Goal: Task Accomplishment & Management: Manage account settings

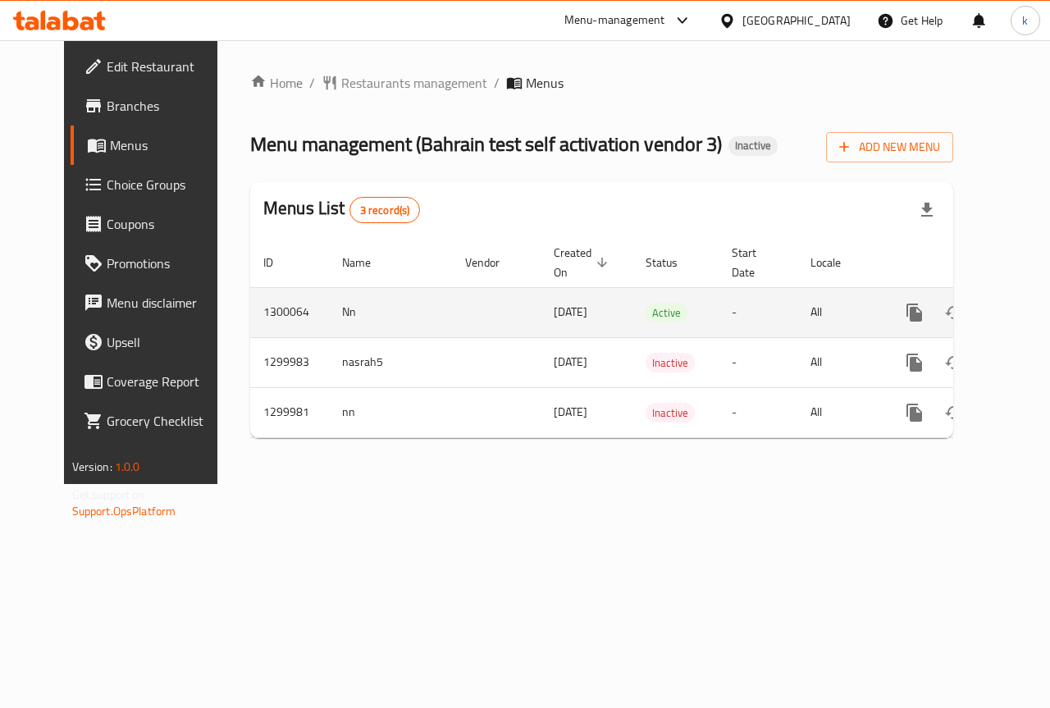
click at [1023, 316] on icon "enhanced table" at bounding box center [1033, 313] width 20 height 20
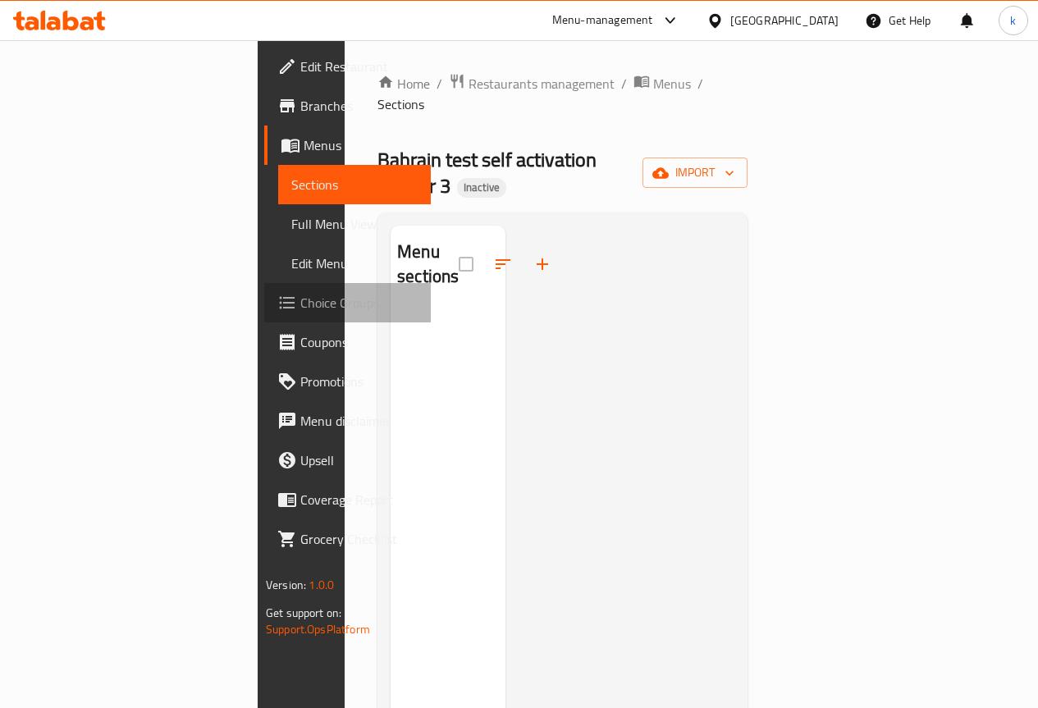
click at [300, 299] on span "Choice Groups" at bounding box center [358, 303] width 117 height 20
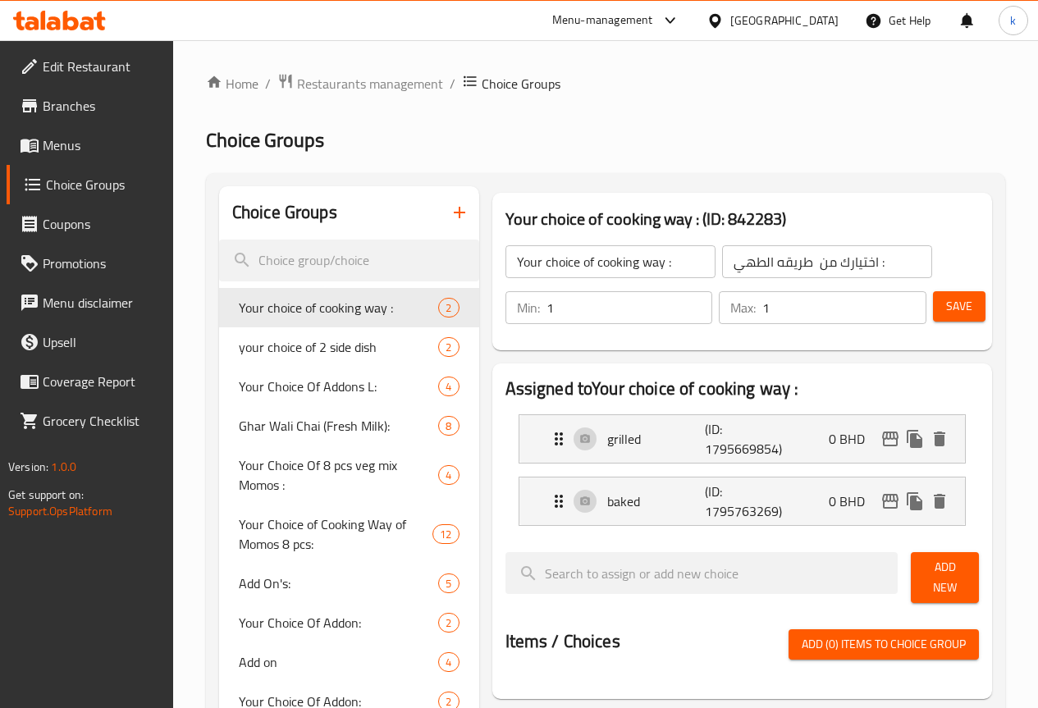
drag, startPoint x: 130, startPoint y: 184, endPoint x: 80, endPoint y: 226, distance: 65.1
click at [117, 148] on span "Menus" at bounding box center [101, 145] width 117 height 20
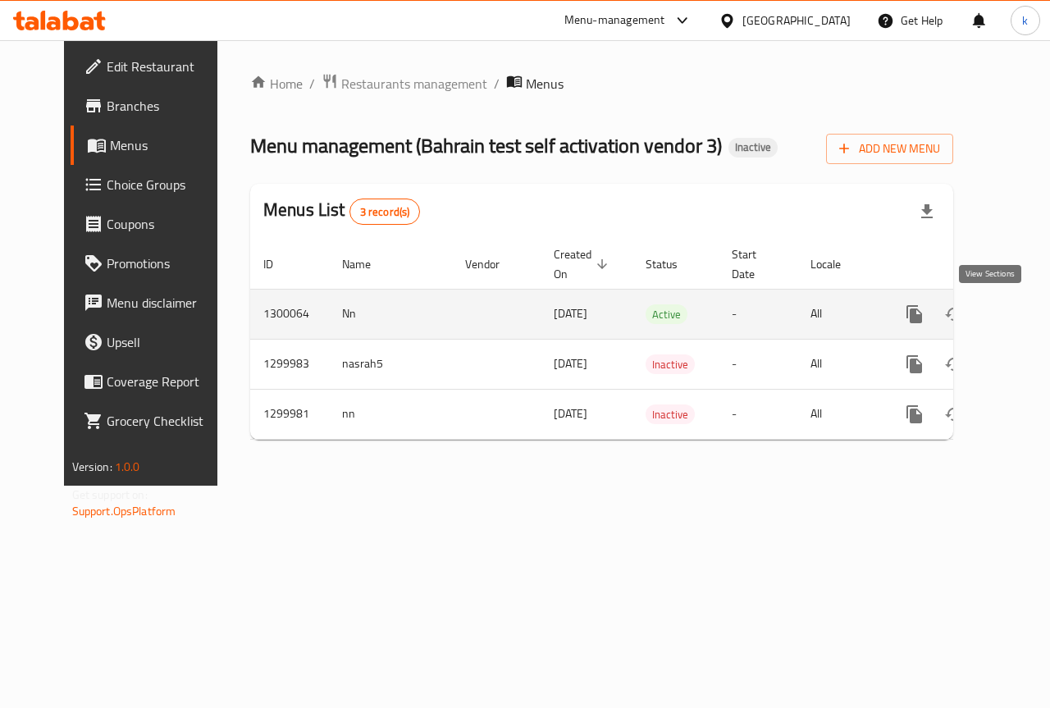
click at [1026, 316] on icon "enhanced table" at bounding box center [1033, 314] width 15 height 15
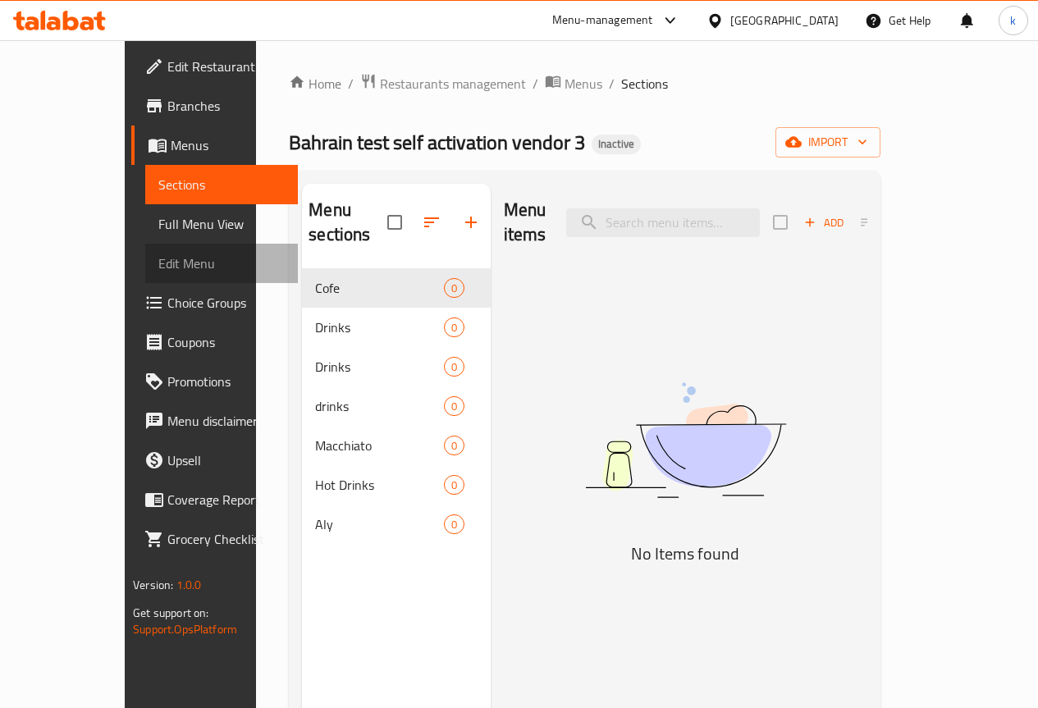
click at [158, 267] on span "Edit Menu" at bounding box center [221, 264] width 126 height 20
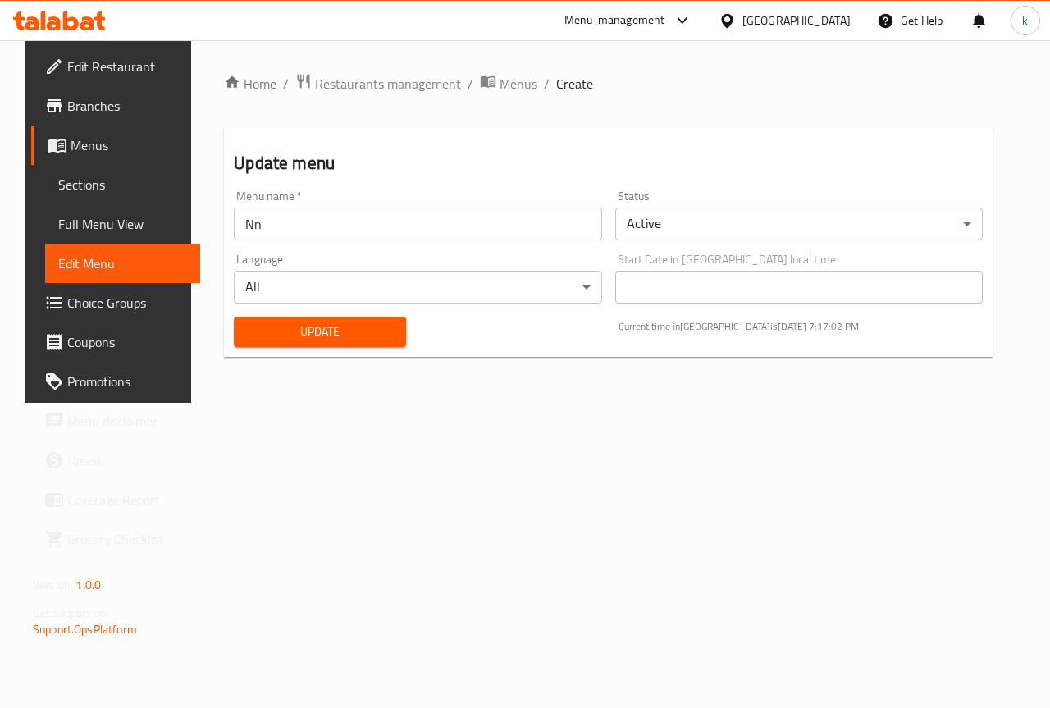
click at [87, 297] on span "Choice Groups" at bounding box center [127, 303] width 120 height 20
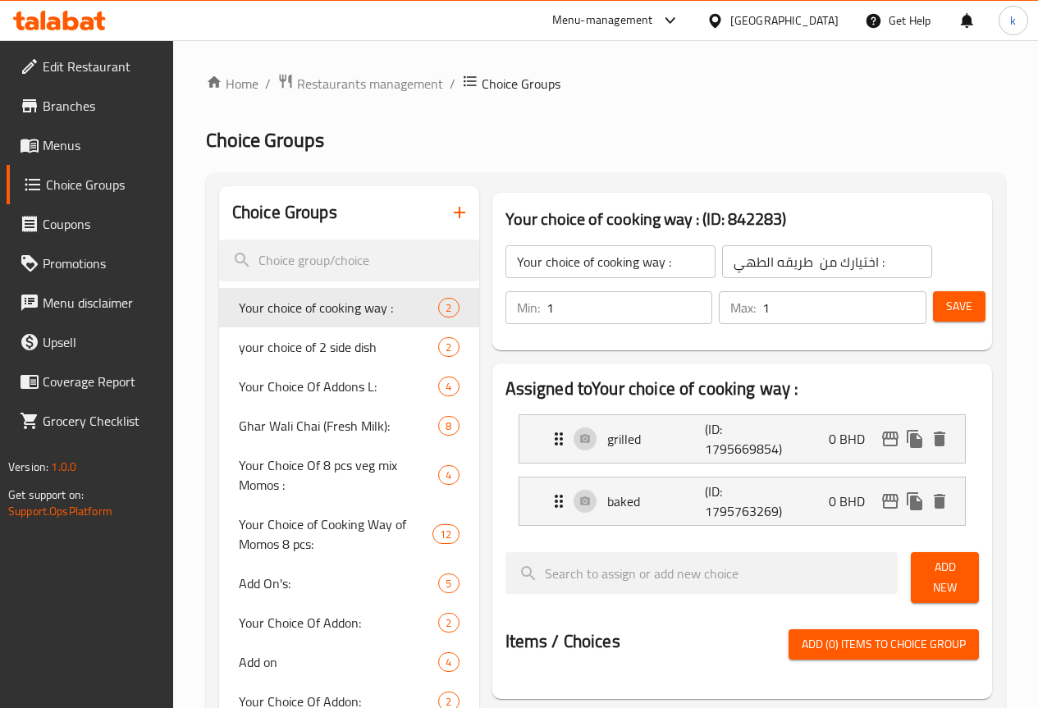
click at [100, 136] on span "Menus" at bounding box center [101, 145] width 117 height 20
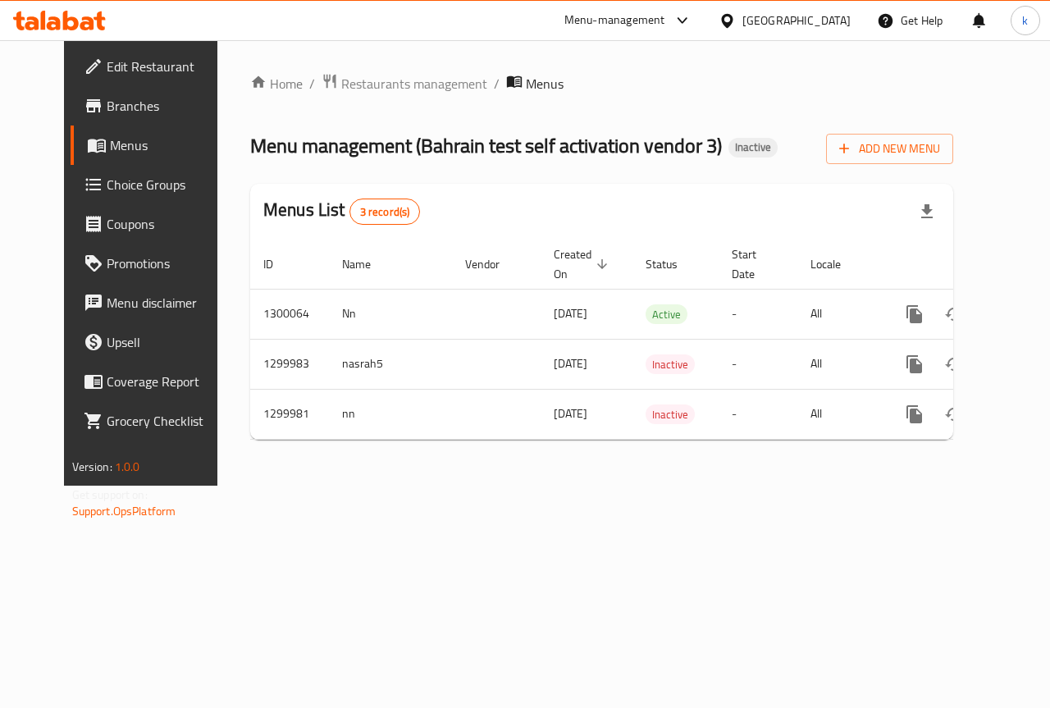
click at [84, 185] on icon at bounding box center [94, 185] width 20 height 20
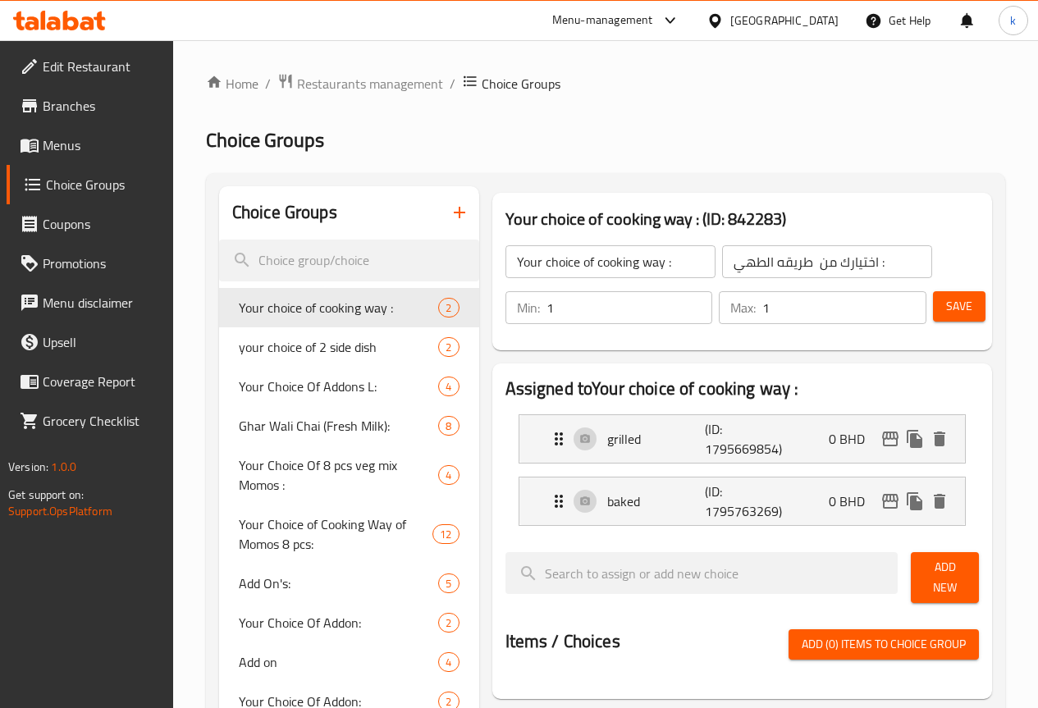
click at [101, 139] on span "Menus" at bounding box center [101, 145] width 117 height 20
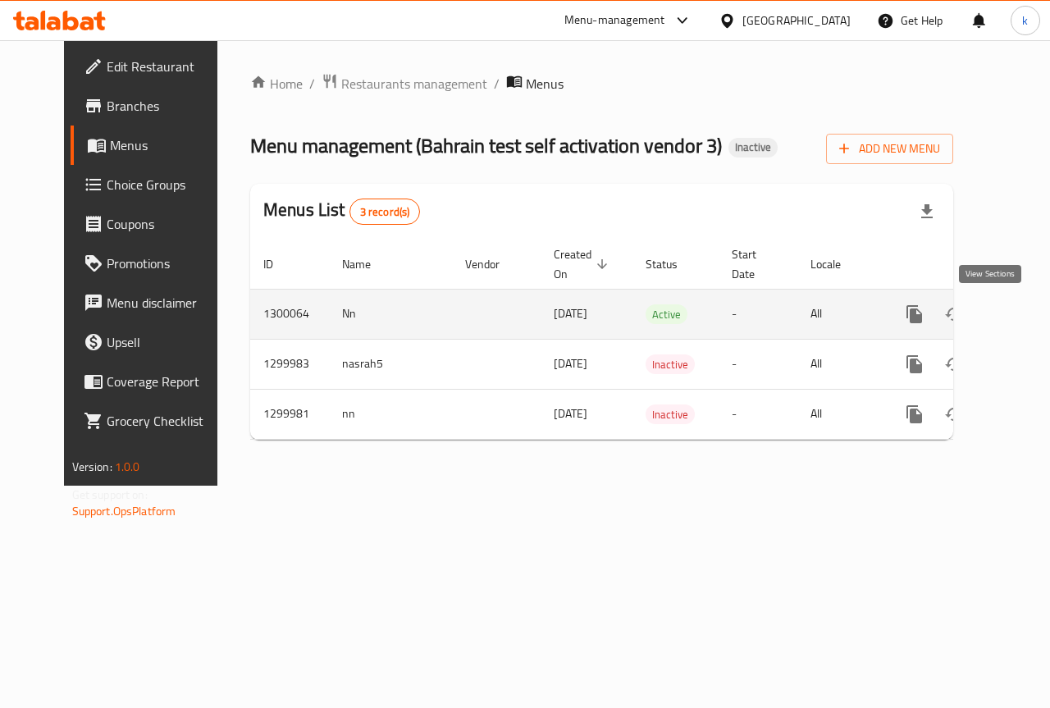
click at [1023, 318] on icon "enhanced table" at bounding box center [1033, 314] width 20 height 20
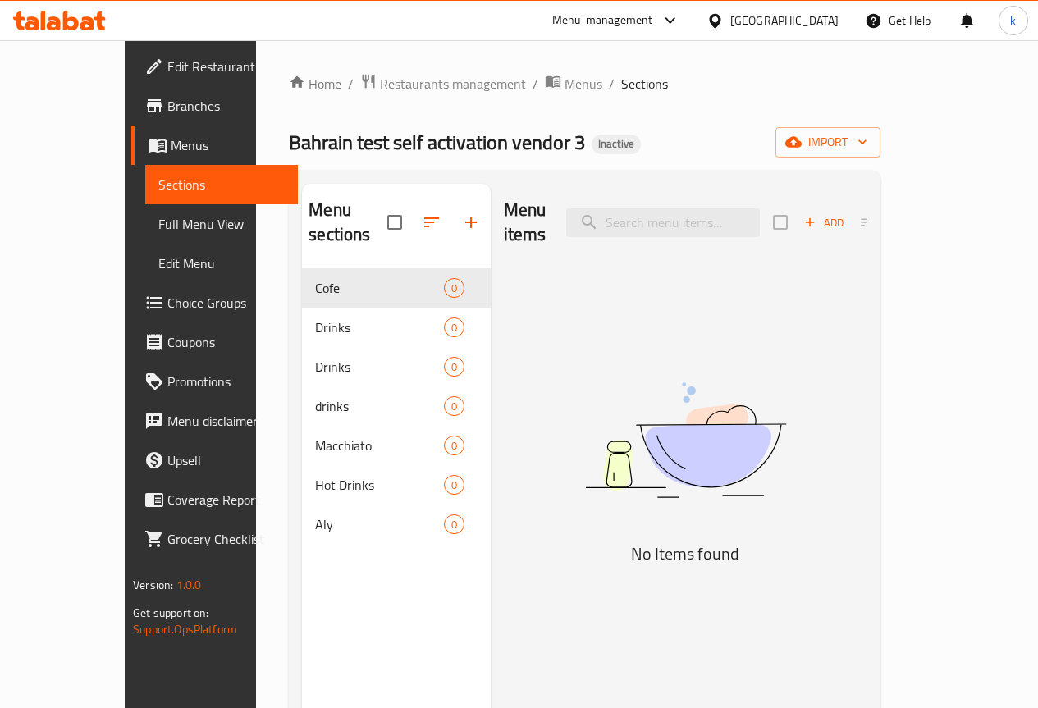
click at [131, 87] on link "Branches" at bounding box center [214, 105] width 167 height 39
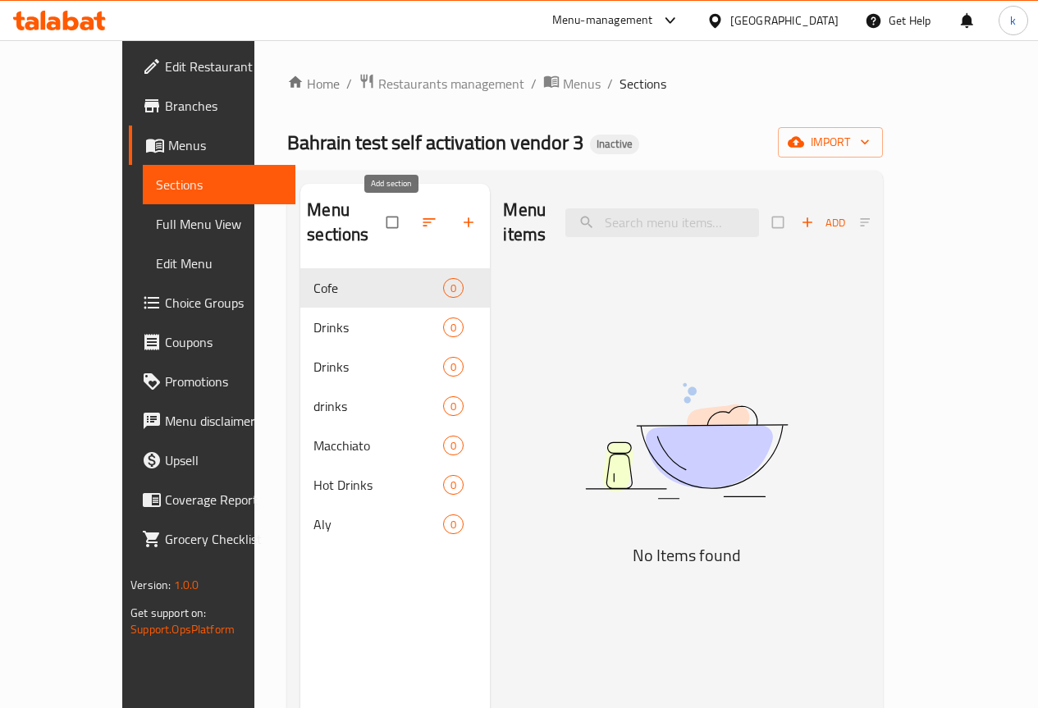
click at [460, 230] on icon "button" at bounding box center [468, 222] width 16 height 16
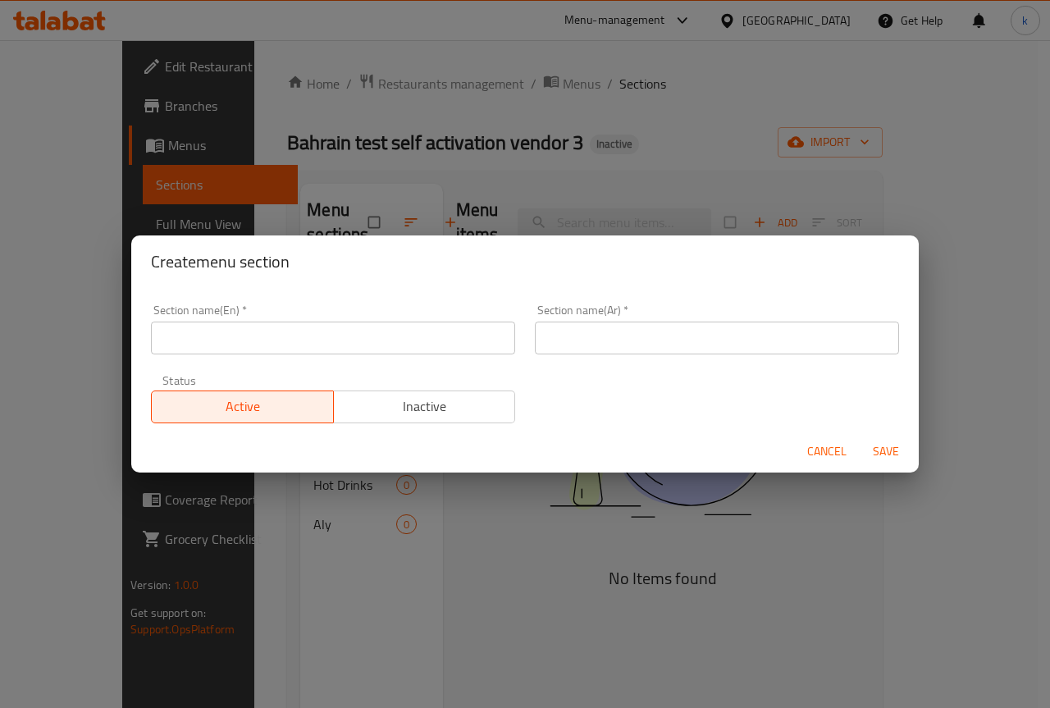
click at [985, 282] on div "Create menu section Section name(En)   * Section name(En) * Section name(Ar)   …" at bounding box center [525, 354] width 1050 height 708
click at [991, 230] on div "Create menu section Section name(En)   * Section name(En) * Section name(Ar)   …" at bounding box center [525, 354] width 1050 height 708
click at [834, 459] on span "Cancel" at bounding box center [826, 451] width 39 height 21
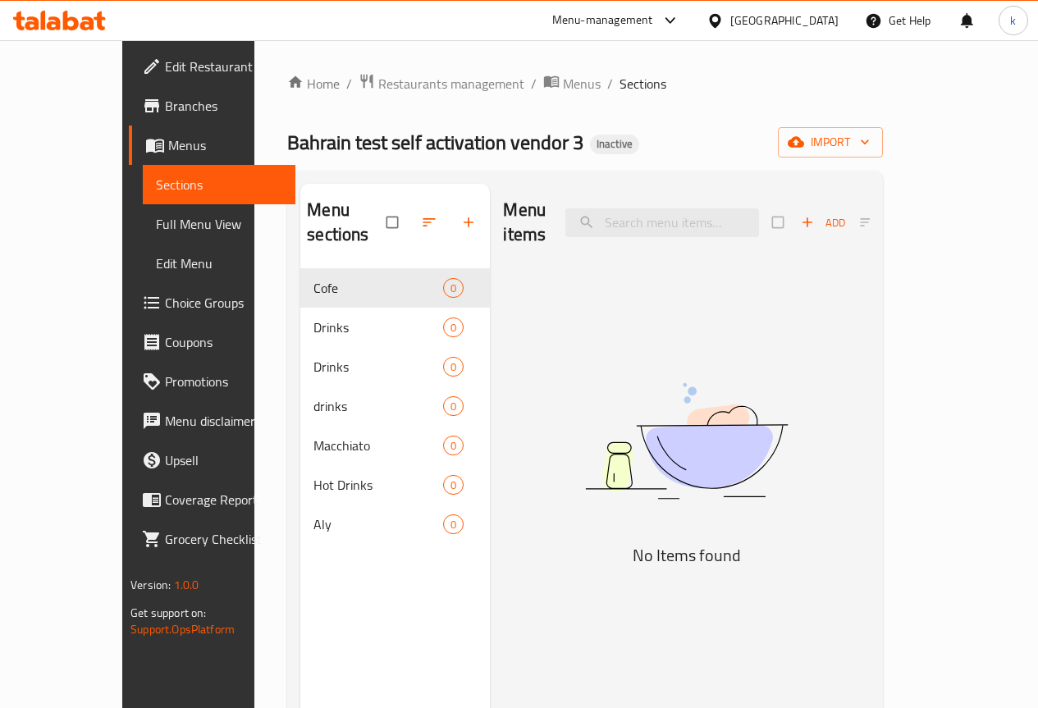
click at [129, 144] on link "Menus" at bounding box center [212, 145] width 167 height 39
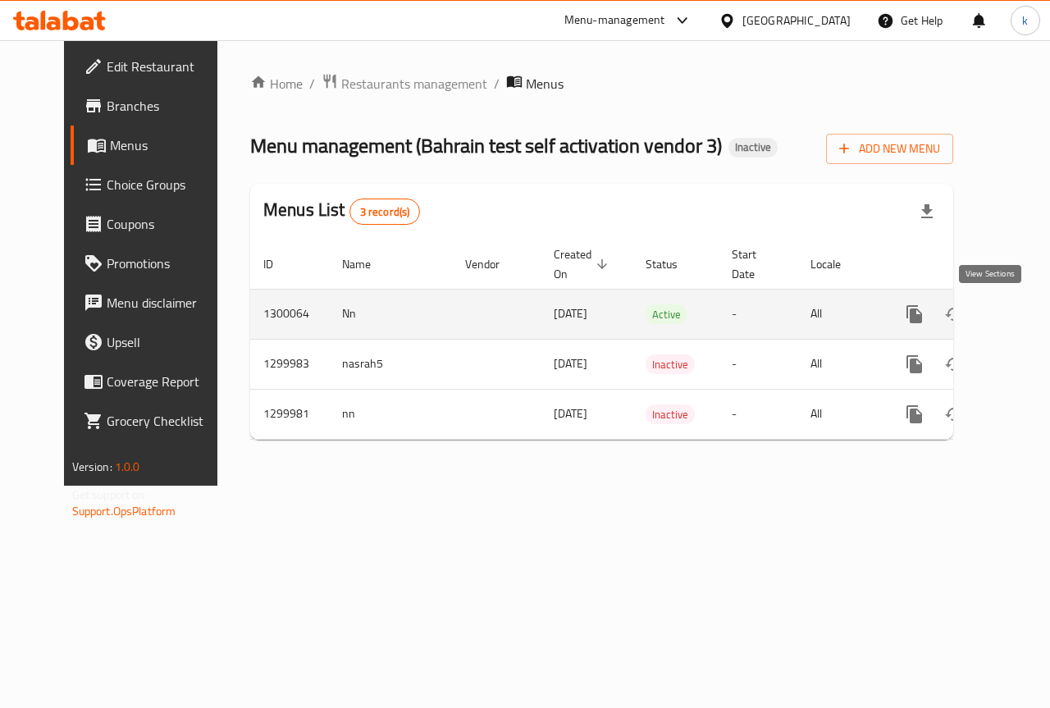
click at [1023, 307] on icon "enhanced table" at bounding box center [1033, 314] width 20 height 20
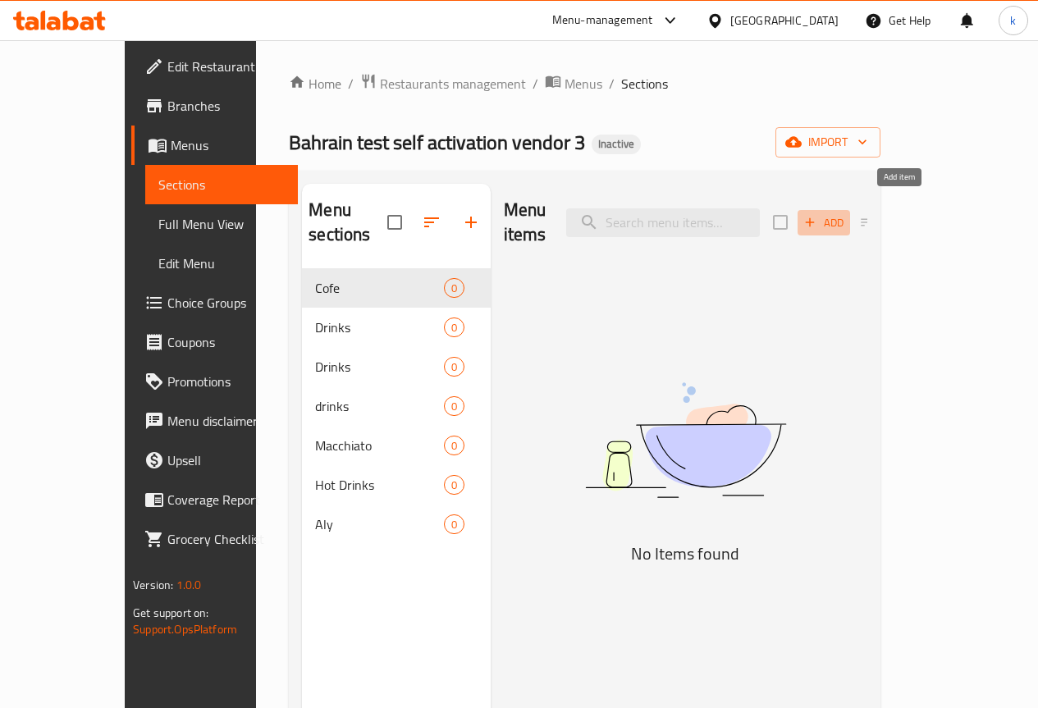
click at [846, 213] on span "Add" at bounding box center [824, 222] width 44 height 19
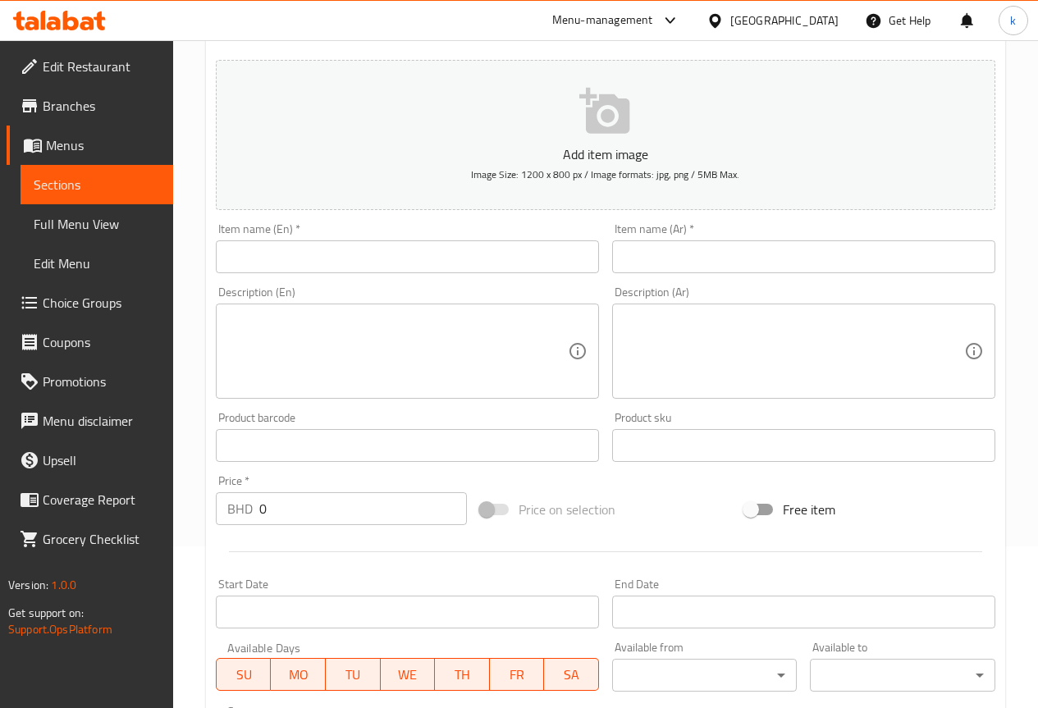
scroll to position [164, 0]
click at [354, 255] on input "text" at bounding box center [407, 254] width 383 height 33
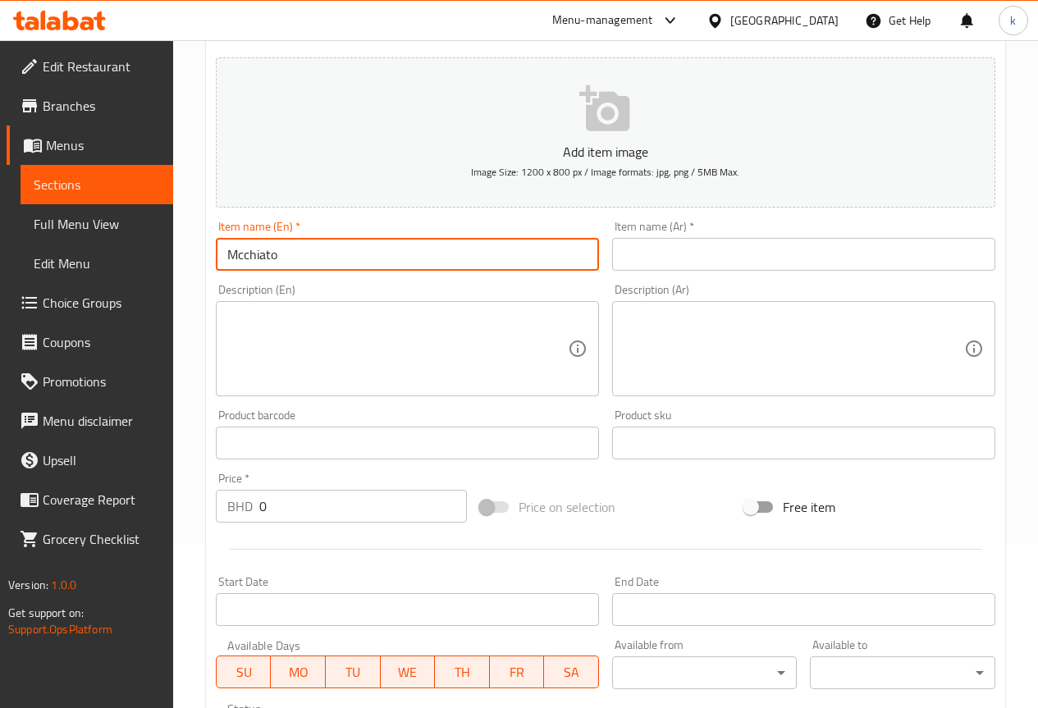
type input "Mcchiato"
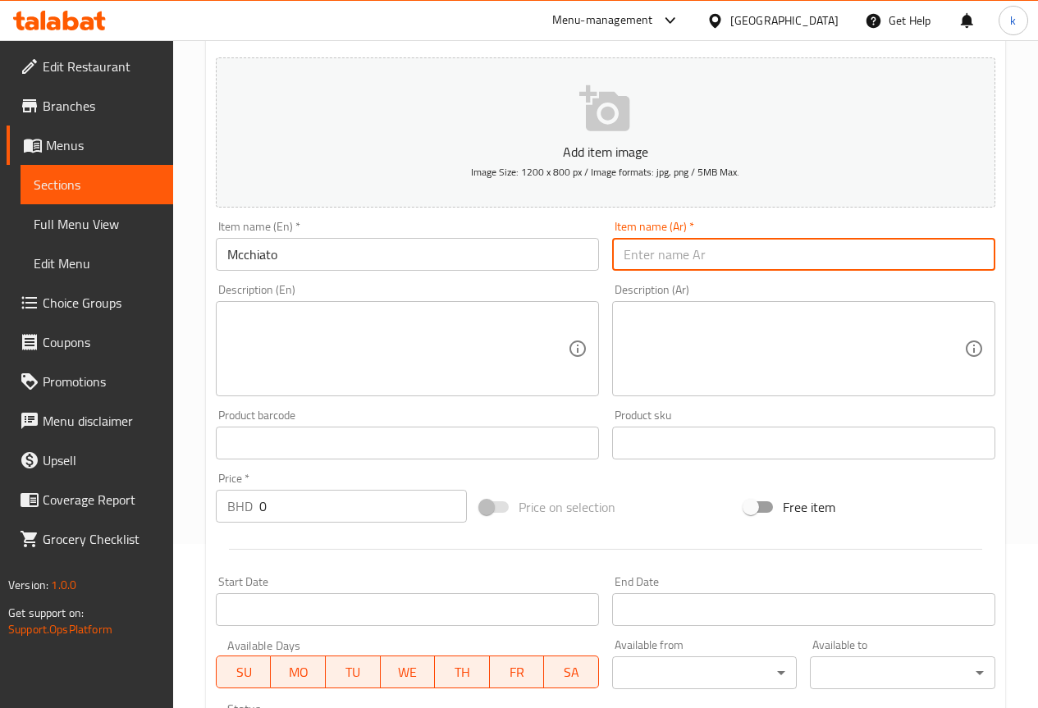
click at [809, 246] on input "text" at bounding box center [803, 254] width 383 height 33
type input "l"
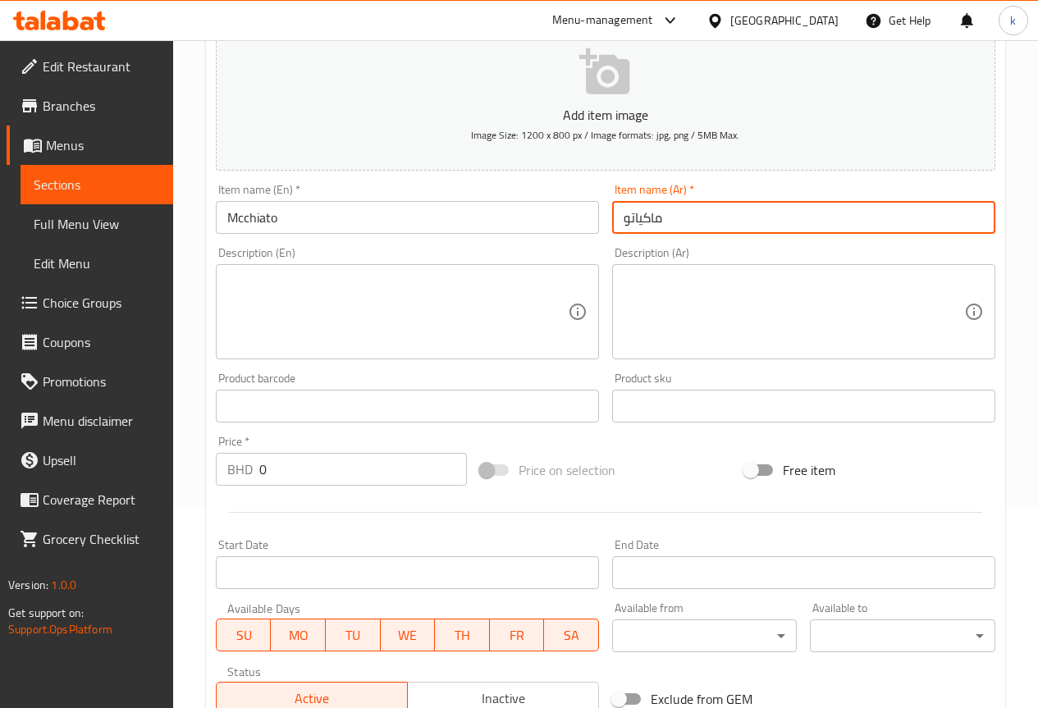
scroll to position [246, 0]
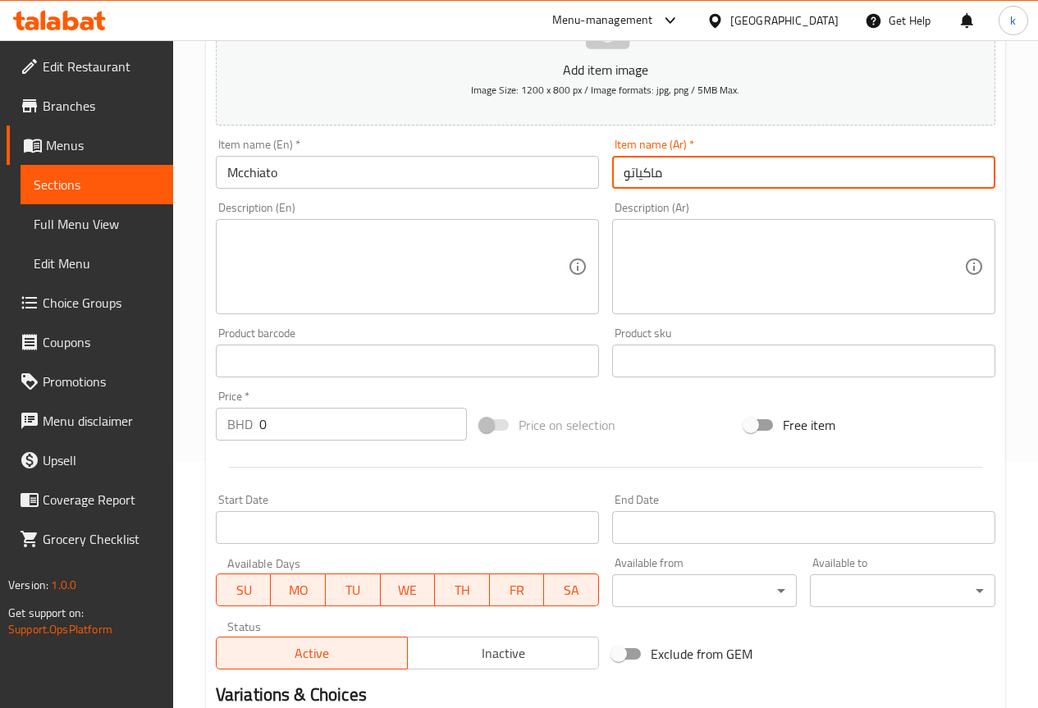
type input "ماكياتو"
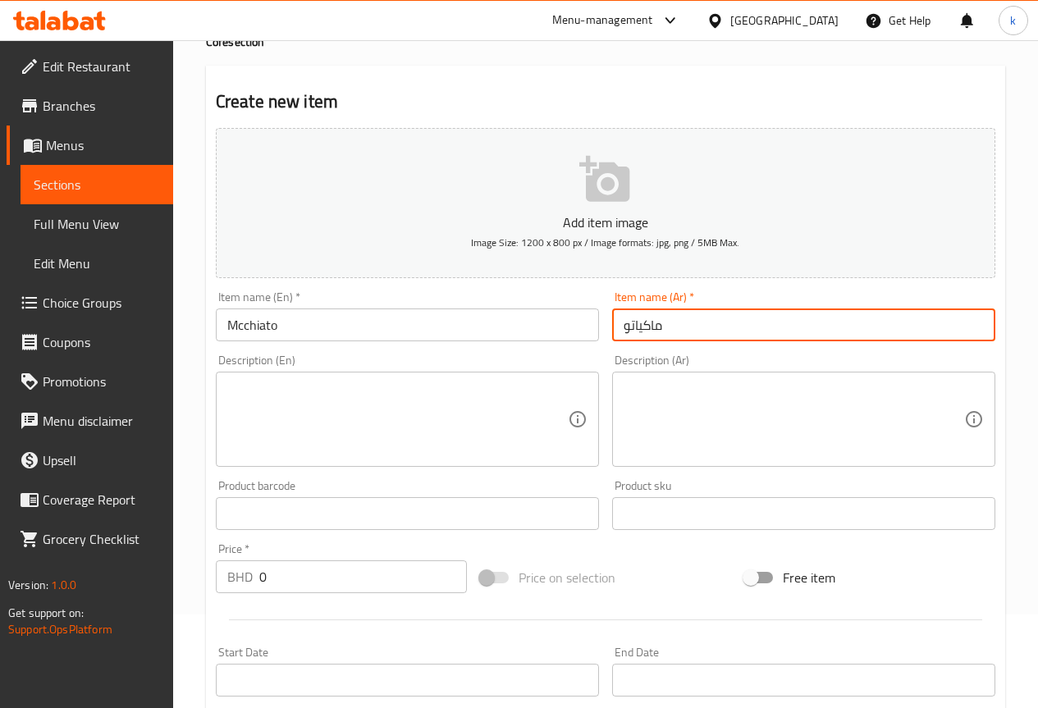
scroll to position [82, 0]
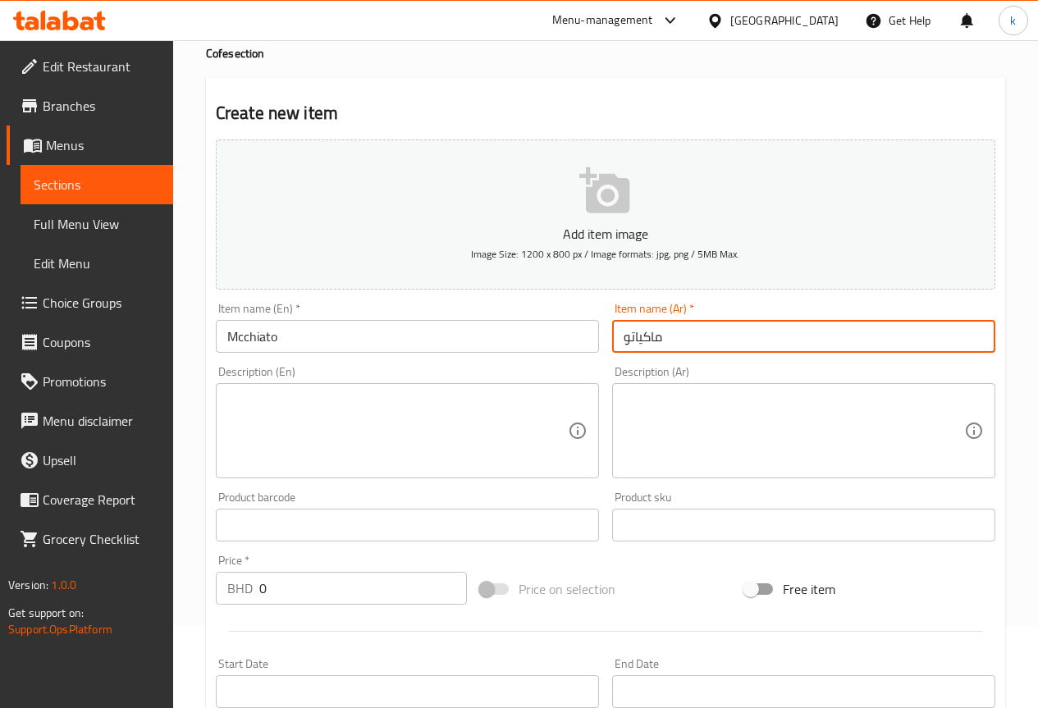
click at [382, 409] on textarea at bounding box center [397, 431] width 340 height 78
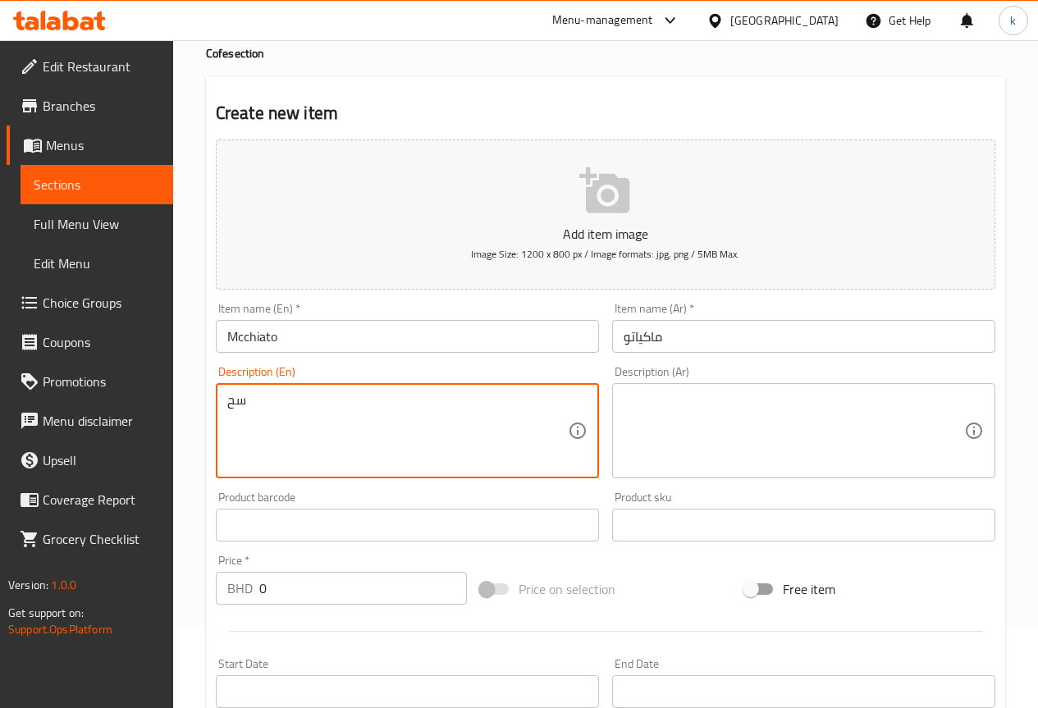
type textarea "س"
drag, startPoint x: 318, startPoint y: 398, endPoint x: 242, endPoint y: 397, distance: 75.5
click at [399, 407] on textarea "espresso shot stemed milk" at bounding box center [397, 431] width 340 height 78
click at [476, 404] on textarea "espresso shot stemed milk, milk from" at bounding box center [397, 431] width 340 height 78
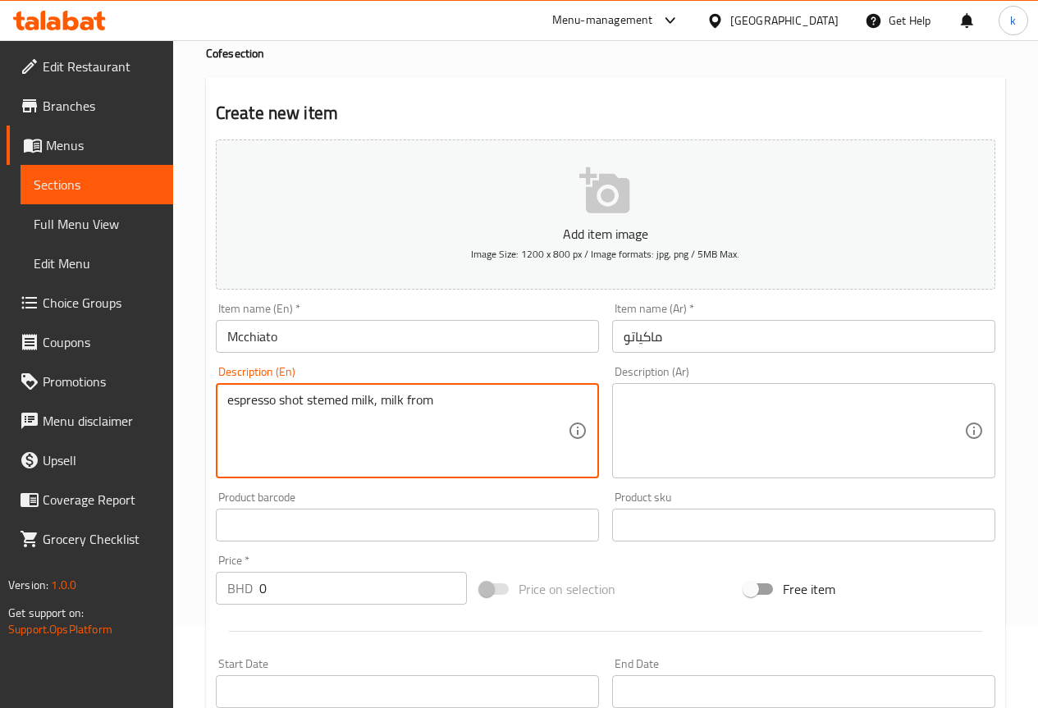
click at [476, 404] on textarea "espresso shot stemed milk, milk from" at bounding box center [397, 431] width 340 height 78
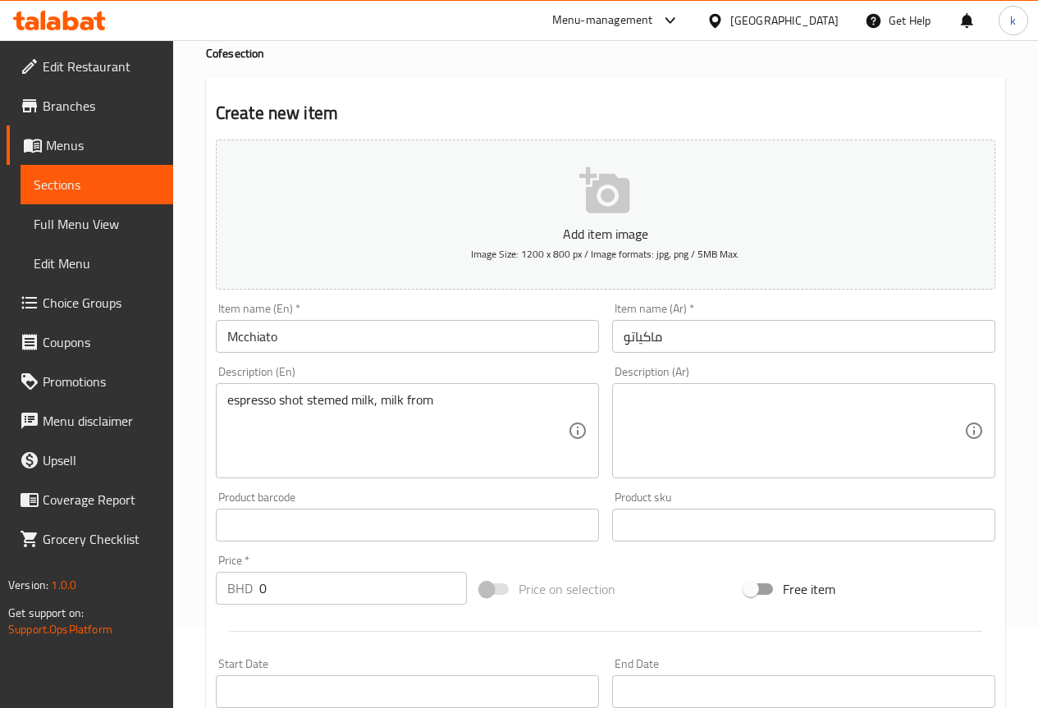
click at [475, 419] on textarea "espresso shot stemed milk, milk from" at bounding box center [397, 431] width 340 height 78
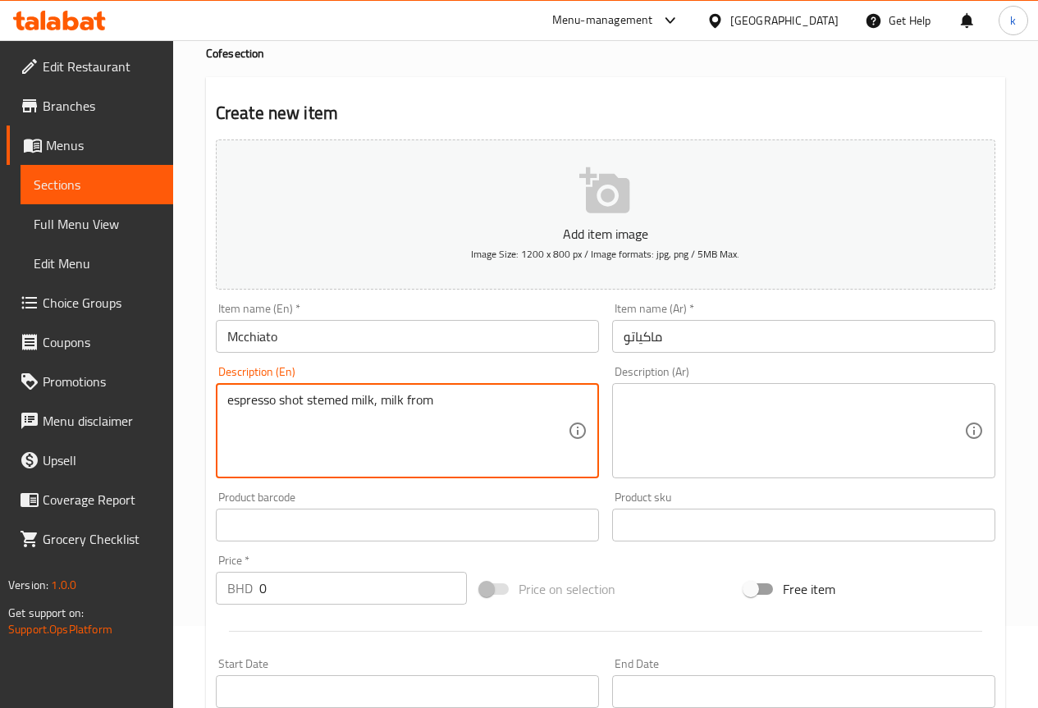
click at [475, 419] on textarea "espresso shot stemed milk, milk from" at bounding box center [397, 431] width 340 height 78
paste textarea "amed milk, milk from"
type textarea "espresso shot steamed milk, milk from"
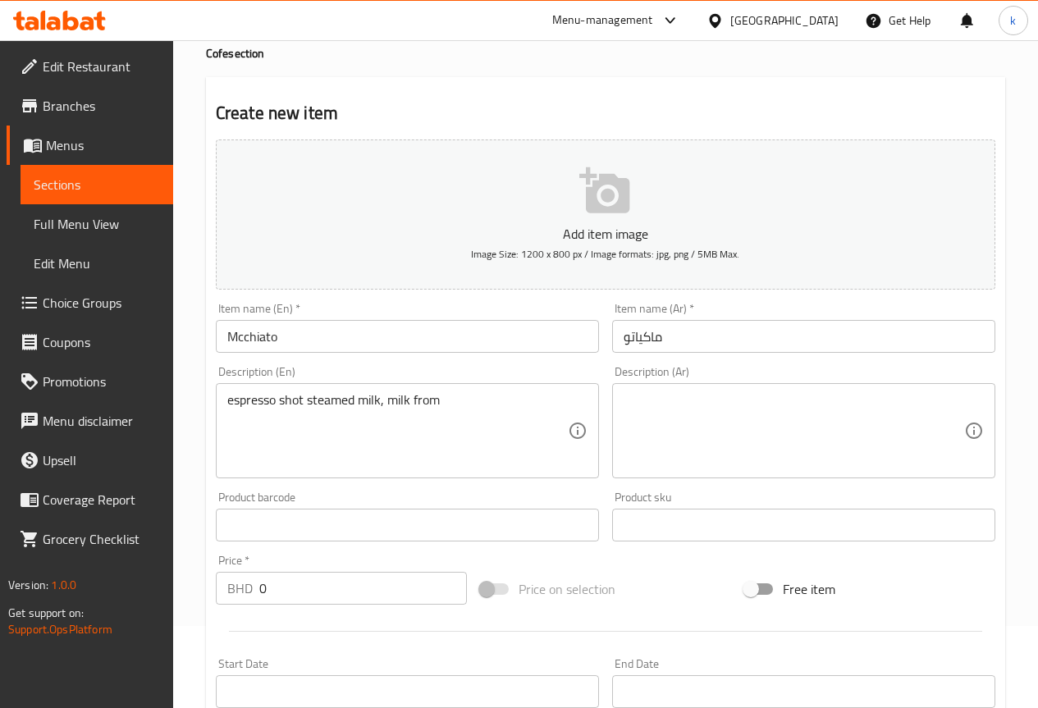
click at [698, 423] on textarea at bounding box center [794, 431] width 340 height 78
paste textarea "جرعة إسبرسو من الحليب المبخر، الحليب من"
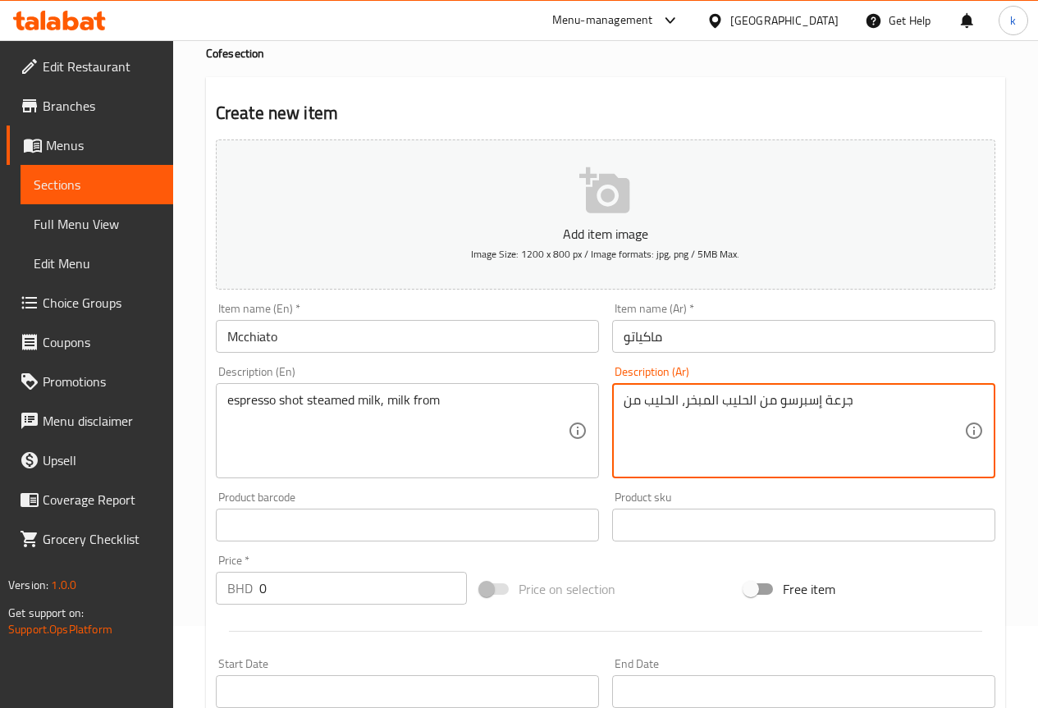
type textarea "جرعة إسبرسو من الحليب المبخر، الحليب من"
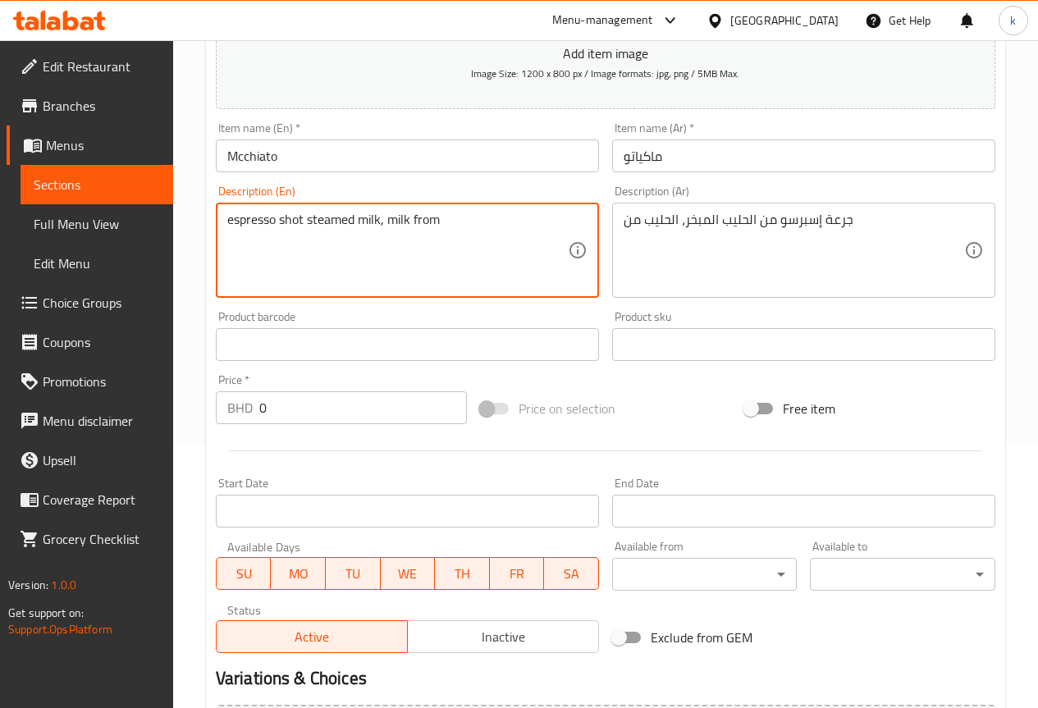
scroll to position [0, 0]
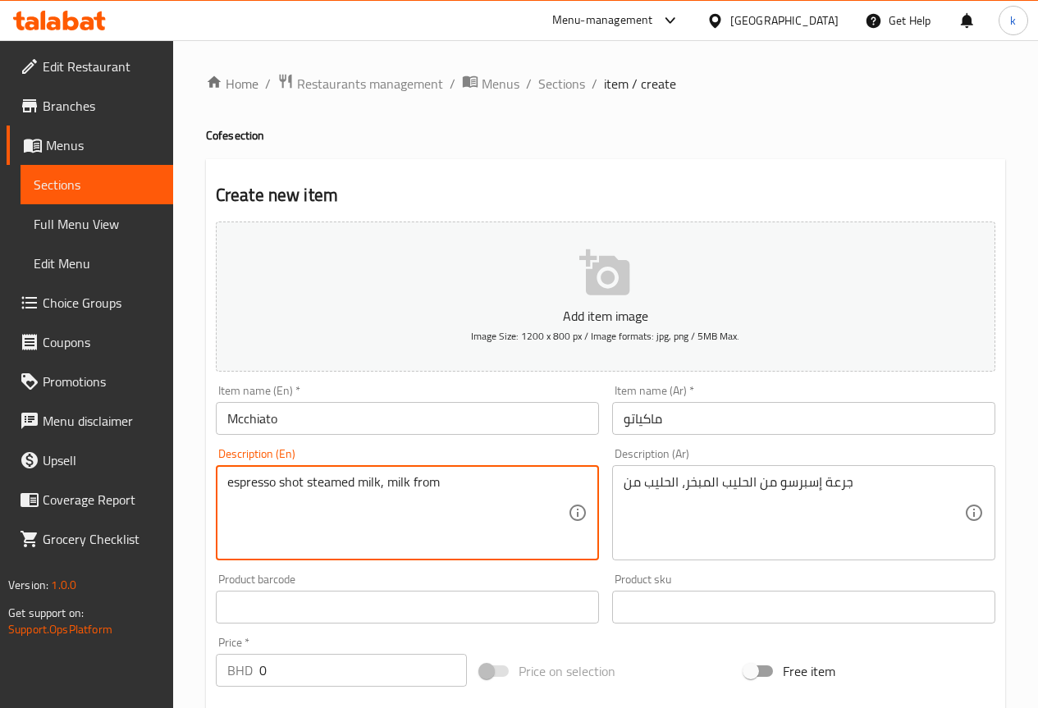
click at [233, 483] on textarea "espresso shot steamed milk, milk from" at bounding box center [397, 513] width 340 height 78
click at [283, 484] on textarea "Espresso shot steamed milk, milk from" at bounding box center [397, 513] width 340 height 78
click at [455, 486] on textarea "Espresso Shot Steamed Milk, Milk From" at bounding box center [397, 513] width 340 height 78
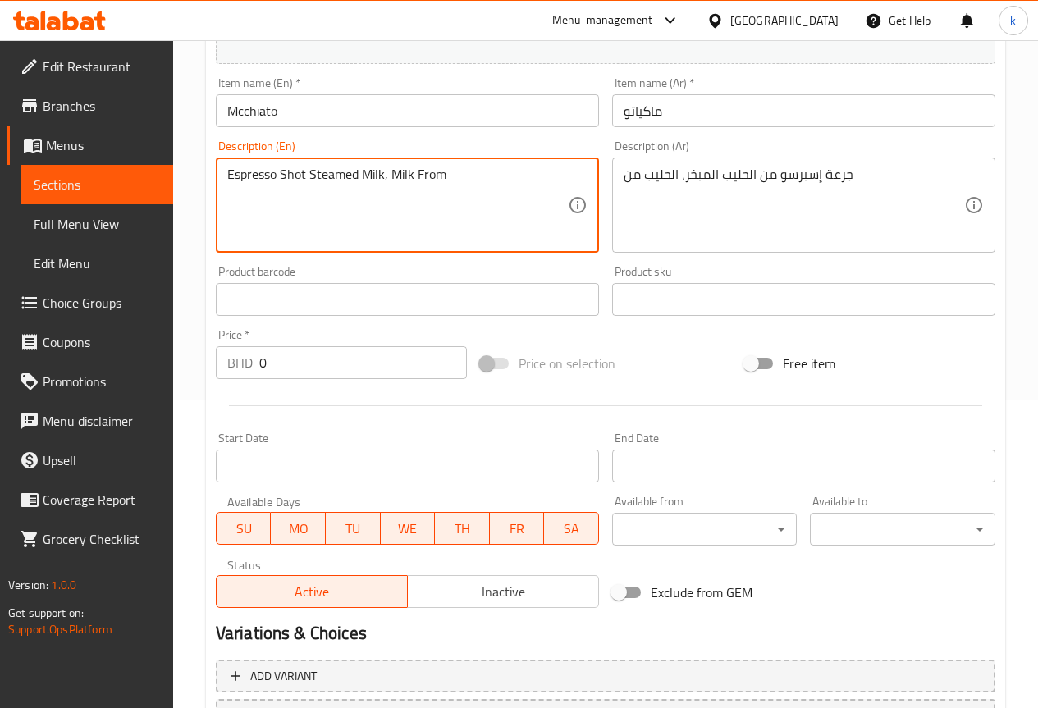
scroll to position [328, 0]
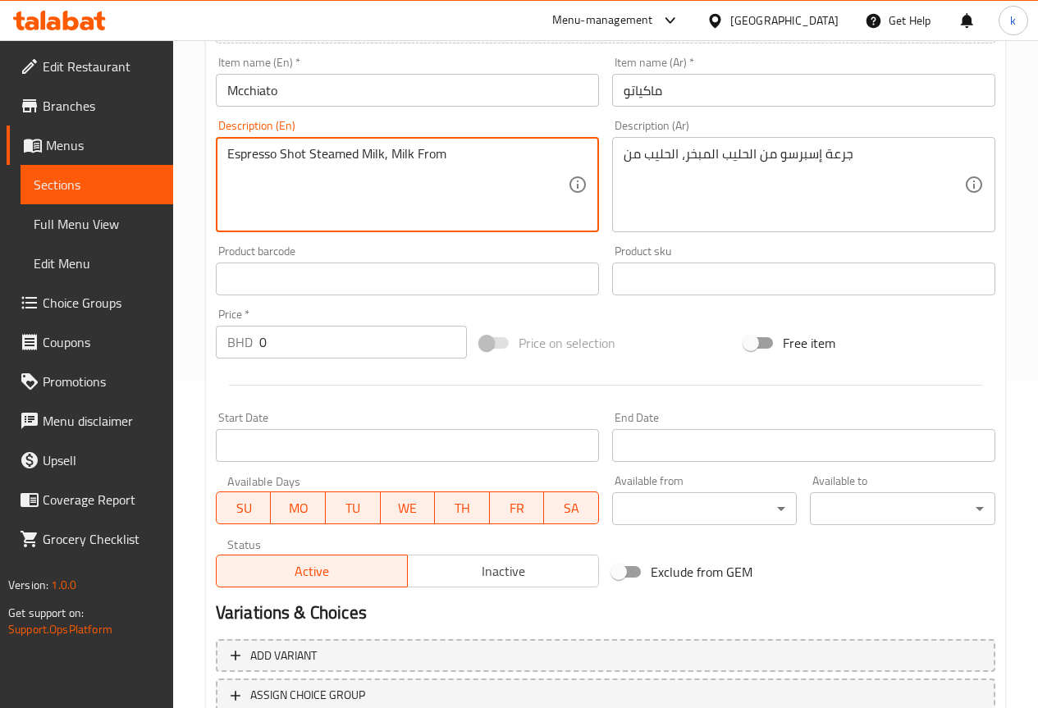
type textarea "Espresso Shot Steamed Milk, Milk From"
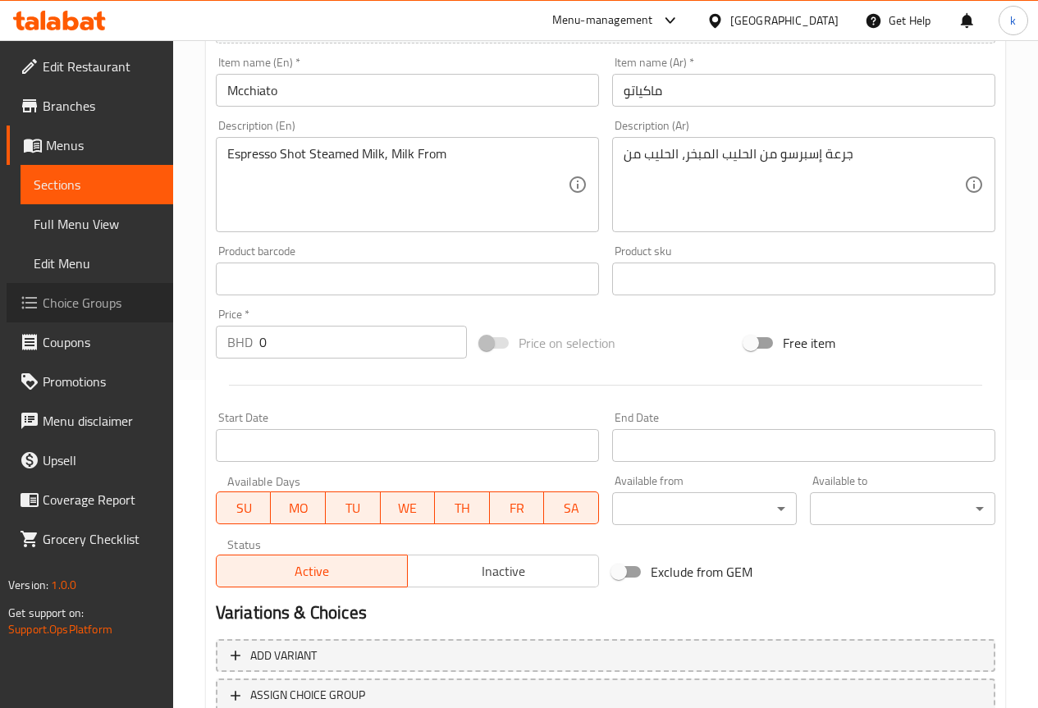
drag, startPoint x: 94, startPoint y: 304, endPoint x: 90, endPoint y: 324, distance: 20.8
drag, startPoint x: 90, startPoint y: 324, endPoint x: 101, endPoint y: 299, distance: 27.6
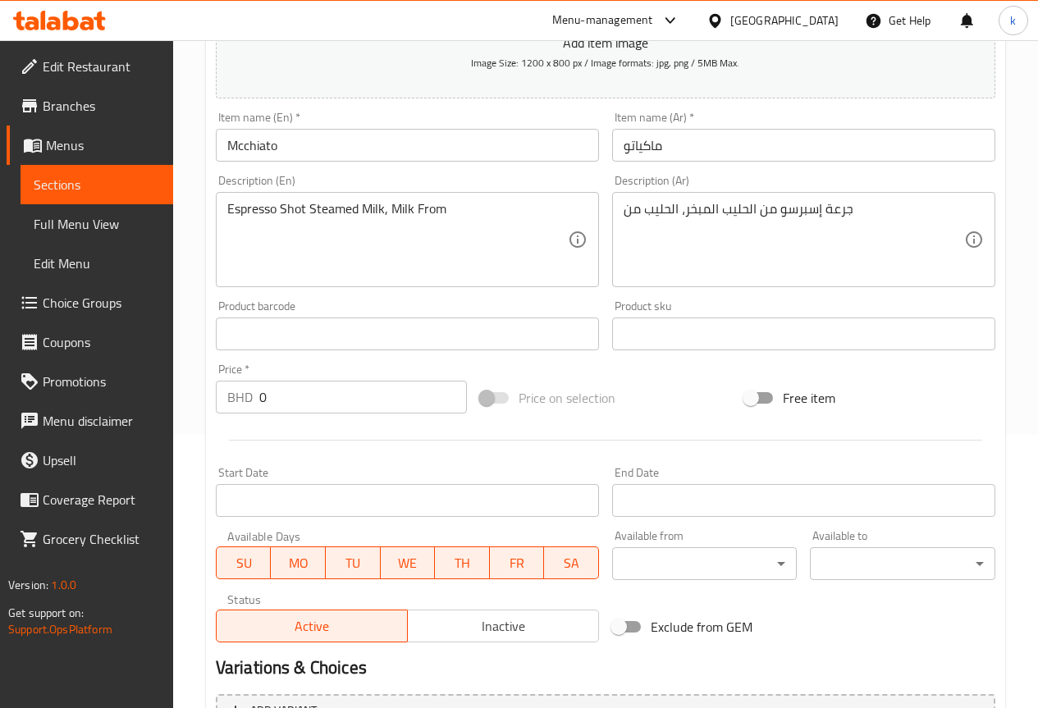
scroll to position [451, 0]
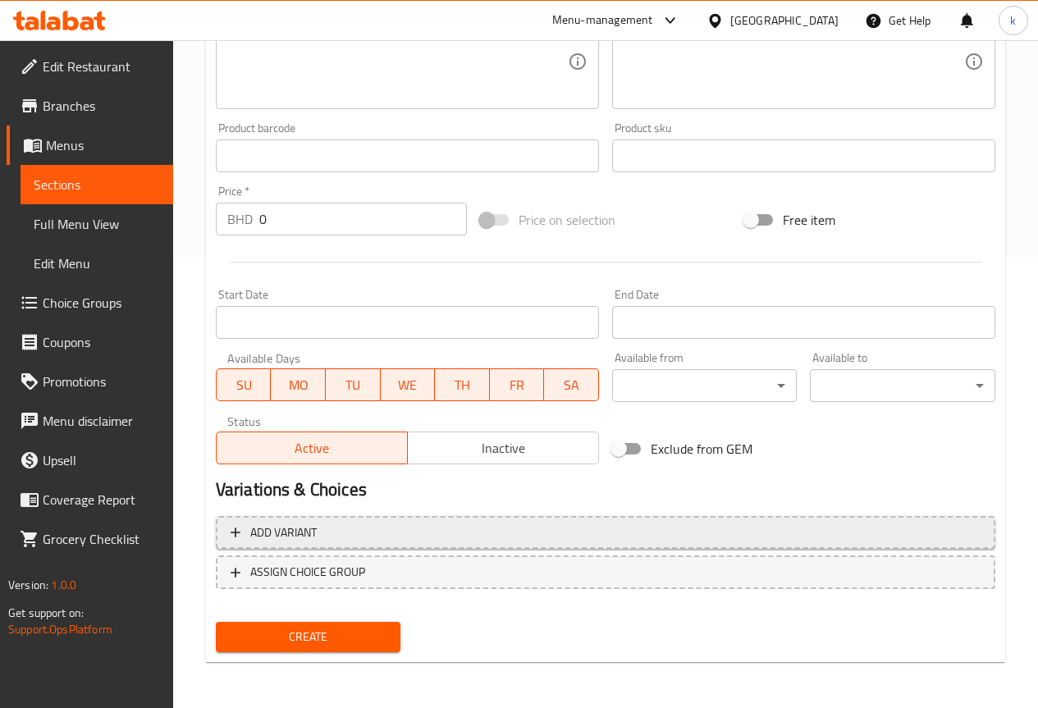
click at [391, 537] on span "Add variant" at bounding box center [606, 533] width 750 height 21
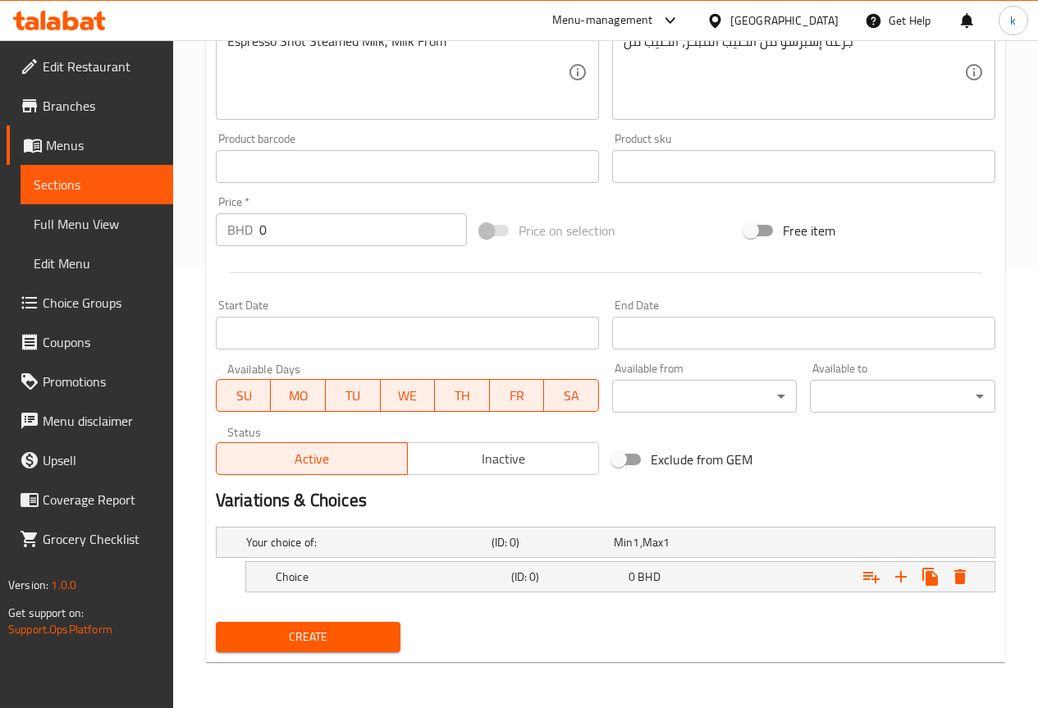
scroll to position [441, 0]
click at [489, 578] on h5 "Choice" at bounding box center [390, 577] width 229 height 16
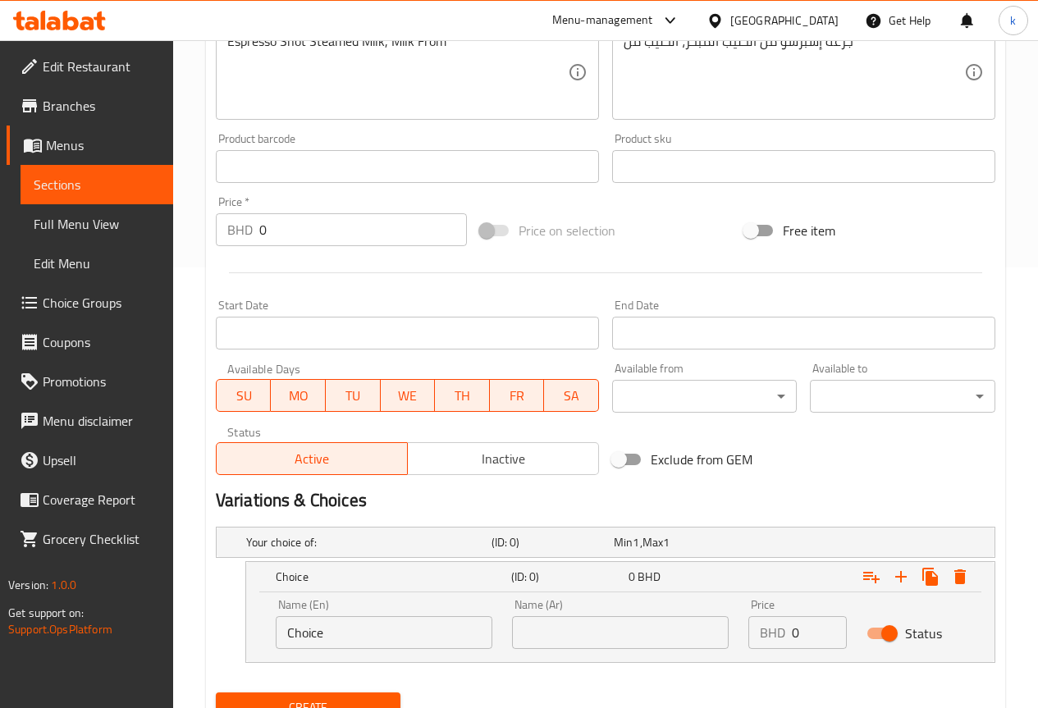
click at [381, 638] on input "Choice" at bounding box center [384, 632] width 217 height 33
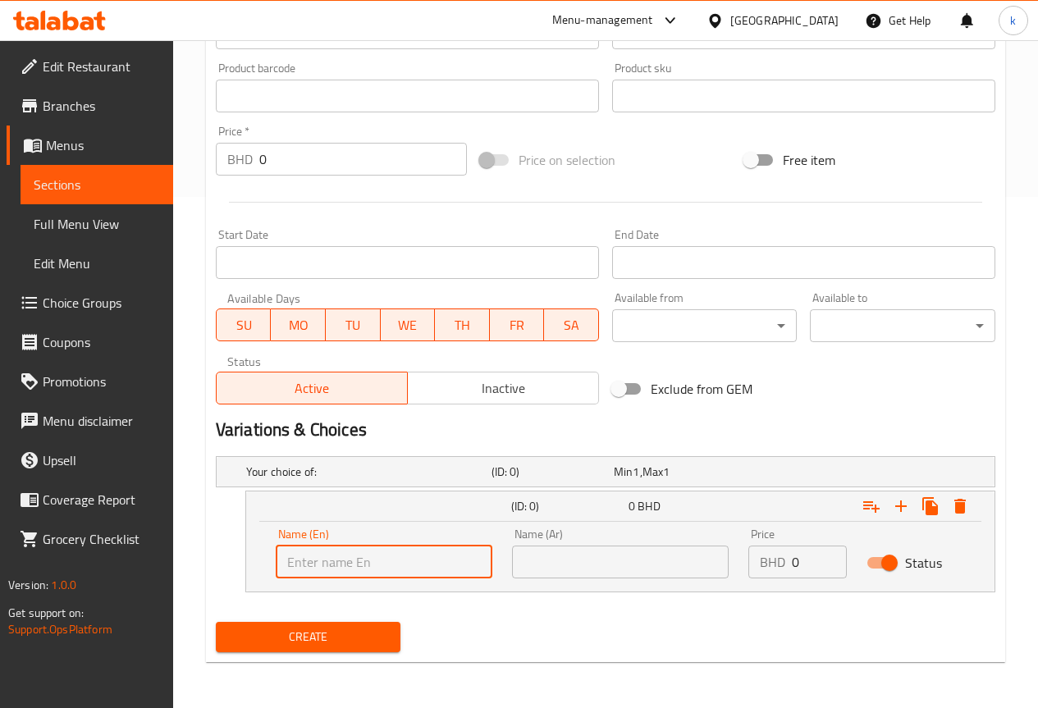
click at [350, 560] on input "text" at bounding box center [384, 562] width 217 height 33
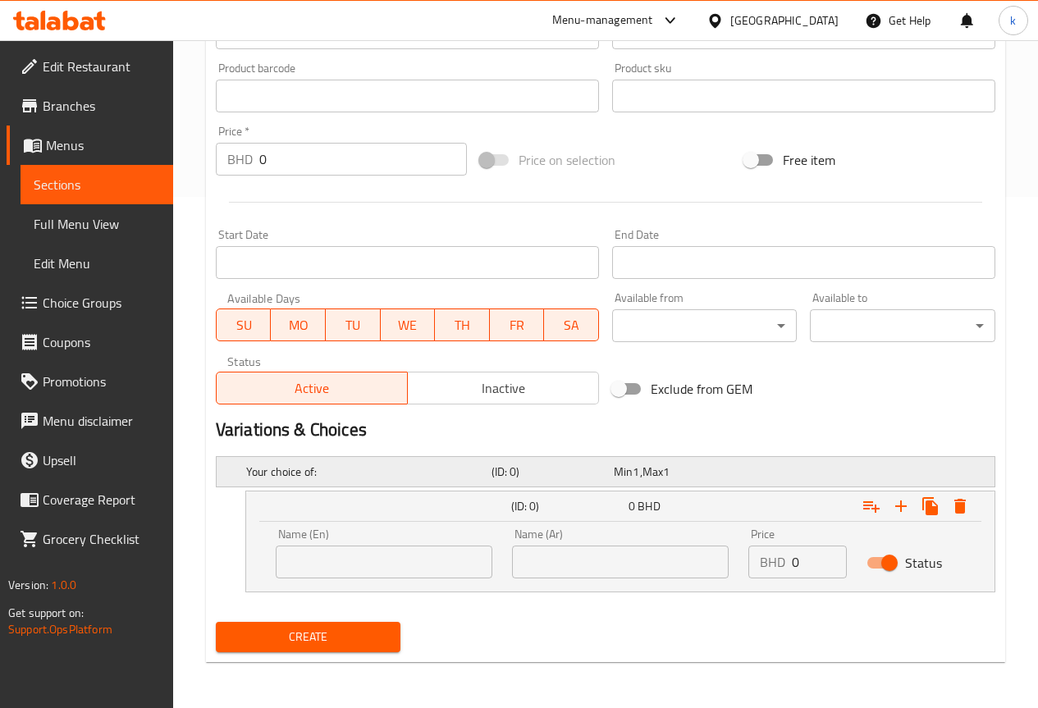
click at [496, 472] on h5 "(ID: 0)" at bounding box center [549, 472] width 116 height 16
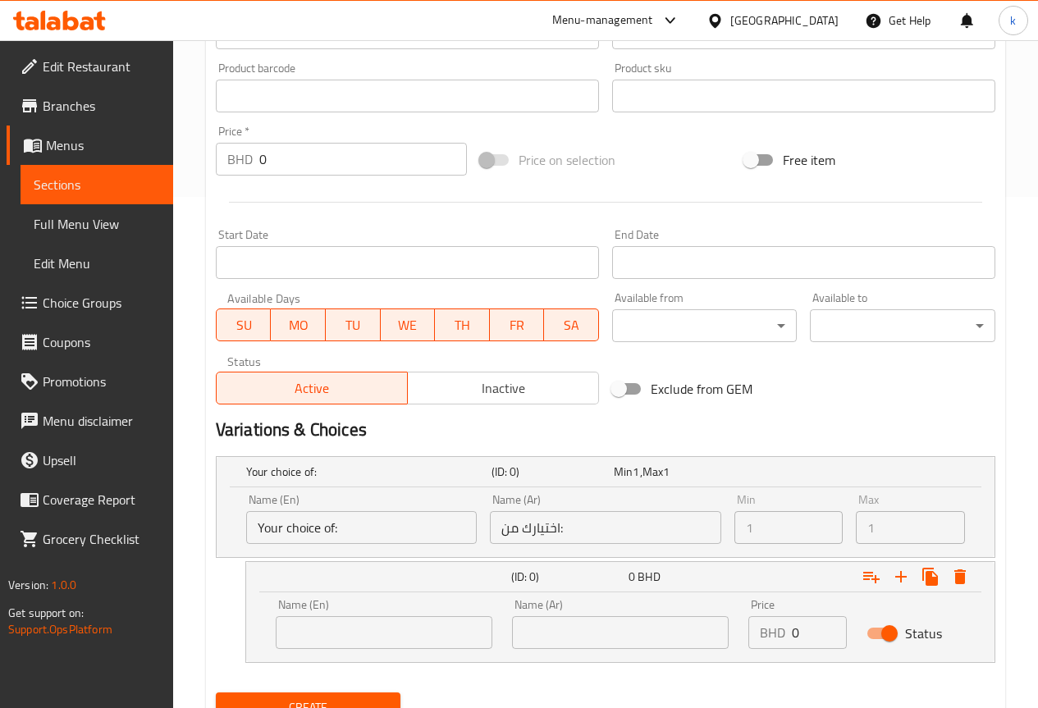
click at [414, 643] on input "text" at bounding box center [384, 632] width 217 height 33
type input "ص"
click at [615, 651] on div "Name (Ar) Name (Ar)" at bounding box center [620, 624] width 236 height 70
click at [619, 637] on input "text" at bounding box center [620, 632] width 217 height 33
click at [398, 639] on input "with suger" at bounding box center [384, 632] width 217 height 33
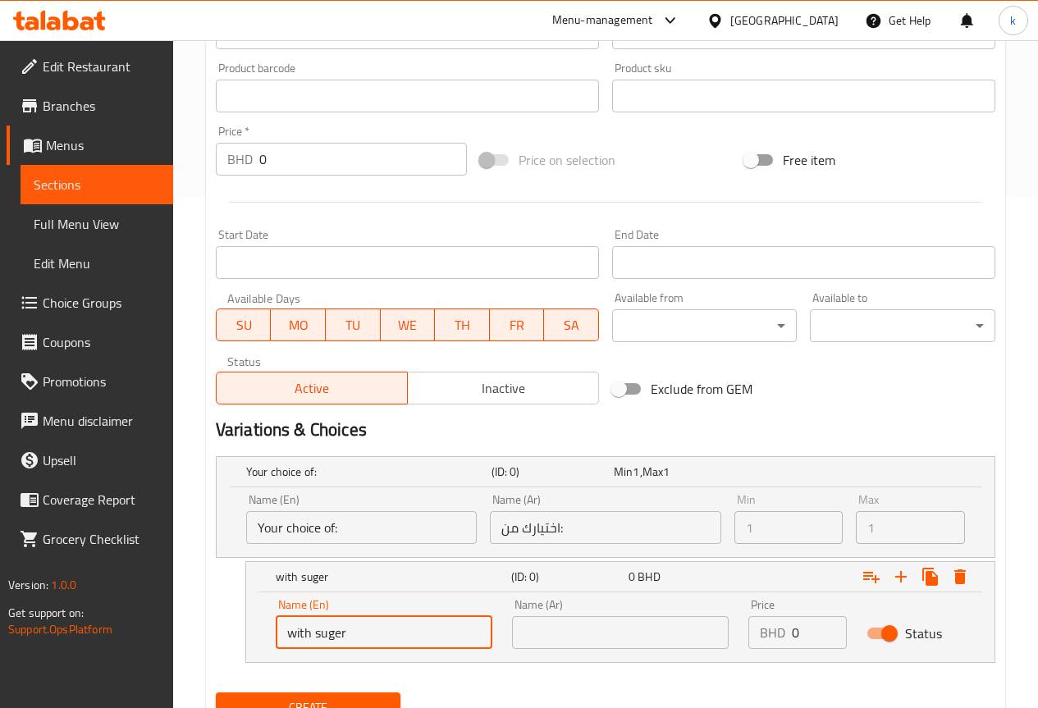
click at [398, 639] on input "with suger" at bounding box center [384, 632] width 217 height 33
click at [475, 639] on input "with suger" at bounding box center [384, 632] width 217 height 33
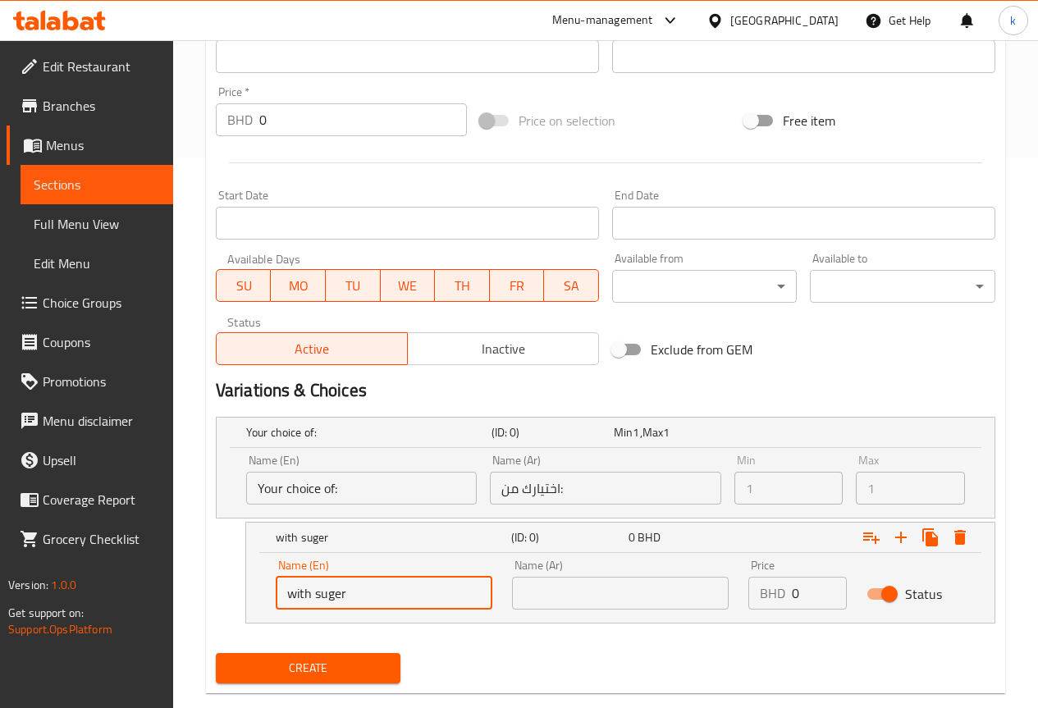
scroll to position [582, 0]
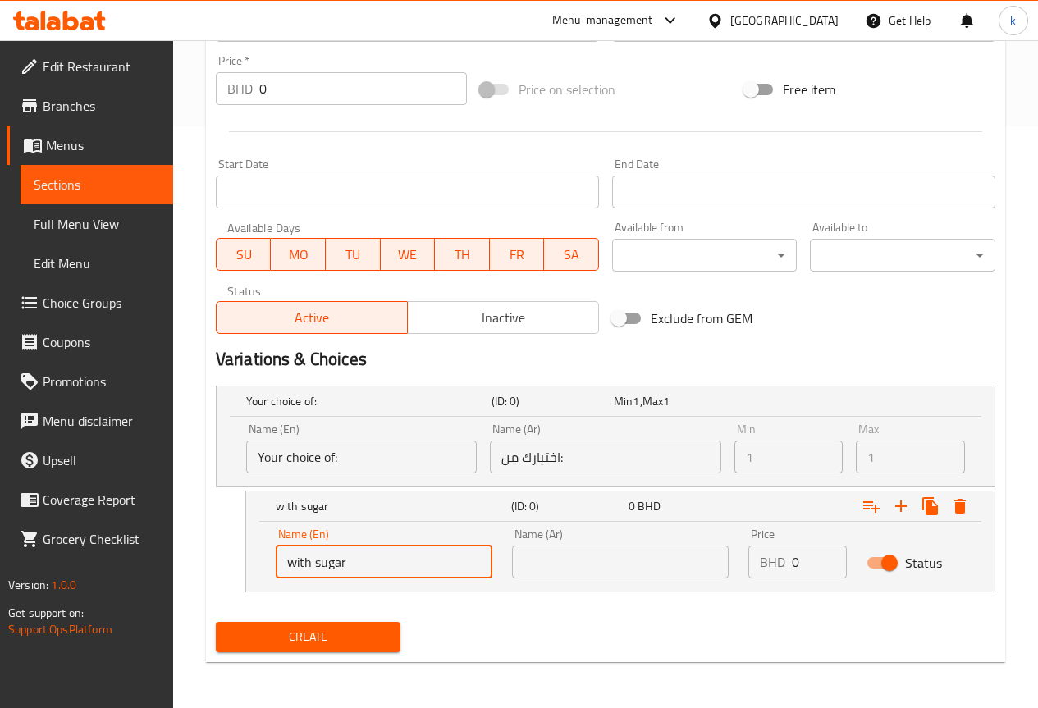
type input "with sugar"
click at [641, 566] on input "text" at bounding box center [620, 562] width 217 height 33
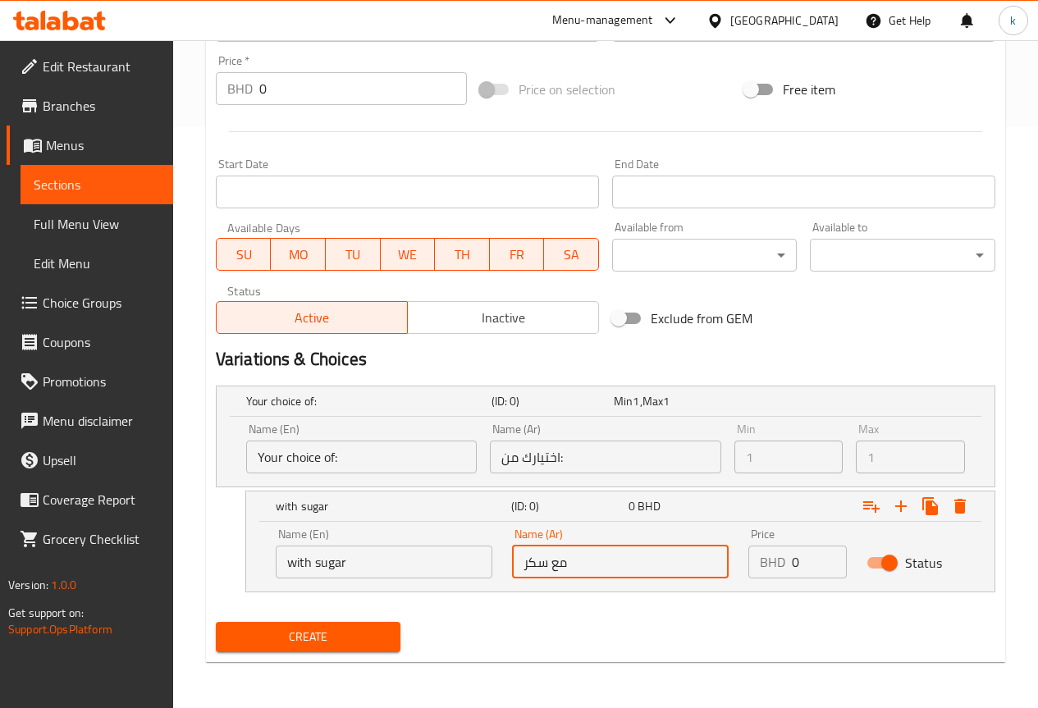
type input "مع سكر"
click at [809, 565] on input "0" at bounding box center [819, 562] width 55 height 33
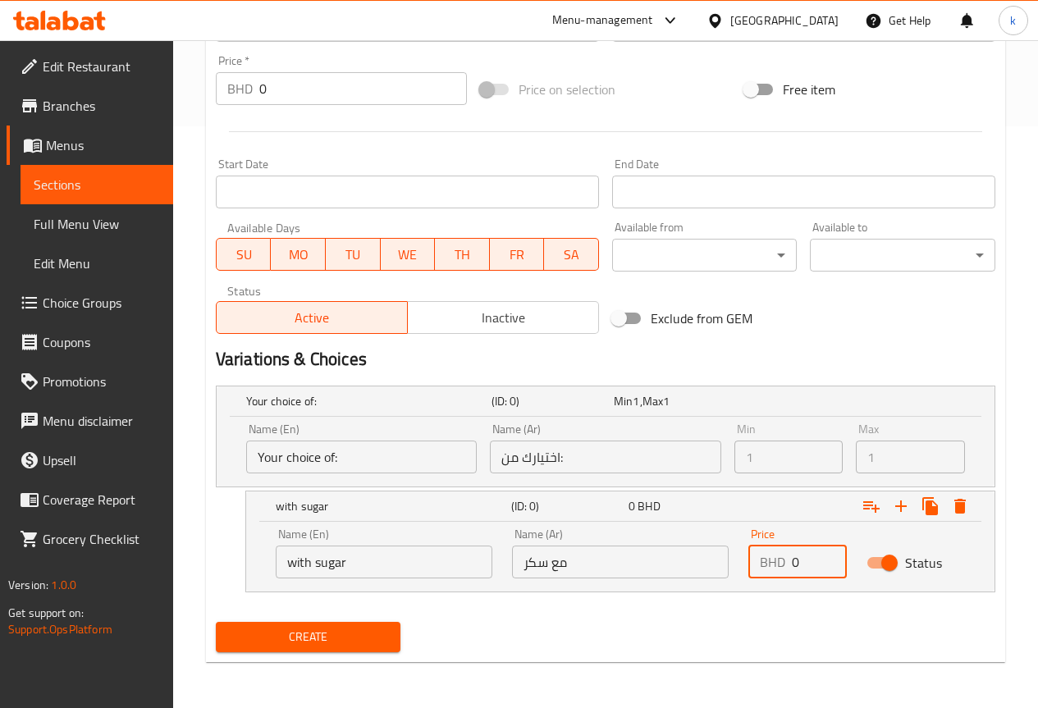
click at [809, 565] on input "0" at bounding box center [819, 562] width 55 height 33
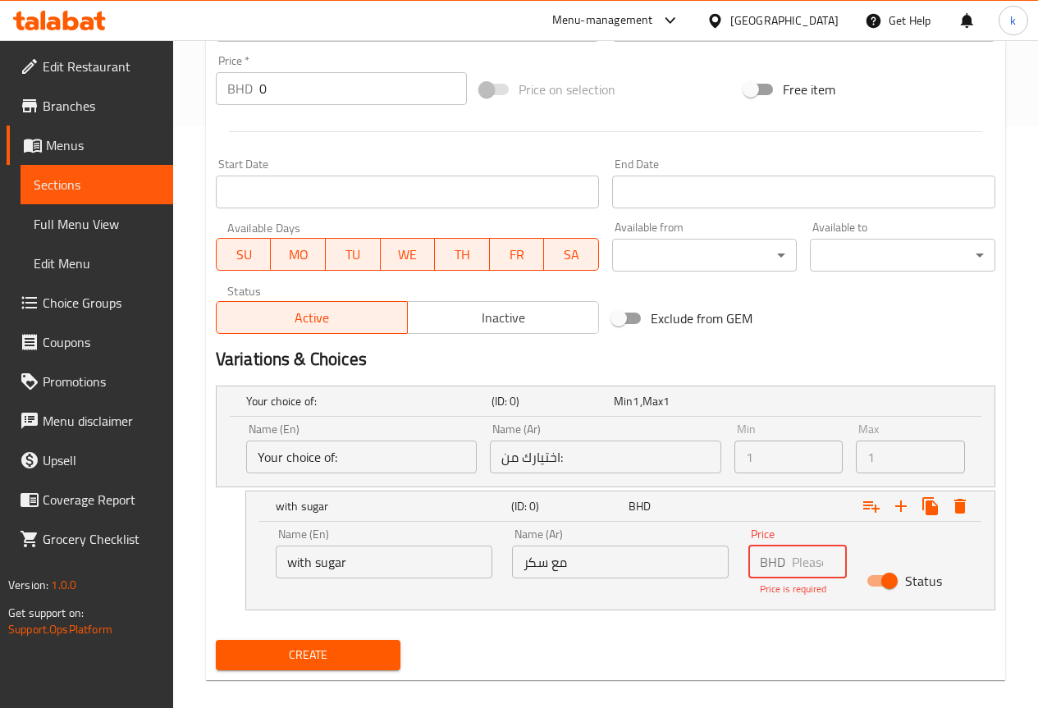
click at [575, 560] on input "مع سكر" at bounding box center [620, 562] width 217 height 33
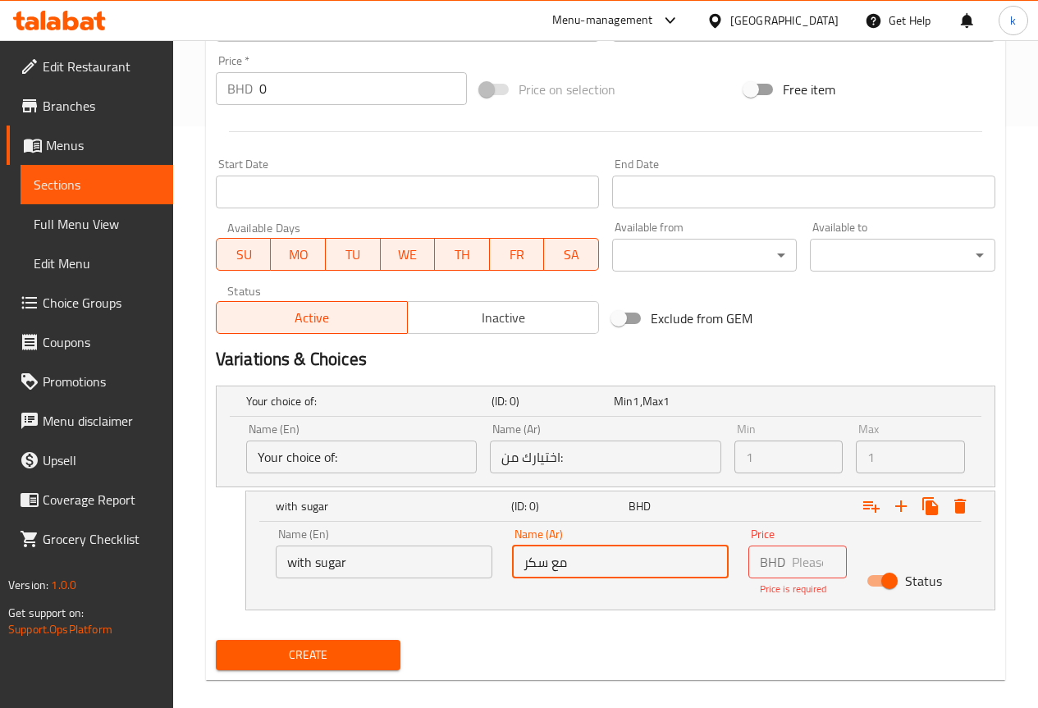
click at [575, 560] on input "مع سكر" at bounding box center [620, 562] width 217 height 33
click at [416, 569] on input "with sugar" at bounding box center [384, 562] width 217 height 33
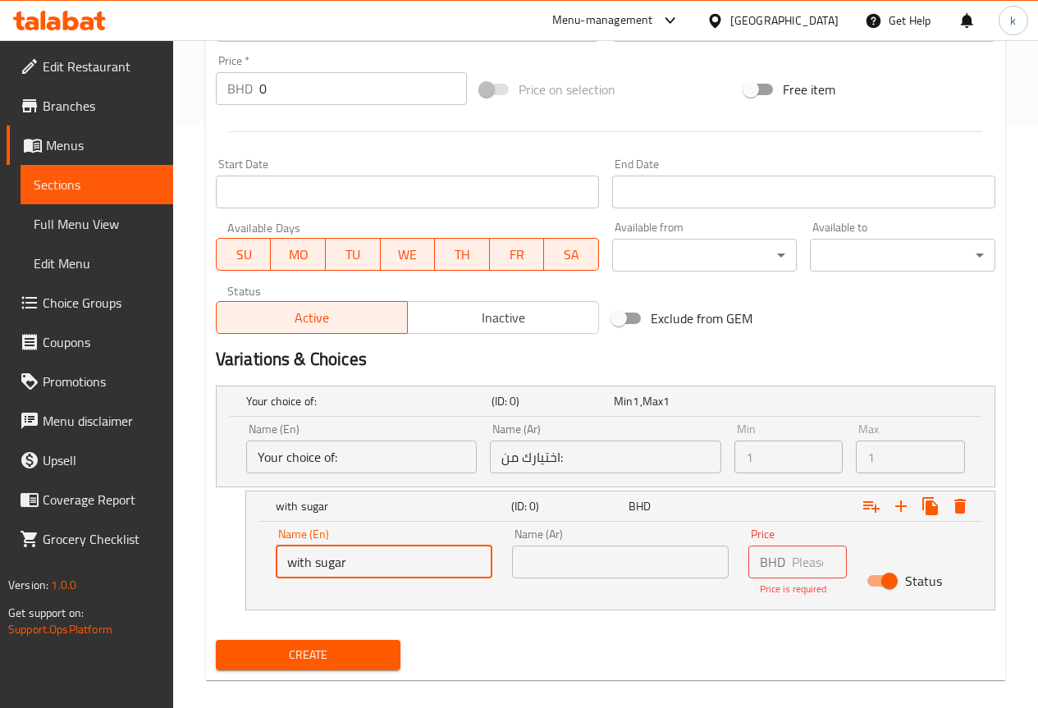
click at [416, 569] on input "with sugar" at bounding box center [384, 562] width 217 height 33
click at [434, 571] on input "text" at bounding box center [384, 562] width 217 height 33
type input "ص"
type input "With"
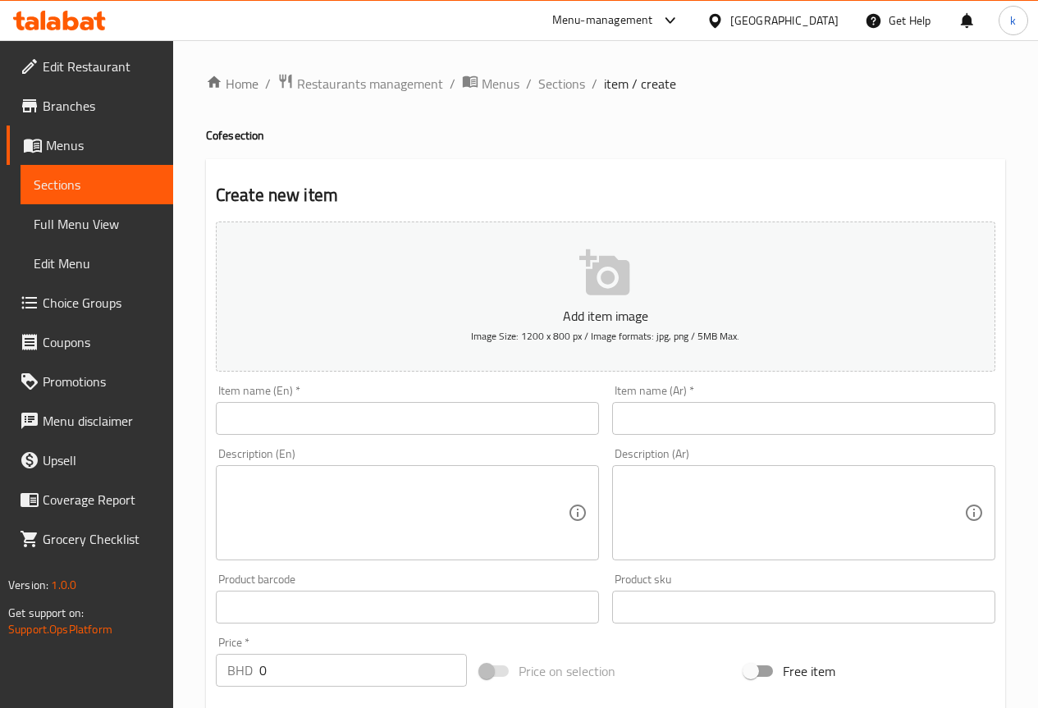
click at [104, 299] on span "Choice Groups" at bounding box center [101, 303] width 117 height 20
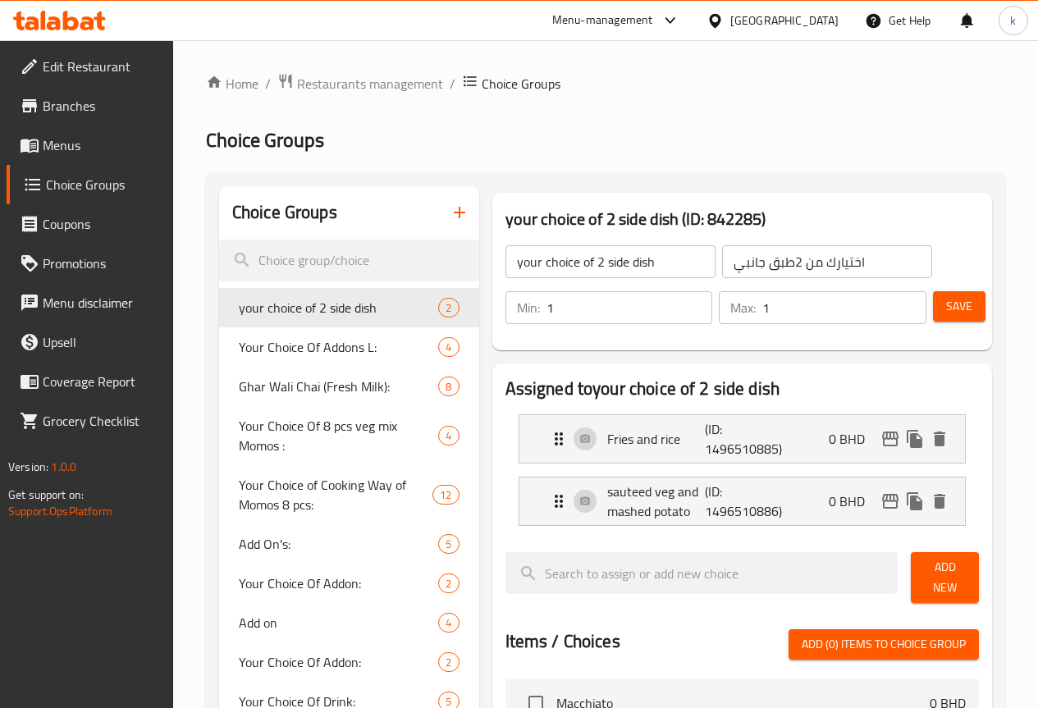
click at [450, 211] on icon "button" at bounding box center [460, 213] width 20 height 20
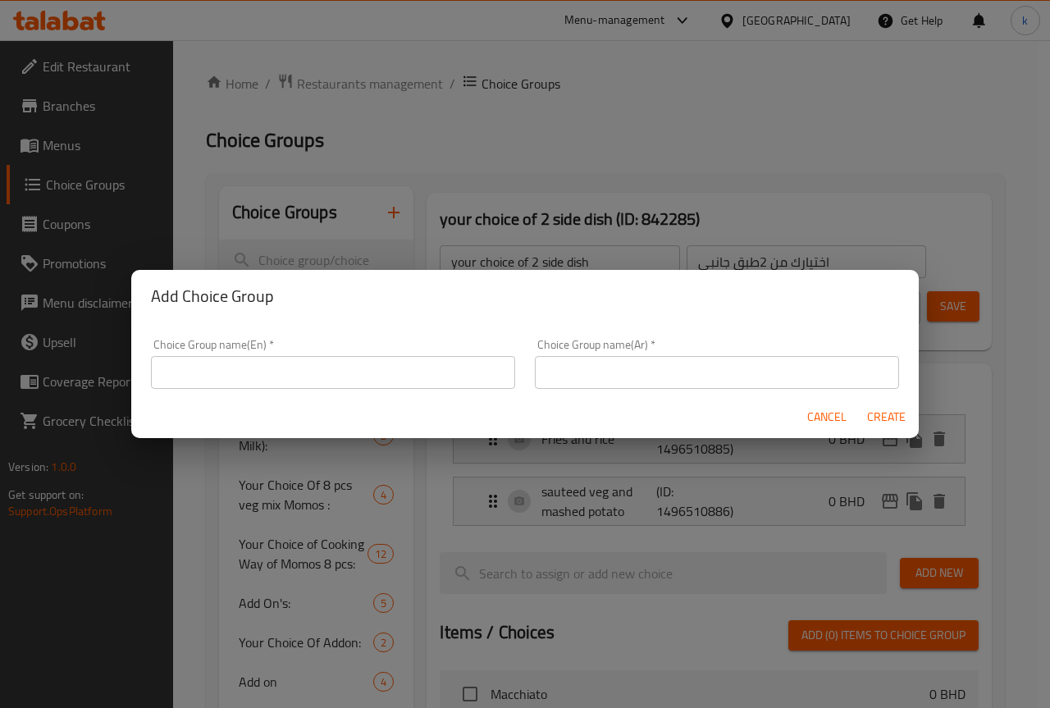
click at [336, 377] on input "text" at bounding box center [333, 372] width 364 height 33
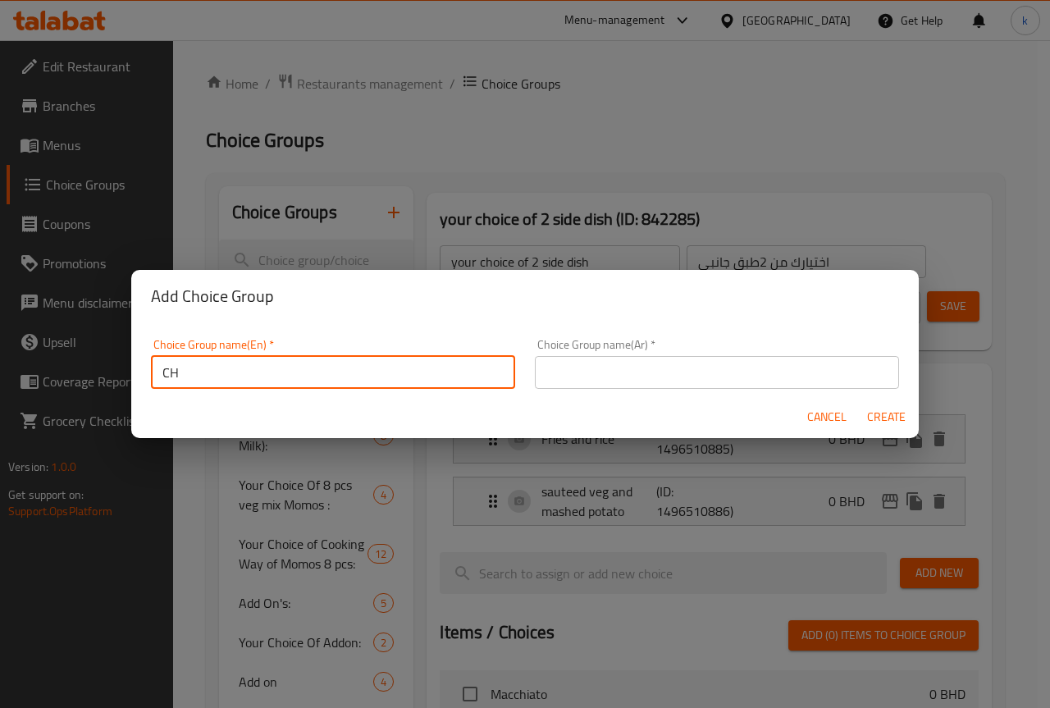
type input "C"
type input "w"
type input "With sugar"
click at [561, 368] on input "text" at bounding box center [717, 372] width 364 height 33
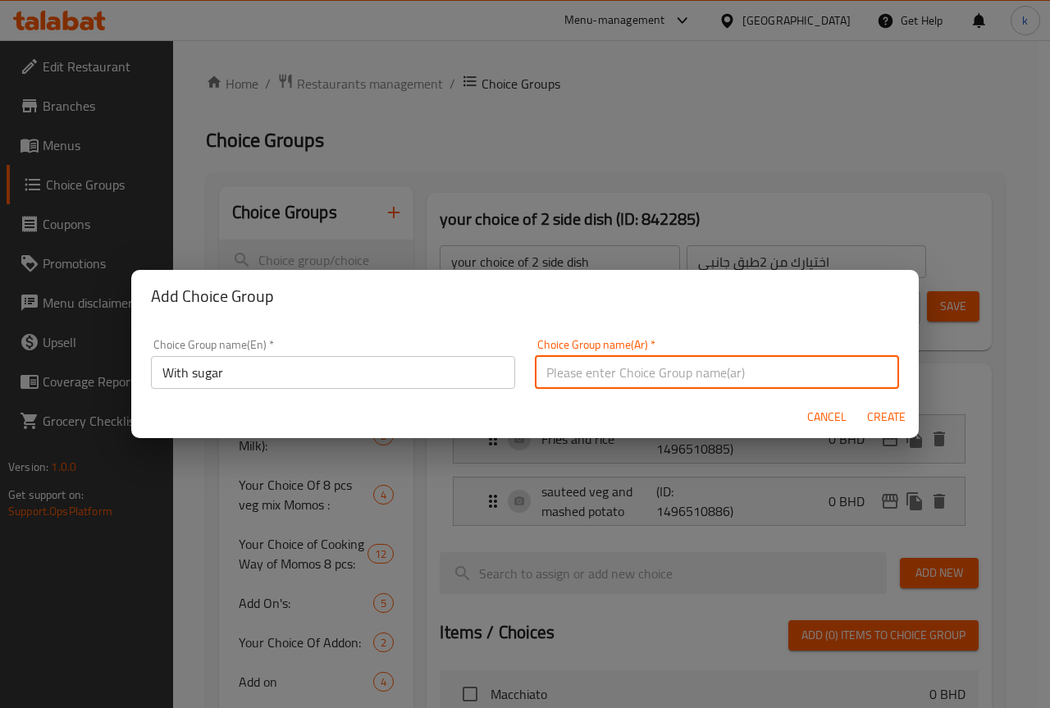
click at [598, 376] on input "text" at bounding box center [717, 372] width 364 height 33
type input "l"
type input "مع سكر"
click at [199, 373] on input "With sugar" at bounding box center [333, 372] width 364 height 33
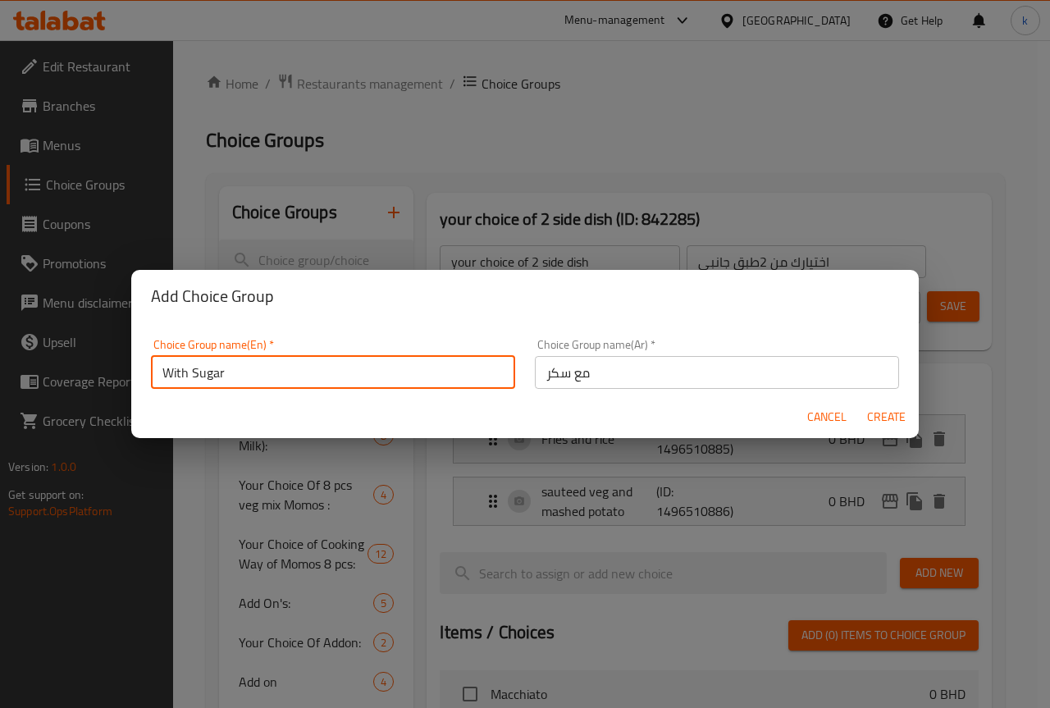
type input "With Sugar"
click at [595, 374] on input "مع سكر" at bounding box center [717, 372] width 364 height 33
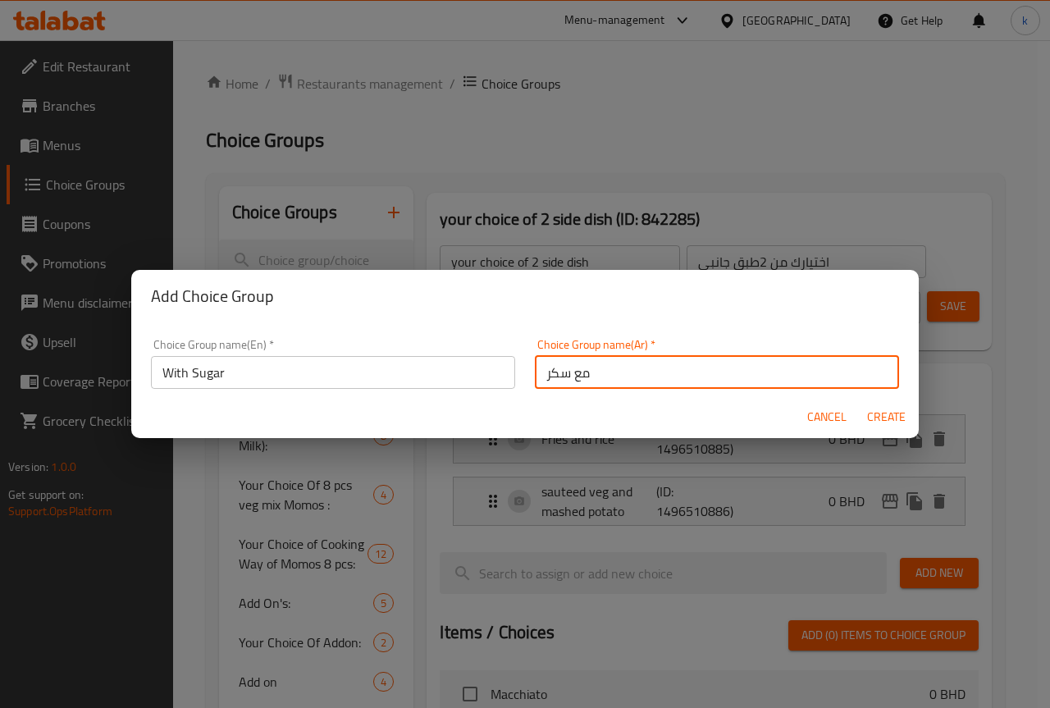
click at [874, 418] on span "Create" at bounding box center [885, 417] width 39 height 21
type input "With Sugar"
type input "مع سكر"
type input "0"
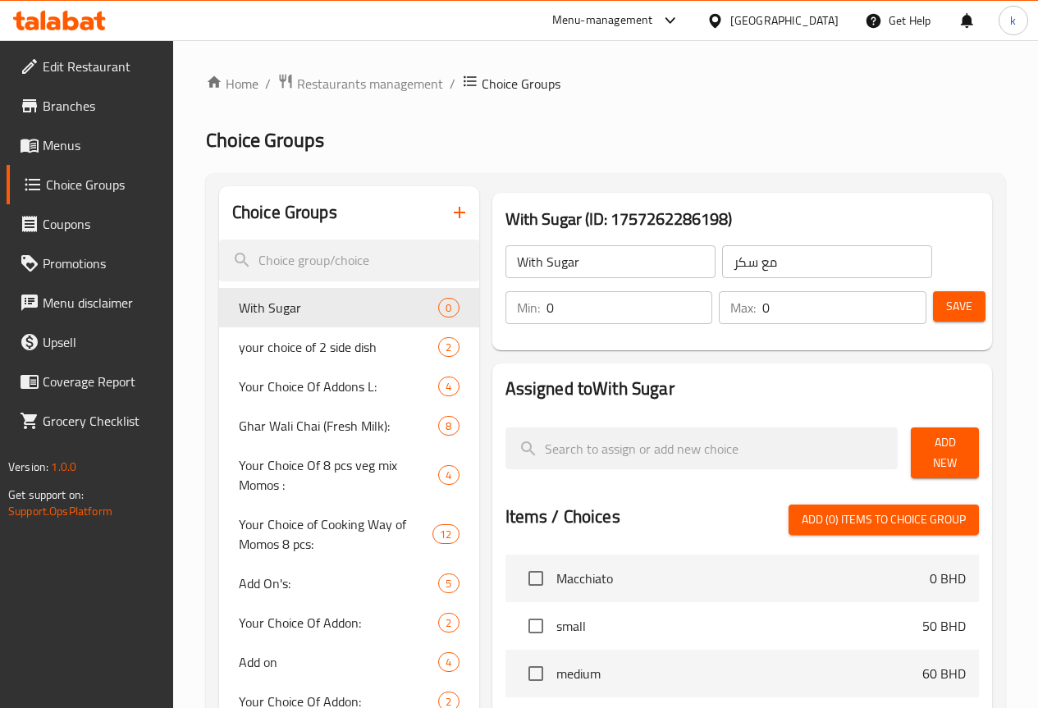
click at [546, 308] on input "0" at bounding box center [629, 307] width 167 height 33
click at [951, 452] on span "Add New" at bounding box center [945, 452] width 42 height 41
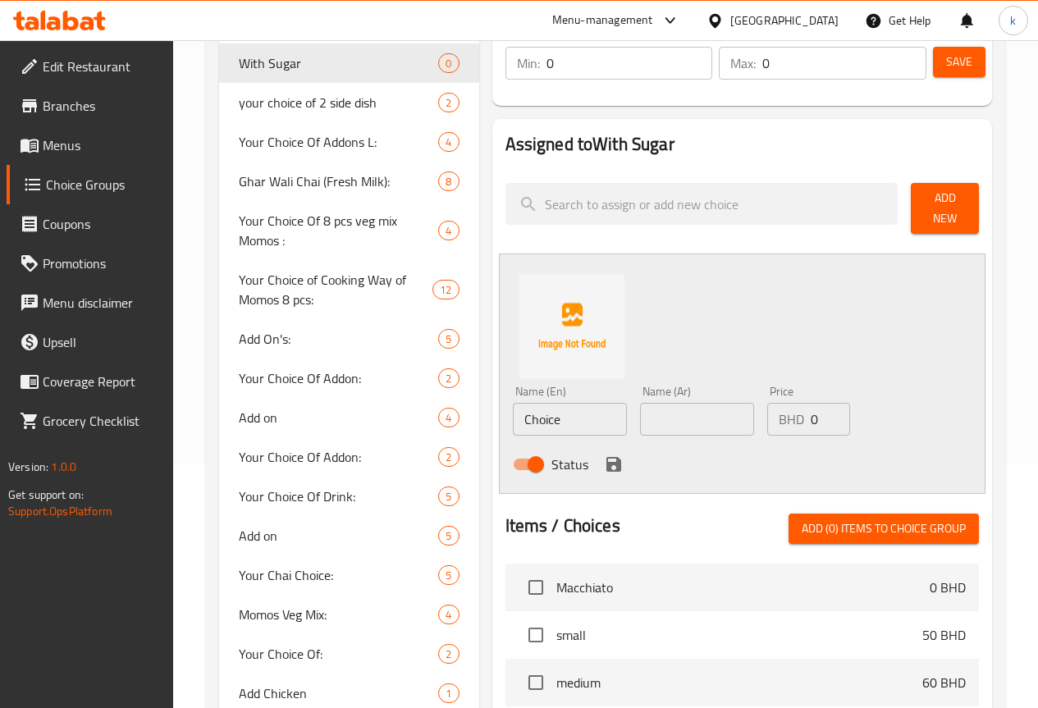
scroll to position [246, 0]
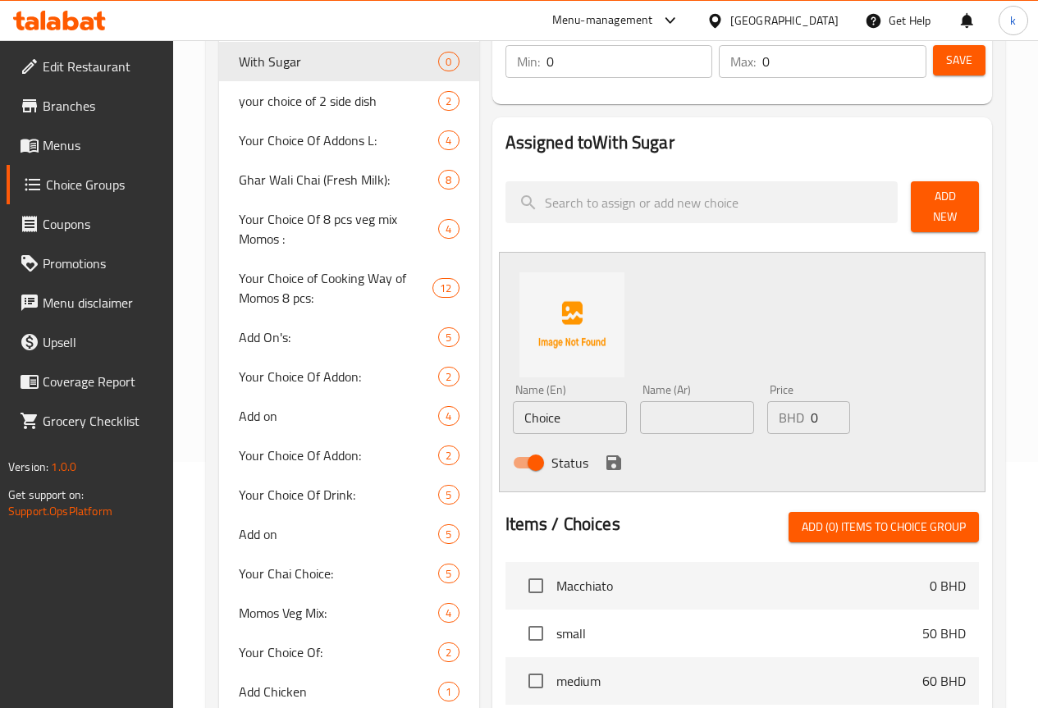
click at [541, 413] on input "Choice" at bounding box center [570, 417] width 114 height 33
type input "C"
type input "s"
type input "Small"
click at [640, 412] on input "text" at bounding box center [697, 417] width 114 height 33
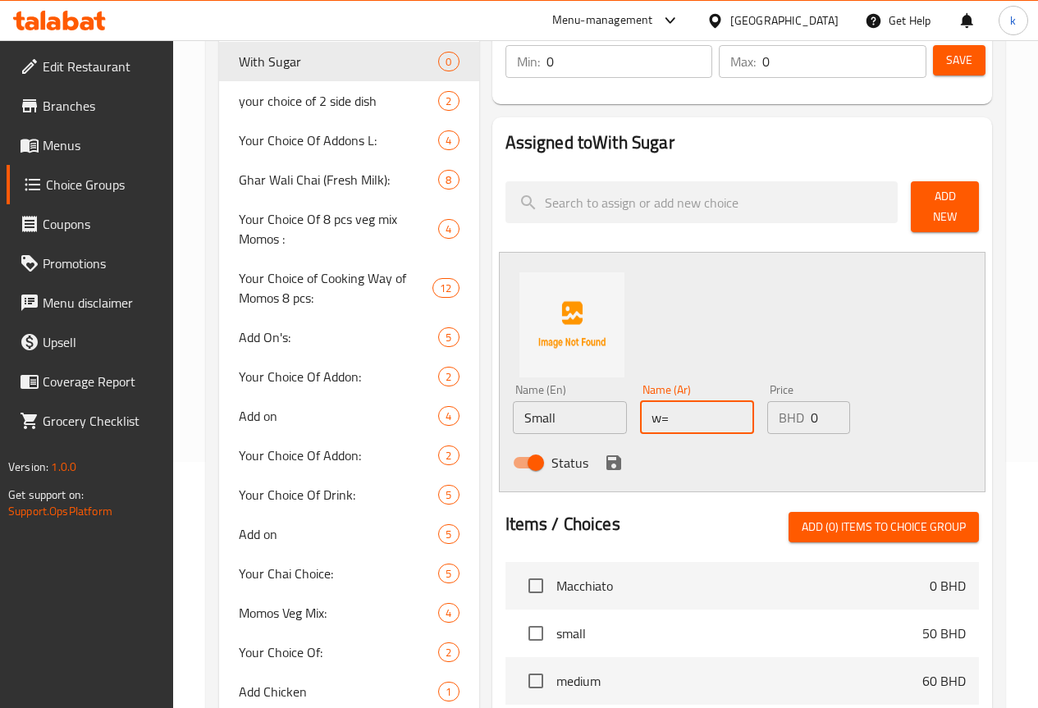
type input "w"
type input "صغير"
click at [811, 401] on input "0" at bounding box center [830, 417] width 39 height 33
type input "50"
click at [559, 461] on div "Status" at bounding box center [697, 463] width 382 height 44
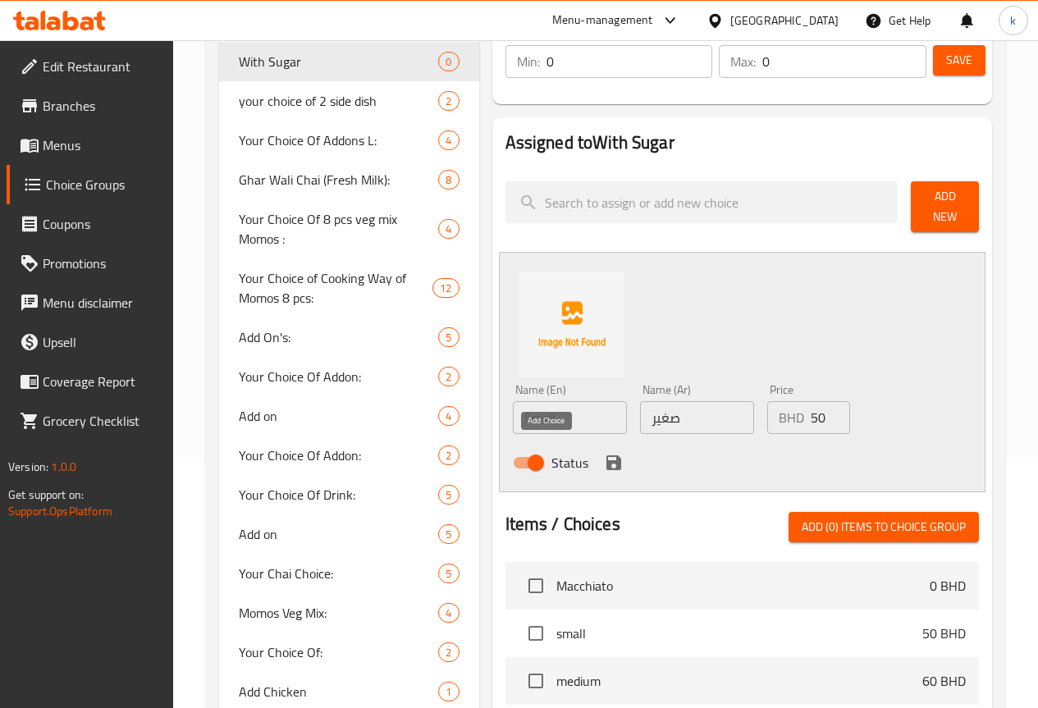
click at [604, 453] on icon "save" at bounding box center [614, 463] width 20 height 20
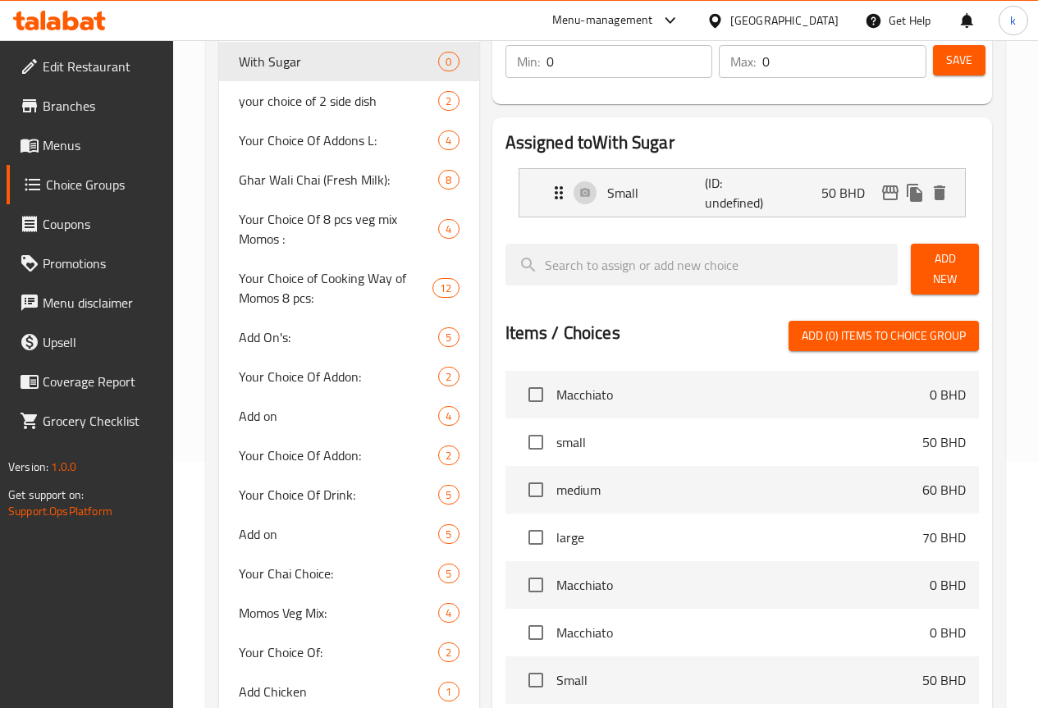
scroll to position [164, 0]
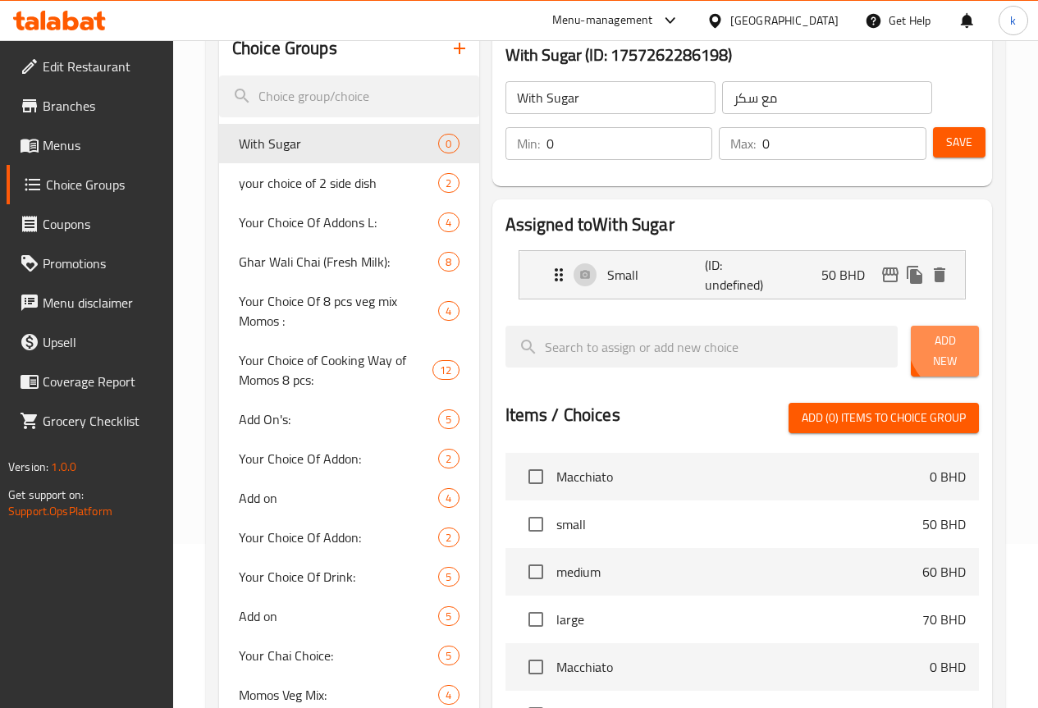
click at [957, 344] on span "Add New" at bounding box center [945, 351] width 42 height 41
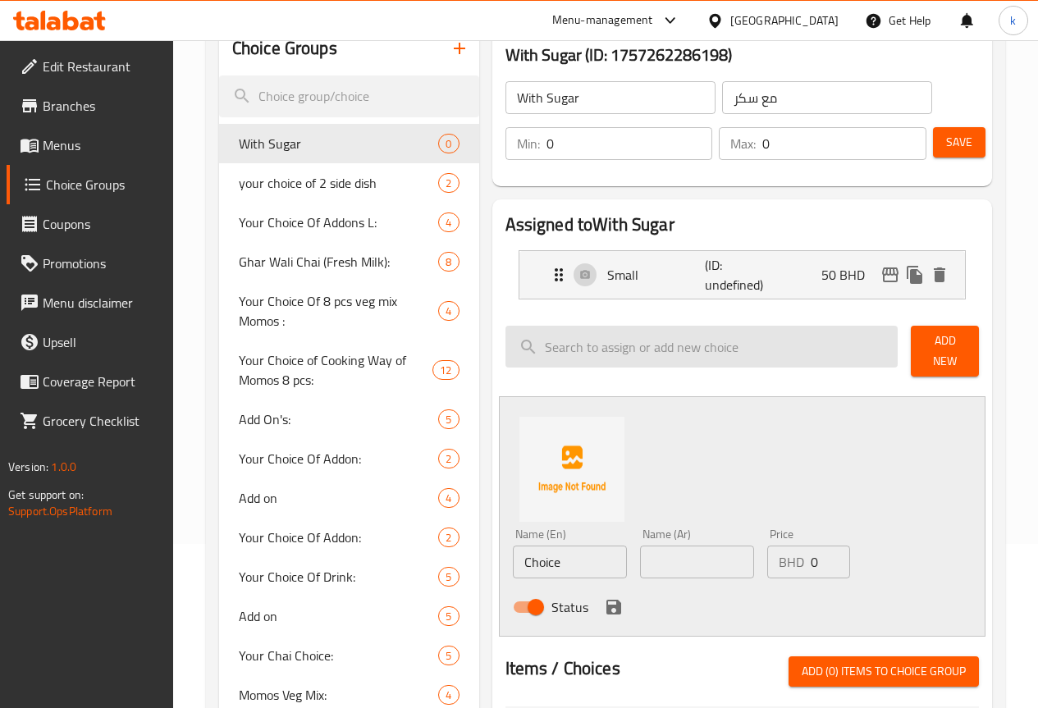
click at [551, 354] on input "search" at bounding box center [701, 347] width 393 height 42
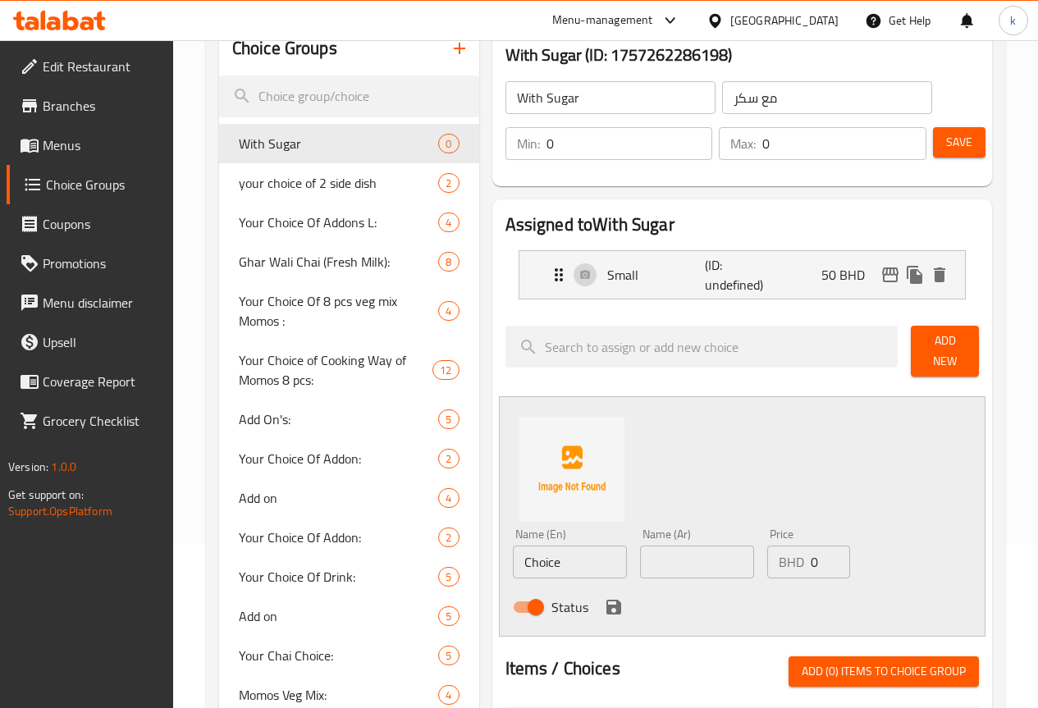
click at [513, 550] on input "Choice" at bounding box center [570, 562] width 114 height 33
type input "ة"
type input "Mediuem"
click at [650, 552] on input "text" at bounding box center [697, 562] width 114 height 33
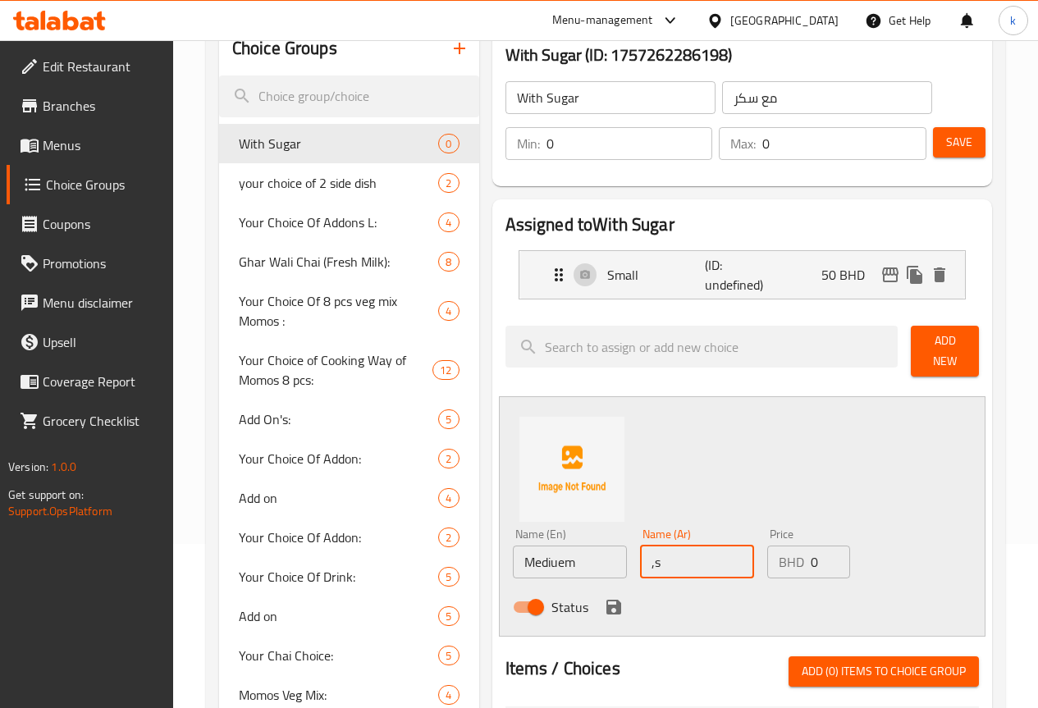
type input ","
type input "وسط"
click at [811, 554] on input "0" at bounding box center [830, 562] width 39 height 33
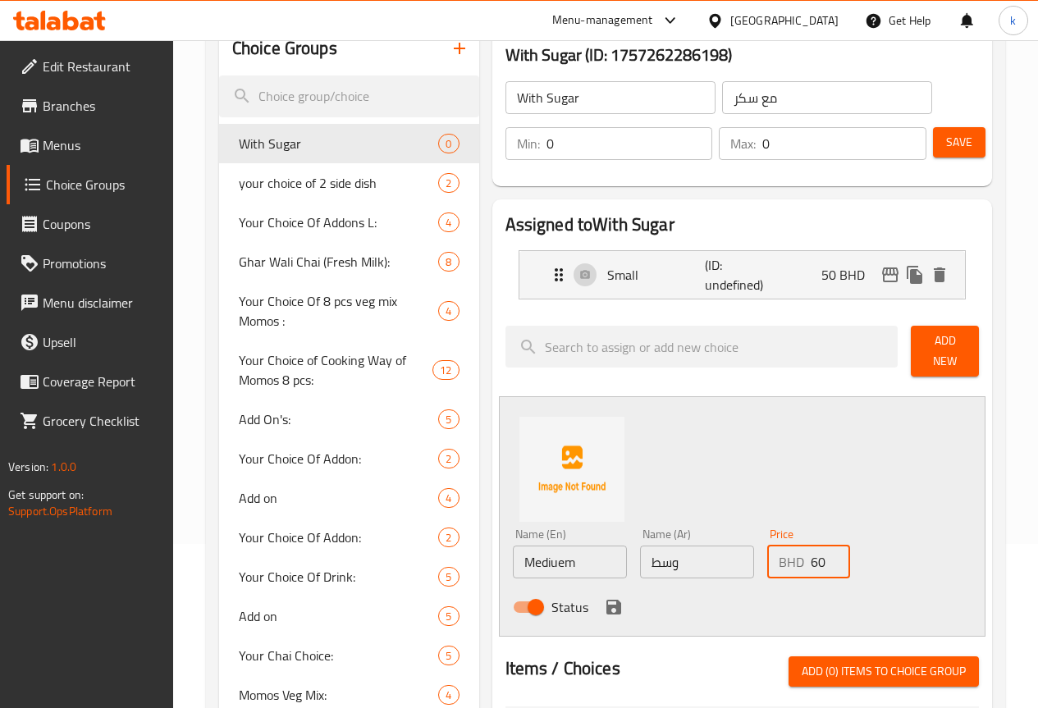
type input "60"
click at [606, 601] on icon "save" at bounding box center [613, 607] width 15 height 15
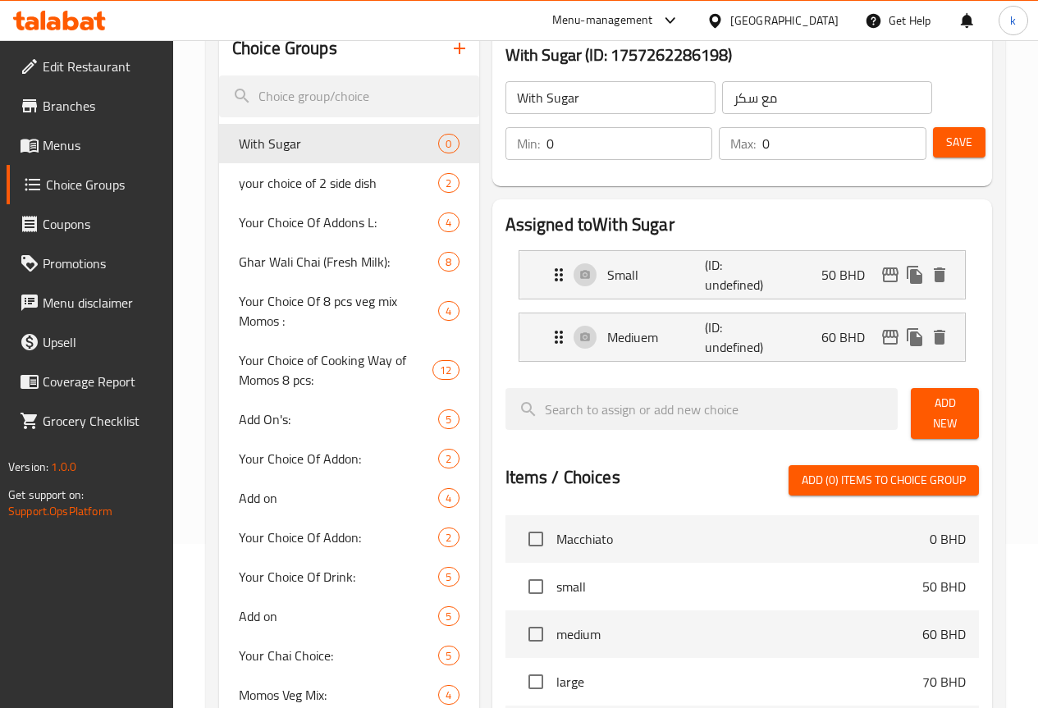
click at [932, 402] on span "Add New" at bounding box center [945, 413] width 42 height 41
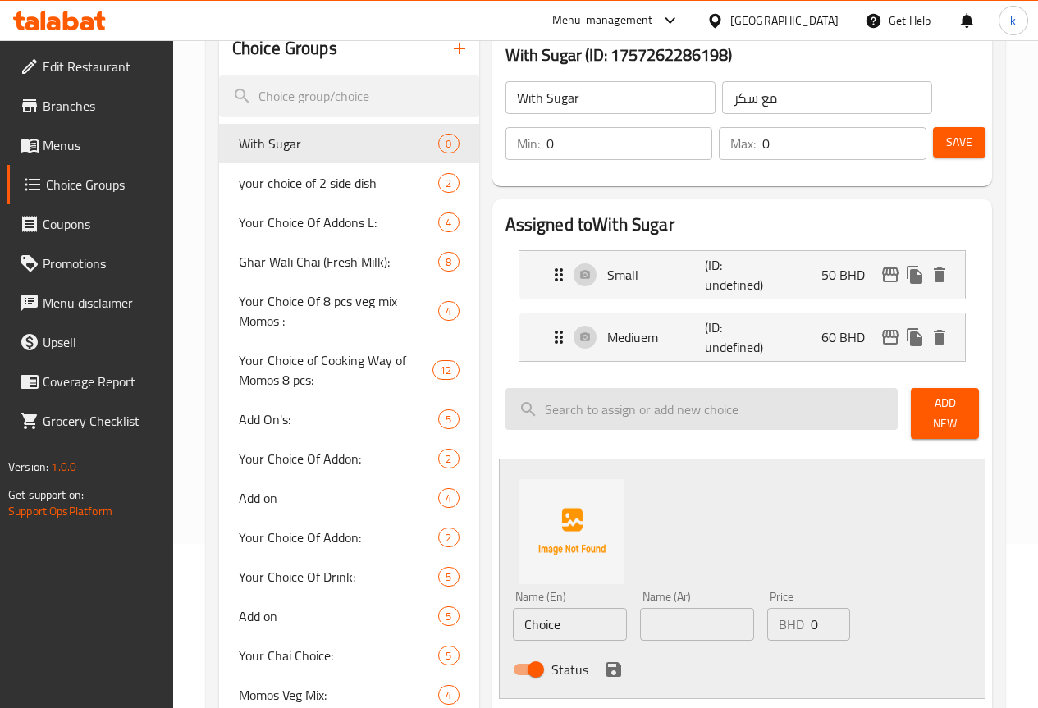
click at [555, 417] on input "search" at bounding box center [701, 409] width 393 height 42
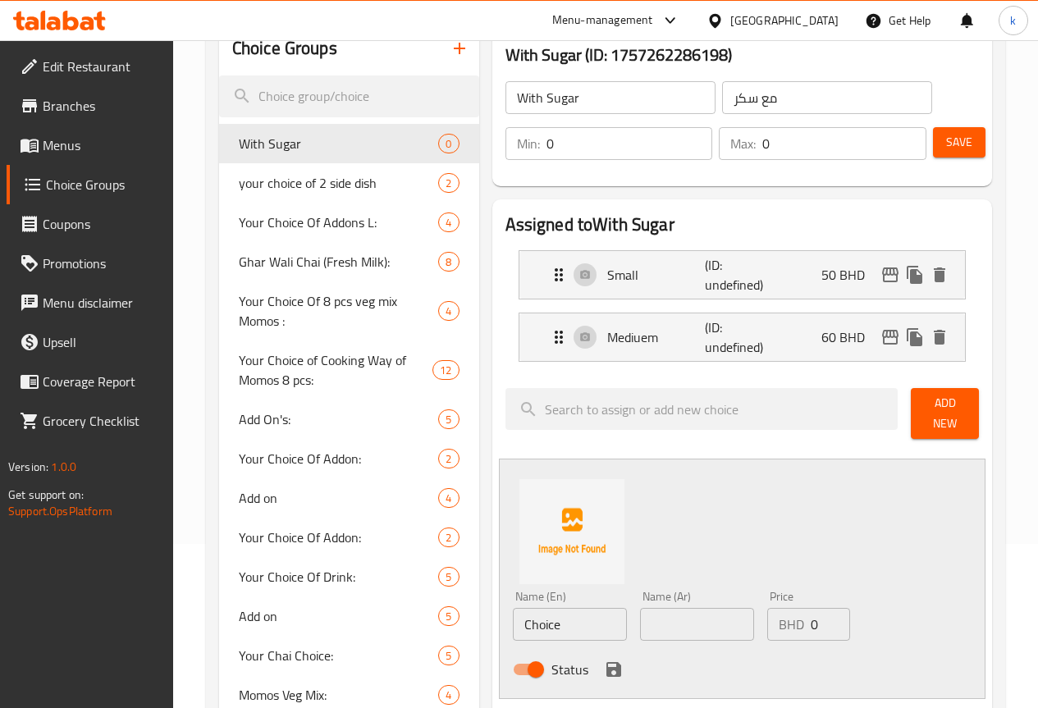
click at [519, 618] on input "Choice" at bounding box center [570, 624] width 114 height 33
type input "م"
type input "Large"
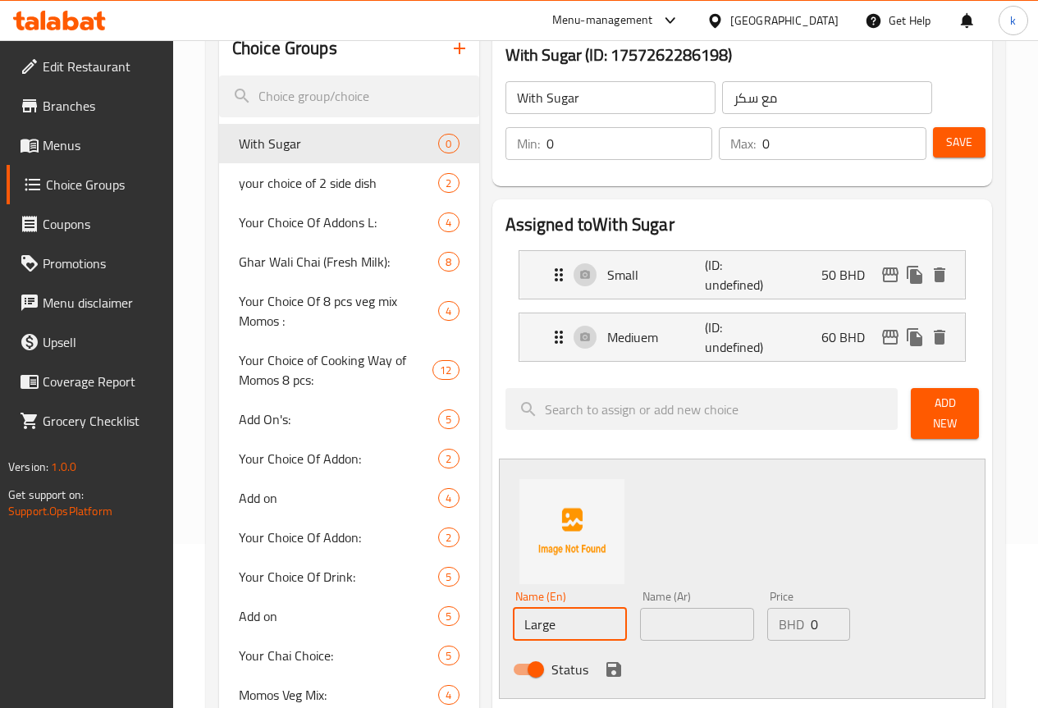
click at [656, 610] on input "text" at bounding box center [697, 624] width 114 height 33
type input "كبير"
click at [811, 614] on input "0" at bounding box center [830, 624] width 39 height 33
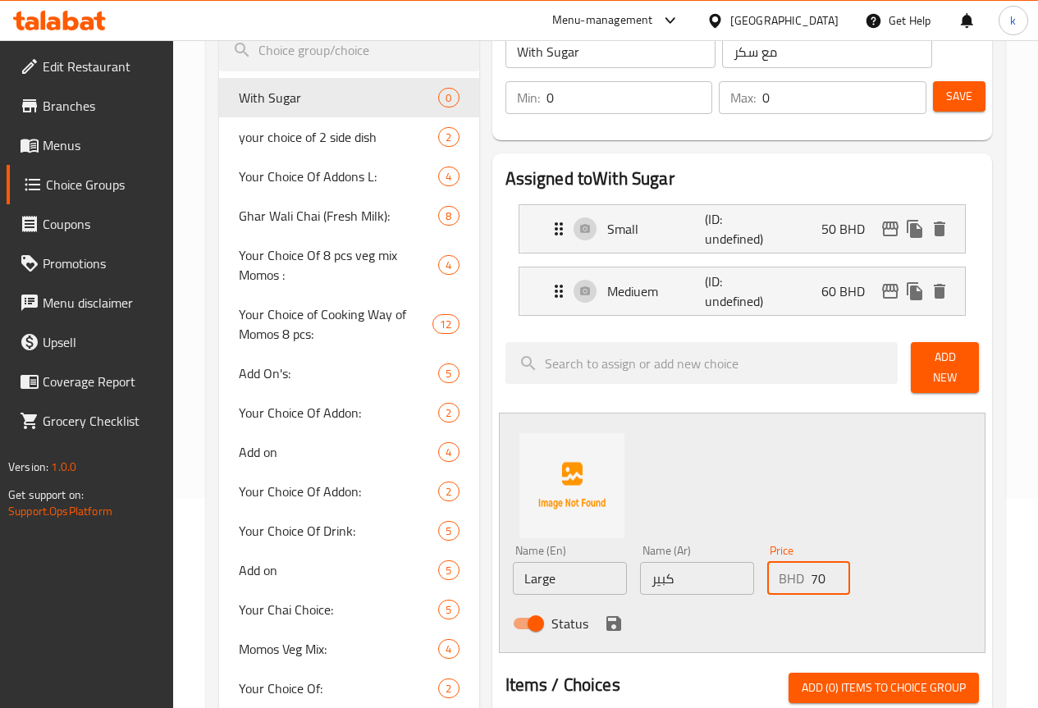
scroll to position [246, 0]
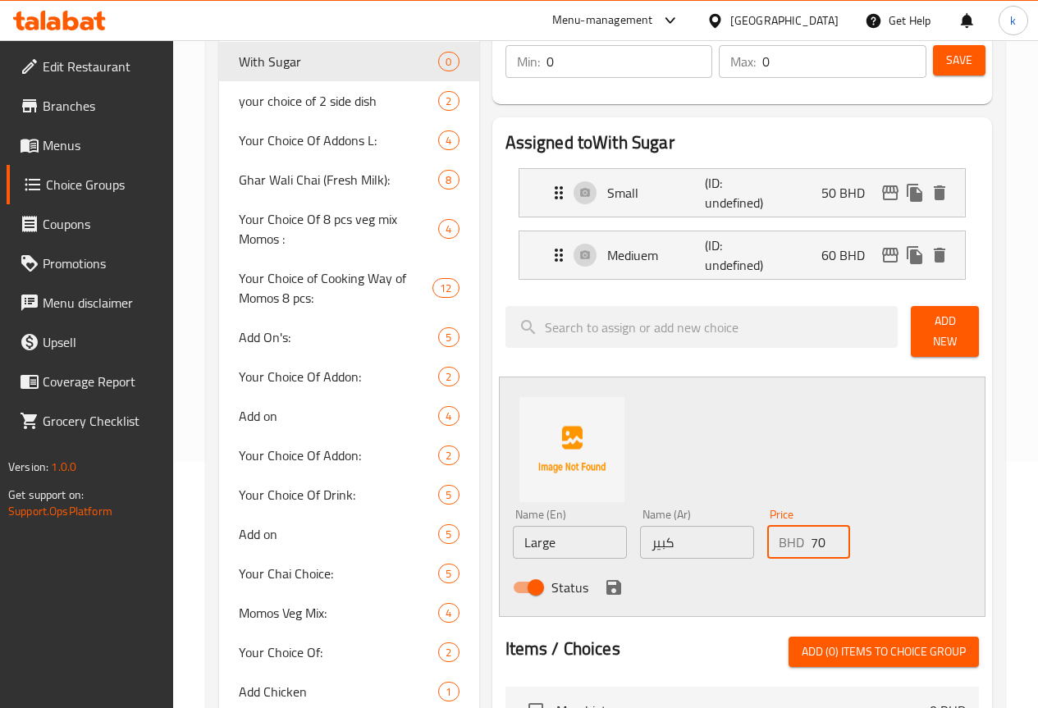
type input "70"
click at [606, 580] on icon "save" at bounding box center [613, 587] width 15 height 15
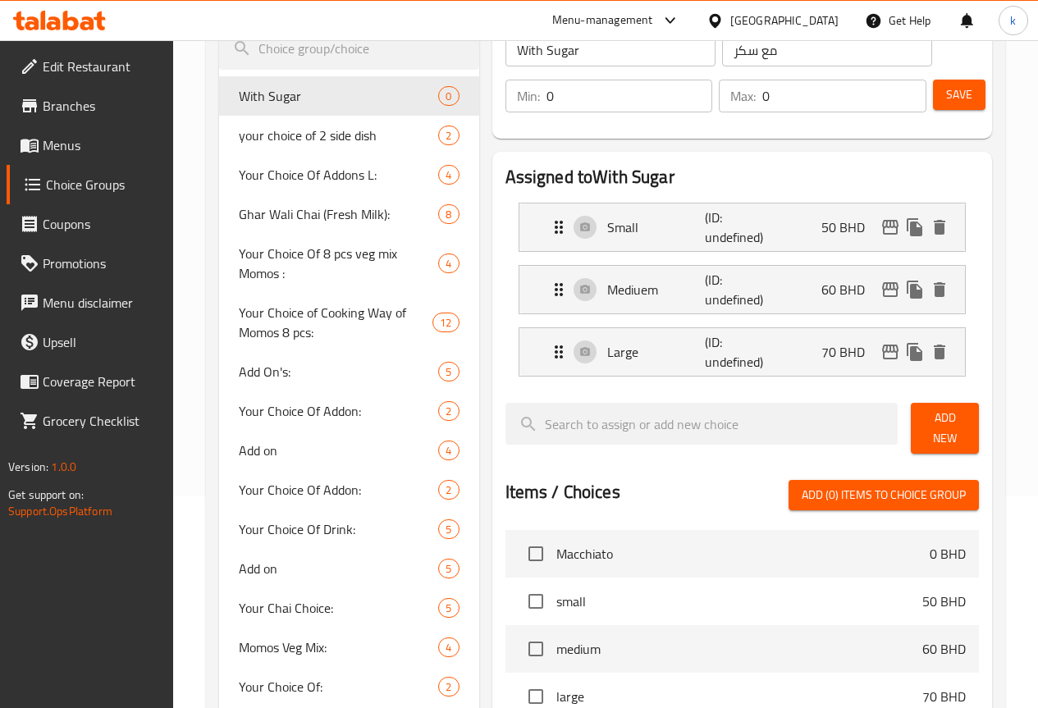
scroll to position [0, 0]
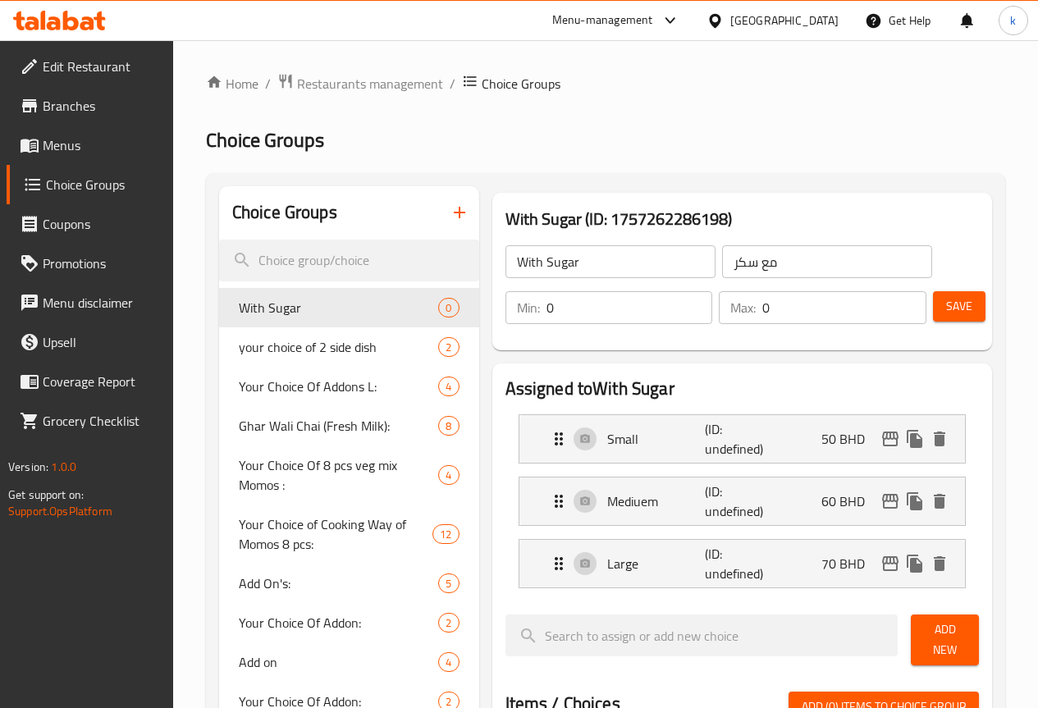
click at [599, 468] on li "Small (ID: undefined) 50 BHD Name (En) Small Name (En) Name (Ar) صغير Name (Ar)…" at bounding box center [741, 439] width 473 height 62
click at [555, 443] on icon "Expand" at bounding box center [559, 438] width 8 height 13
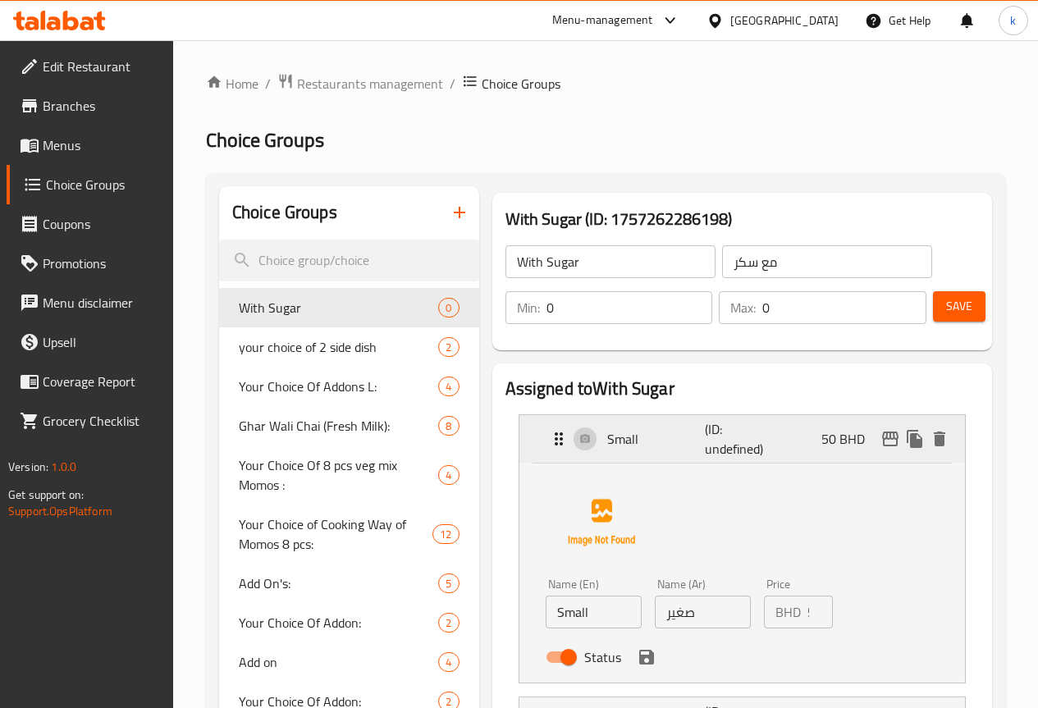
click at [555, 443] on icon "Expand" at bounding box center [559, 438] width 8 height 13
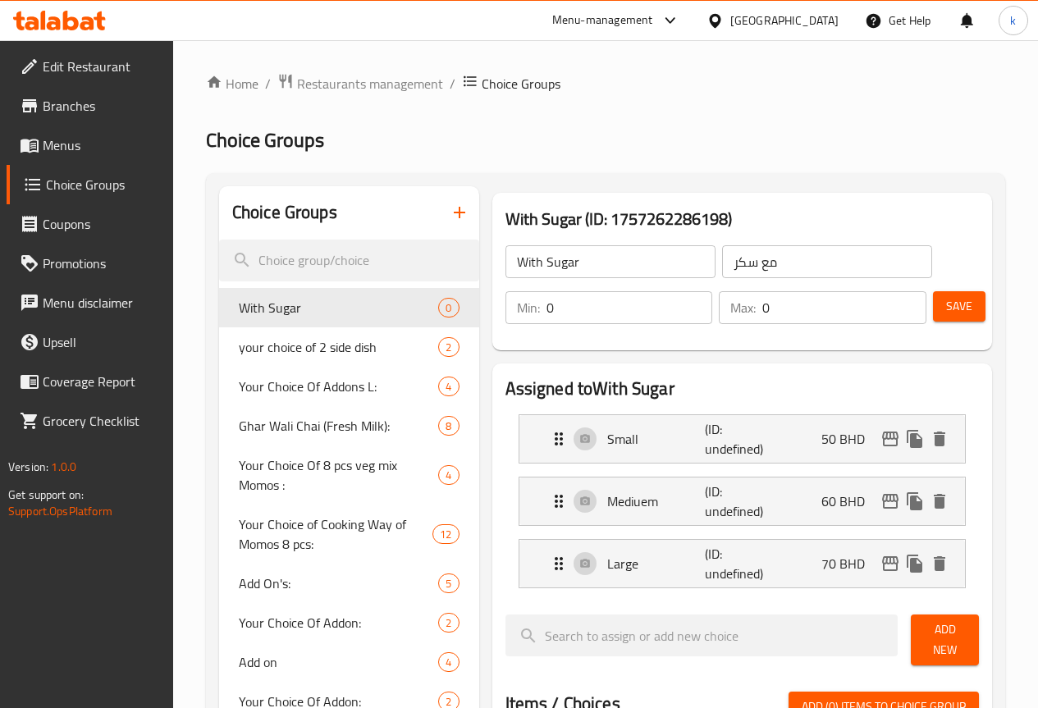
click at [955, 301] on span "Save" at bounding box center [959, 306] width 26 height 21
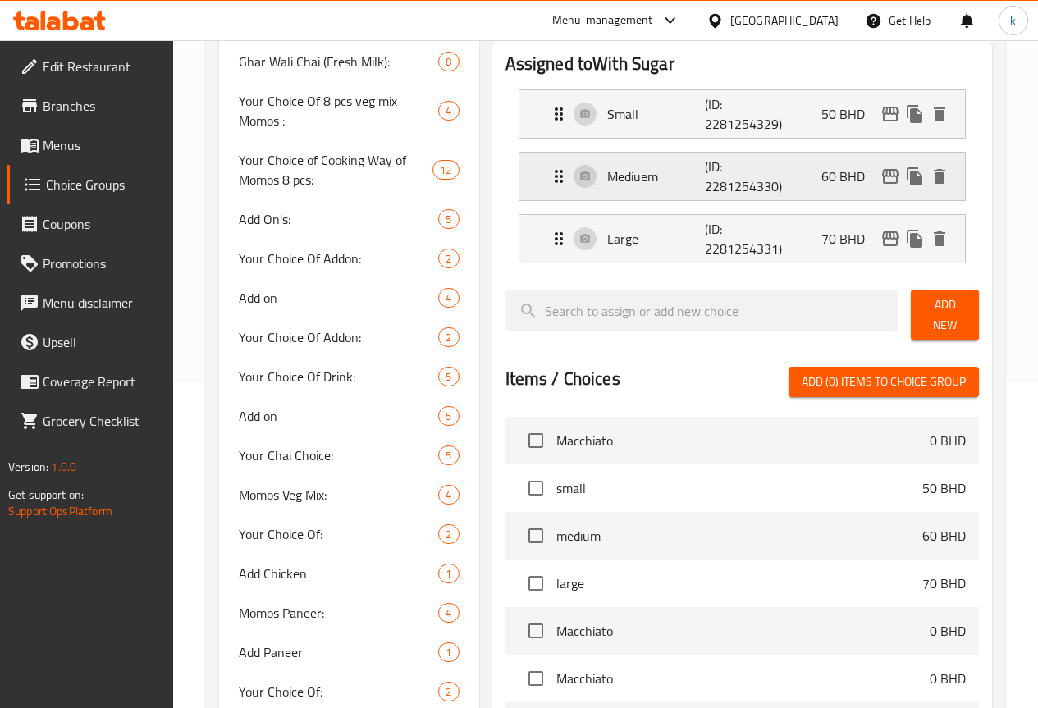
scroll to position [328, 0]
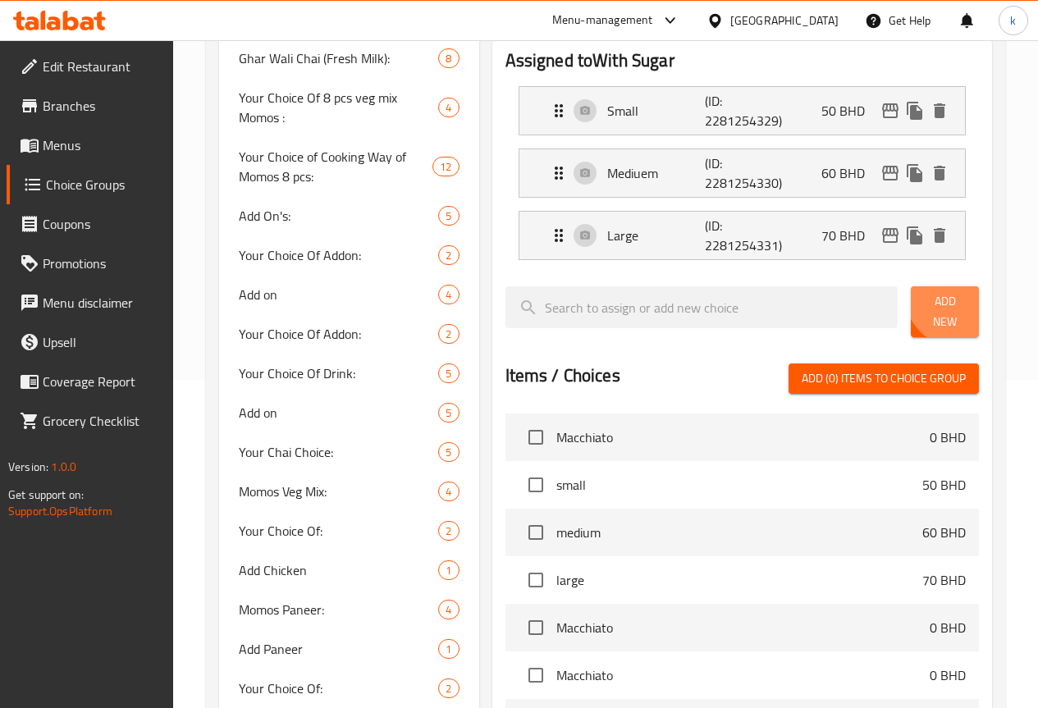
click at [948, 299] on span "Add New" at bounding box center [945, 311] width 42 height 41
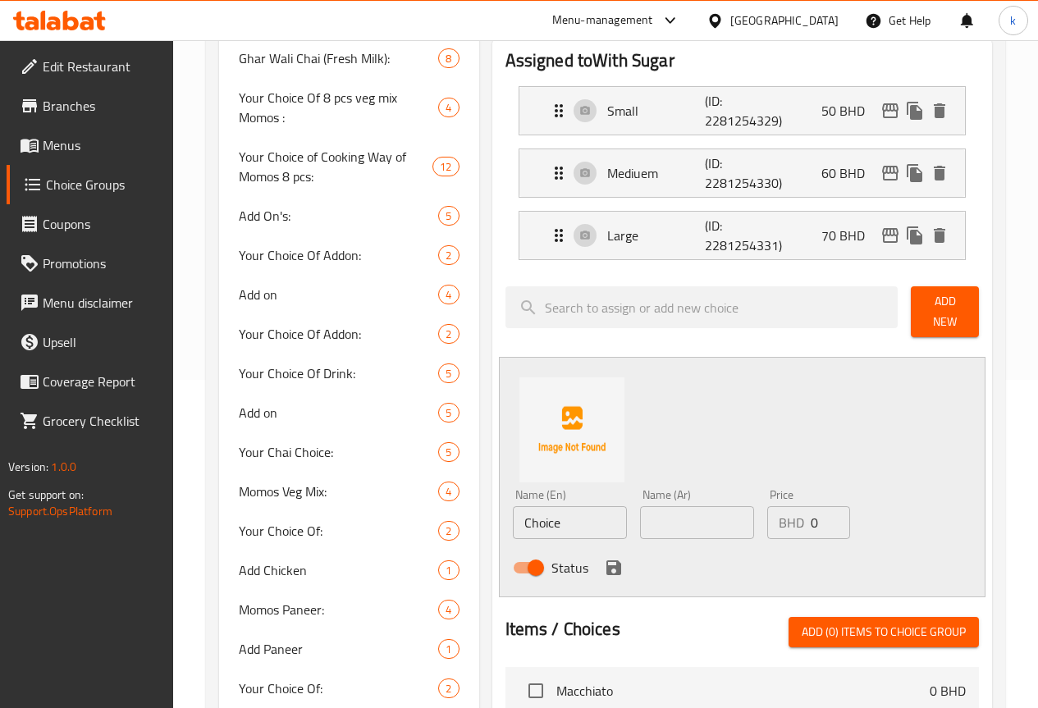
click at [528, 506] on input "Choice" at bounding box center [570, 522] width 114 height 33
type input "ص"
type input "w"
type input "Without suger"
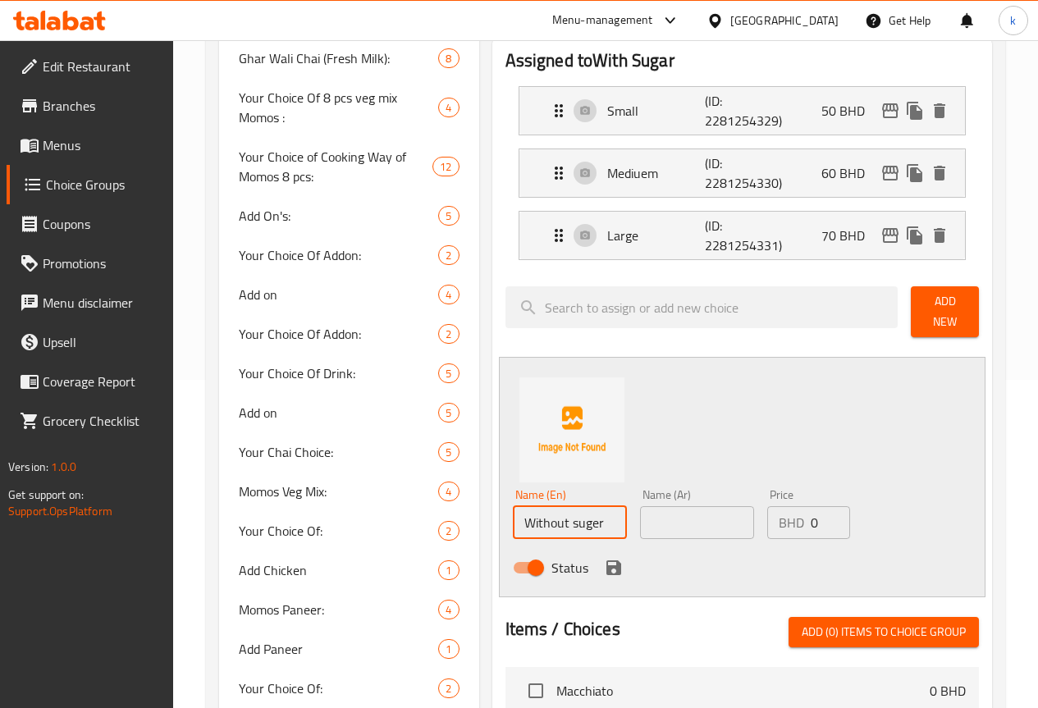
click at [694, 514] on input "text" at bounding box center [697, 522] width 114 height 33
click at [724, 440] on div "Name (En) Without suger Name (En) Name (Ar) Name (Ar) Price BHD 0 Price Status" at bounding box center [742, 477] width 487 height 240
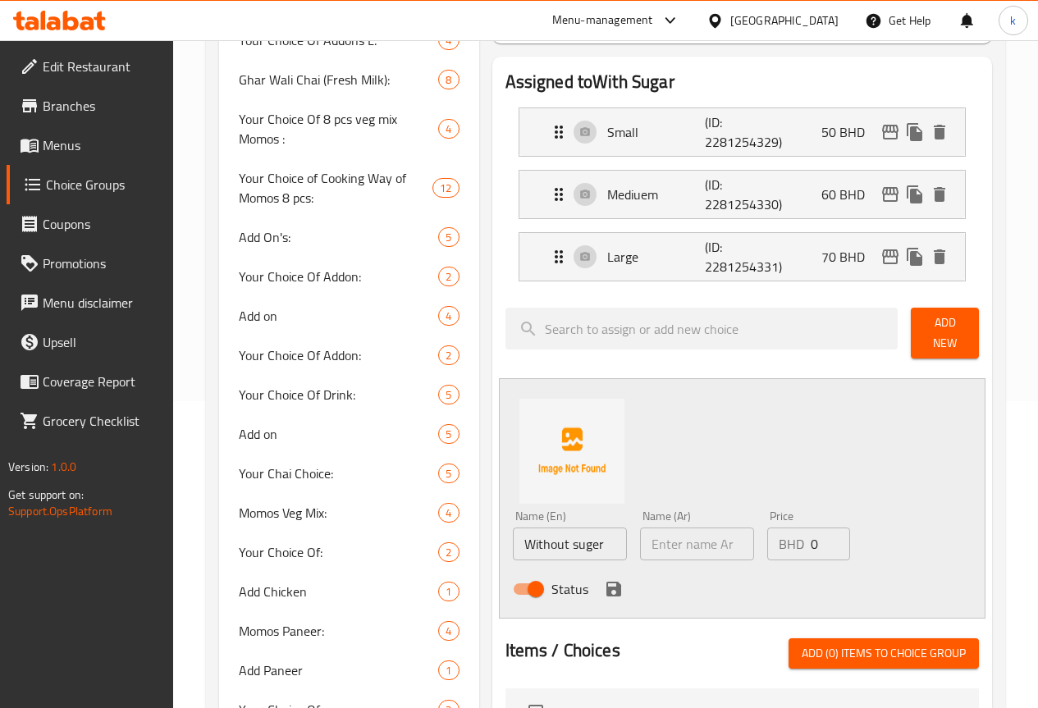
scroll to position [492, 0]
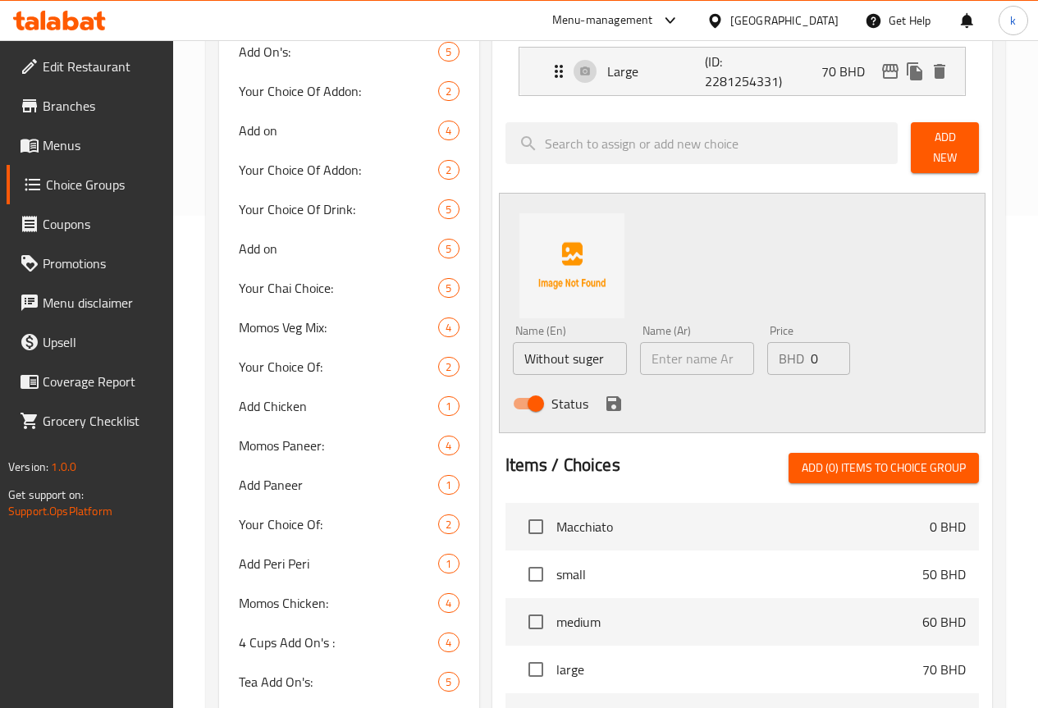
click at [657, 344] on input "text" at bounding box center [697, 358] width 114 height 33
type input "f"
type input "بدون سكر"
click at [811, 344] on input "0" at bounding box center [830, 358] width 39 height 33
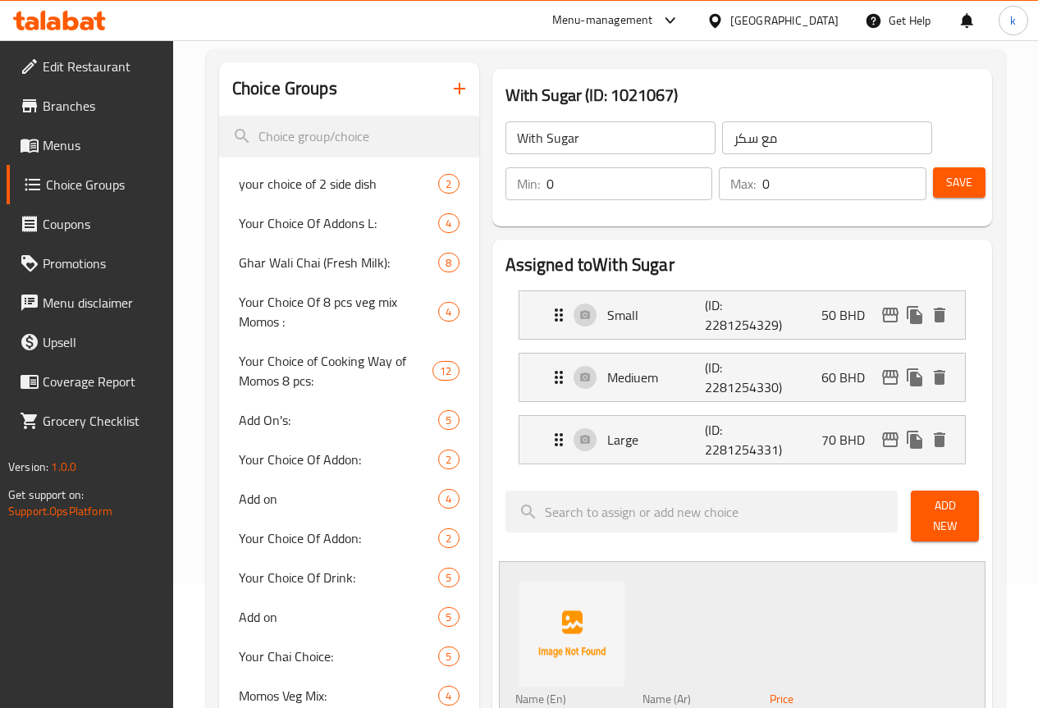
scroll to position [0, 0]
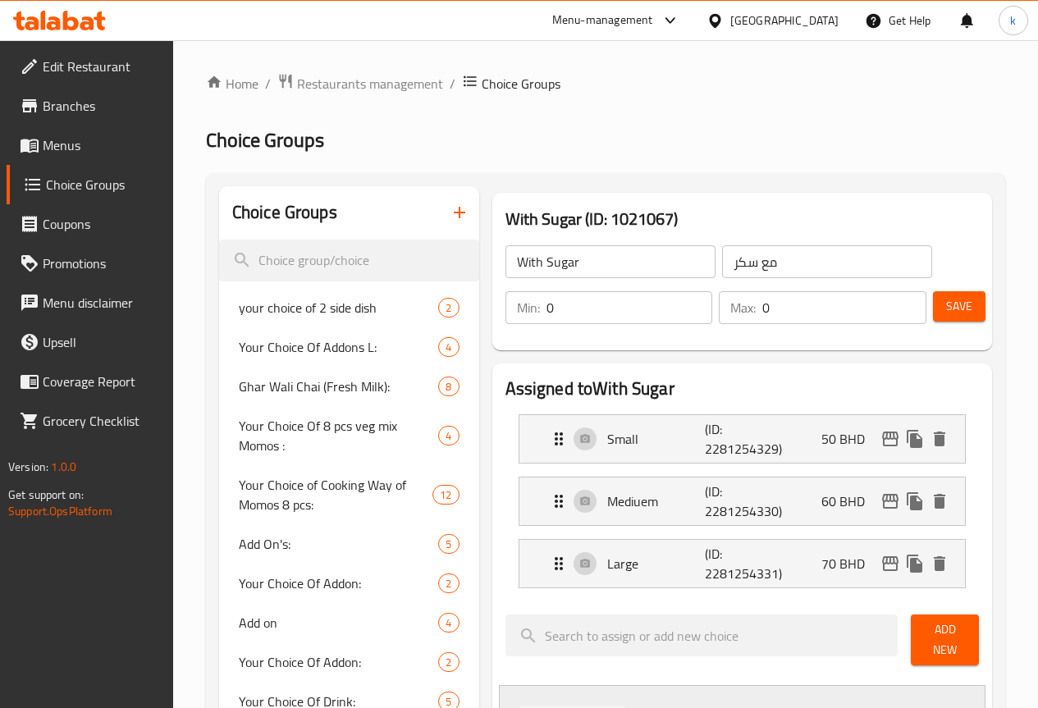
click at [450, 208] on icon "button" at bounding box center [460, 213] width 20 height 20
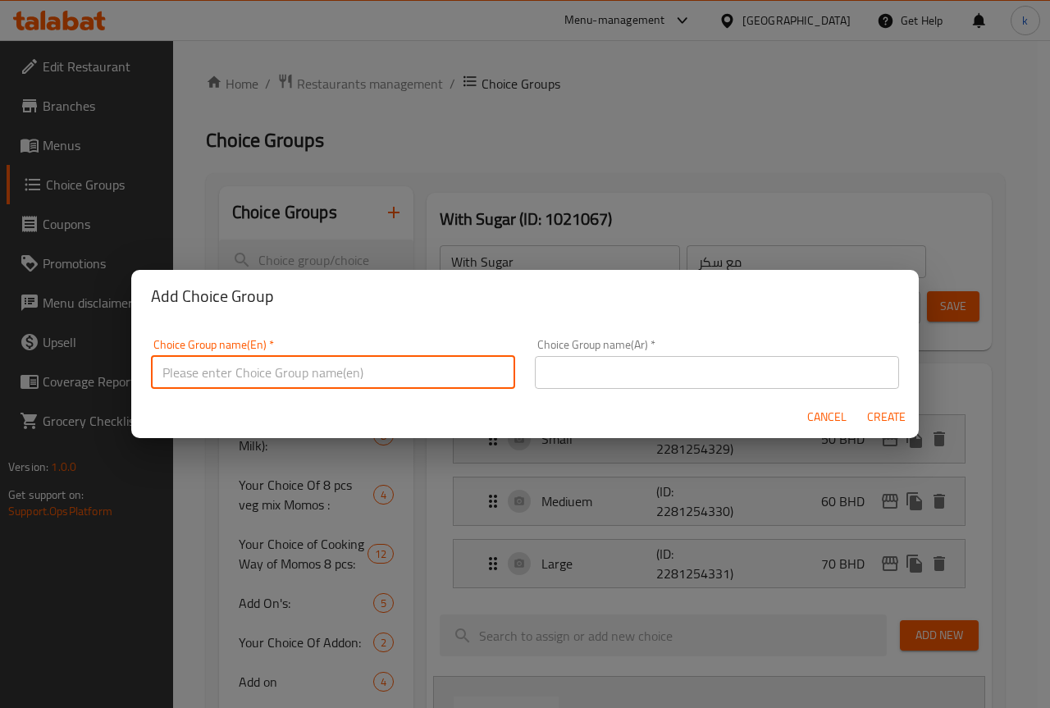
click at [444, 382] on input "text" at bounding box center [333, 372] width 364 height 33
type input "ص"
type input "without sugar"
click at [644, 368] on input "text" at bounding box center [717, 372] width 364 height 33
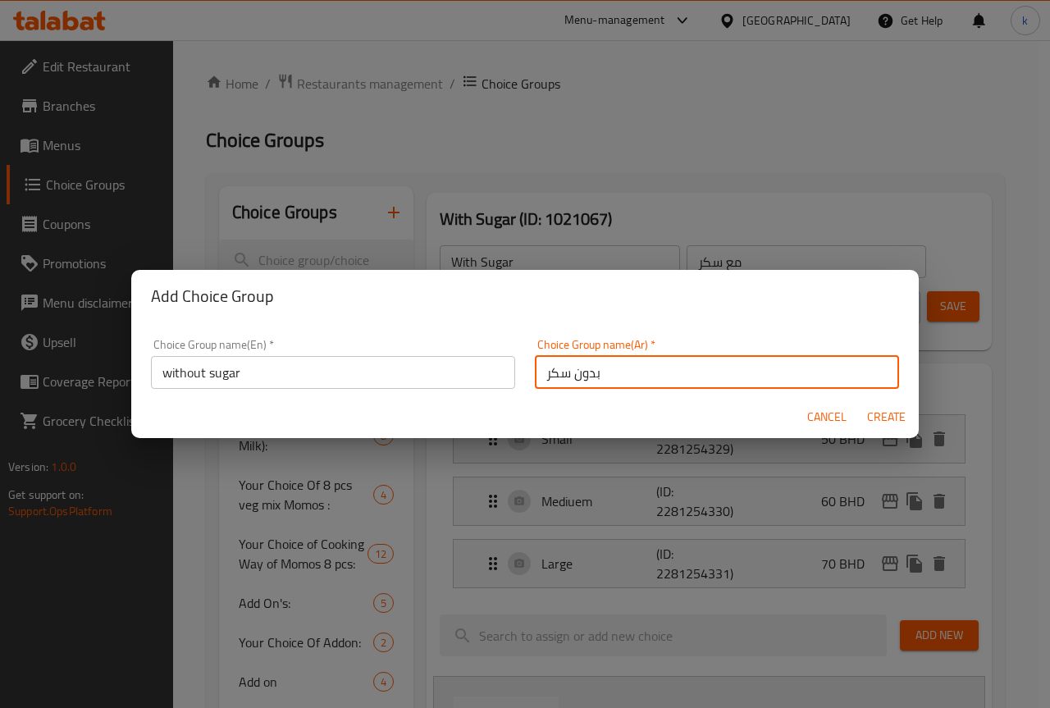
type input "بدون سكر"
click at [893, 402] on button "Create" at bounding box center [886, 417] width 53 height 30
type input "without sugar"
type input "بدون سكر"
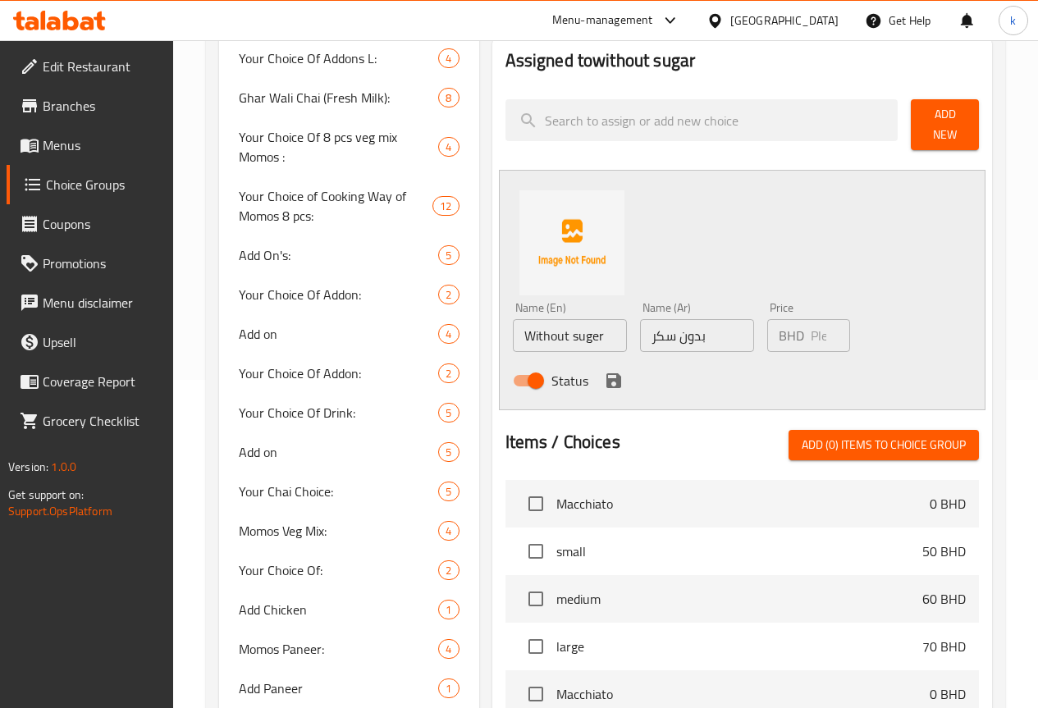
scroll to position [164, 0]
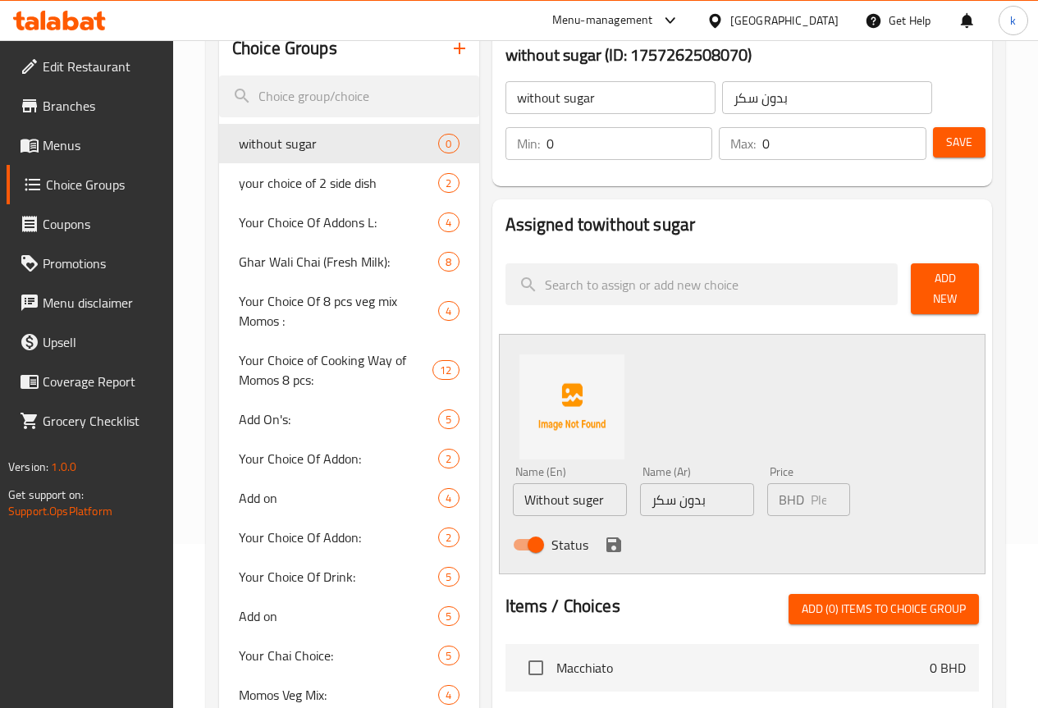
click at [715, 374] on div "Name (En) Without suger Name (En) Name (Ar) بدون سكر Name (Ar) Price BHD Price …" at bounding box center [742, 454] width 487 height 240
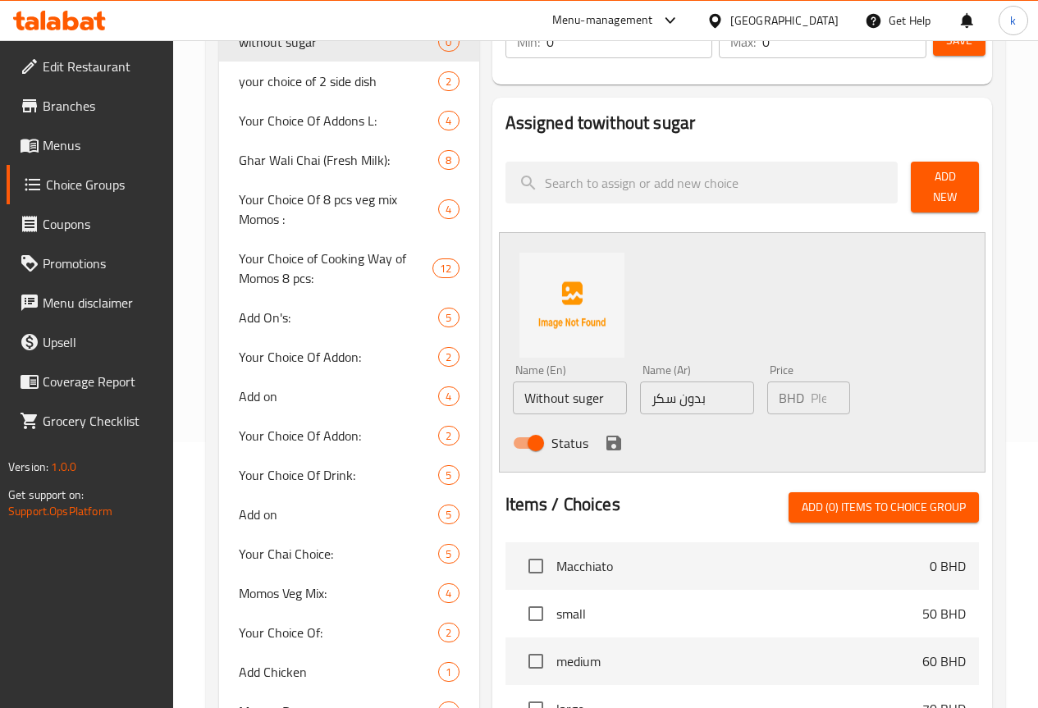
scroll to position [0, 0]
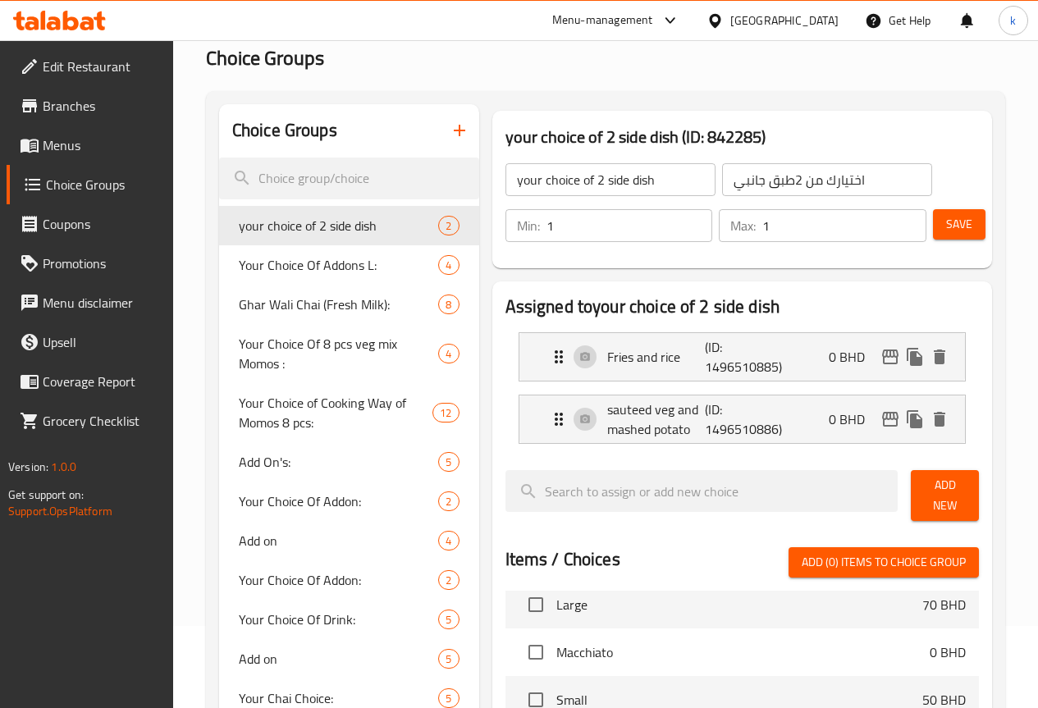
scroll to position [2552, 0]
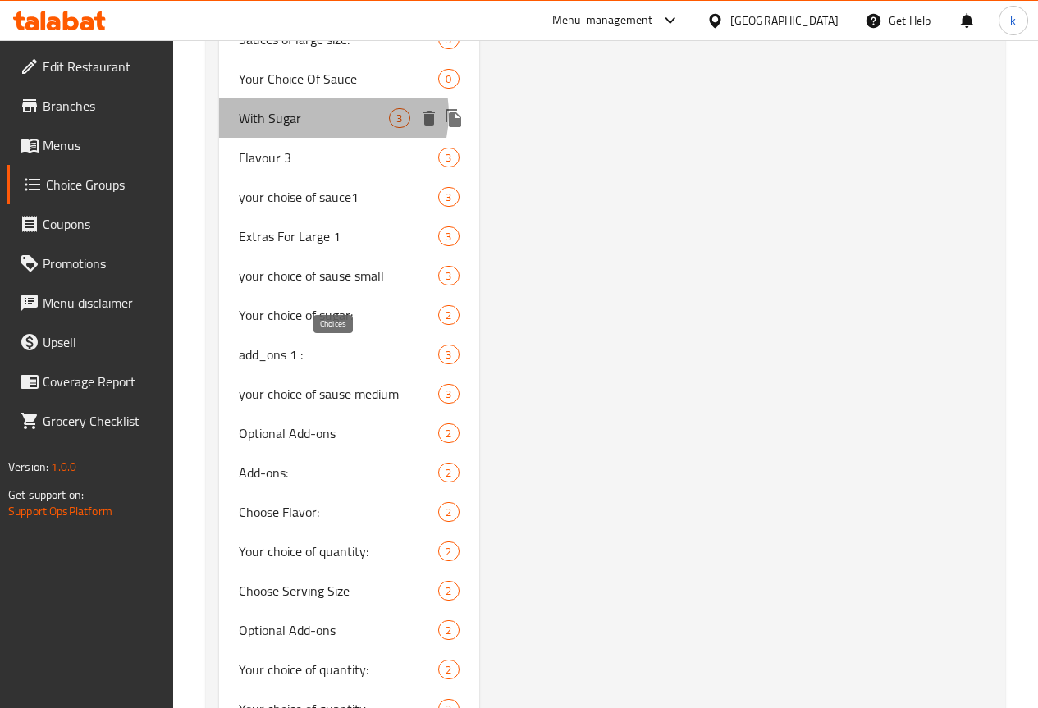
click at [390, 126] on span "3" at bounding box center [399, 119] width 19 height 16
type input "With Sugar"
type input "مع سكر"
type input "0"
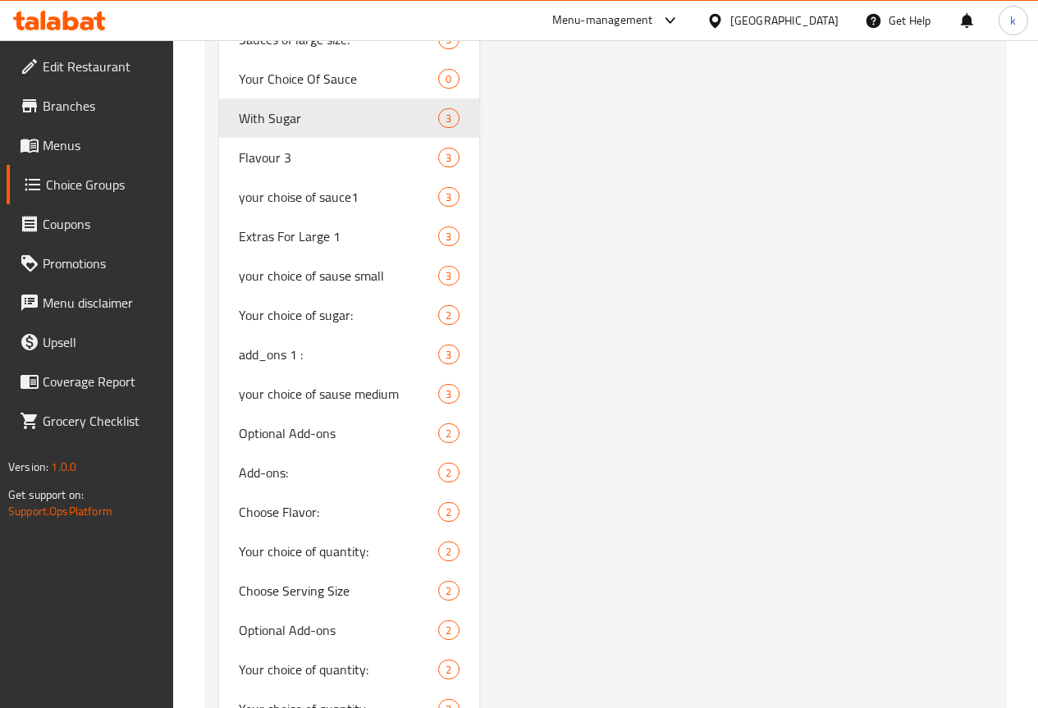
drag, startPoint x: 602, startPoint y: 321, endPoint x: 628, endPoint y: 317, distance: 25.8
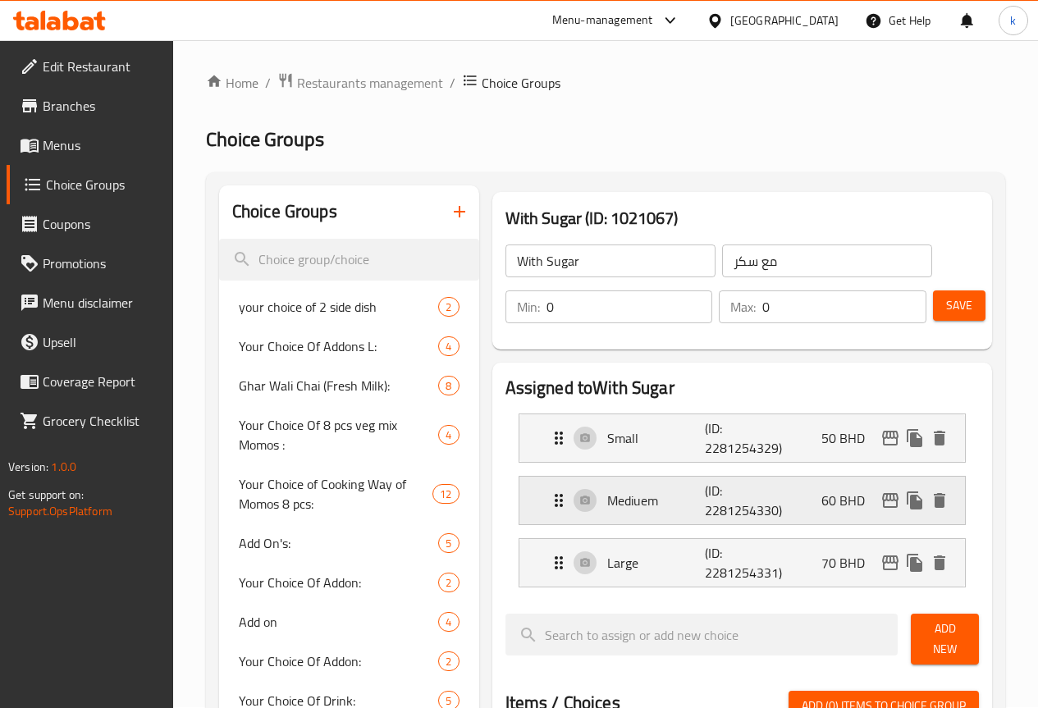
scroll to position [0, 0]
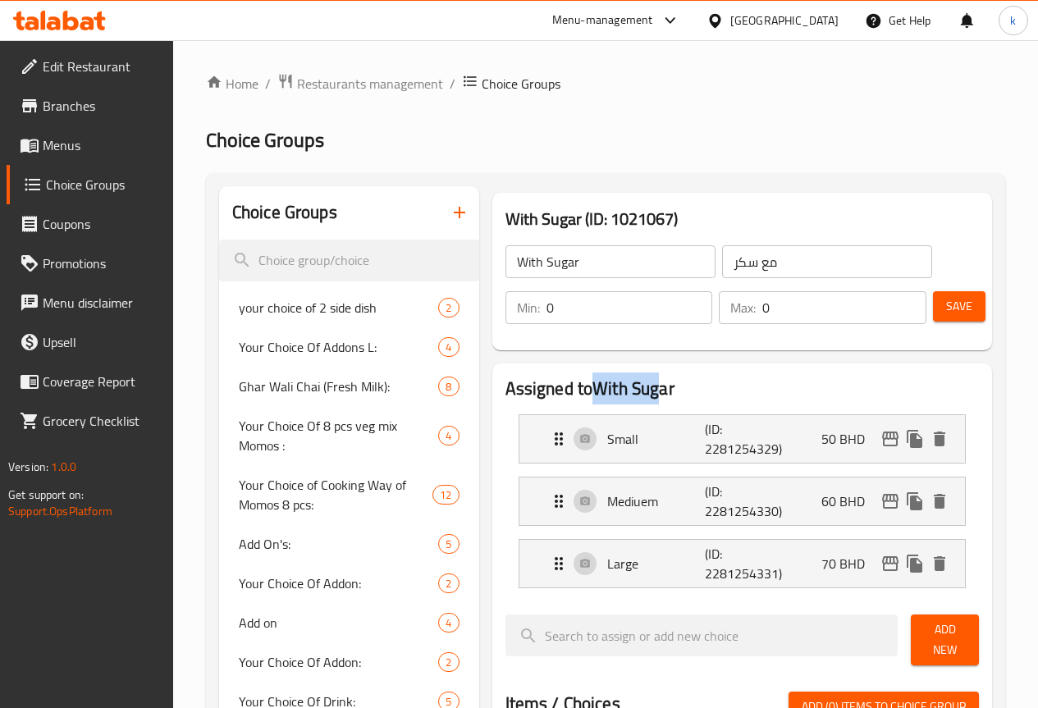
drag, startPoint x: 526, startPoint y: 384, endPoint x: 600, endPoint y: 380, distance: 74.0
click at [600, 380] on h2 "Assigned to With Sugar" at bounding box center [741, 389] width 473 height 25
click at [553, 277] on input "With Sugar" at bounding box center [610, 261] width 210 height 33
click at [574, 276] on input "With Sugar" at bounding box center [610, 261] width 210 height 33
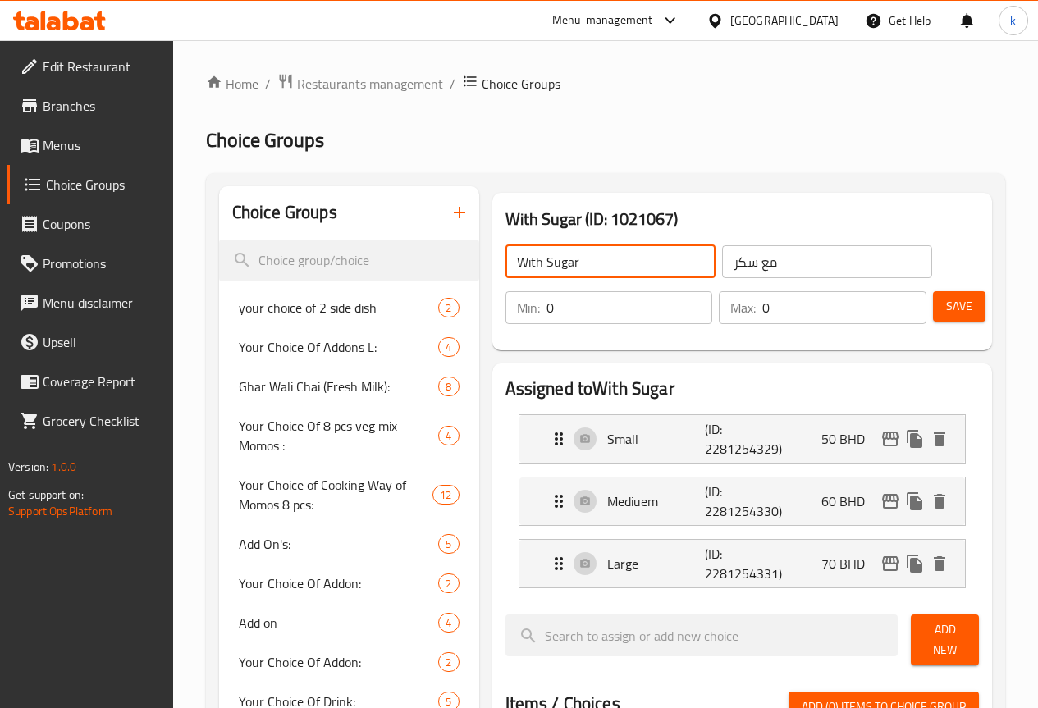
click at [574, 276] on input "With Sugar" at bounding box center [610, 261] width 210 height 33
type input "y"
type input "Your choice of"
click at [792, 274] on input "مع سكر" at bounding box center [827, 261] width 210 height 33
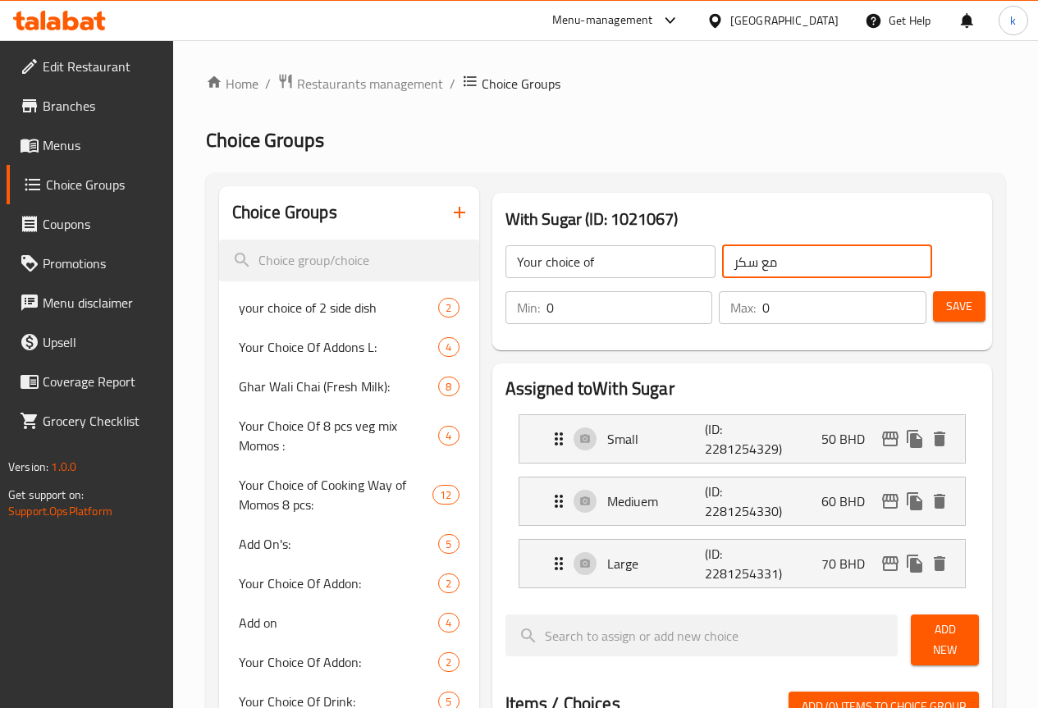
click at [792, 274] on input "مع سكر" at bounding box center [827, 261] width 210 height 33
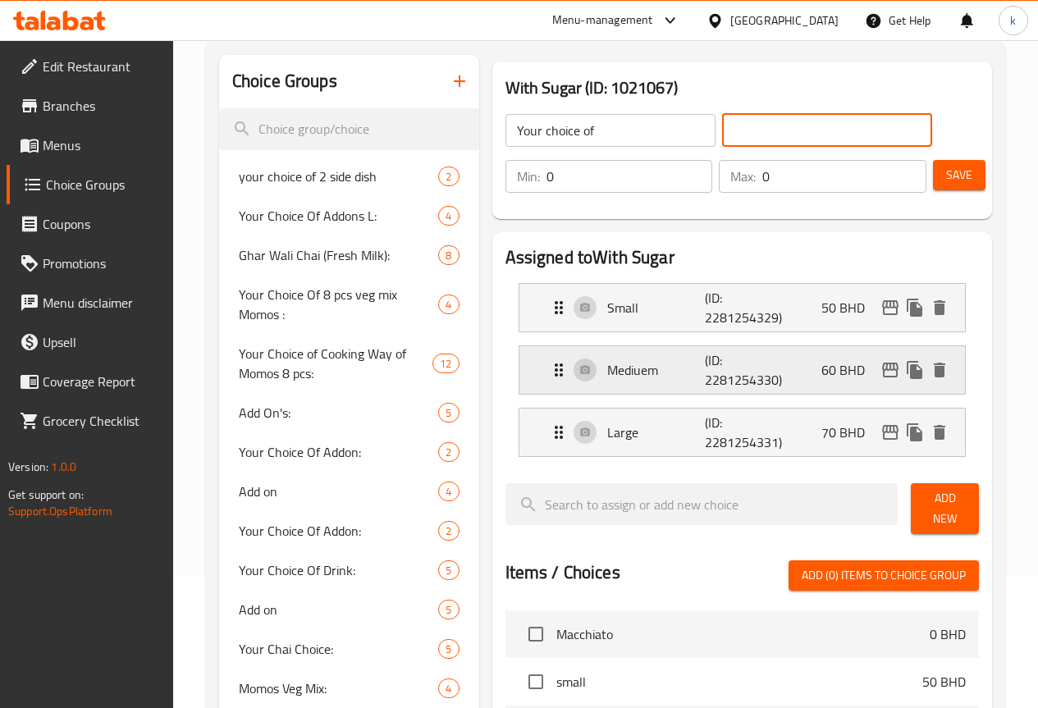
scroll to position [328, 0]
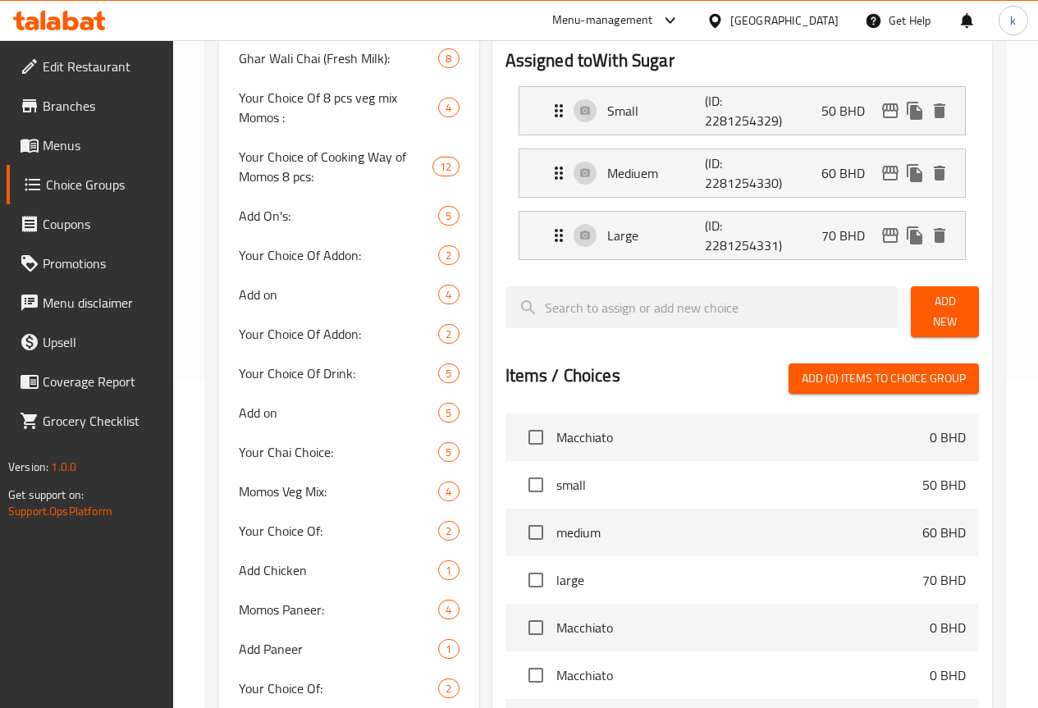
click at [933, 315] on span "Add New" at bounding box center [945, 311] width 42 height 41
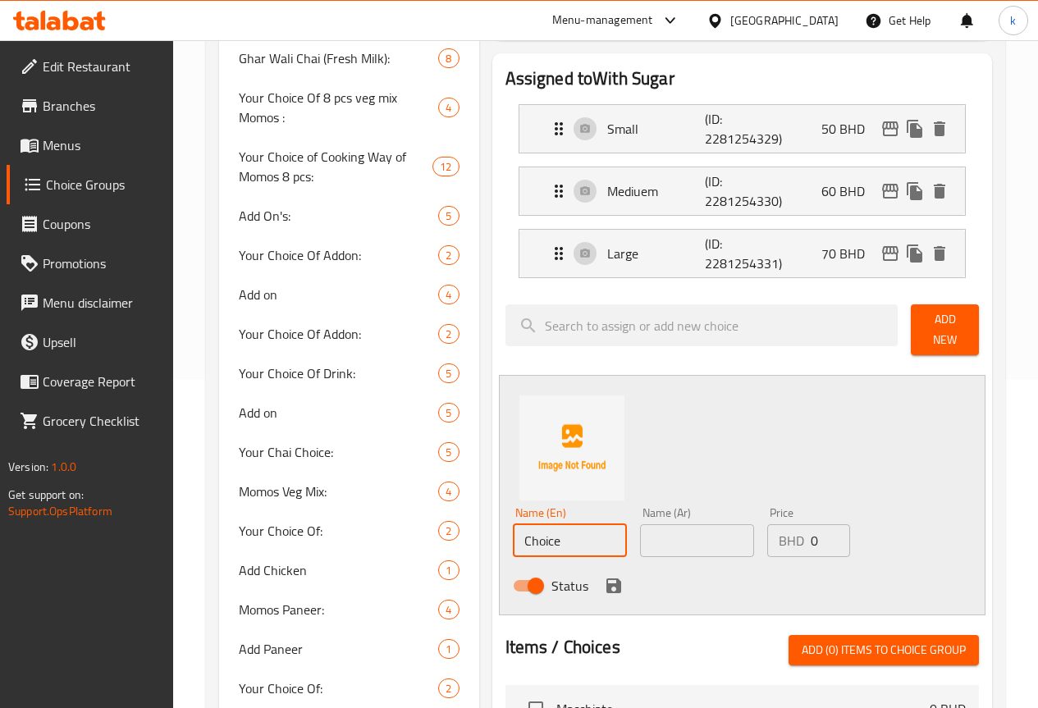
click at [513, 534] on input "Choice" at bounding box center [570, 540] width 114 height 33
type input "with suger"
click at [677, 546] on input "text" at bounding box center [697, 540] width 114 height 33
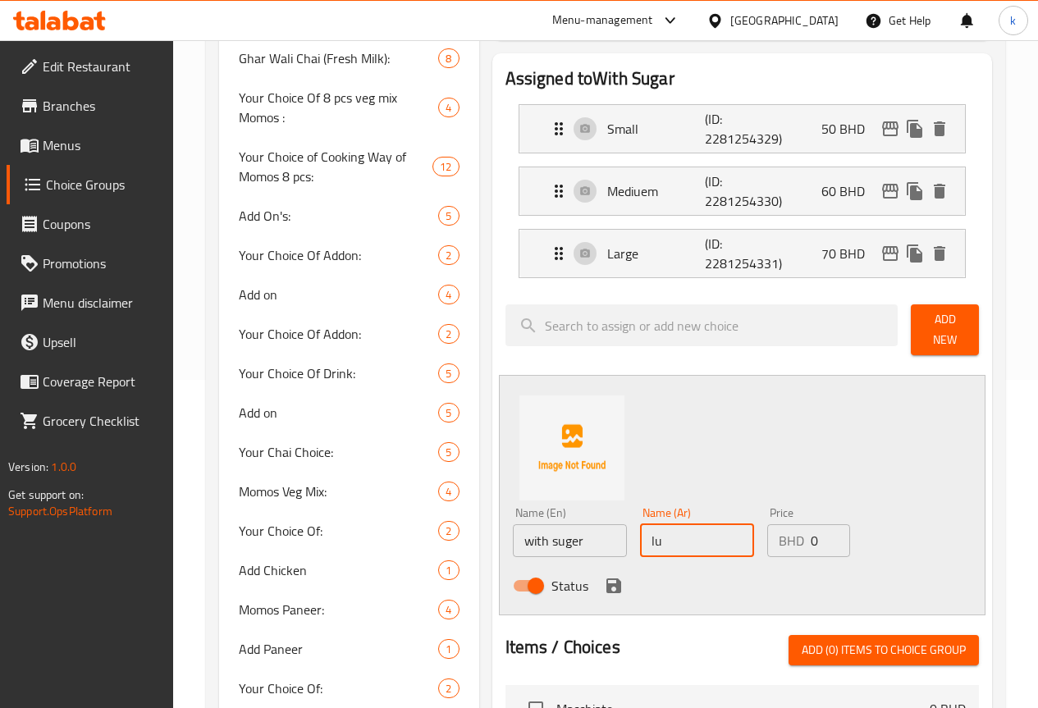
type input "l"
type input "مع سكر"
click at [811, 526] on input "0" at bounding box center [830, 540] width 39 height 33
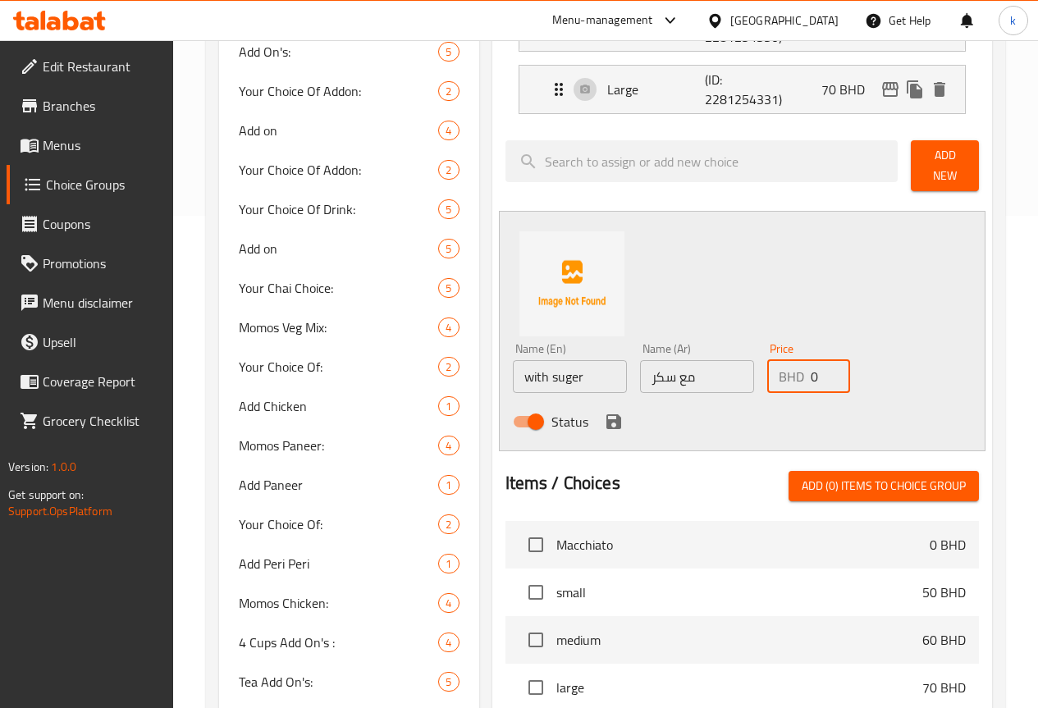
click at [606, 414] on icon "save" at bounding box center [613, 421] width 15 height 15
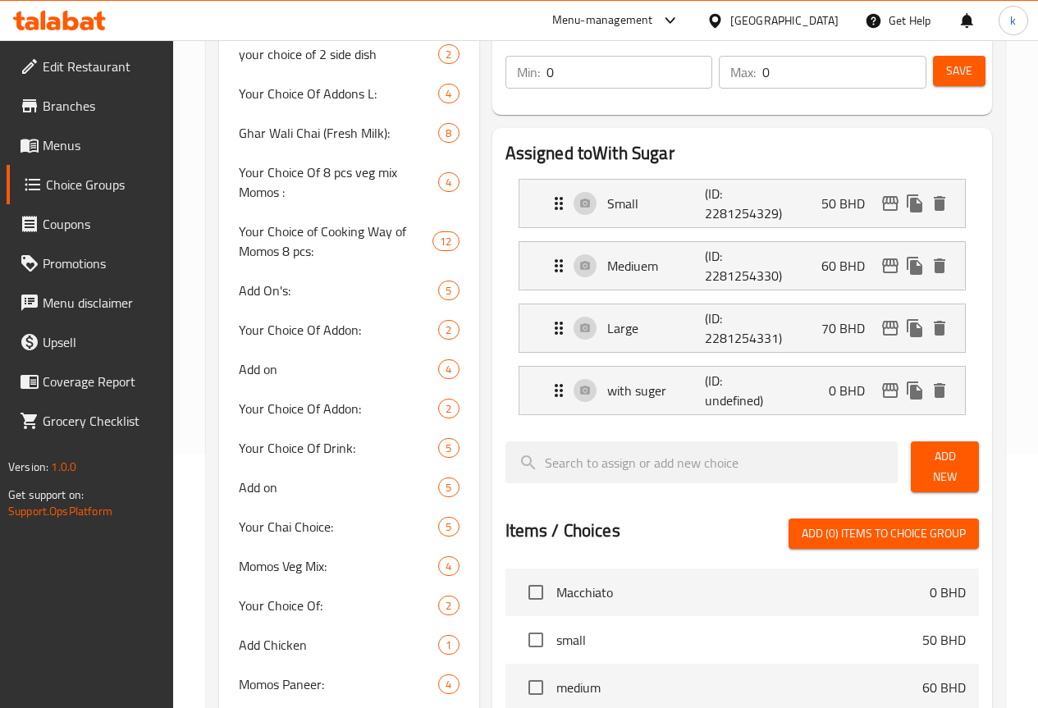
scroll to position [246, 0]
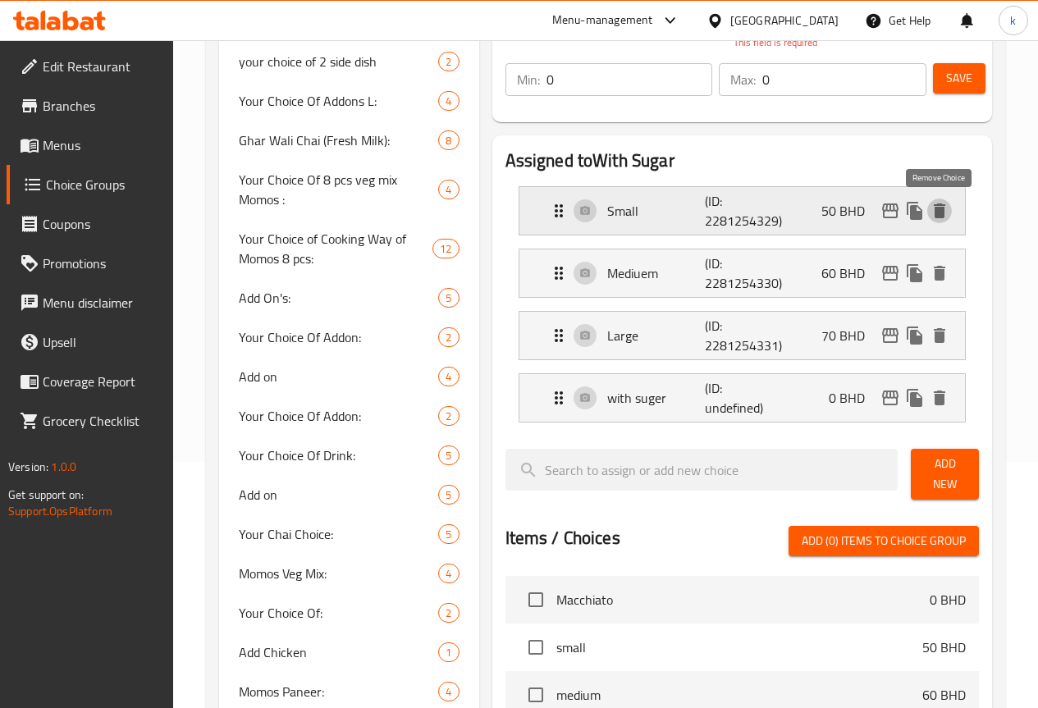
click at [944, 213] on icon "delete" at bounding box center [940, 211] width 20 height 20
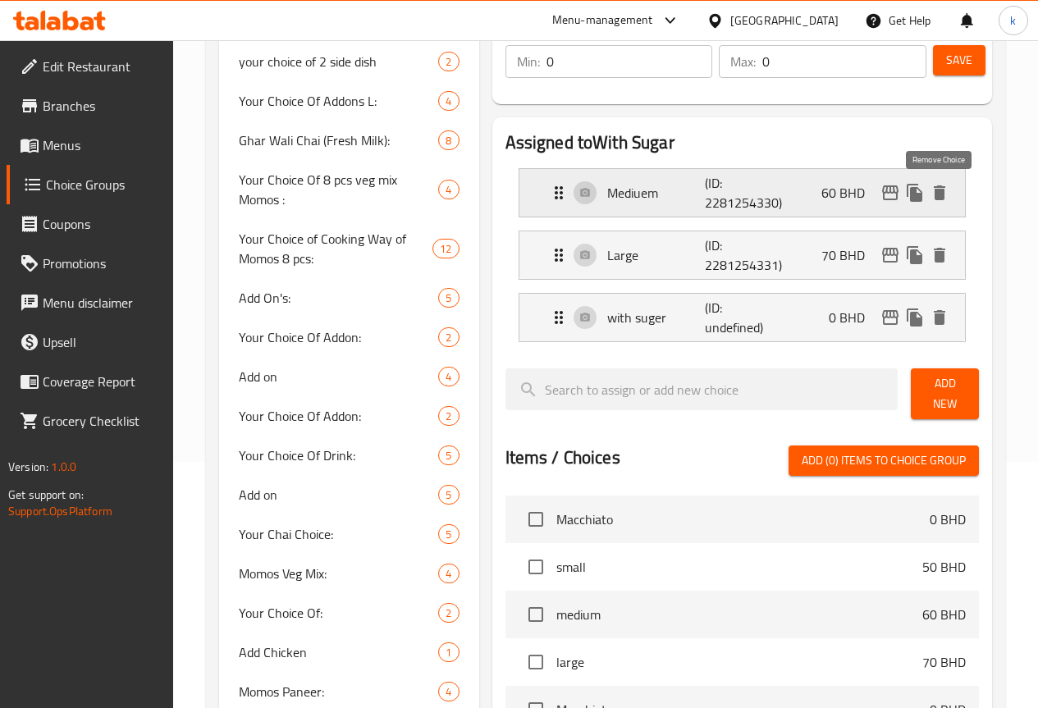
click at [949, 190] on button "delete" at bounding box center [939, 193] width 25 height 25
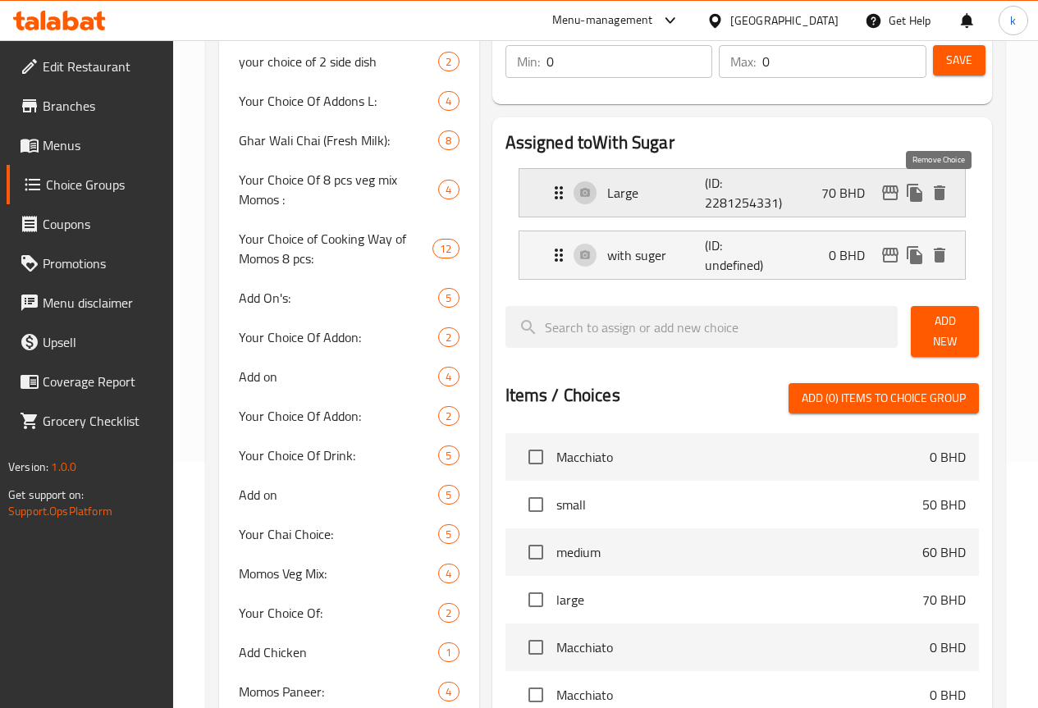
click at [941, 198] on icon "delete" at bounding box center [939, 192] width 11 height 15
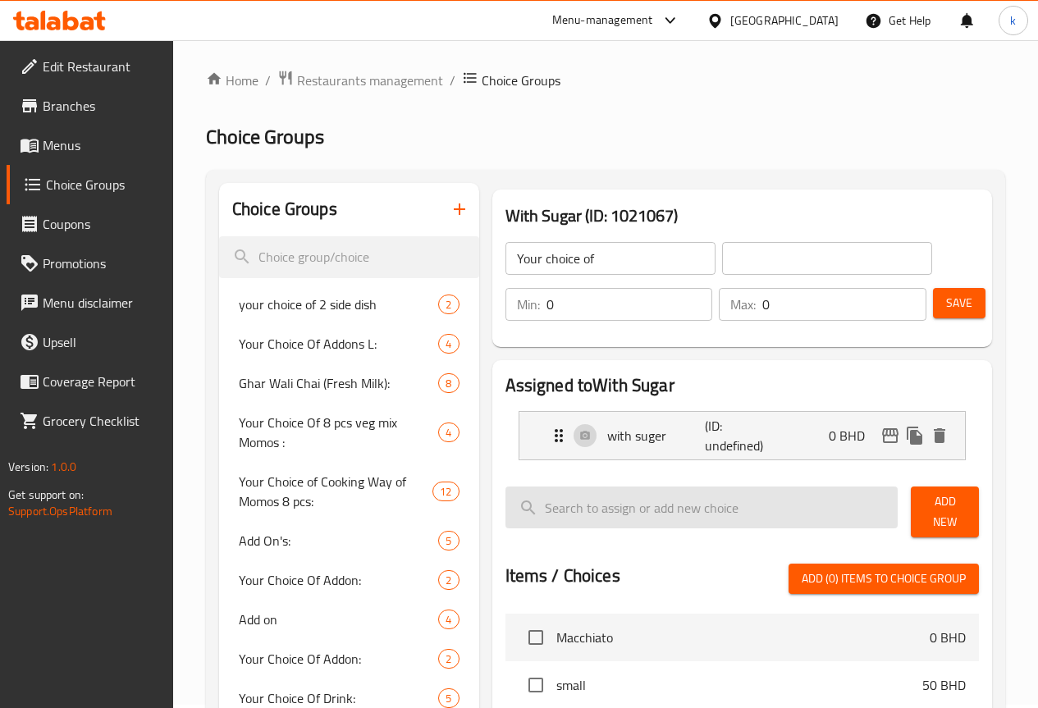
scroll to position [0, 0]
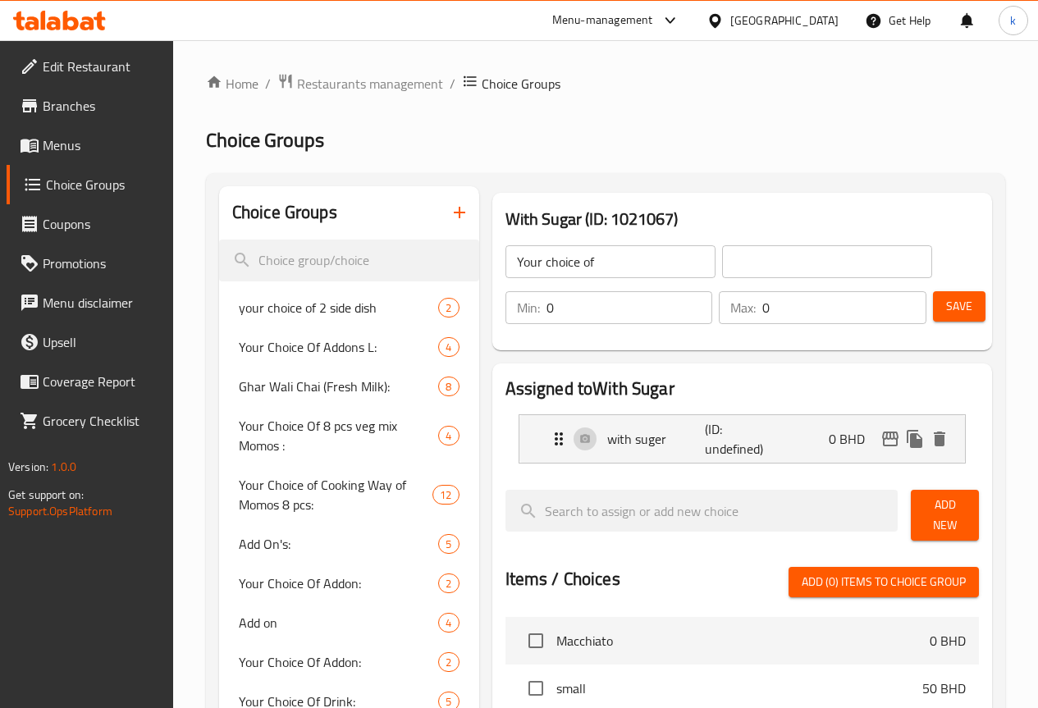
drag, startPoint x: 605, startPoint y: 252, endPoint x: 606, endPoint y: 263, distance: 10.7
click at [605, 250] on input "Your choice of" at bounding box center [610, 261] width 210 height 33
drag, startPoint x: 930, startPoint y: 505, endPoint x: 914, endPoint y: 503, distance: 16.6
click at [925, 495] on div "Add New" at bounding box center [944, 515] width 81 height 64
drag, startPoint x: 926, startPoint y: 512, endPoint x: 922, endPoint y: 504, distance: 9.2
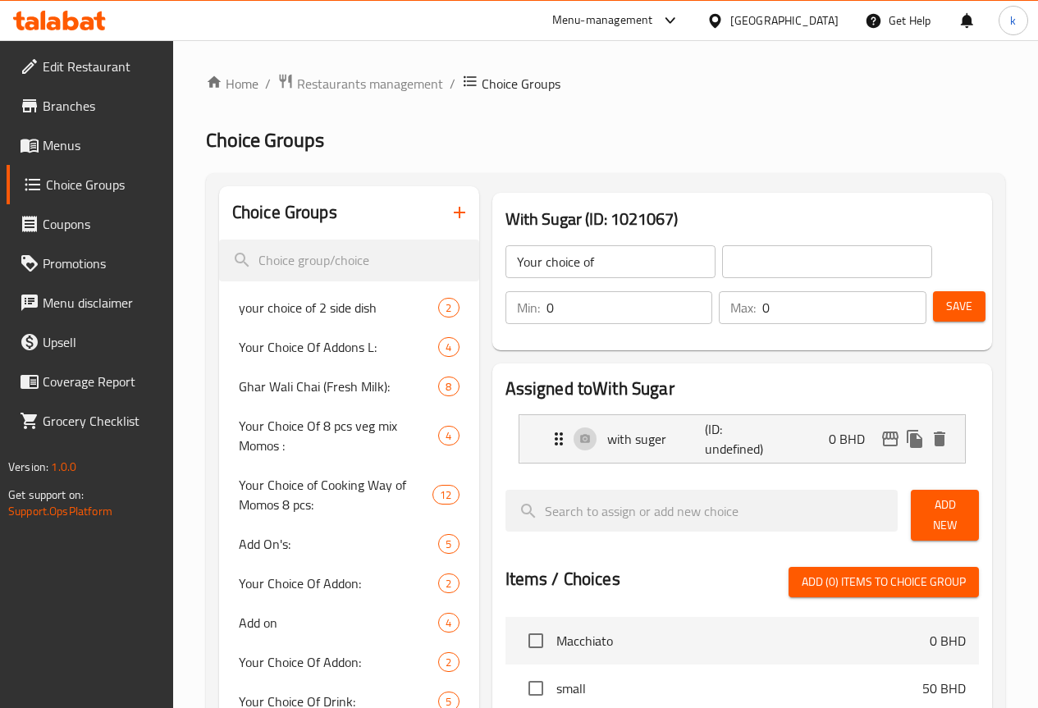
click at [924, 505] on span "Add New" at bounding box center [945, 515] width 42 height 41
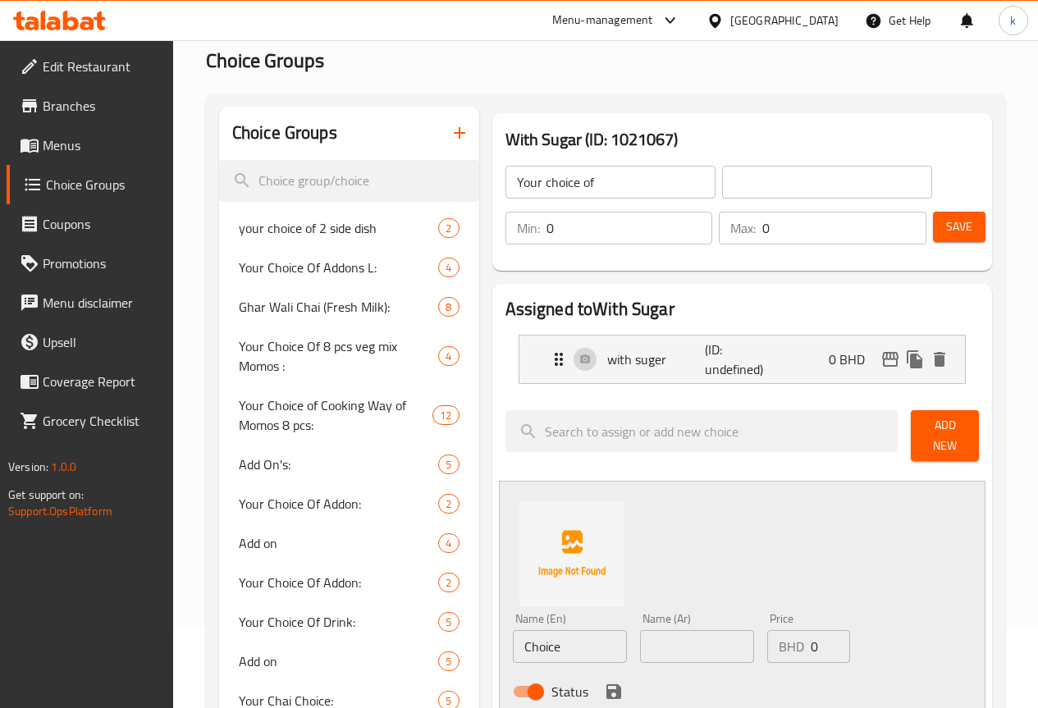
scroll to position [82, 0]
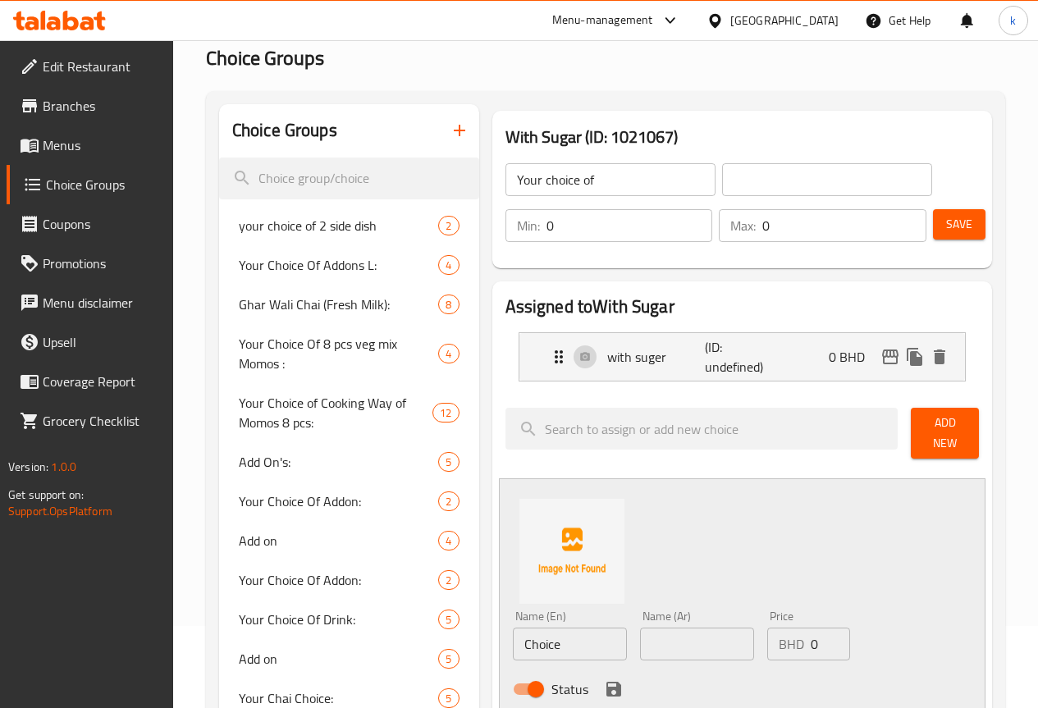
click at [513, 628] on input "Choice" at bounding box center [570, 644] width 114 height 33
type input "ص"
click at [513, 634] on input "withou suger" at bounding box center [570, 644] width 114 height 33
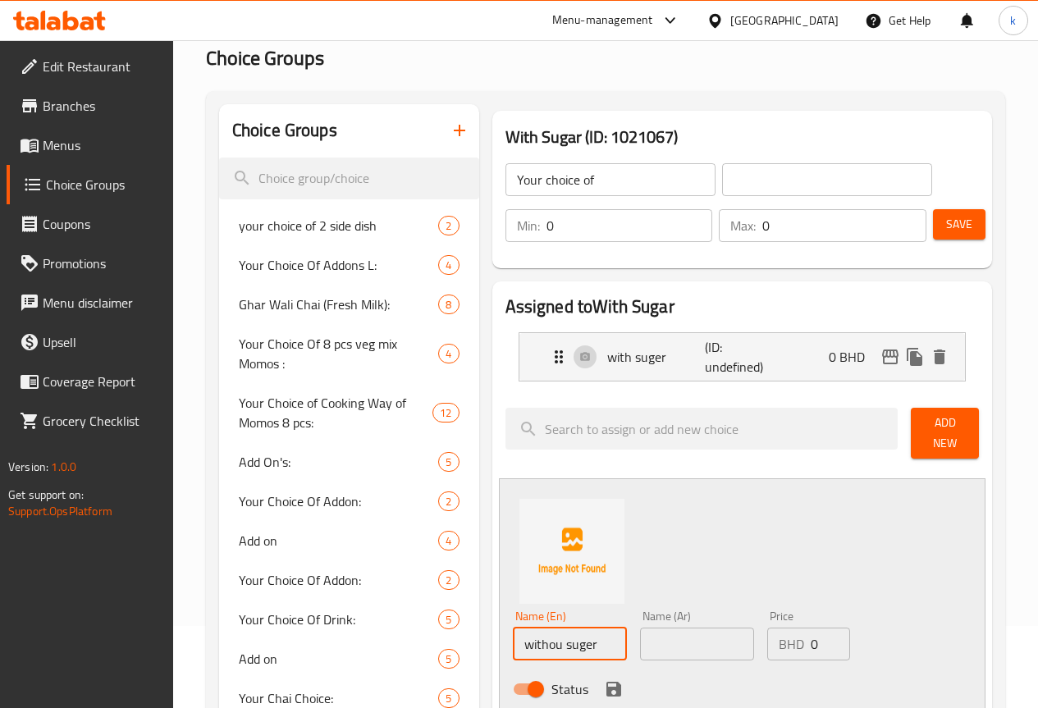
click at [513, 634] on input "withou suger" at bounding box center [570, 644] width 114 height 33
click at [513, 634] on input "without suger" at bounding box center [570, 644] width 114 height 33
type input "Without suger"
click at [652, 642] on input "text" at bounding box center [697, 644] width 114 height 33
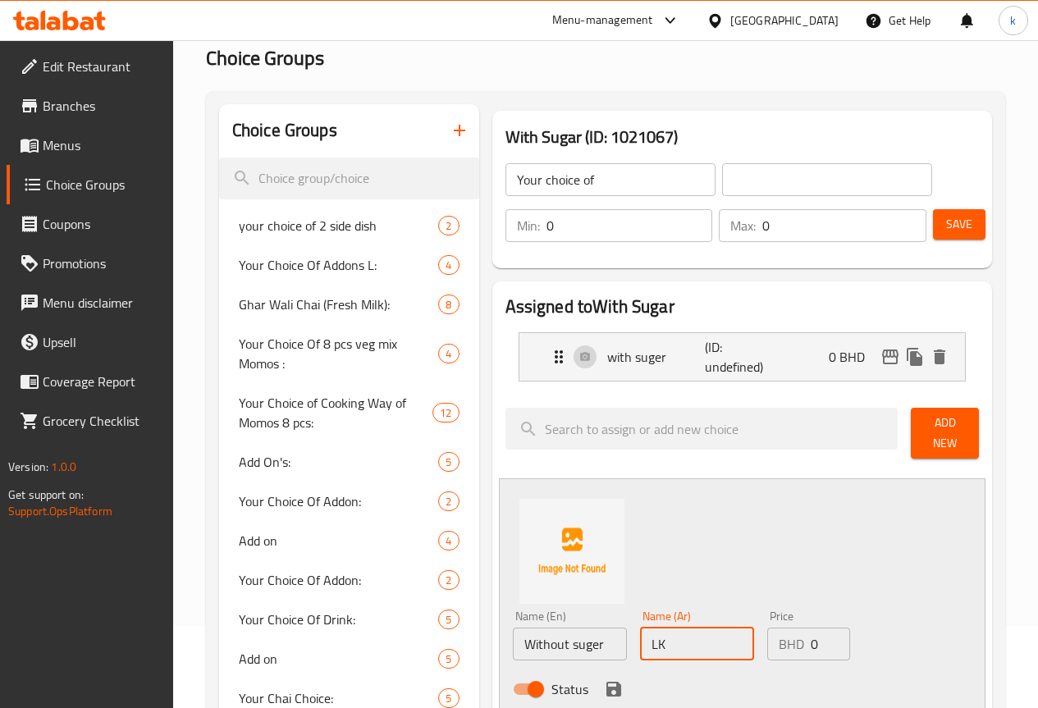
type input "L"
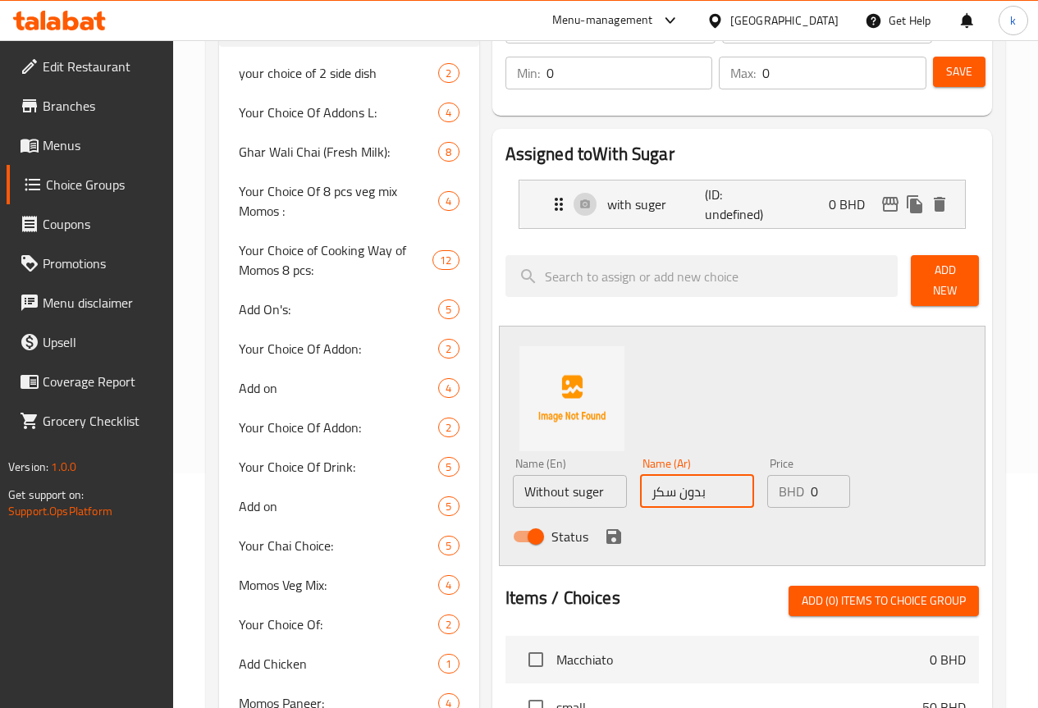
scroll to position [246, 0]
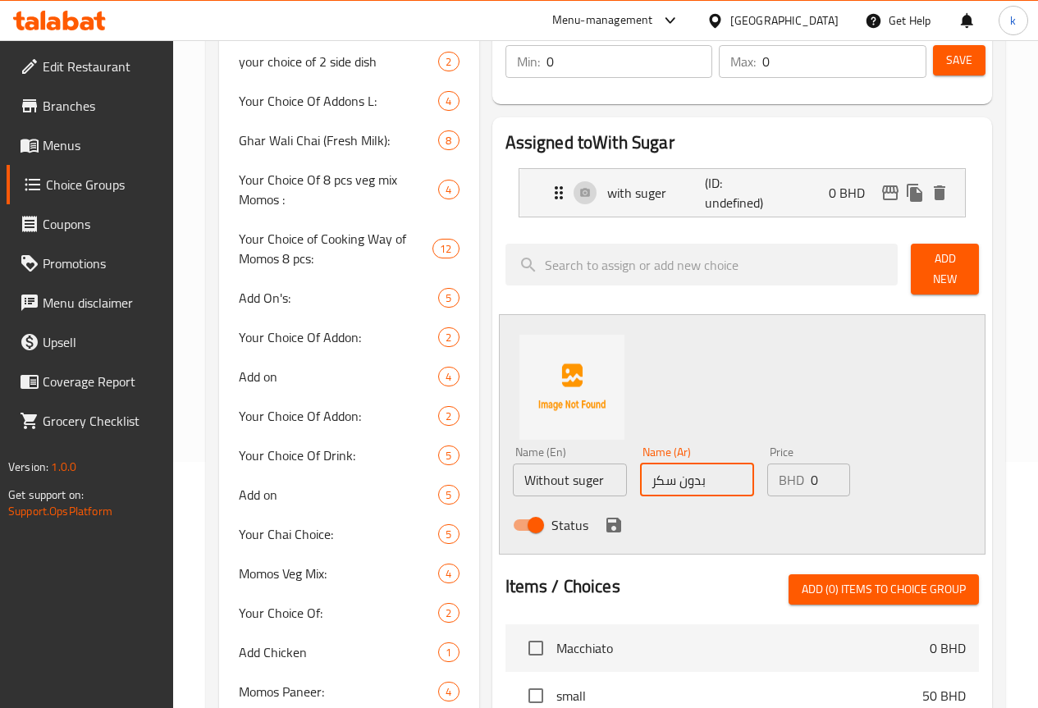
type input "بدون سكر"
click at [606, 518] on icon "save" at bounding box center [613, 525] width 15 height 15
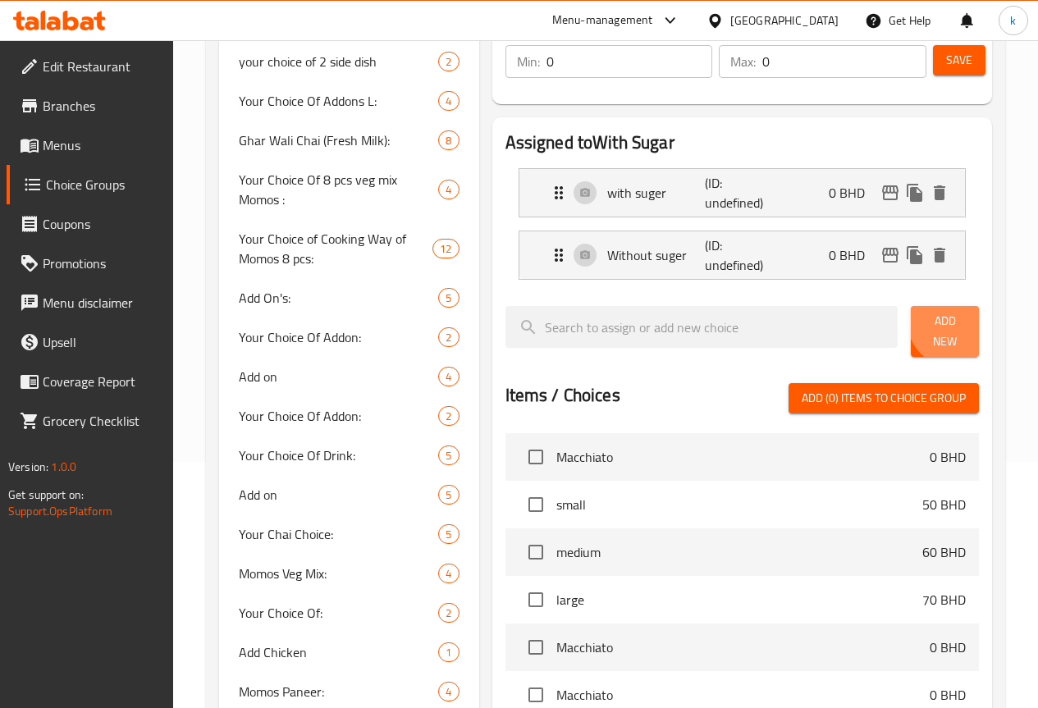
click at [945, 325] on span "Add New" at bounding box center [945, 331] width 42 height 41
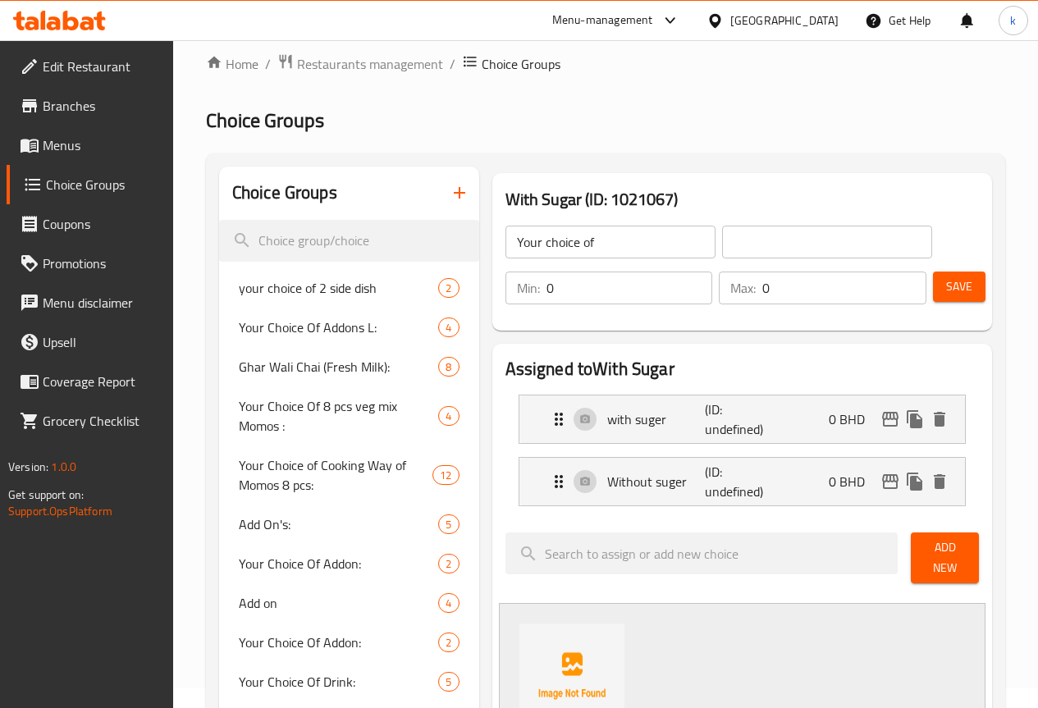
scroll to position [0, 0]
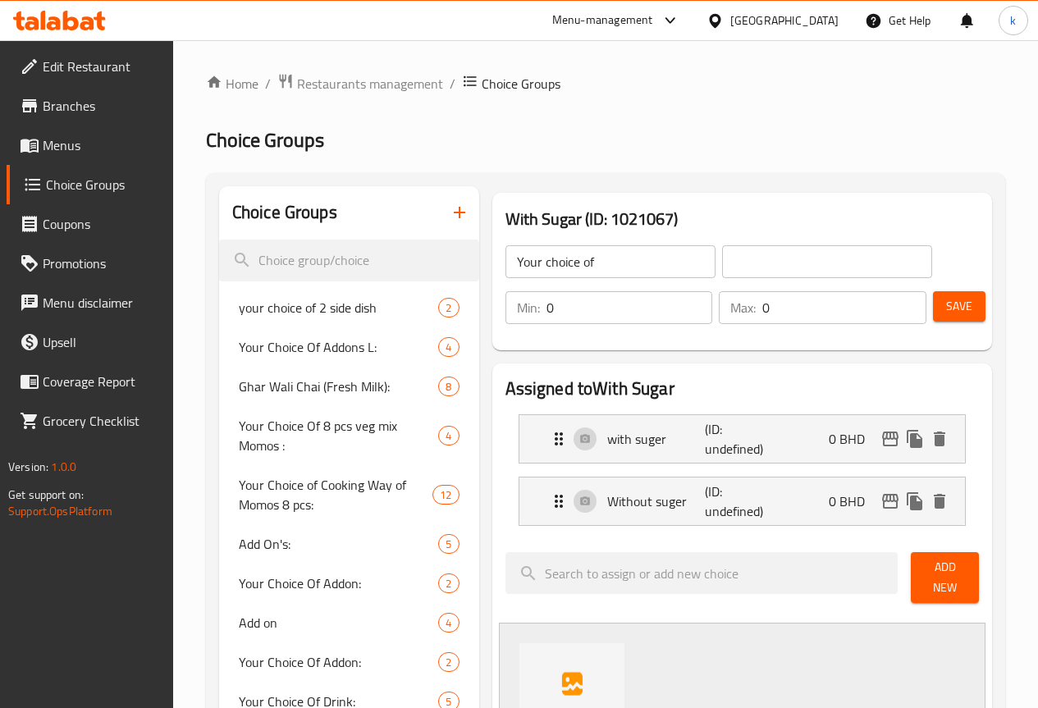
click at [967, 293] on button "Save" at bounding box center [959, 306] width 53 height 30
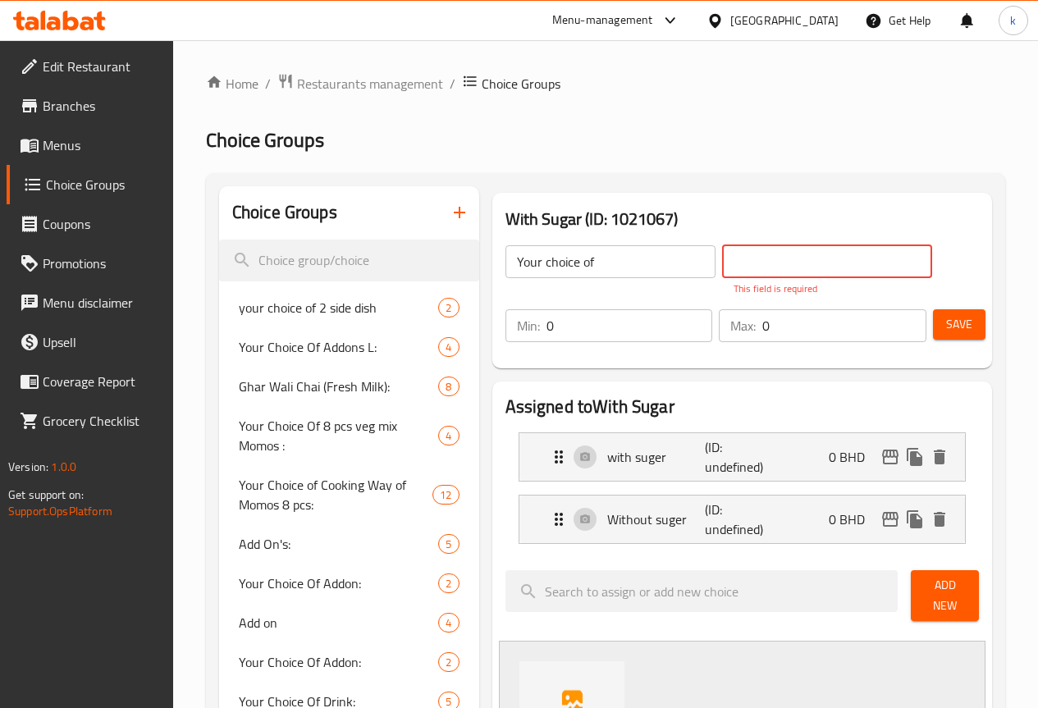
click at [761, 248] on input "text" at bounding box center [827, 261] width 210 height 33
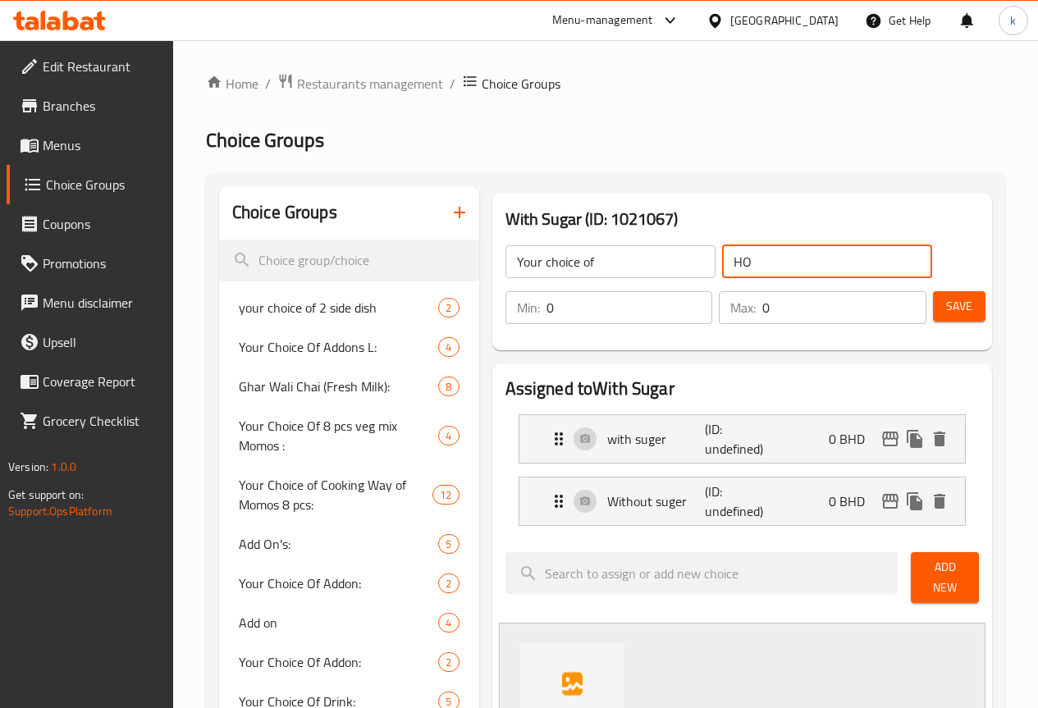
type input "H"
click at [743, 257] on input "ختيارك من" at bounding box center [827, 261] width 210 height 33
type input "اختيارك من"
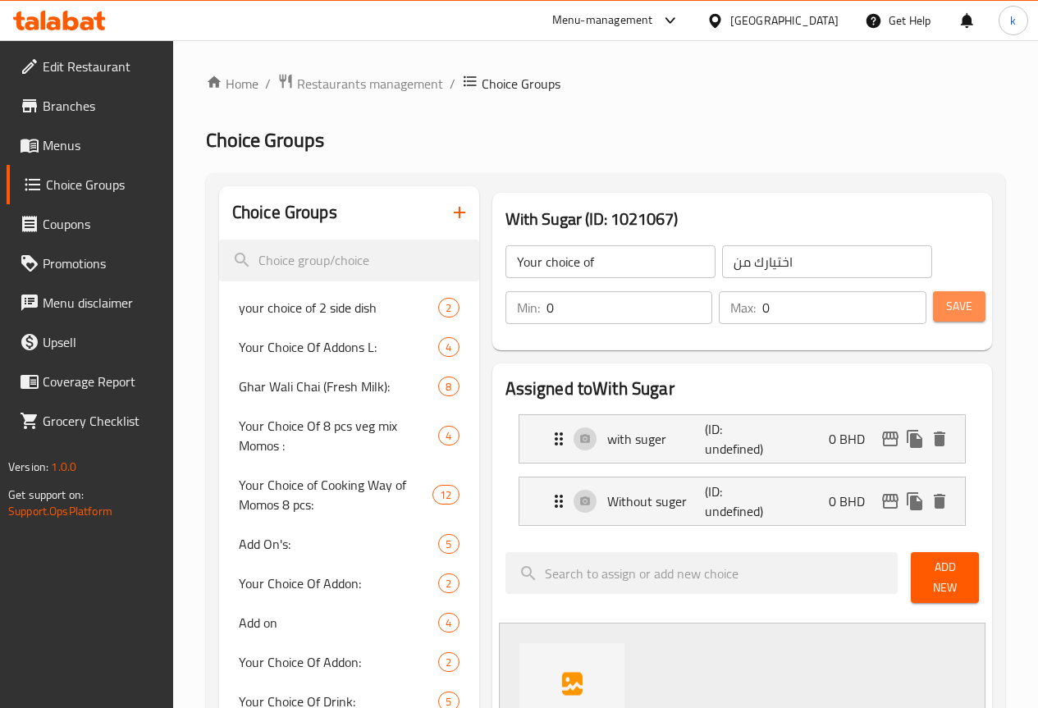
click at [952, 314] on span "Save" at bounding box center [959, 306] width 26 height 21
click at [579, 518] on div "Without suger (ID: 2281254554) 0 BHD" at bounding box center [747, 502] width 396 height 48
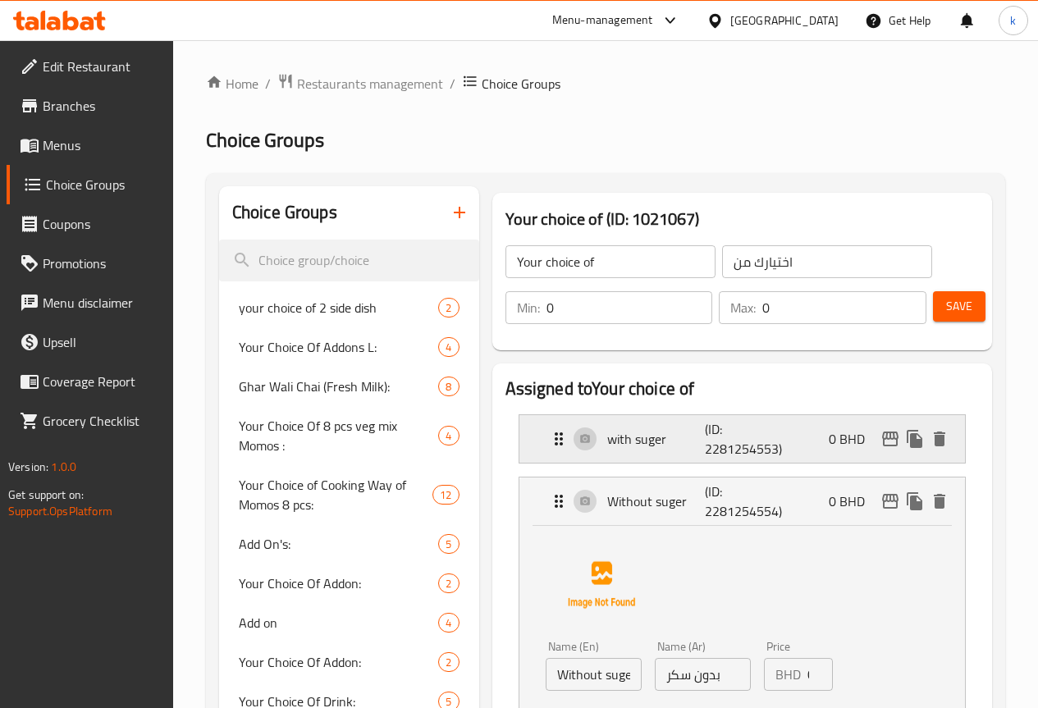
click at [615, 440] on p "with suger" at bounding box center [656, 439] width 98 height 20
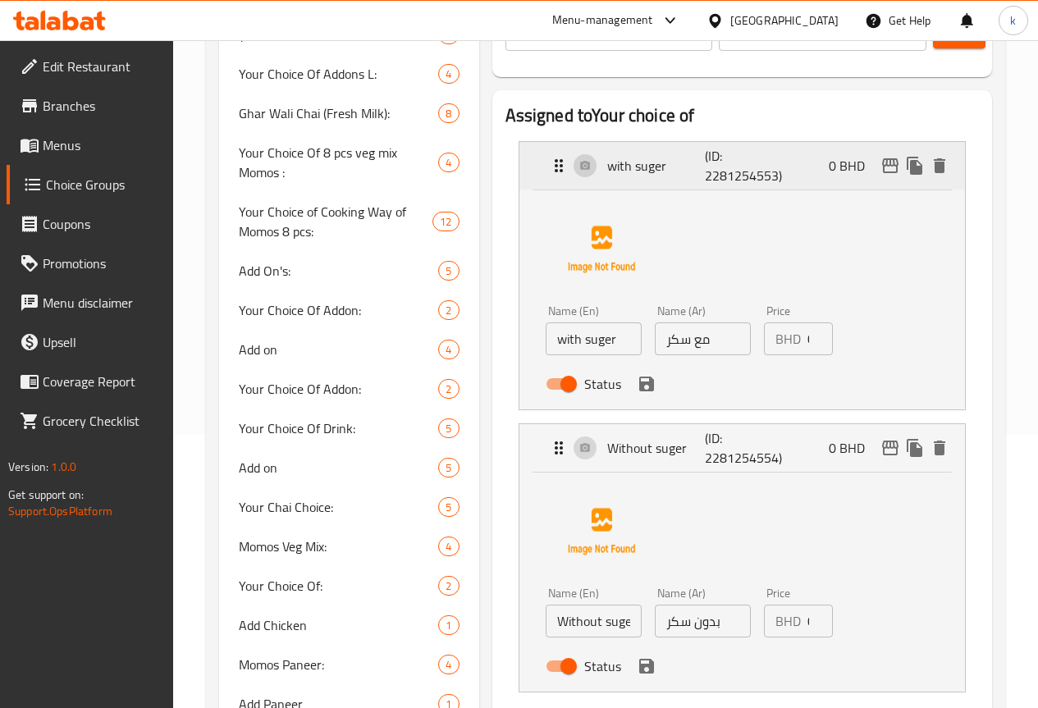
scroll to position [328, 0]
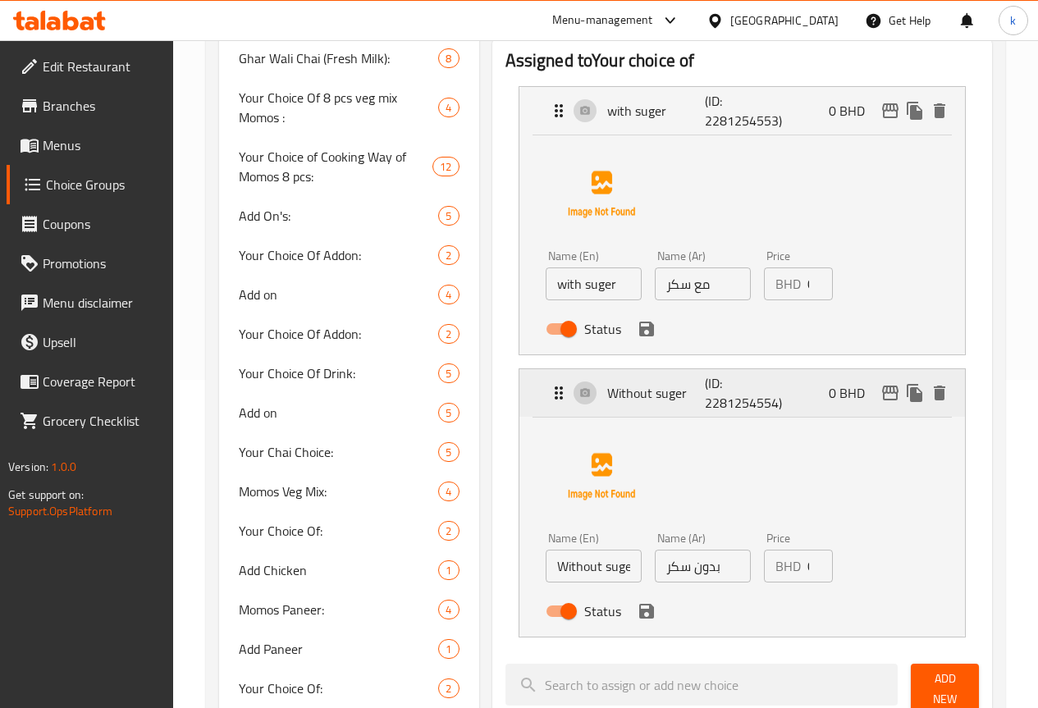
click at [549, 401] on icon "Expand" at bounding box center [559, 393] width 20 height 20
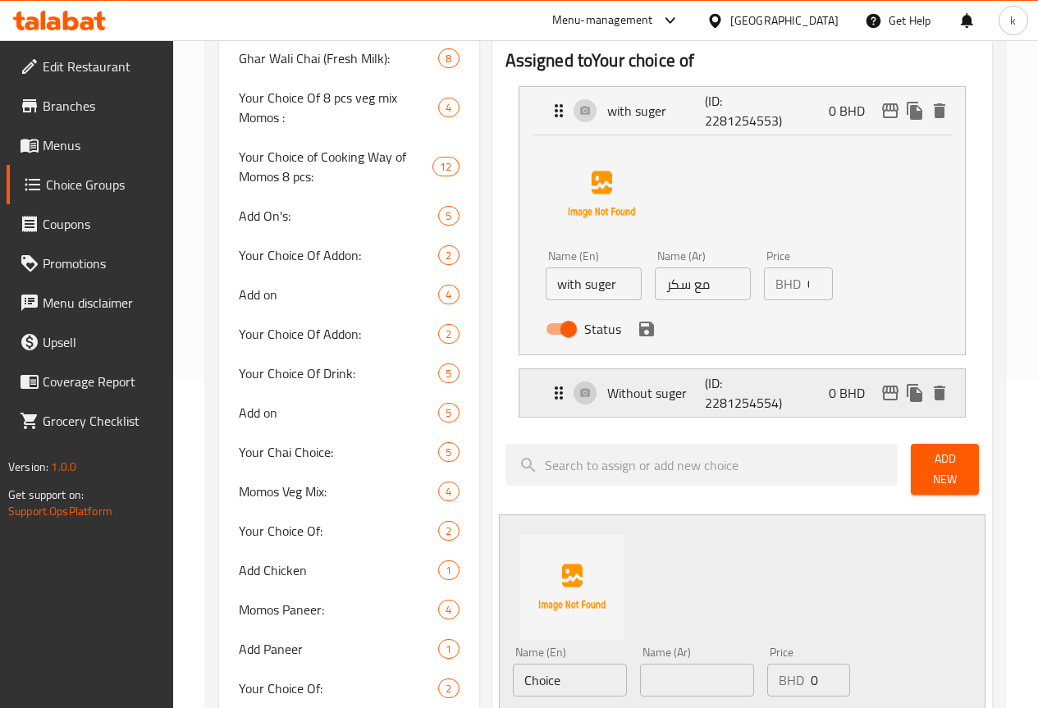
click at [549, 401] on icon "Expand" at bounding box center [559, 393] width 20 height 20
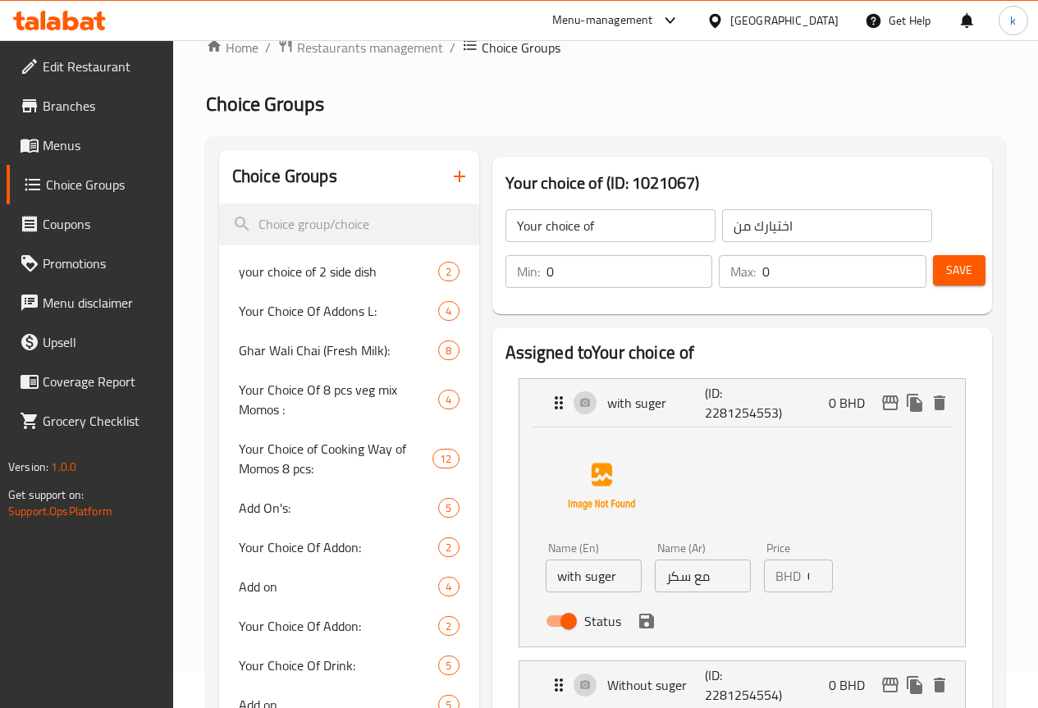
scroll to position [0, 0]
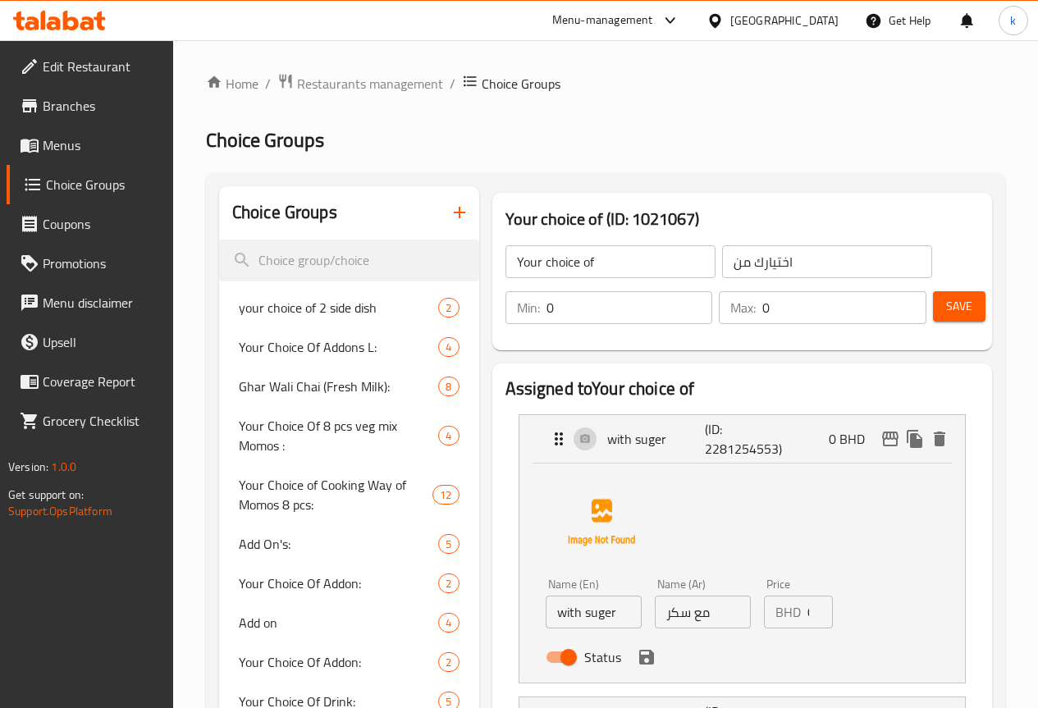
click at [545, 263] on input "Your choice of" at bounding box center [610, 261] width 210 height 33
click at [963, 300] on span "Save" at bounding box center [959, 306] width 26 height 21
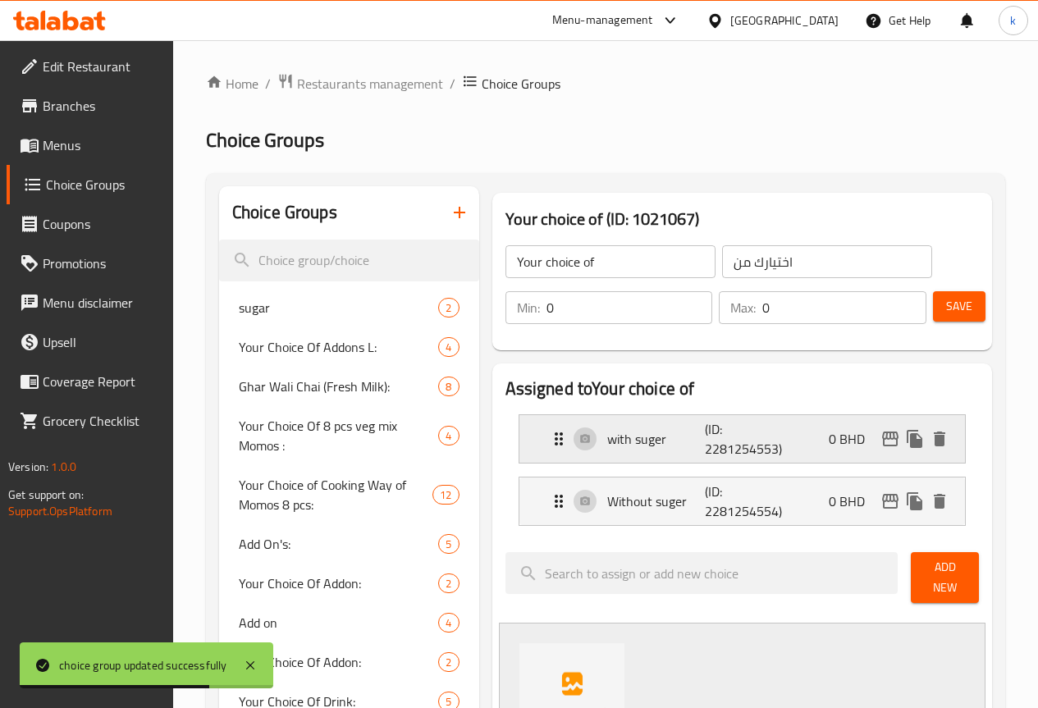
click at [616, 434] on p "with suger" at bounding box center [656, 439] width 98 height 20
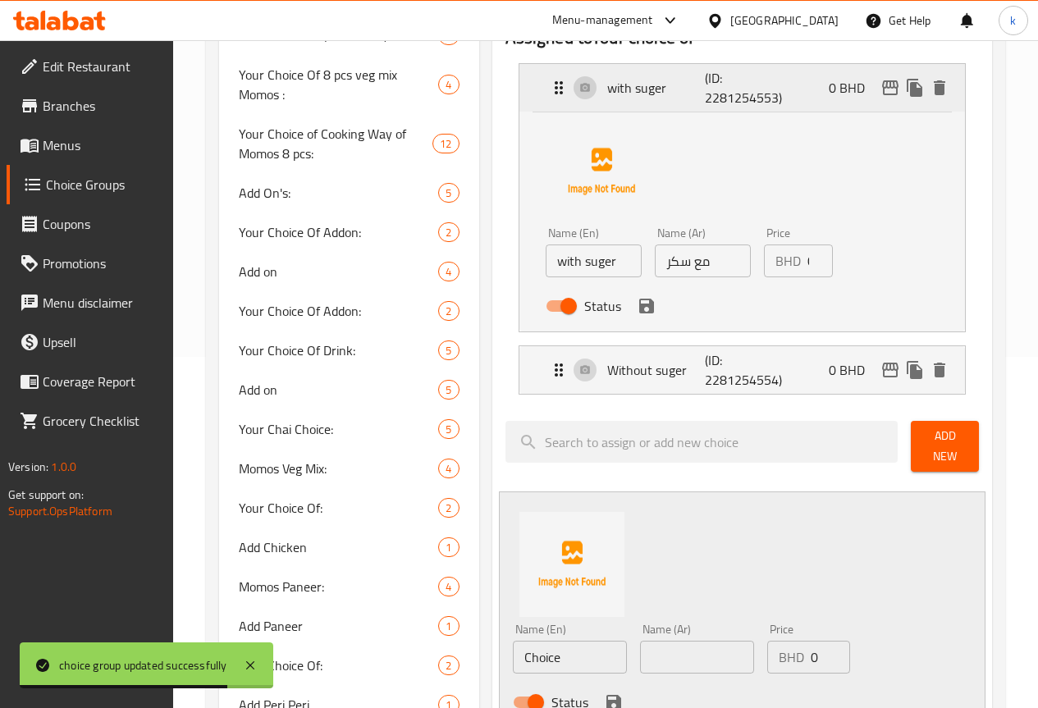
scroll to position [492, 0]
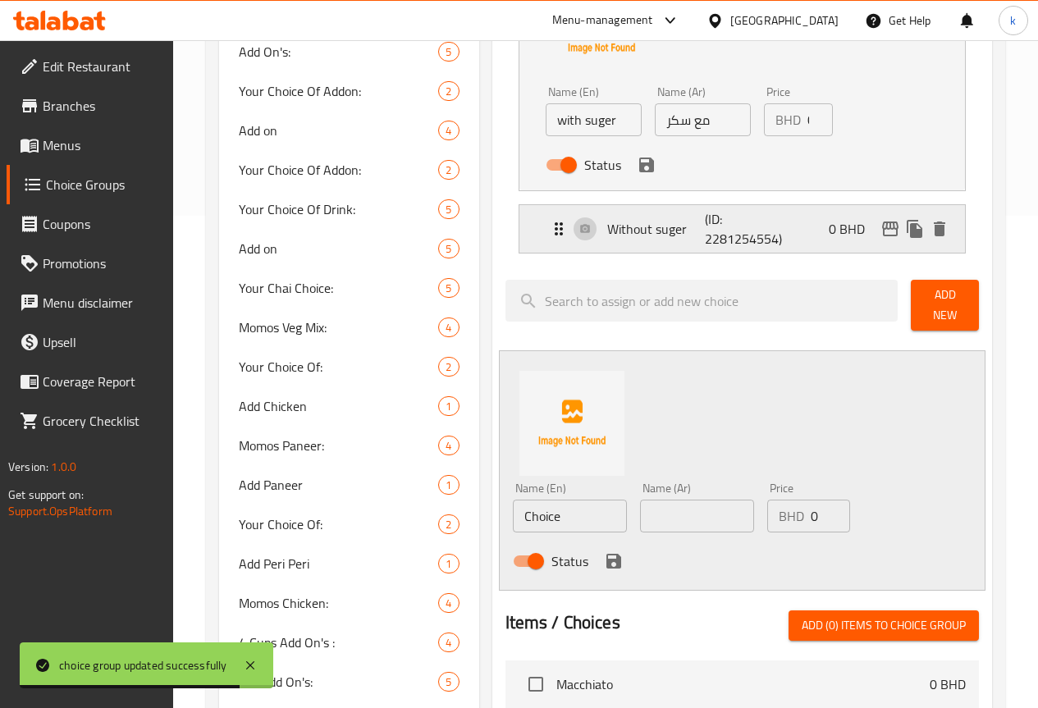
click at [610, 230] on p "Without suger" at bounding box center [656, 229] width 98 height 20
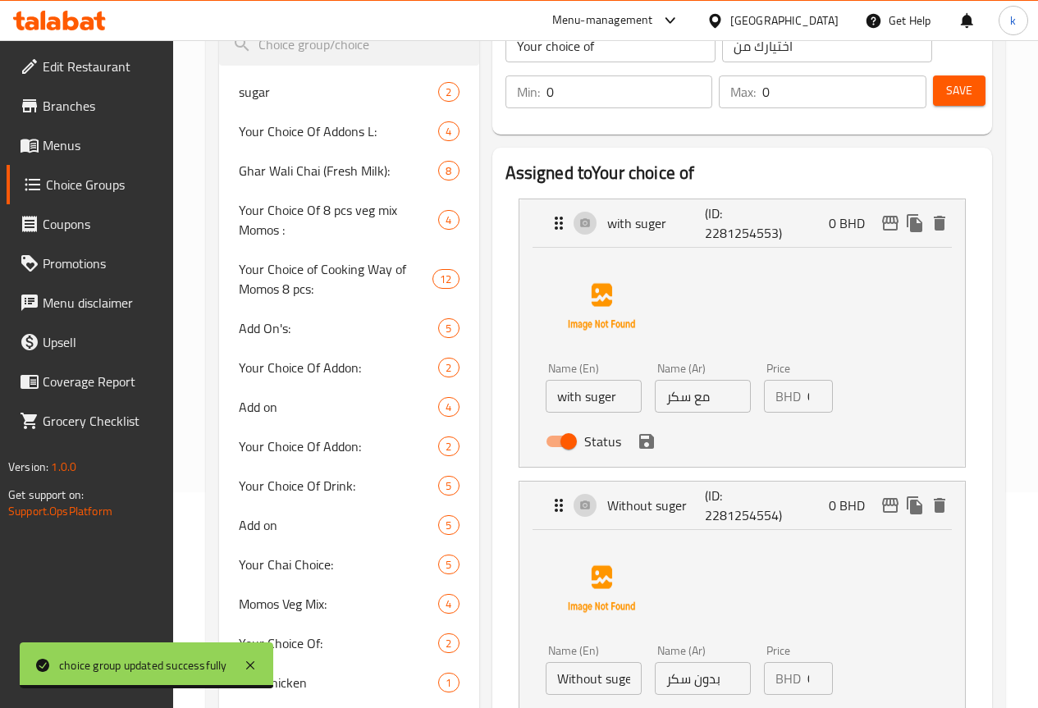
scroll to position [0, 0]
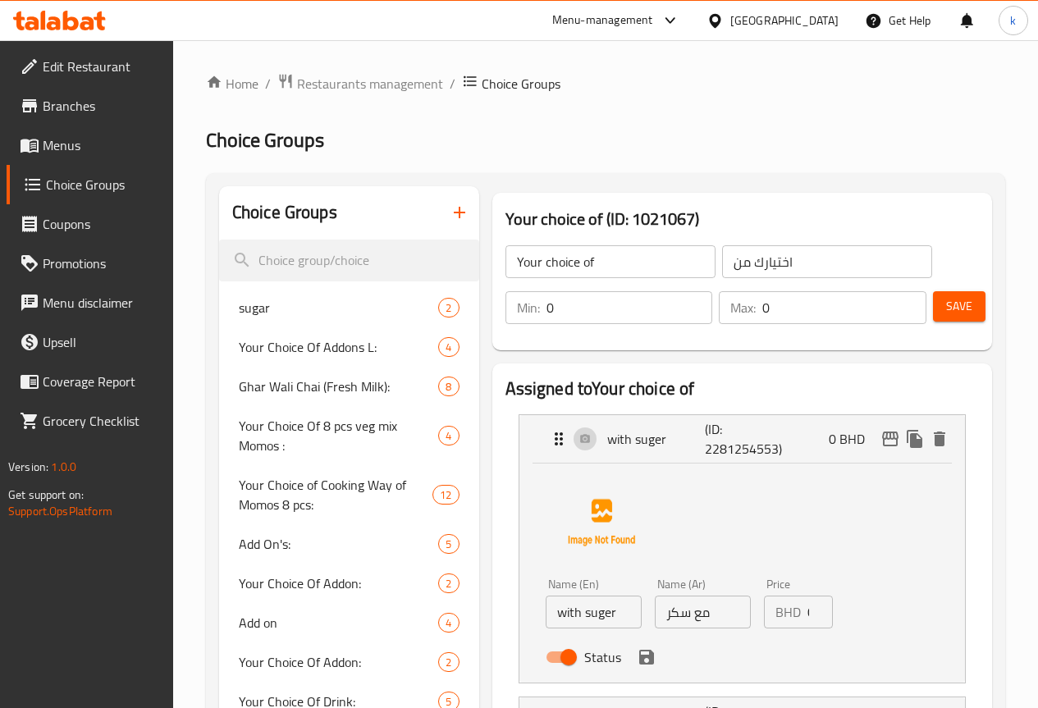
click at [588, 242] on div "Your choice of ​" at bounding box center [610, 261] width 217 height 39
click at [595, 261] on input "Your choice of" at bounding box center [610, 261] width 210 height 33
click at [537, 269] on input "Your choice of suger" at bounding box center [610, 261] width 210 height 33
type input "Your choice of sugar"
click at [722, 260] on input "اختيارك من" at bounding box center [827, 261] width 210 height 33
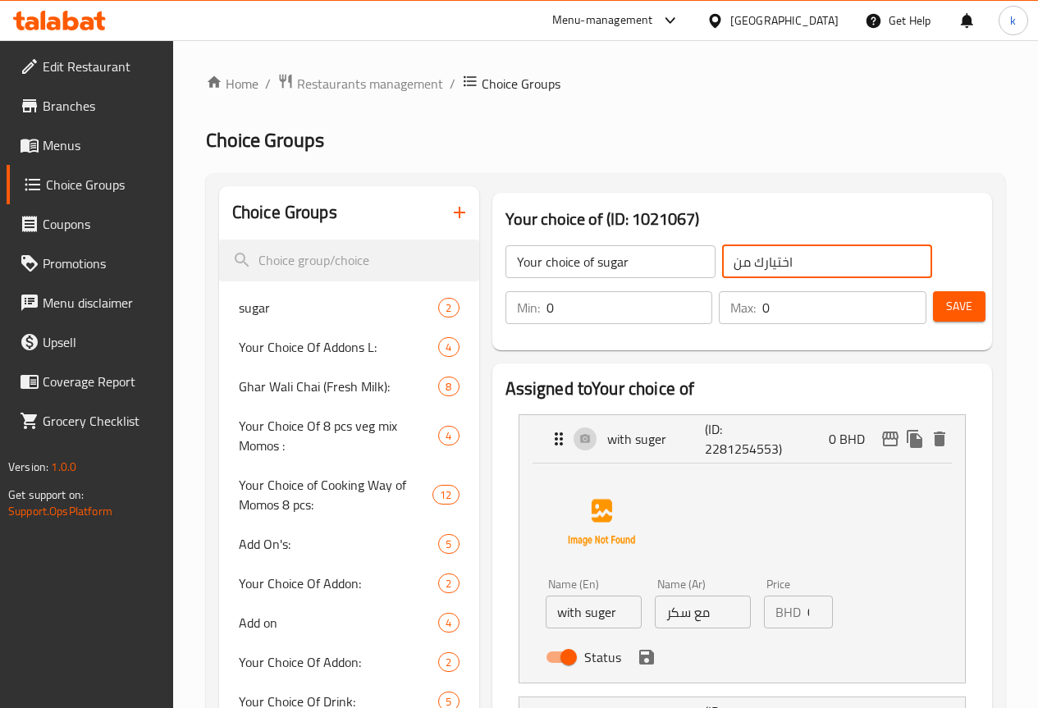
click at [868, 261] on input "اختيارك من" at bounding box center [827, 261] width 210 height 33
type input "اختيارك من السكر"
click at [968, 305] on button "Save" at bounding box center [959, 306] width 53 height 30
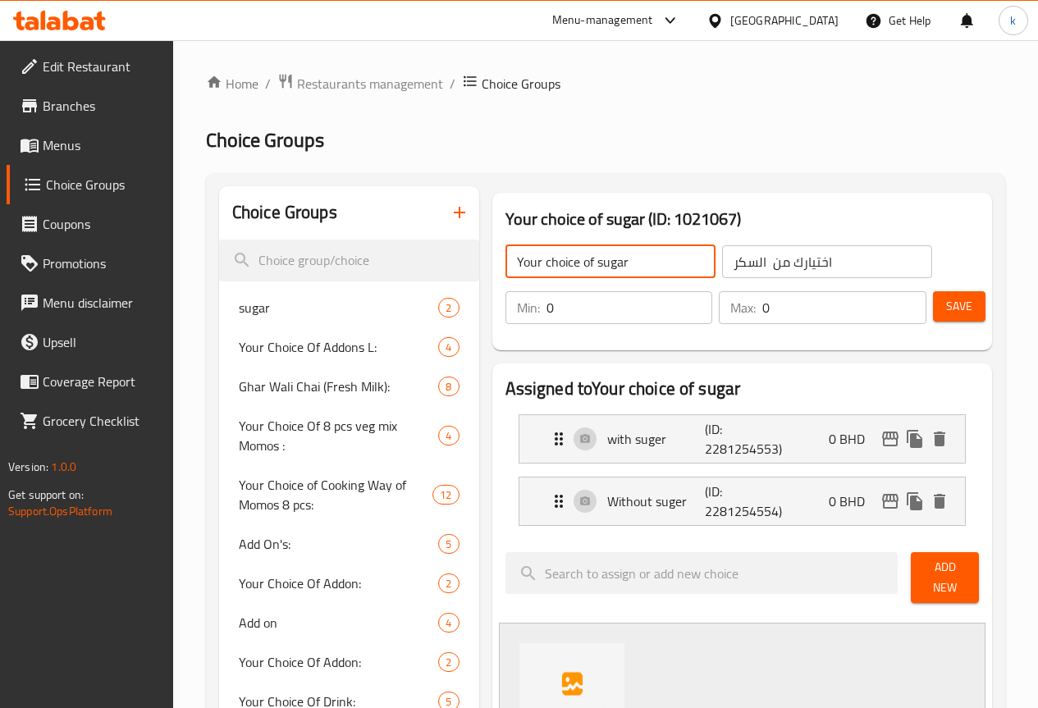
click at [604, 254] on input "Your choice of sugar" at bounding box center [610, 261] width 210 height 33
click at [623, 276] on input "Your choice of sugar" at bounding box center [610, 261] width 210 height 33
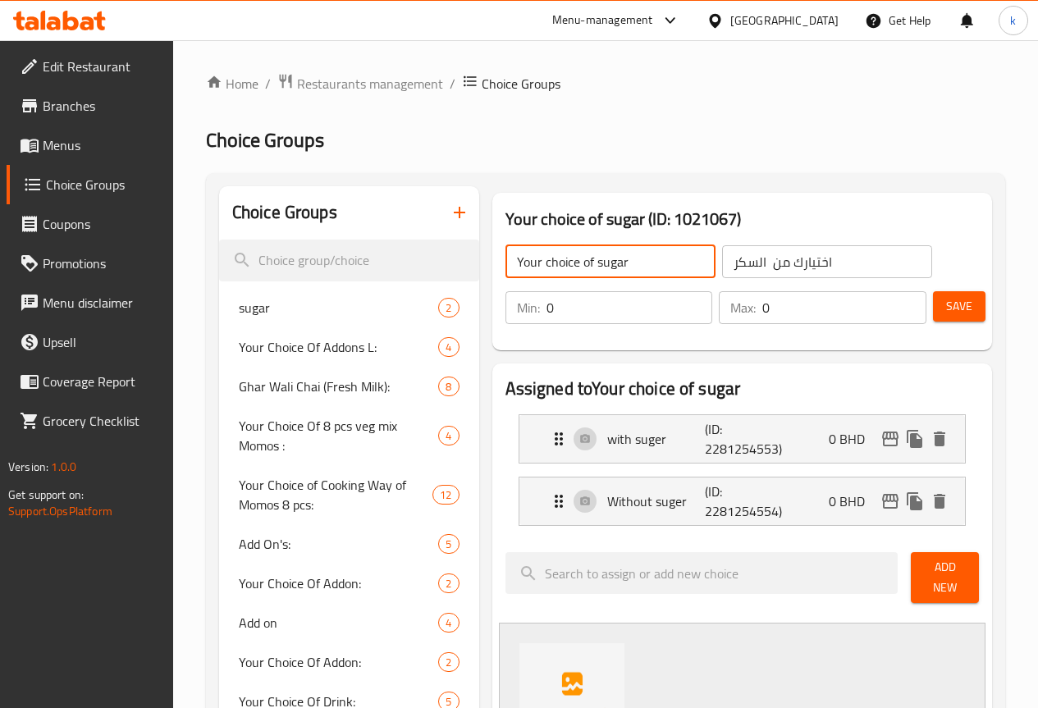
click at [623, 276] on input "Your choice of sugar" at bounding box center [610, 261] width 210 height 33
click at [799, 263] on input "اختيارك من السكر" at bounding box center [827, 261] width 210 height 33
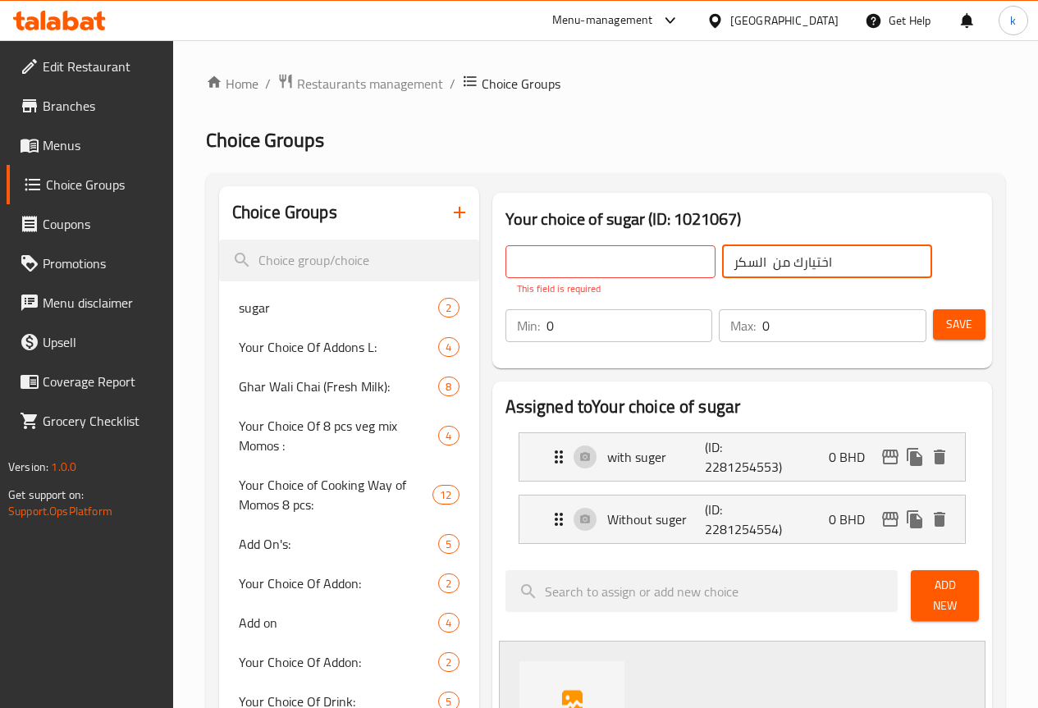
click at [799, 263] on input "اختيارك من السكر" at bounding box center [827, 261] width 210 height 33
click at [949, 450] on button "delete" at bounding box center [939, 457] width 25 height 25
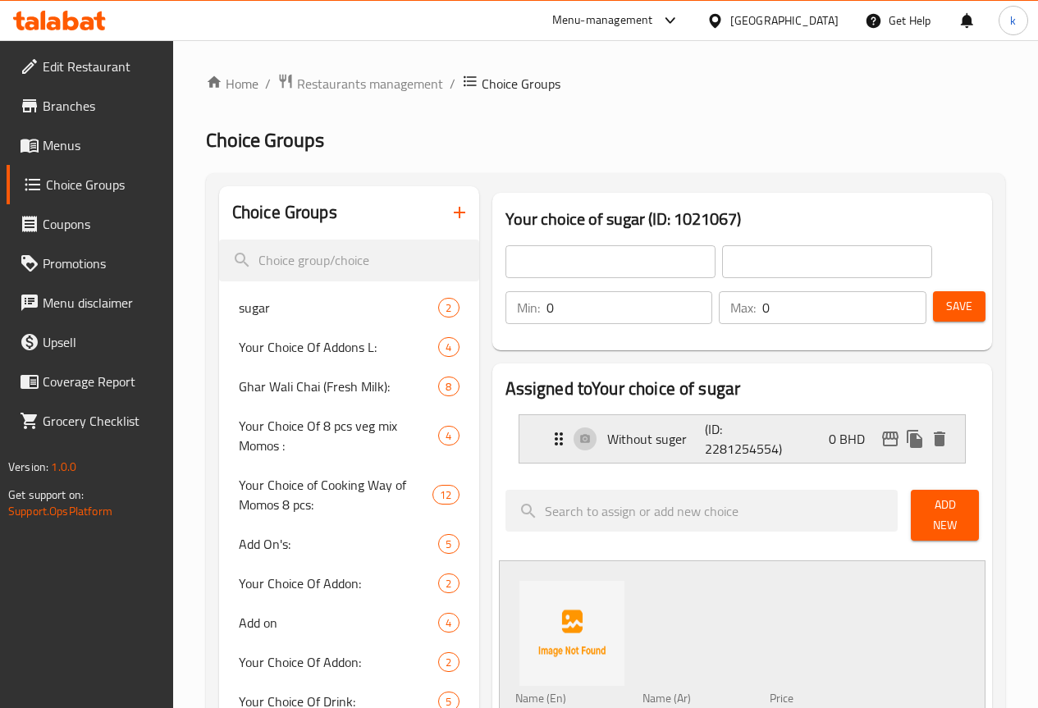
click at [944, 442] on icon "delete" at bounding box center [939, 439] width 11 height 15
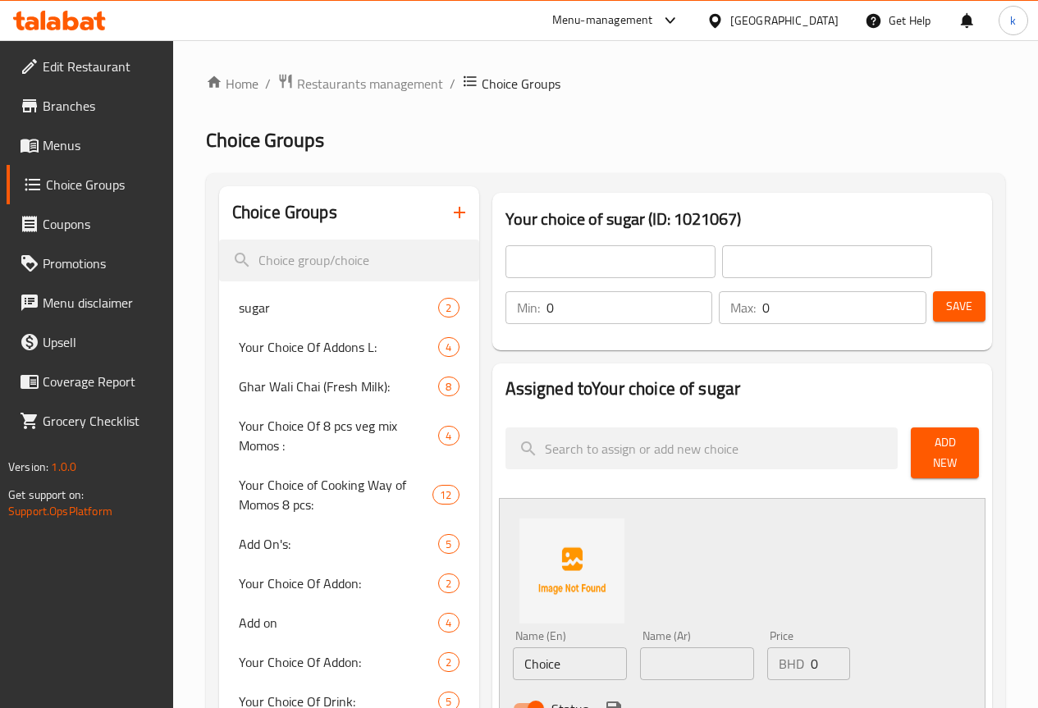
click at [607, 272] on input "text" at bounding box center [610, 261] width 210 height 33
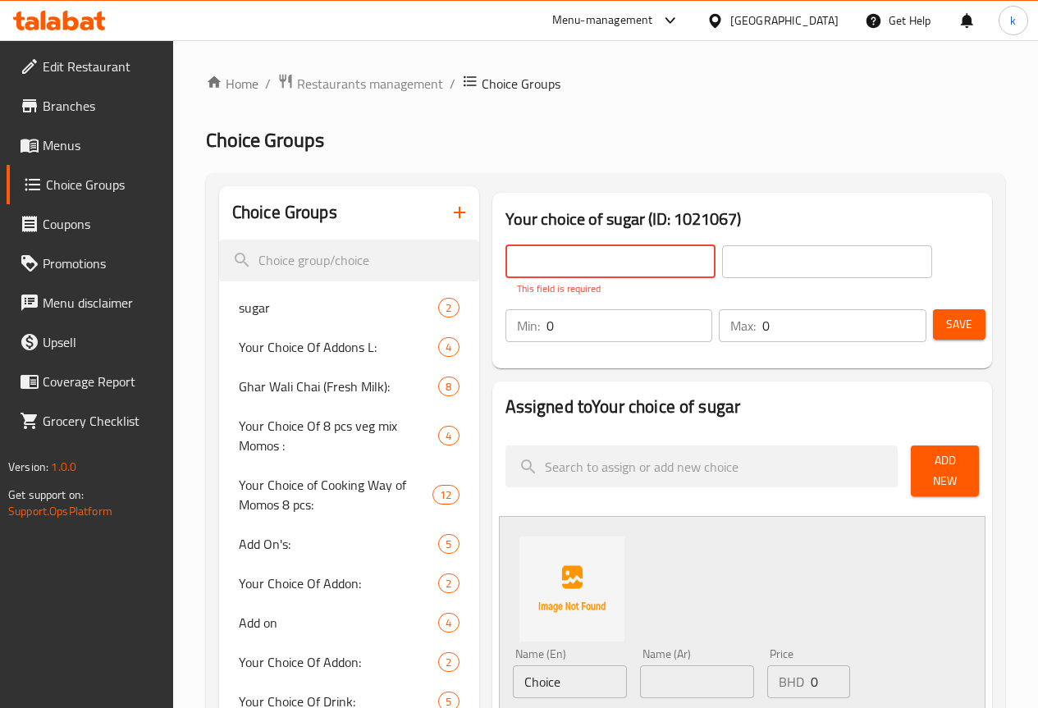
click at [574, 258] on input "text" at bounding box center [610, 261] width 210 height 33
type input "Your choice of size"
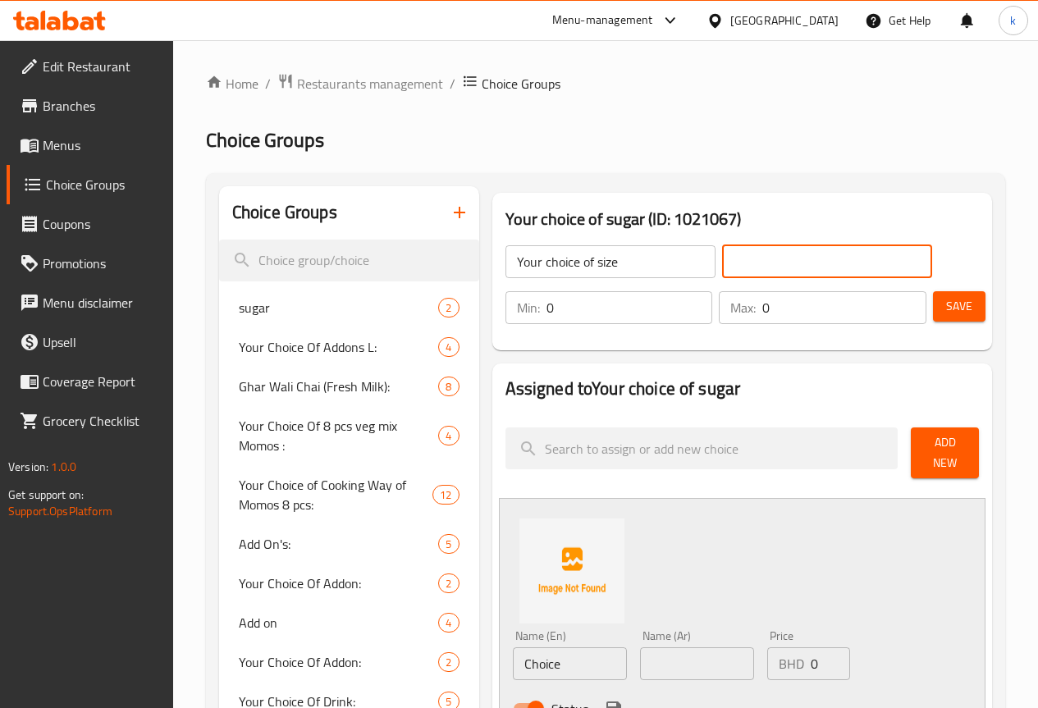
click at [771, 265] on input "text" at bounding box center [827, 261] width 210 height 33
type input "h"
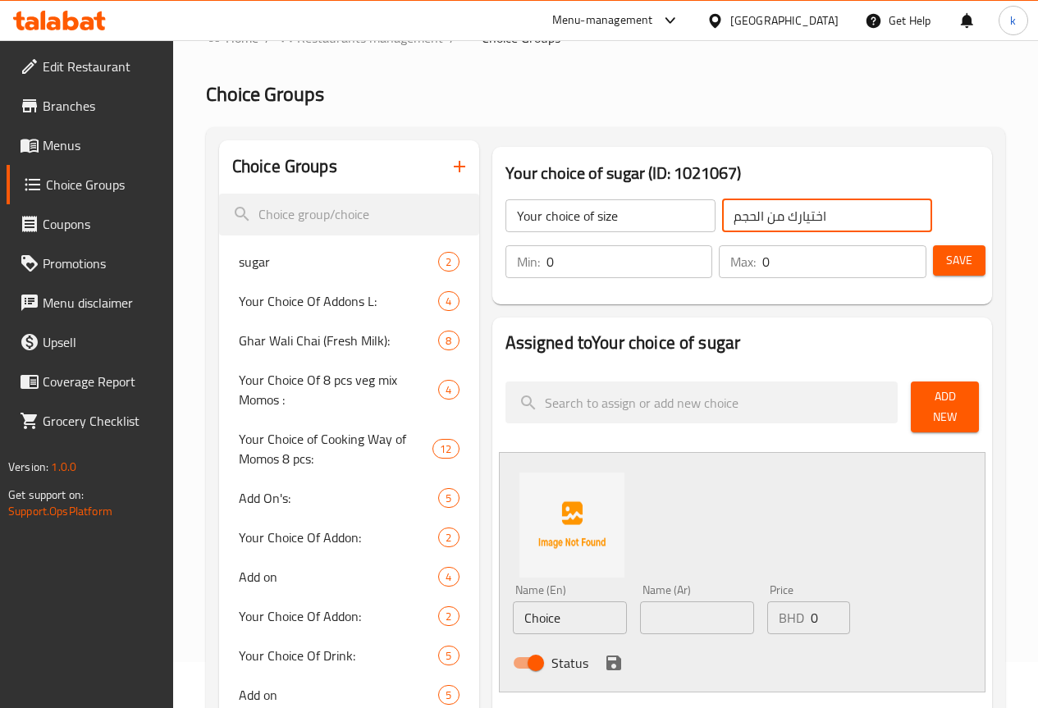
scroll to position [82, 0]
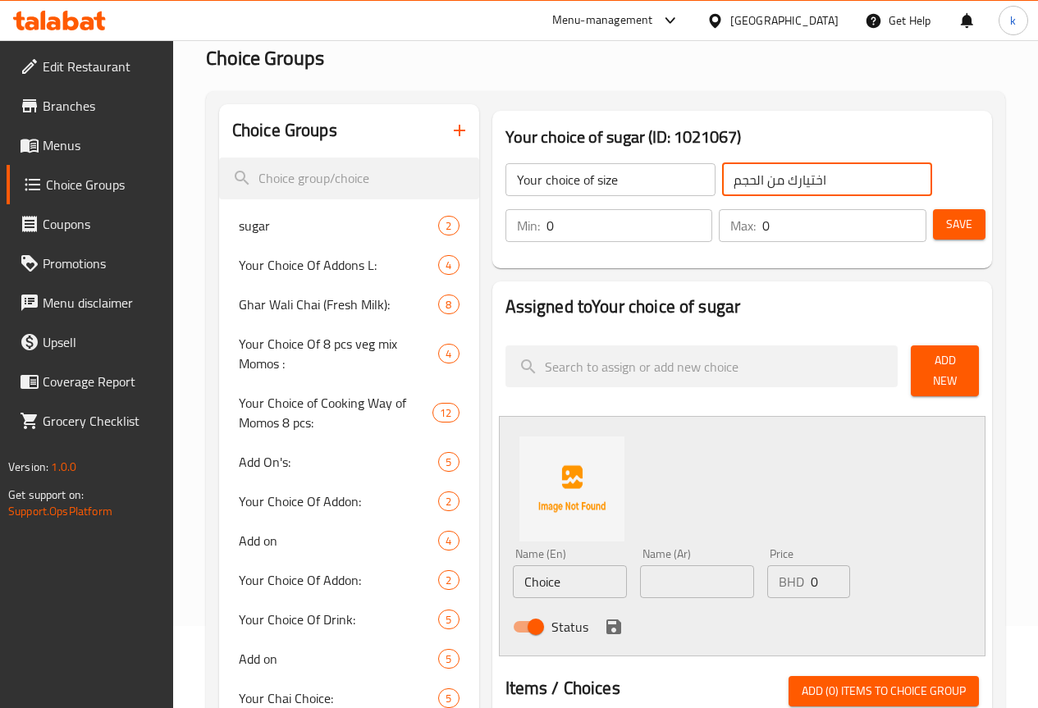
type input "اختيارك من الحجم"
click at [958, 371] on span "Add New" at bounding box center [945, 370] width 42 height 41
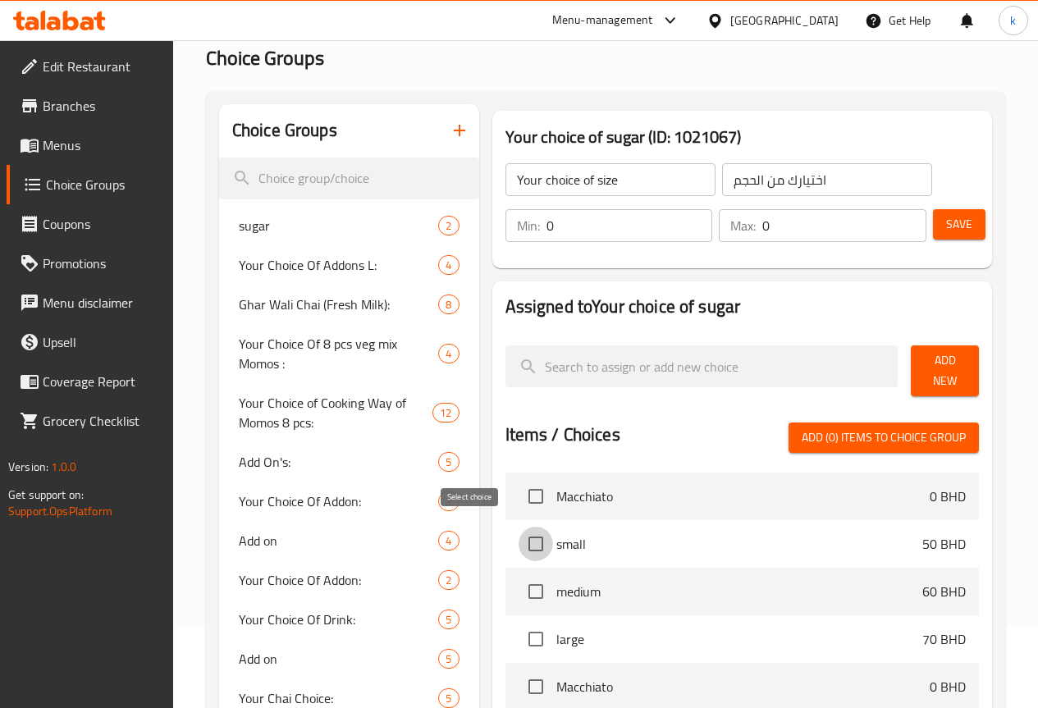
click at [519, 541] on input "checkbox" at bounding box center [536, 544] width 34 height 34
checkbox input "true"
click at [556, 582] on span "medium" at bounding box center [739, 592] width 366 height 20
click at [519, 592] on input "checkbox" at bounding box center [536, 591] width 34 height 34
checkbox input "true"
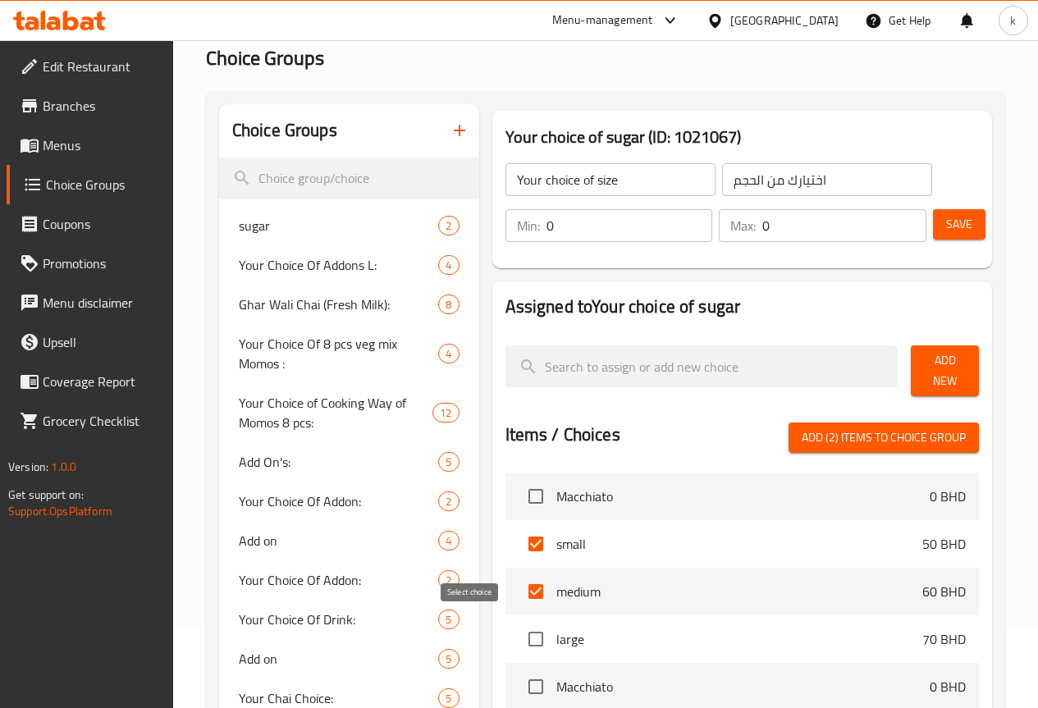
click at [519, 626] on input "checkbox" at bounding box center [536, 639] width 34 height 34
click at [519, 630] on input "checkbox" at bounding box center [536, 639] width 34 height 34
checkbox input "false"
click at [519, 574] on input "checkbox" at bounding box center [536, 591] width 34 height 34
checkbox input "false"
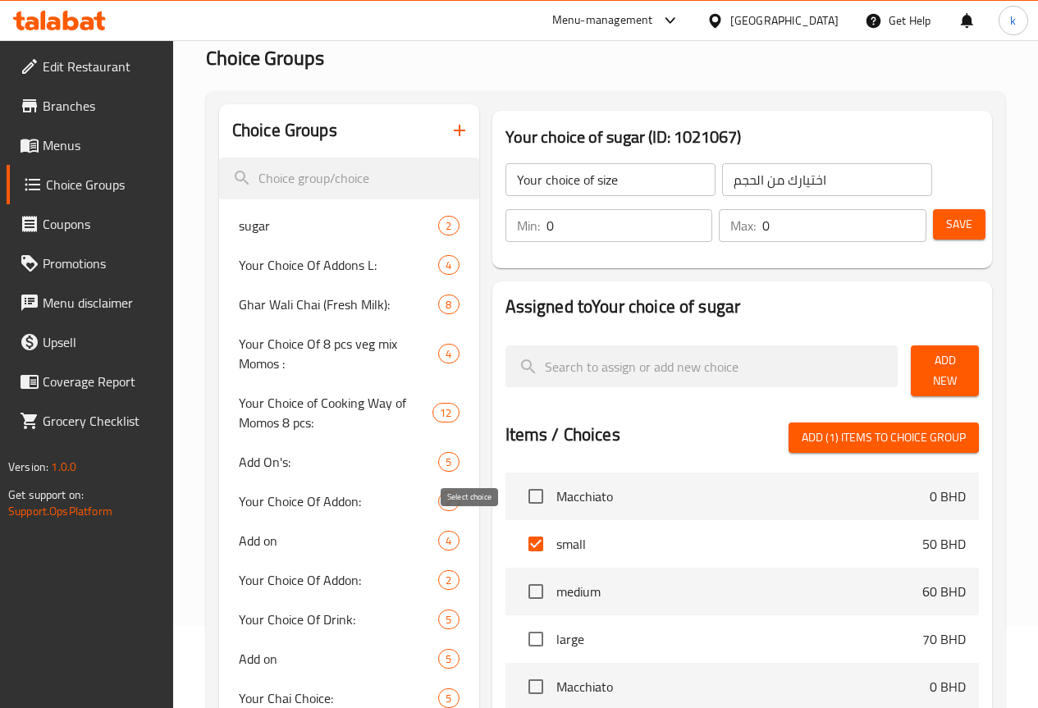
click at [519, 532] on input "checkbox" at bounding box center [536, 544] width 34 height 34
checkbox input "false"
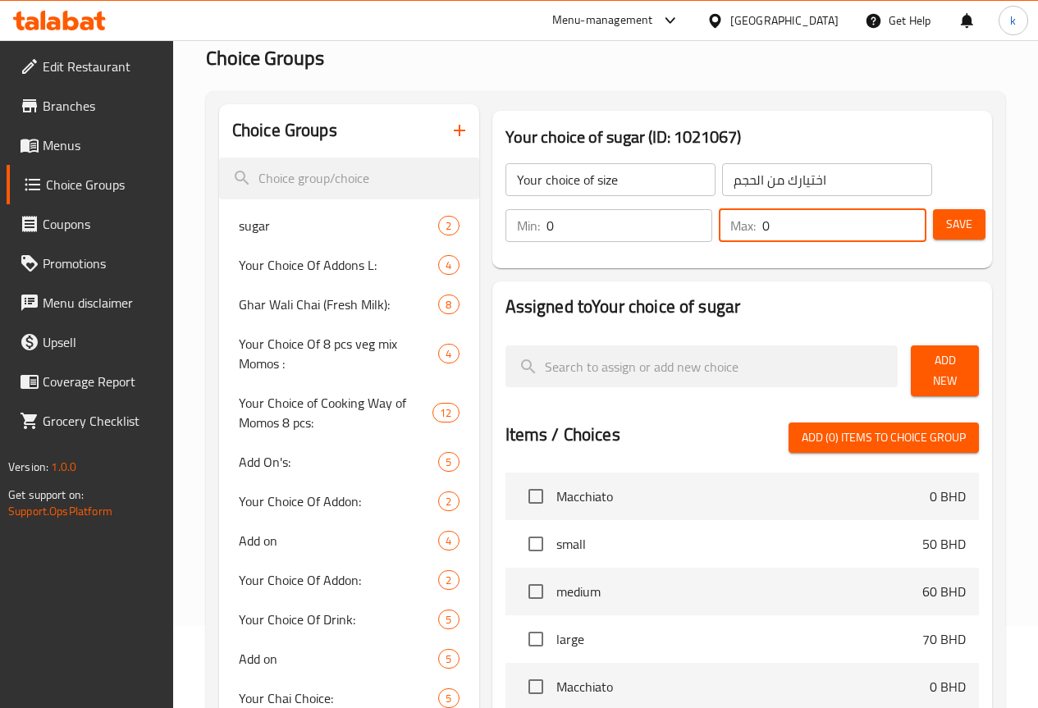
click at [770, 224] on input "0" at bounding box center [844, 225] width 164 height 33
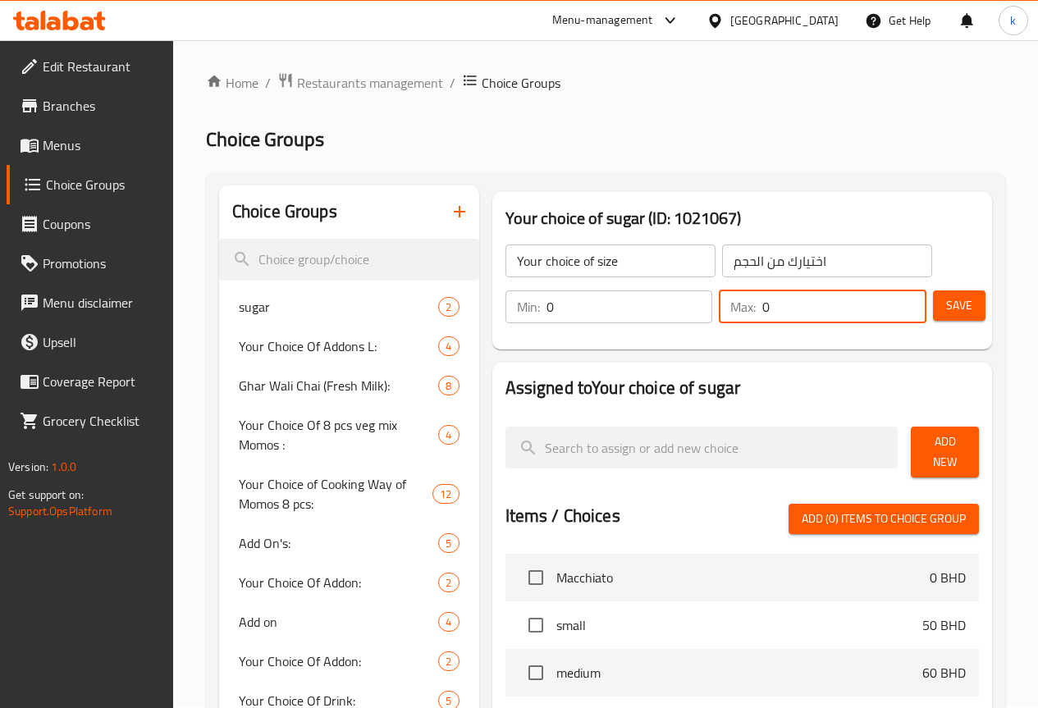
scroll to position [0, 0]
click at [588, 257] on input "Your choice of size" at bounding box center [610, 261] width 210 height 33
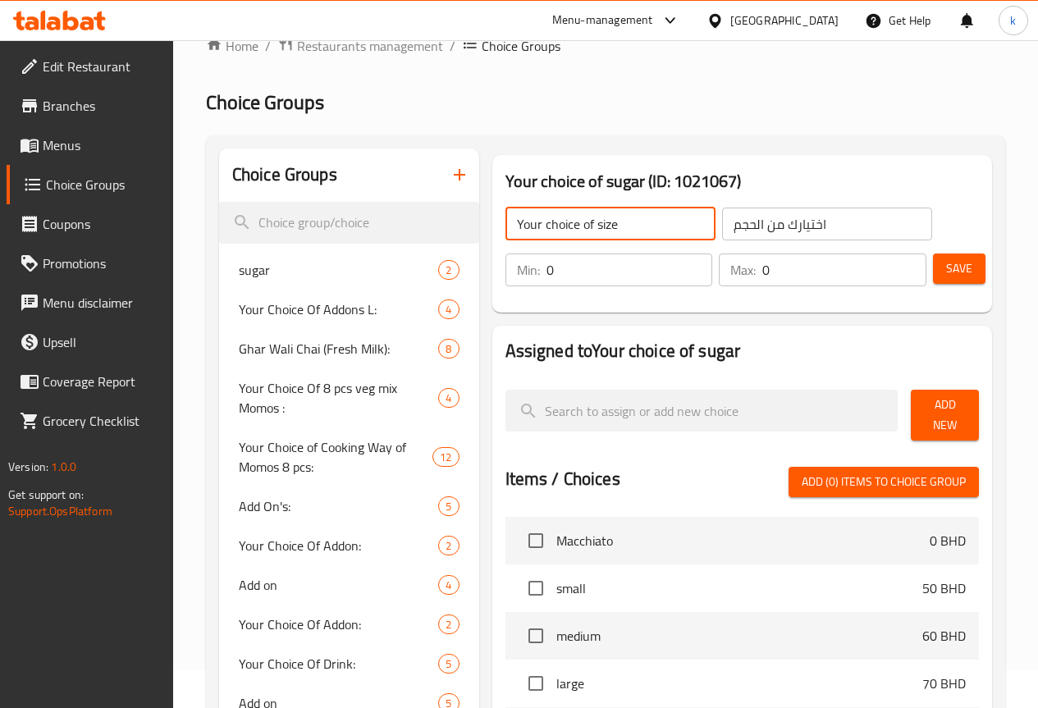
scroll to position [82, 0]
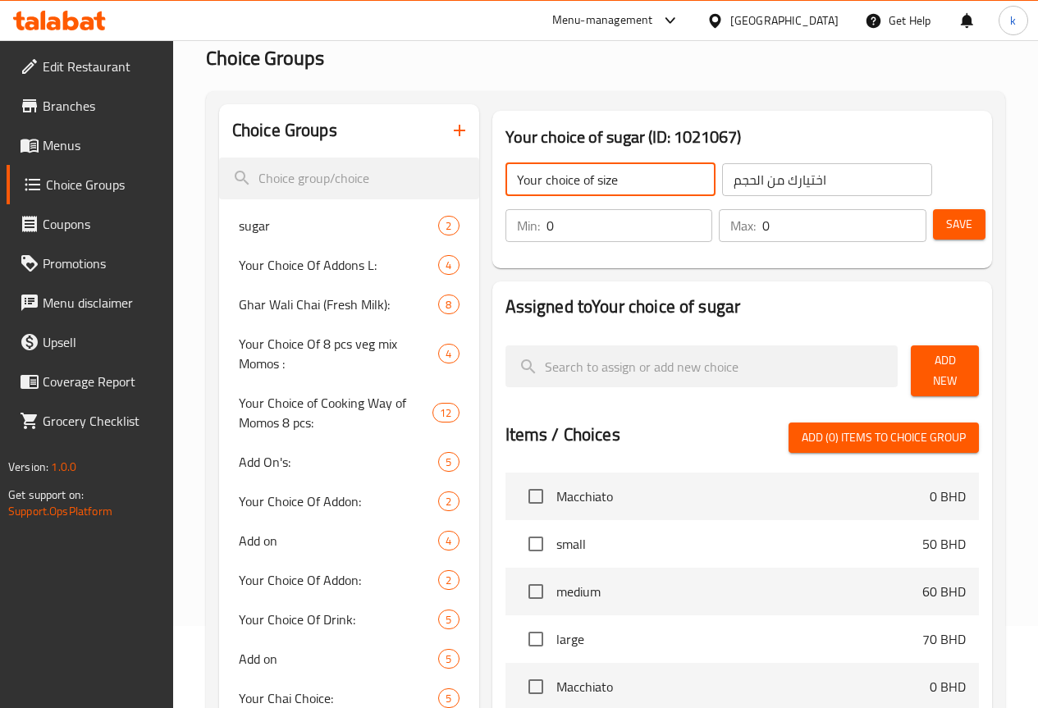
click at [945, 357] on span "Add New" at bounding box center [945, 370] width 42 height 41
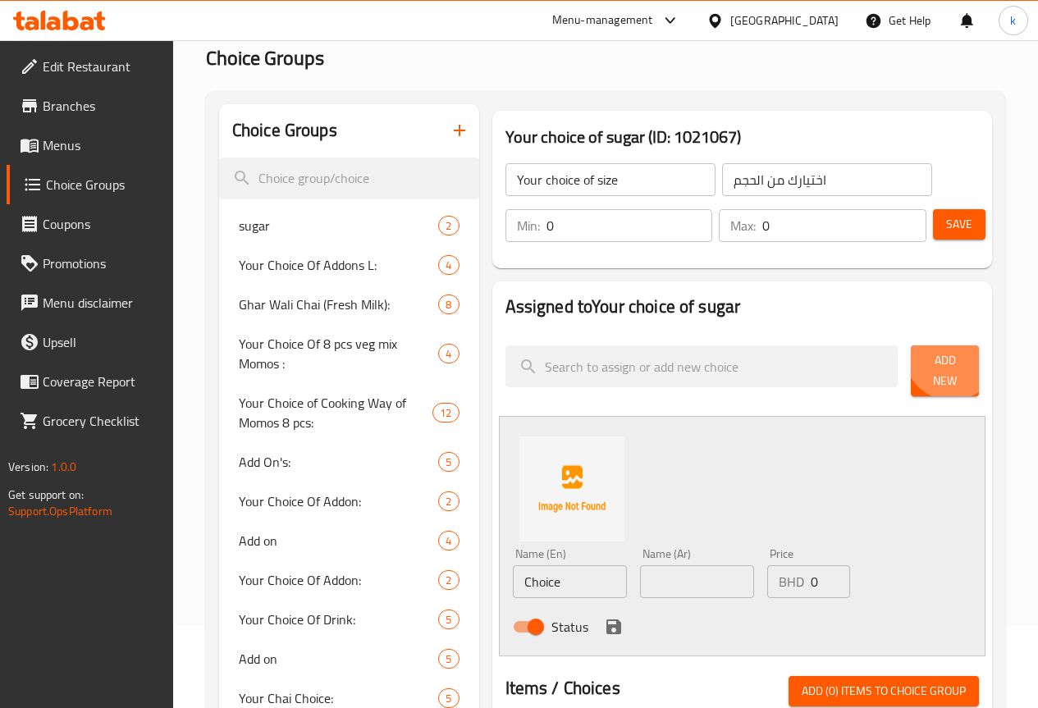
click at [941, 358] on span "Add New" at bounding box center [945, 370] width 42 height 41
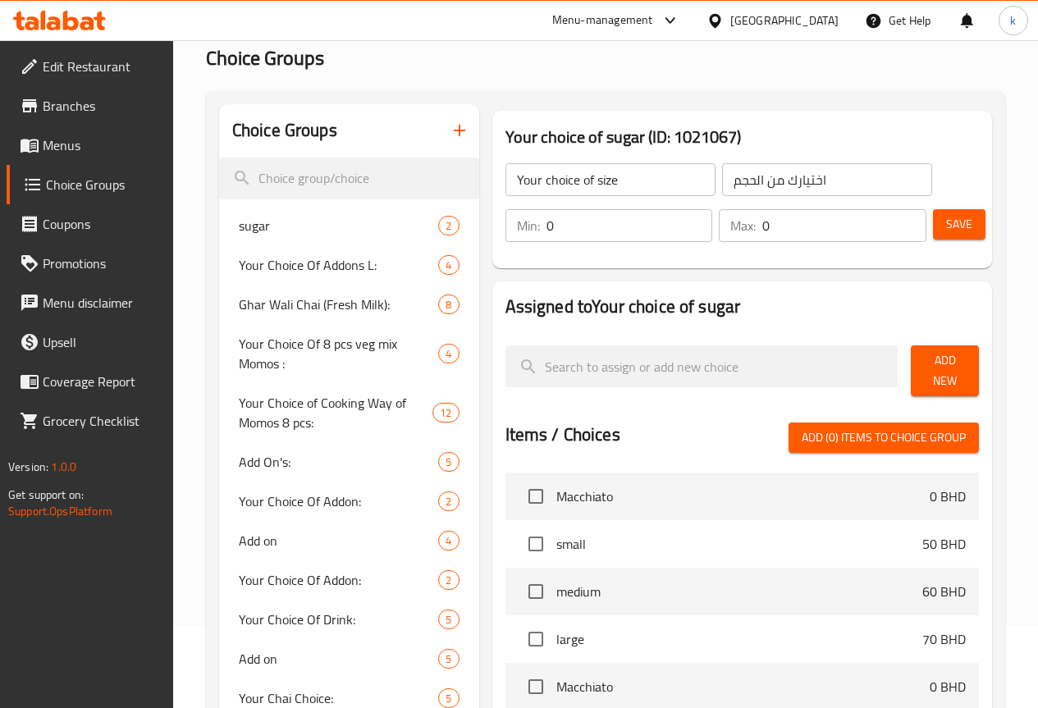
click at [936, 353] on button "Add New" at bounding box center [945, 370] width 68 height 51
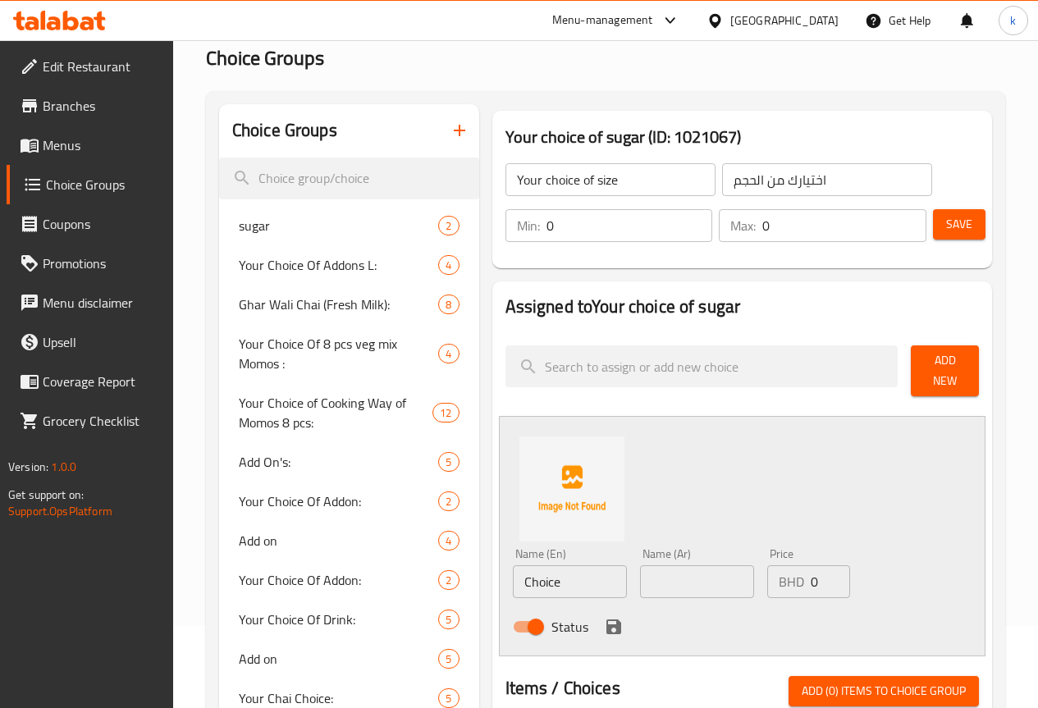
click at [513, 585] on input "Choice" at bounding box center [570, 581] width 114 height 33
type input "Small"
click at [640, 585] on input "text" at bounding box center [697, 581] width 114 height 33
type input "w"
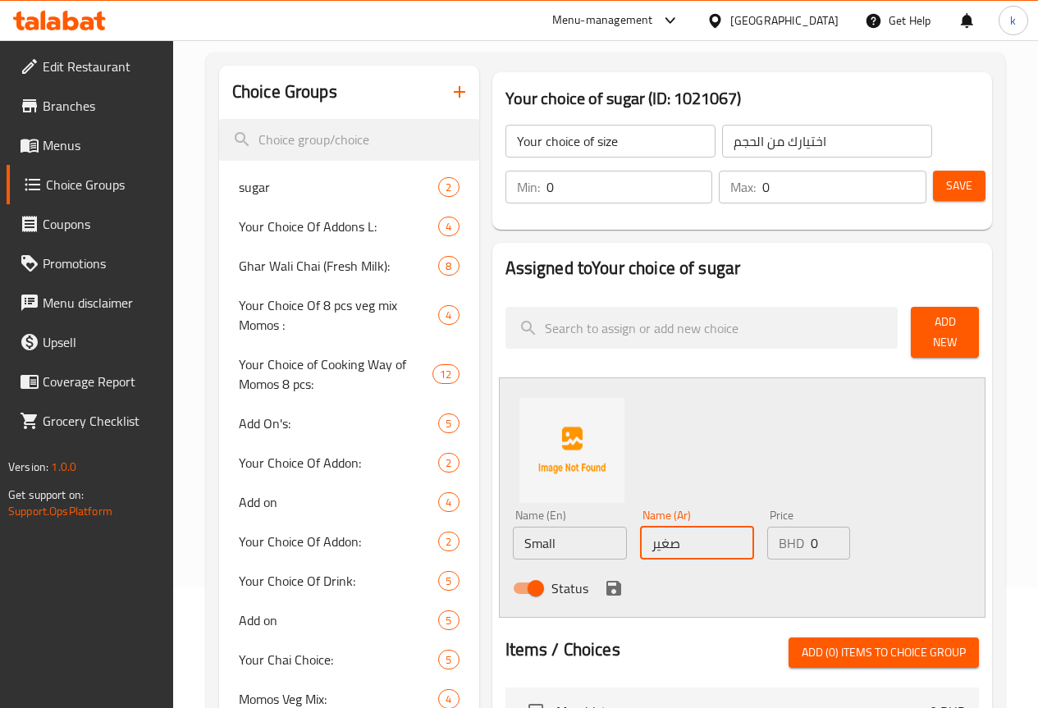
scroll to position [246, 0]
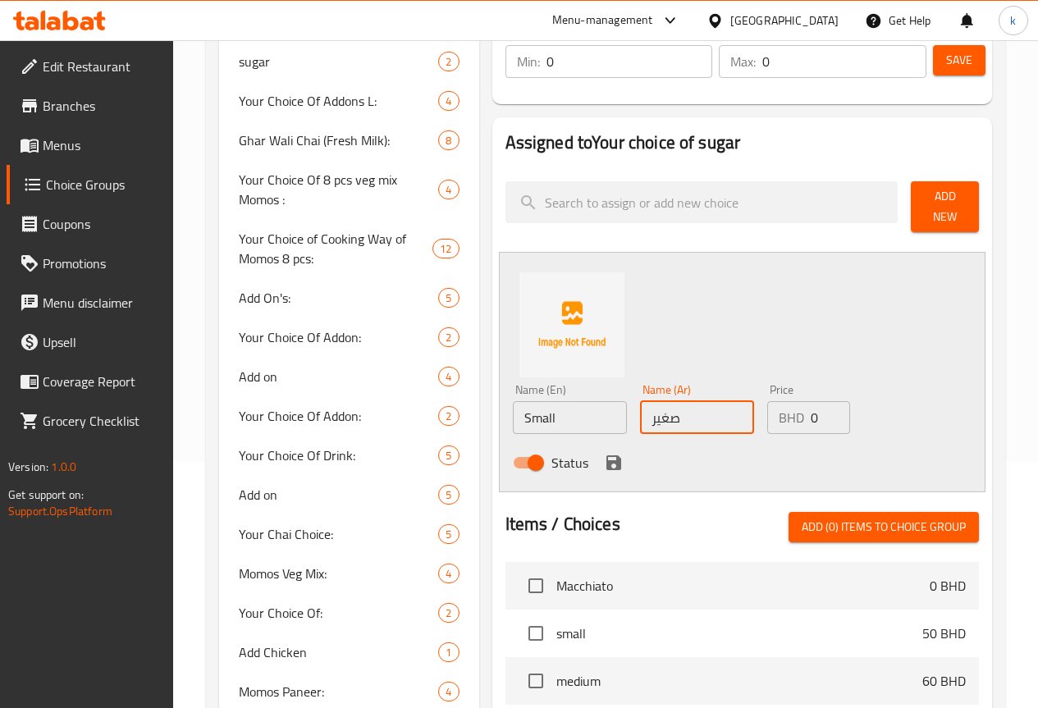
type input "صغير"
click at [606, 455] on icon "save" at bounding box center [613, 462] width 15 height 15
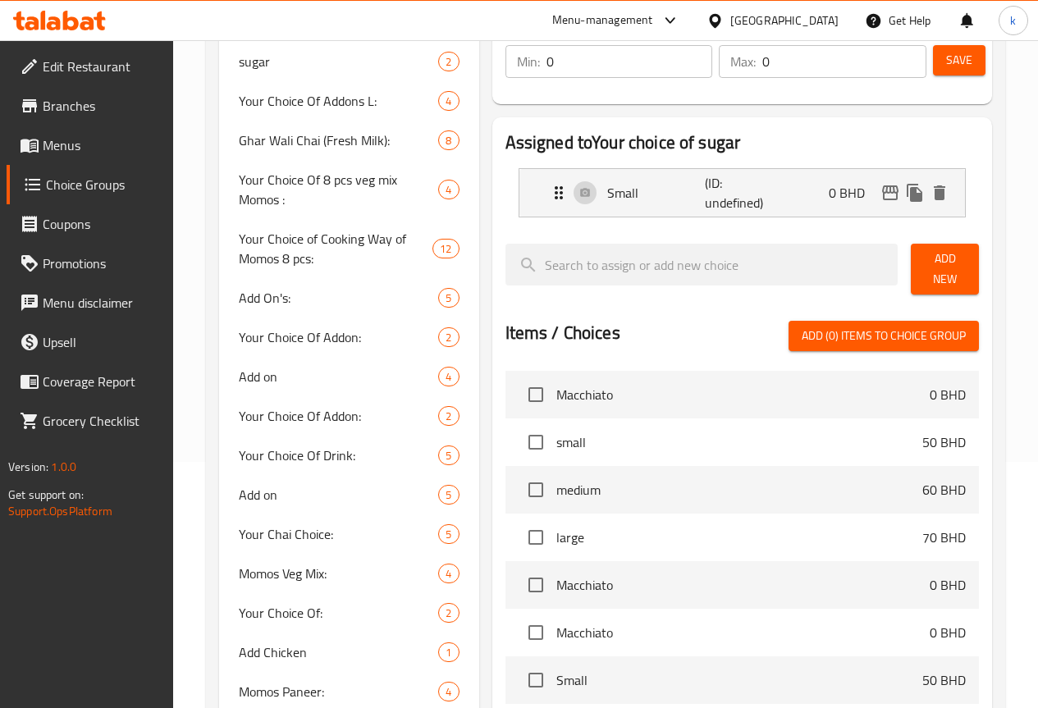
click at [933, 248] on div "Add New" at bounding box center [944, 269] width 81 height 64
click at [933, 255] on span "Add New" at bounding box center [945, 269] width 42 height 41
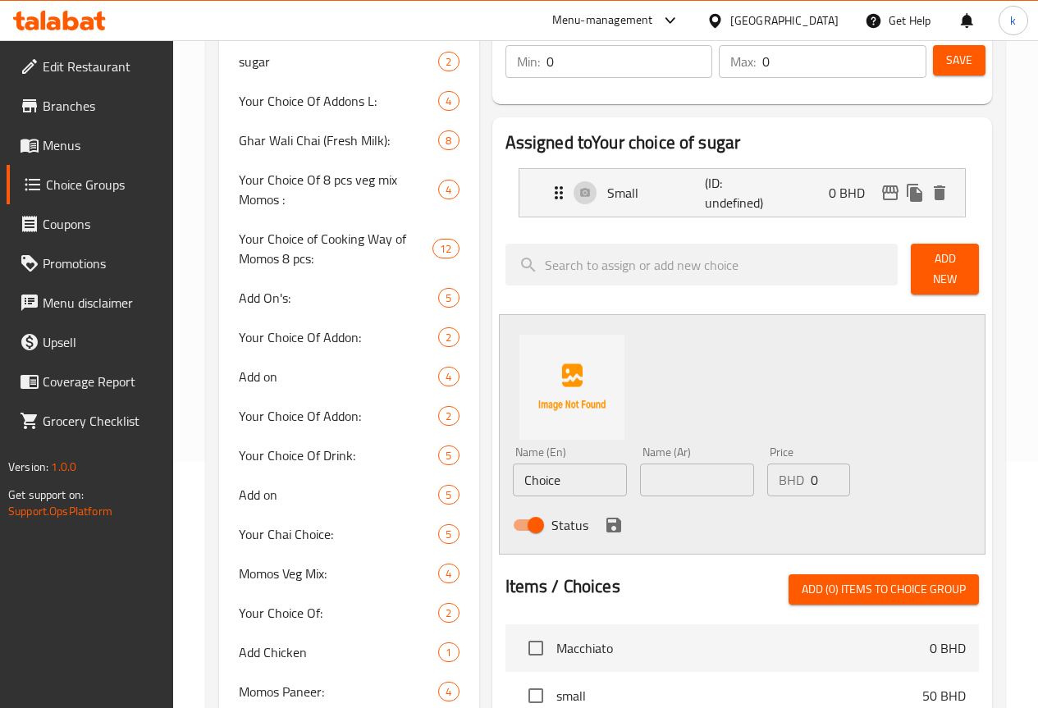
click at [519, 468] on input "Choice" at bounding box center [570, 480] width 114 height 33
type input "ة"
type input "Mediuem"
click at [640, 477] on input "text" at bounding box center [697, 480] width 114 height 33
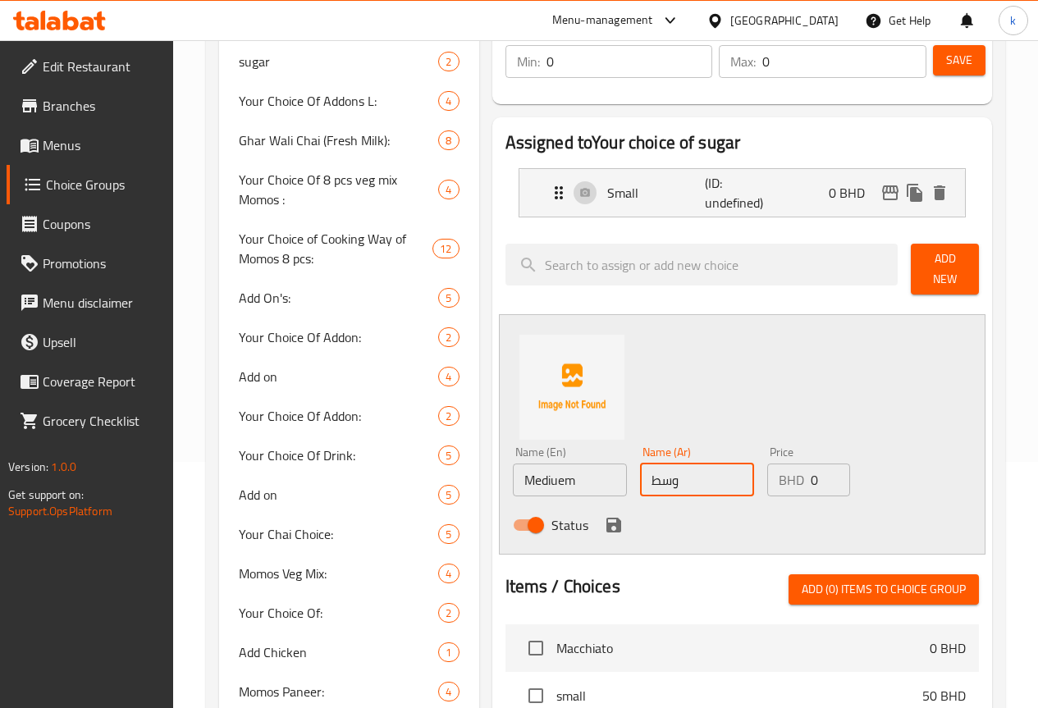
type input "وسط"
click at [670, 516] on div "Status" at bounding box center [697, 525] width 382 height 44
click at [604, 515] on icon "save" at bounding box center [614, 525] width 20 height 20
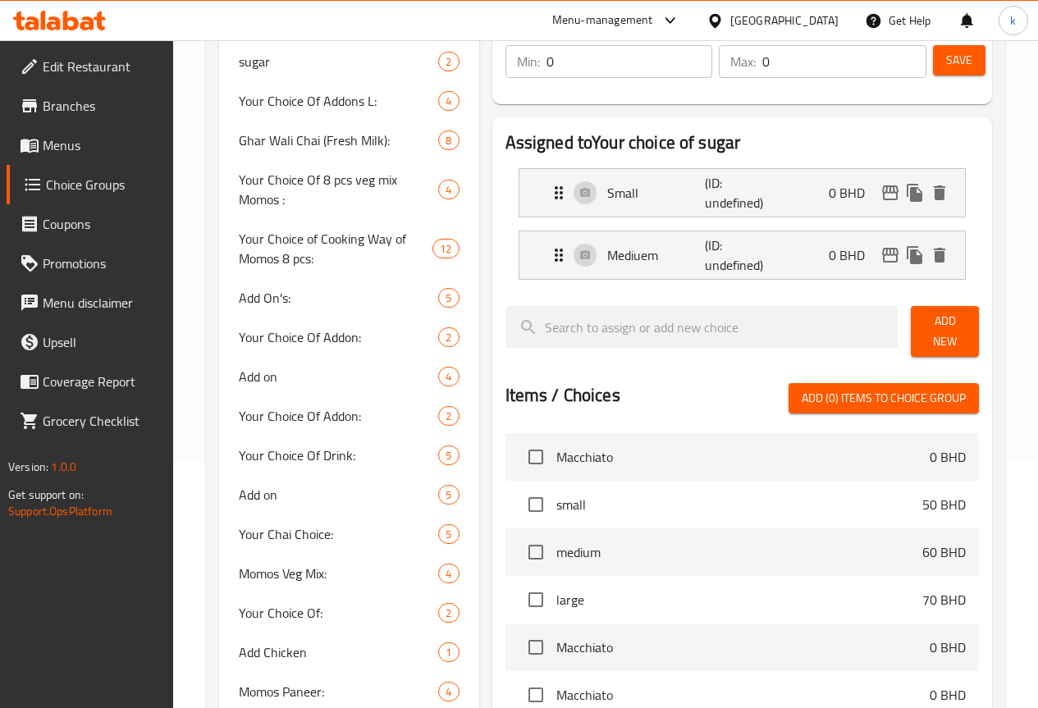
click at [943, 326] on span "Add New" at bounding box center [945, 331] width 42 height 41
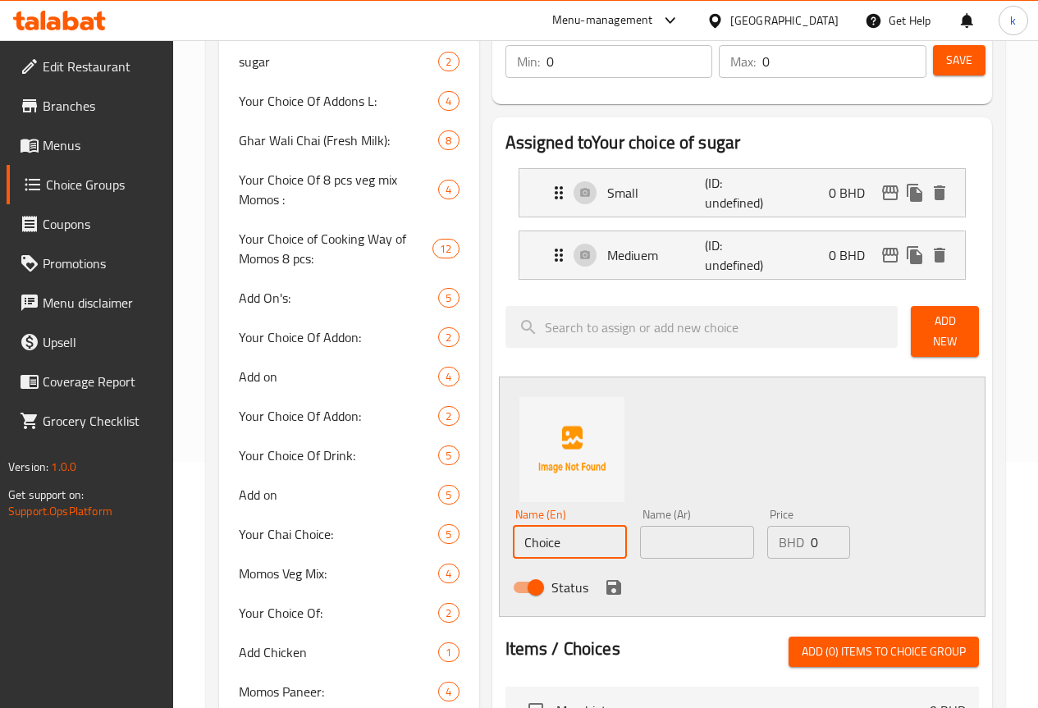
click at [534, 540] on input "Choice" at bounding box center [570, 542] width 114 height 33
type input "م"
type input "Large"
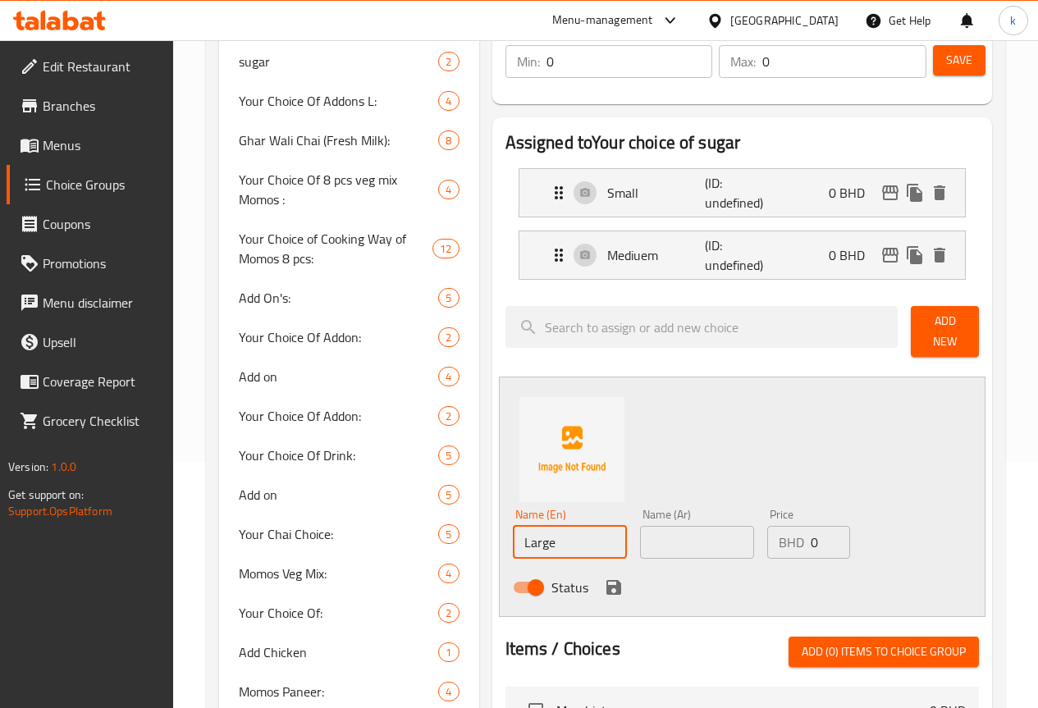
click at [640, 526] on input "text" at bounding box center [697, 542] width 114 height 33
type input "كبير"
click at [606, 580] on icon "save" at bounding box center [613, 587] width 15 height 15
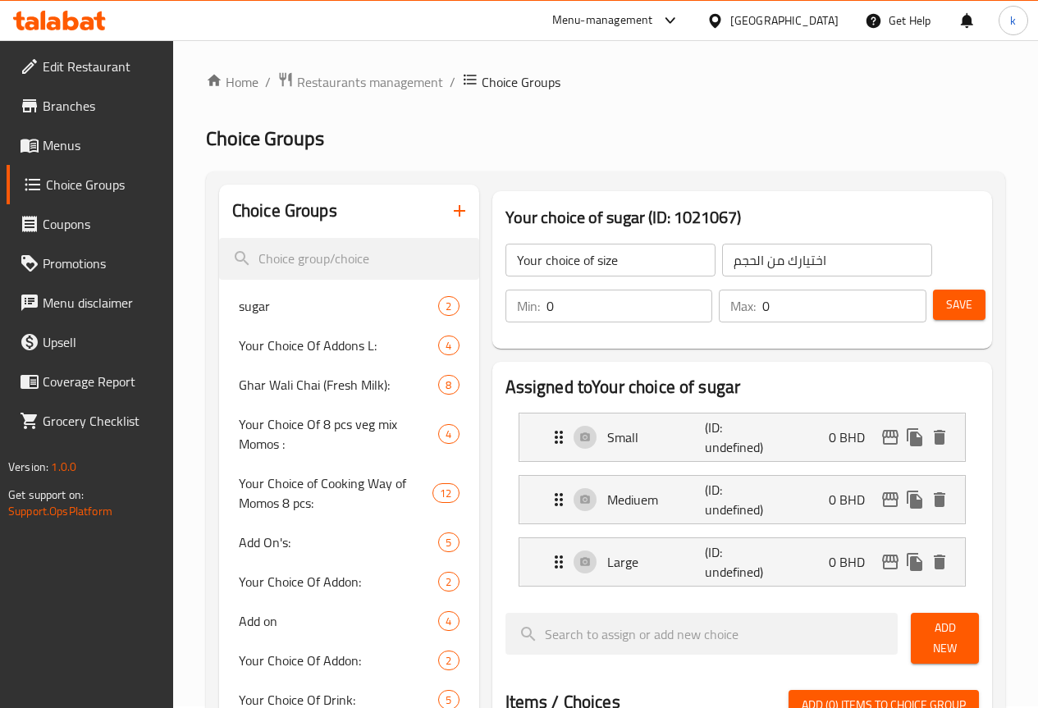
scroll to position [0, 0]
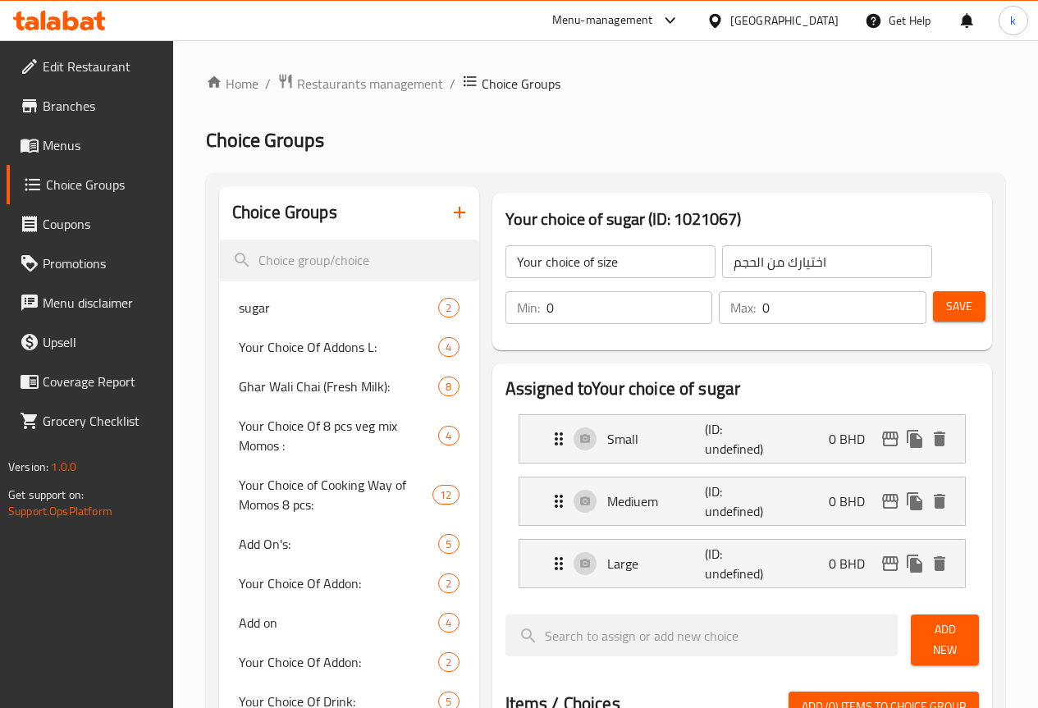
click at [651, 269] on input "Your choice of size" at bounding box center [610, 261] width 210 height 33
type input "Your choice of size 1"
click at [970, 318] on button "Save" at bounding box center [959, 306] width 53 height 30
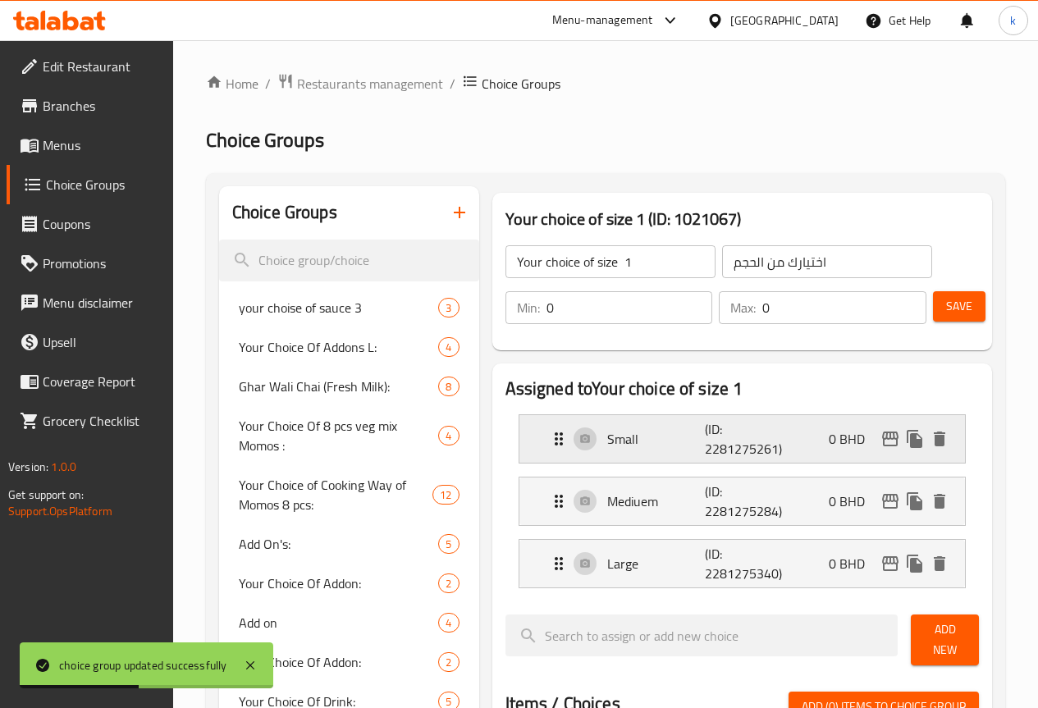
click at [775, 436] on div "Small (ID: 2281275261) 0 BHD" at bounding box center [747, 439] width 396 height 48
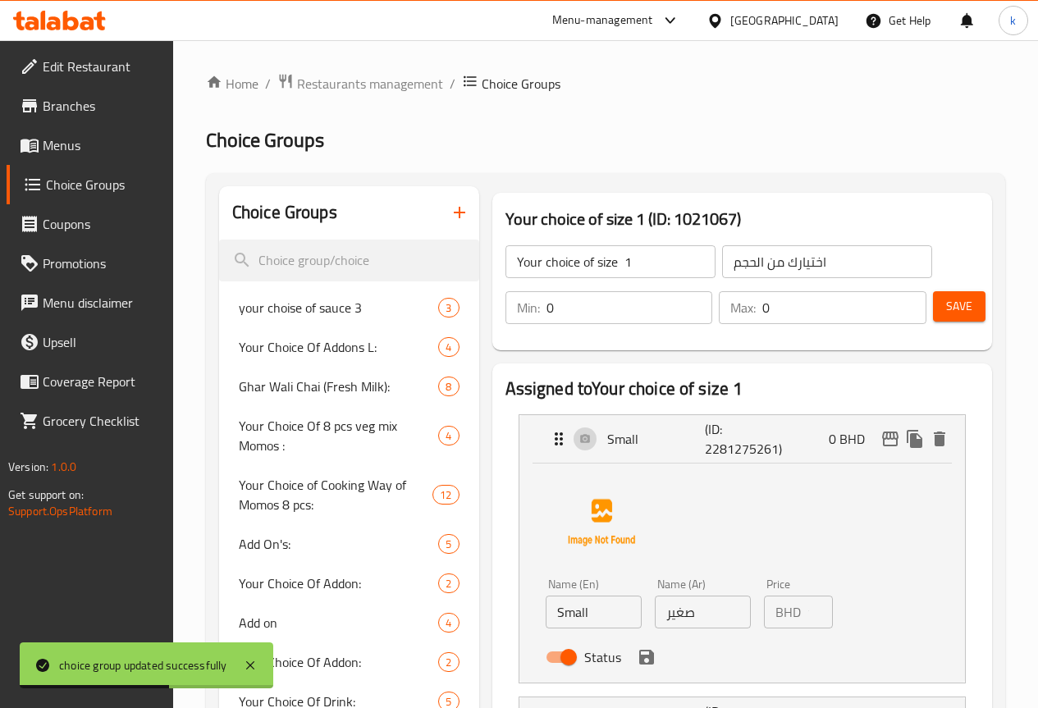
type input "1"
click at [807, 610] on input "1" at bounding box center [819, 612] width 25 height 33
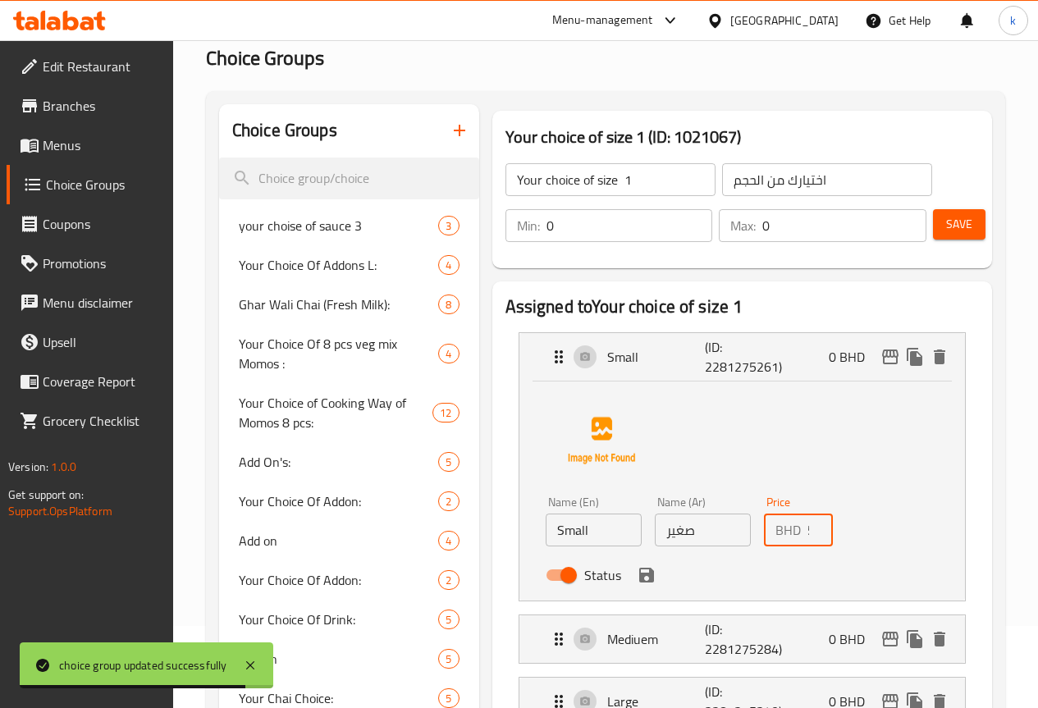
click at [581, 588] on div "Status" at bounding box center [703, 575] width 328 height 44
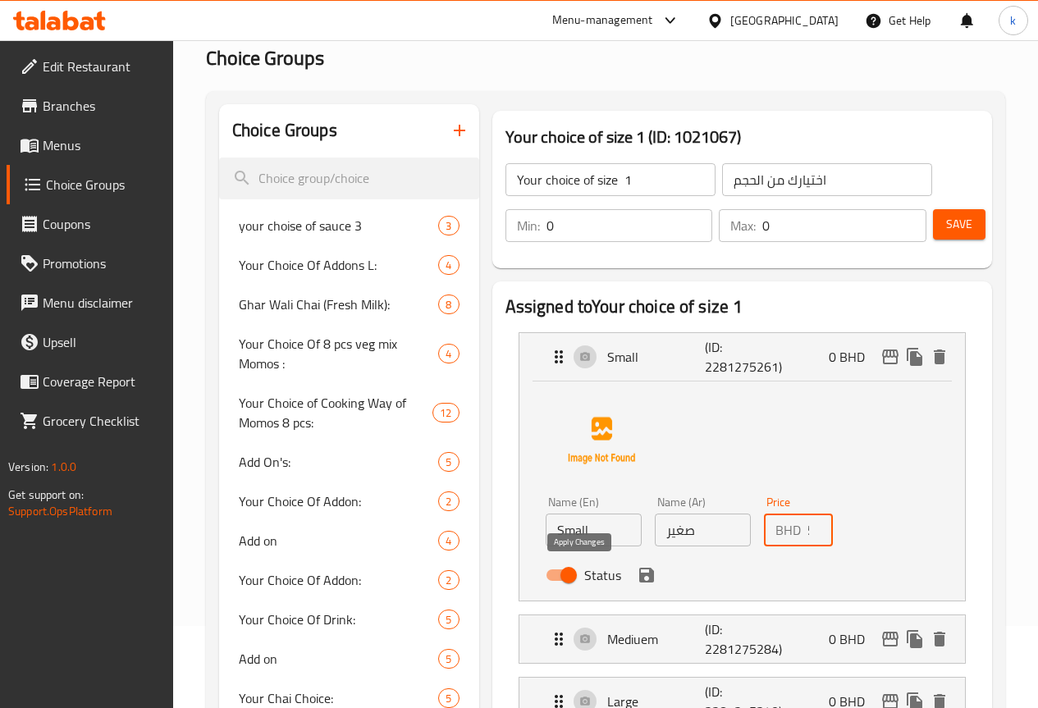
click at [639, 576] on icon "save" at bounding box center [646, 575] width 15 height 15
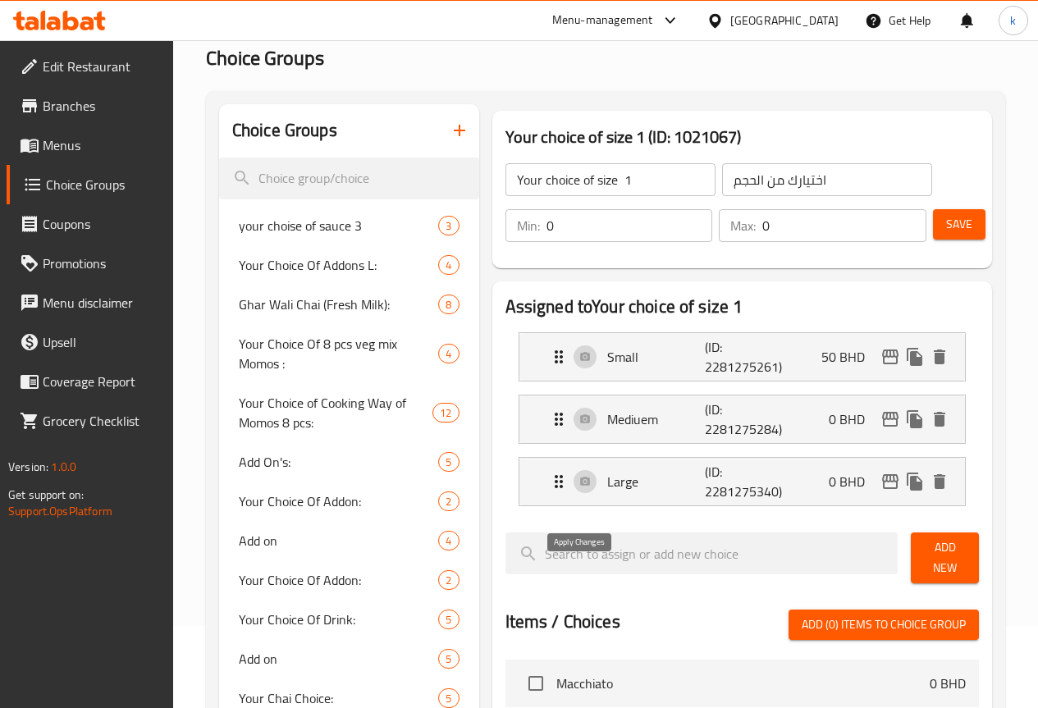
type input "50"
click at [787, 432] on div "Mediuem (ID: 2281275284) 0 BHD" at bounding box center [747, 419] width 396 height 48
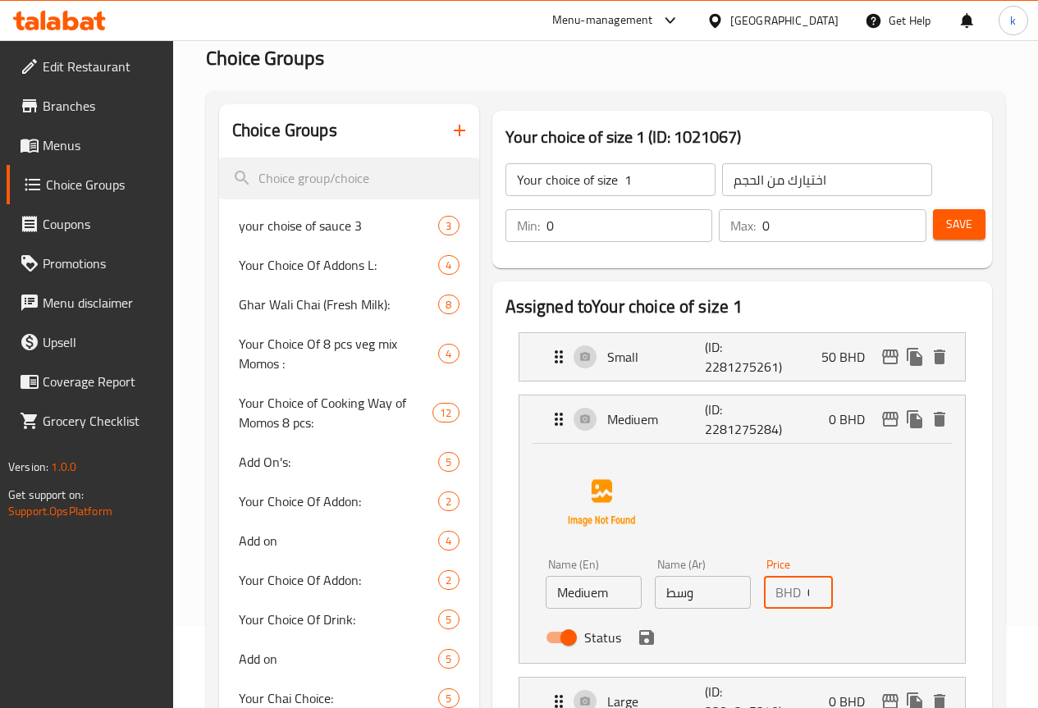
click at [807, 598] on input "0" at bounding box center [819, 592] width 25 height 33
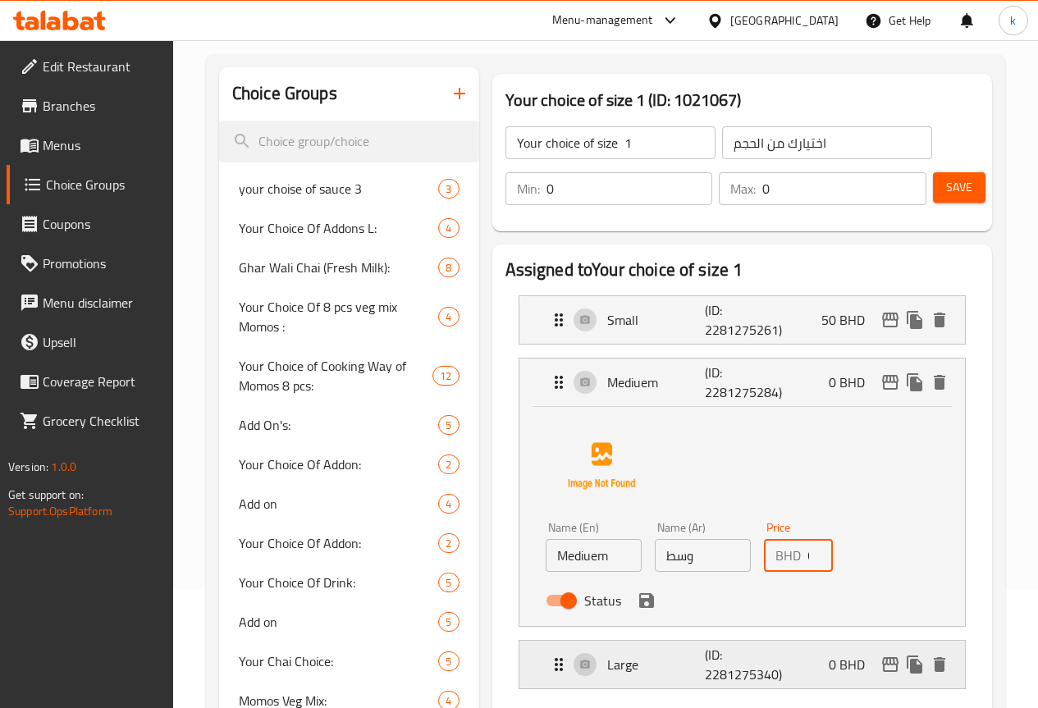
scroll to position [164, 0]
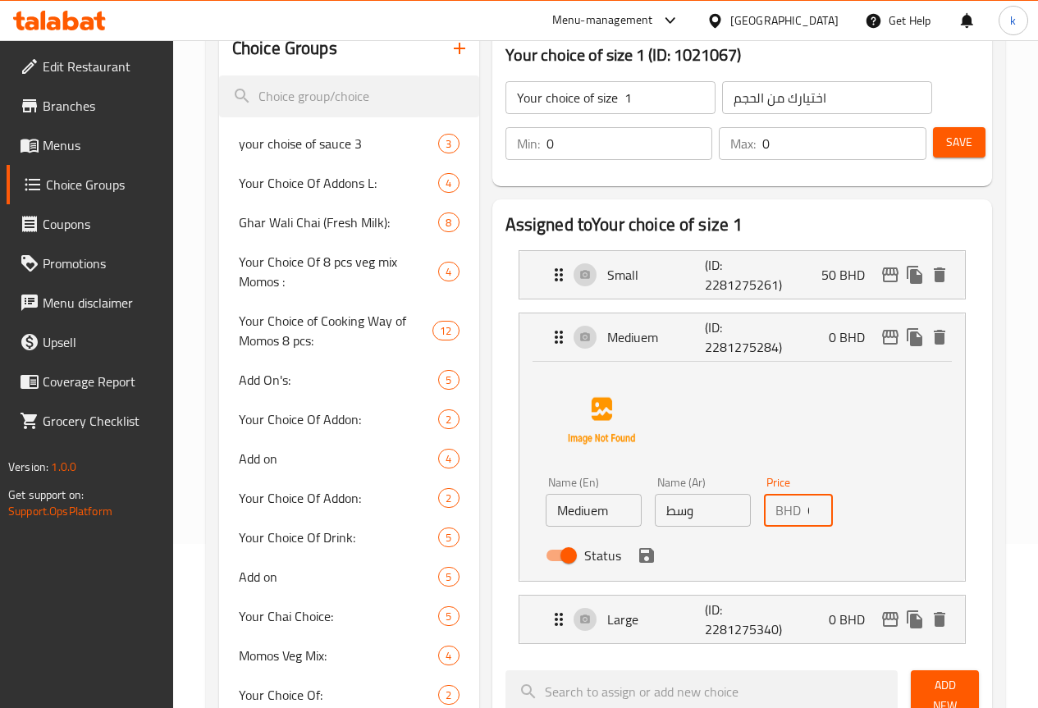
click at [637, 547] on icon "save" at bounding box center [647, 556] width 20 height 20
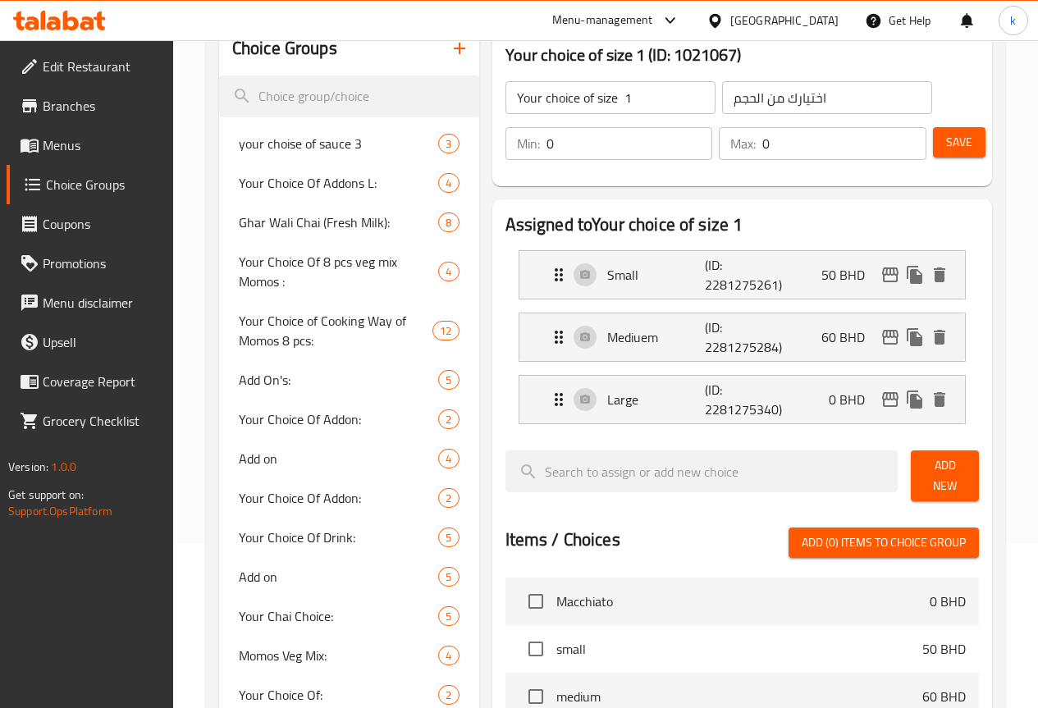
type input "60"
click at [770, 414] on div "Large (ID: 2281275340) 0 BHD" at bounding box center [747, 400] width 396 height 48
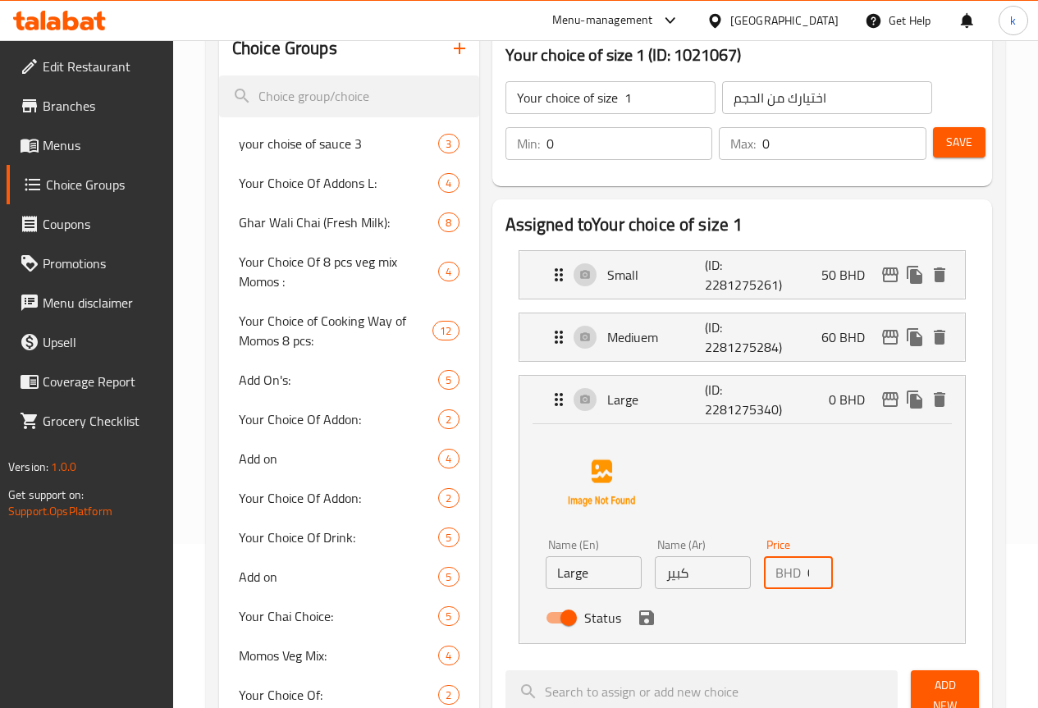
click at [807, 578] on input "0" at bounding box center [819, 572] width 25 height 33
click at [579, 630] on div "Status" at bounding box center [703, 618] width 328 height 44
click at [580, 630] on div "Status" at bounding box center [703, 618] width 328 height 44
click at [639, 623] on icon "save" at bounding box center [646, 617] width 15 height 15
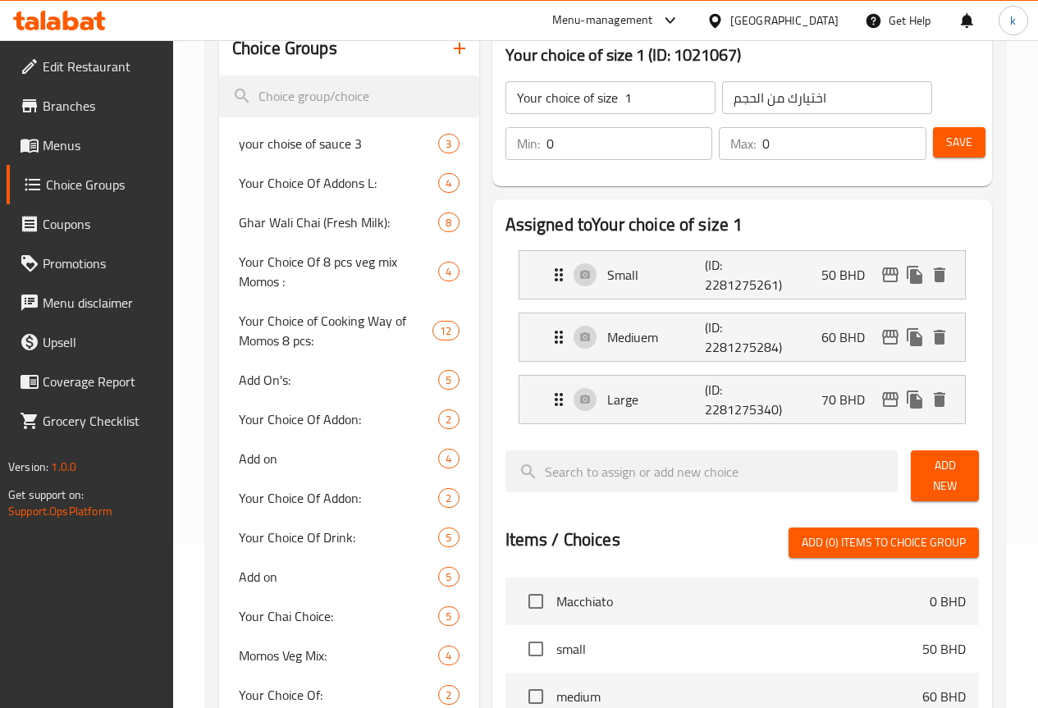
type input "70"
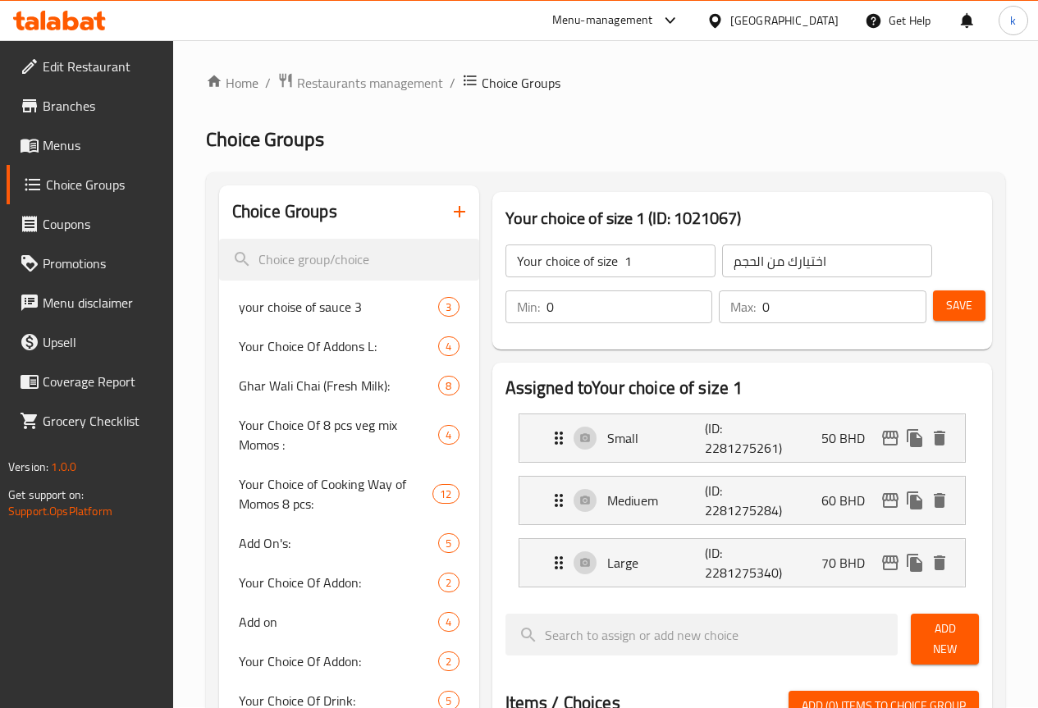
scroll to position [0, 0]
click at [957, 286] on div "Min: 0 ​ Max: 0 ​ Save" at bounding box center [739, 307] width 487 height 53
click at [957, 291] on button "Save" at bounding box center [959, 306] width 53 height 30
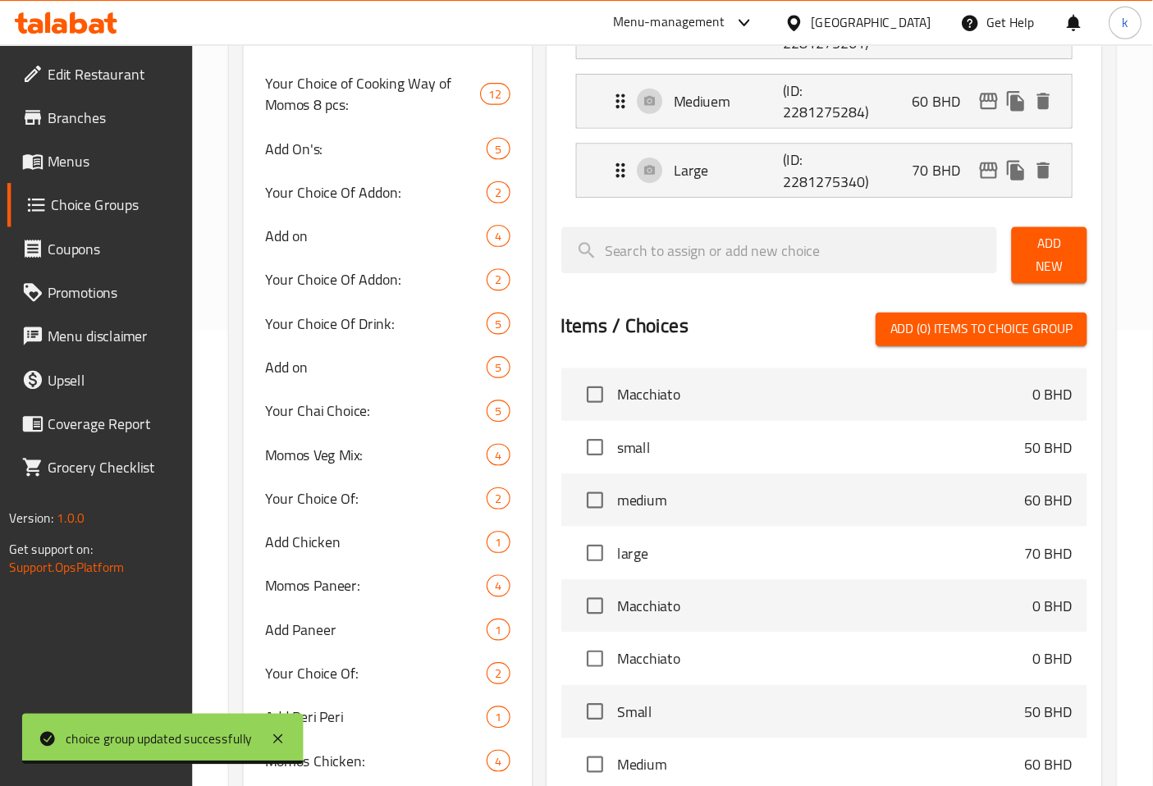
scroll to position [82, 0]
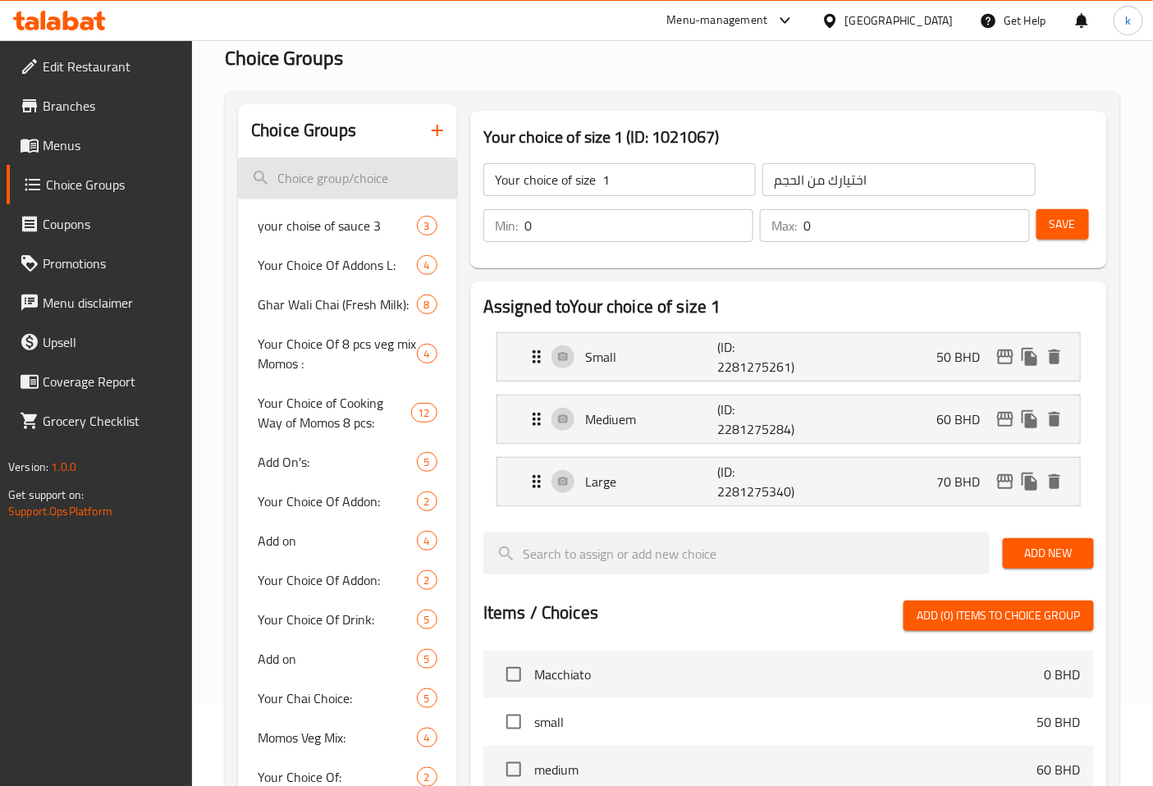
click at [345, 174] on input "search" at bounding box center [347, 179] width 219 height 42
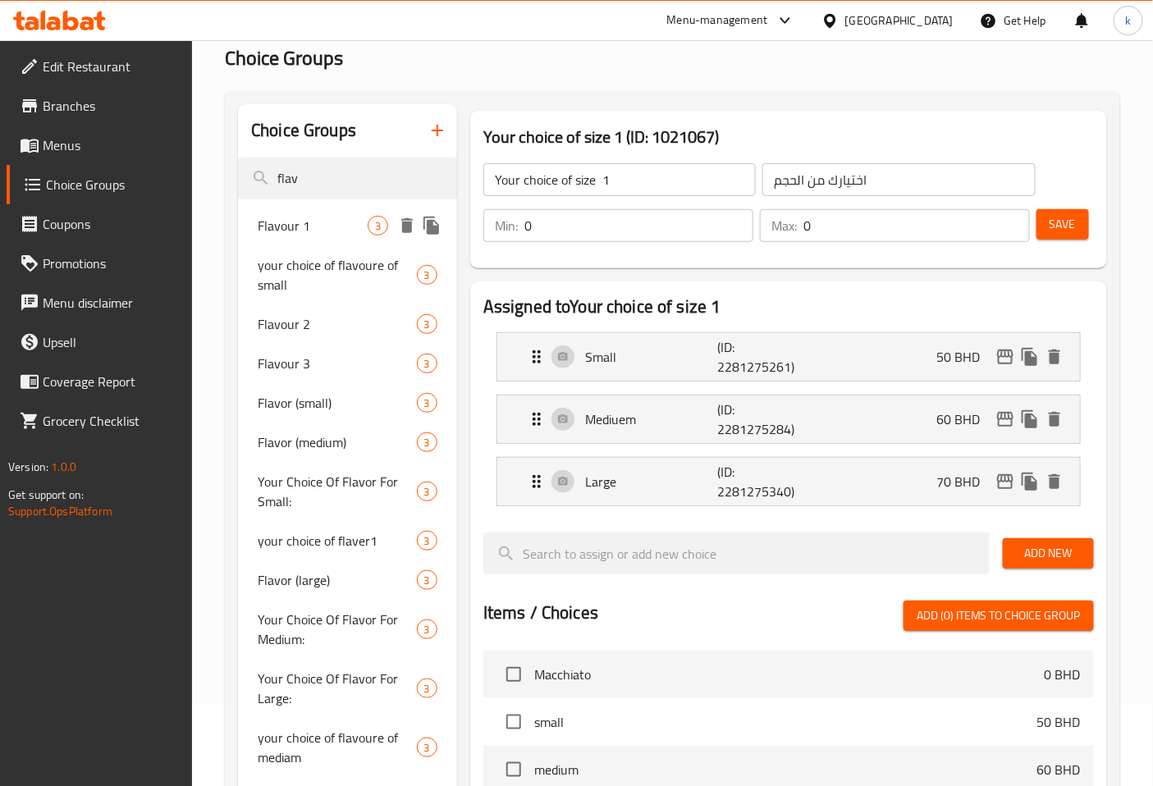
type input "flav"
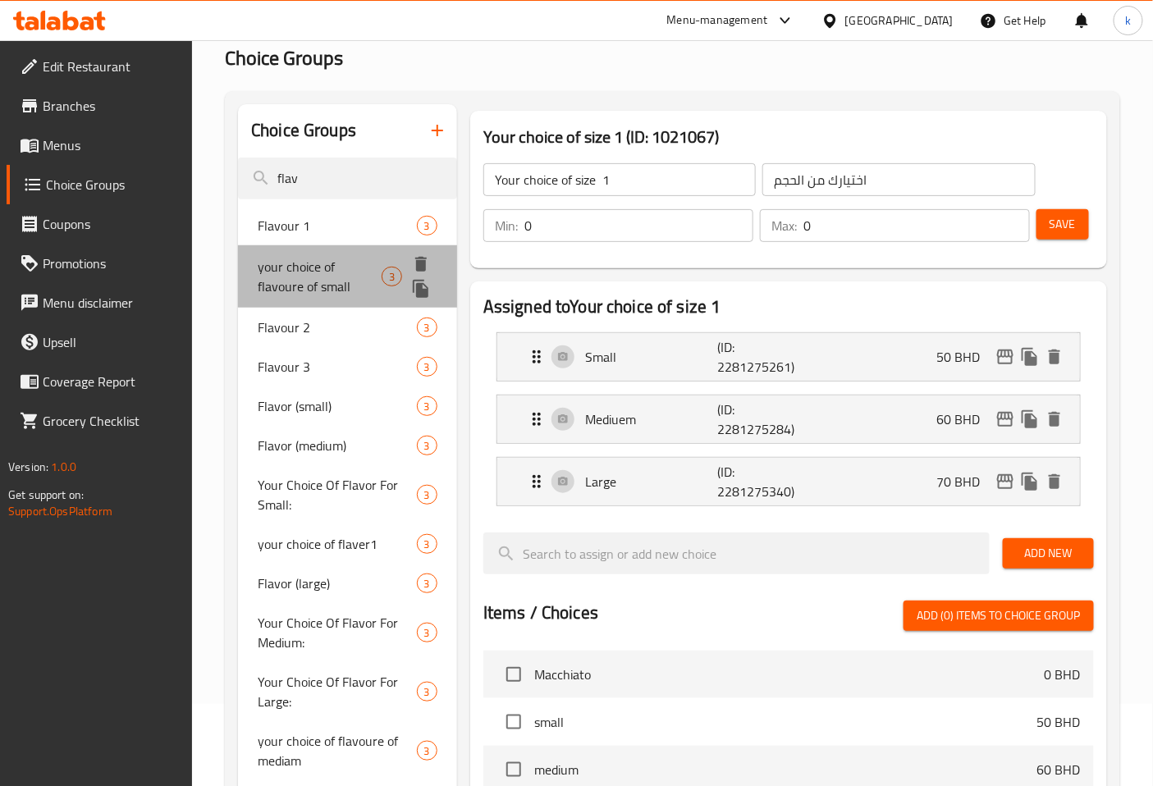
click at [348, 272] on span "your choice of flavoure of small" at bounding box center [320, 276] width 124 height 39
type input "your choice of flavoure of small"
type input "اختيارك من نكهات الصغير"
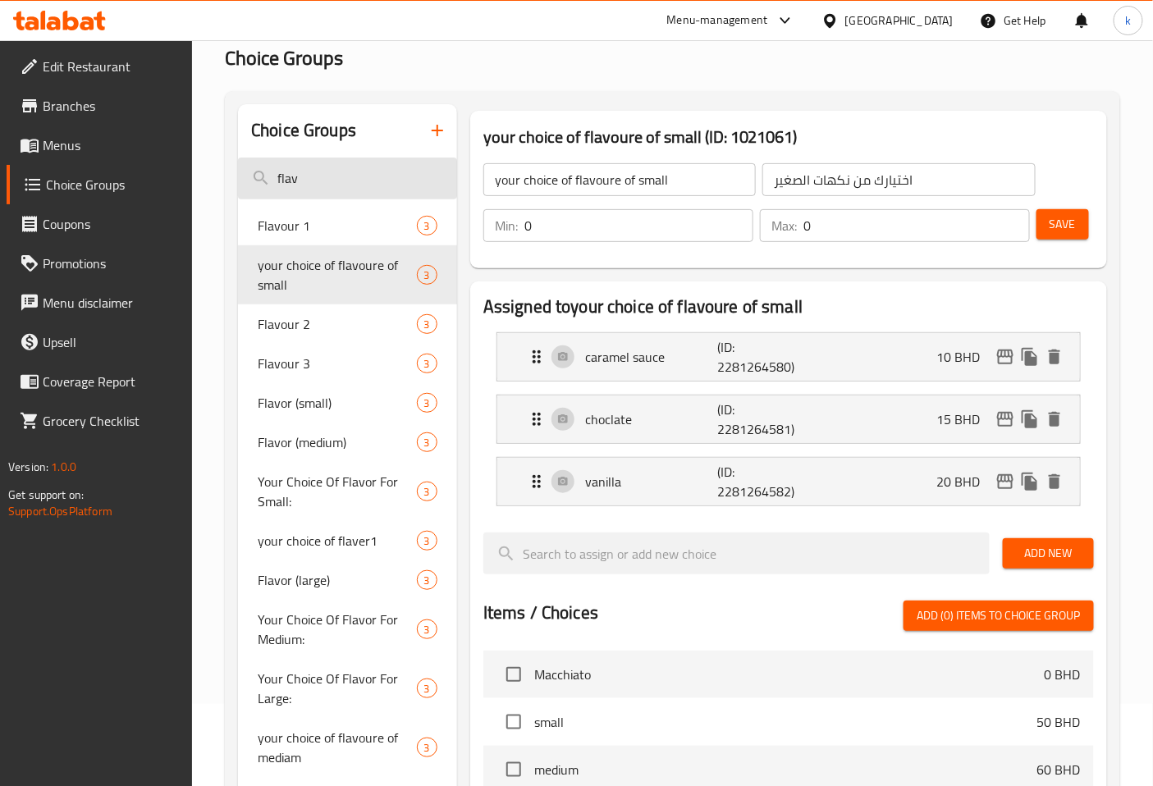
click at [322, 186] on input "flav" at bounding box center [347, 179] width 219 height 42
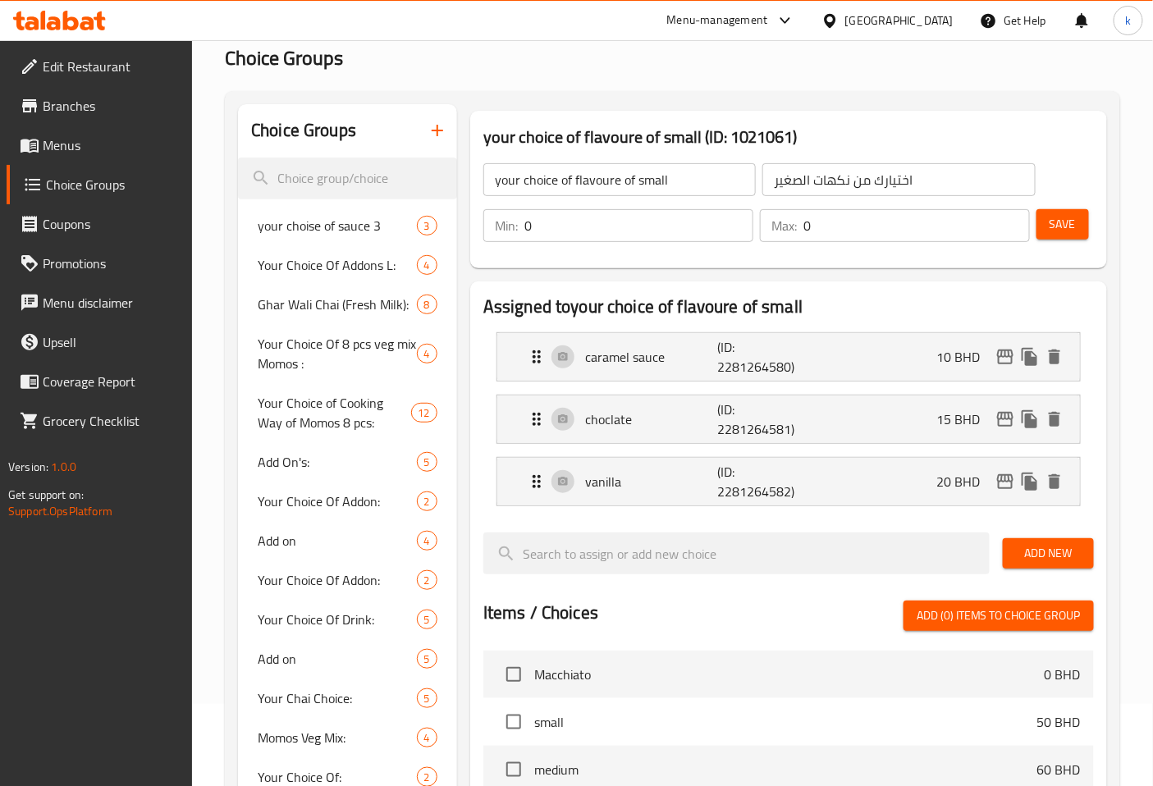
click at [697, 174] on input "your choice of flavoure of small" at bounding box center [619, 179] width 272 height 33
click at [441, 126] on icon "button" at bounding box center [437, 131] width 20 height 20
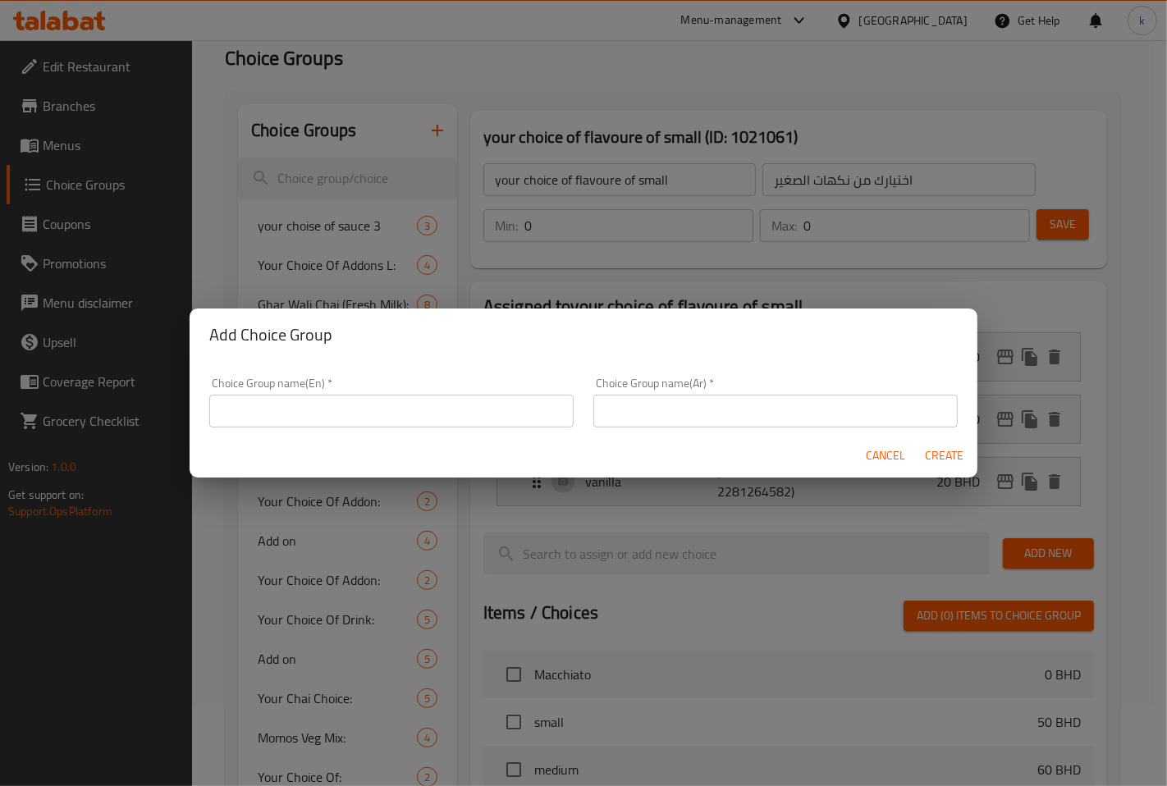
click at [410, 421] on input "text" at bounding box center [391, 411] width 364 height 33
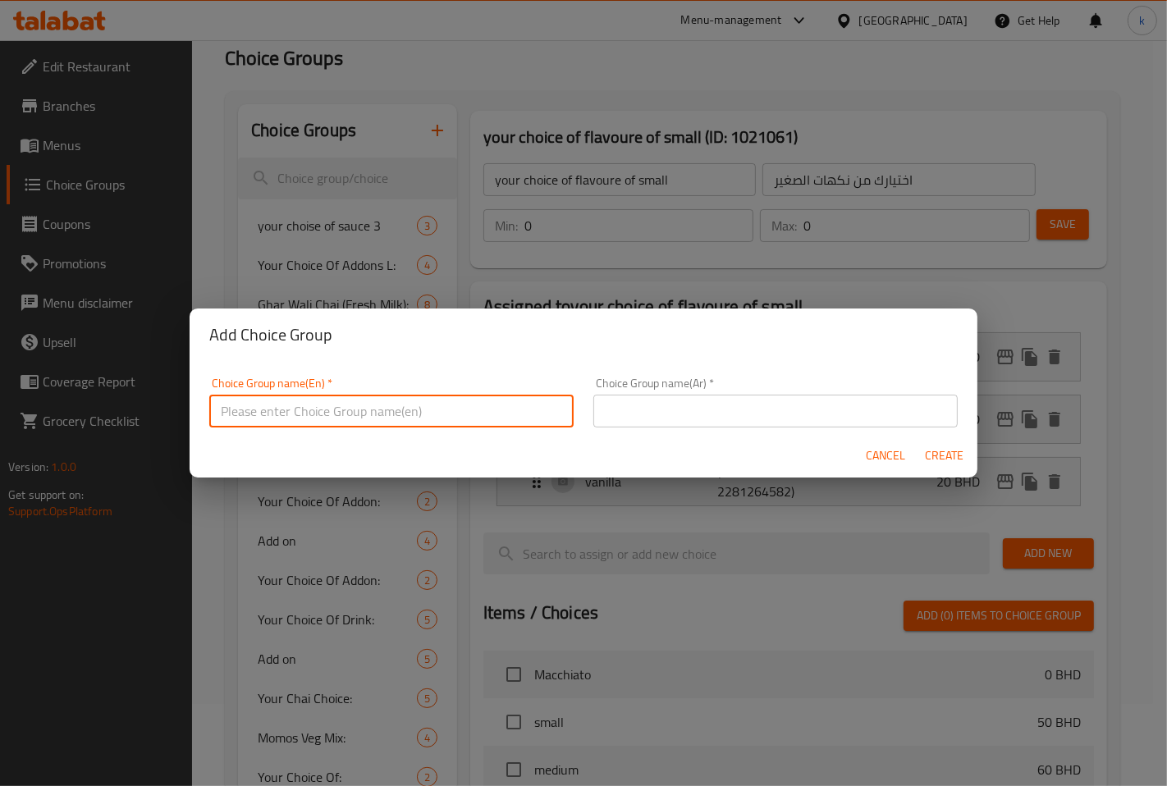
paste input "your choice of flavoure of small"
type input "your choice of flavoure of small"
drag, startPoint x: 332, startPoint y: 417, endPoint x: 731, endPoint y: 410, distance: 398.8
click at [731, 410] on input "text" at bounding box center [775, 411] width 364 height 33
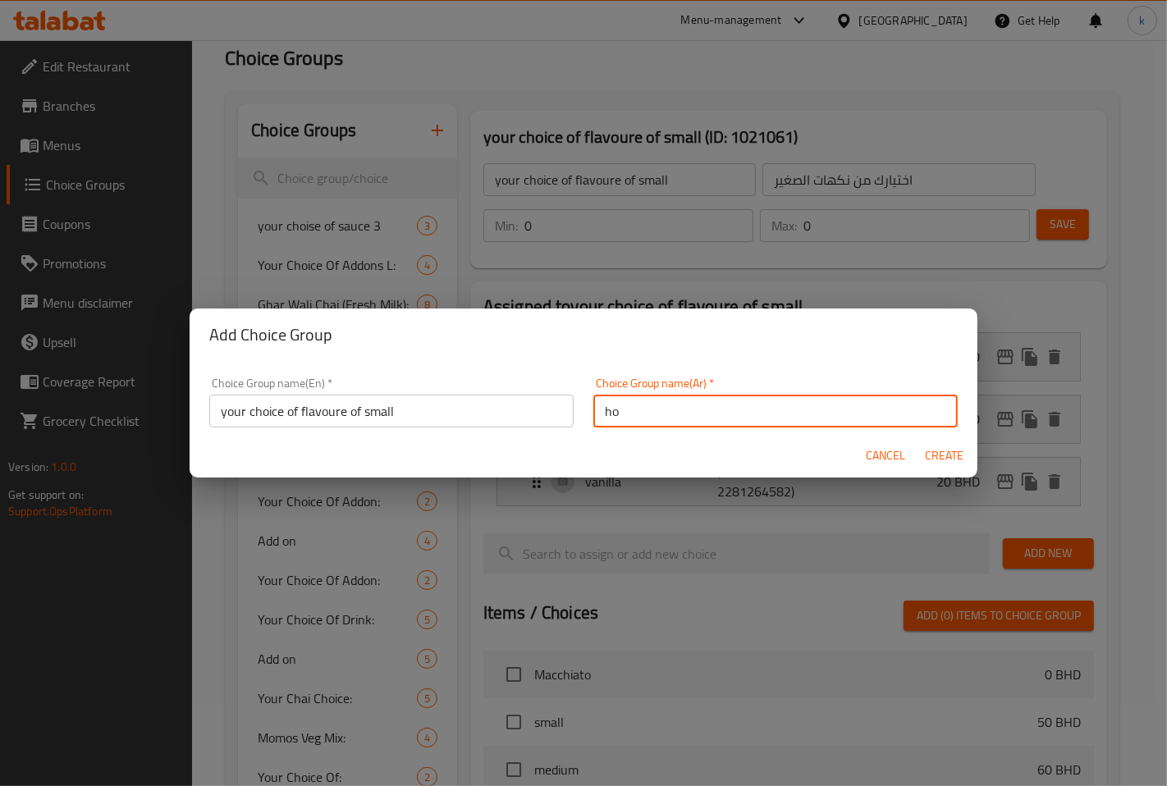
type input "h"
type input "اختيارك من الاطعم"
click at [930, 452] on span "Create" at bounding box center [944, 456] width 39 height 21
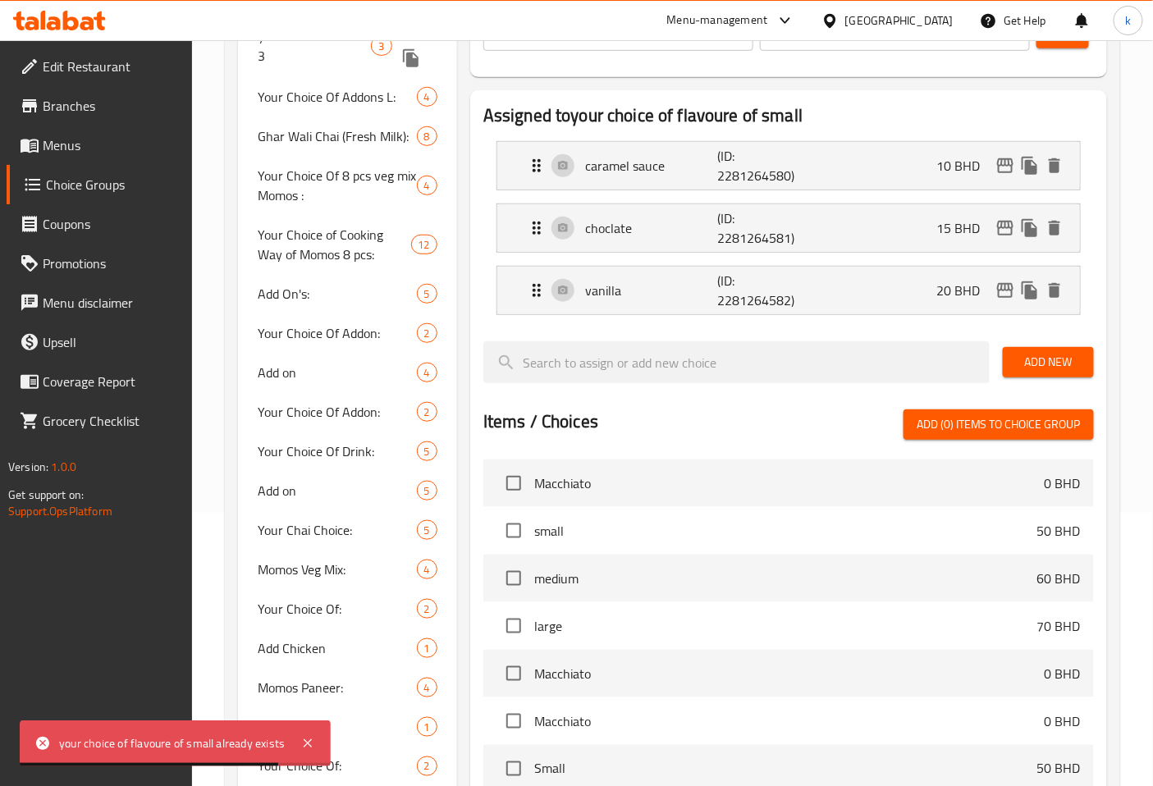
scroll to position [0, 0]
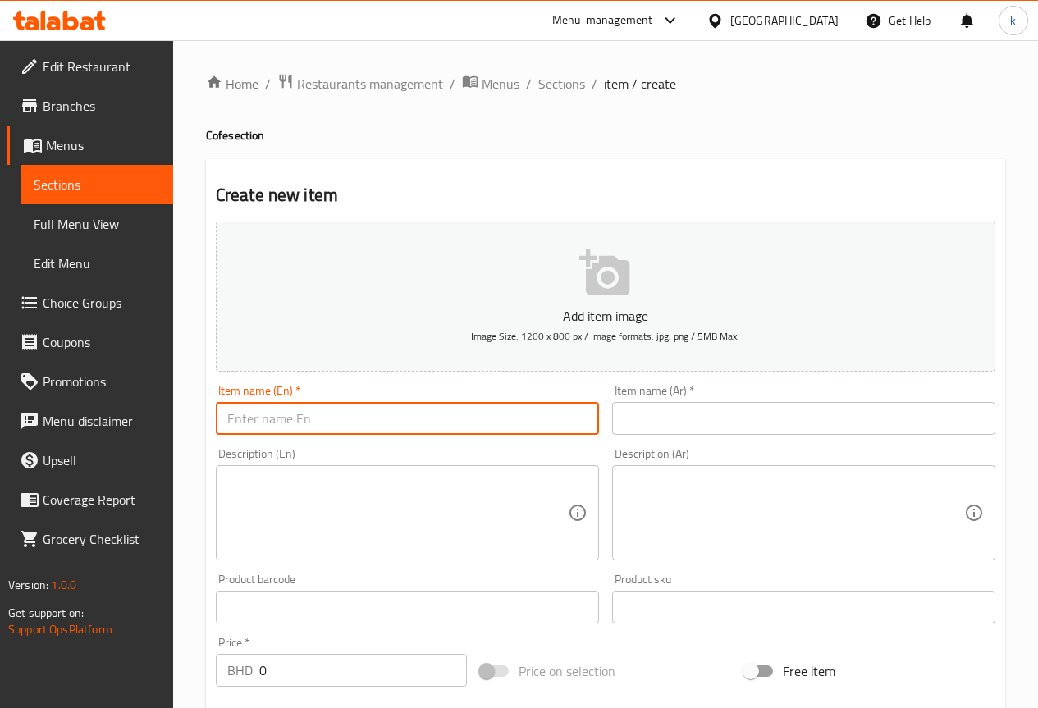
click at [340, 411] on input "text" at bounding box center [407, 418] width 383 height 33
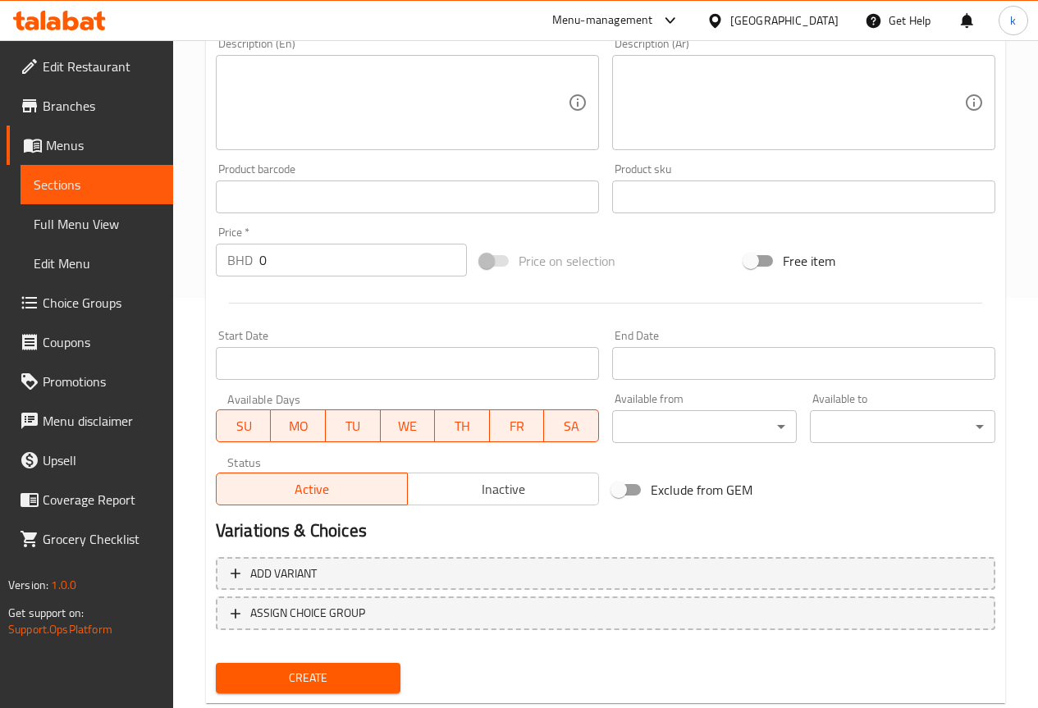
scroll to position [451, 0]
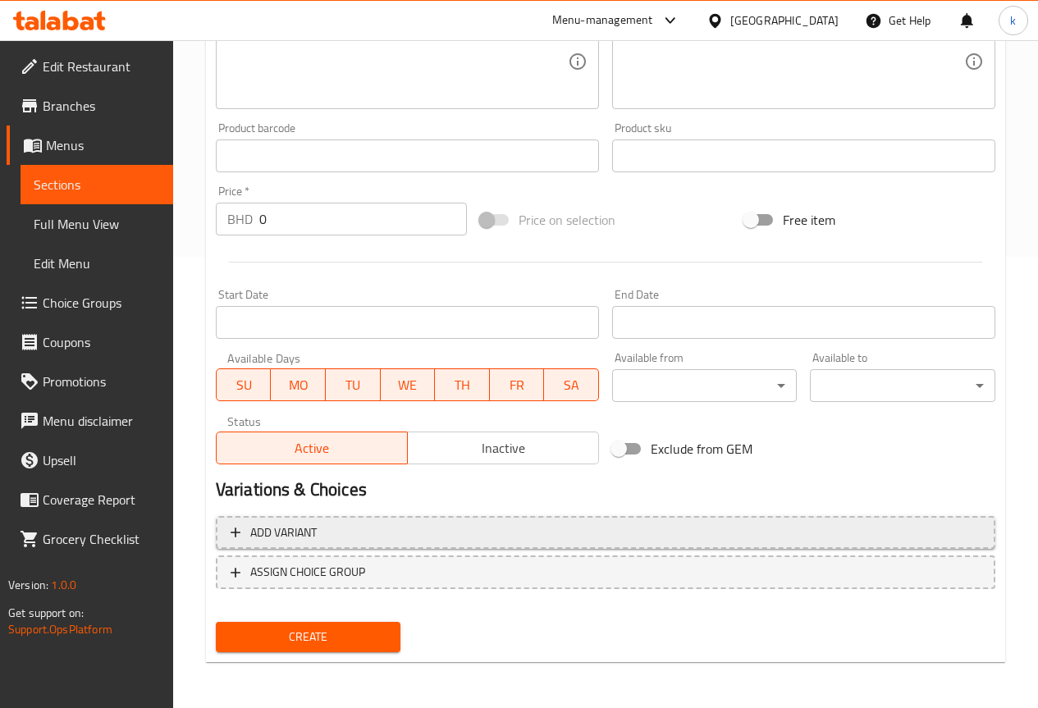
click at [375, 532] on div "Add variant ASSIGN CHOICE GROUP" at bounding box center [605, 563] width 793 height 107
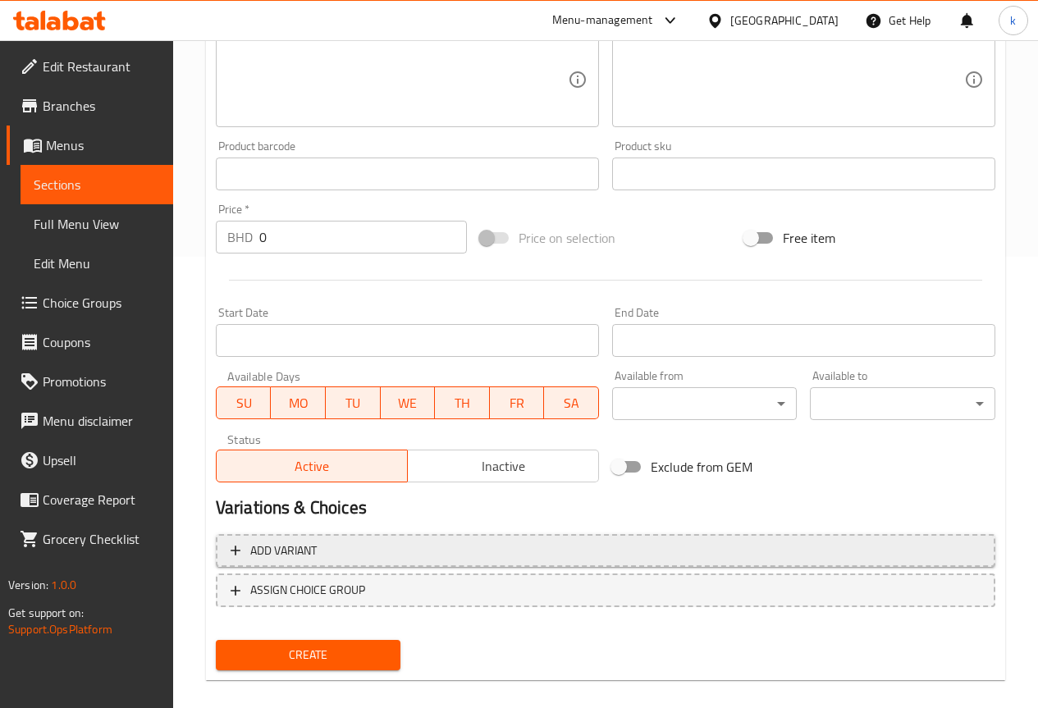
click at [422, 564] on button "Add variant" at bounding box center [605, 551] width 779 height 34
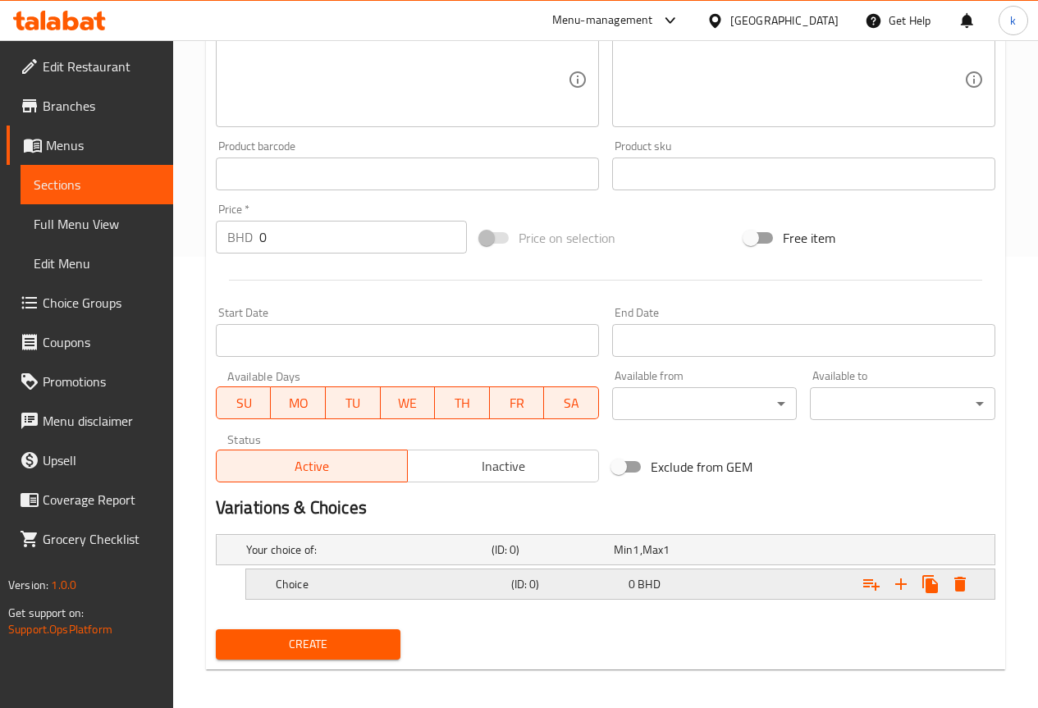
click at [394, 583] on h5 "Choice" at bounding box center [390, 584] width 229 height 16
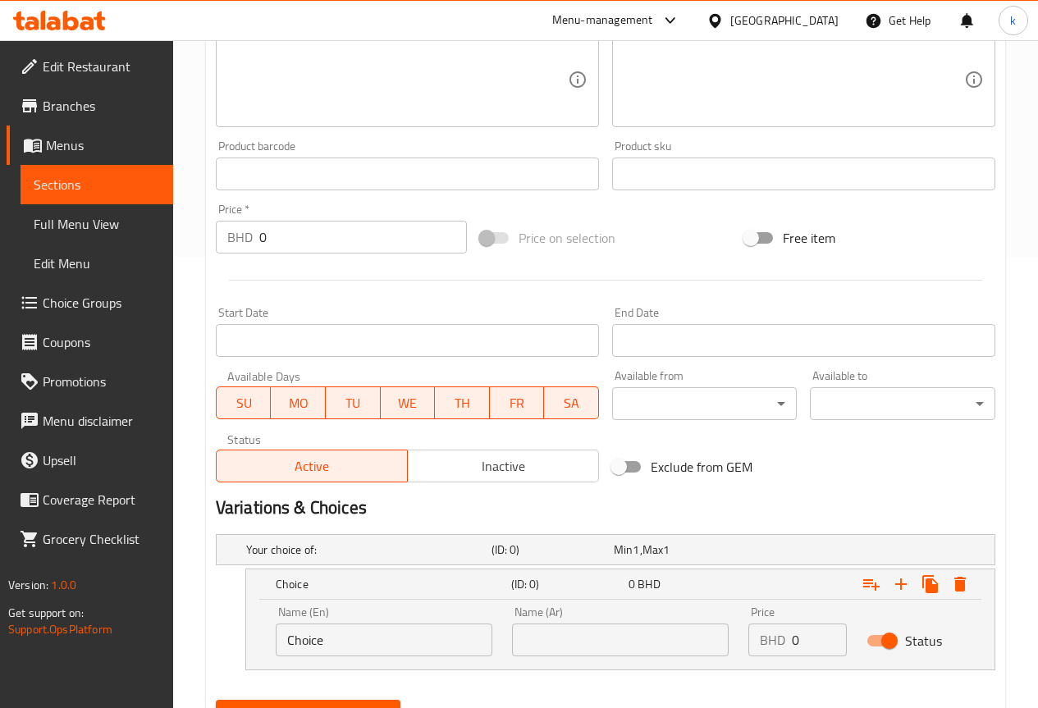
click at [372, 653] on input "Choice" at bounding box center [384, 640] width 217 height 33
type input "with suger"
click at [611, 654] on input "text" at bounding box center [620, 640] width 217 height 33
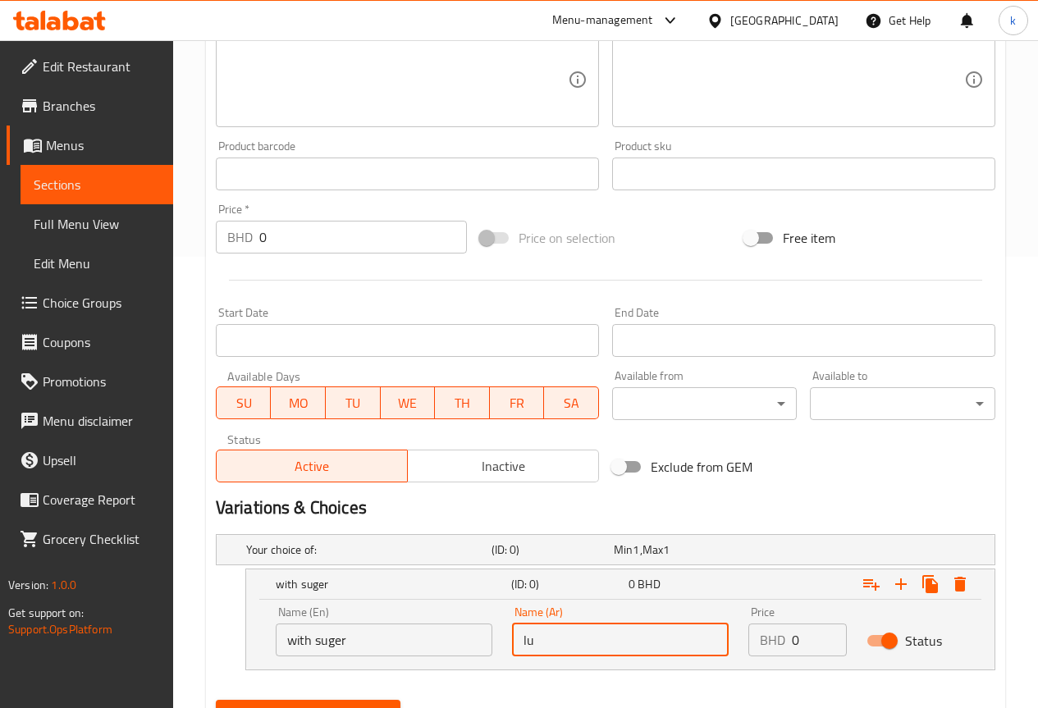
type input "l"
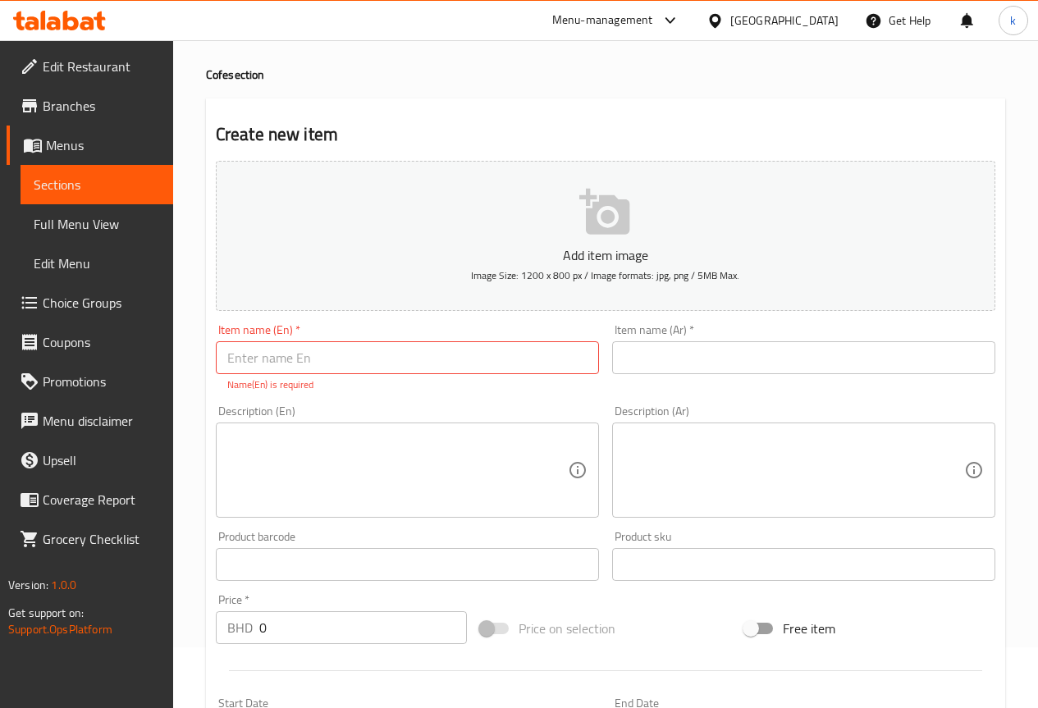
scroll to position [0, 0]
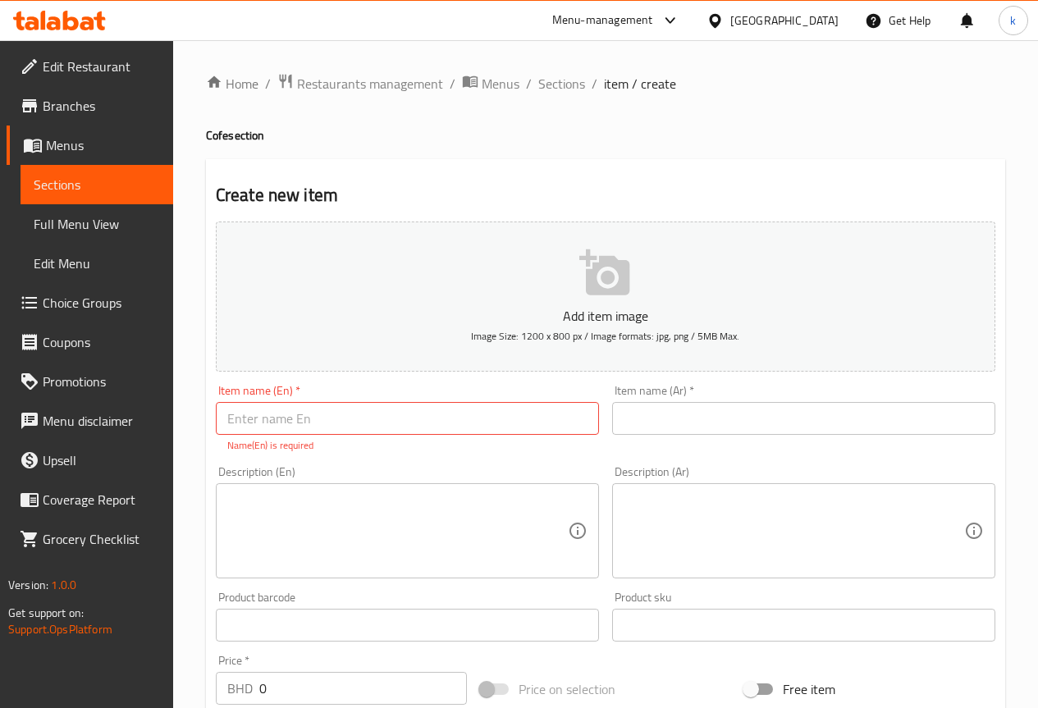
type input "مع سكر"
click at [317, 409] on input "text" at bounding box center [407, 418] width 383 height 33
type input "ة"
type input "m"
type input "Machiato"
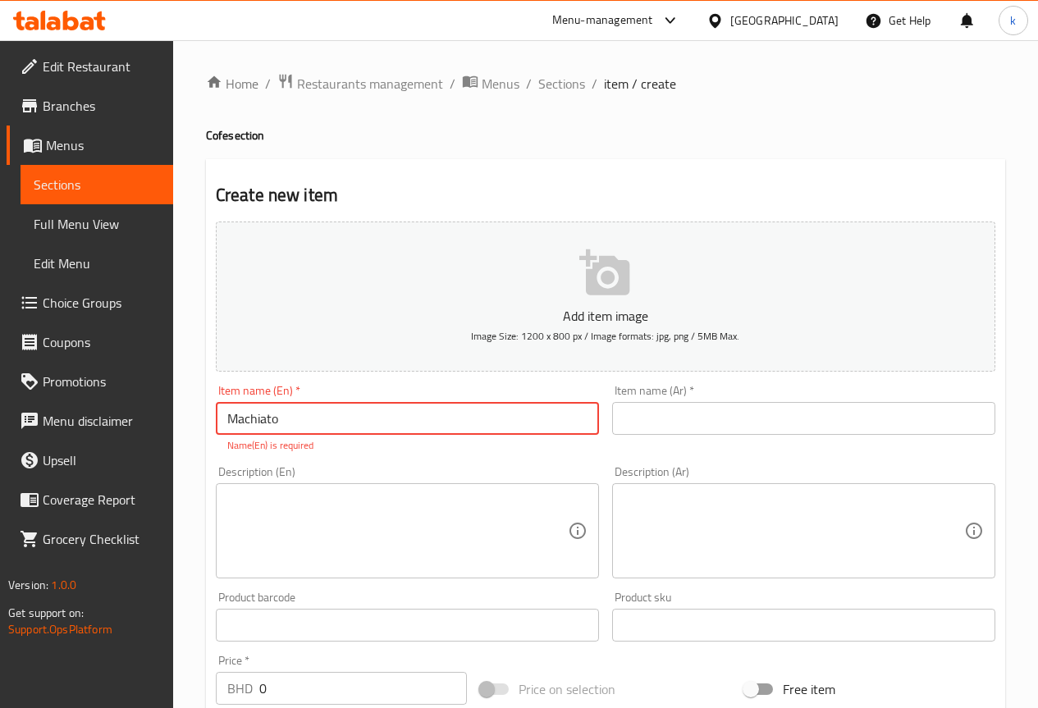
click at [663, 410] on input "text" at bounding box center [803, 418] width 383 height 33
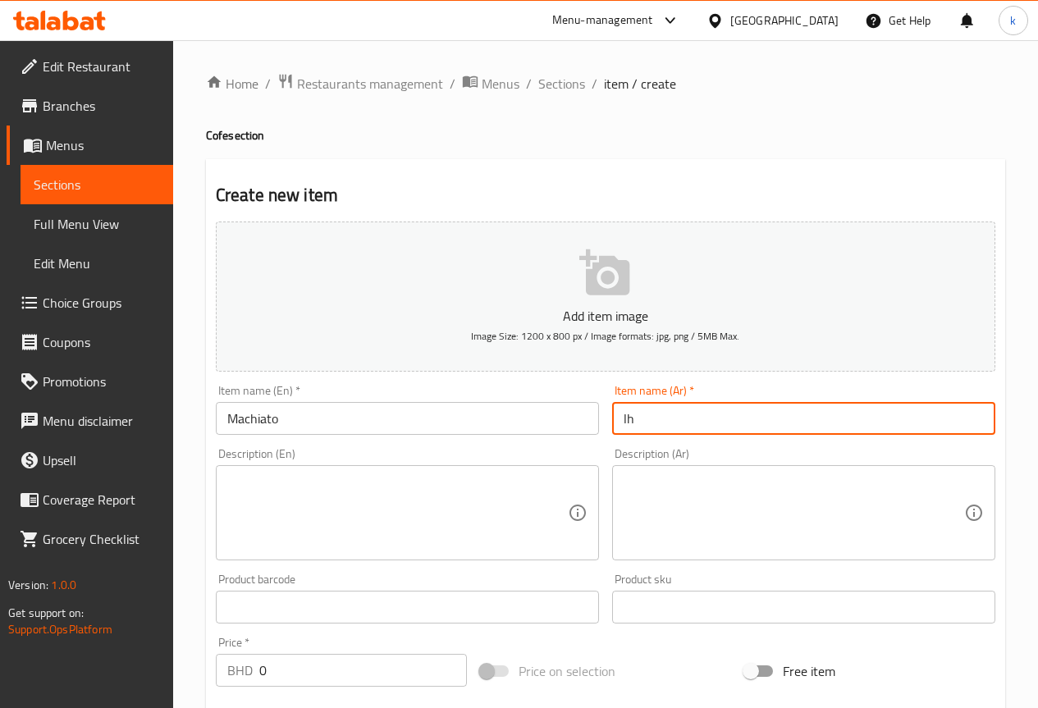
type input "l"
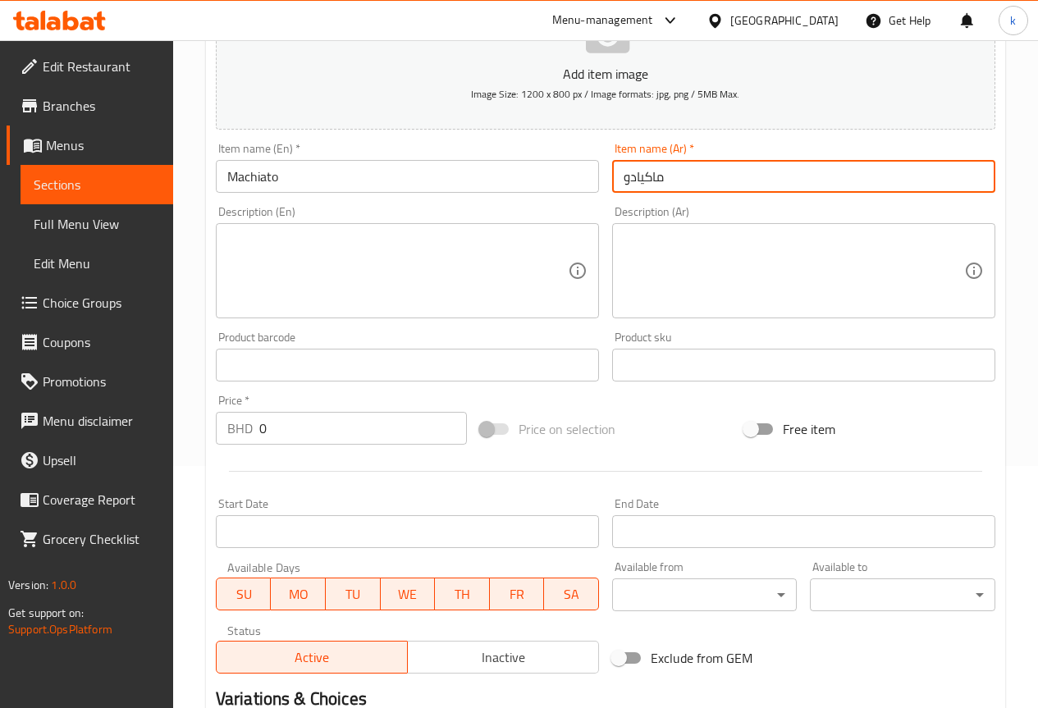
scroll to position [511, 0]
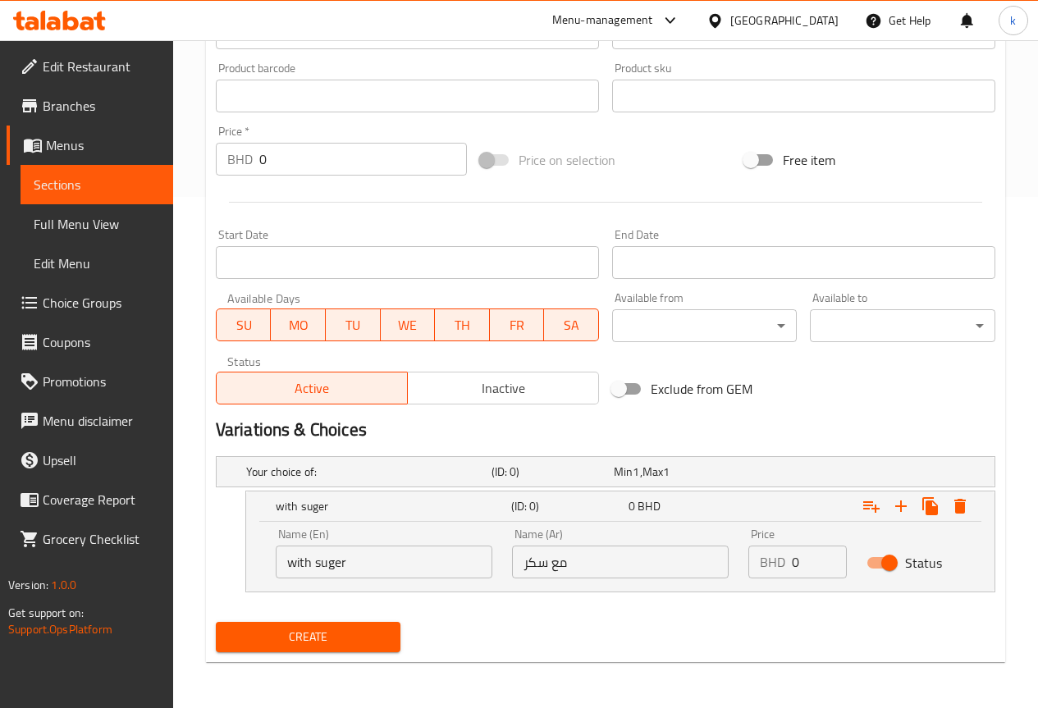
type input "ماكيادو"
click at [901, 503] on icon "Expand" at bounding box center [900, 505] width 11 height 11
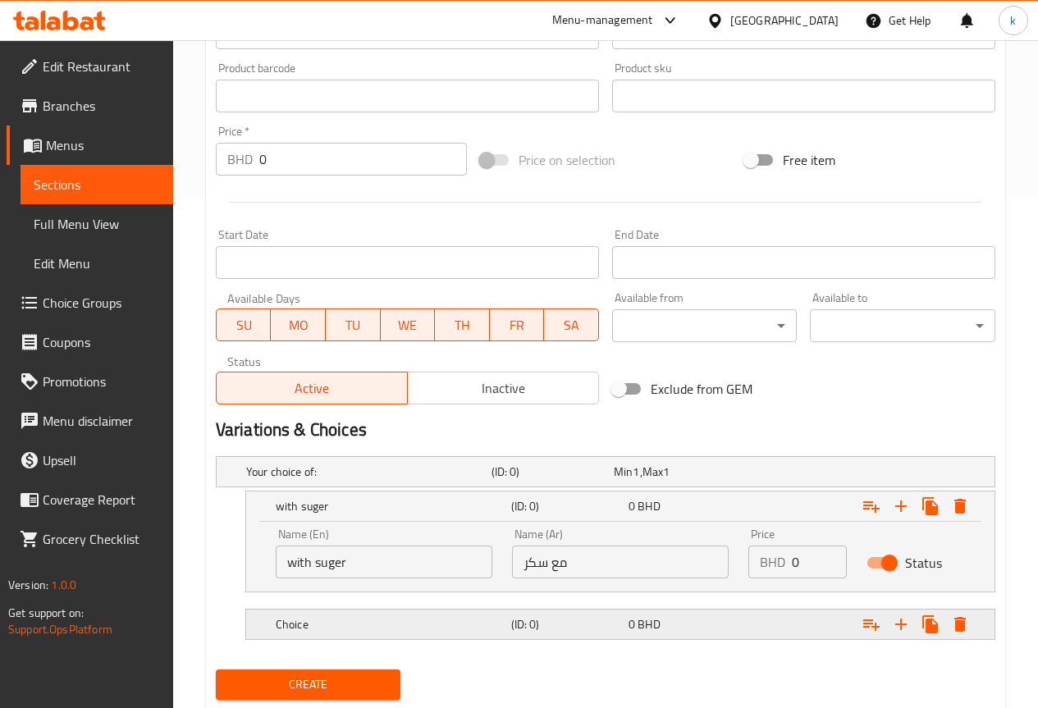
click at [478, 638] on div "Choice (ID: 0) 0 BHD" at bounding box center [625, 624] width 706 height 36
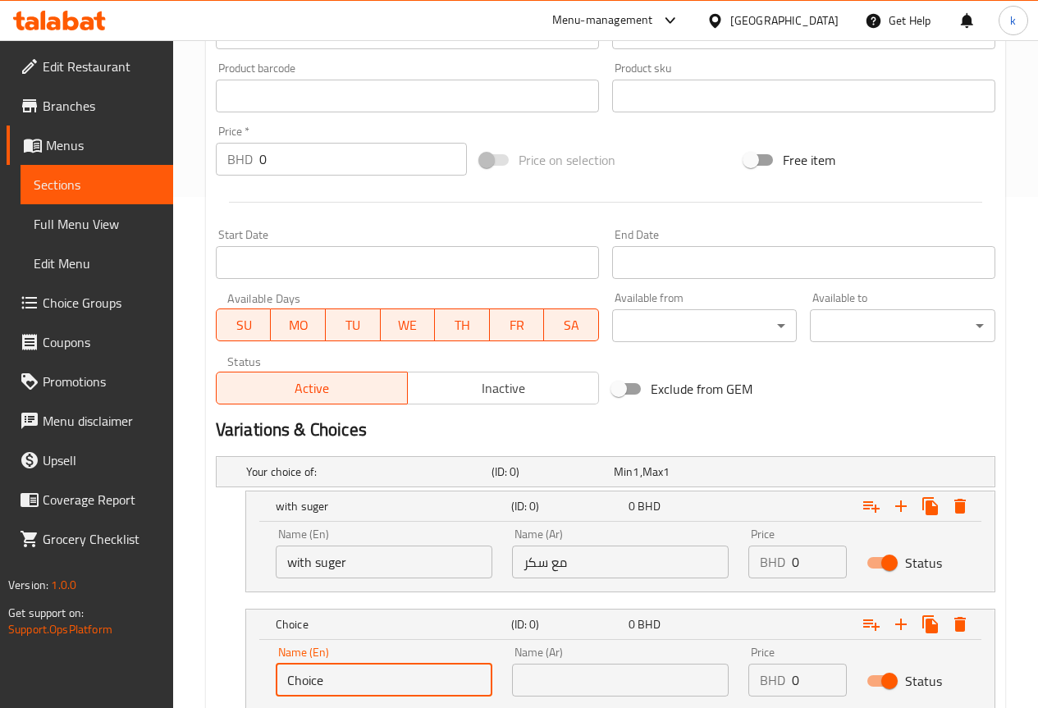
click at [352, 667] on input "Choice" at bounding box center [384, 680] width 217 height 33
type input "س"
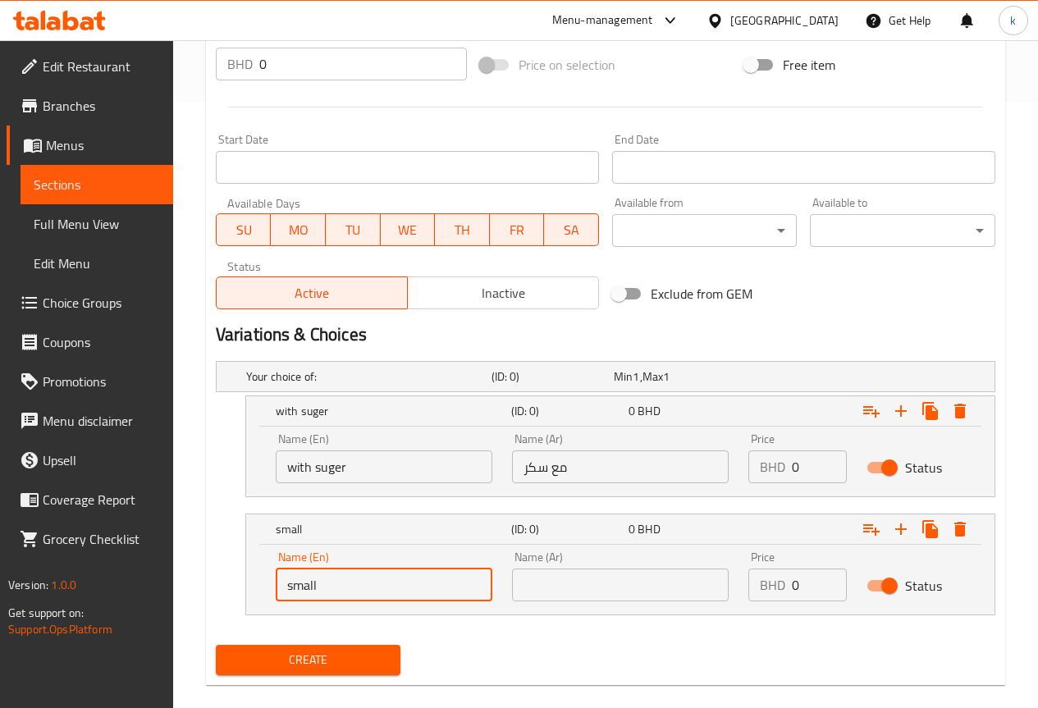
scroll to position [629, 0]
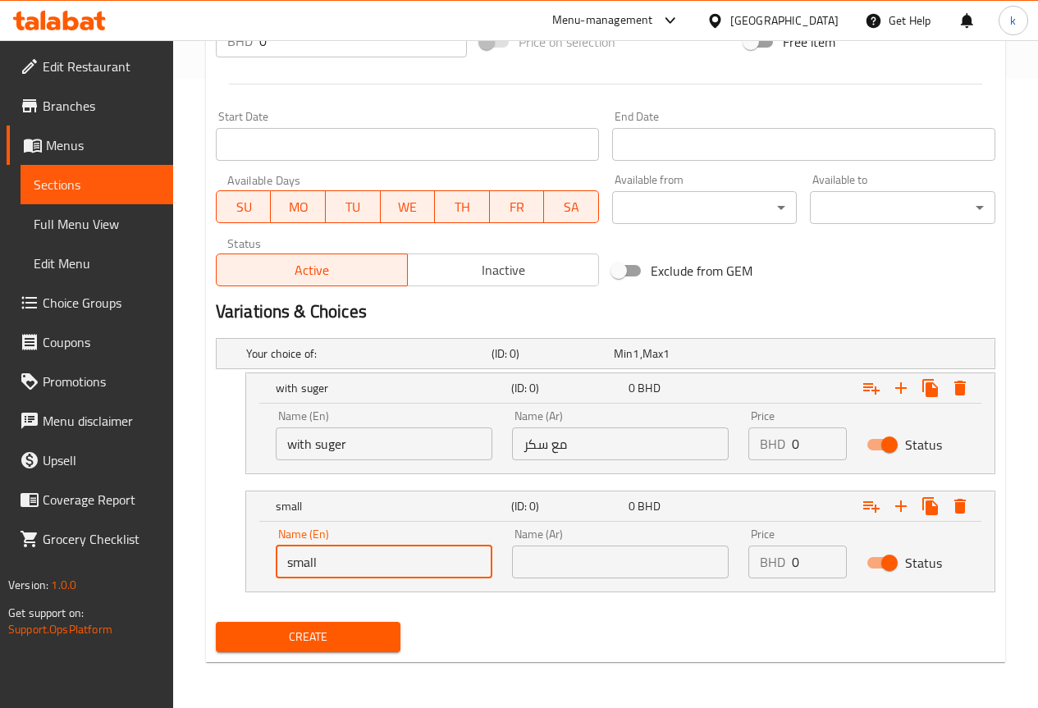
type input "small"
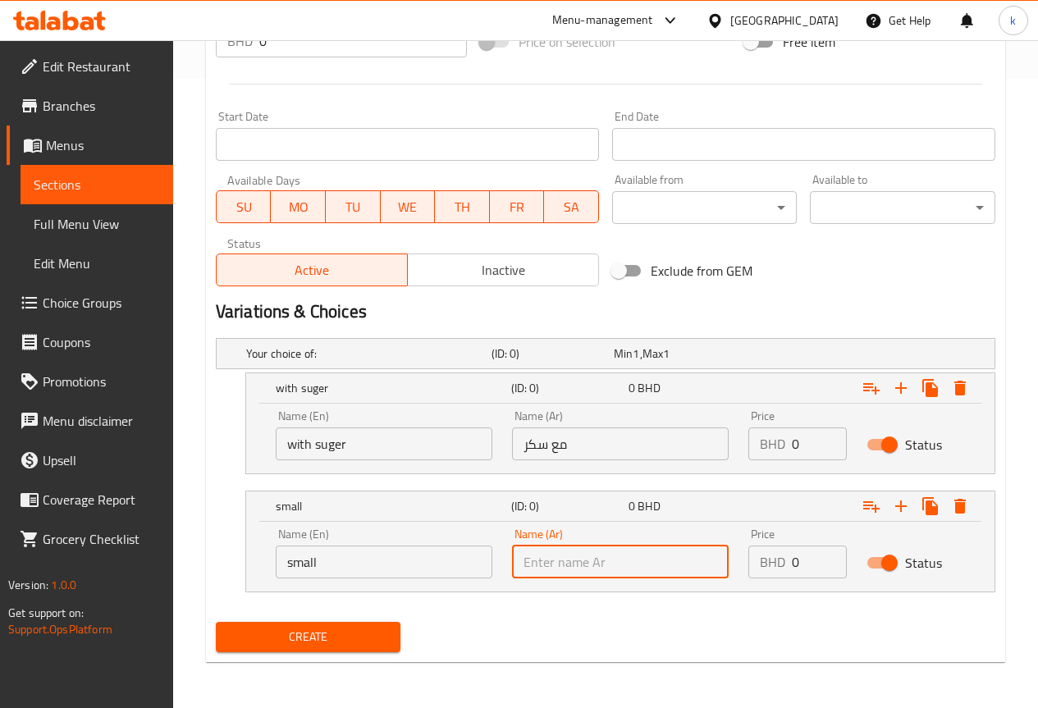
click at [596, 571] on input "text" at bounding box center [620, 562] width 217 height 33
type input "w"
type input "صغير"
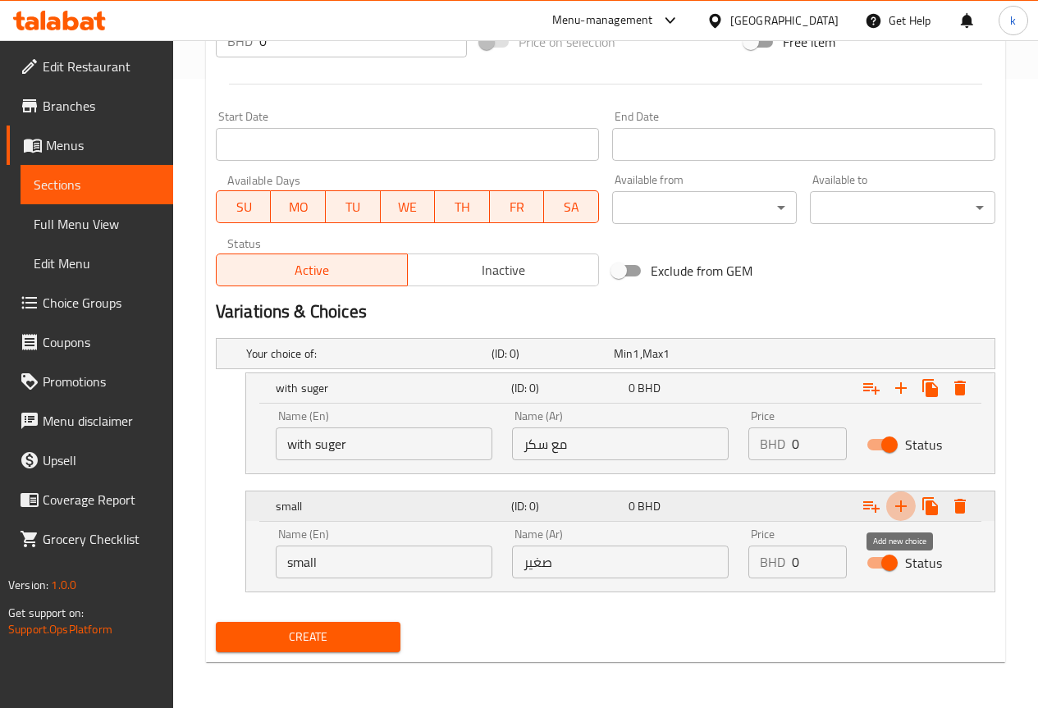
click at [905, 508] on icon "Expand" at bounding box center [901, 506] width 20 height 20
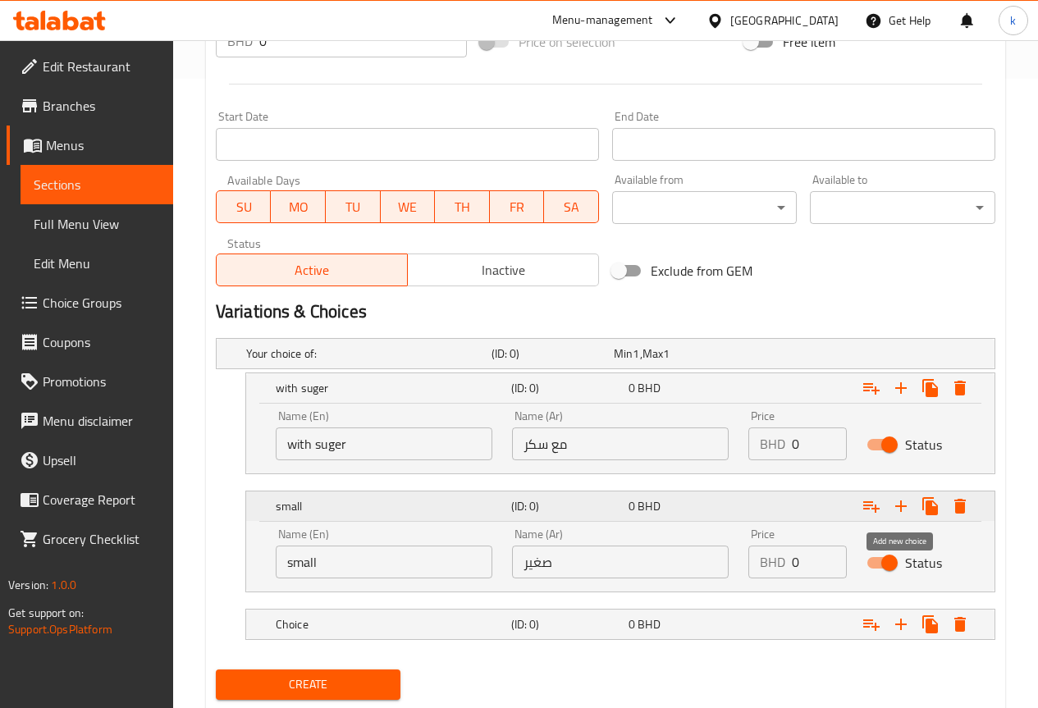
click at [909, 501] on icon "Expand" at bounding box center [901, 506] width 20 height 20
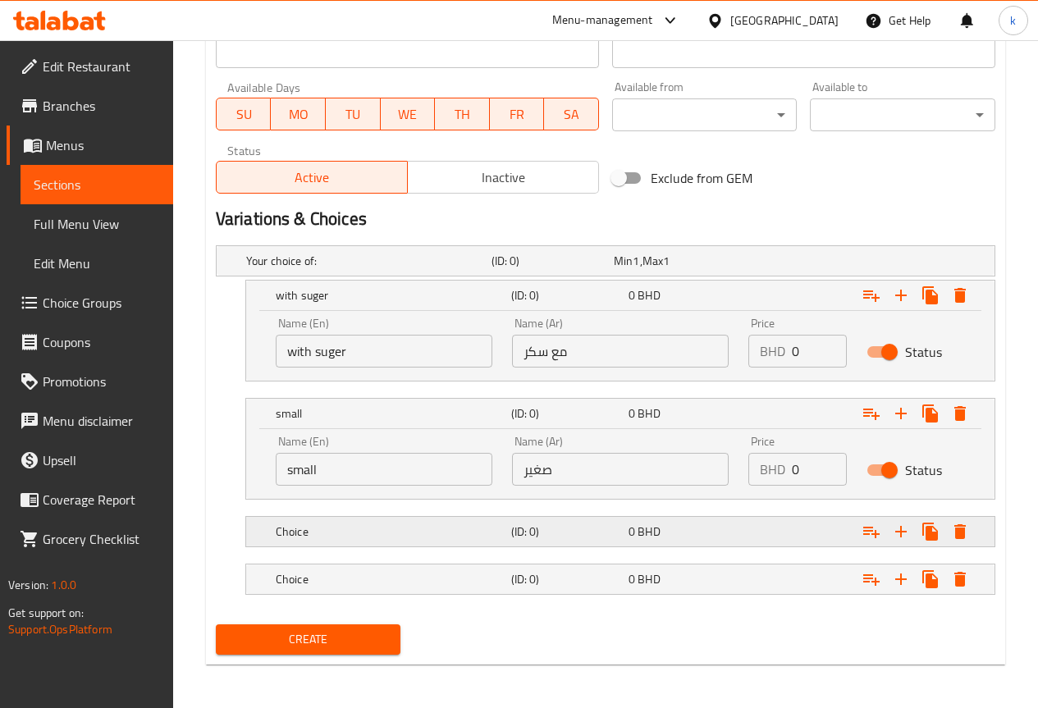
scroll to position [724, 0]
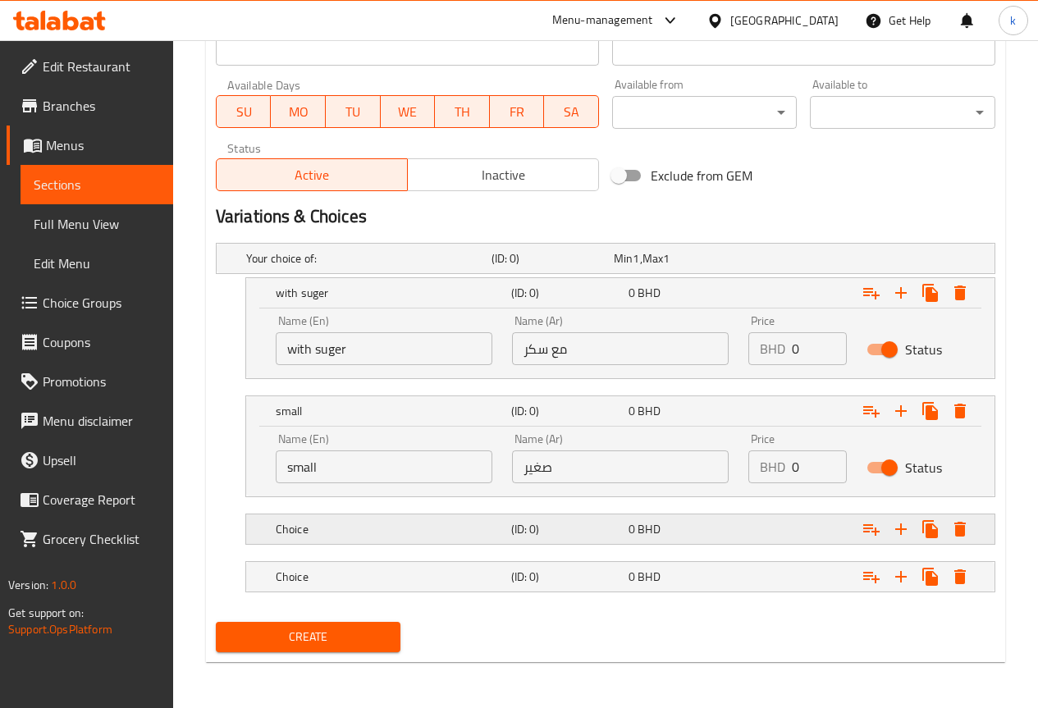
click at [355, 518] on div "Choice" at bounding box center [389, 529] width 235 height 23
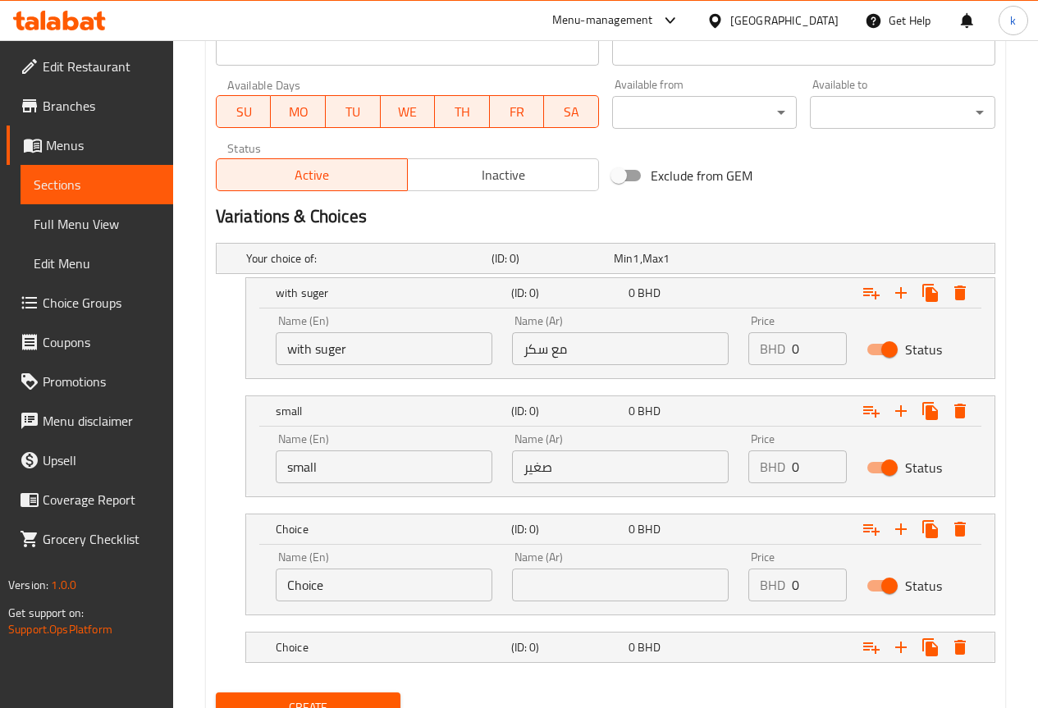
click at [344, 587] on input "Choice" at bounding box center [384, 585] width 217 height 33
type input "ة"
type input "medium"
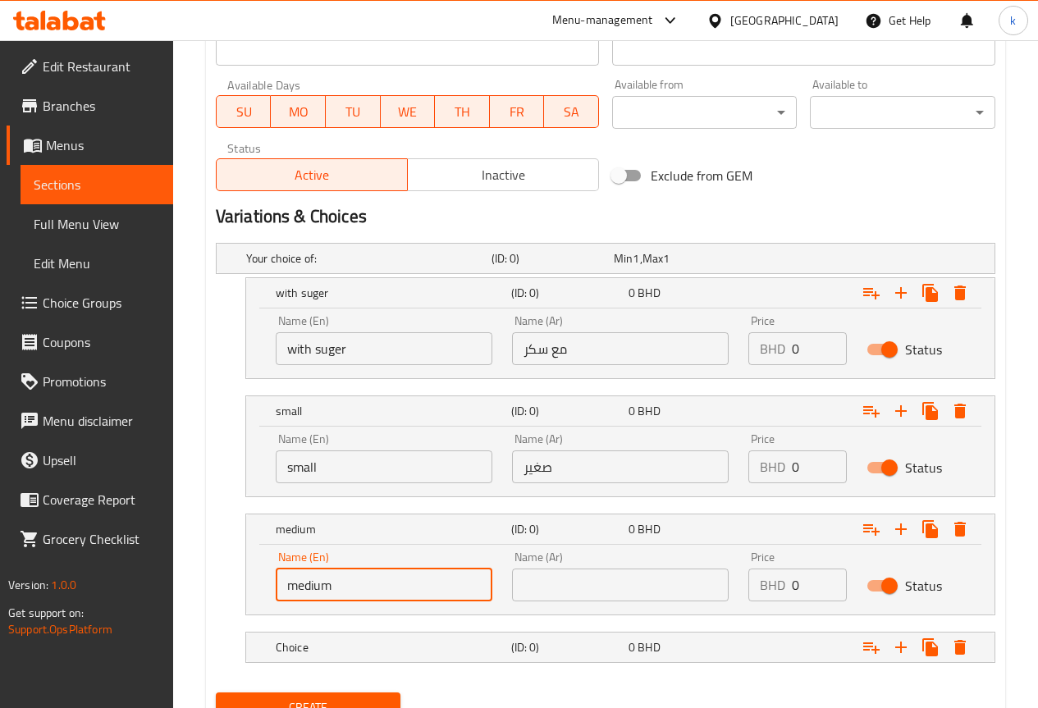
click at [606, 590] on input "text" at bounding box center [620, 585] width 217 height 33
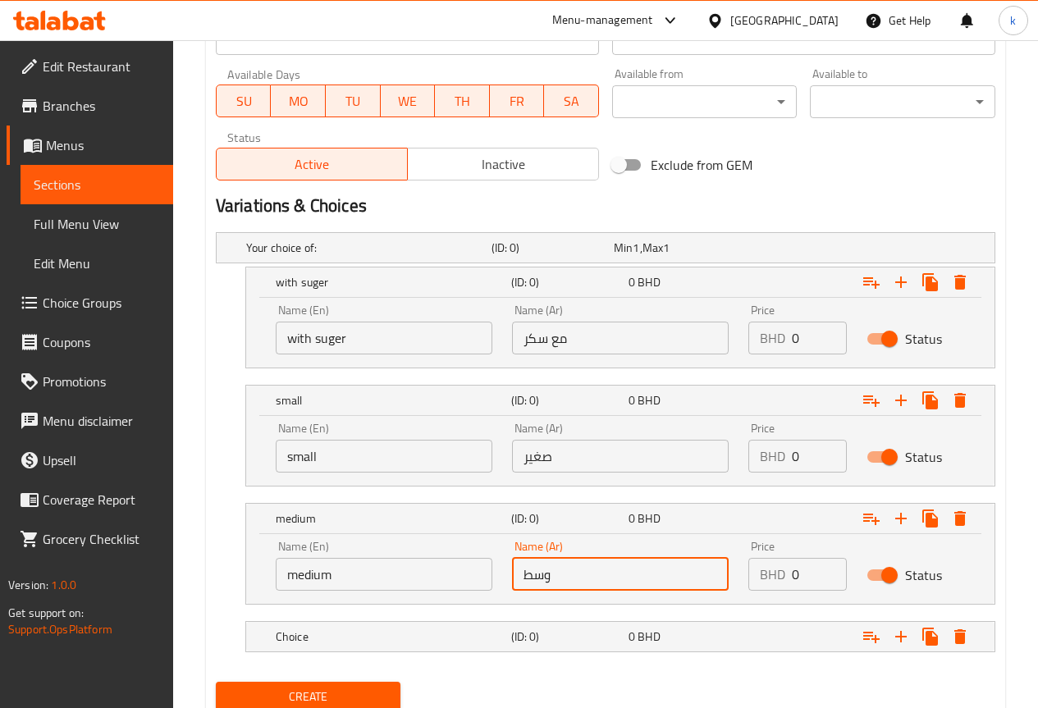
scroll to position [795, 0]
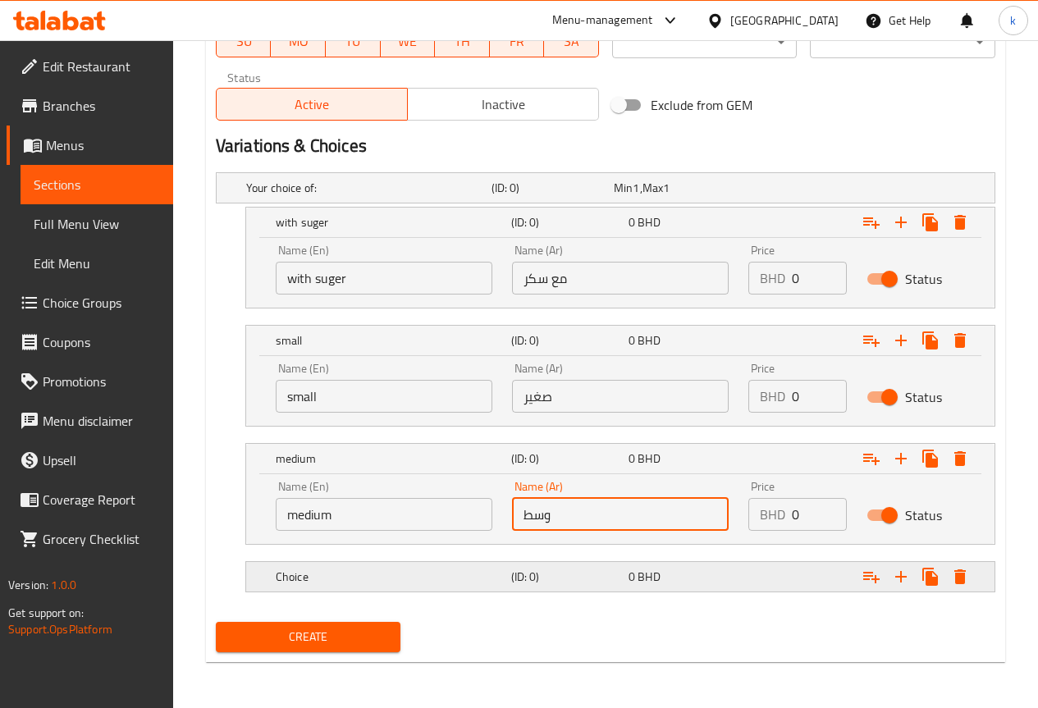
type input "وسط"
click at [519, 574] on h5 "(ID: 0)" at bounding box center [566, 577] width 111 height 16
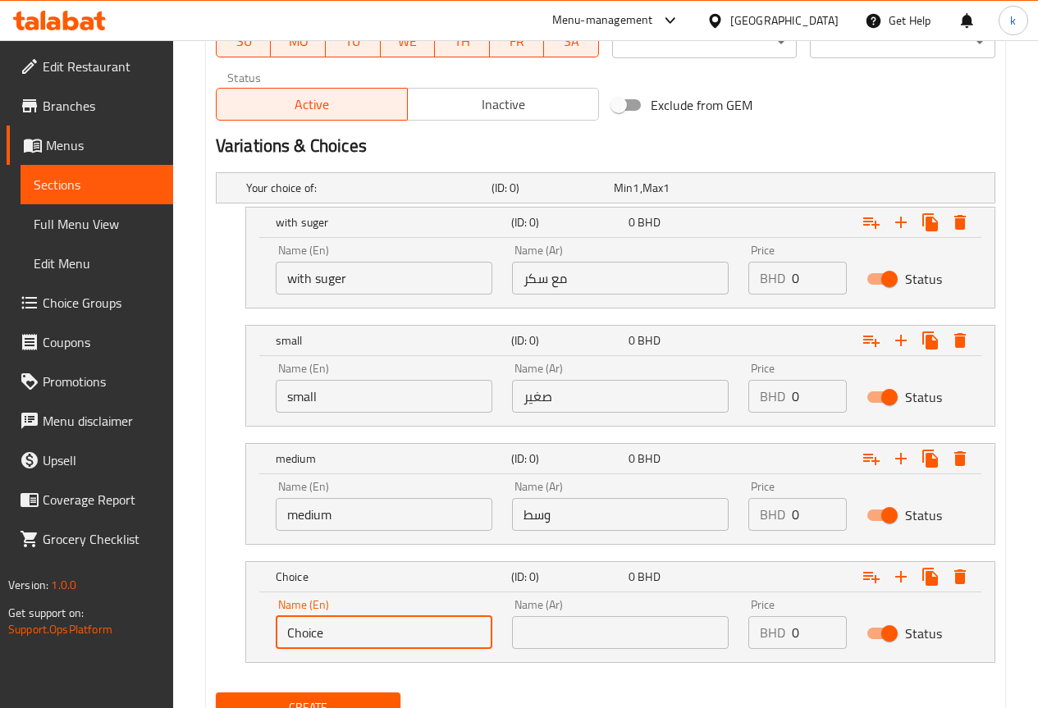
click at [332, 633] on input "Choice" at bounding box center [384, 632] width 217 height 33
type input "م"
type input "l"
type input "Large"
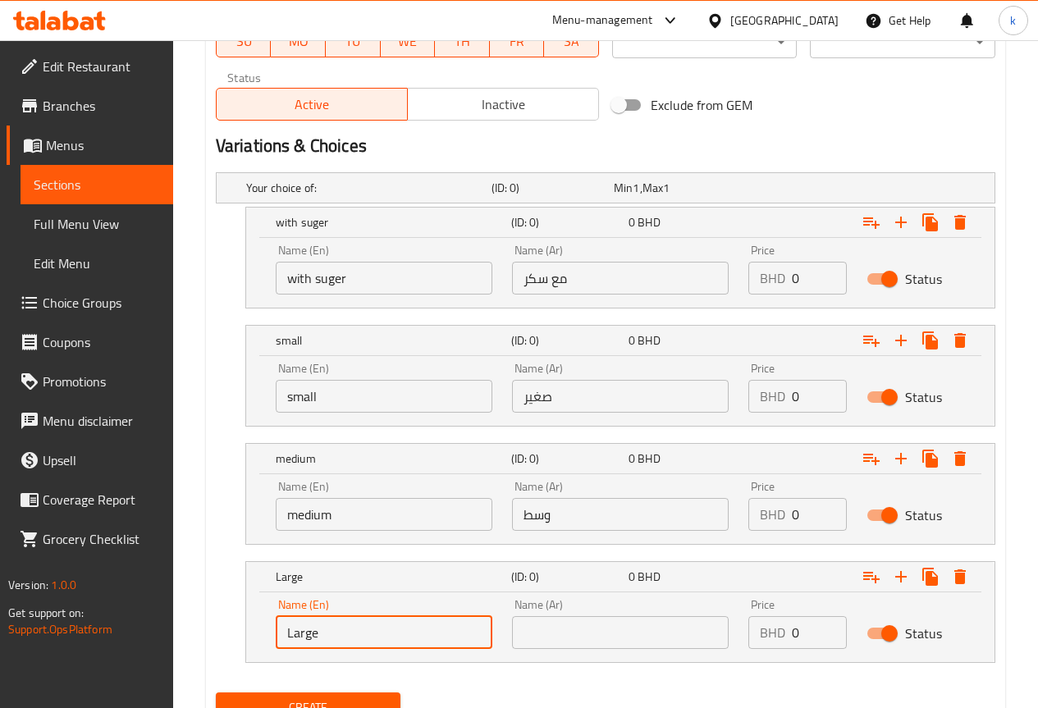
click at [629, 632] on input "text" at bounding box center [620, 632] width 217 height 33
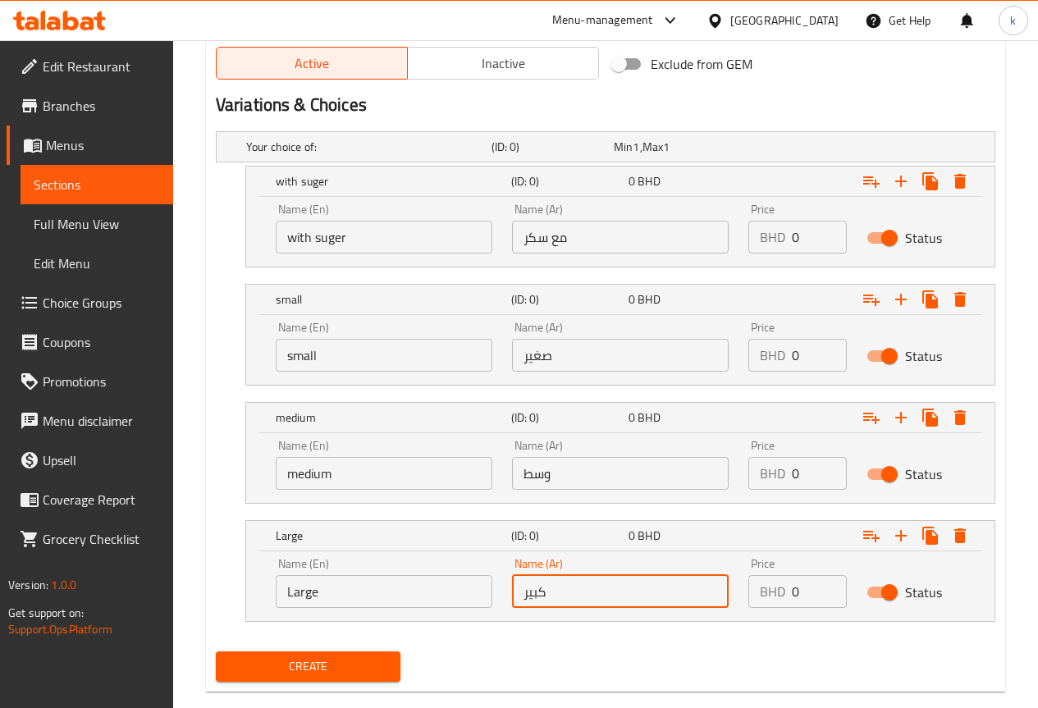
scroll to position [866, 0]
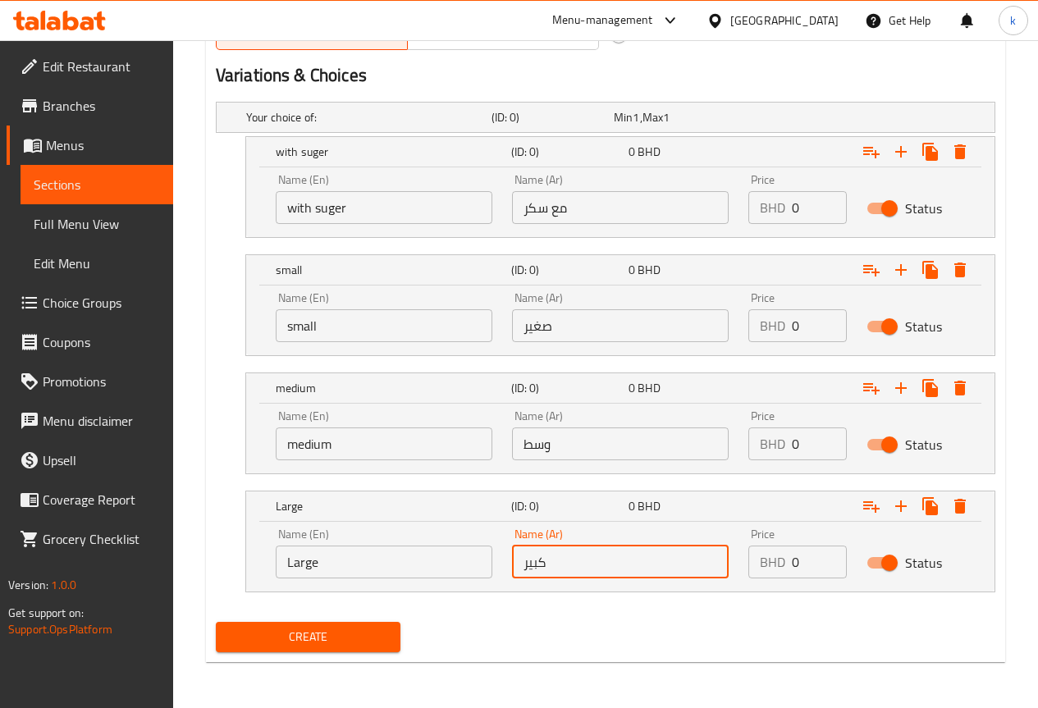
type input "كبير"
click at [328, 628] on span "Create" at bounding box center [308, 637] width 159 height 21
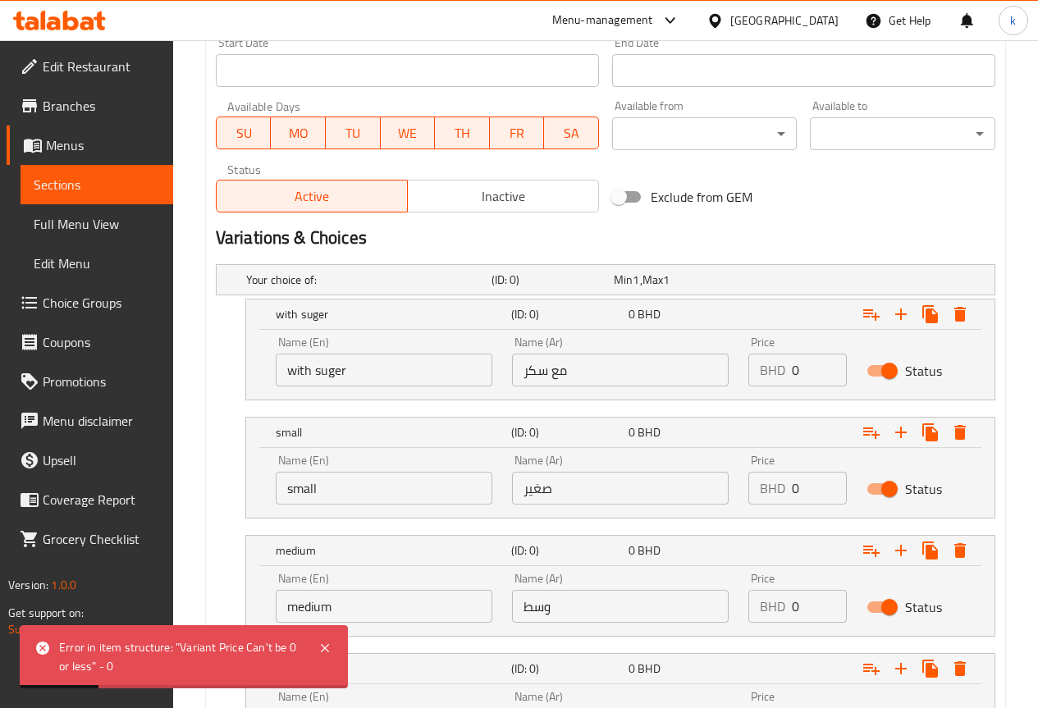
scroll to position [701, 0]
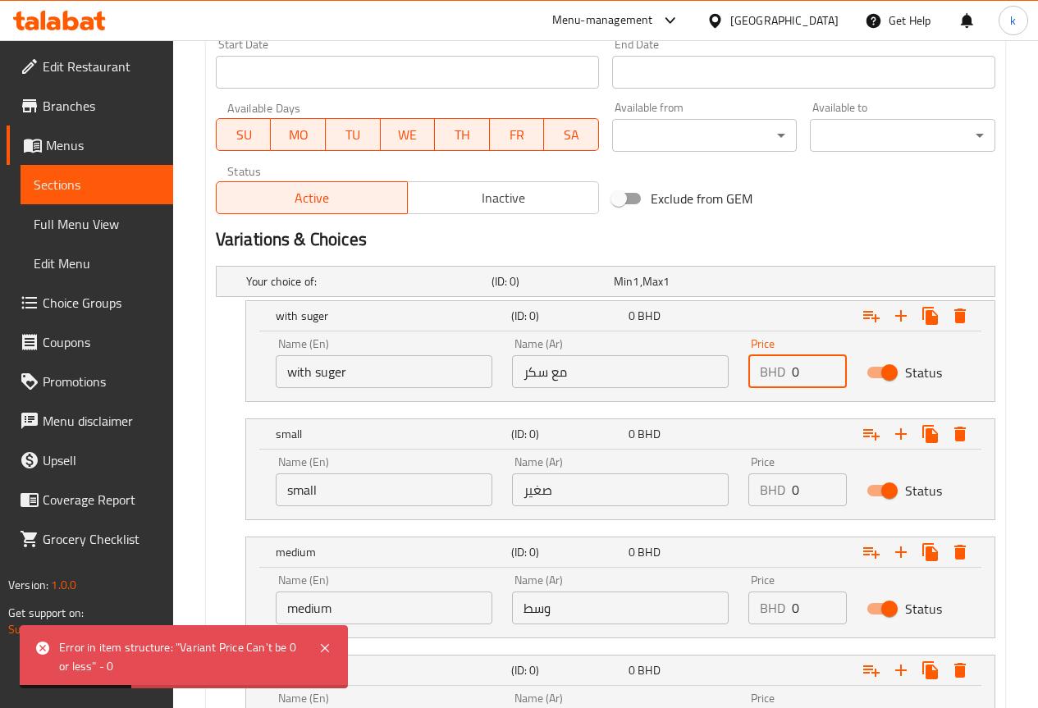
drag, startPoint x: 806, startPoint y: 377, endPoint x: 733, endPoint y: 377, distance: 73.0
click at [733, 377] on div "Name (En) with suger Name (En) Name (Ar) مع سكر Name (Ar) Price BHD 0 Price Sta…" at bounding box center [620, 363] width 709 height 70
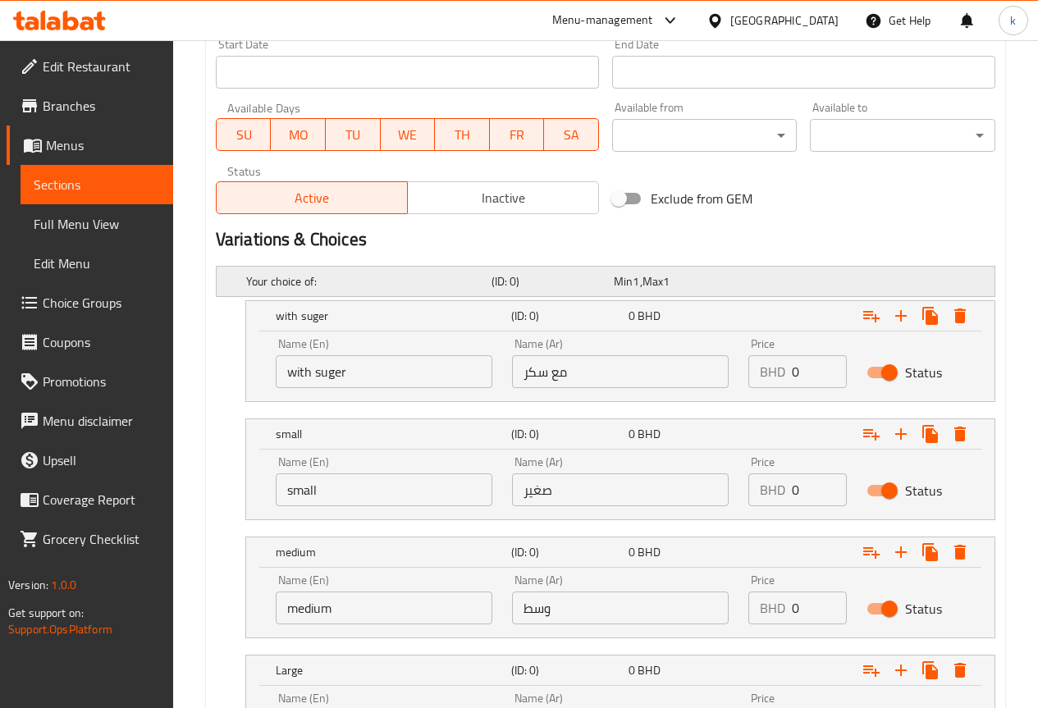
scroll to position [127, 0]
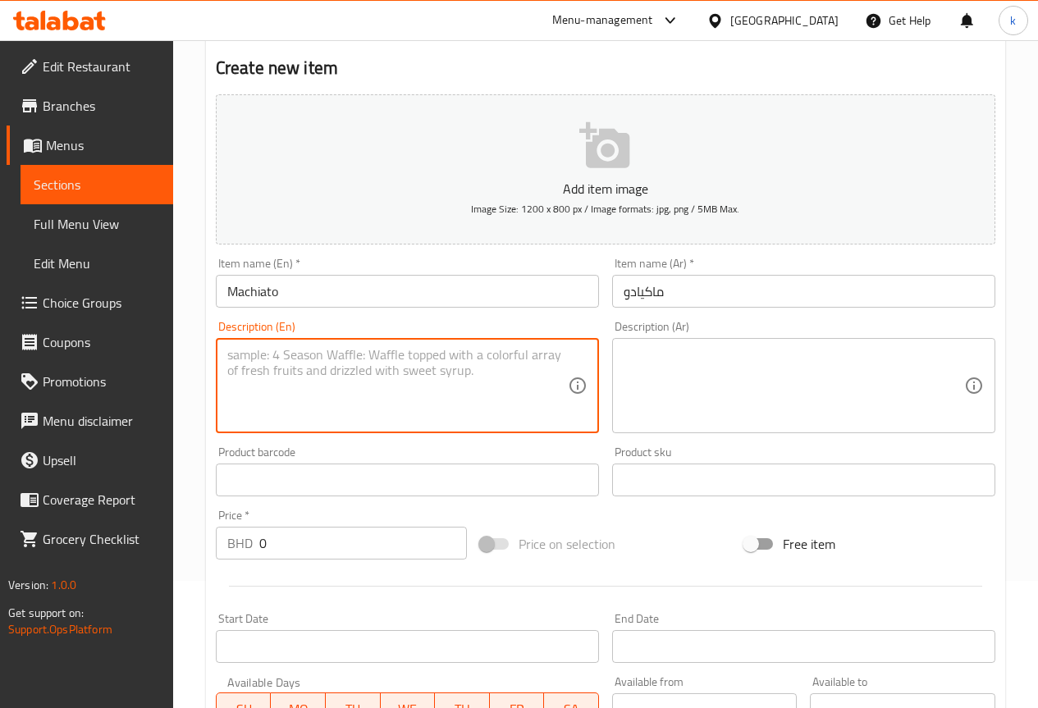
click at [322, 379] on textarea at bounding box center [397, 386] width 340 height 78
paste textarea "espresso shot steamed milk, milk from"
type textarea "espresso shot steamed milk, milk from"
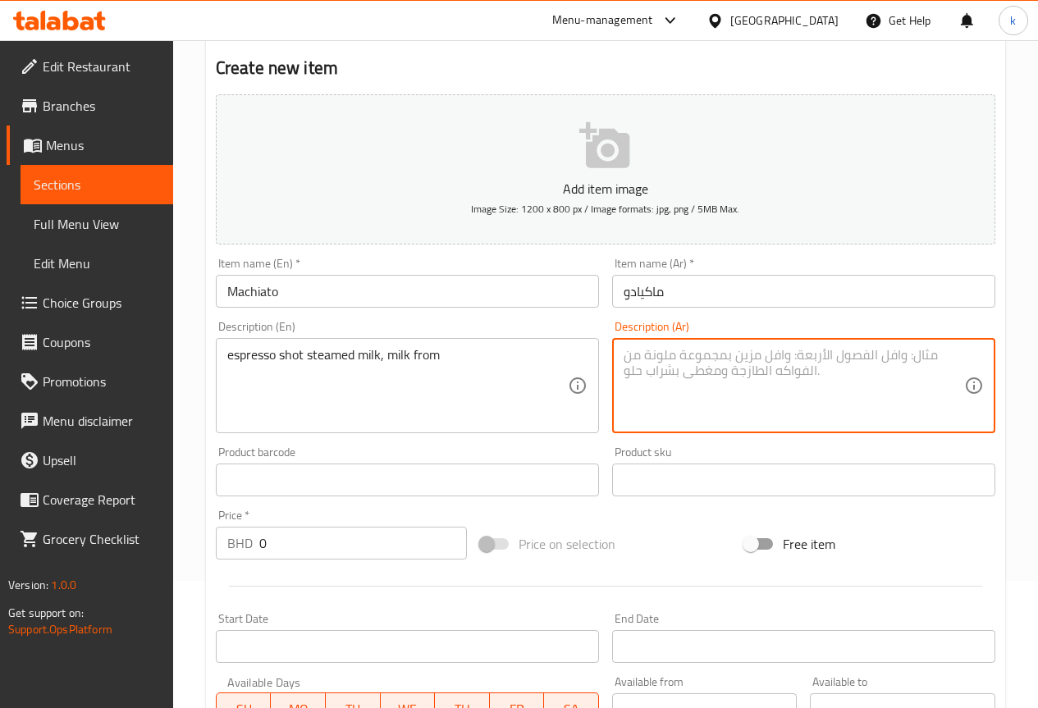
click at [773, 404] on textarea at bounding box center [794, 386] width 340 height 78
paste textarea "جرعة إسبرسو من الحليب المبخر، الحليب من"
type textarea "جرعة إسبرسو من الحليب المبخر، الحليب من"
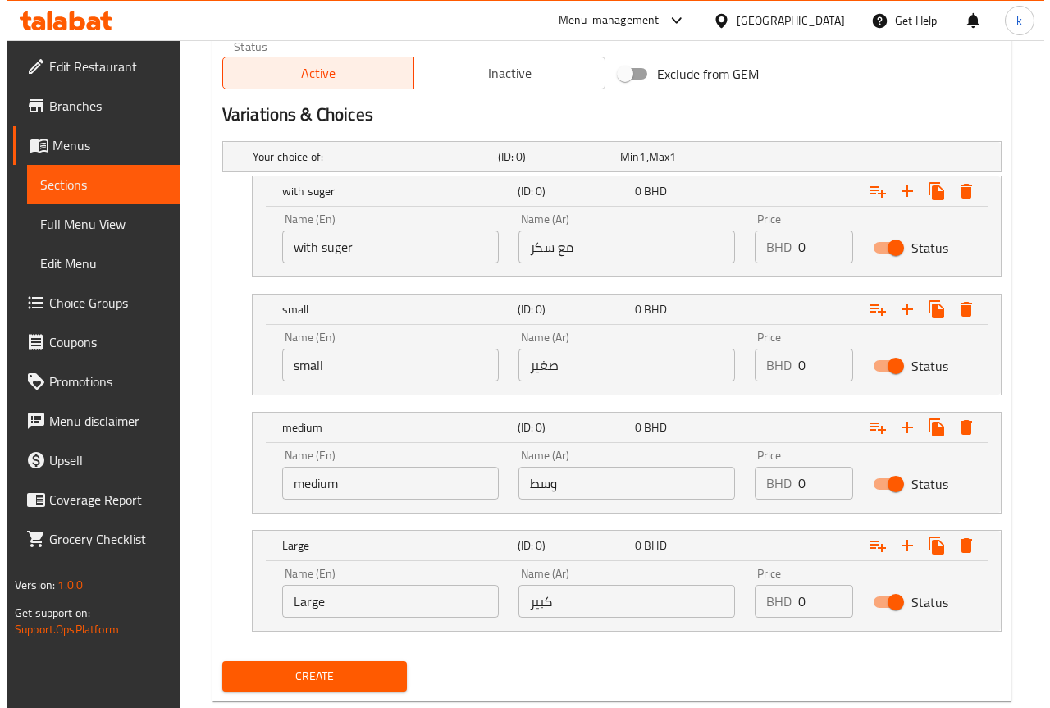
scroll to position [784, 0]
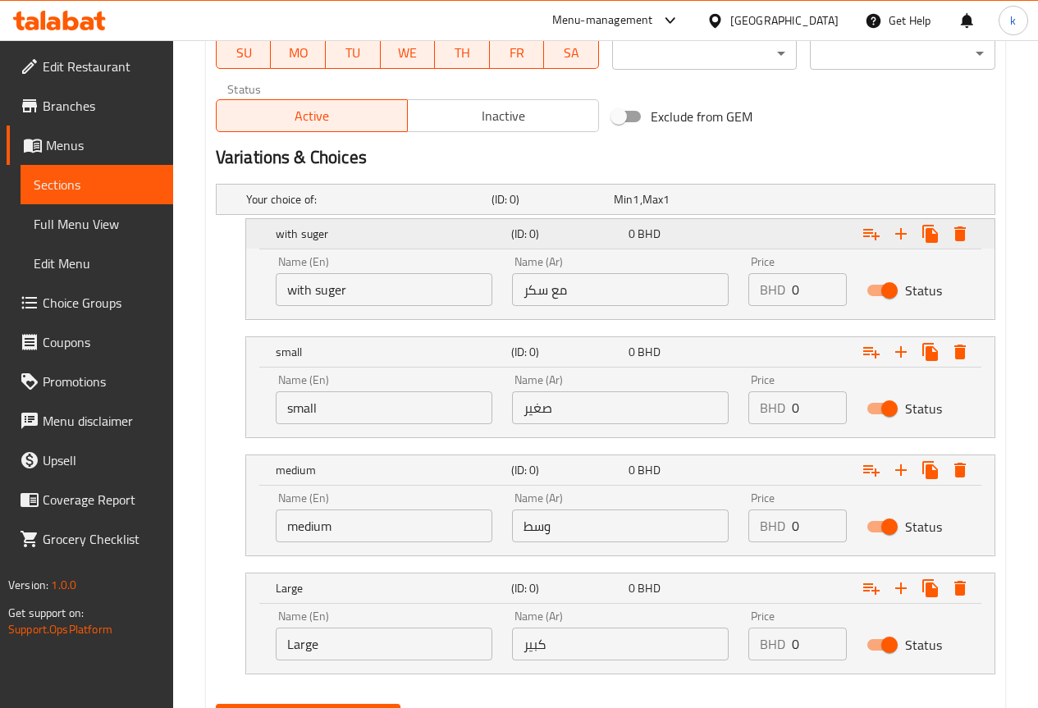
click at [967, 243] on icon "Expand" at bounding box center [960, 234] width 20 height 20
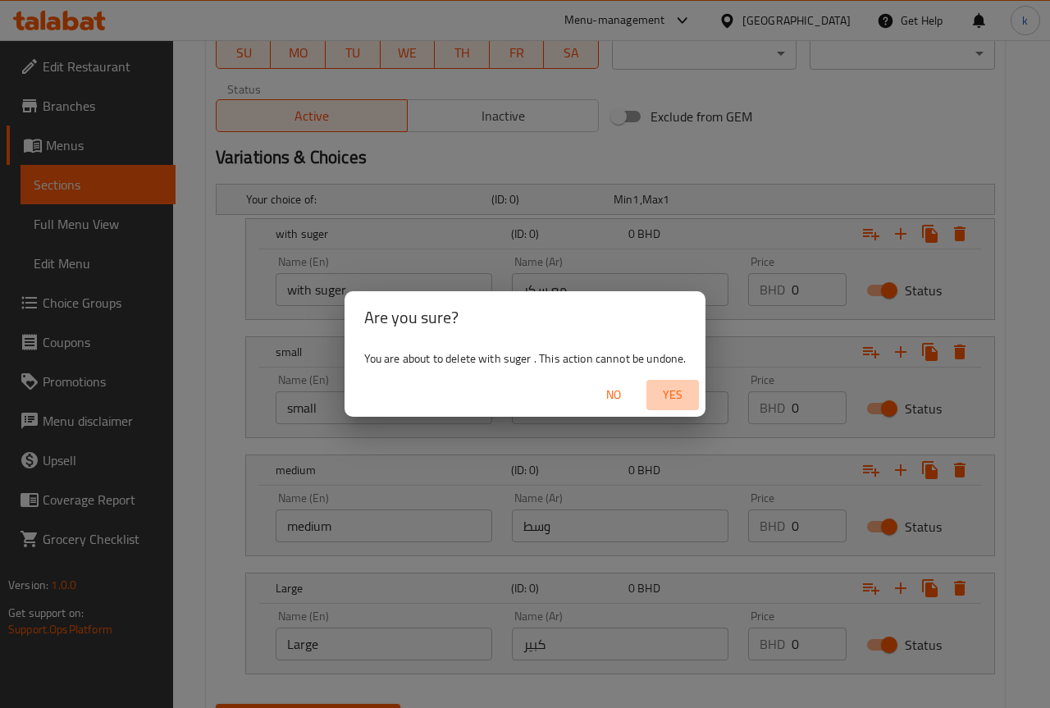
click at [668, 395] on span "Yes" at bounding box center [672, 395] width 39 height 21
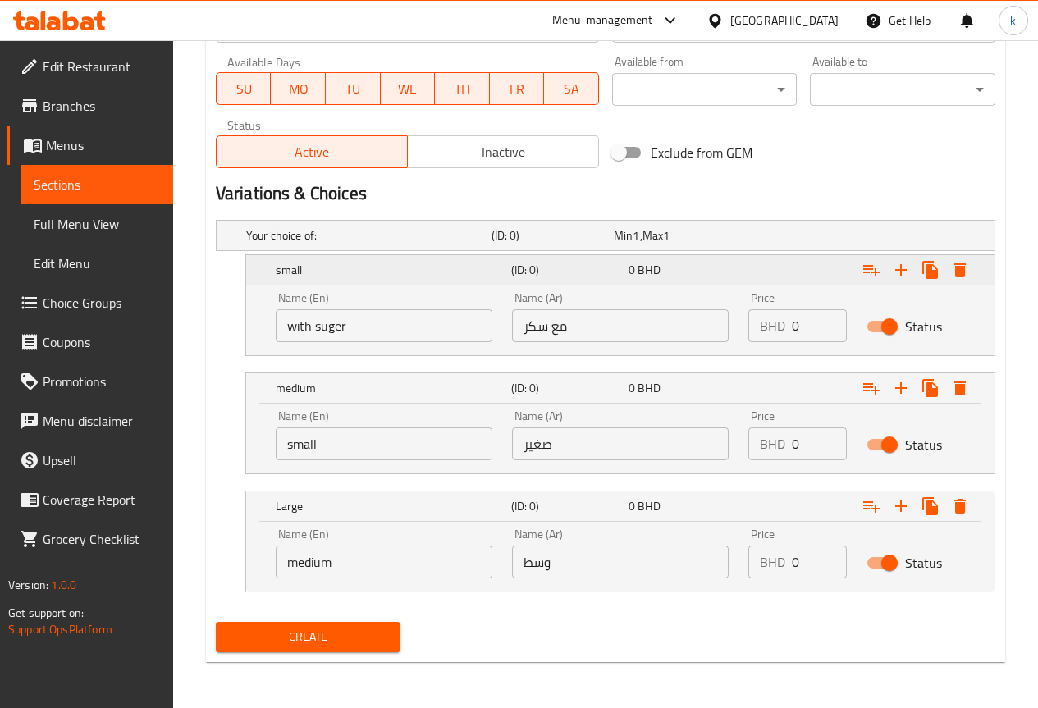
click at [962, 272] on icon "Expand" at bounding box center [959, 270] width 11 height 15
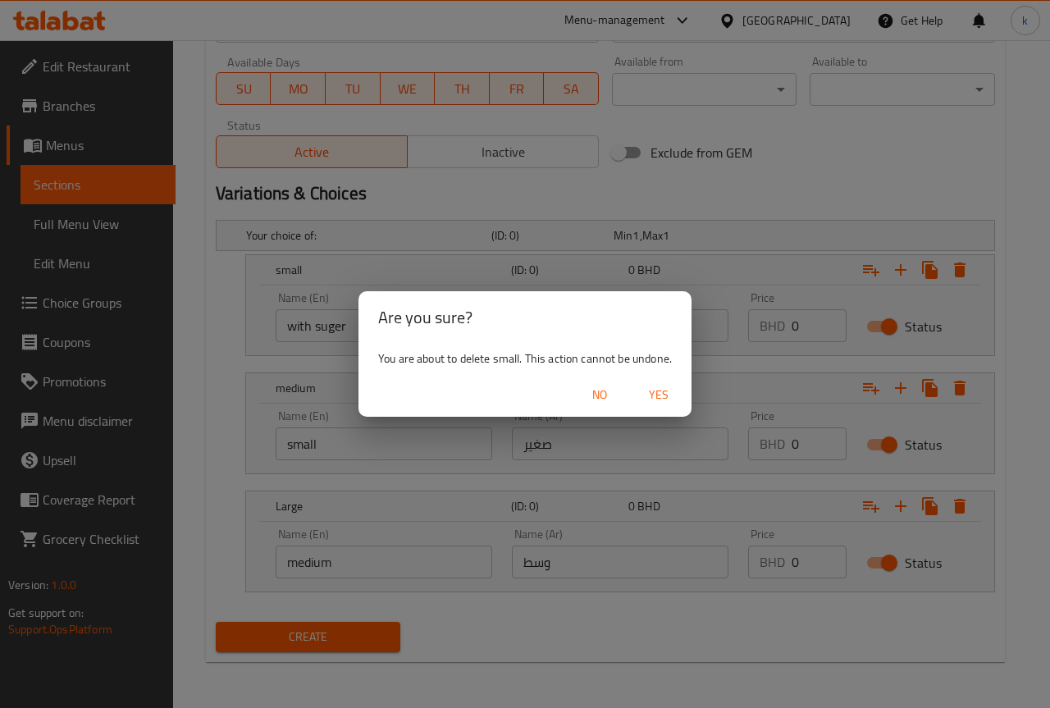
click at [667, 389] on span "Yes" at bounding box center [658, 395] width 39 height 21
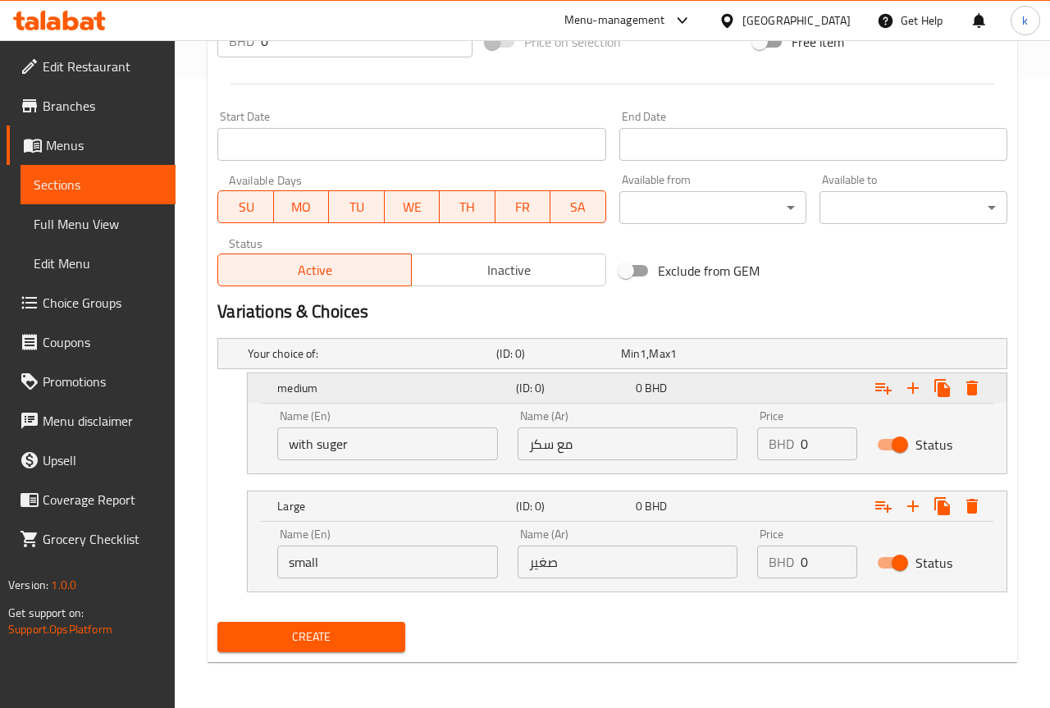
scroll to position [629, 0]
click at [962, 378] on icon "Expand" at bounding box center [960, 388] width 20 height 20
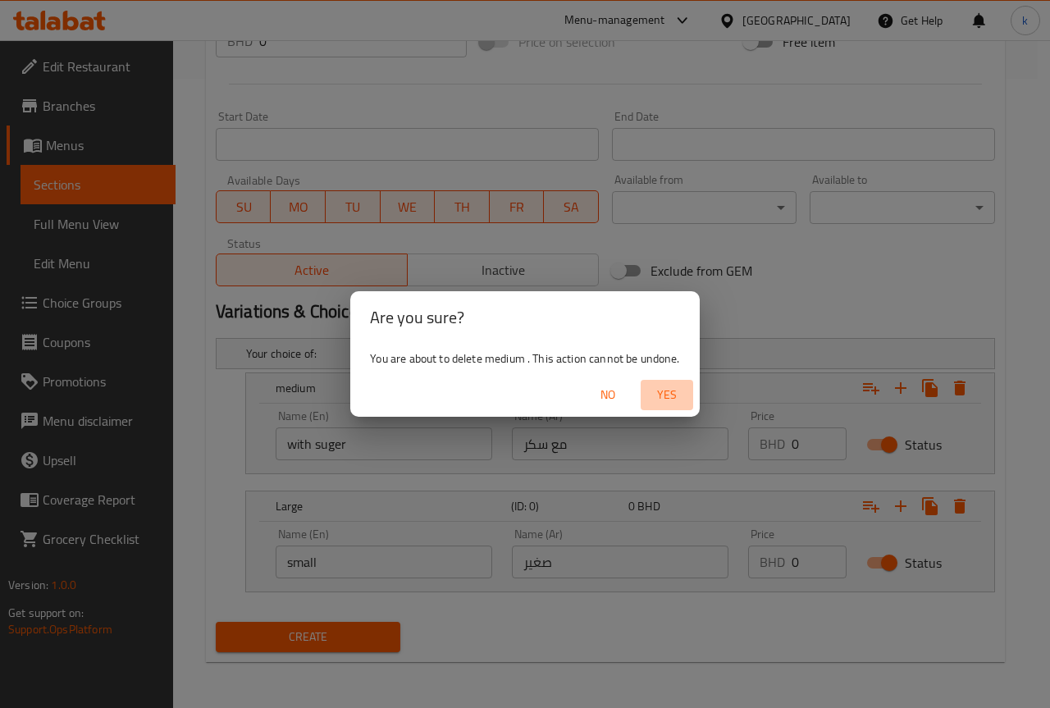
click at [673, 403] on span "Yes" at bounding box center [666, 395] width 39 height 21
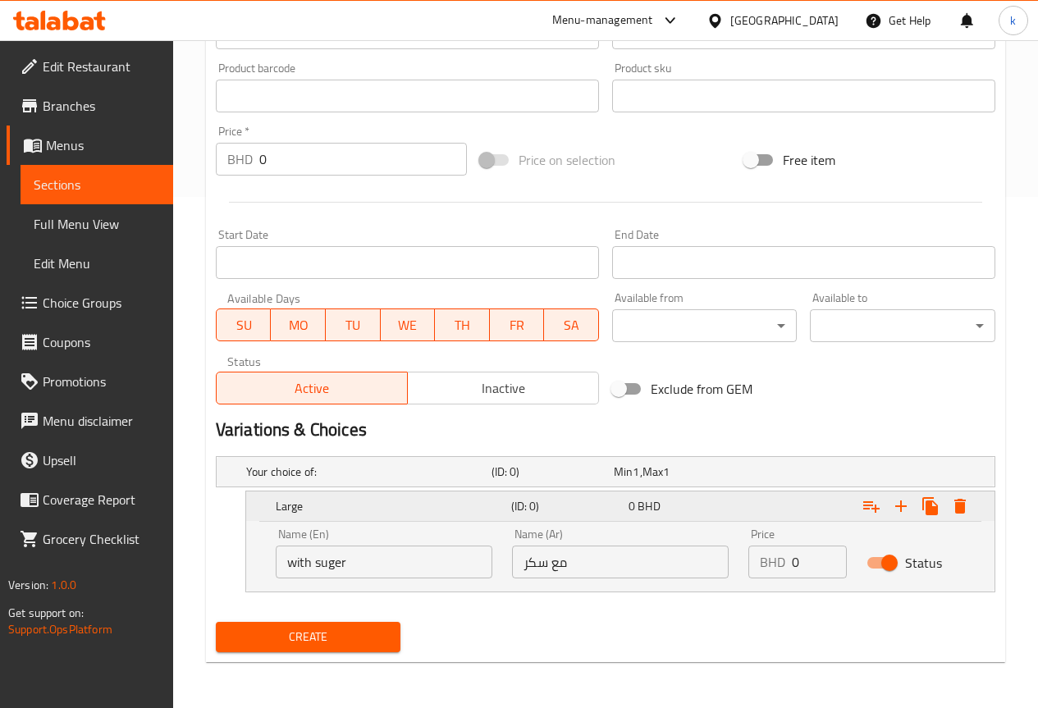
click at [970, 505] on button "Expand" at bounding box center [960, 506] width 30 height 30
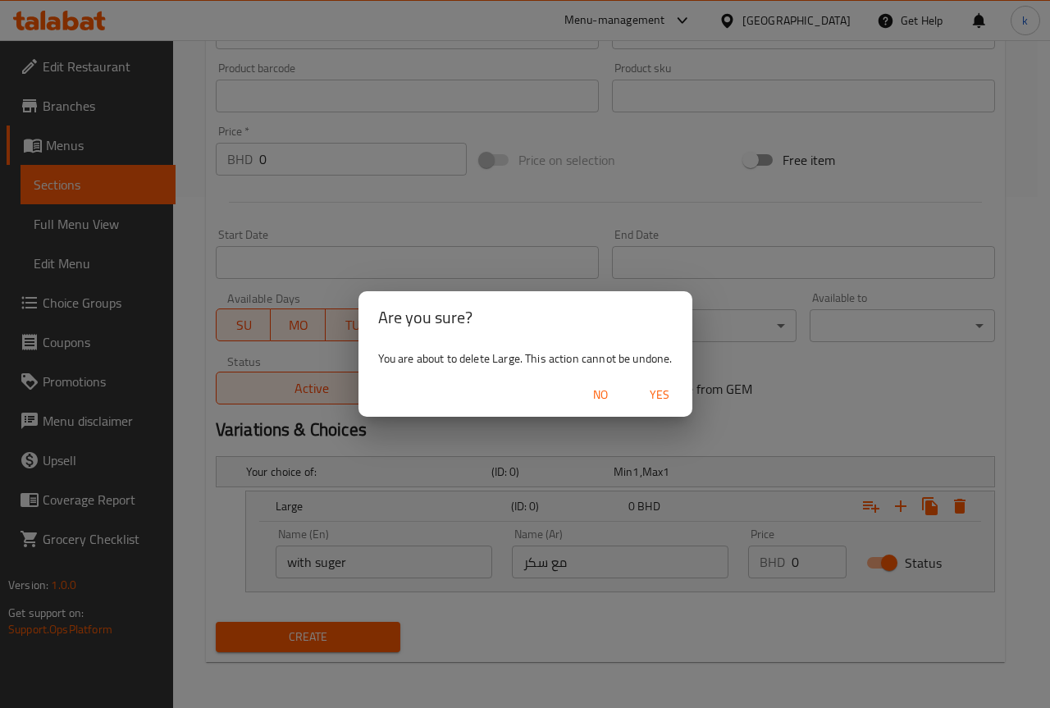
click at [637, 388] on button "Yes" at bounding box center [659, 395] width 53 height 30
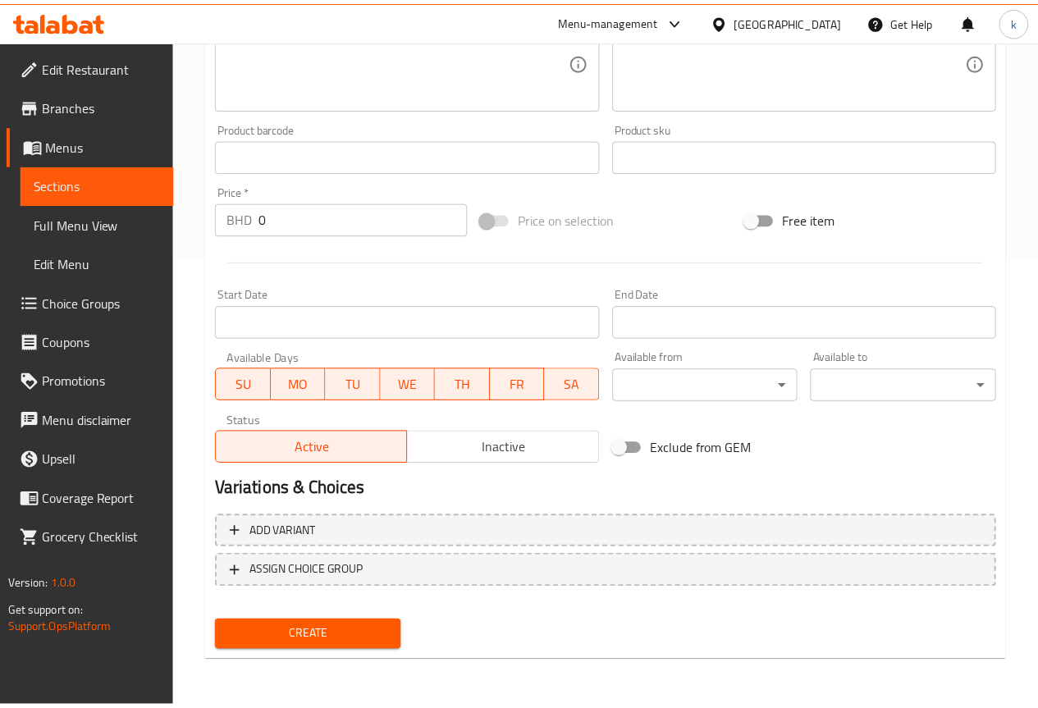
scroll to position [451, 0]
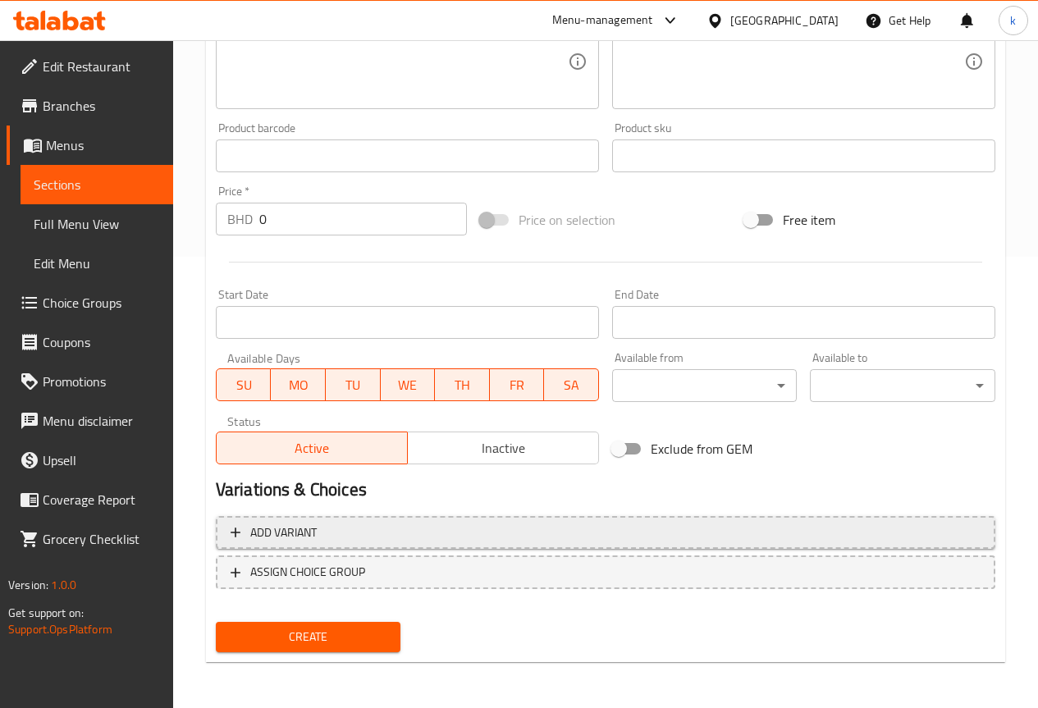
click at [363, 526] on span "Add variant" at bounding box center [606, 533] width 750 height 21
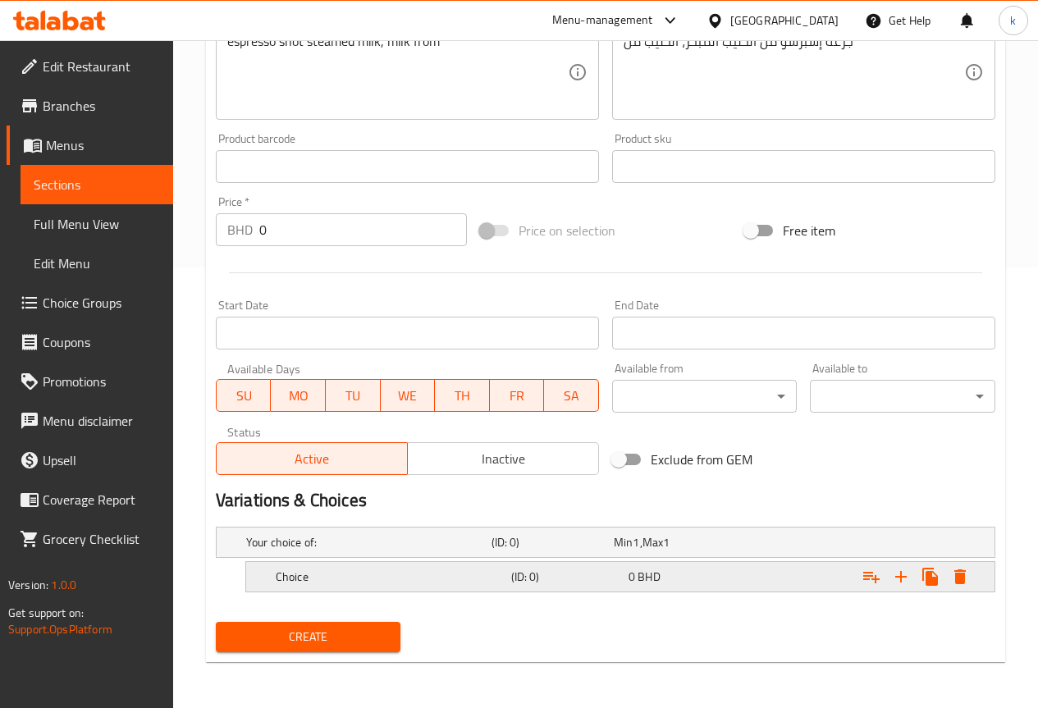
scroll to position [441, 0]
click at [454, 589] on div "Choice (ID: 0) 0 BHD" at bounding box center [625, 577] width 706 height 36
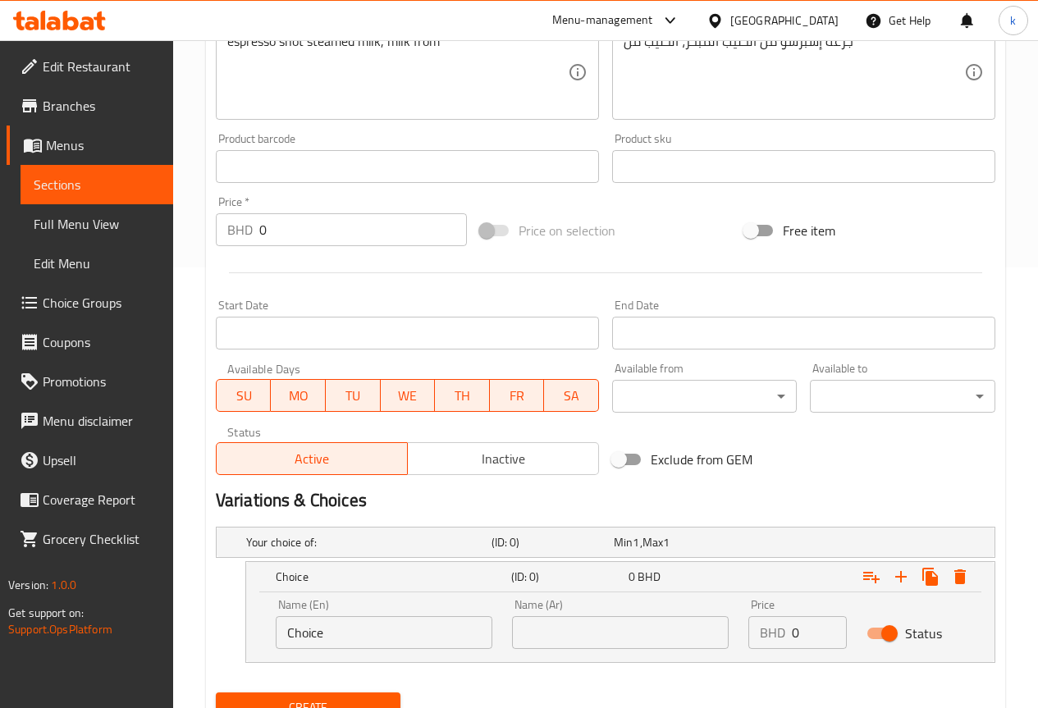
click at [427, 640] on input "Choice" at bounding box center [384, 632] width 217 height 33
click at [429, 641] on input "Choice" at bounding box center [384, 632] width 217 height 33
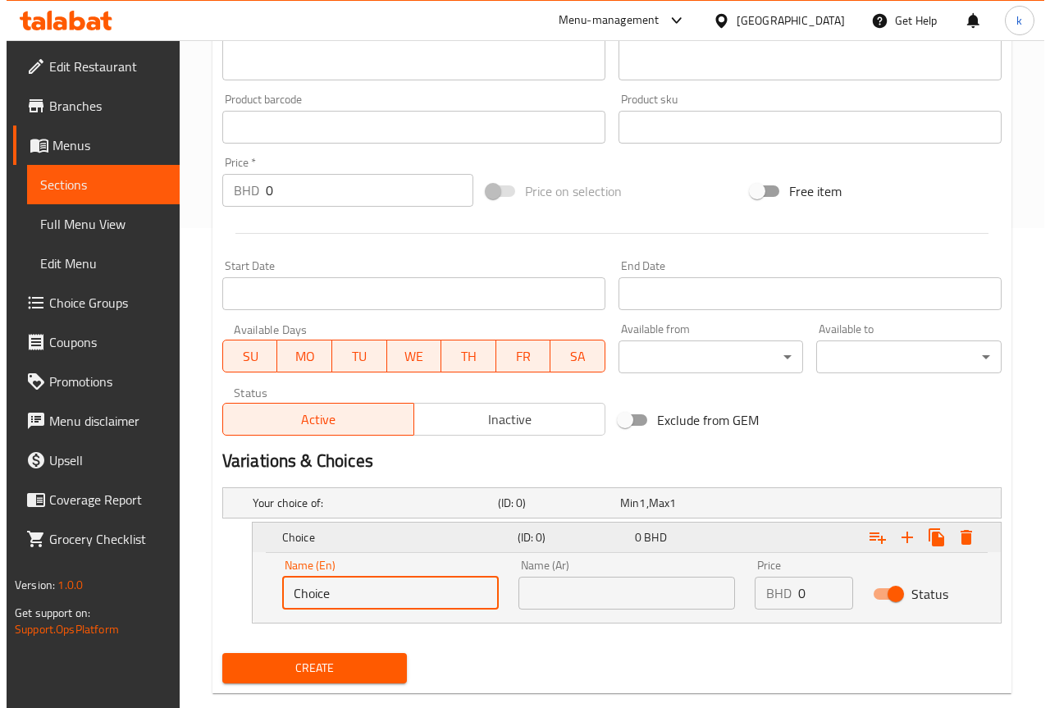
scroll to position [511, 0]
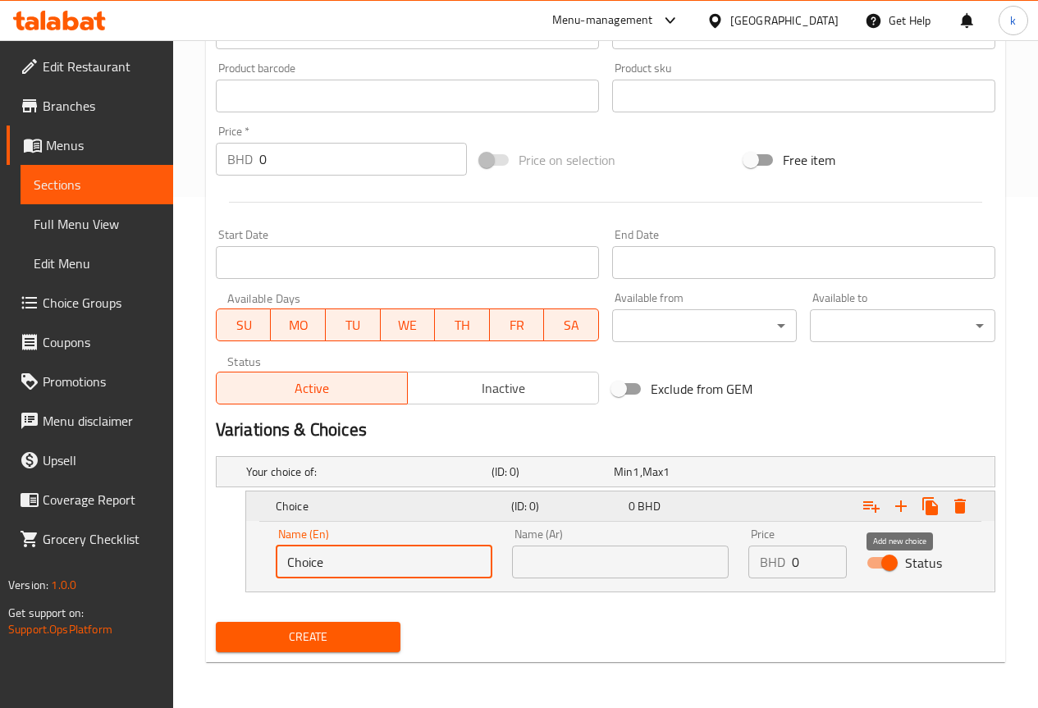
click at [893, 508] on icon "Expand" at bounding box center [901, 506] width 20 height 20
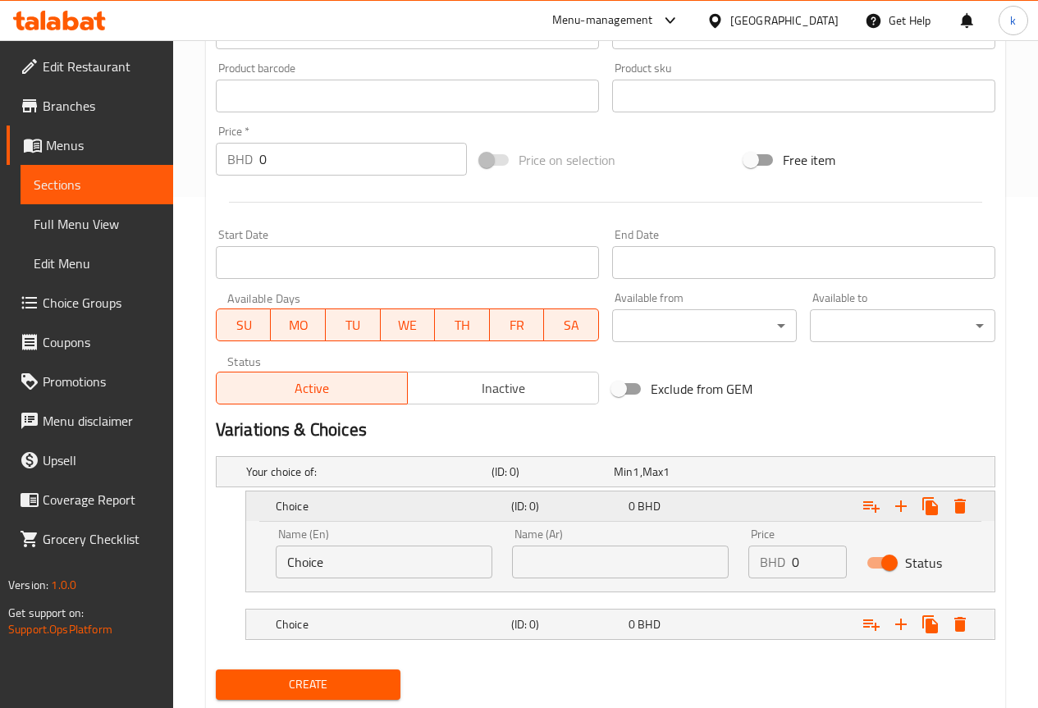
click at [884, 510] on button "Expand" at bounding box center [872, 506] width 30 height 30
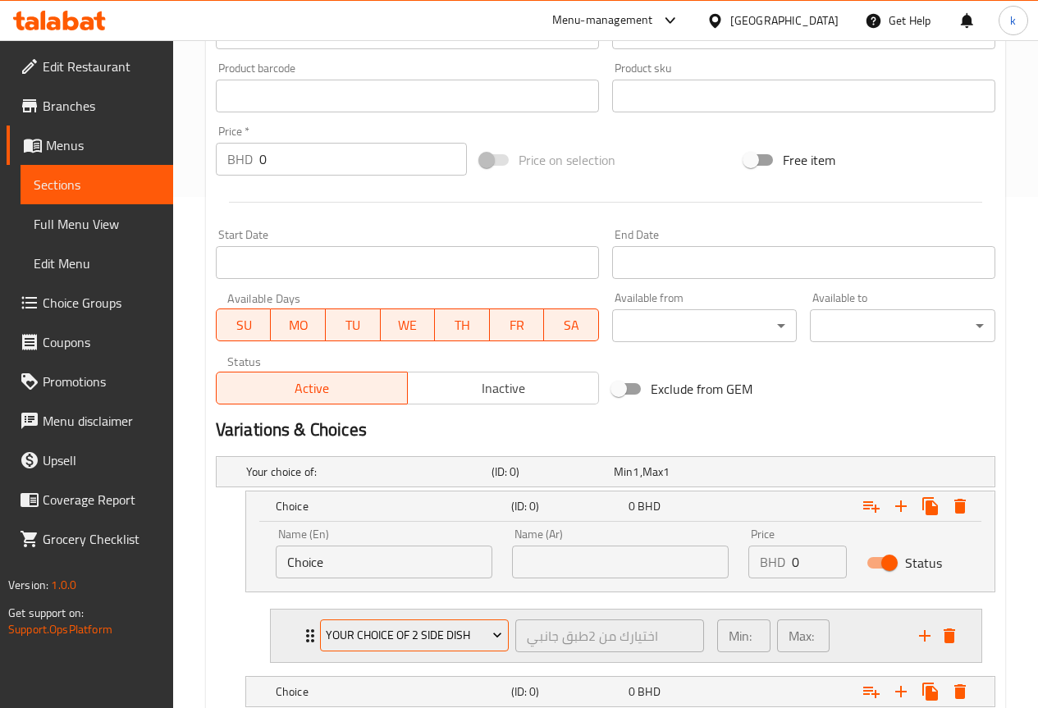
click at [436, 635] on span "your choice of 2 side dish" at bounding box center [414, 635] width 176 height 21
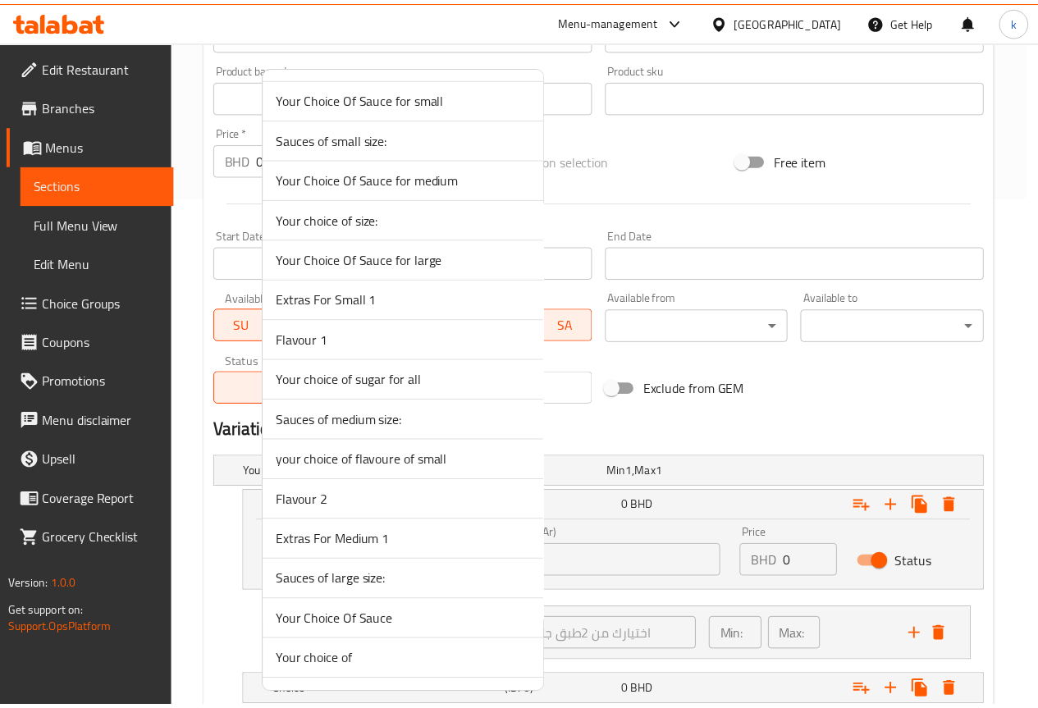
scroll to position [2246, 0]
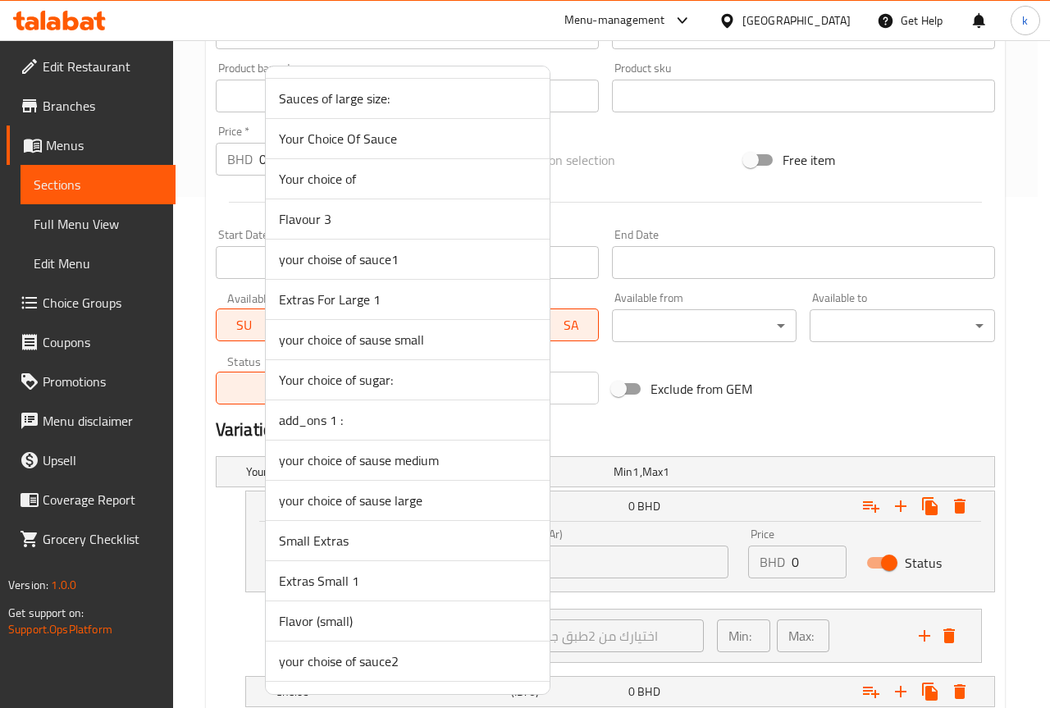
click at [473, 372] on span "Your choice of sugar:" at bounding box center [408, 380] width 258 height 20
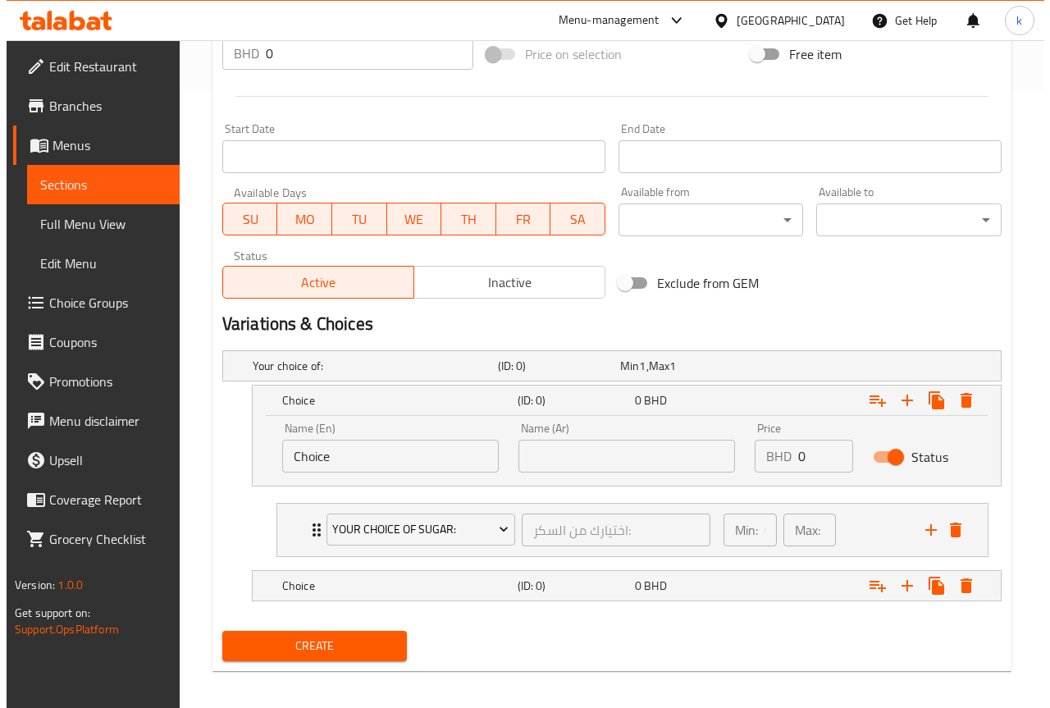
scroll to position [626, 0]
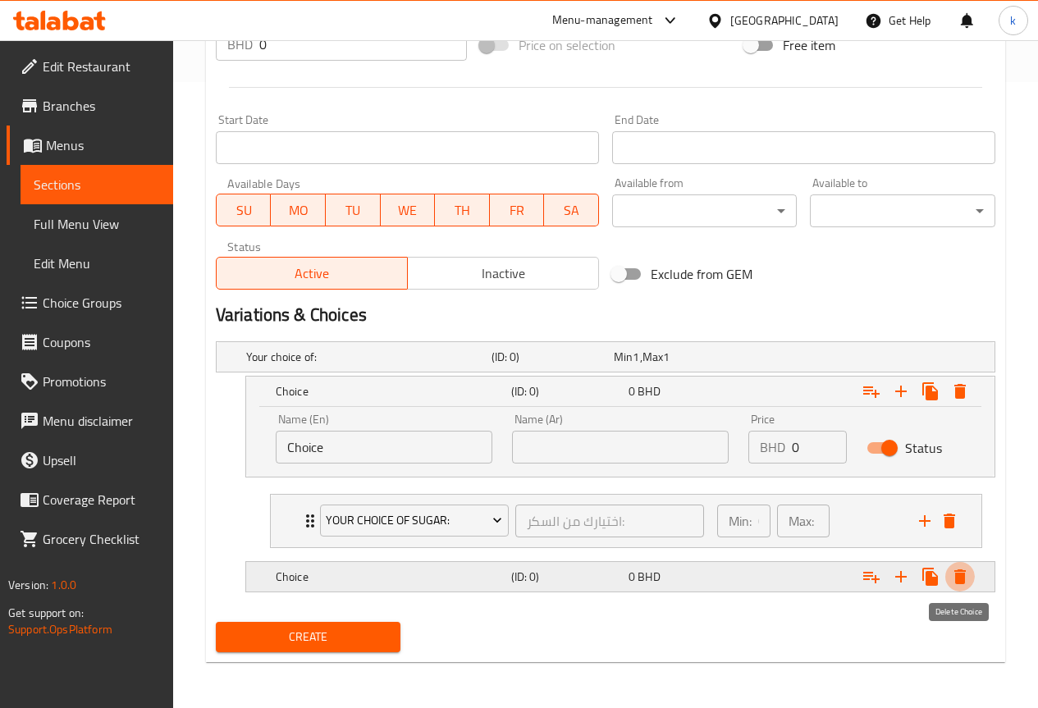
click at [963, 582] on icon "Expand" at bounding box center [959, 576] width 11 height 15
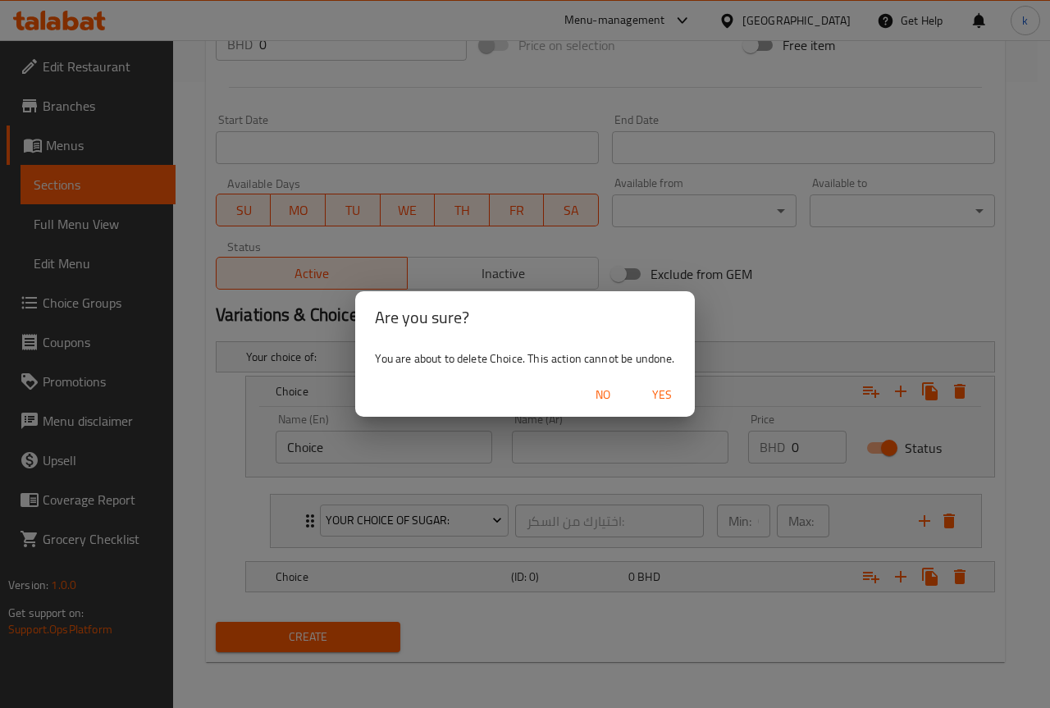
click at [569, 489] on div "Are you sure? You are about to delete Choice. This action cannot be undone. No …" at bounding box center [525, 354] width 1050 height 708
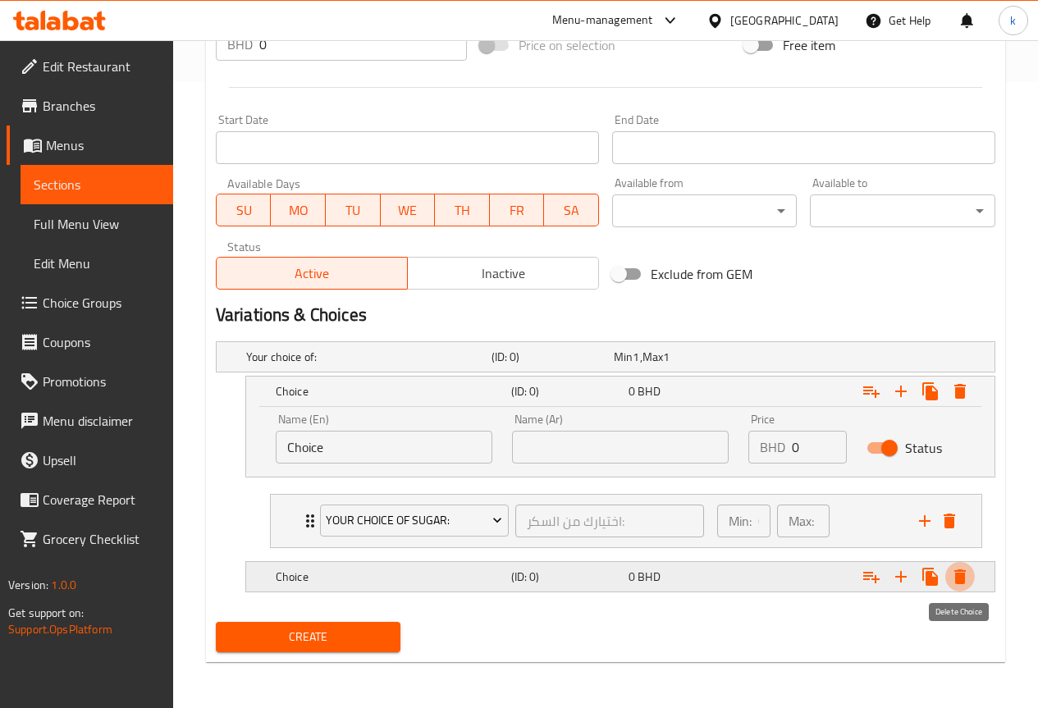
click at [965, 576] on icon "Expand" at bounding box center [960, 577] width 20 height 20
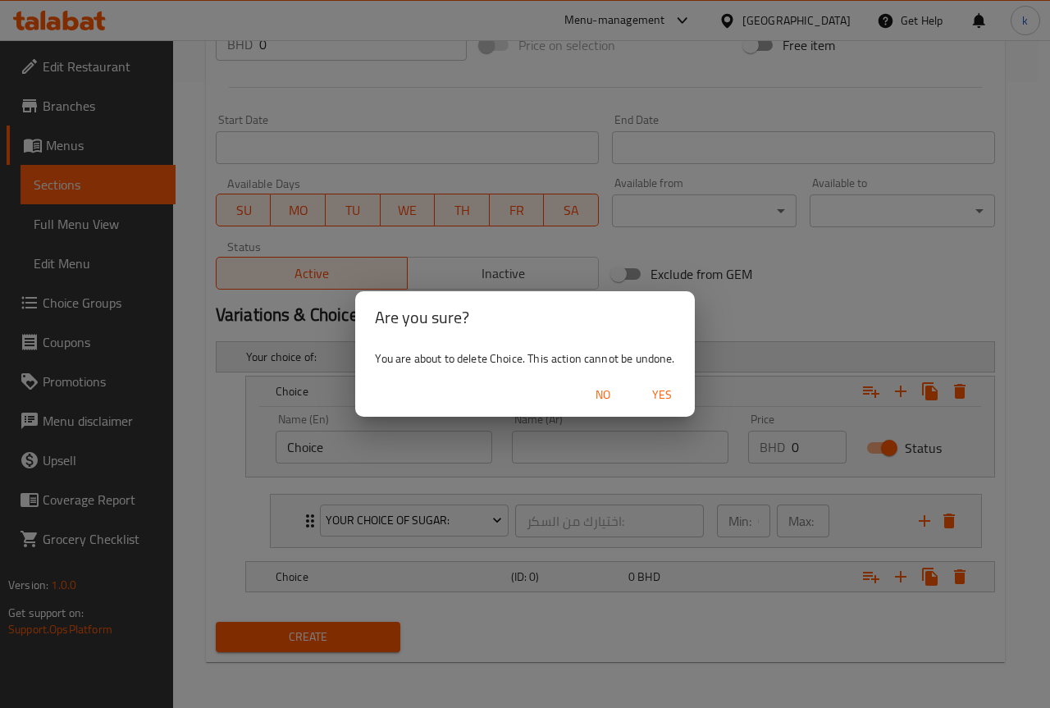
click at [644, 400] on span "Yes" at bounding box center [661, 395] width 39 height 21
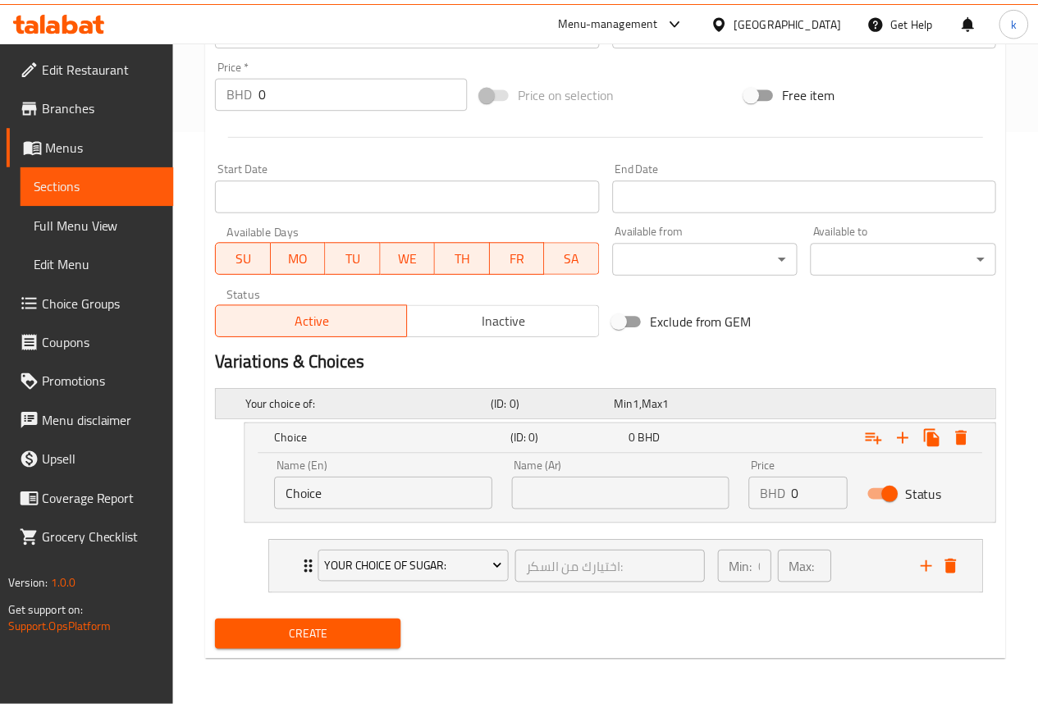
scroll to position [578, 0]
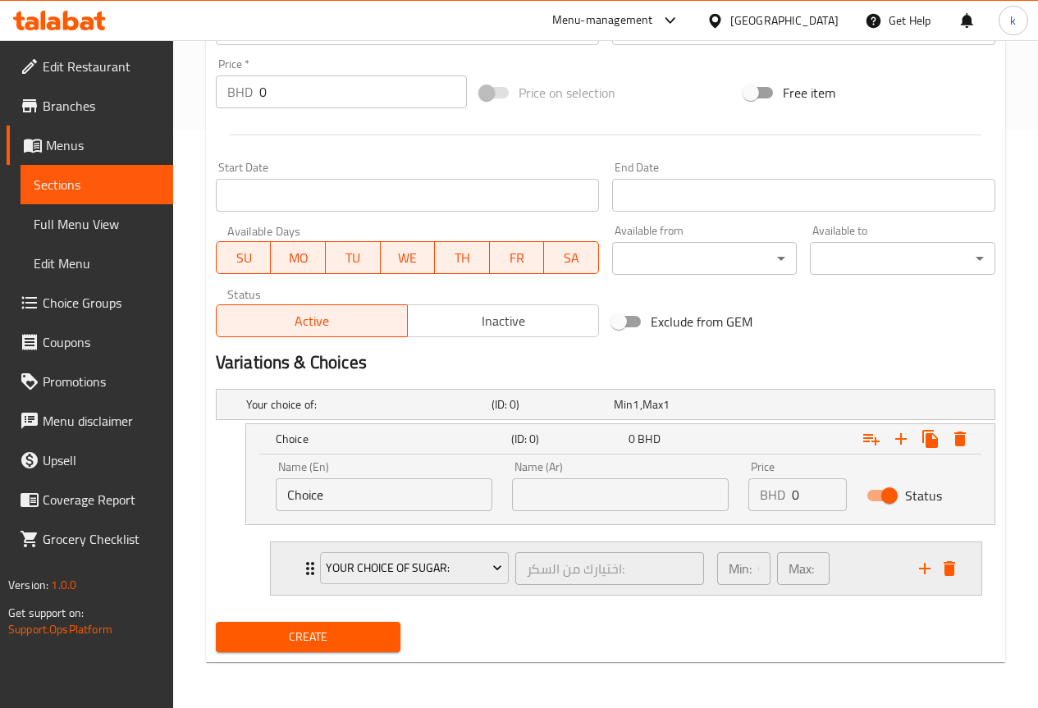
click at [304, 564] on icon "Expand" at bounding box center [310, 569] width 20 height 20
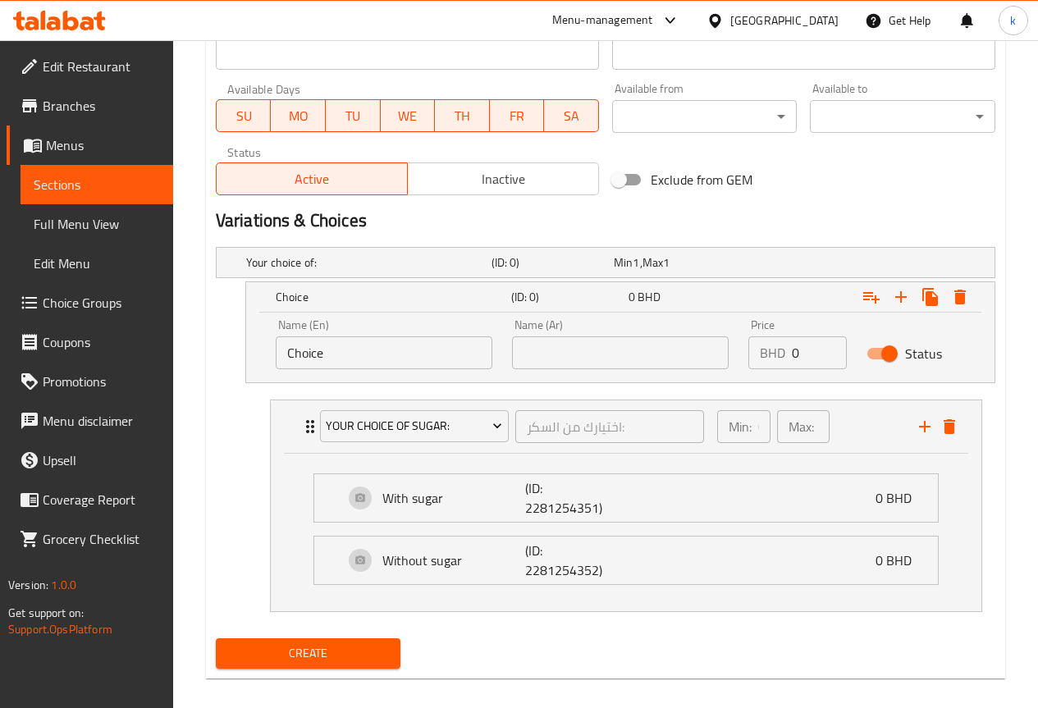
scroll to position [737, 0]
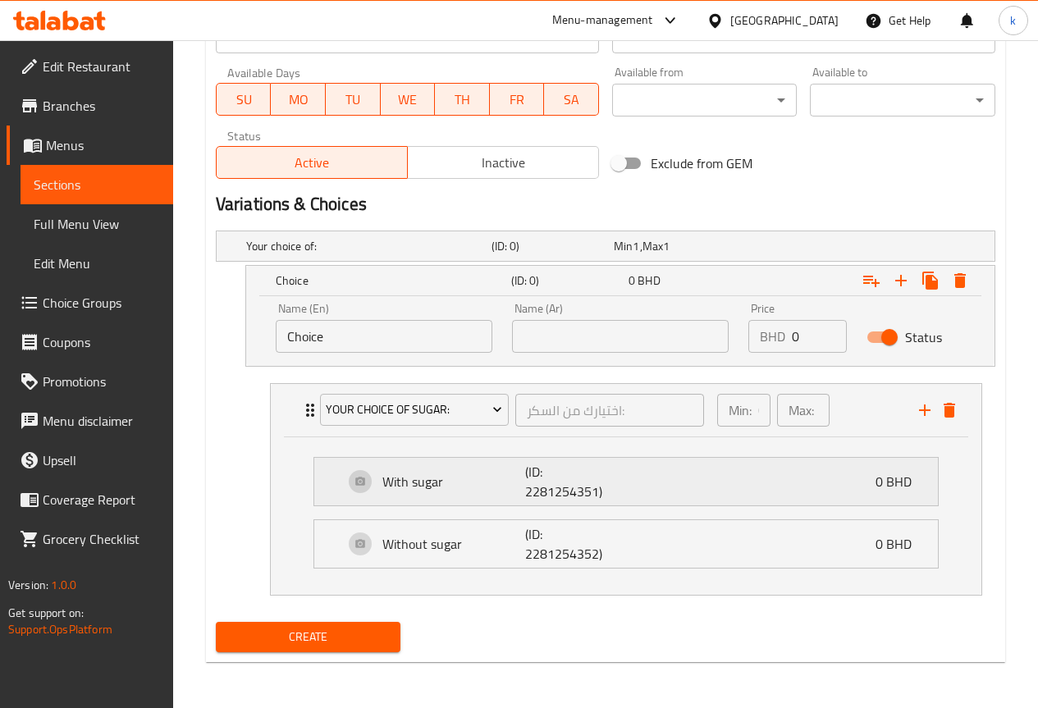
click at [469, 478] on p "With sugar" at bounding box center [453, 482] width 143 height 20
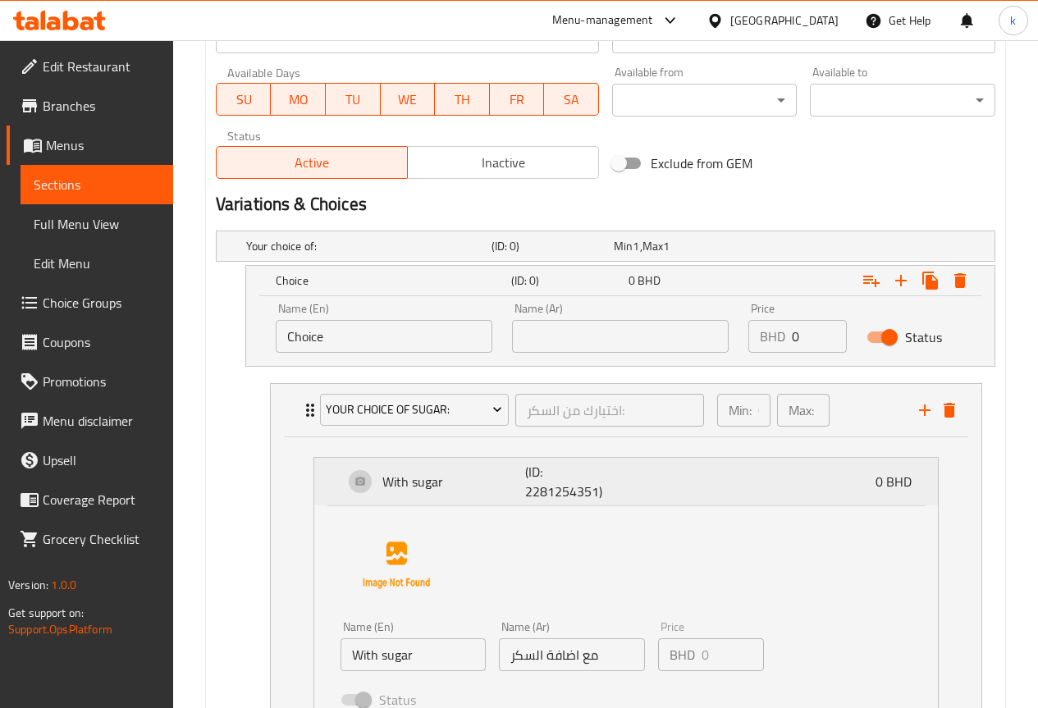
click at [469, 478] on p "With sugar" at bounding box center [453, 482] width 143 height 20
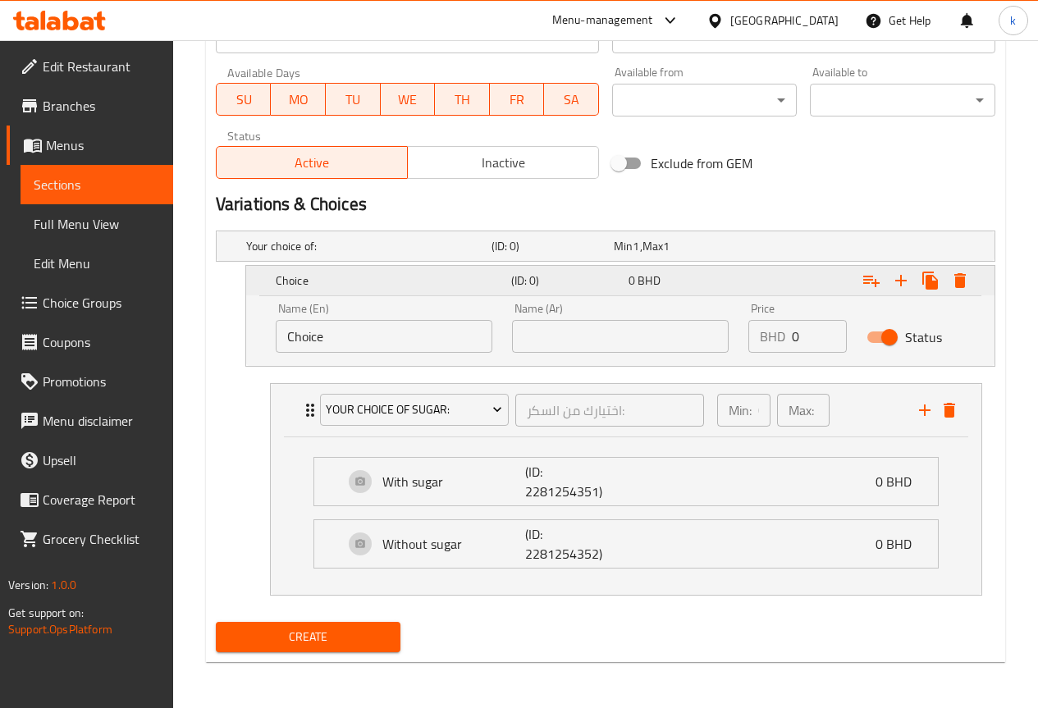
click at [907, 283] on icon "Expand" at bounding box center [901, 281] width 20 height 20
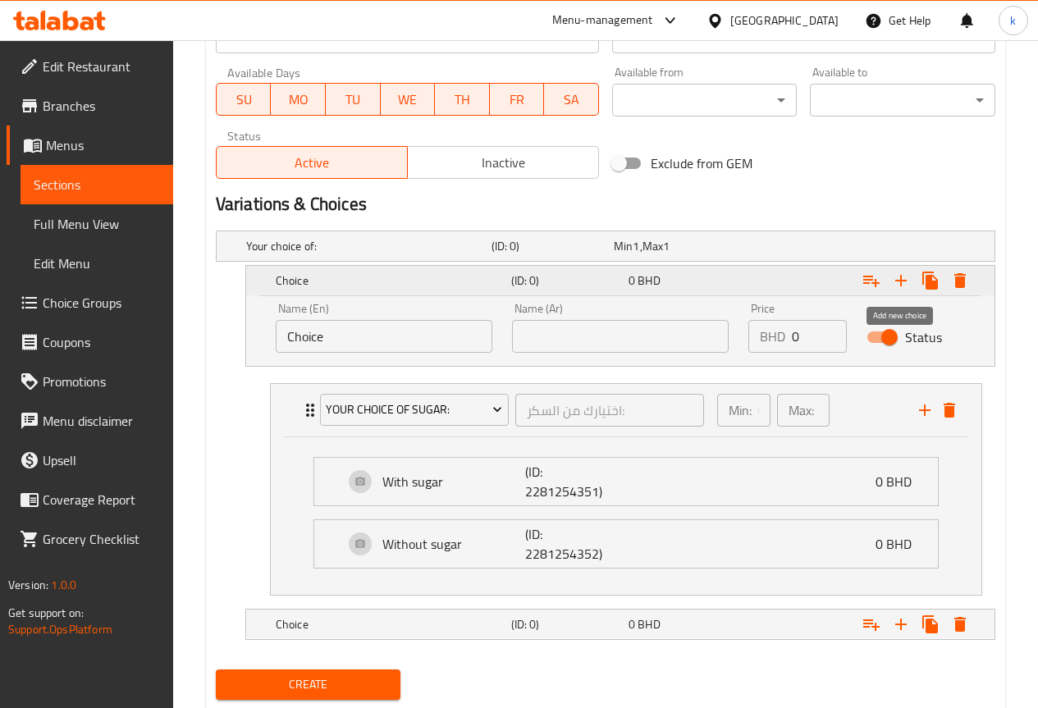
click at [907, 283] on icon "Expand" at bounding box center [901, 281] width 20 height 20
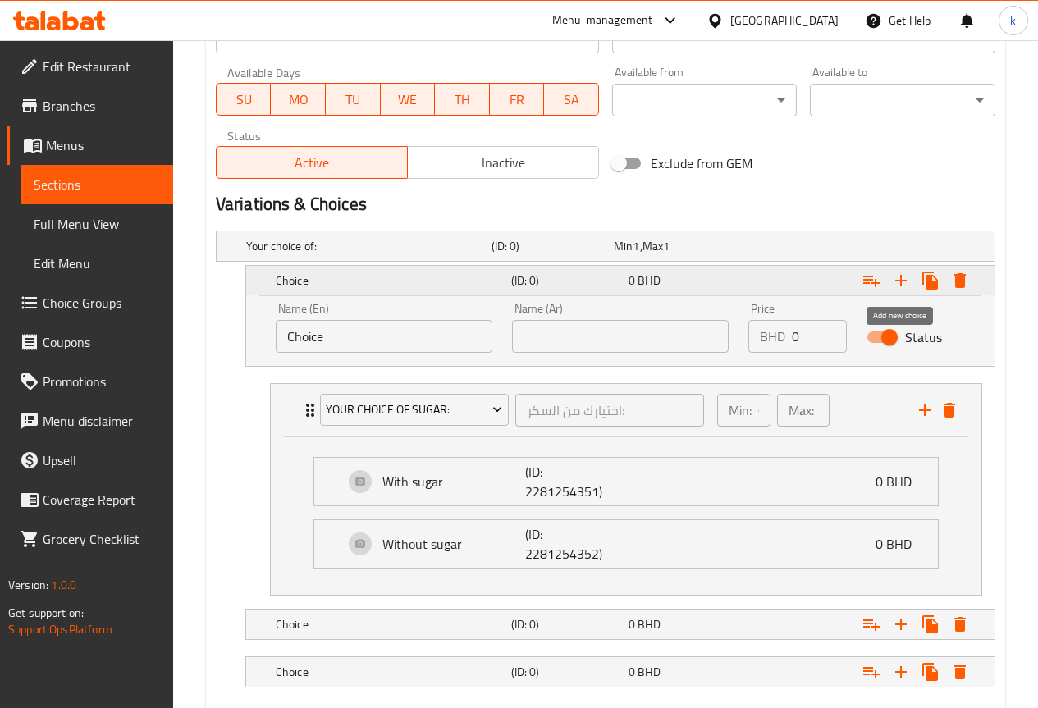
click at [907, 283] on icon "Expand" at bounding box center [901, 281] width 20 height 20
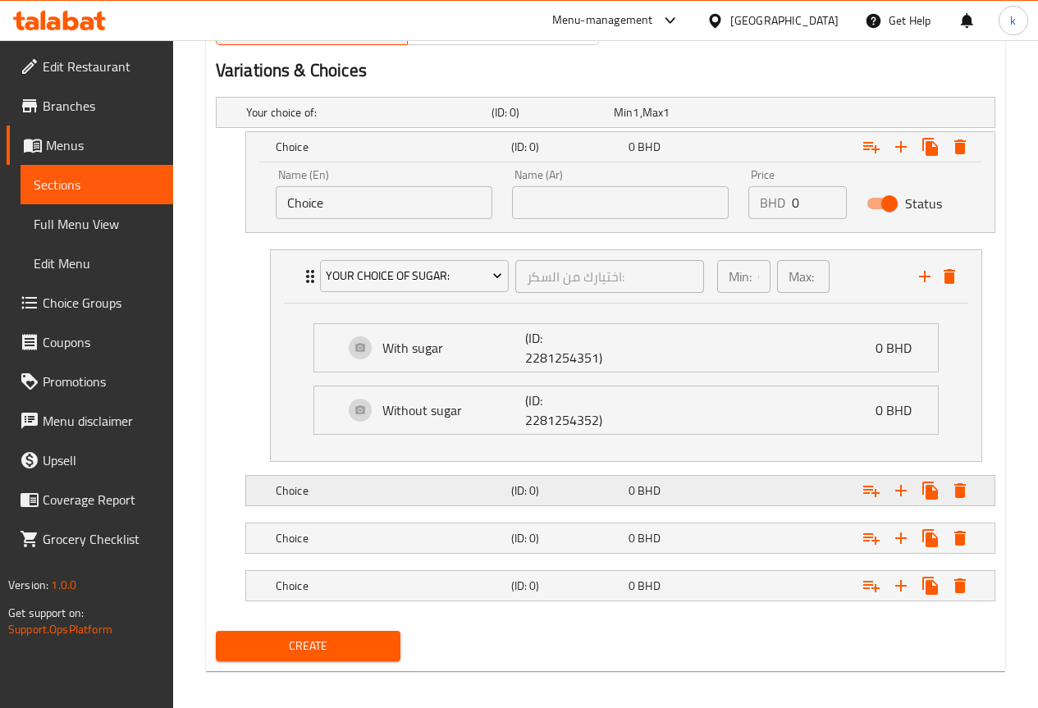
scroll to position [880, 0]
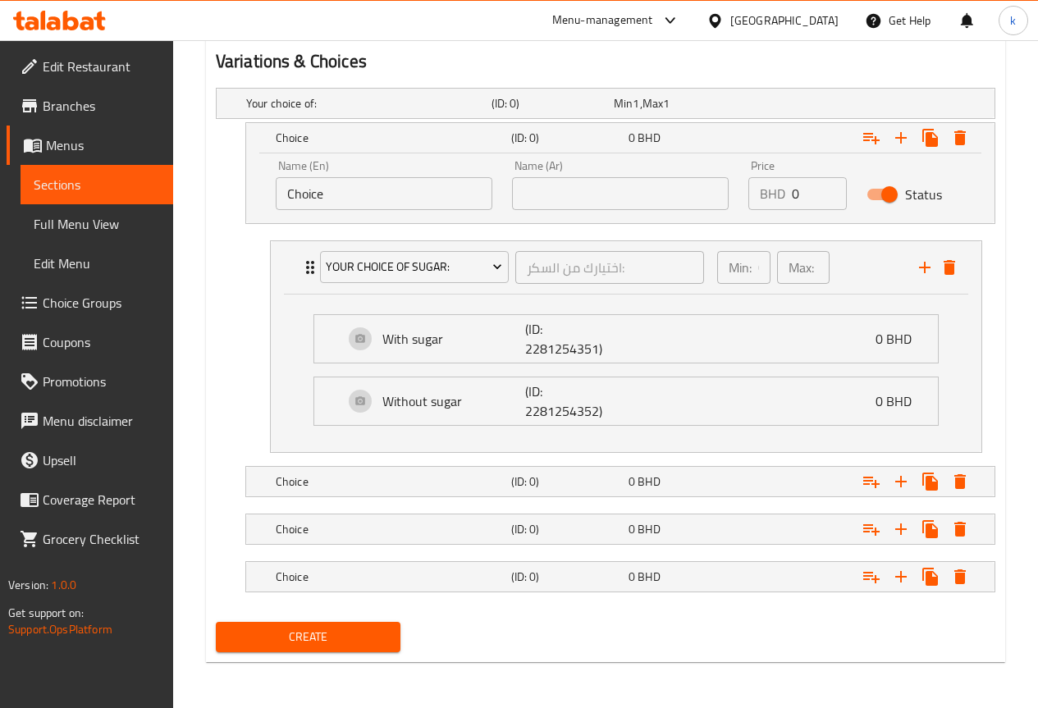
click at [363, 457] on li "Your choice of sugar: اختيارك من السكر: ​ Min: 0 ​ Max: 0 ​ With sugar (ID: 228…" at bounding box center [626, 347] width 738 height 226
click at [364, 478] on h5 "Choice" at bounding box center [390, 481] width 229 height 16
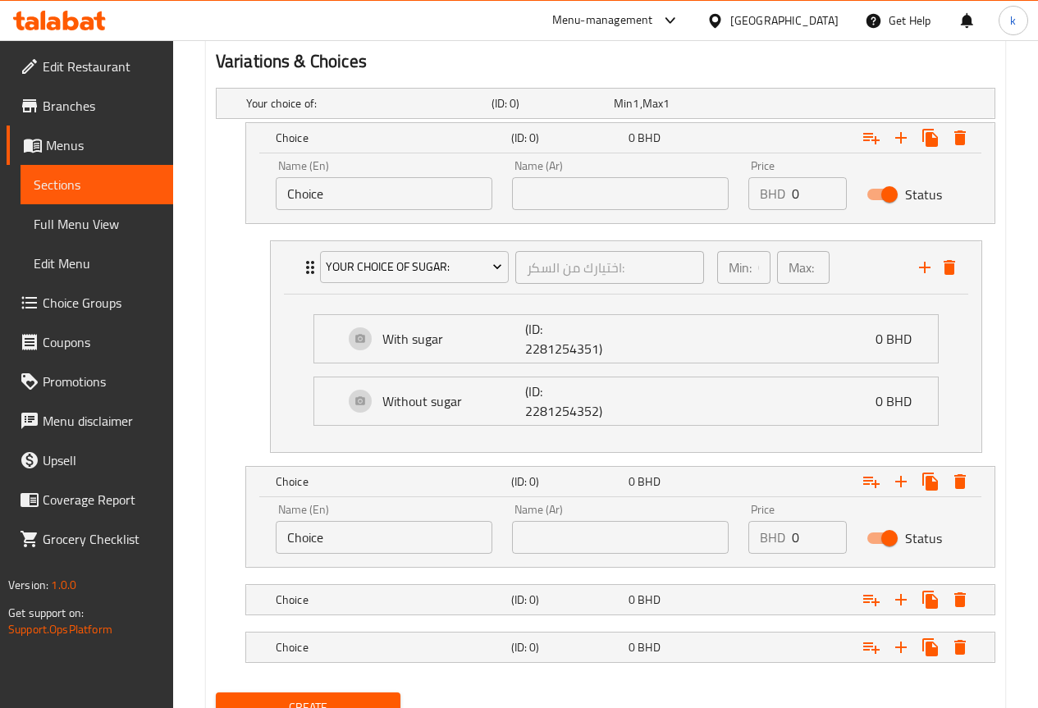
click at [376, 542] on input "Choice" at bounding box center [384, 537] width 217 height 33
type input "س"
type input "small"
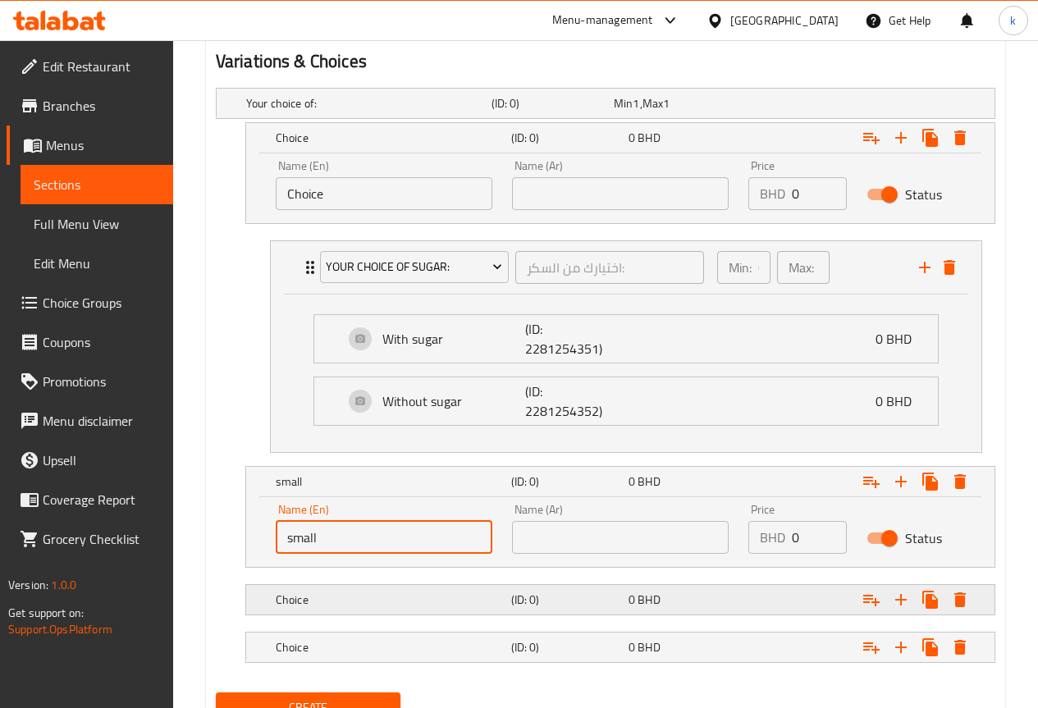
click at [407, 594] on h5 "Choice" at bounding box center [390, 600] width 229 height 16
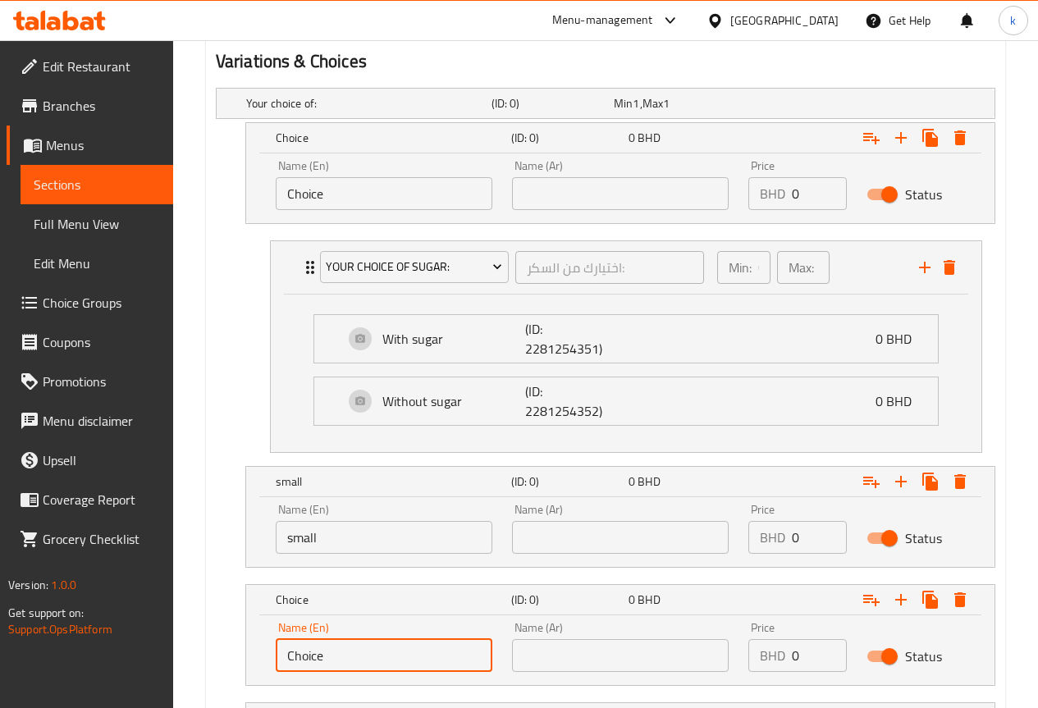
click at [378, 657] on input "Choice" at bounding box center [384, 655] width 217 height 33
type input "medium"
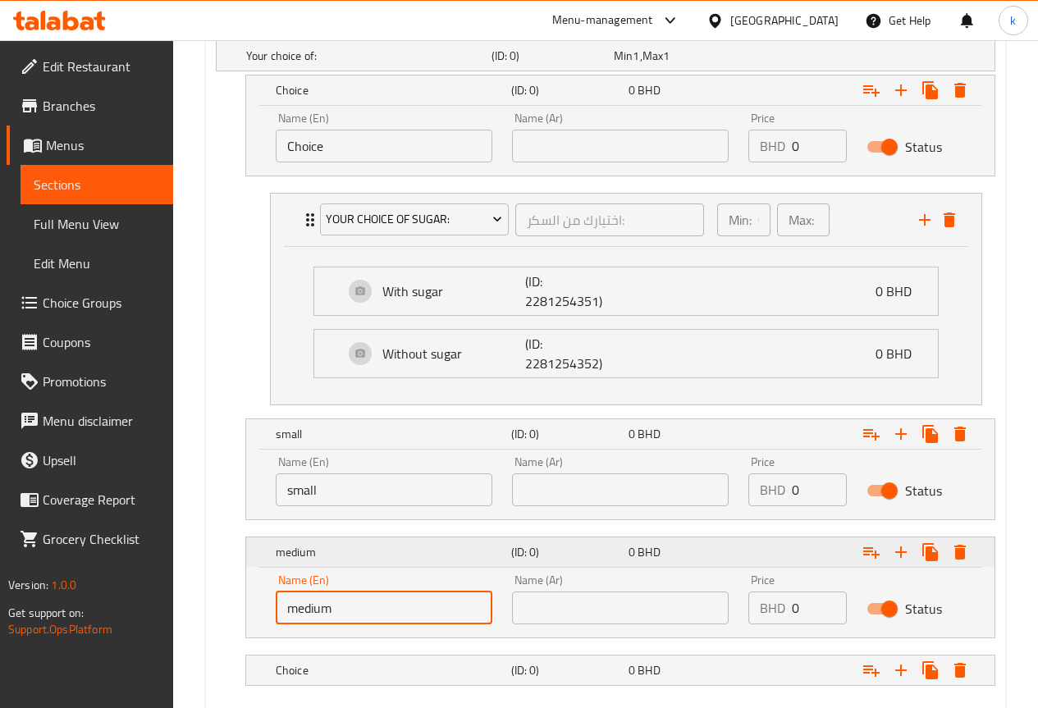
scroll to position [1021, 0]
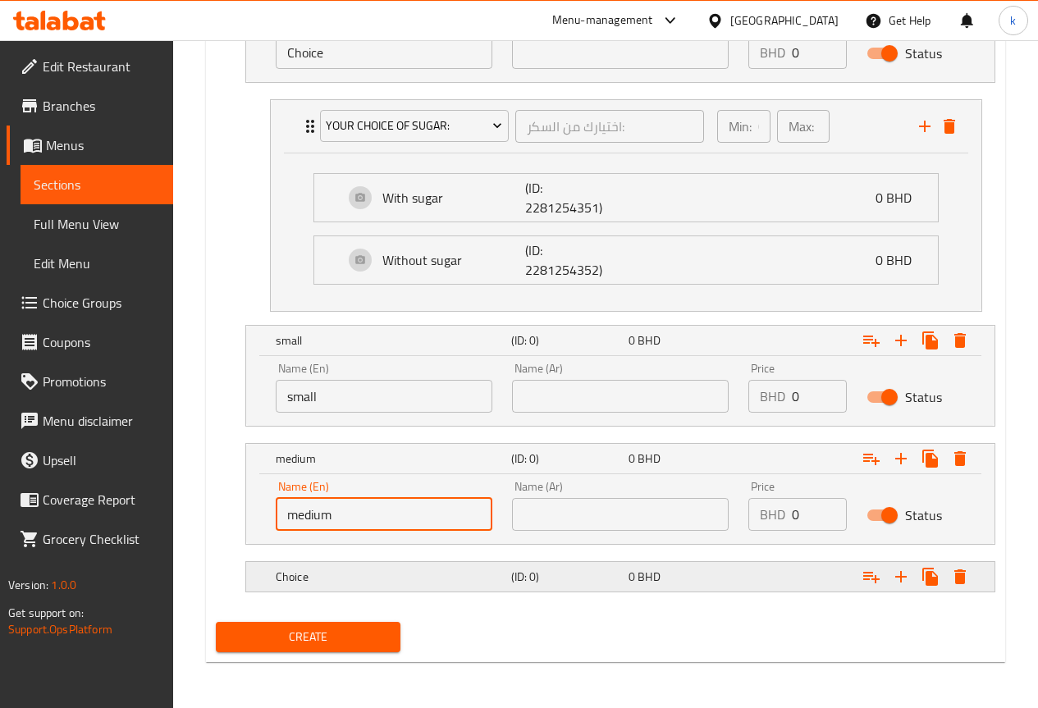
click at [383, 578] on h5 "Choice" at bounding box center [390, 577] width 229 height 16
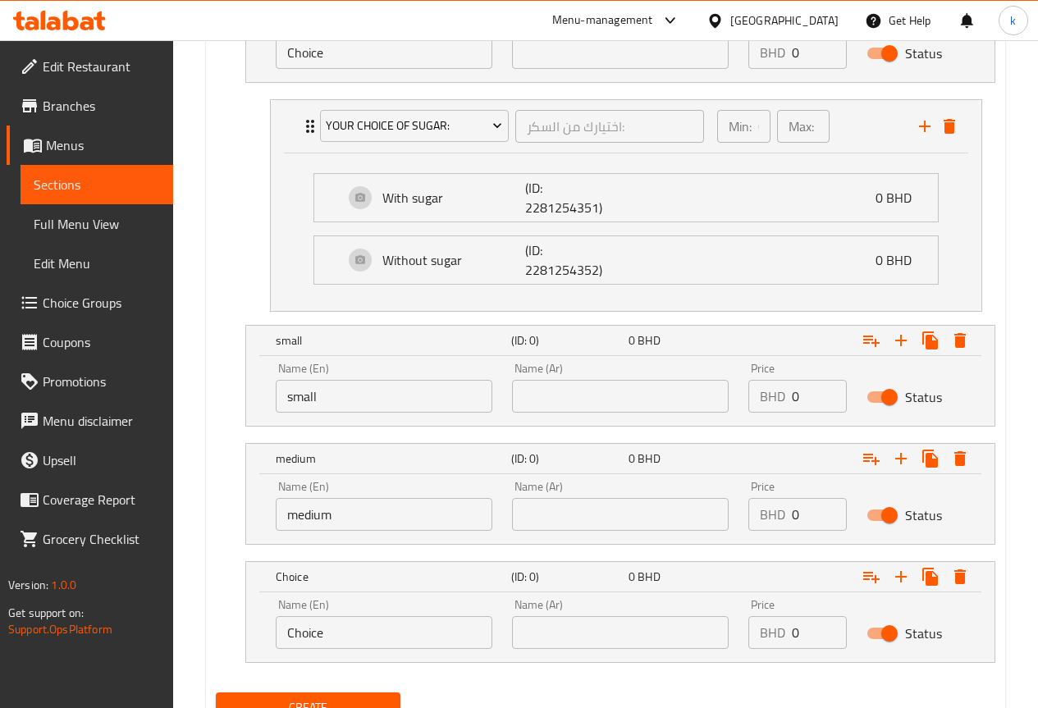
click at [357, 642] on input "Choice" at bounding box center [384, 632] width 217 height 33
type input "a"
type input "Large"
click at [564, 406] on input "text" at bounding box center [620, 396] width 217 height 33
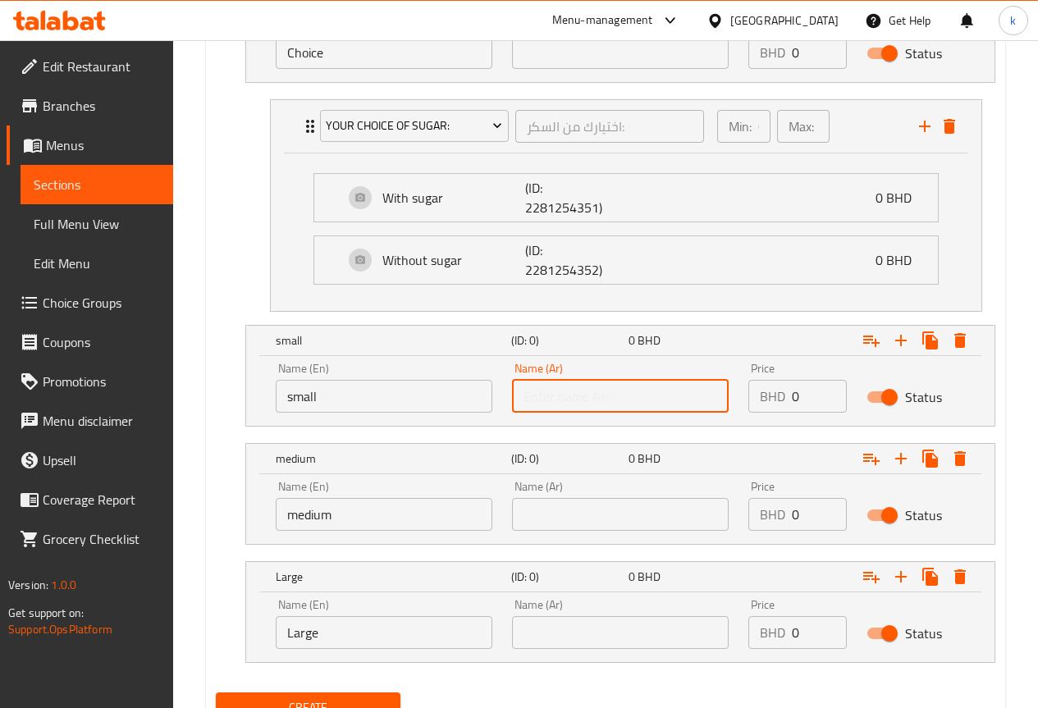
type input "صغير"
click at [596, 511] on input "text" at bounding box center [620, 514] width 217 height 33
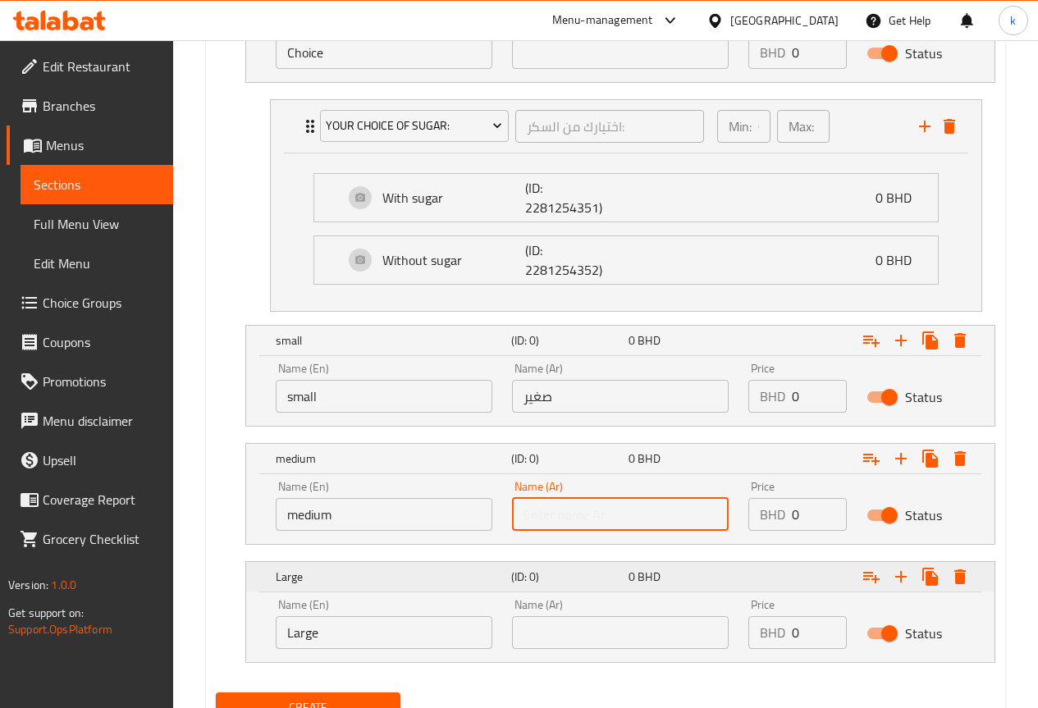
type input "وسط"
click at [616, 632] on input "text" at bounding box center [620, 632] width 217 height 33
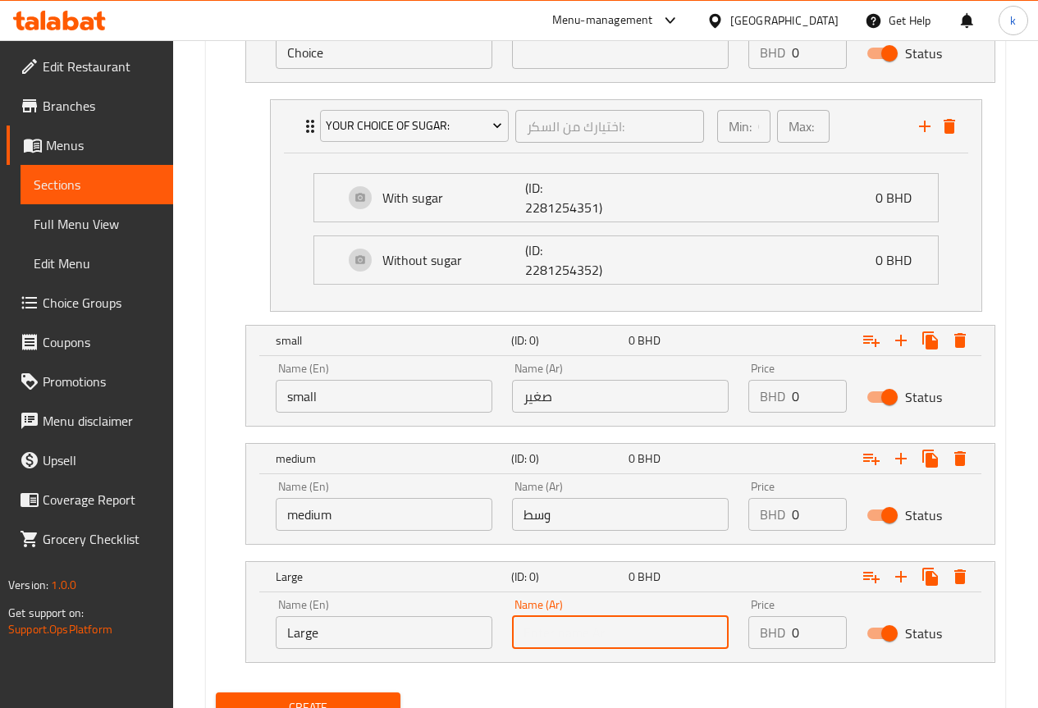
type input "كبير"
click at [802, 397] on input "0" at bounding box center [819, 396] width 55 height 33
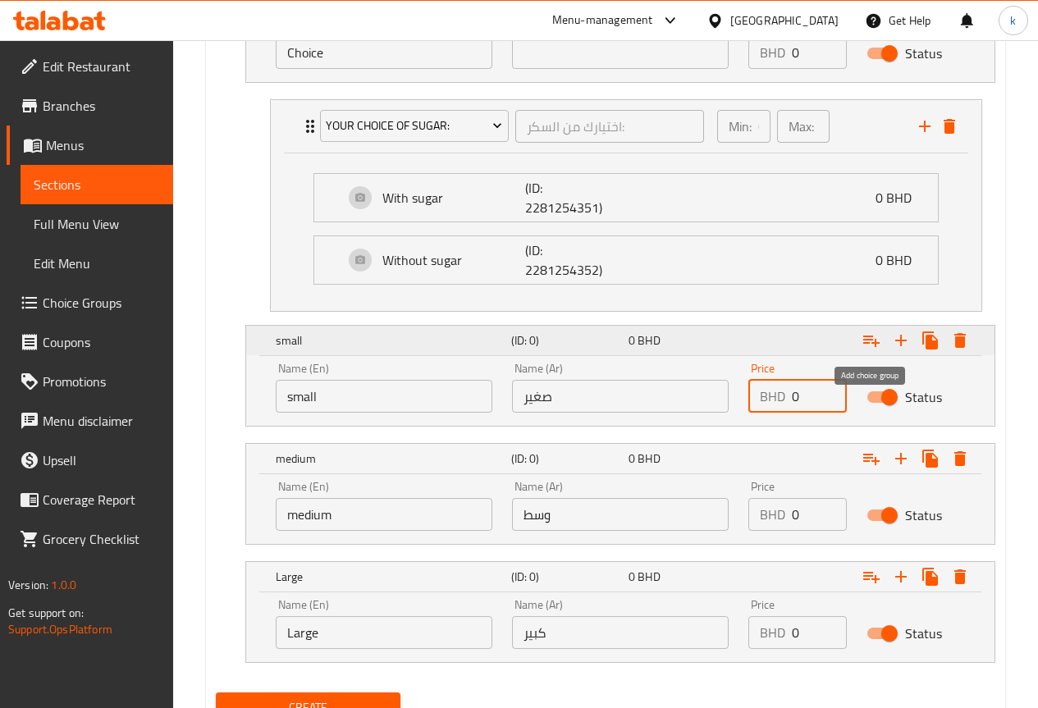
click at [871, 340] on icon "Expand" at bounding box center [871, 341] width 20 height 20
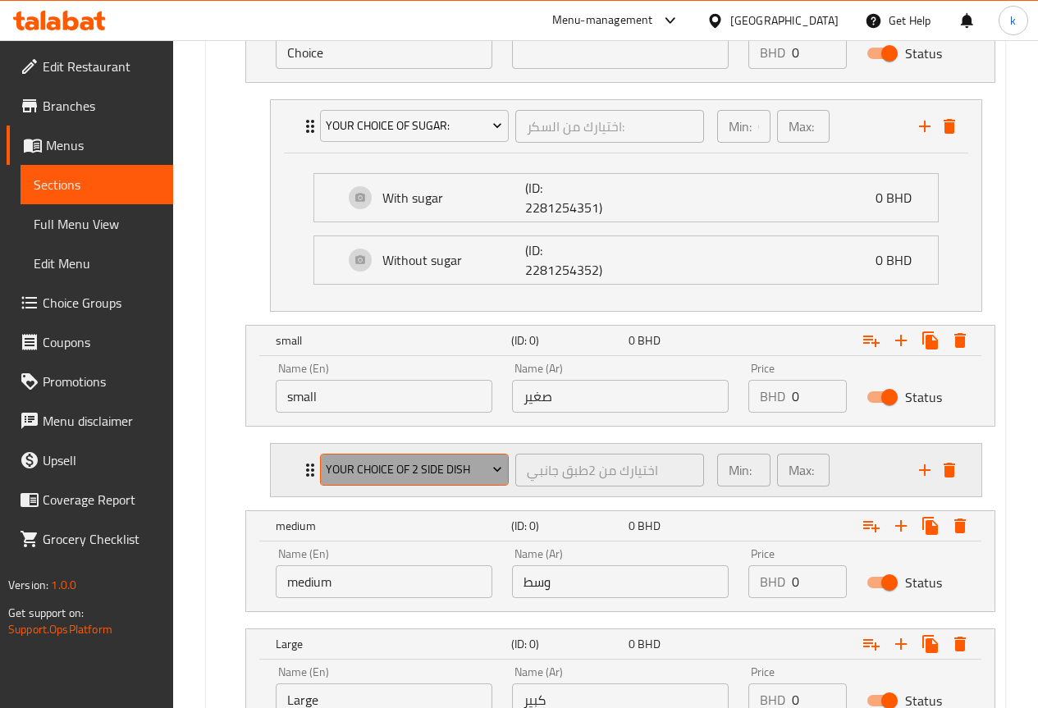
click at [462, 478] on span "your choice of 2 side dish" at bounding box center [414, 469] width 176 height 21
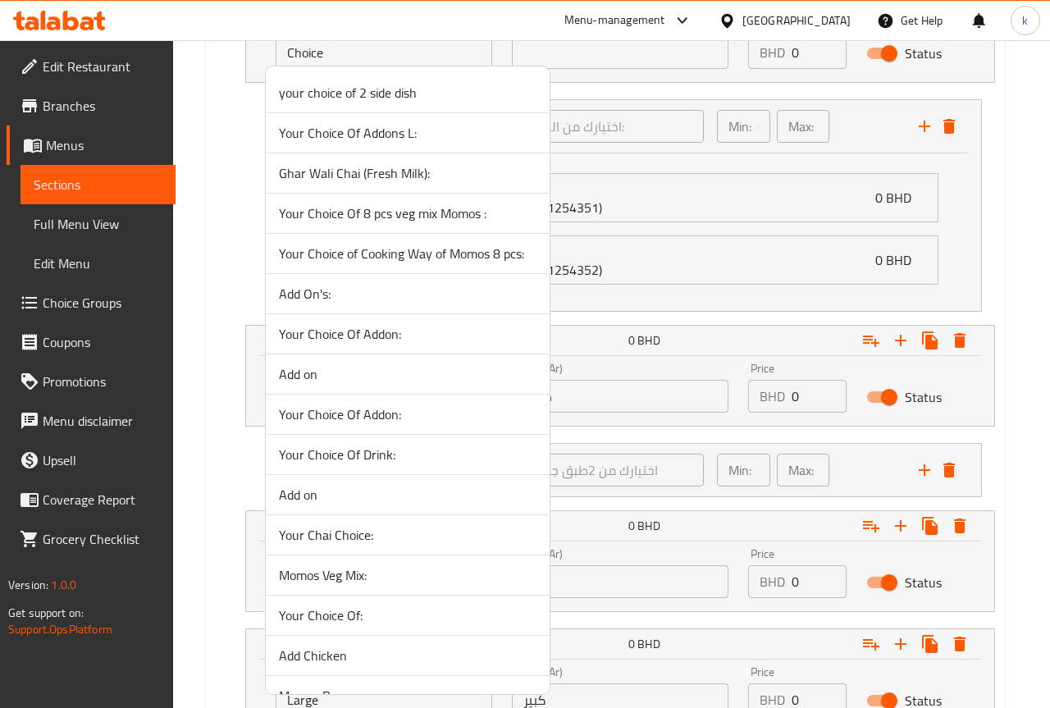
click at [206, 446] on div at bounding box center [525, 354] width 1050 height 708
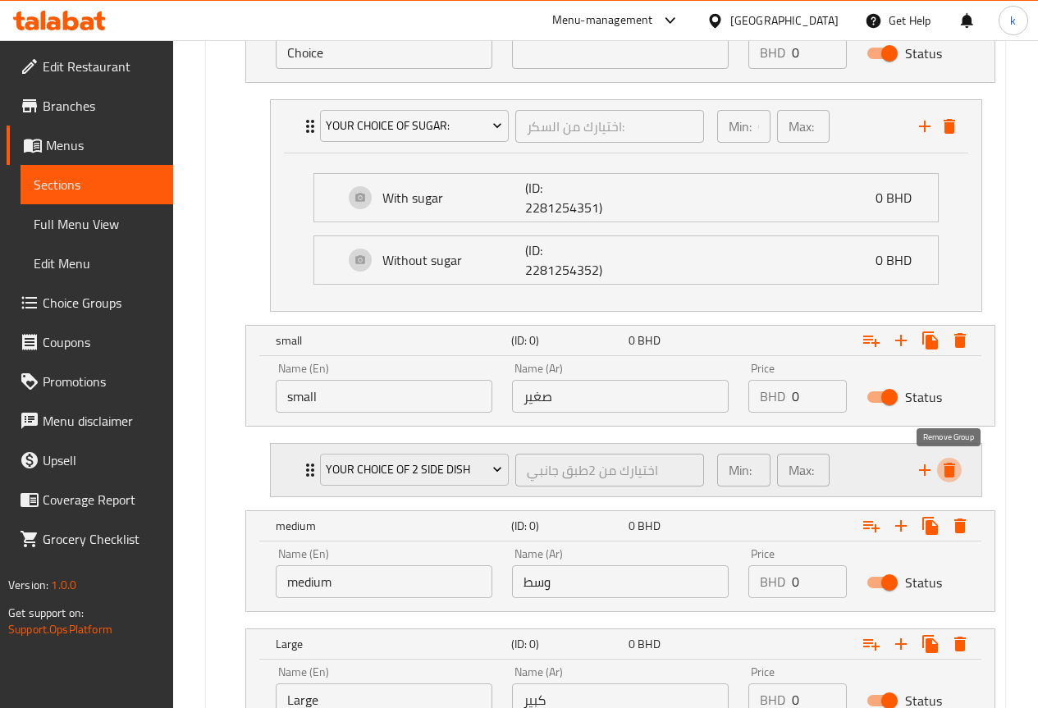
click at [949, 471] on icon "delete" at bounding box center [949, 470] width 11 height 15
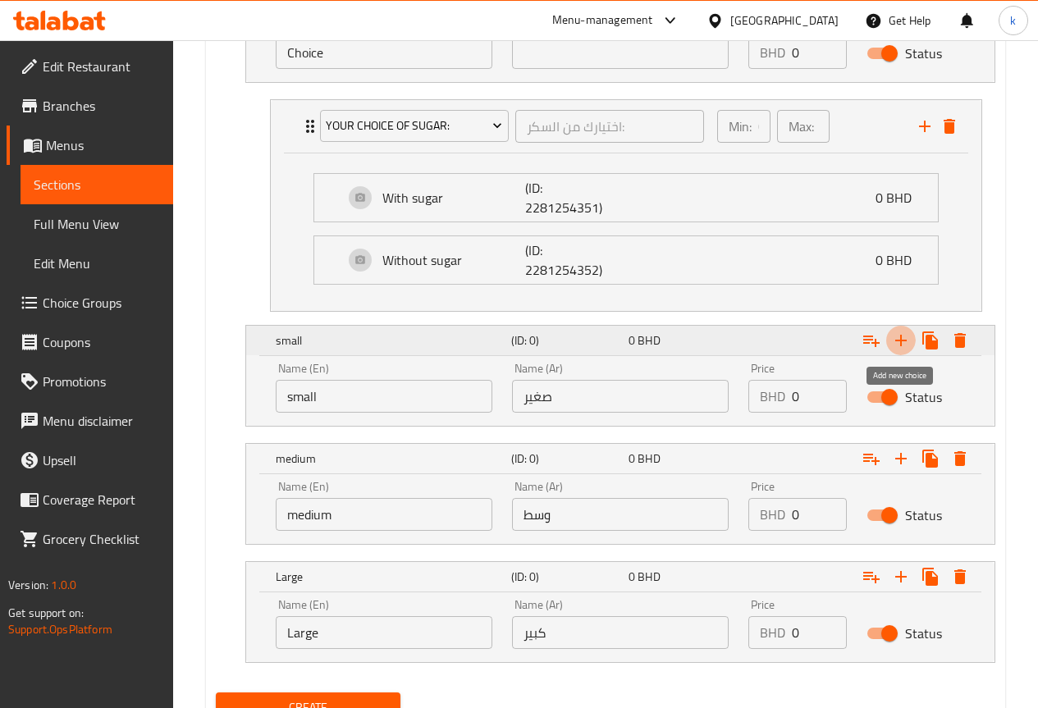
click at [898, 340] on icon "Expand" at bounding box center [900, 340] width 11 height 11
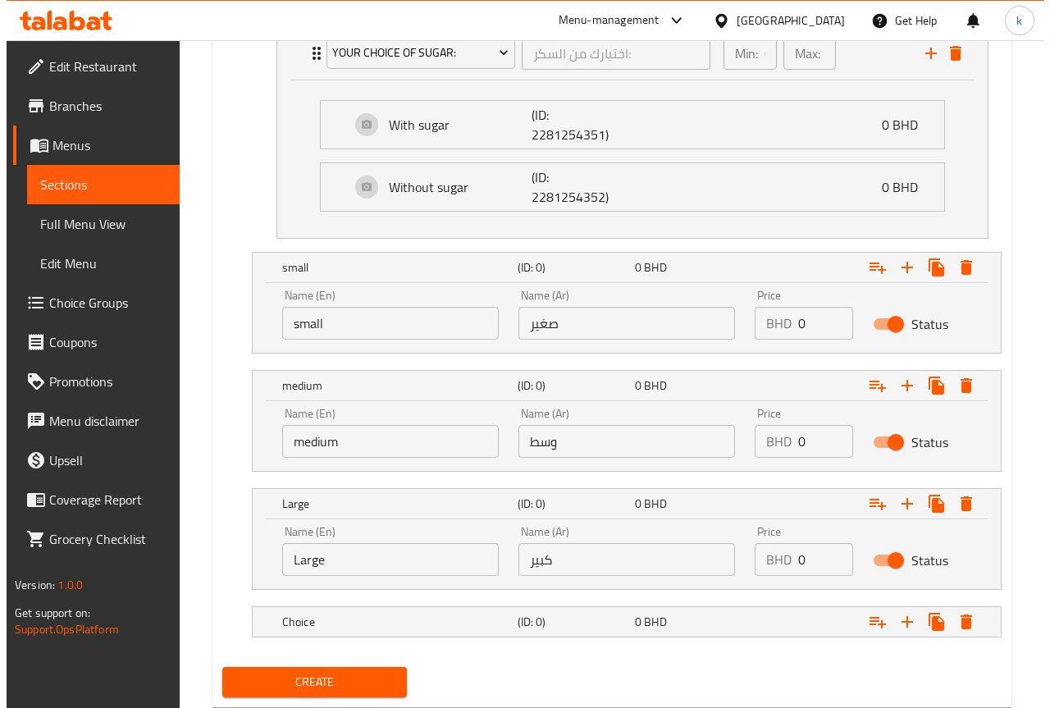
scroll to position [1139, 0]
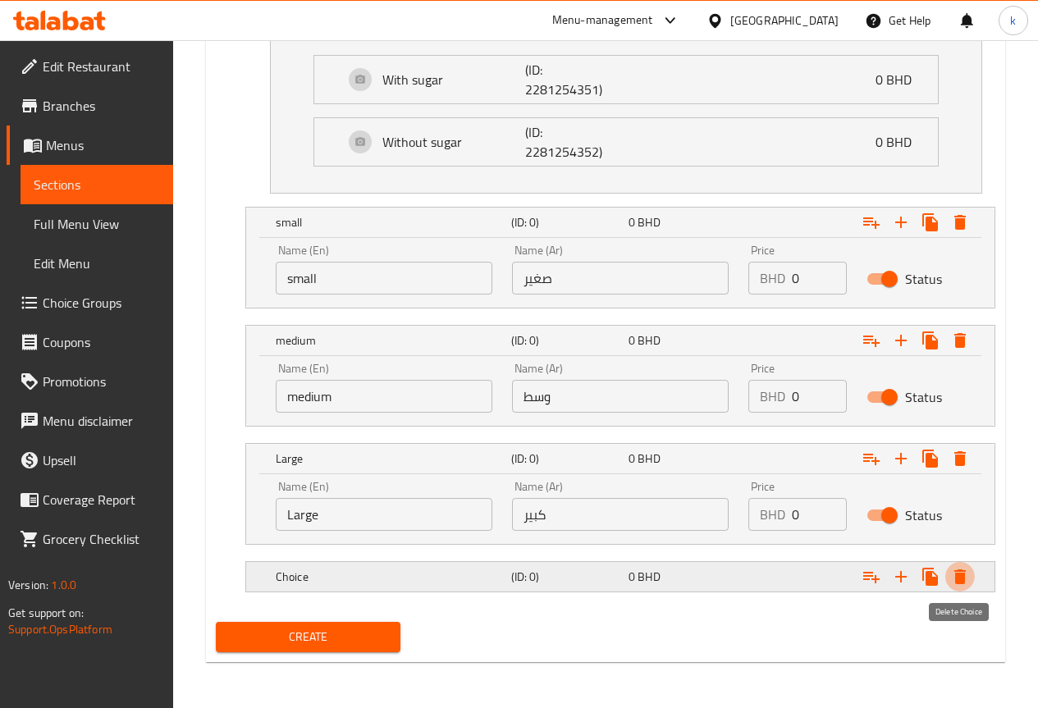
click at [954, 577] on icon "Expand" at bounding box center [960, 577] width 20 height 20
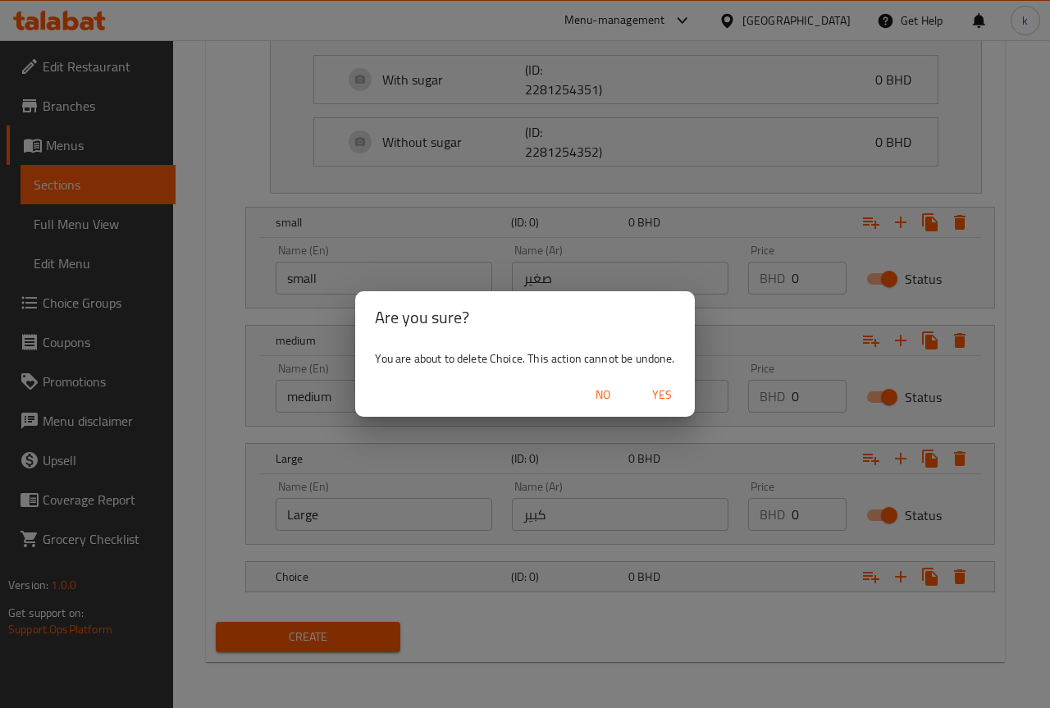
click at [664, 397] on span "Yes" at bounding box center [661, 395] width 39 height 21
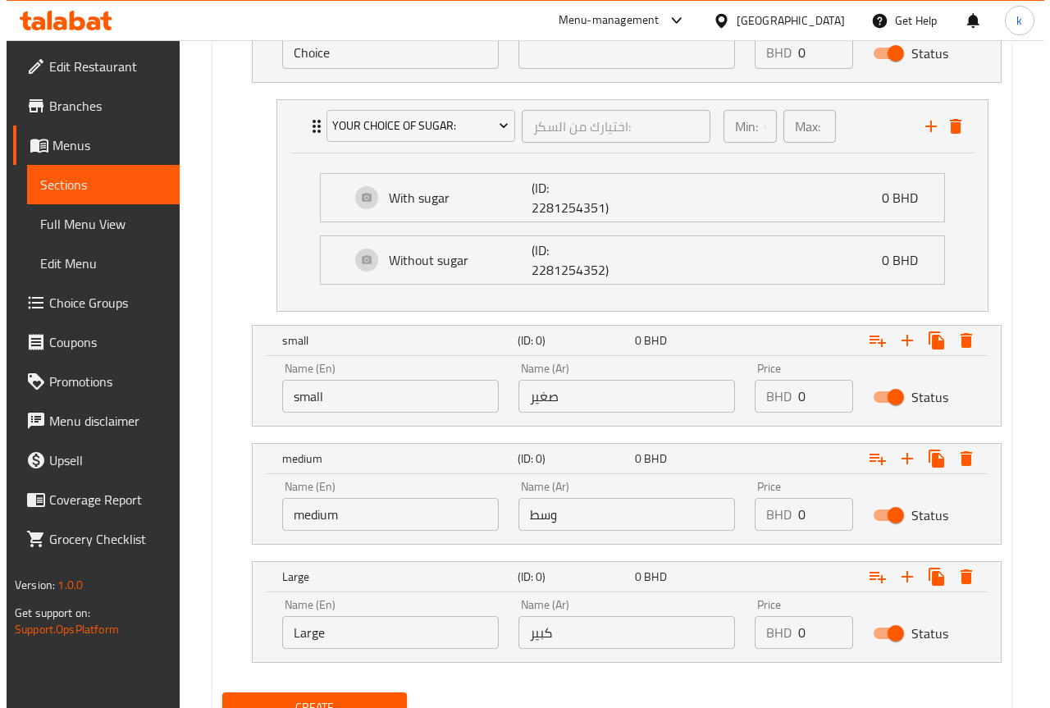
scroll to position [1091, 0]
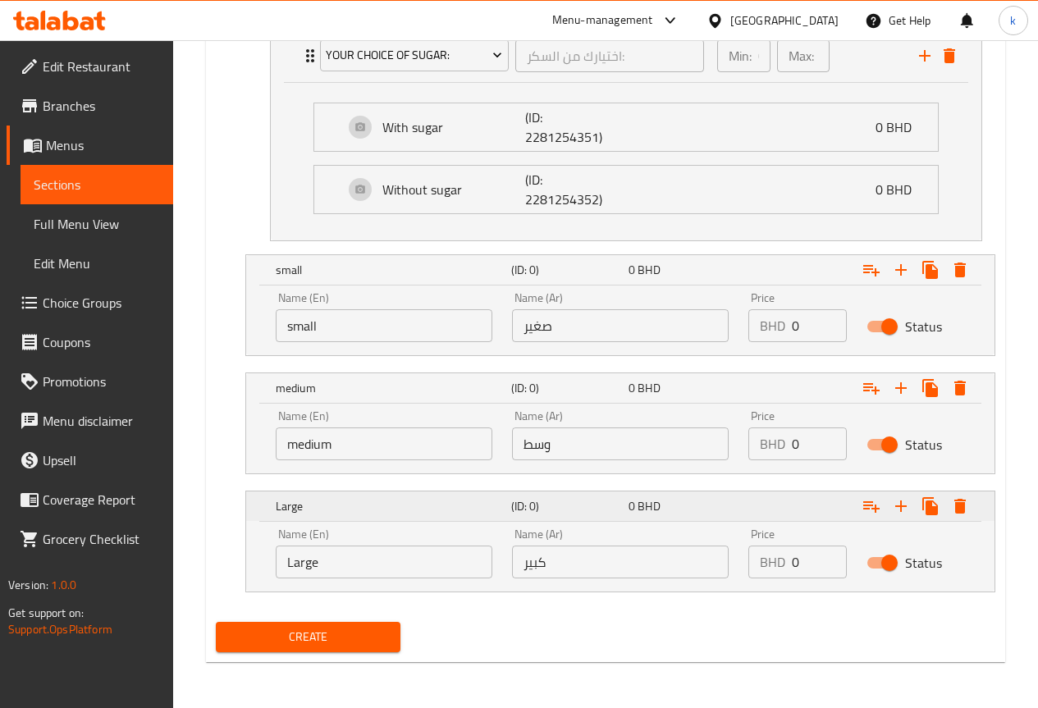
click at [953, 507] on icon "Expand" at bounding box center [960, 506] width 20 height 20
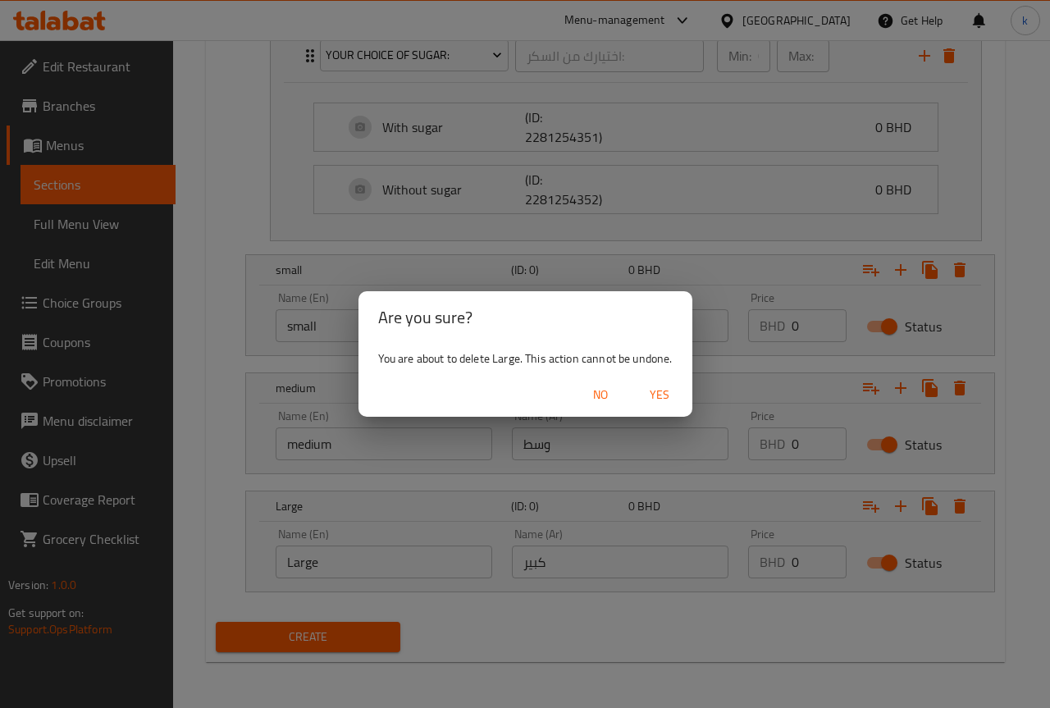
click at [649, 386] on span "Yes" at bounding box center [659, 395] width 39 height 21
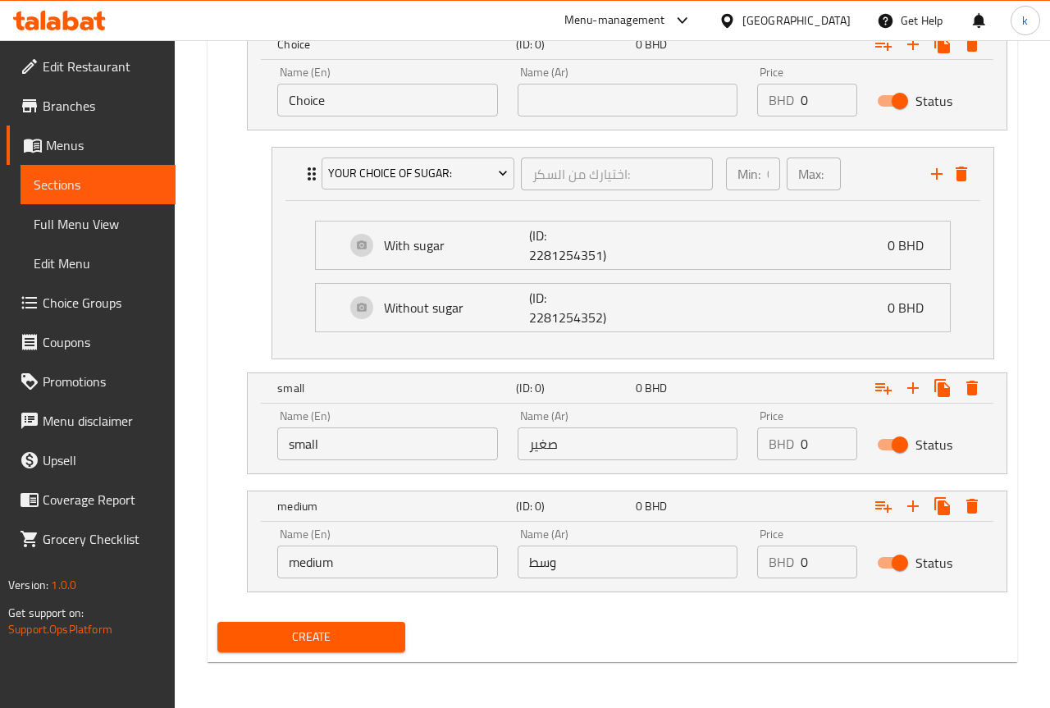
scroll to position [973, 0]
click at [950, 392] on icon "Expand" at bounding box center [960, 388] width 20 height 20
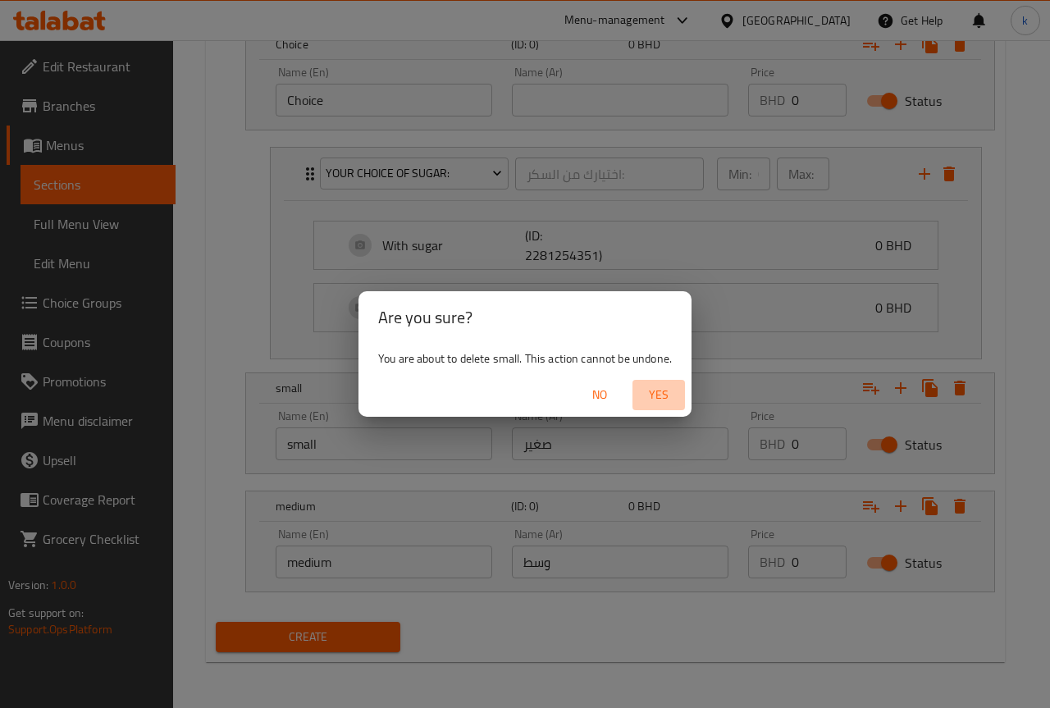
click at [633, 385] on button "Yes" at bounding box center [659, 395] width 53 height 30
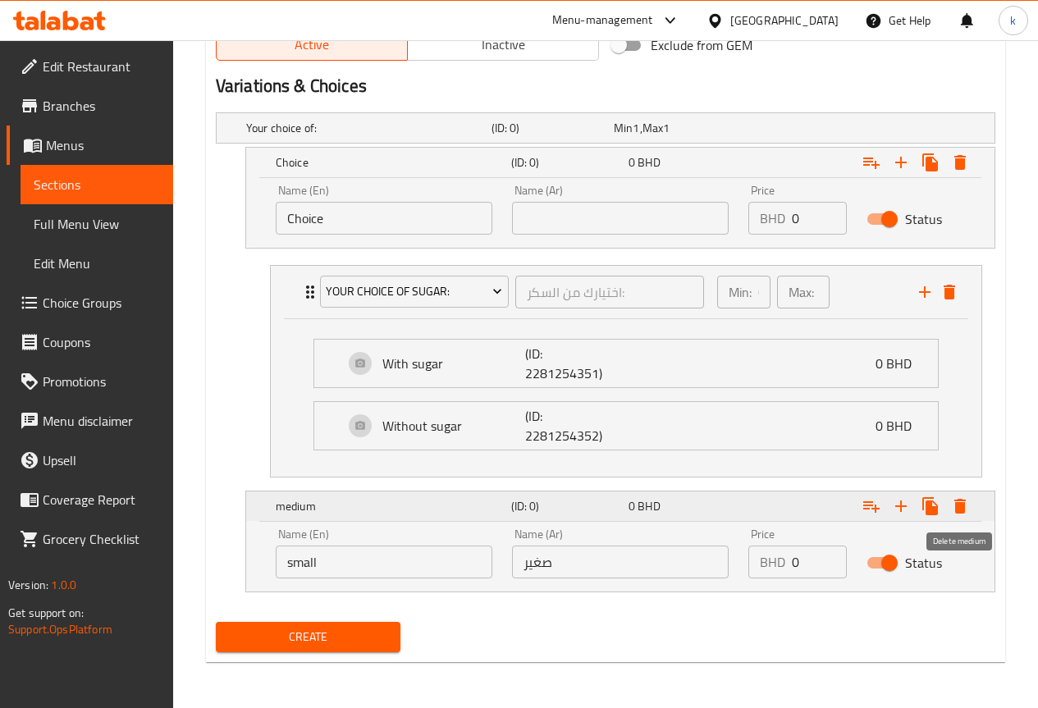
click at [965, 499] on icon "Expand" at bounding box center [960, 506] width 20 height 20
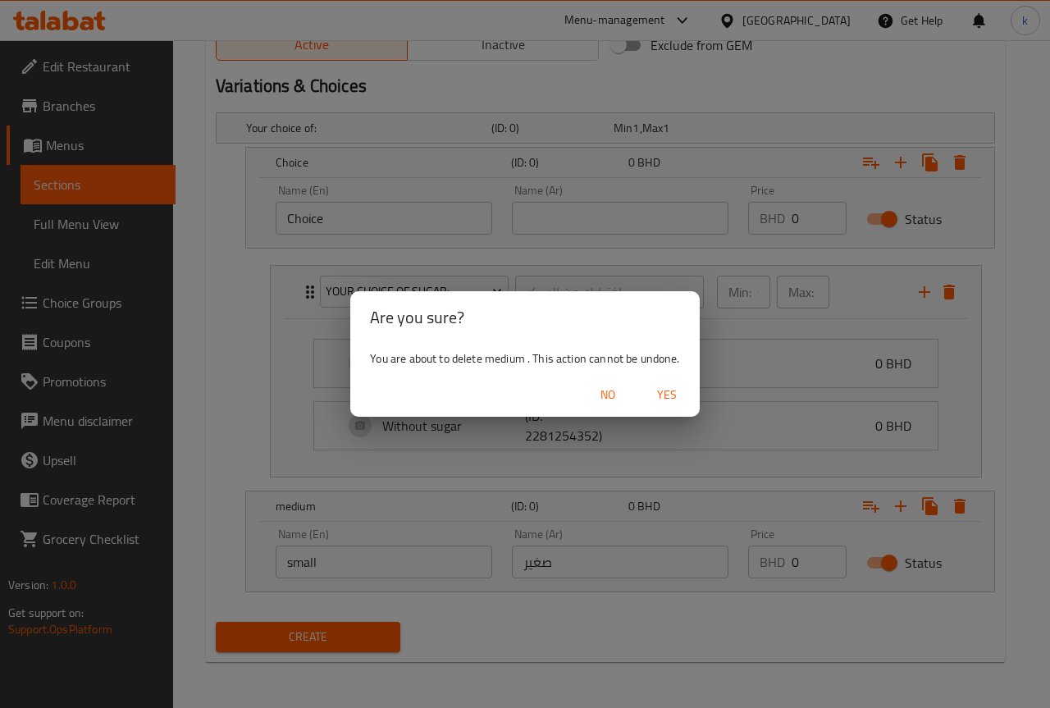
click at [673, 398] on span "Yes" at bounding box center [666, 395] width 39 height 21
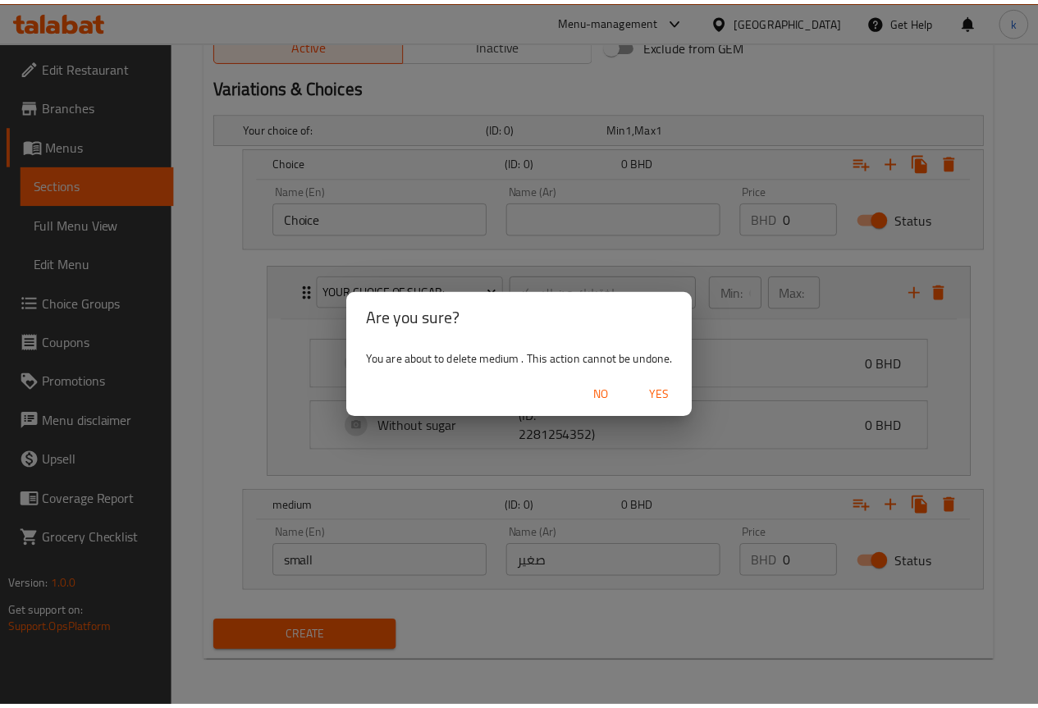
scroll to position [737, 0]
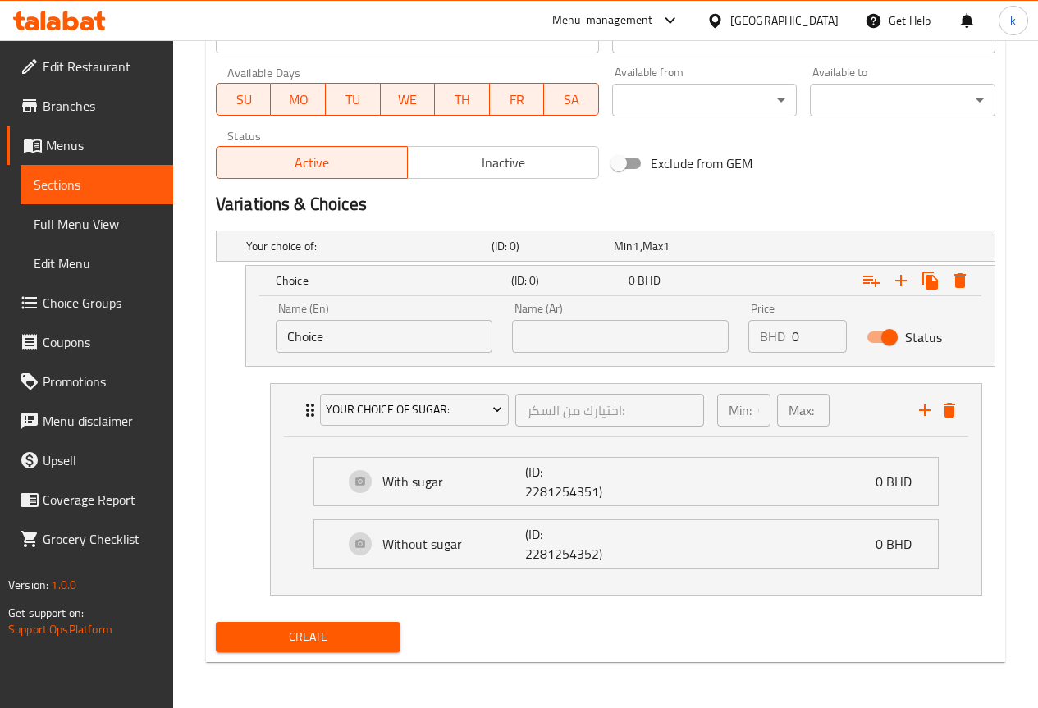
click at [405, 356] on div "Name (En) Choice Name (En)" at bounding box center [384, 328] width 236 height 70
click at [423, 340] on input "Choice" at bounding box center [384, 336] width 217 height 33
drag, startPoint x: 236, startPoint y: 400, endPoint x: 167, endPoint y: 400, distance: 69.7
click at [234, 400] on nav "Your choice of sugar: اختيارك من السكر: ​ Min: 0 ​ Max: 0 ​ With sugar (ID: 228…" at bounding box center [605, 489] width 779 height 239
click at [466, 489] on p "With sugar" at bounding box center [453, 482] width 143 height 20
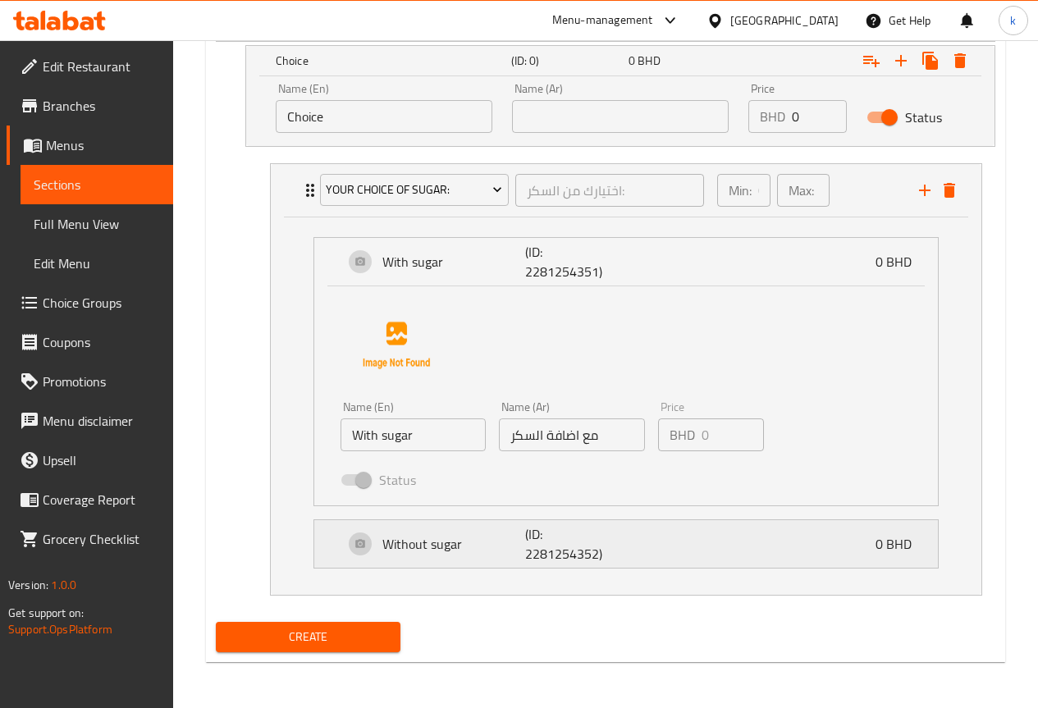
click at [486, 560] on div "Without sugar (ID: 2281254352) 0 BHD" at bounding box center [631, 544] width 574 height 48
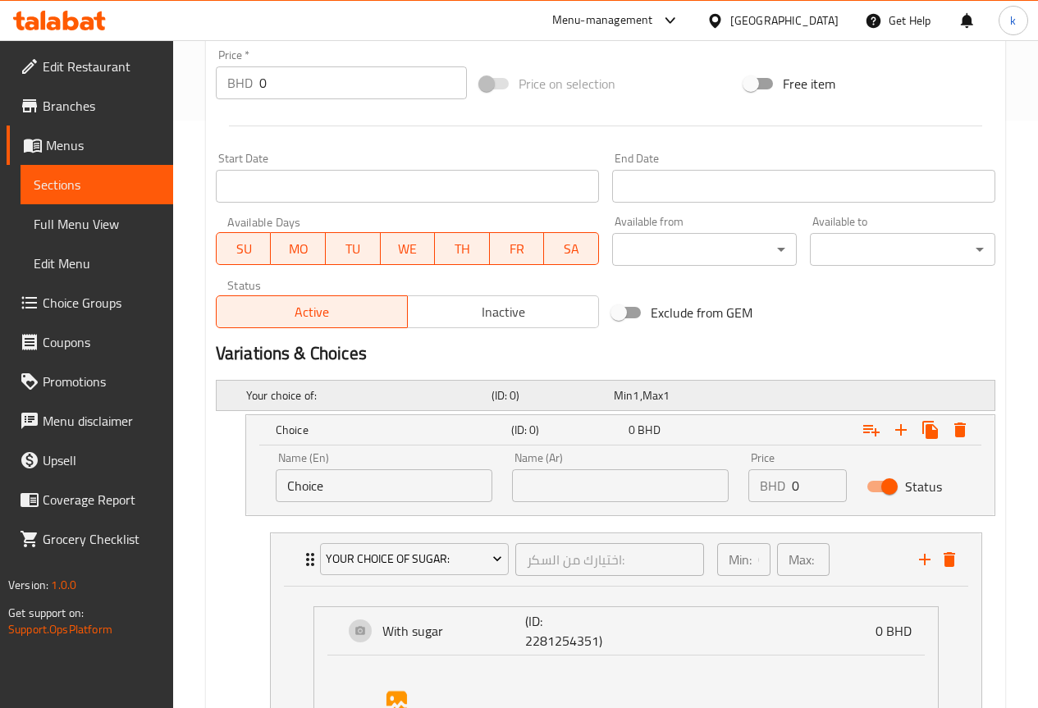
scroll to position [574, 0]
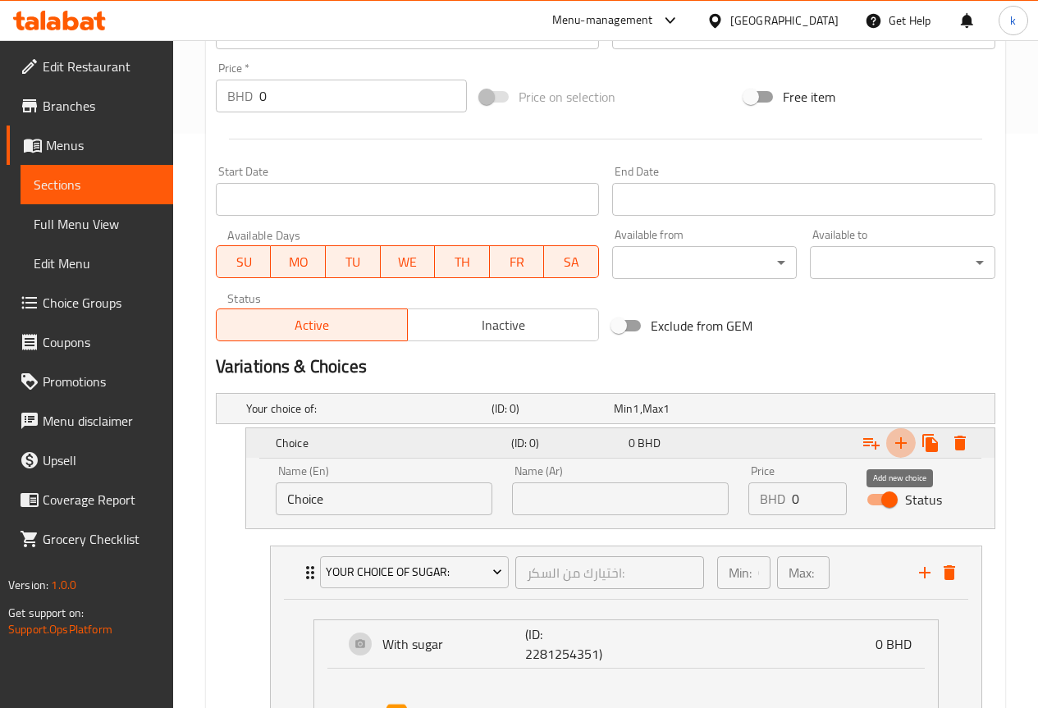
click at [907, 444] on icon "Expand" at bounding box center [901, 443] width 20 height 20
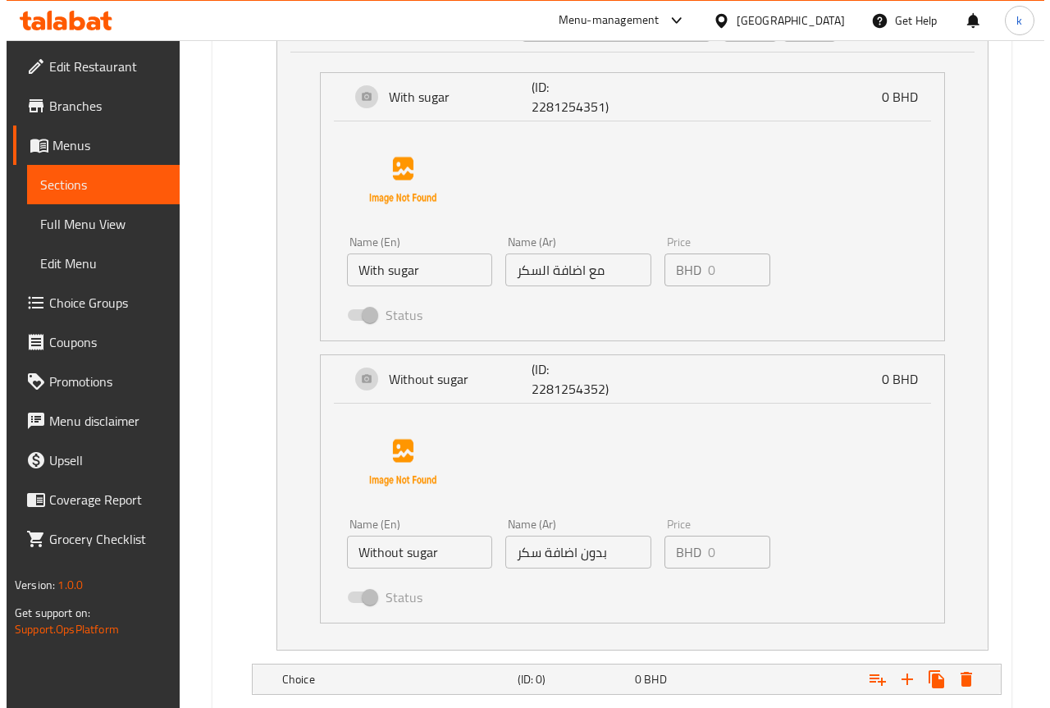
scroll to position [1224, 0]
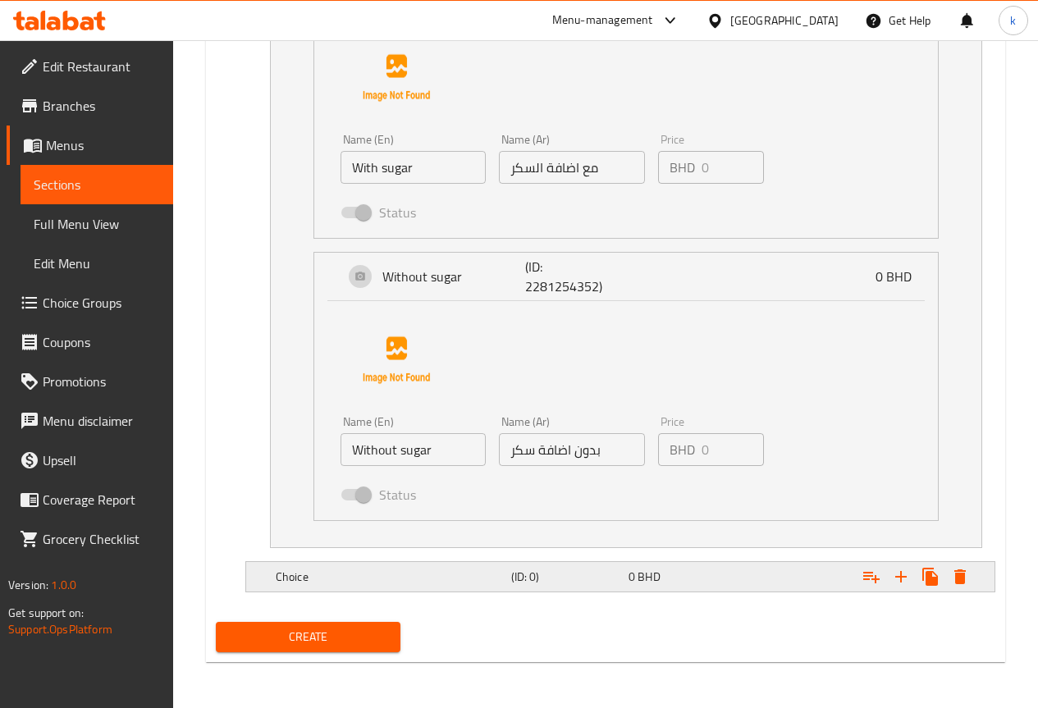
click at [956, 574] on icon "Expand" at bounding box center [959, 576] width 11 height 15
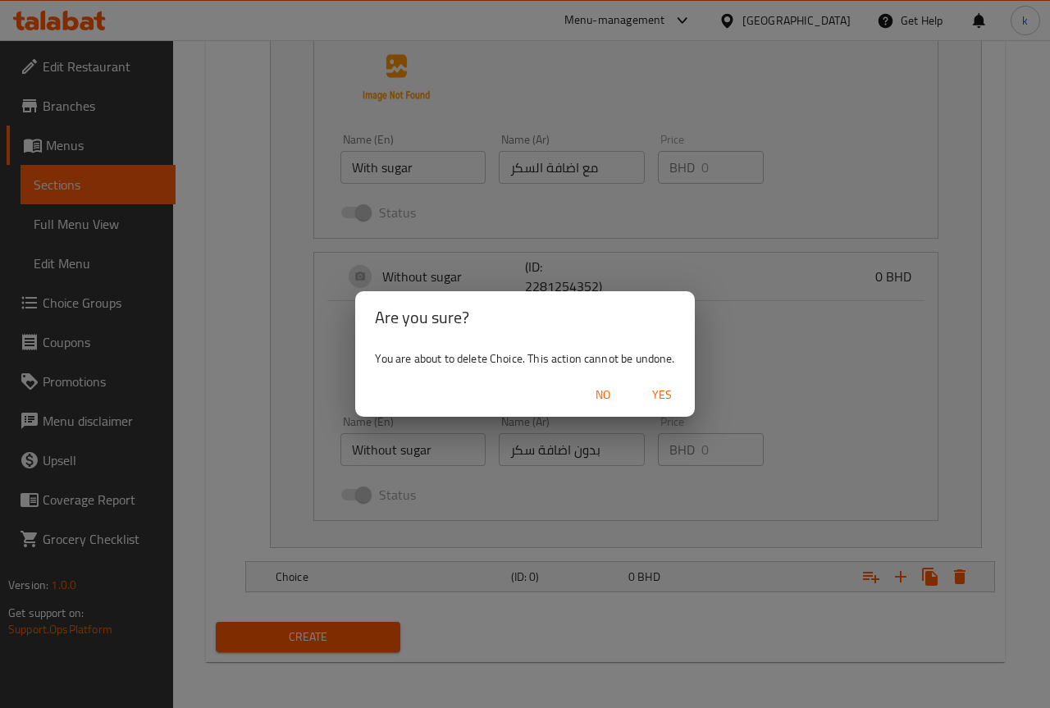
click at [668, 399] on span "Yes" at bounding box center [661, 395] width 39 height 21
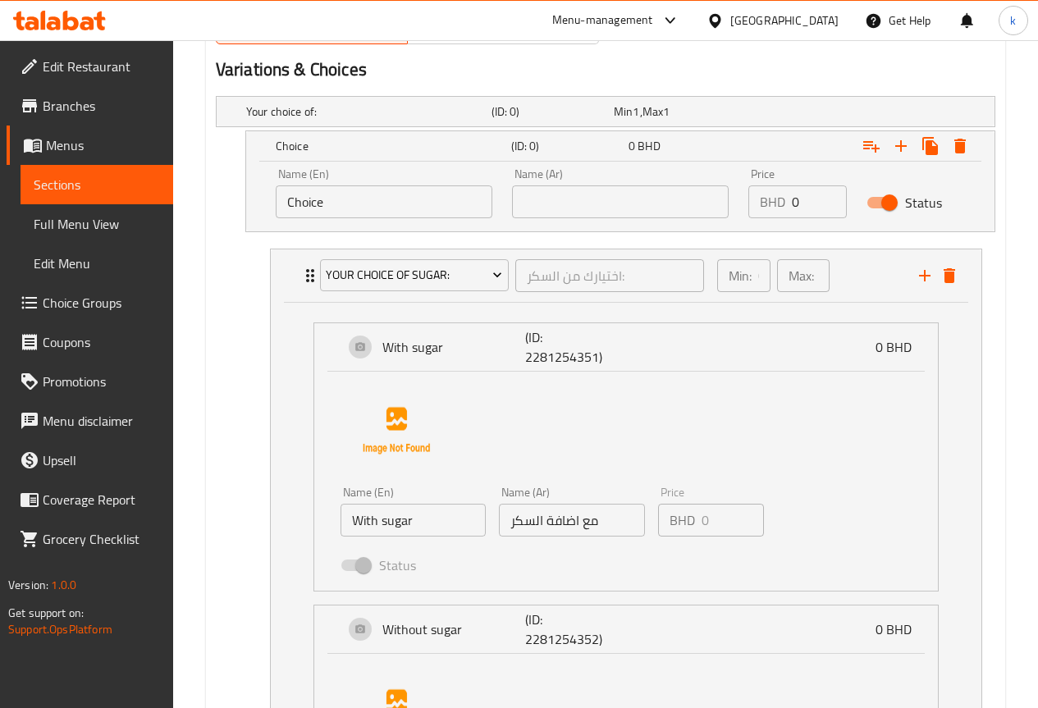
scroll to position [684, 0]
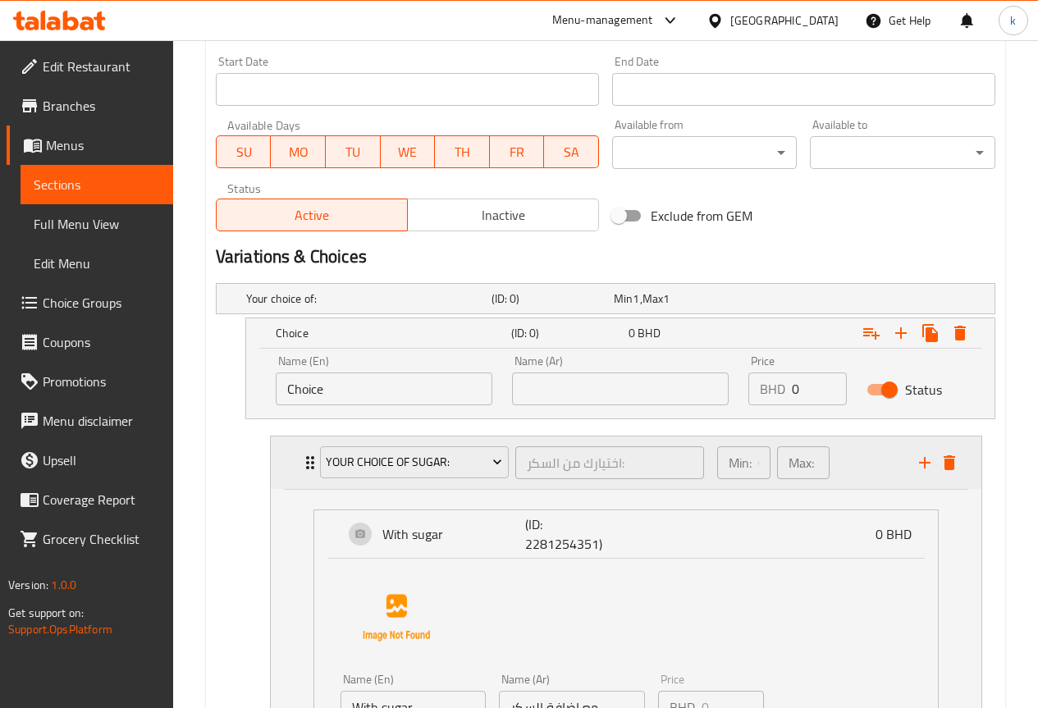
click at [301, 451] on div "Your choice of sugar: اختيارك من السكر: ​ Min: 0 ​ Max: 0 ​" at bounding box center [630, 462] width 661 height 53
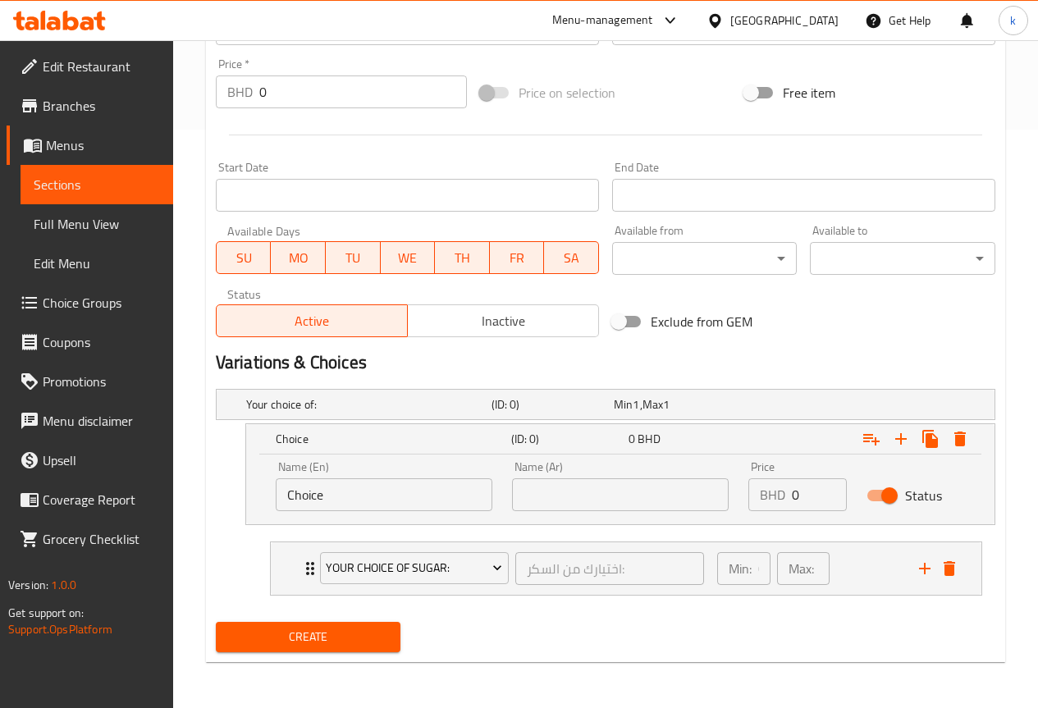
scroll to position [578, 0]
click at [481, 559] on span "Your choice of sugar:" at bounding box center [414, 568] width 176 height 21
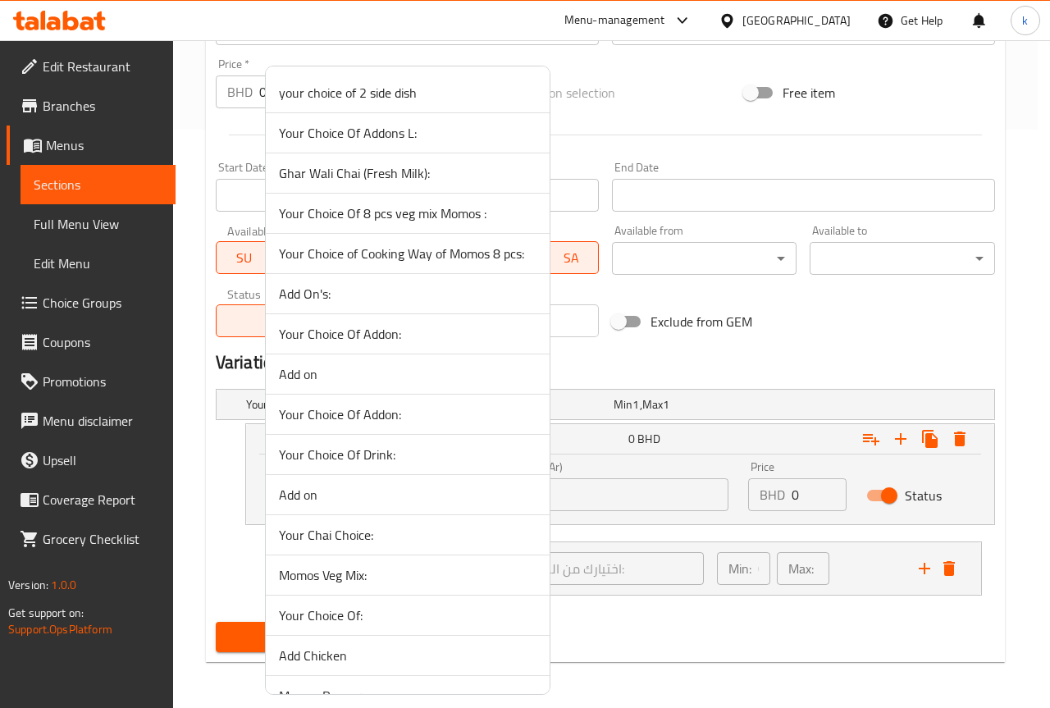
click at [625, 615] on div at bounding box center [525, 354] width 1050 height 708
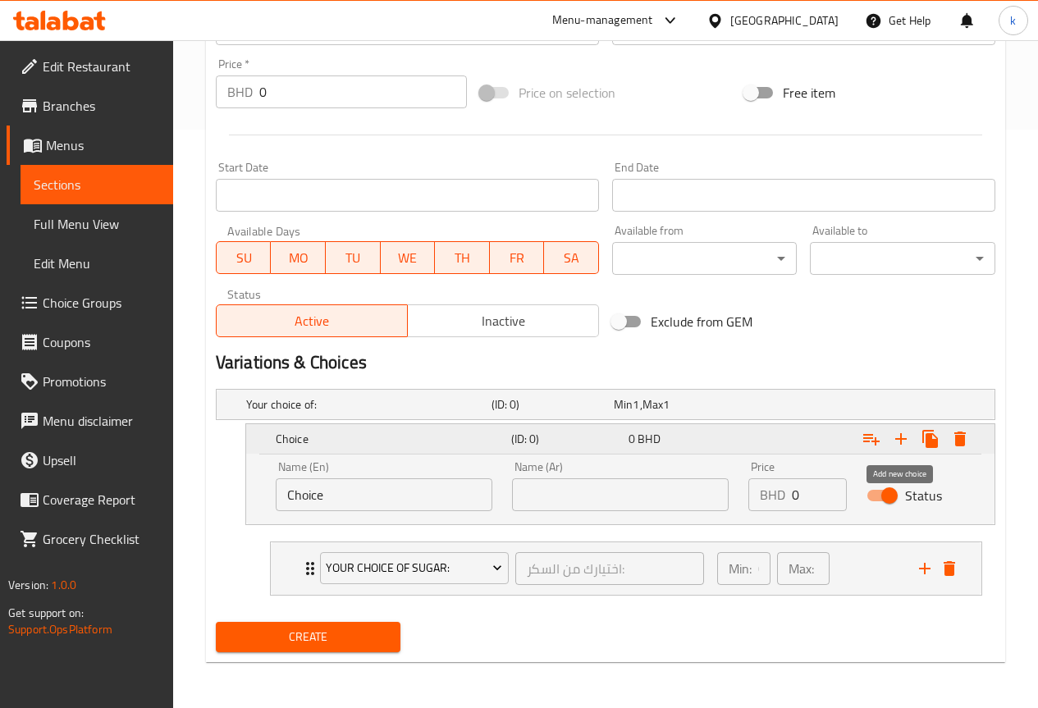
click at [912, 446] on button "Expand" at bounding box center [901, 439] width 30 height 30
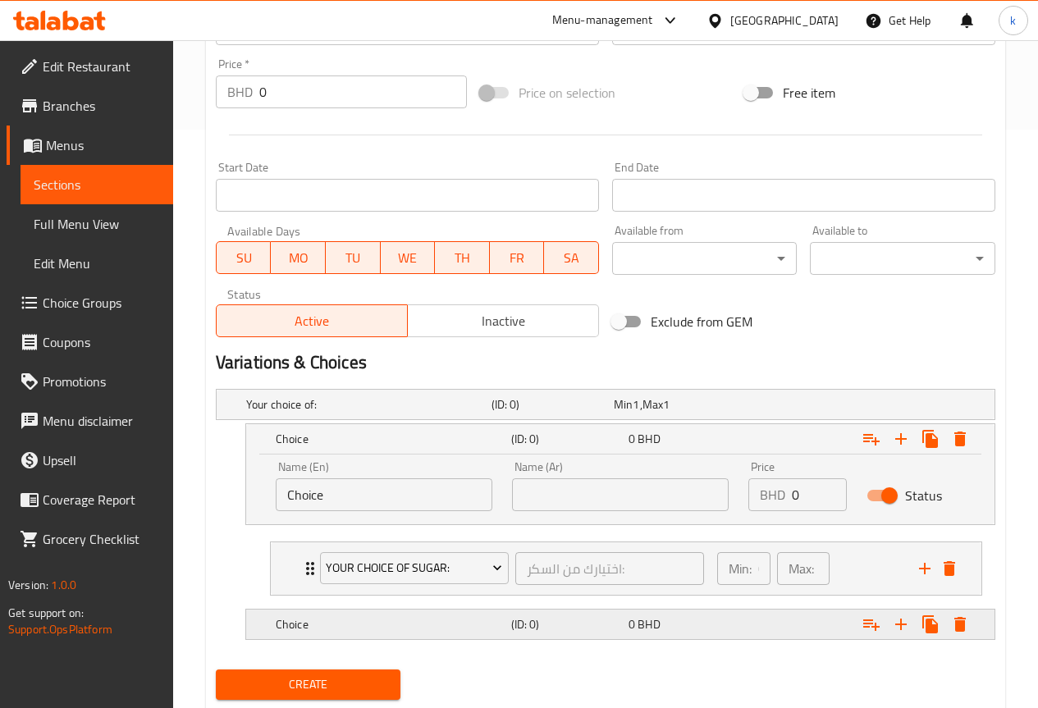
click at [462, 626] on h5 "Choice" at bounding box center [390, 624] width 229 height 16
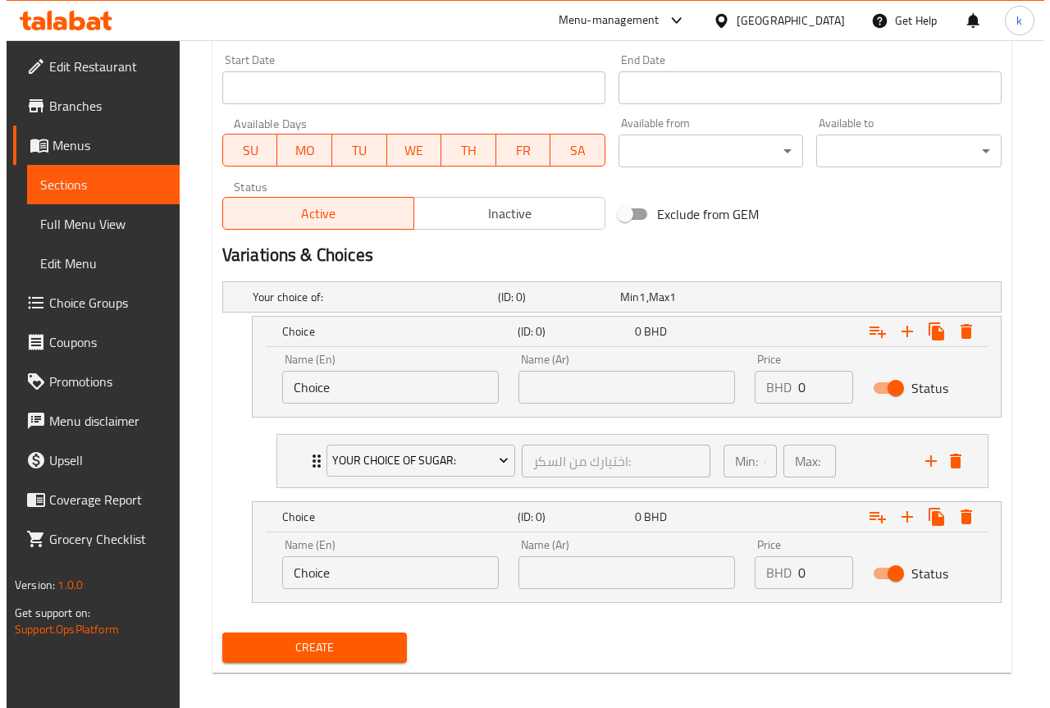
scroll to position [697, 0]
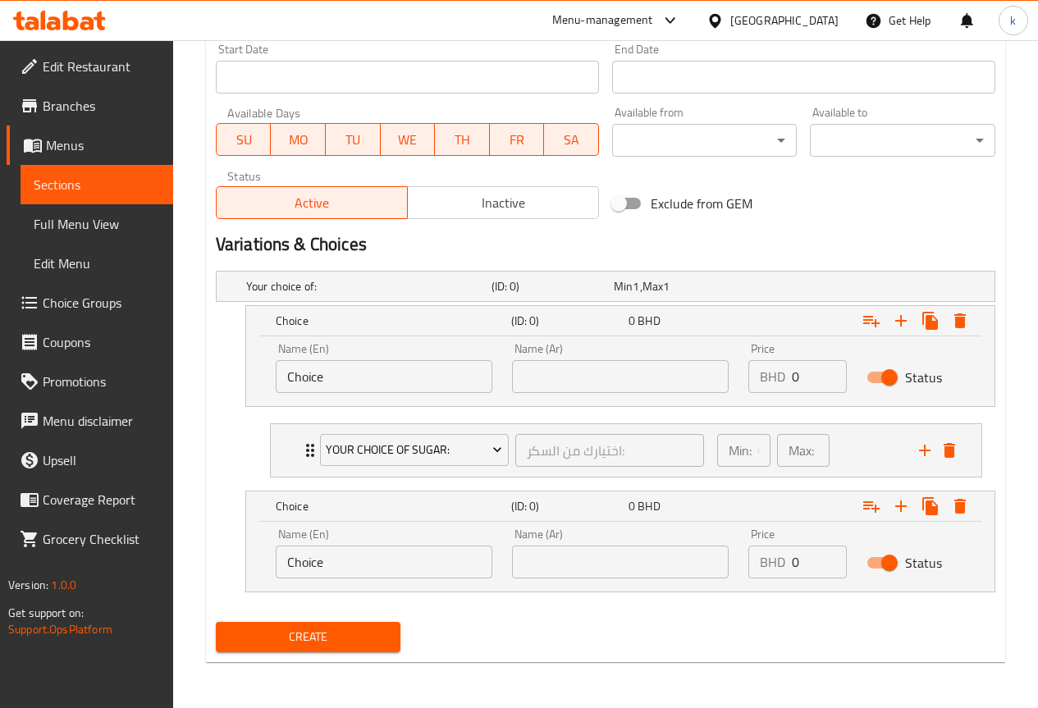
click at [419, 533] on div "Name (En) Choice Name (En)" at bounding box center [384, 553] width 217 height 50
click at [438, 564] on input "Choice" at bounding box center [384, 562] width 217 height 33
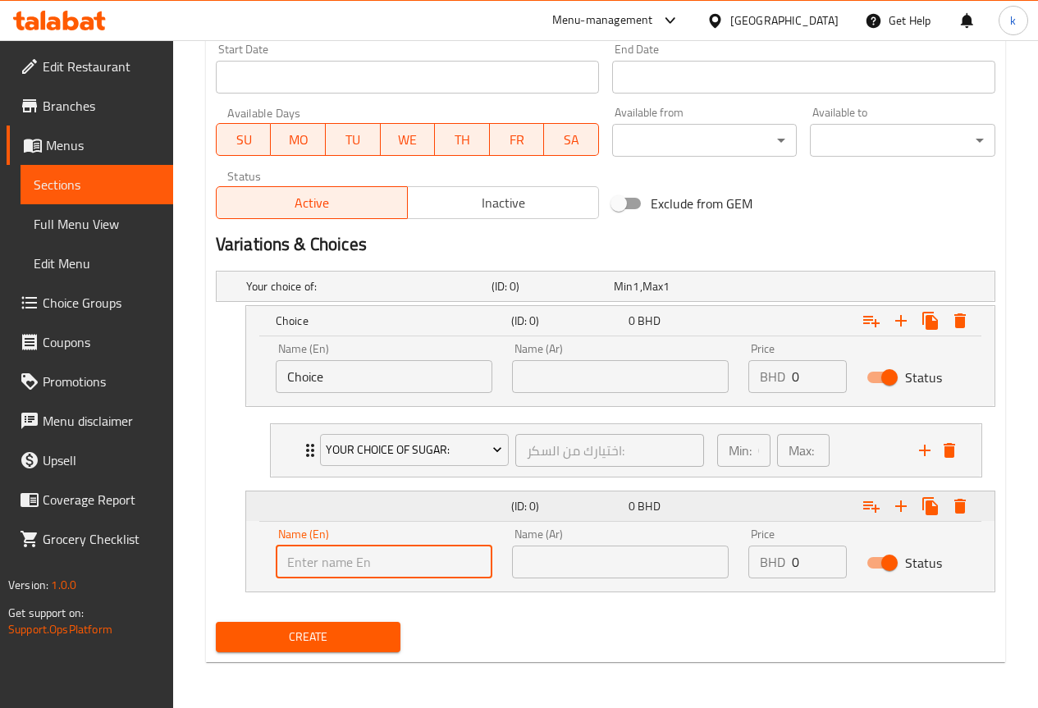
click at [957, 504] on icon "Expand" at bounding box center [959, 506] width 11 height 15
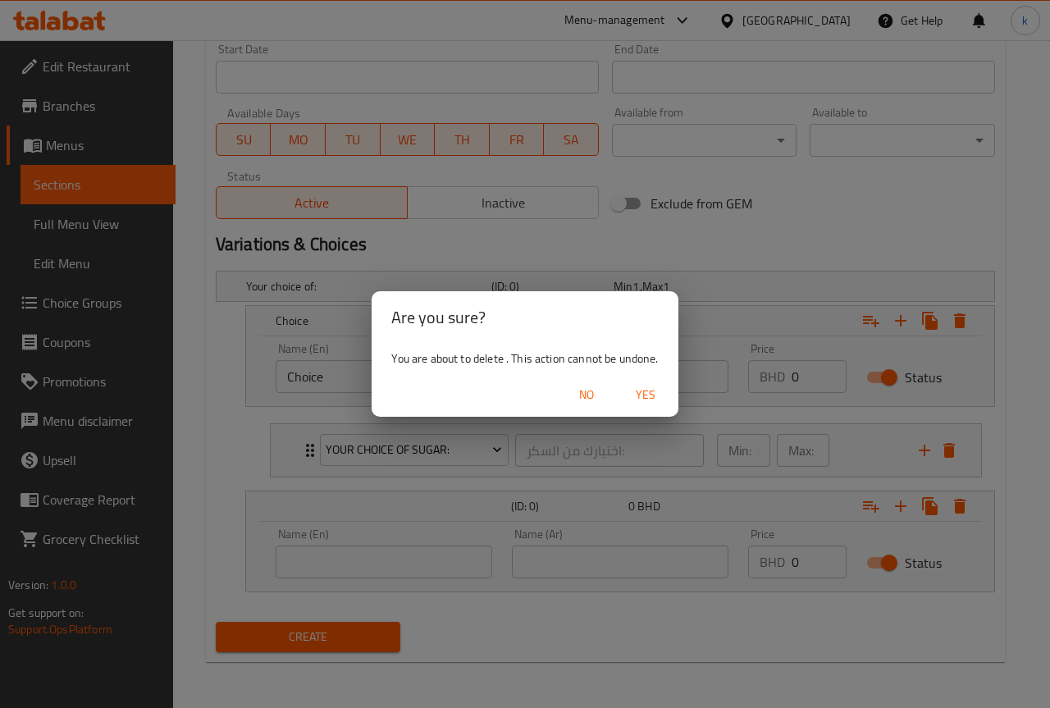
click at [631, 395] on span "Yes" at bounding box center [645, 395] width 39 height 21
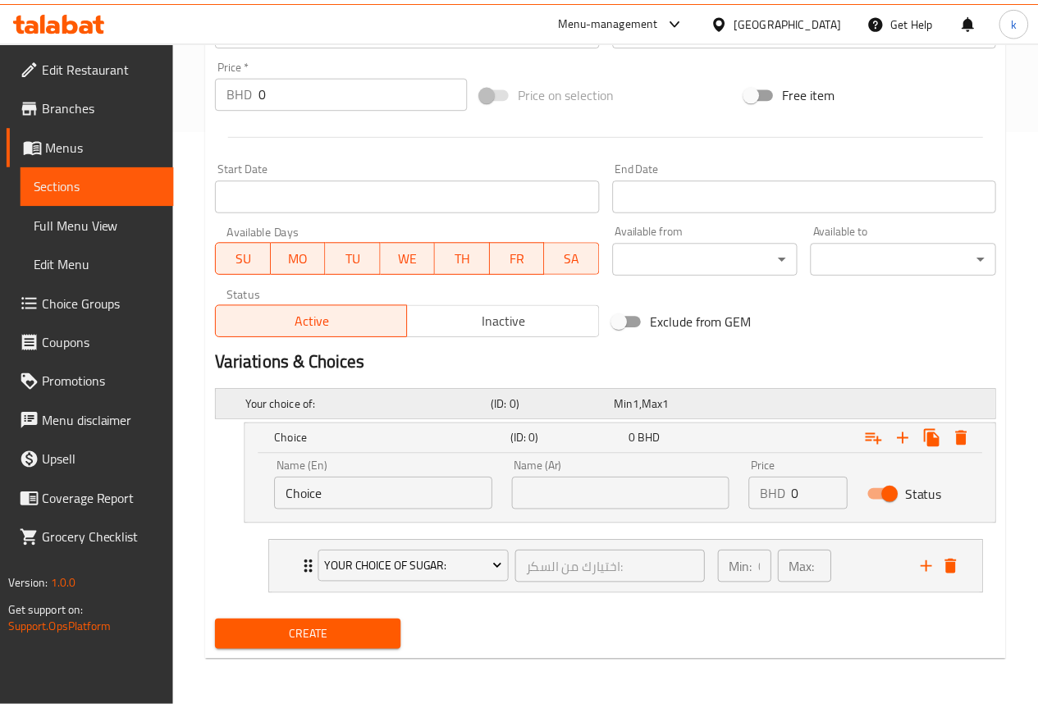
scroll to position [578, 0]
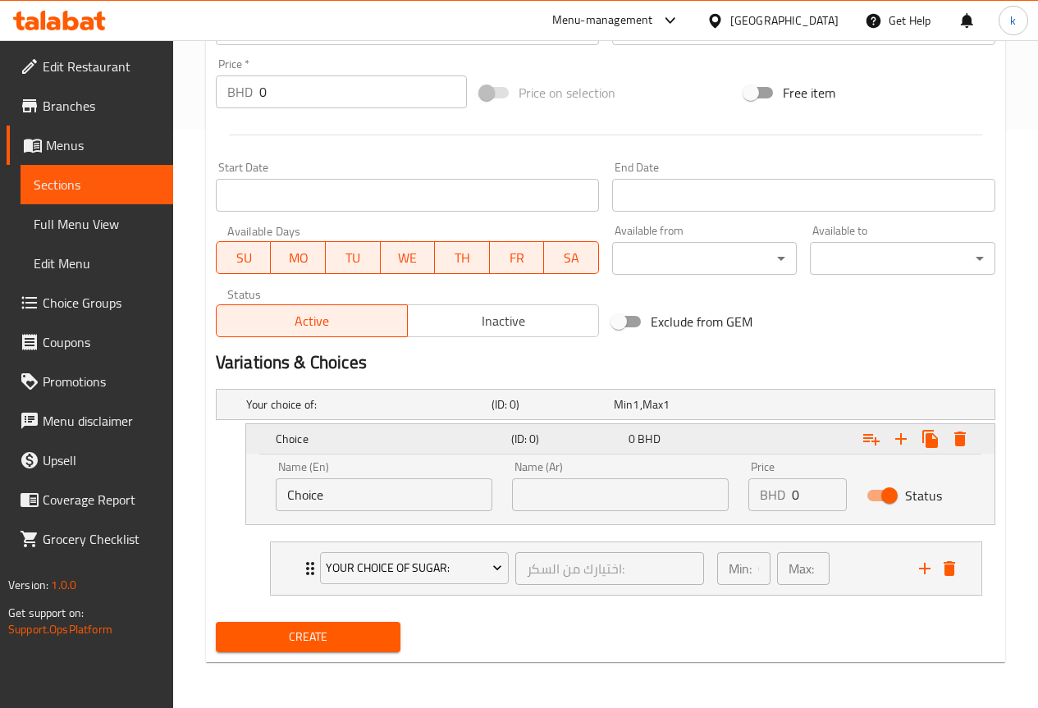
click at [864, 431] on icon "Expand" at bounding box center [871, 439] width 20 height 20
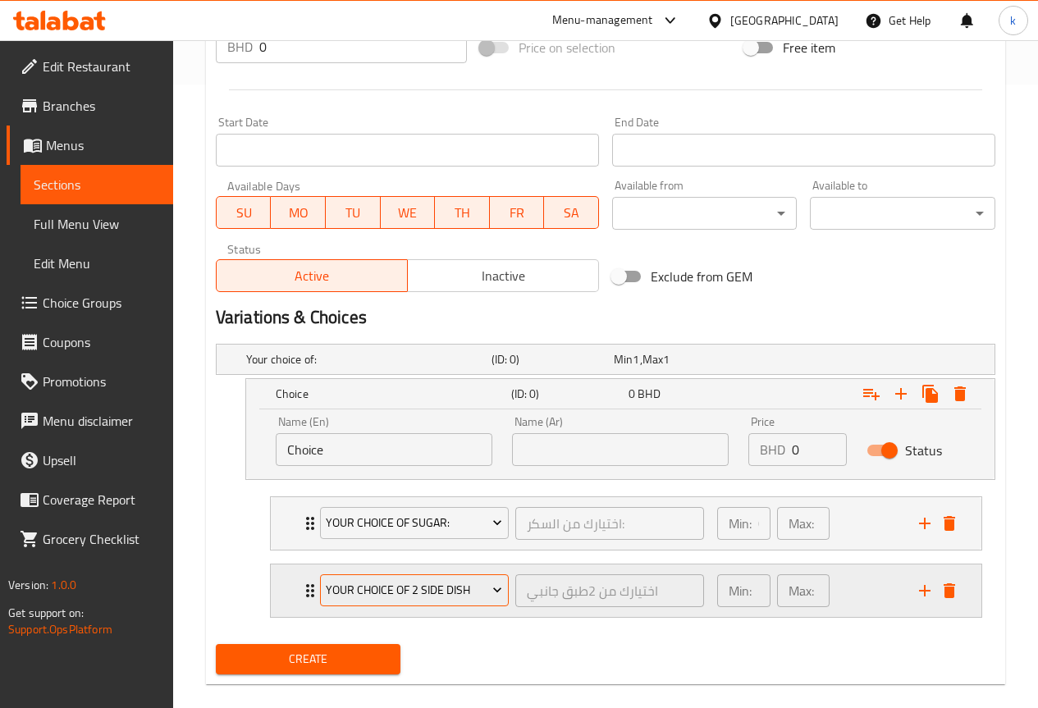
scroll to position [646, 0]
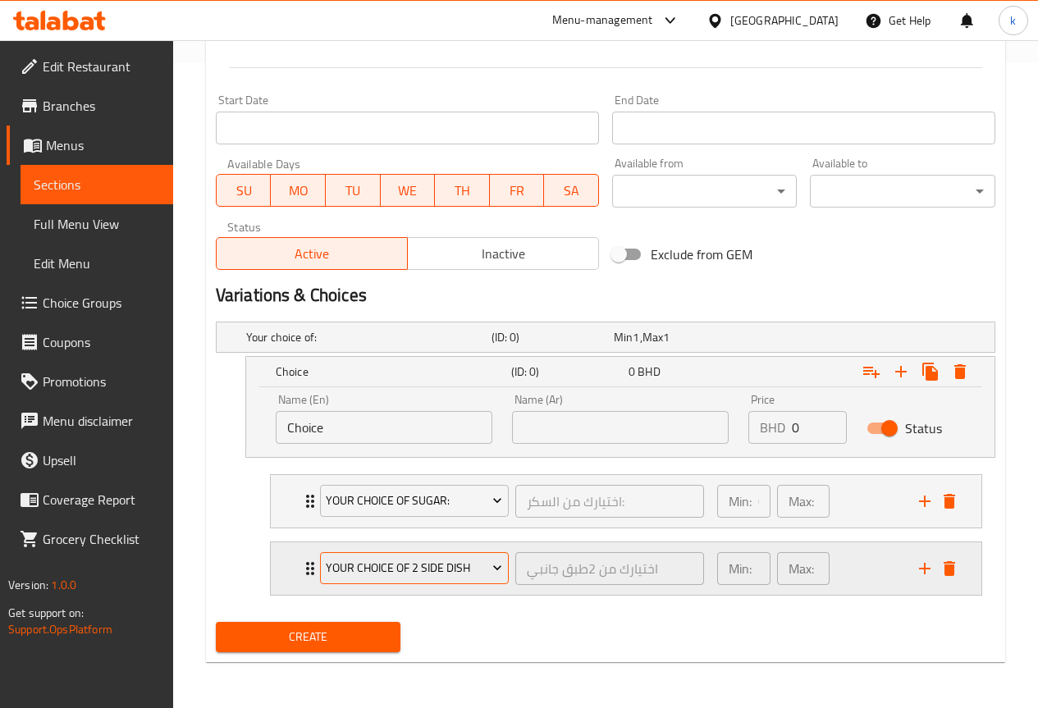
click at [447, 570] on span "your choice of 2 side dish" at bounding box center [414, 568] width 176 height 21
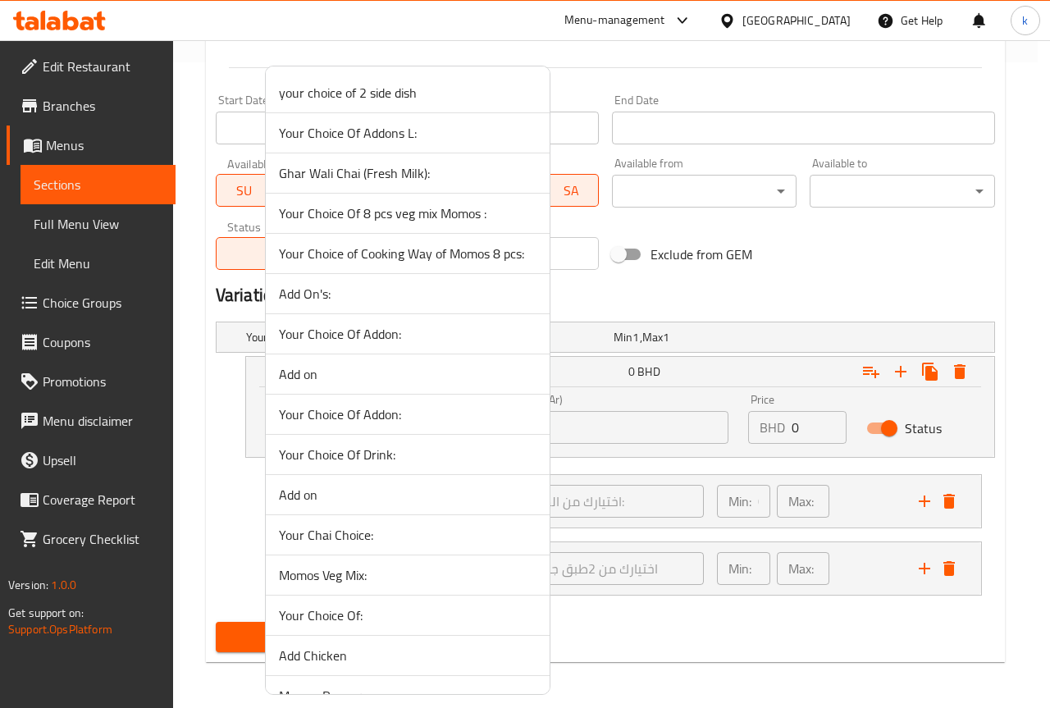
click at [773, 258] on div at bounding box center [525, 354] width 1050 height 708
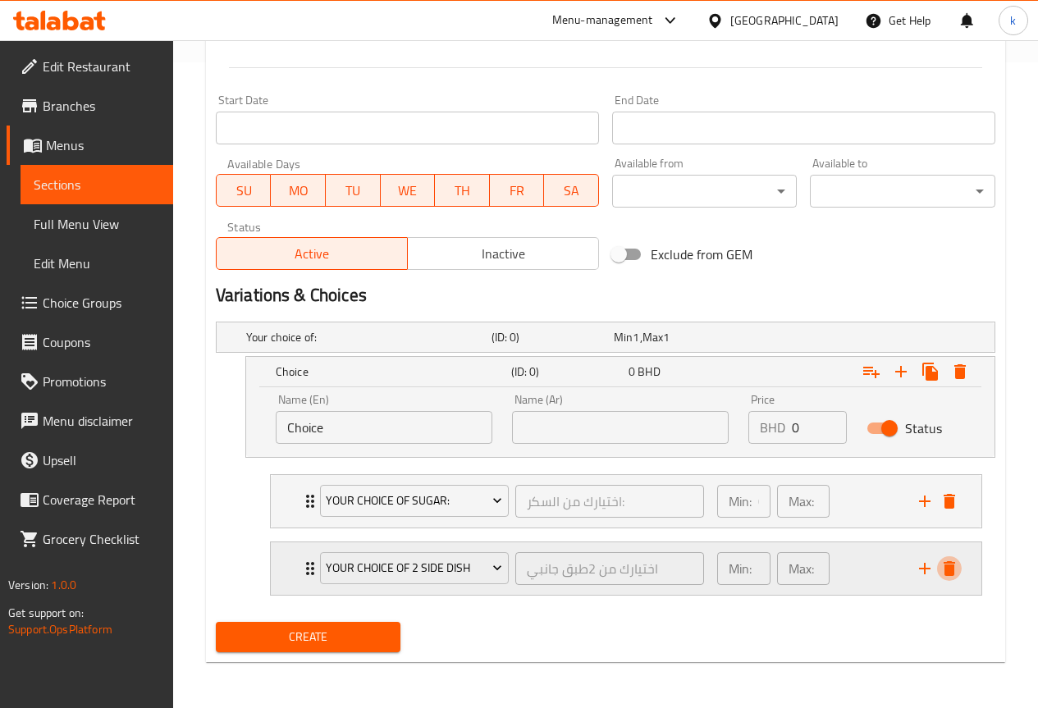
click at [957, 567] on icon "delete" at bounding box center [949, 569] width 20 height 20
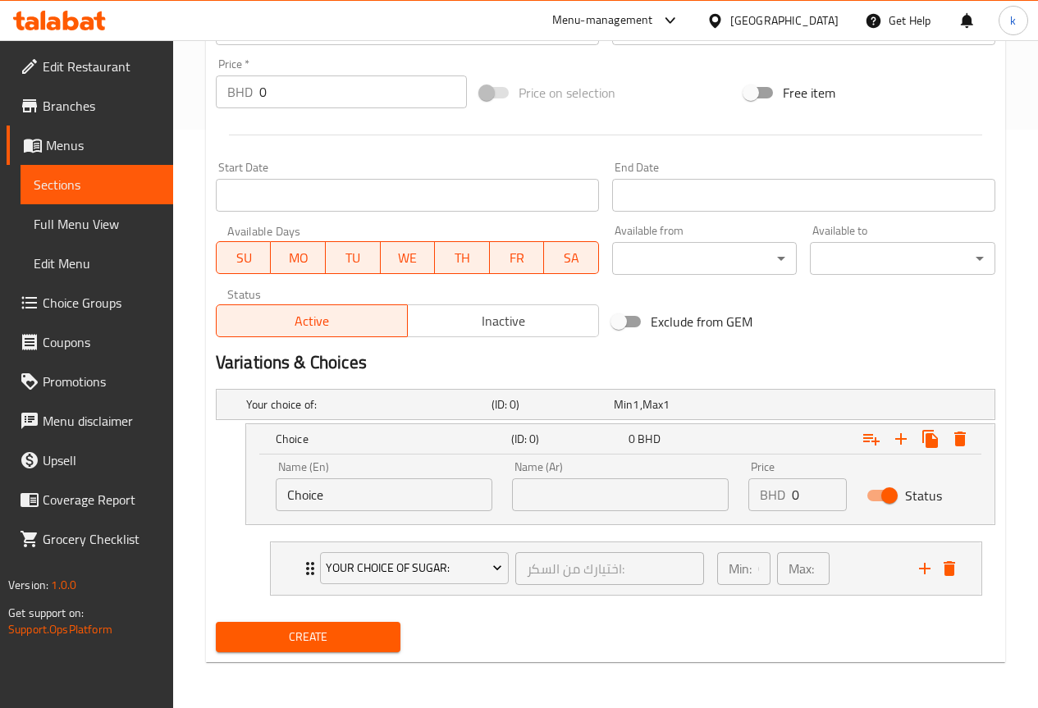
click at [370, 638] on span "Create" at bounding box center [308, 637] width 159 height 21
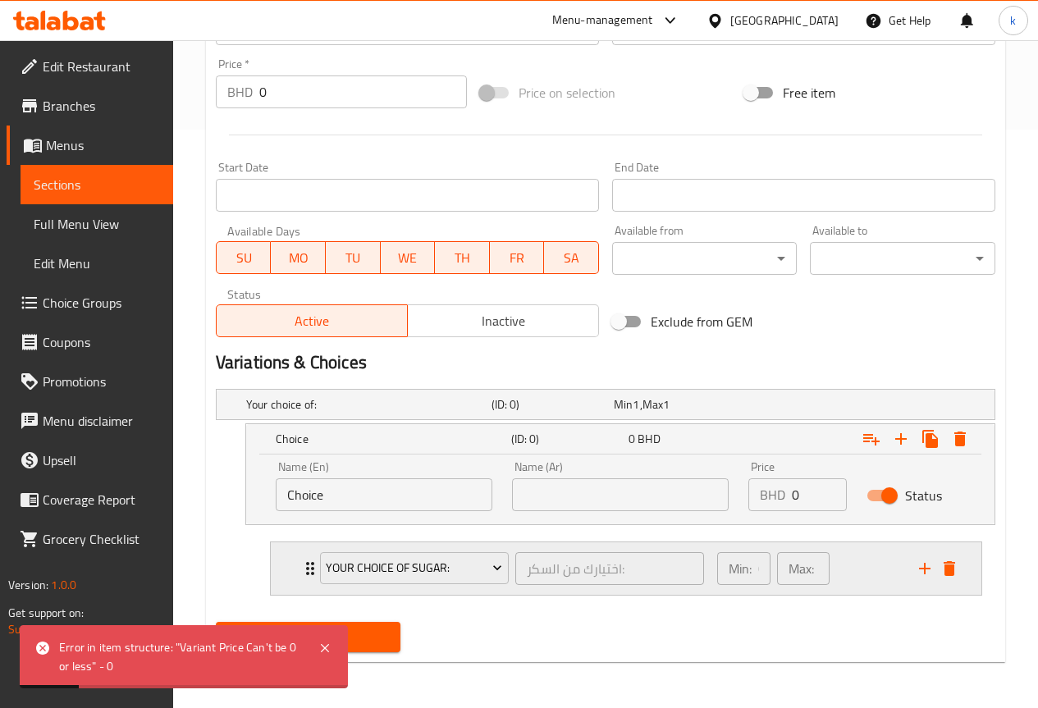
click at [889, 573] on div "Min: 0 ​ Max: 0 ​" at bounding box center [808, 568] width 202 height 53
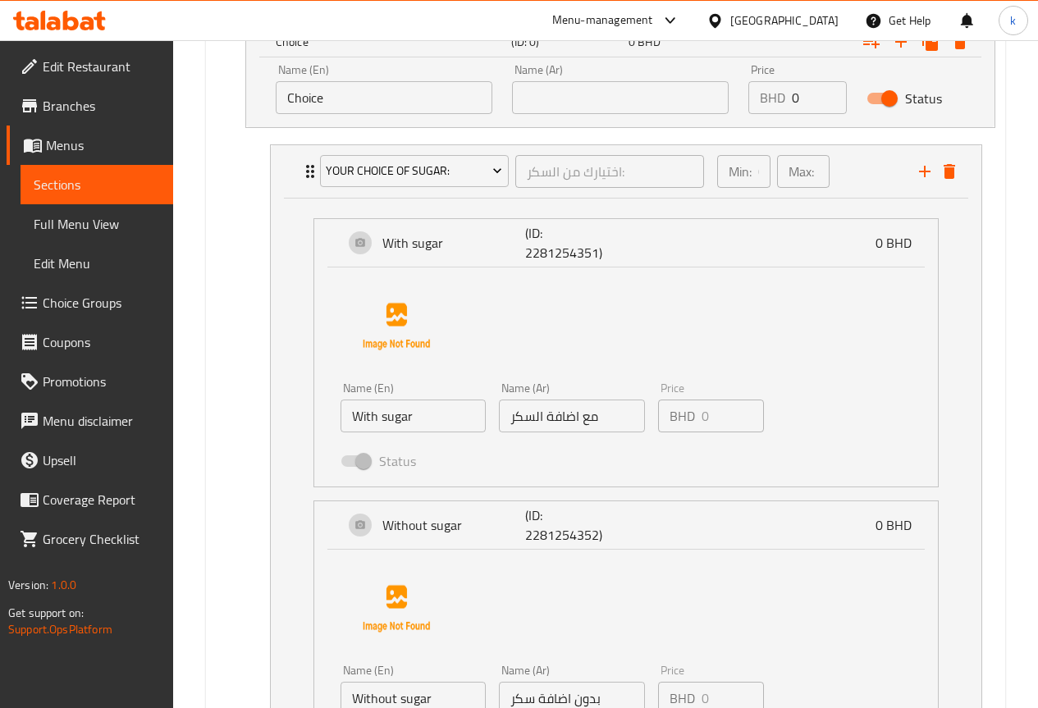
scroll to position [930, 0]
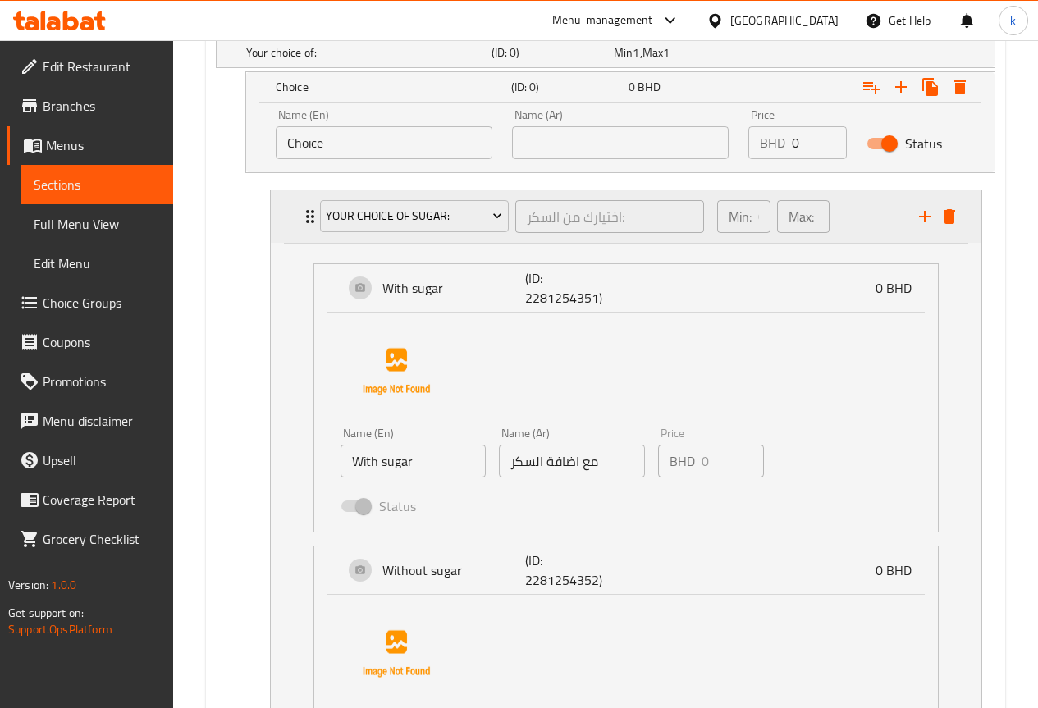
click at [308, 222] on icon "Expand" at bounding box center [310, 216] width 8 height 13
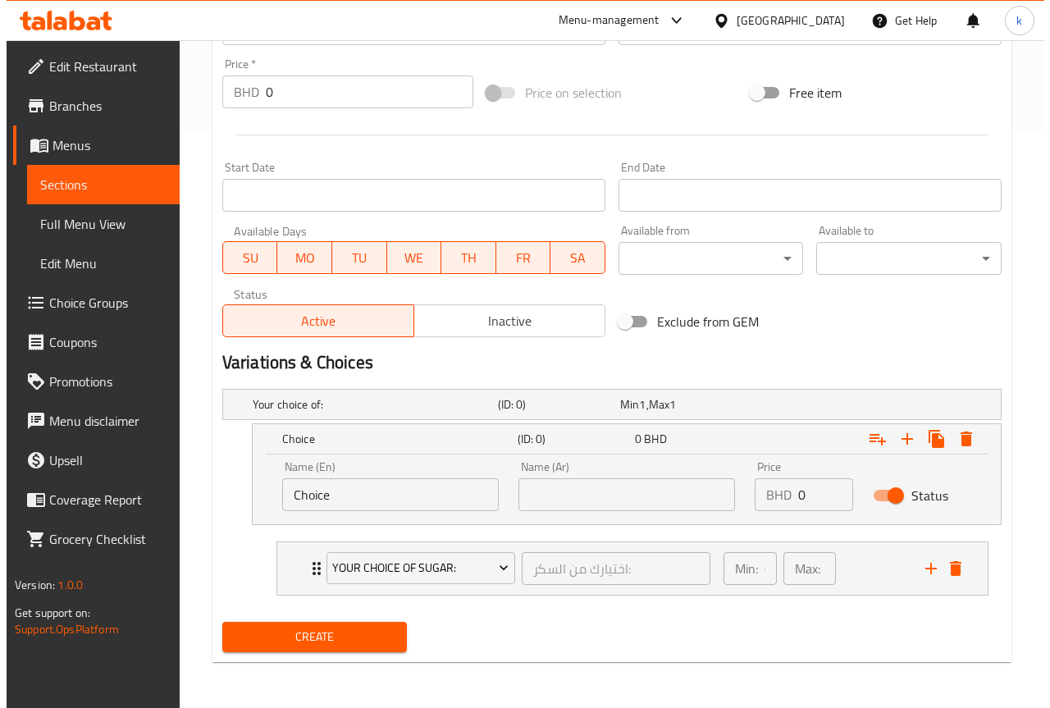
scroll to position [578, 0]
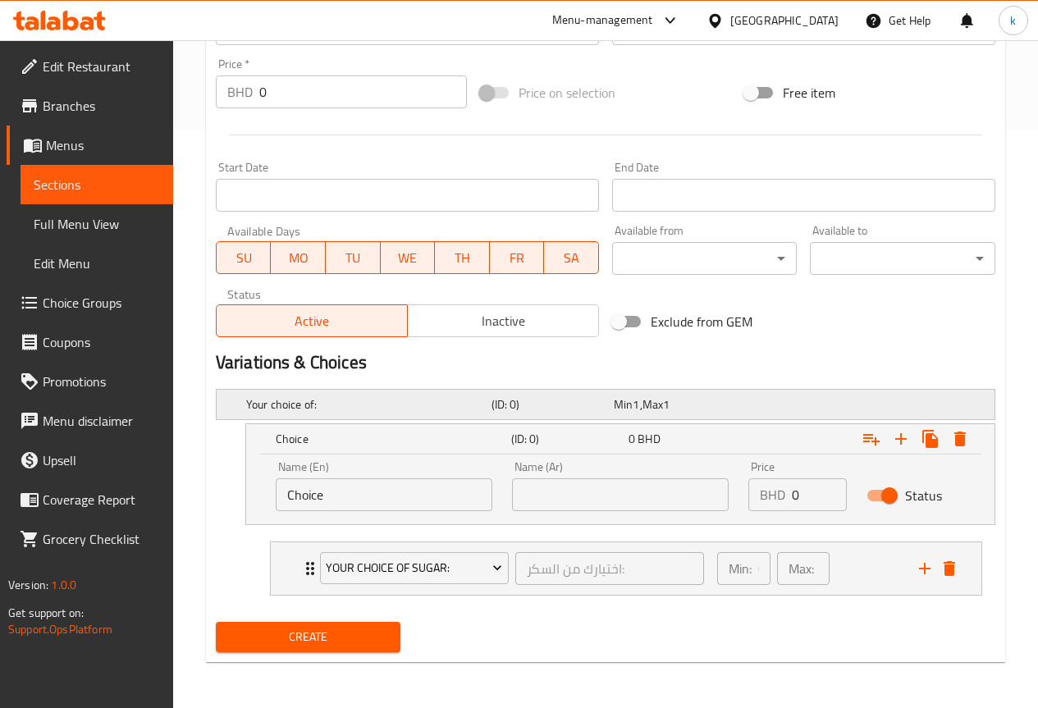
click at [416, 406] on h5 "Your choice of:" at bounding box center [365, 404] width 239 height 16
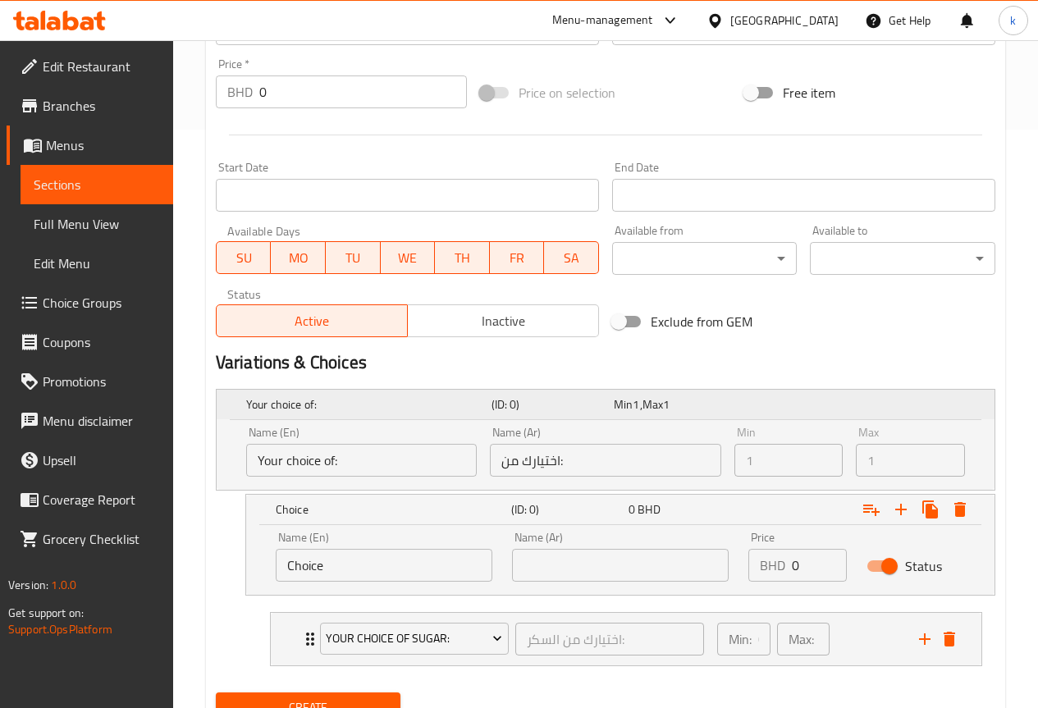
click at [416, 406] on h5 "Your choice of:" at bounding box center [365, 404] width 239 height 16
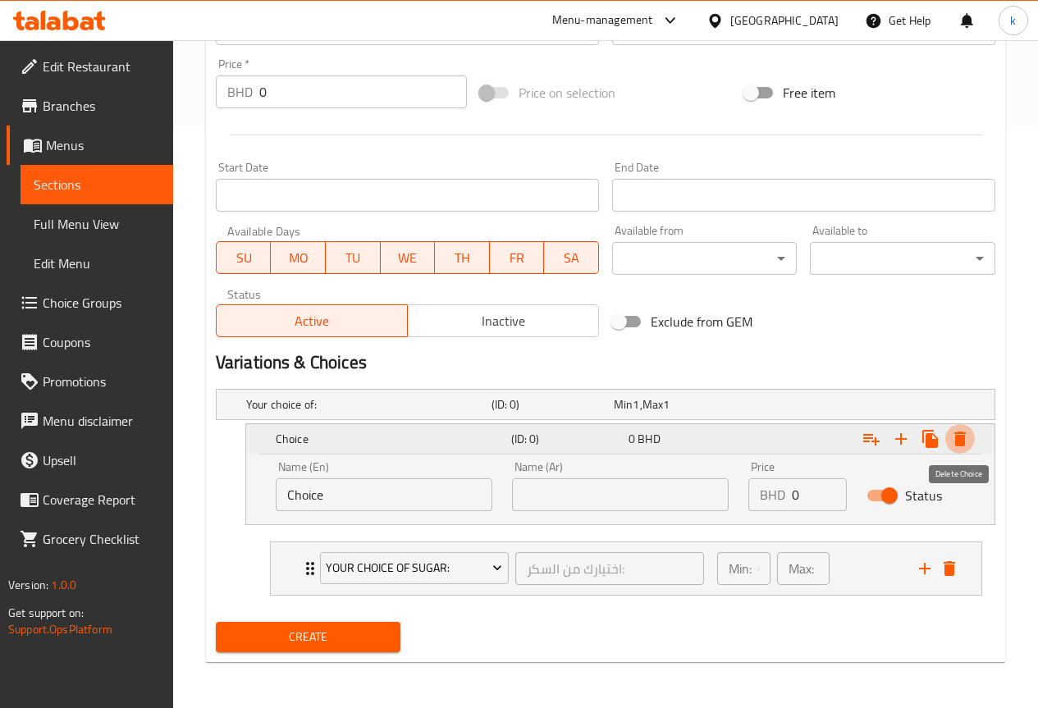
click at [965, 435] on icon "Expand" at bounding box center [960, 439] width 20 height 20
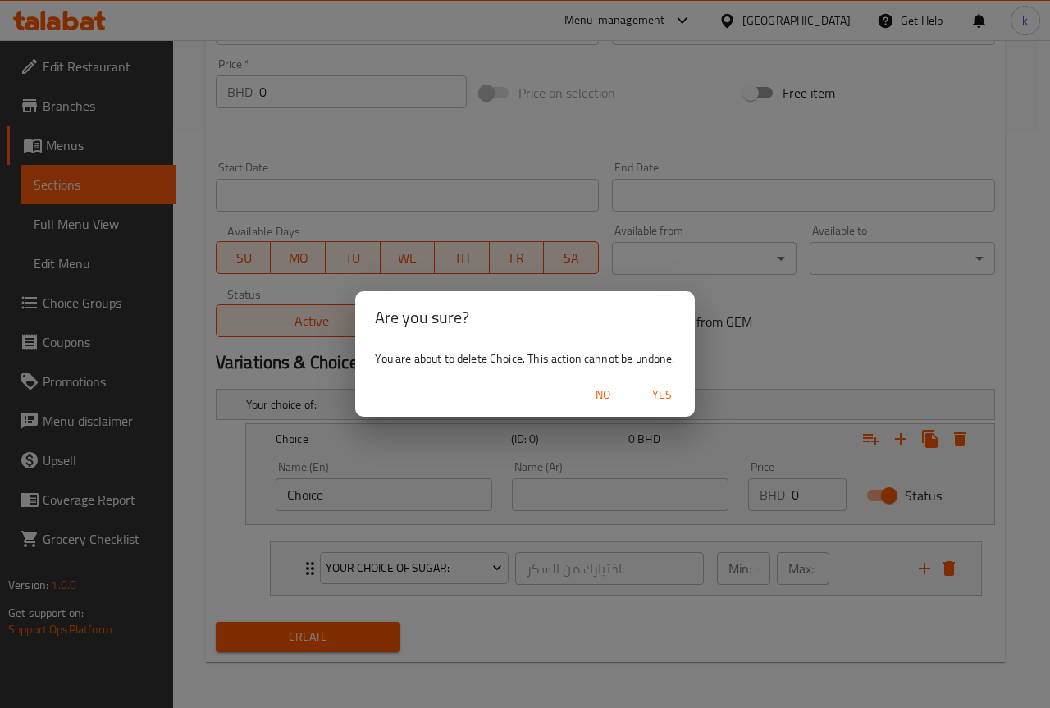
click at [648, 389] on span "Yes" at bounding box center [661, 395] width 39 height 21
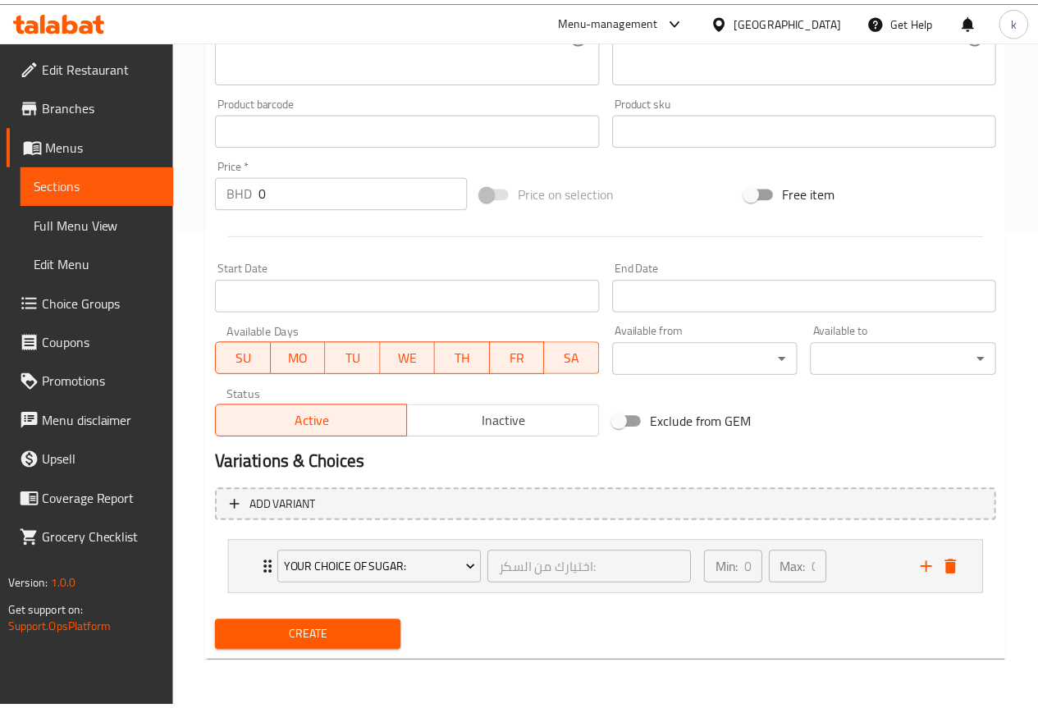
scroll to position [478, 0]
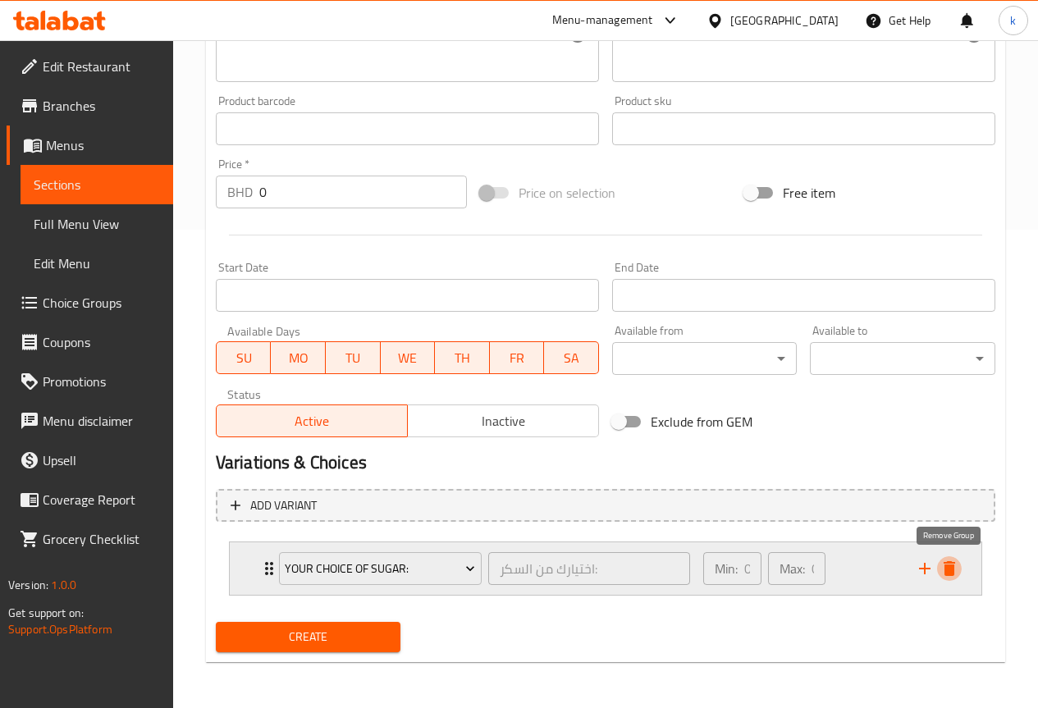
click at [955, 577] on icon "delete" at bounding box center [949, 569] width 20 height 20
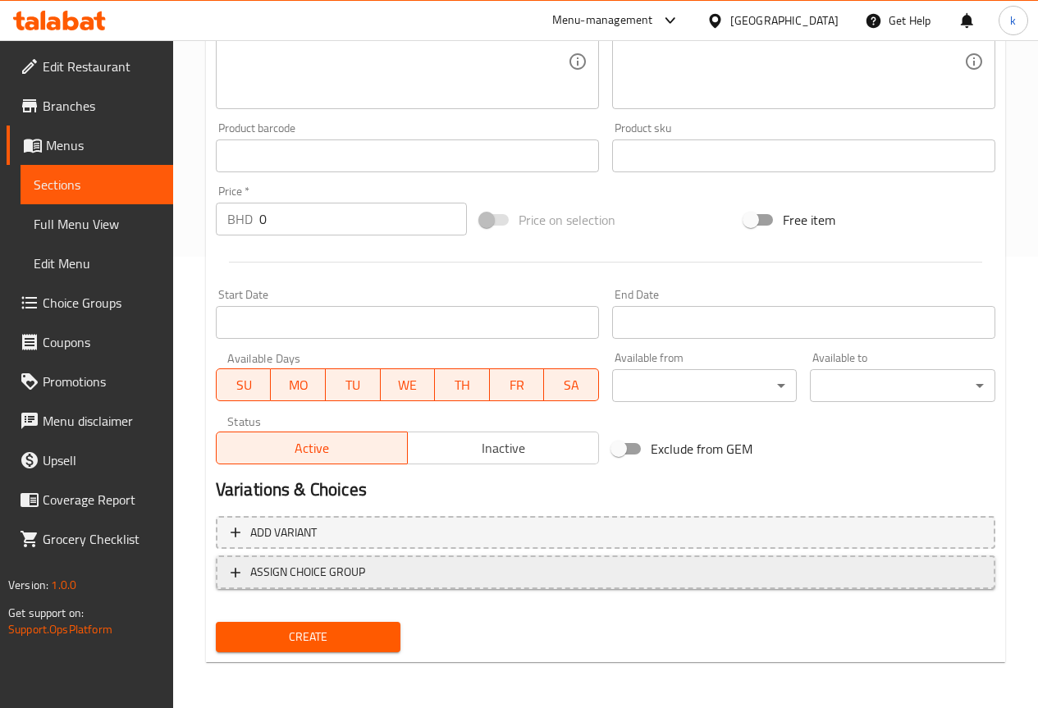
click at [266, 569] on span "ASSIGN CHOICE GROUP" at bounding box center [307, 572] width 115 height 21
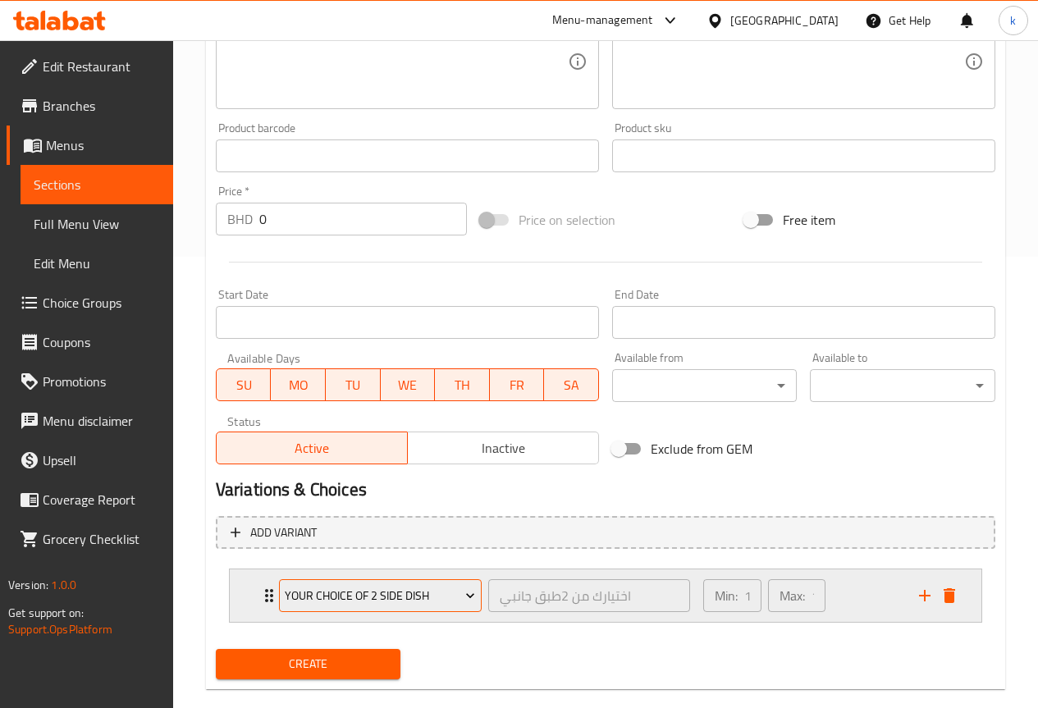
click at [369, 596] on span "your choice of 2 side dish" at bounding box center [380, 596] width 190 height 21
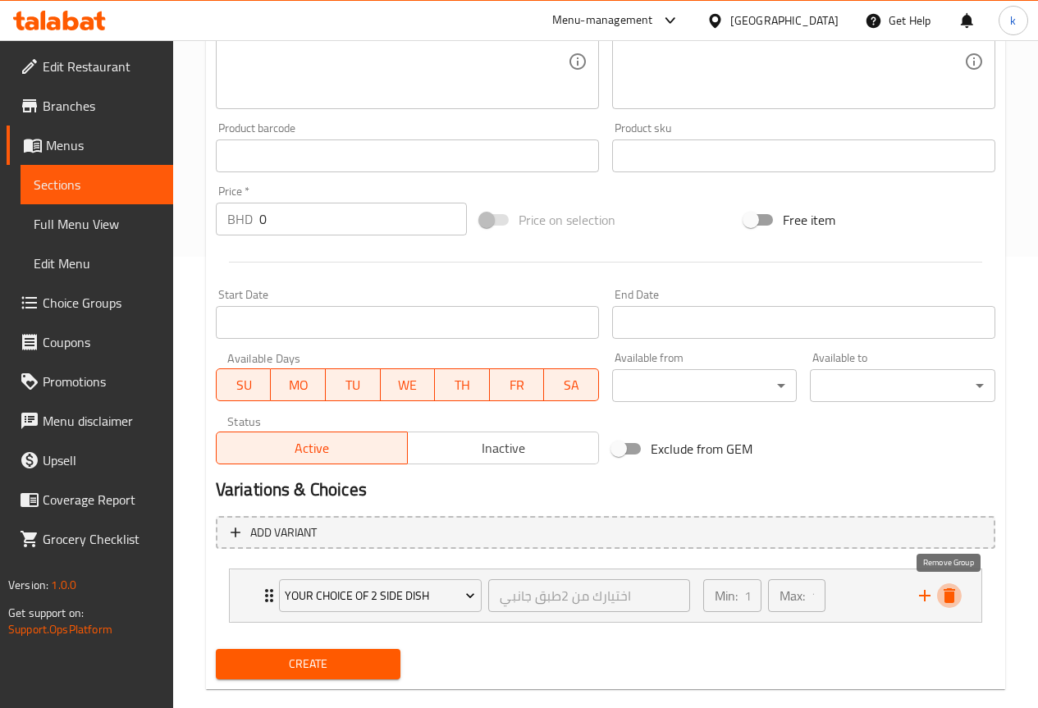
click at [957, 592] on icon "delete" at bounding box center [949, 596] width 20 height 20
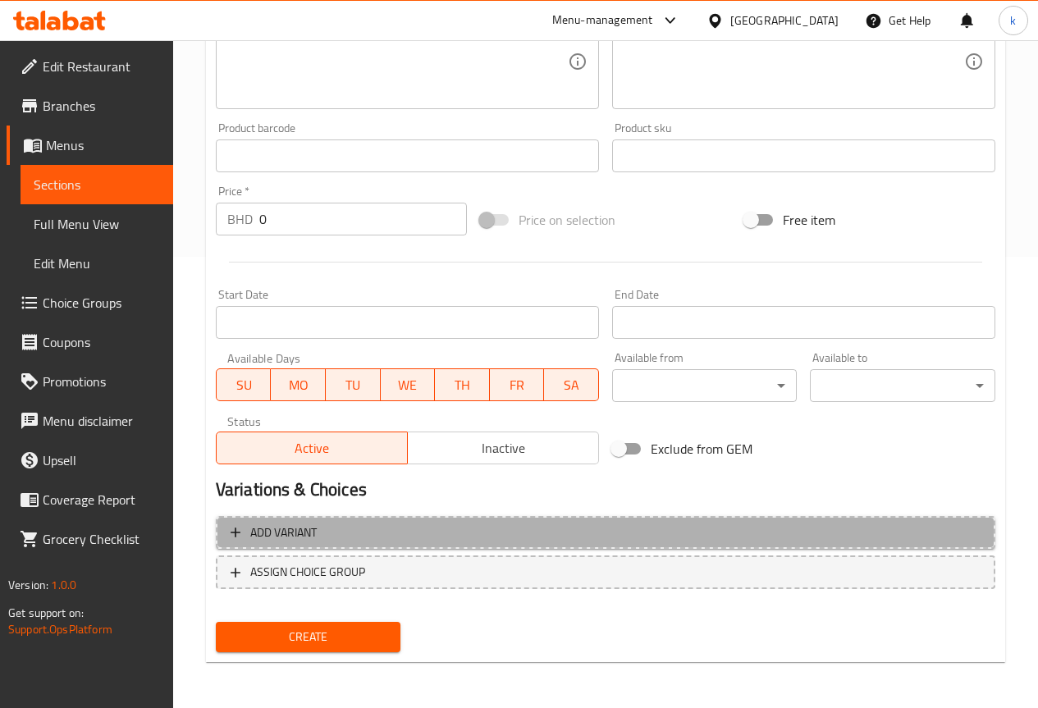
click at [779, 540] on span "Add variant" at bounding box center [606, 533] width 750 height 21
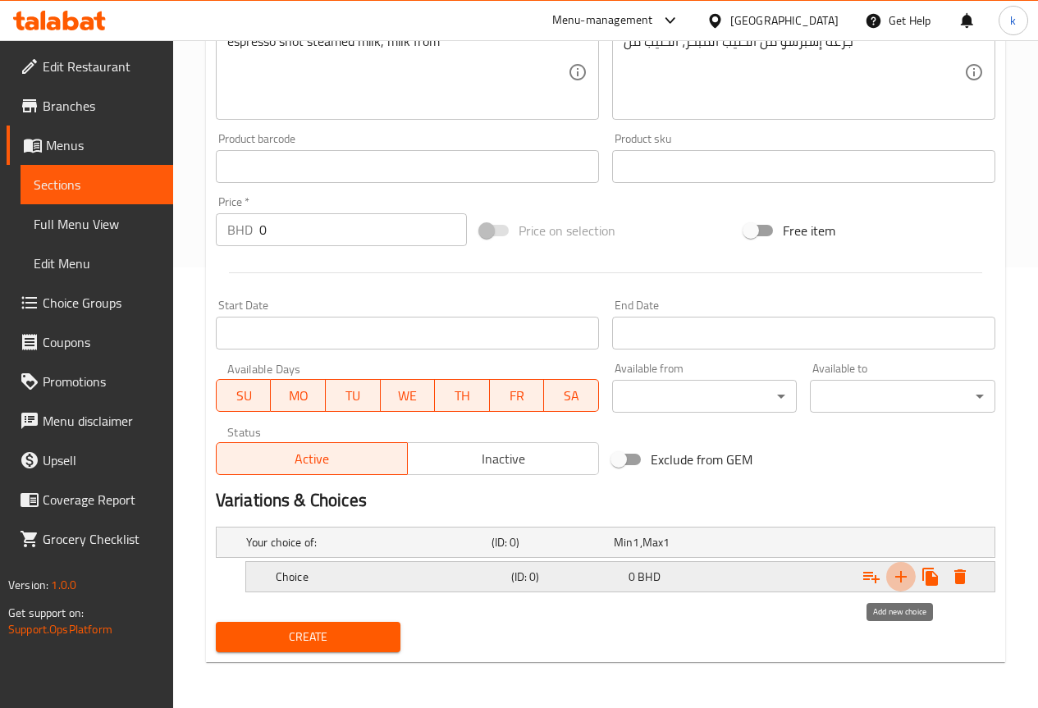
click at [908, 578] on icon "Expand" at bounding box center [901, 577] width 20 height 20
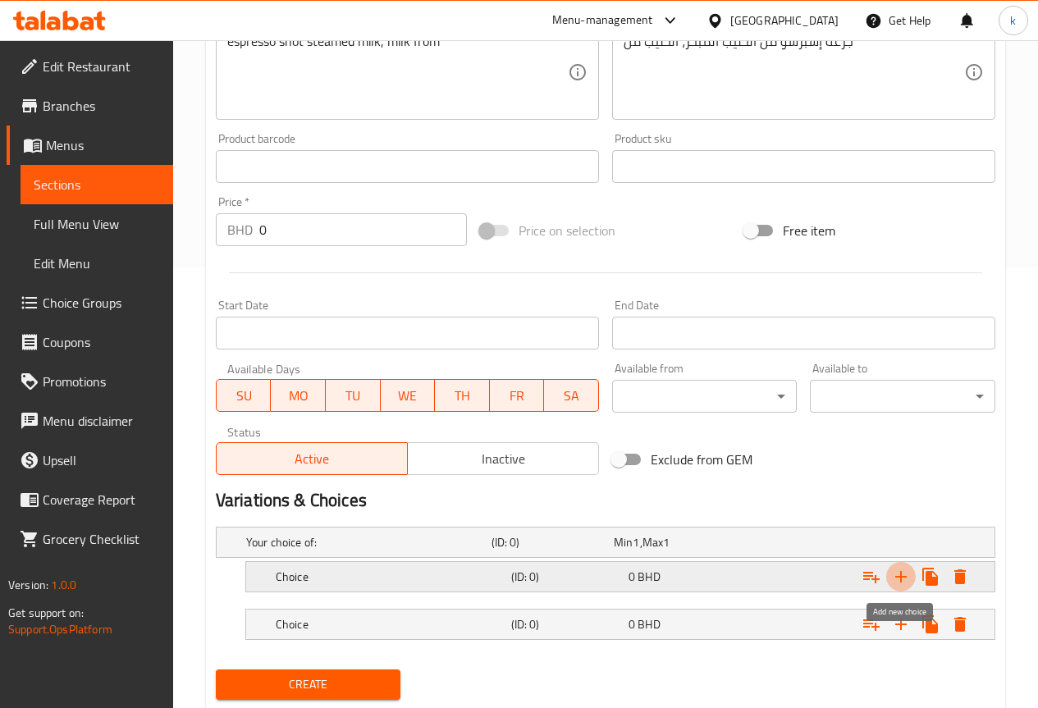
click at [908, 578] on icon "Expand" at bounding box center [901, 577] width 20 height 20
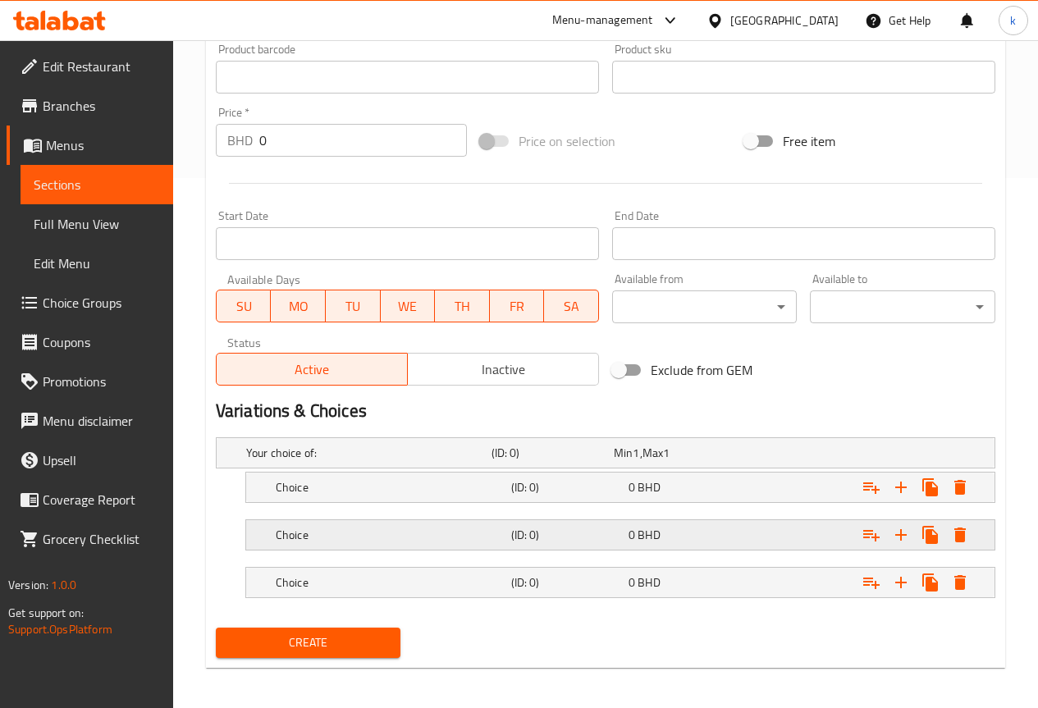
scroll to position [536, 0]
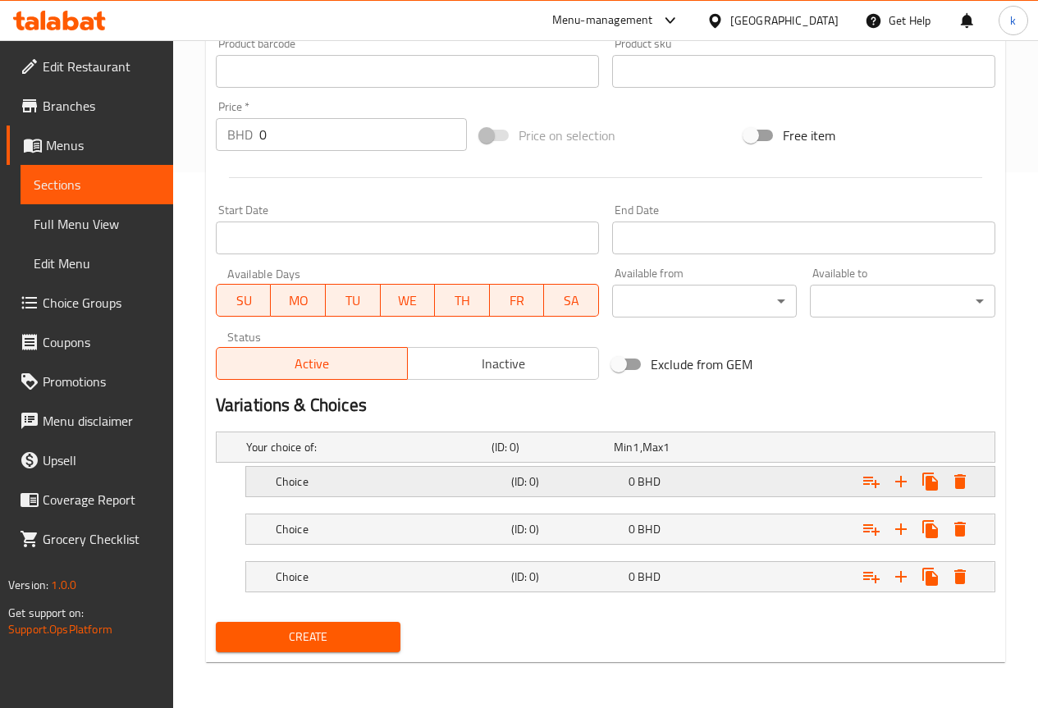
click at [372, 485] on h5 "Choice" at bounding box center [390, 481] width 229 height 16
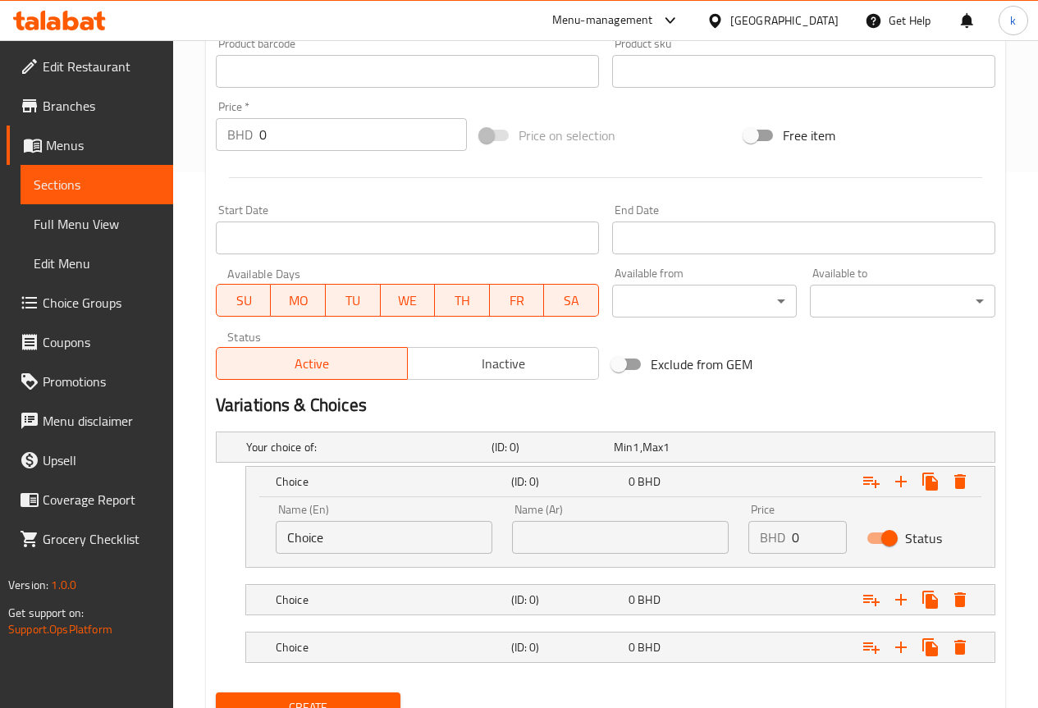
click at [368, 528] on input "Choice" at bounding box center [384, 537] width 217 height 33
type input "small"
click at [547, 543] on input "text" at bounding box center [620, 537] width 217 height 33
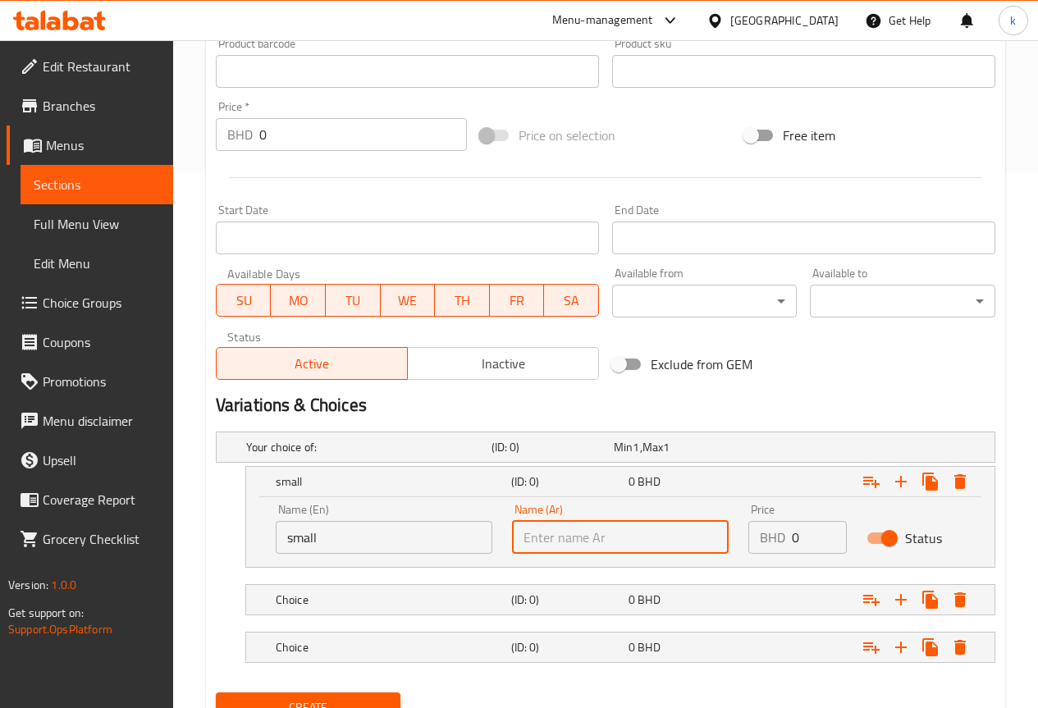
click at [599, 542] on input "text" at bounding box center [620, 537] width 217 height 33
type input "صغير"
click at [788, 541] on div "BHD 0 Price" at bounding box center [797, 537] width 98 height 33
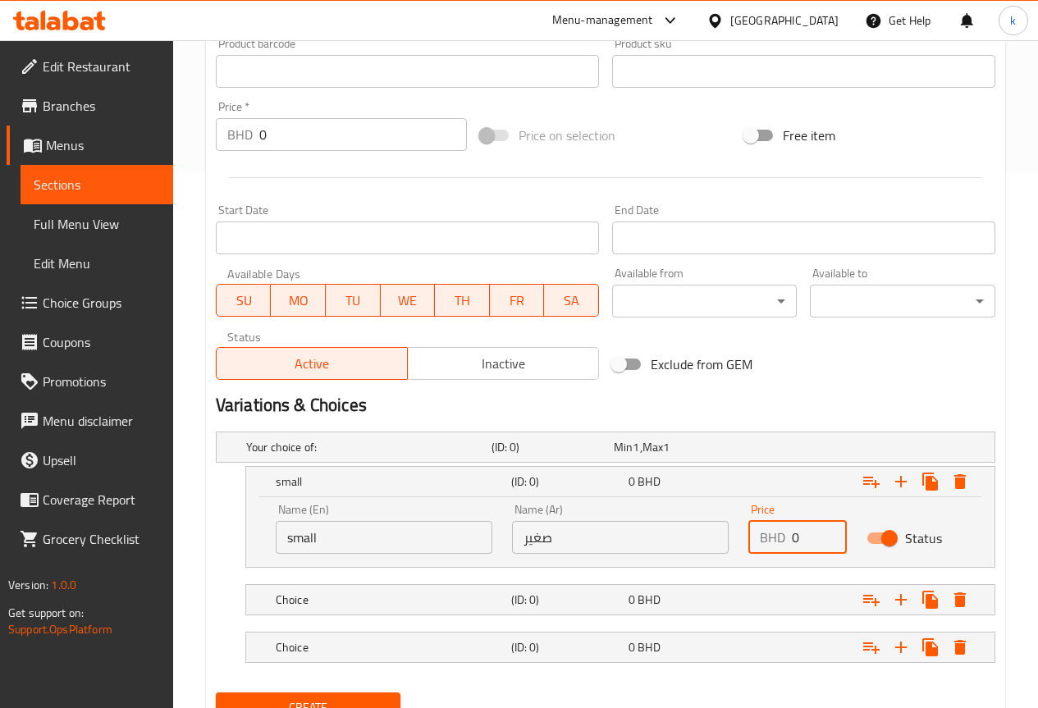
click at [788, 541] on div "BHD 0 Price" at bounding box center [797, 537] width 98 height 33
click at [801, 548] on input "0" at bounding box center [819, 537] width 55 height 33
type input "50"
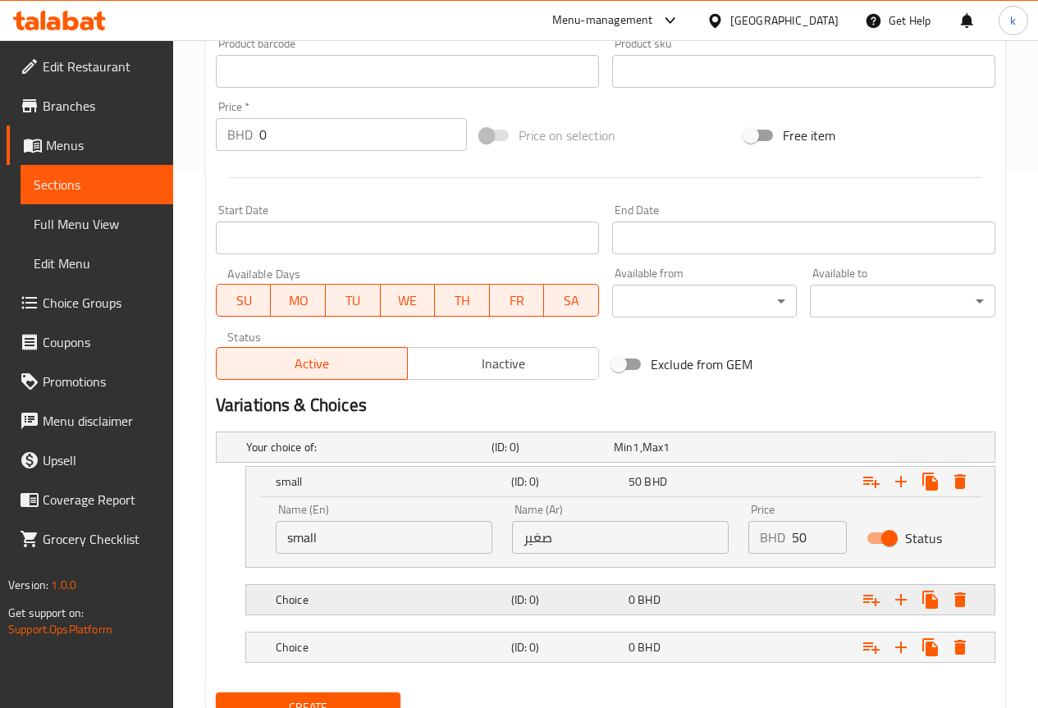
click at [558, 600] on h5 "(ID: 0)" at bounding box center [566, 600] width 111 height 16
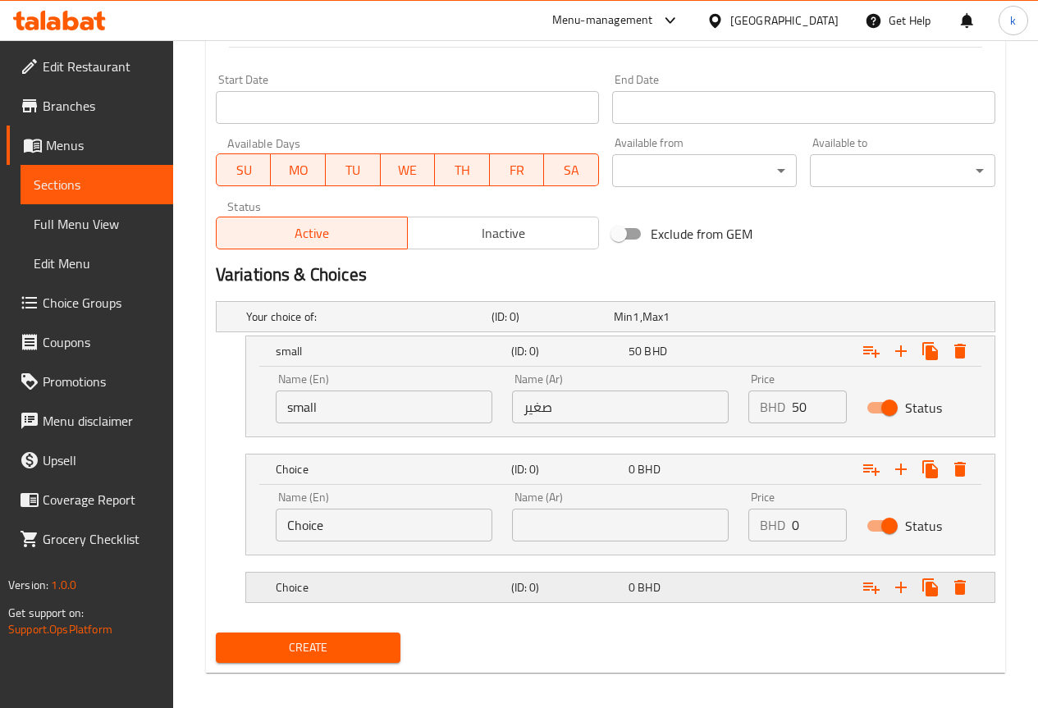
scroll to position [677, 0]
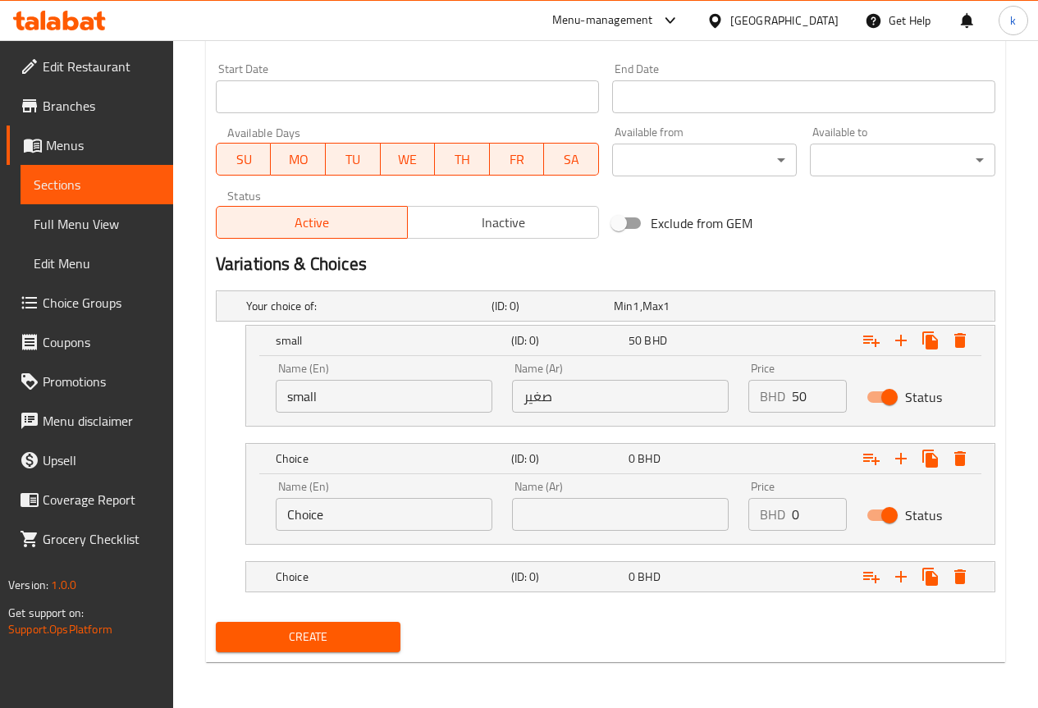
click at [390, 521] on input "Choice" at bounding box center [384, 514] width 217 height 33
type input "medium"
click at [590, 515] on input "text" at bounding box center [620, 514] width 217 height 33
type input "وسط"
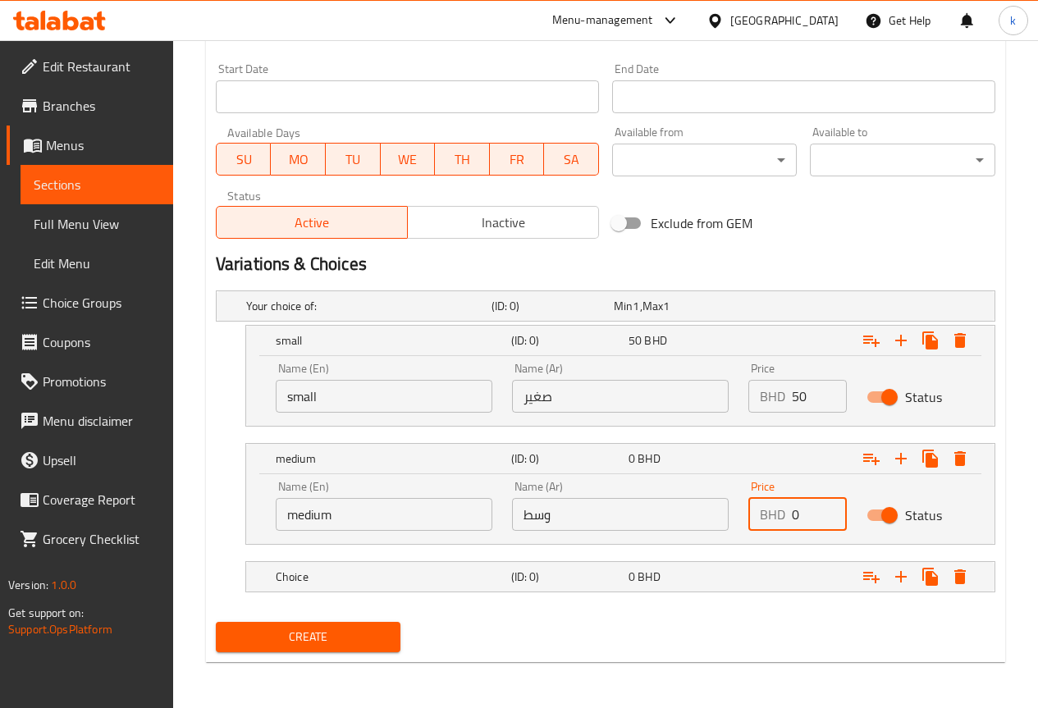
click at [799, 528] on input "0" at bounding box center [819, 514] width 55 height 33
type input "60"
click at [505, 577] on div "Choice" at bounding box center [389, 576] width 235 height 23
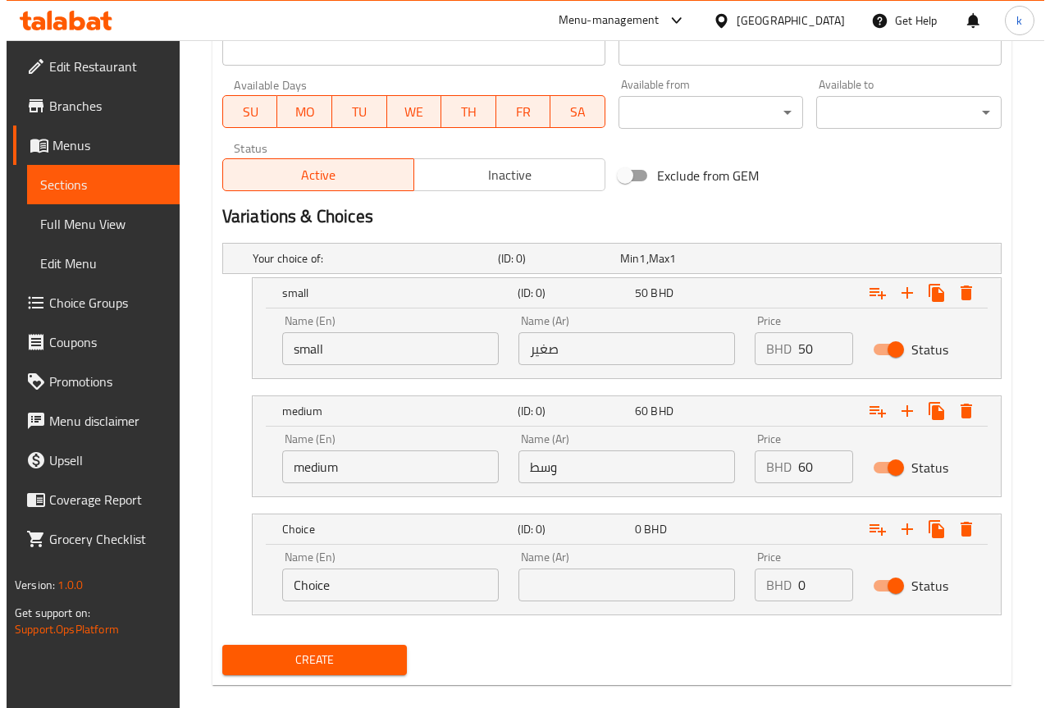
scroll to position [747, 0]
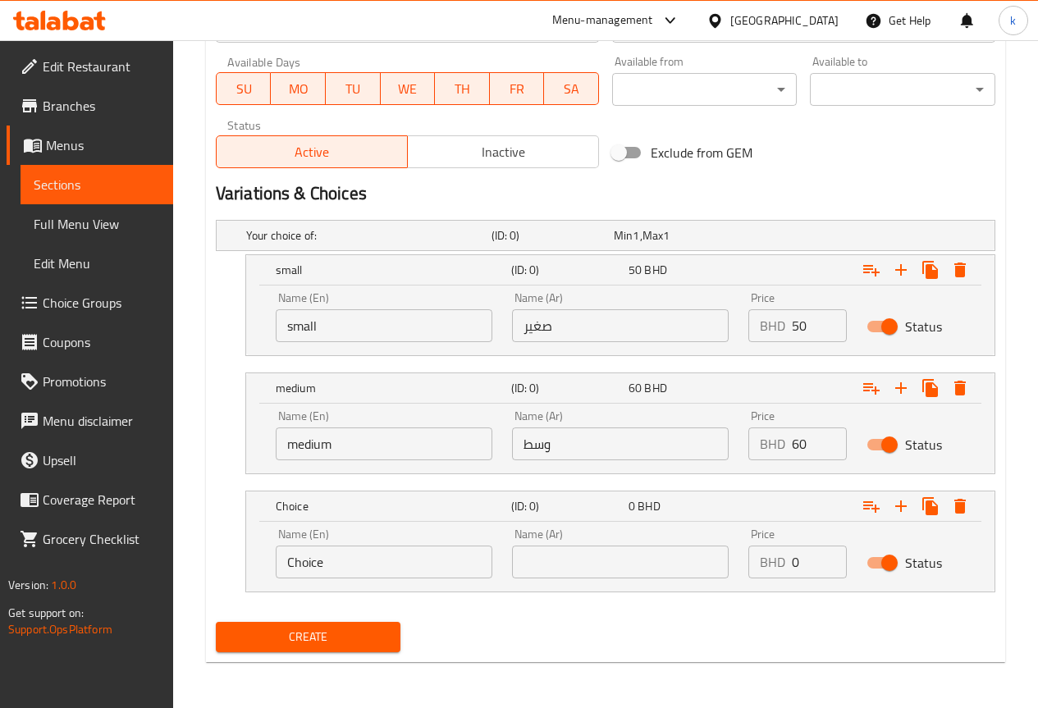
click at [385, 551] on input "Choice" at bounding box center [384, 562] width 217 height 33
type input "Large"
click at [558, 557] on input "text" at bounding box center [620, 562] width 217 height 33
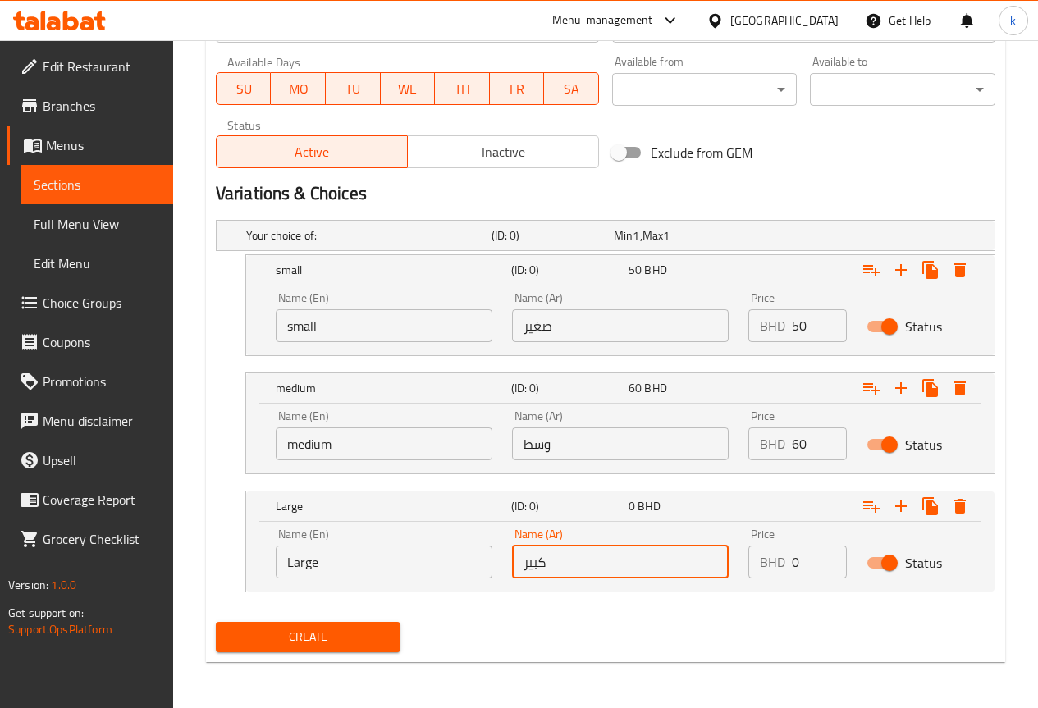
type input "كبير"
click at [817, 565] on input "0" at bounding box center [819, 562] width 55 height 33
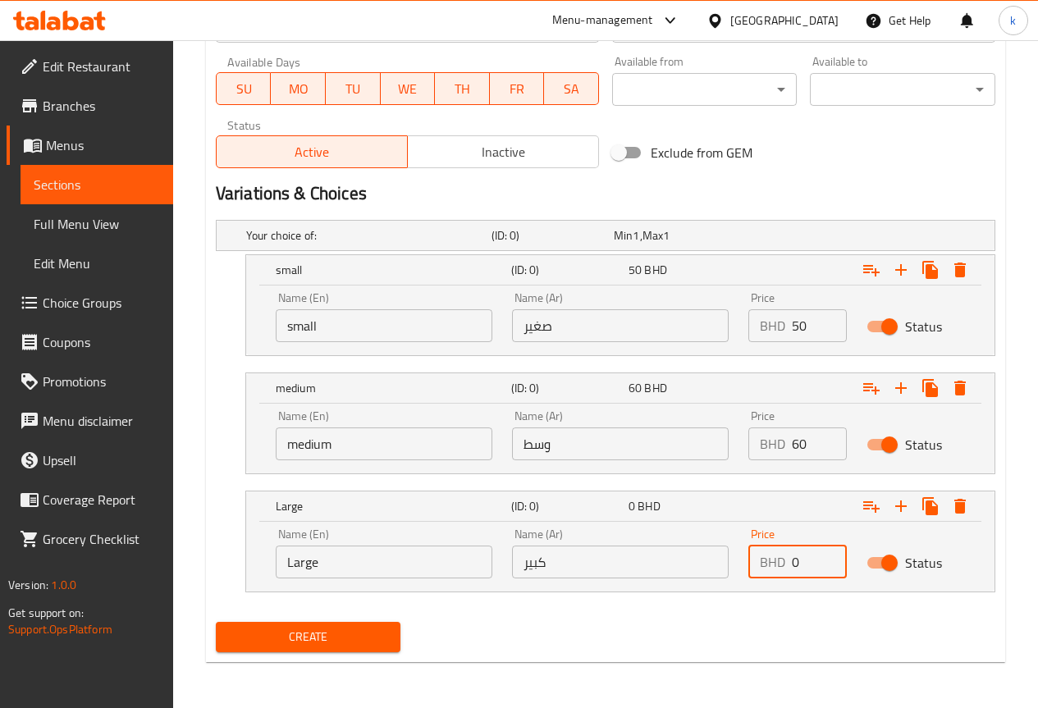
click at [817, 565] on input "0" at bounding box center [819, 562] width 55 height 33
type input "70"
click at [873, 278] on icon "Expand" at bounding box center [871, 270] width 20 height 20
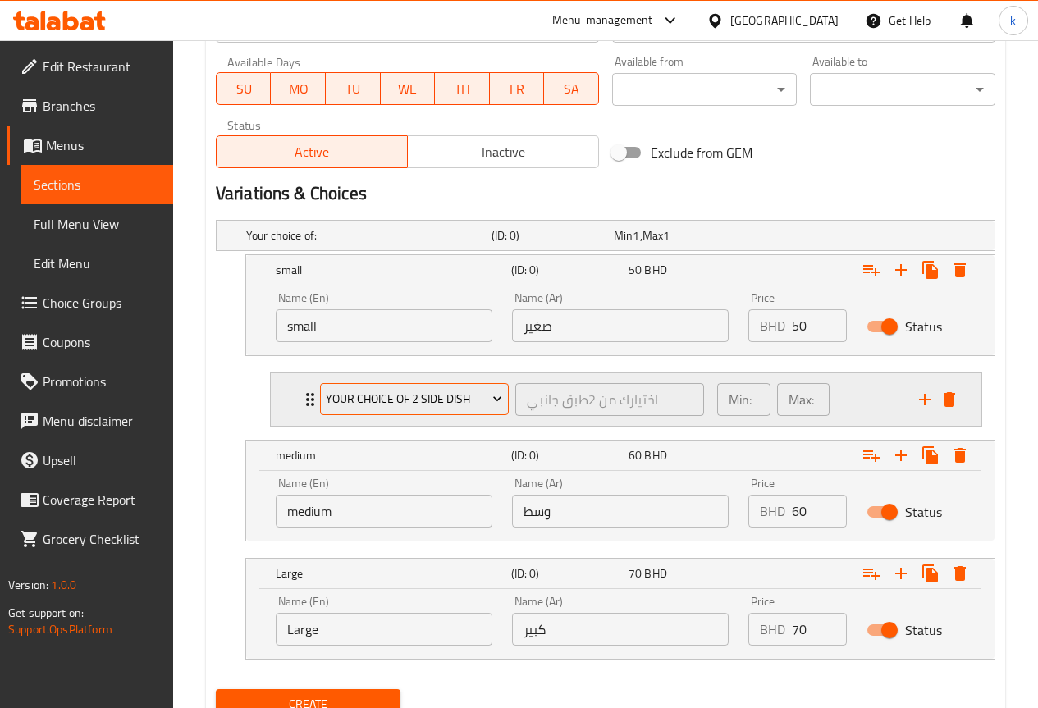
click at [405, 395] on span "your choice of 2 side dish" at bounding box center [414, 399] width 176 height 21
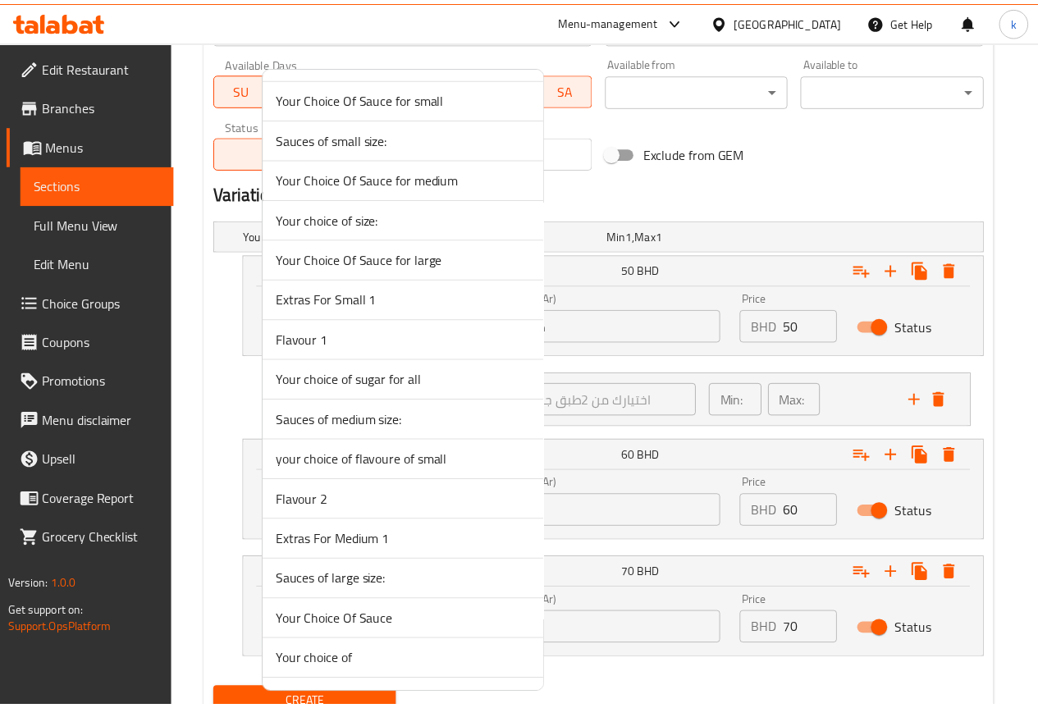
scroll to position [2246, 0]
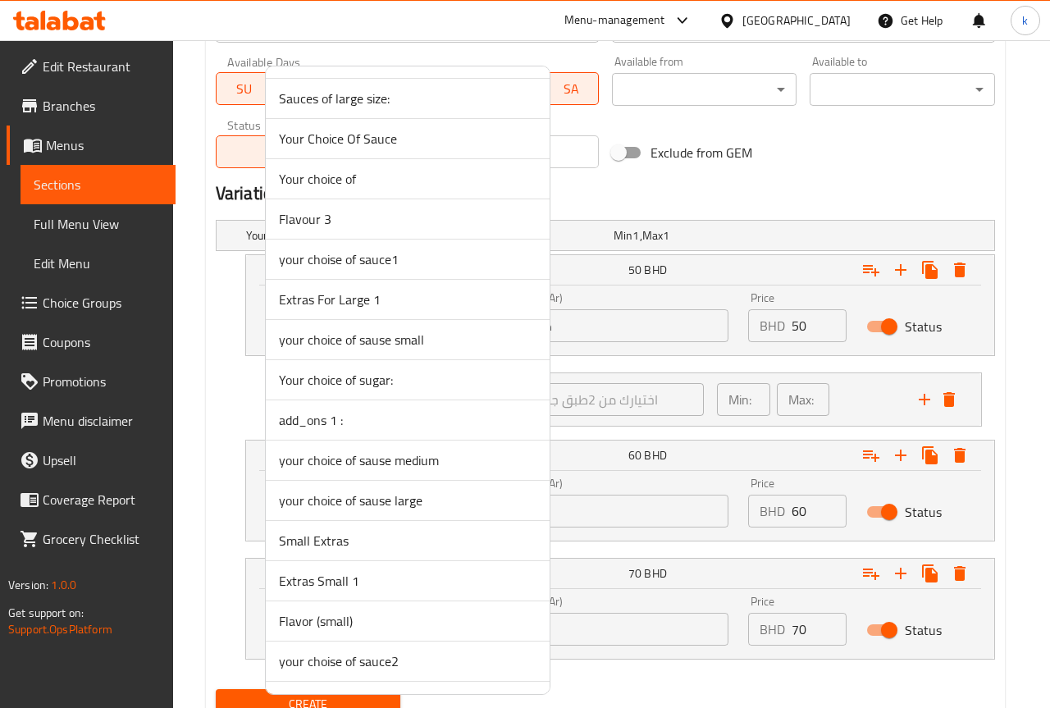
click at [350, 384] on span "Your choice of sugar:" at bounding box center [408, 380] width 258 height 20
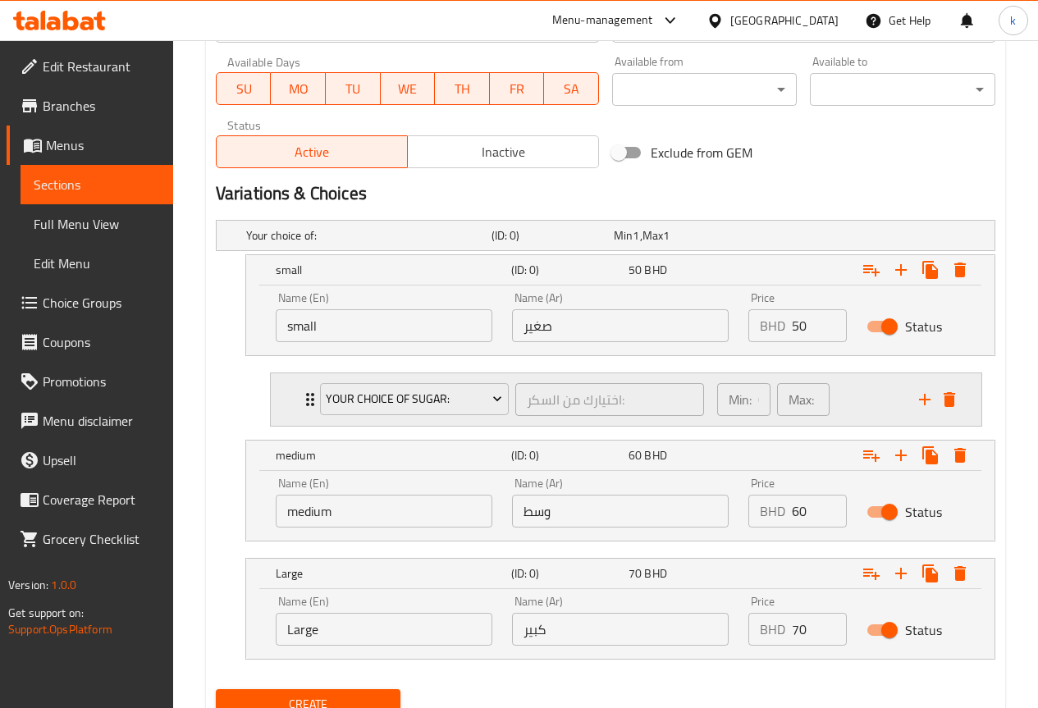
click at [308, 411] on div "Your choice of sugar: اختيارك من السكر: ​ Min: 0 ​ Max: 0 ​" at bounding box center [630, 399] width 661 height 53
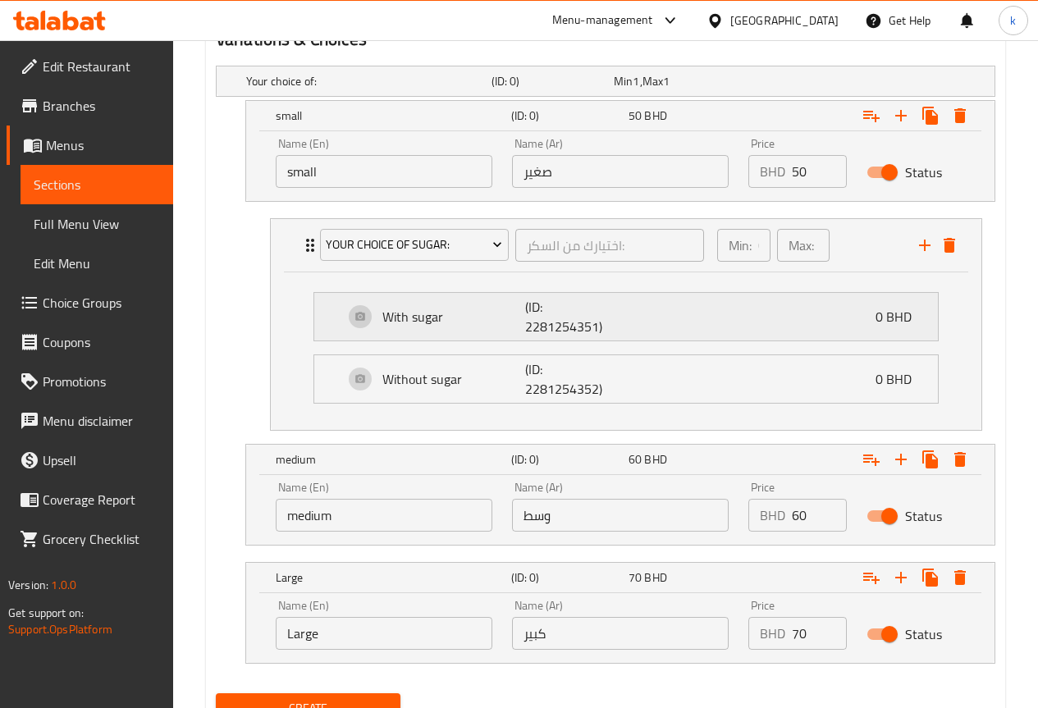
scroll to position [912, 0]
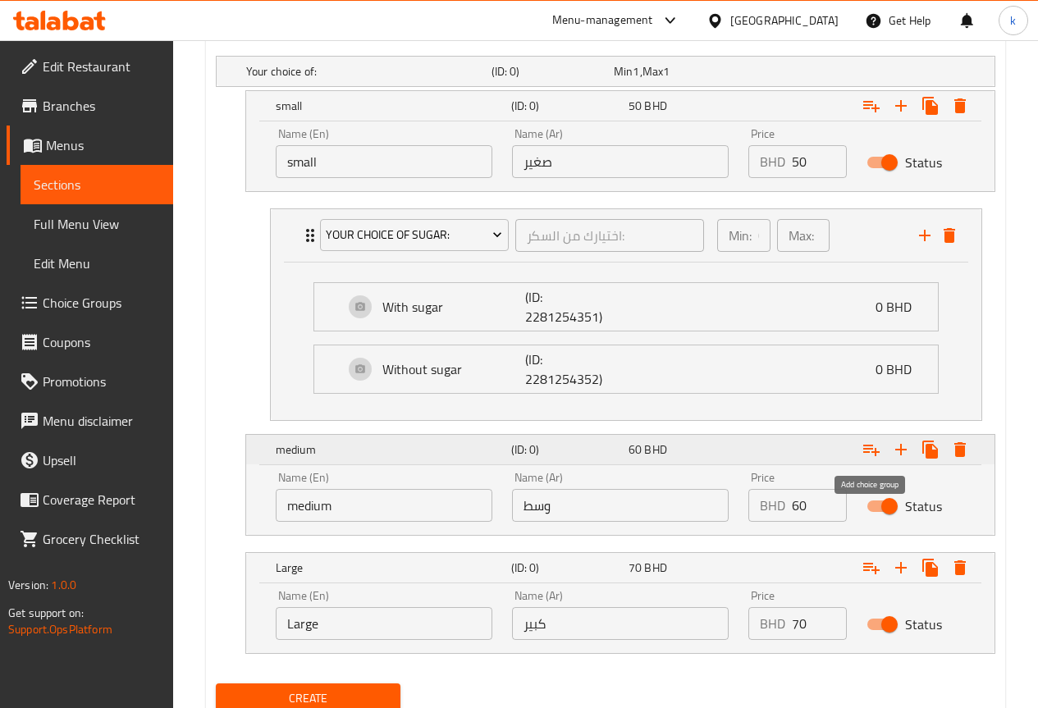
click at [865, 452] on icon "Expand" at bounding box center [871, 450] width 16 height 11
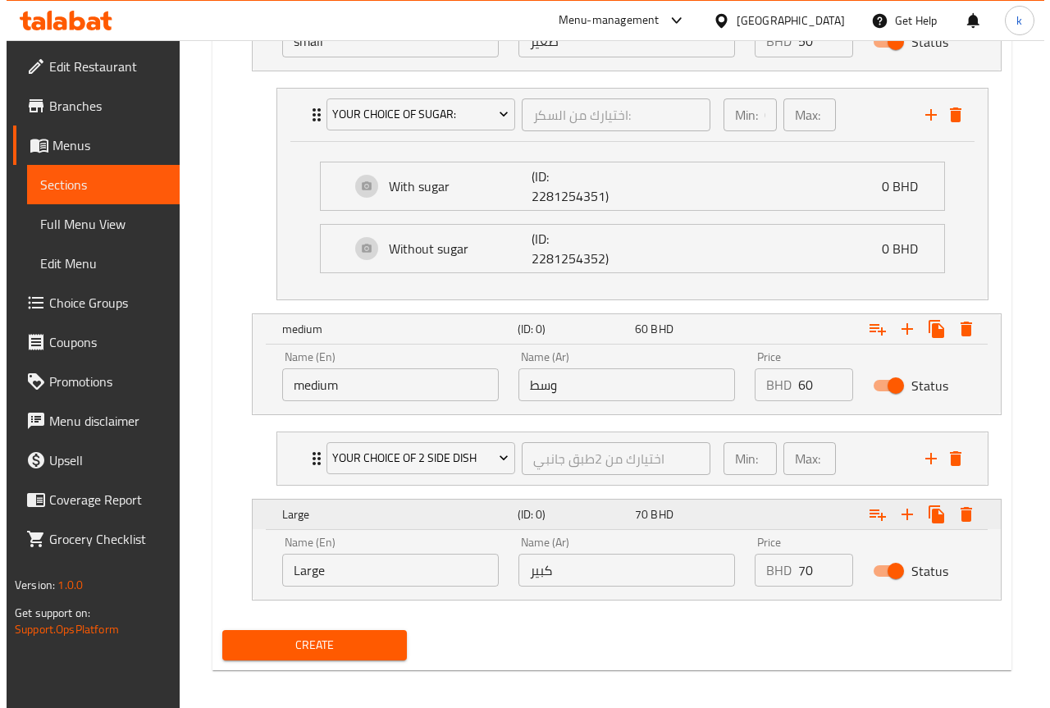
scroll to position [1040, 0]
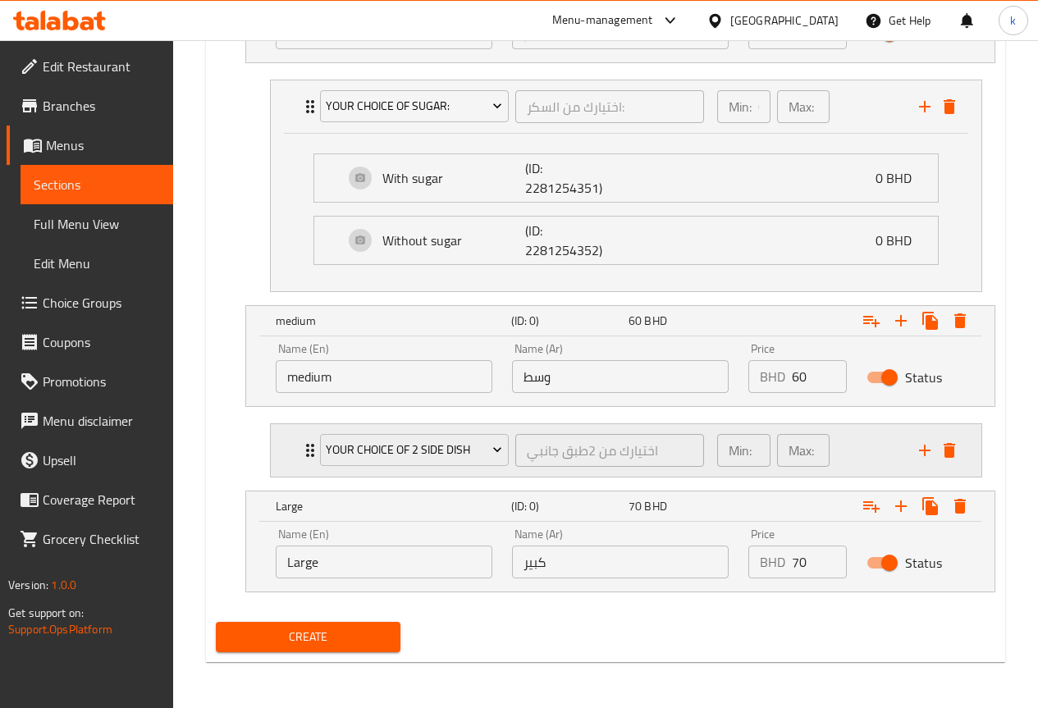
click at [308, 451] on icon "Expand" at bounding box center [310, 450] width 8 height 13
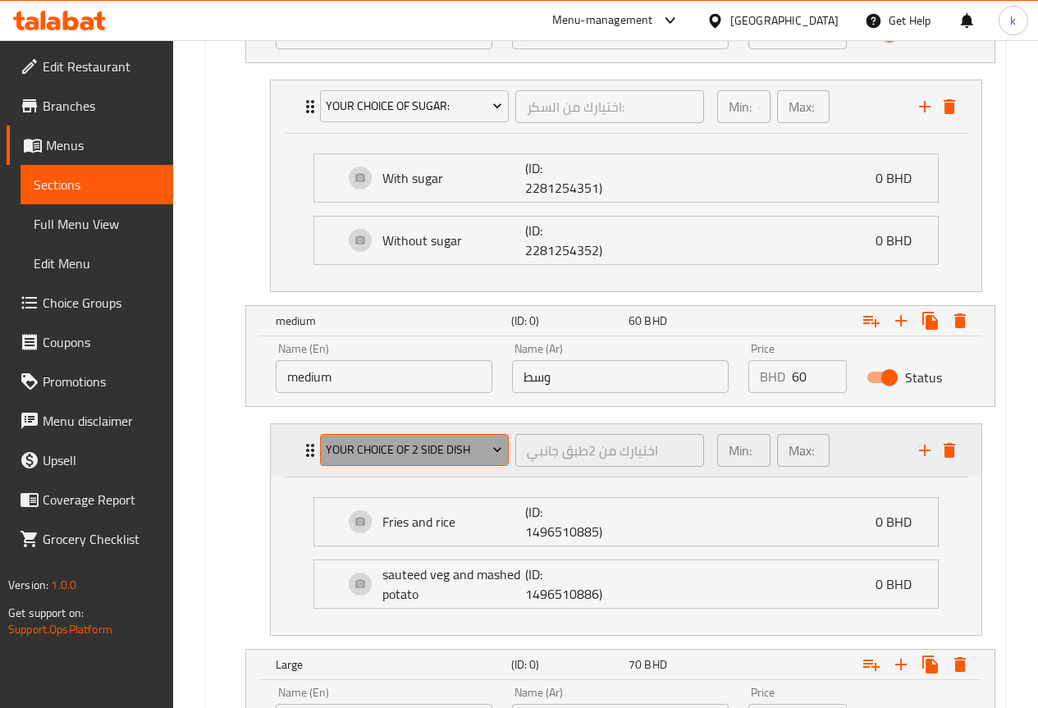
click at [397, 447] on span "your choice of 2 side dish" at bounding box center [414, 450] width 176 height 21
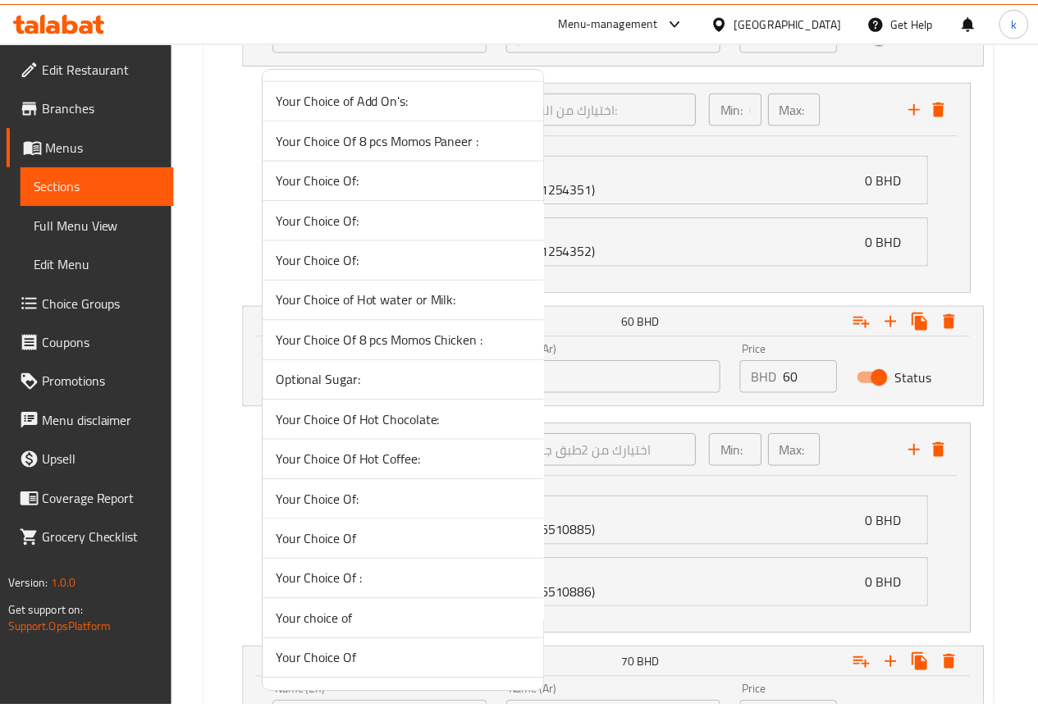
scroll to position [2246, 0]
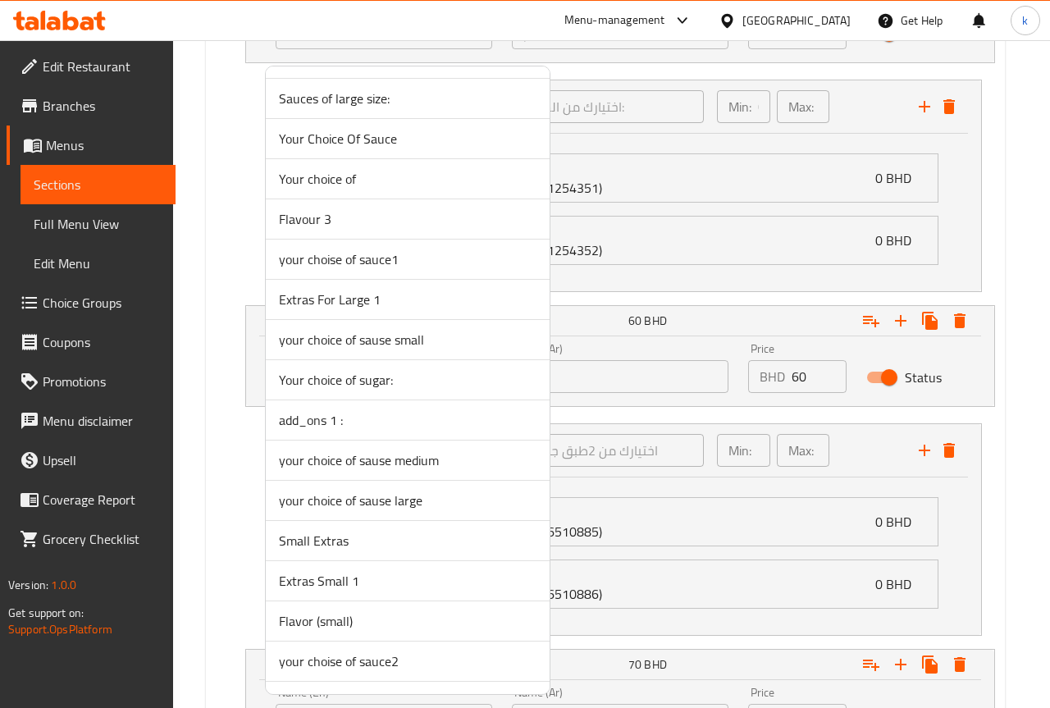
click at [311, 386] on span "Your choice of sugar:" at bounding box center [408, 380] width 258 height 20
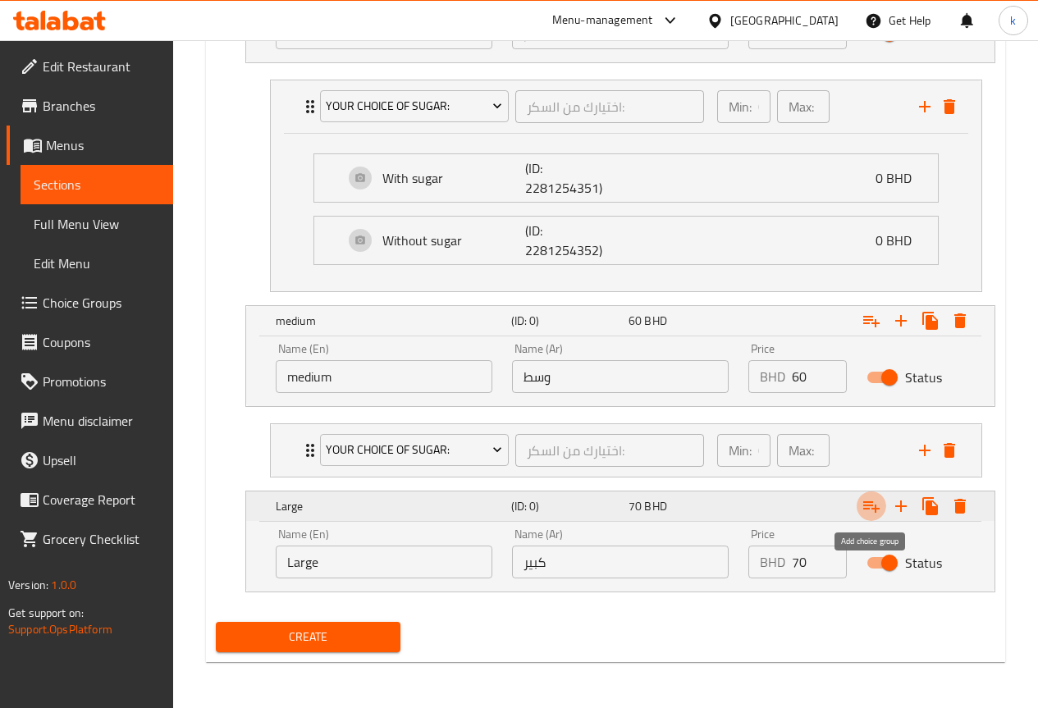
click at [868, 497] on icon "Expand" at bounding box center [871, 506] width 20 height 20
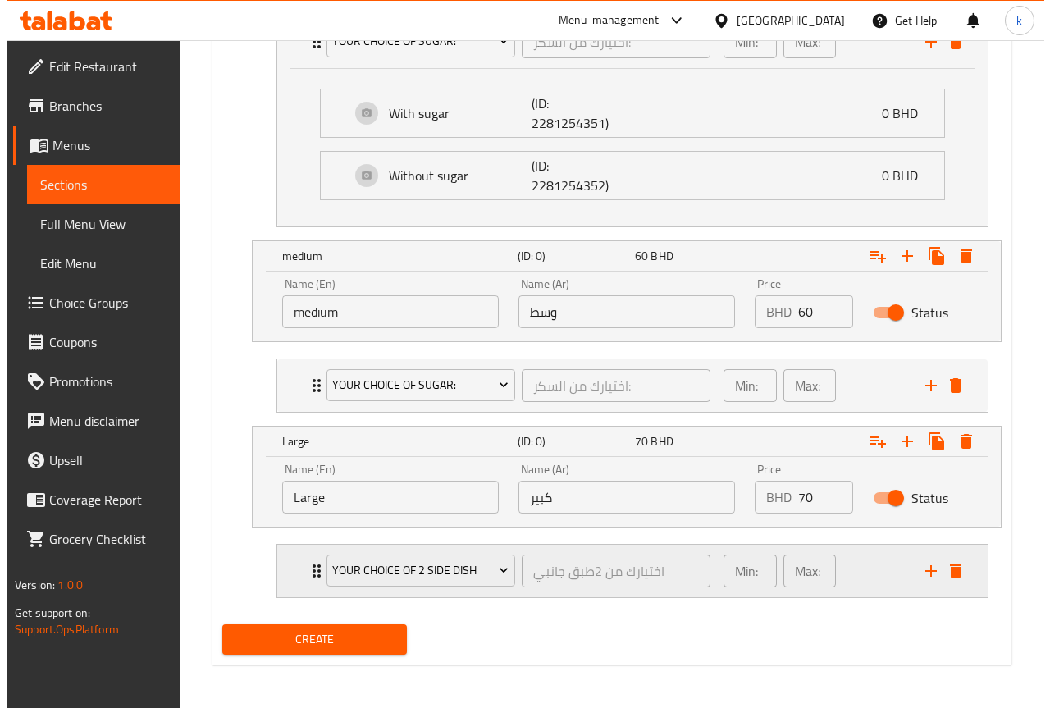
scroll to position [1108, 0]
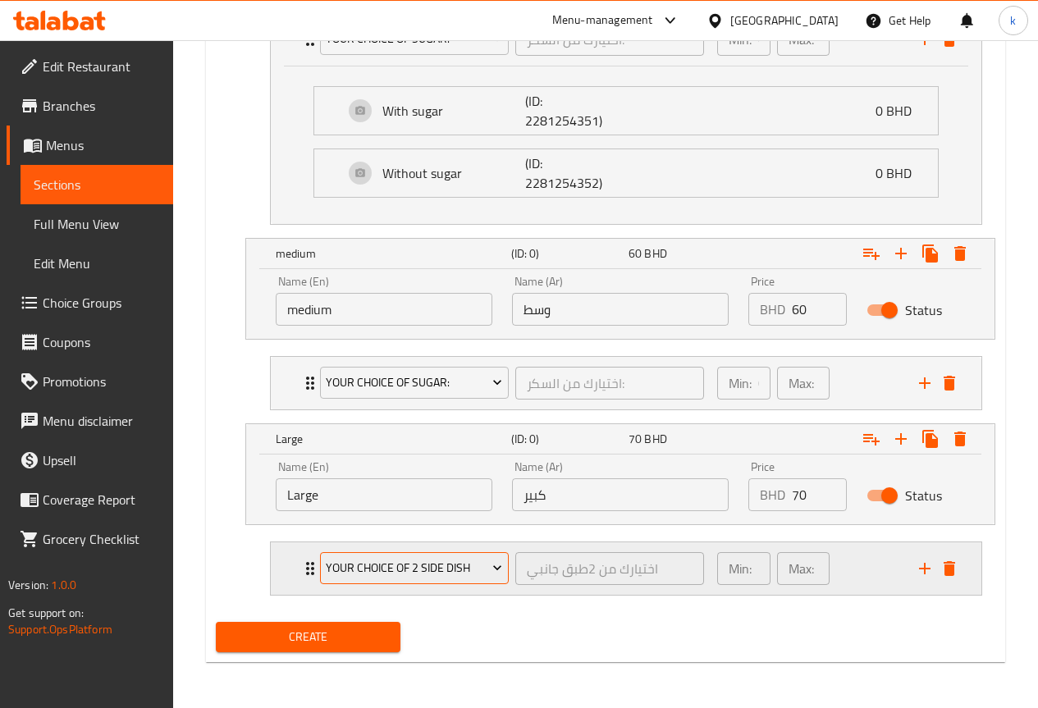
click at [352, 578] on span "your choice of 2 side dish" at bounding box center [414, 568] width 176 height 21
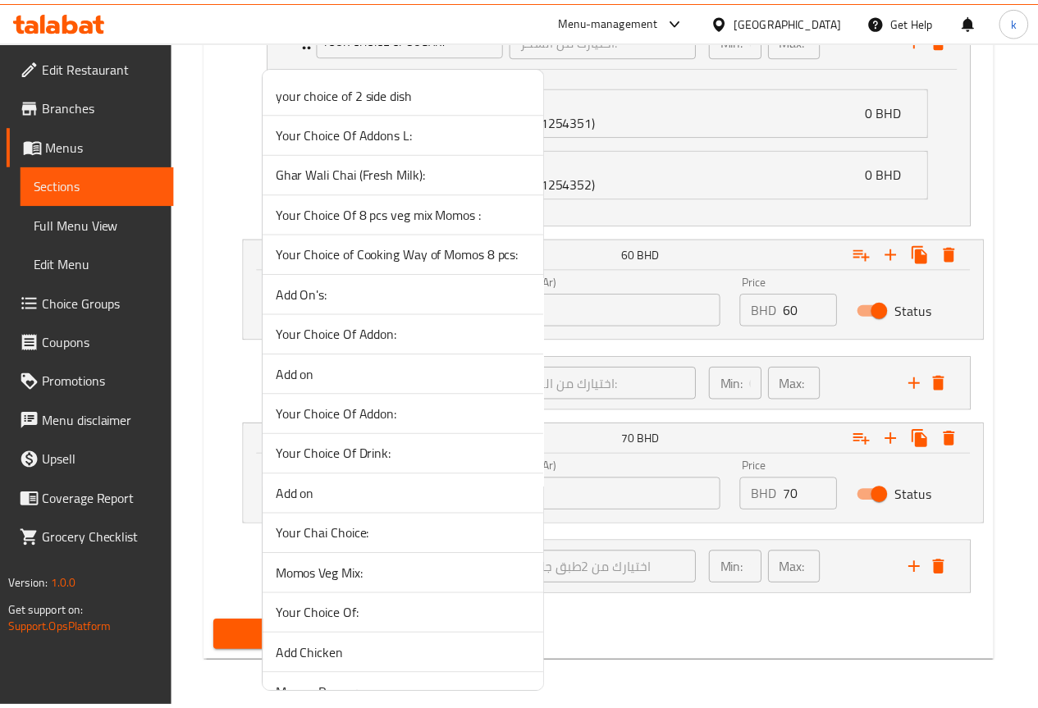
scroll to position [2246, 0]
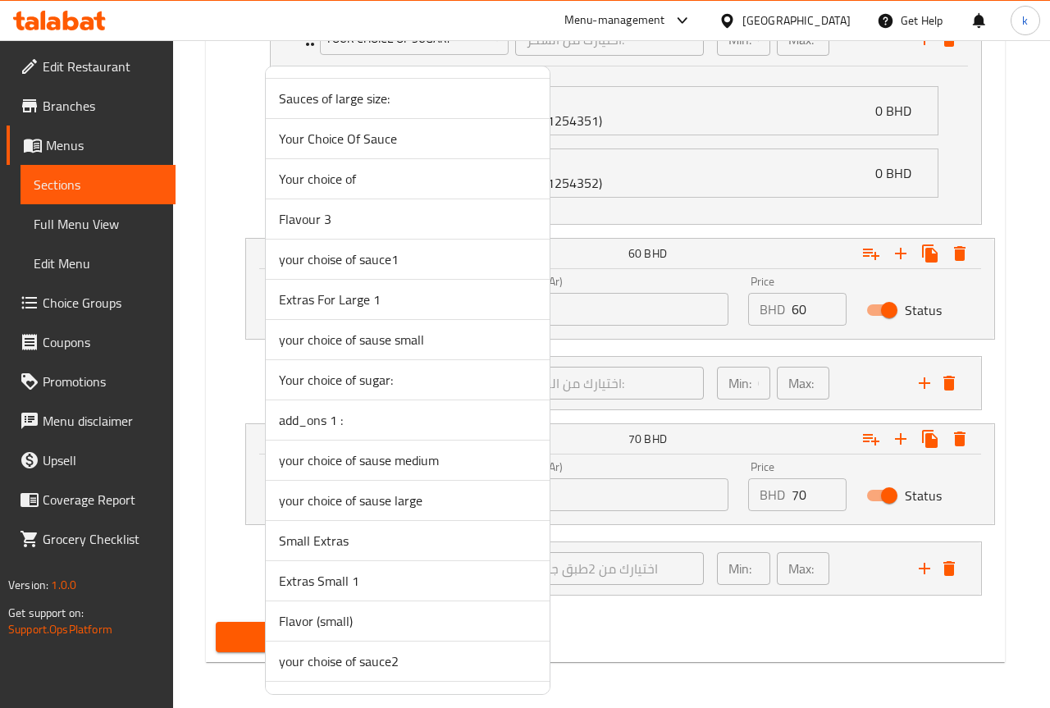
click at [371, 378] on span "Your choice of sugar:" at bounding box center [408, 380] width 258 height 20
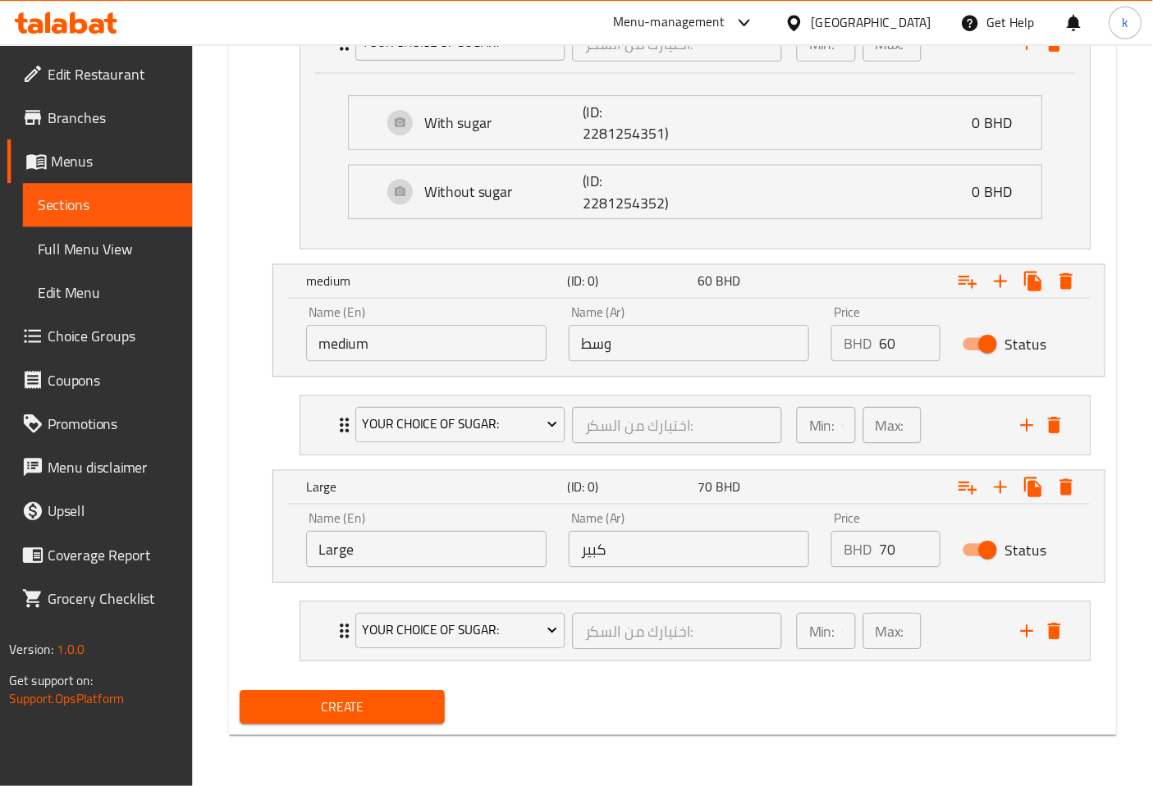
scroll to position [1016, 0]
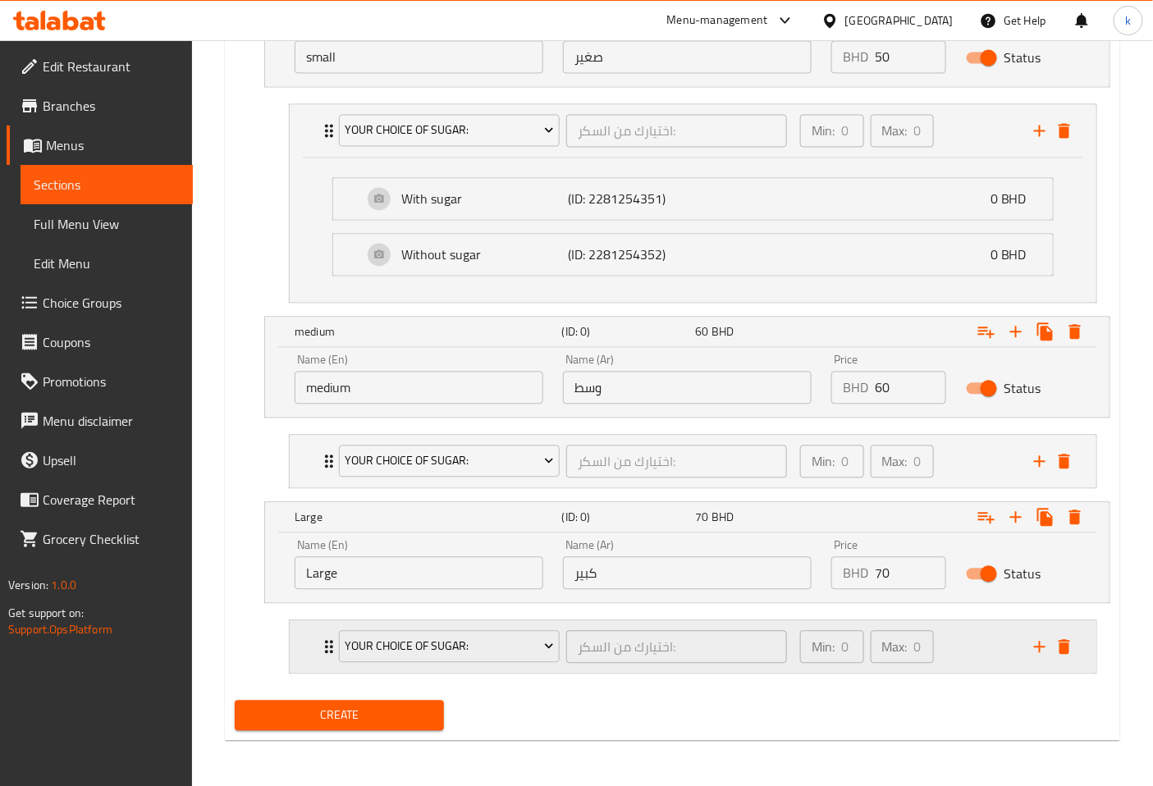
click at [328, 643] on icon "Expand" at bounding box center [329, 648] width 20 height 20
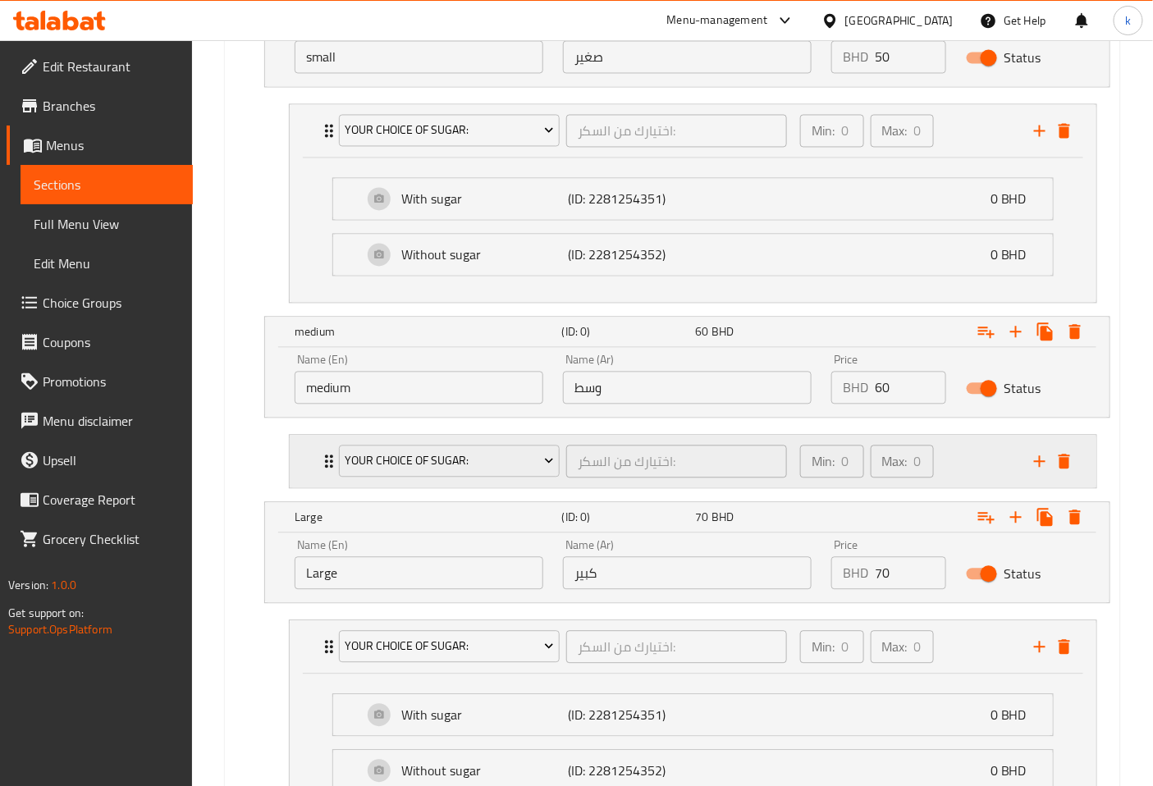
click at [320, 469] on icon "Expand" at bounding box center [329, 462] width 20 height 20
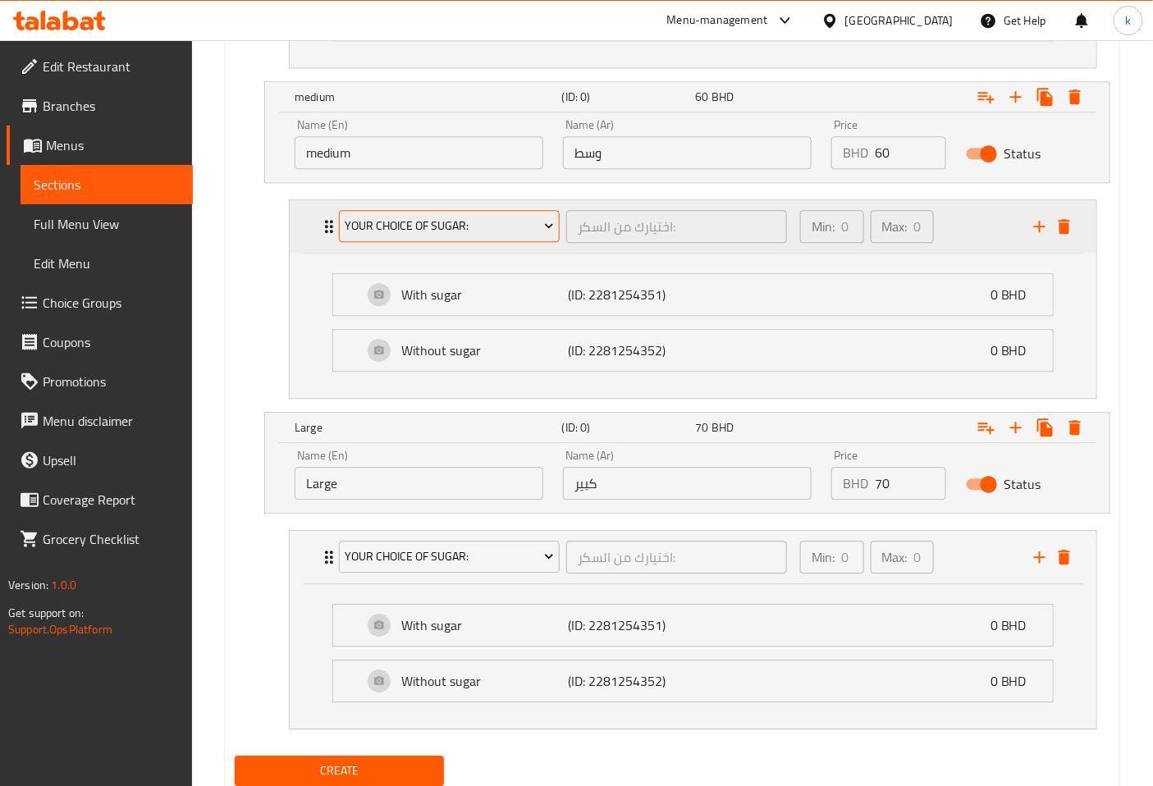
scroll to position [1307, 0]
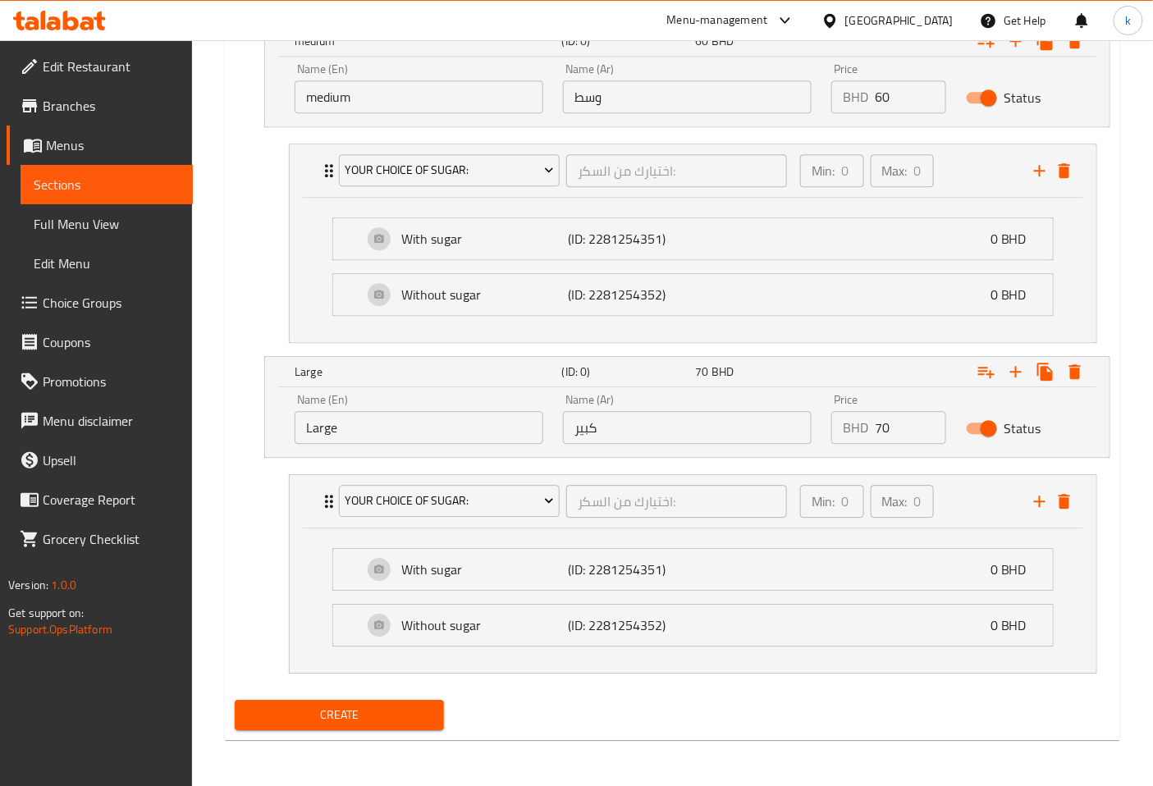
click at [391, 707] on span "Create" at bounding box center [339, 715] width 183 height 21
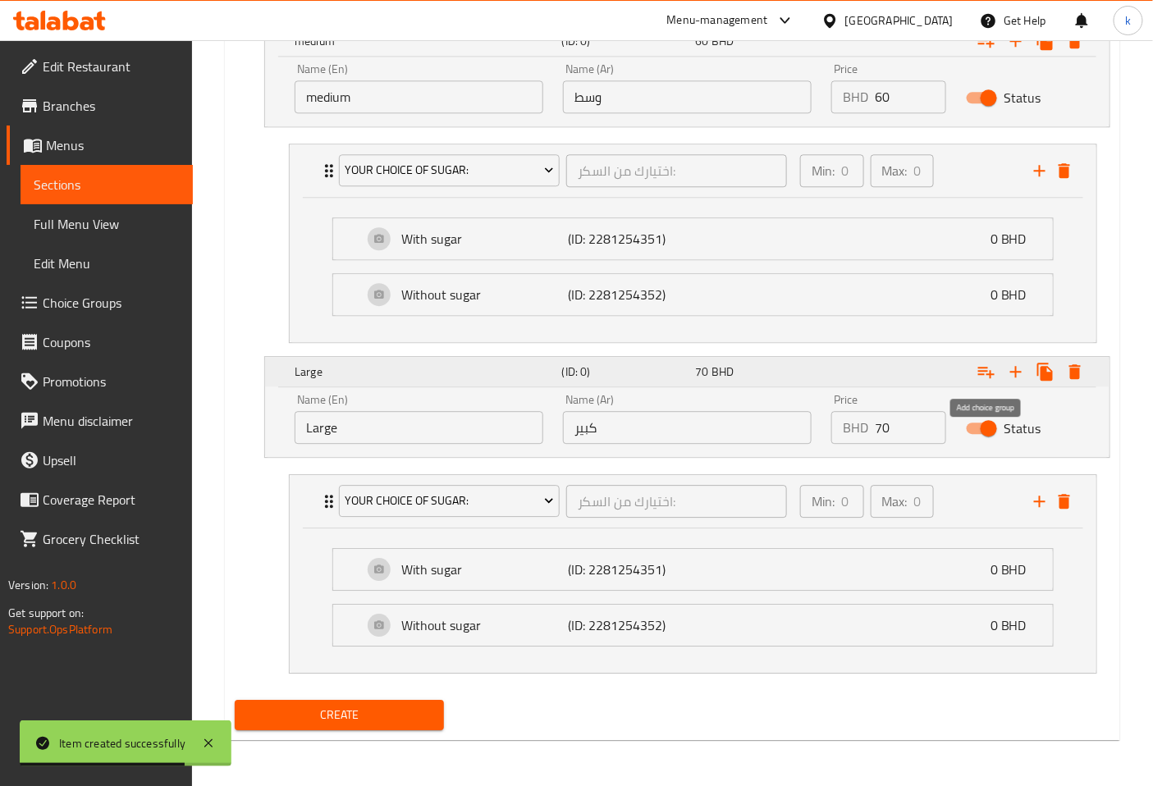
click at [986, 380] on icon "Expand" at bounding box center [986, 372] width 20 height 20
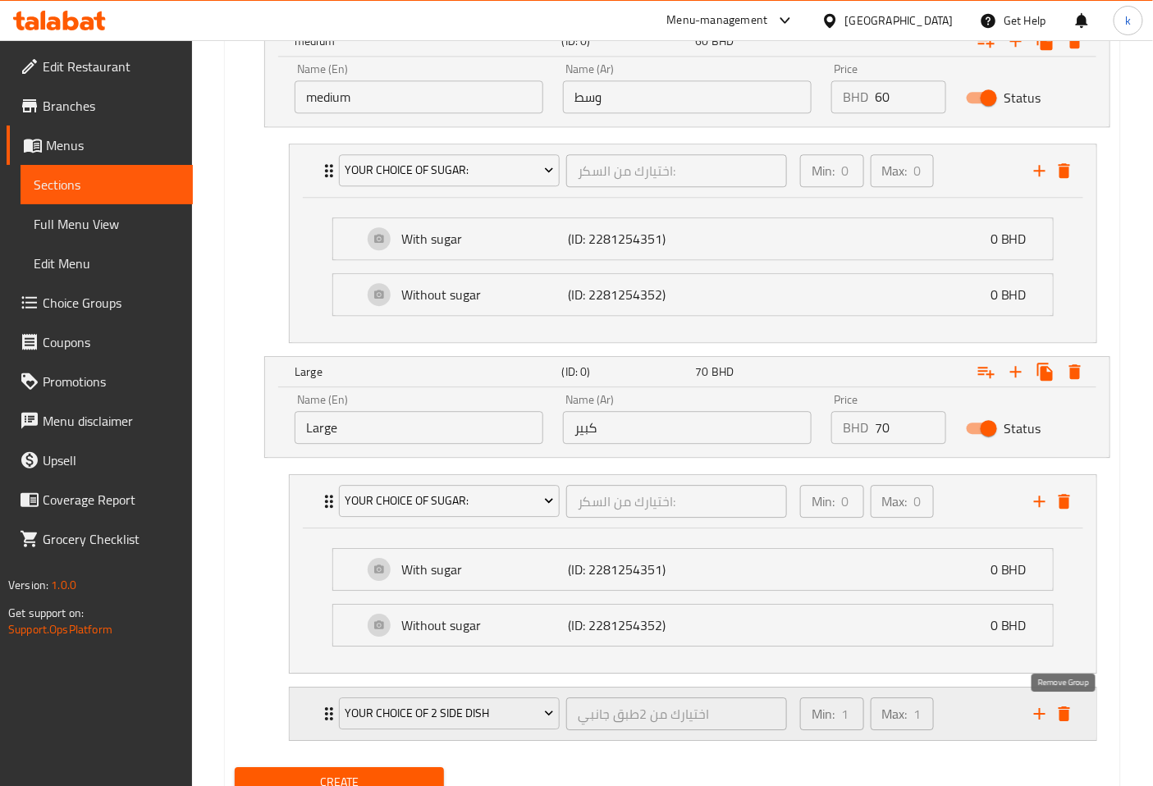
click at [1037, 707] on icon "delete" at bounding box center [1063, 713] width 11 height 15
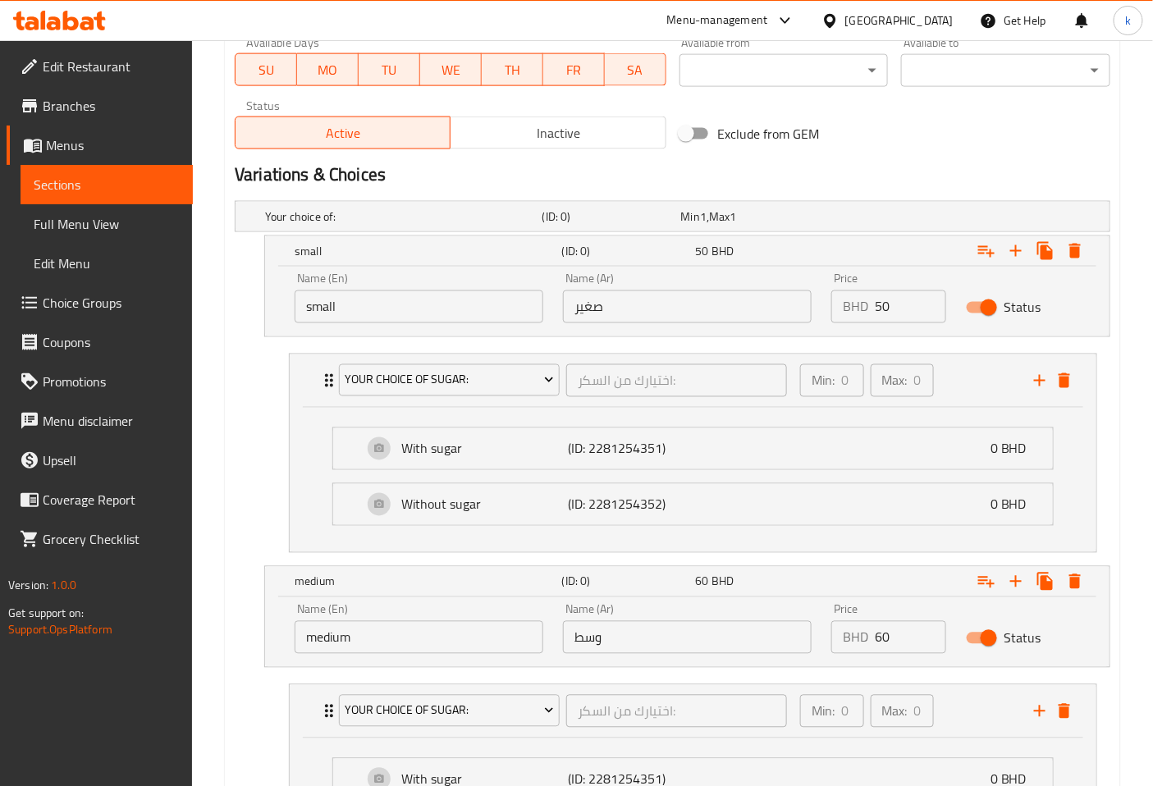
scroll to position [760, 0]
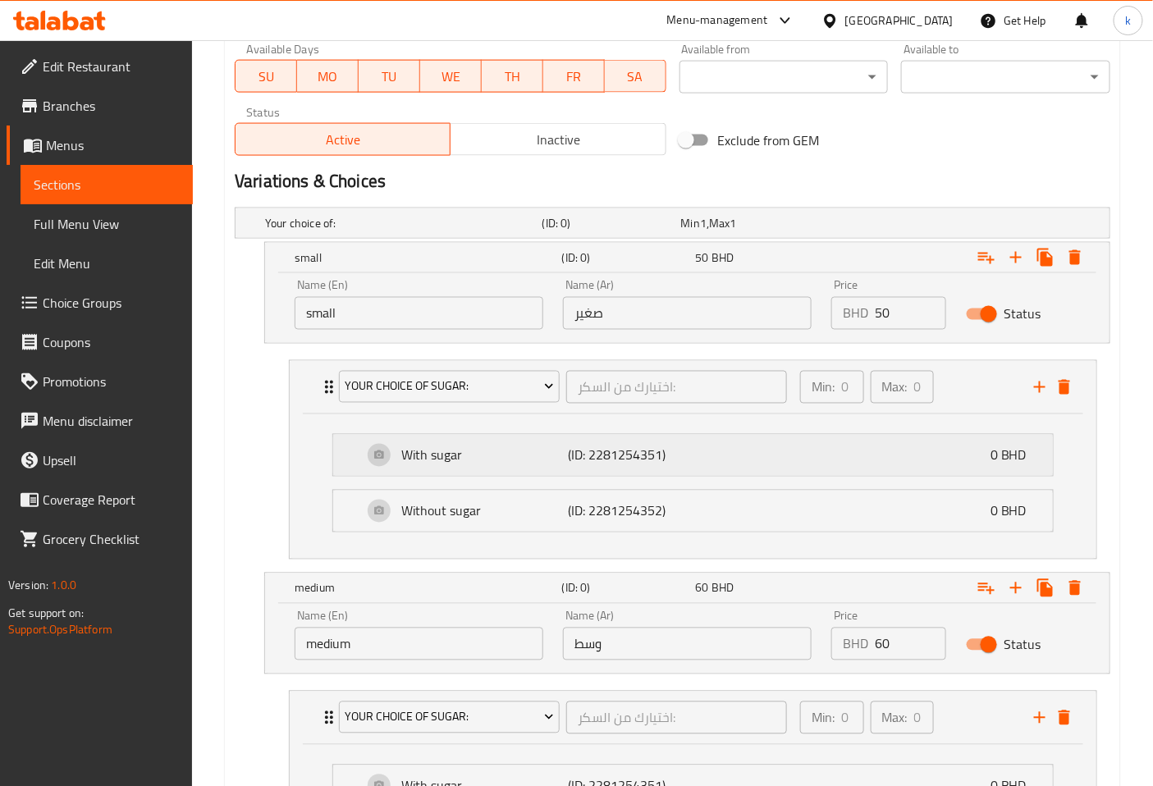
click at [482, 458] on p "With sugar" at bounding box center [484, 456] width 167 height 20
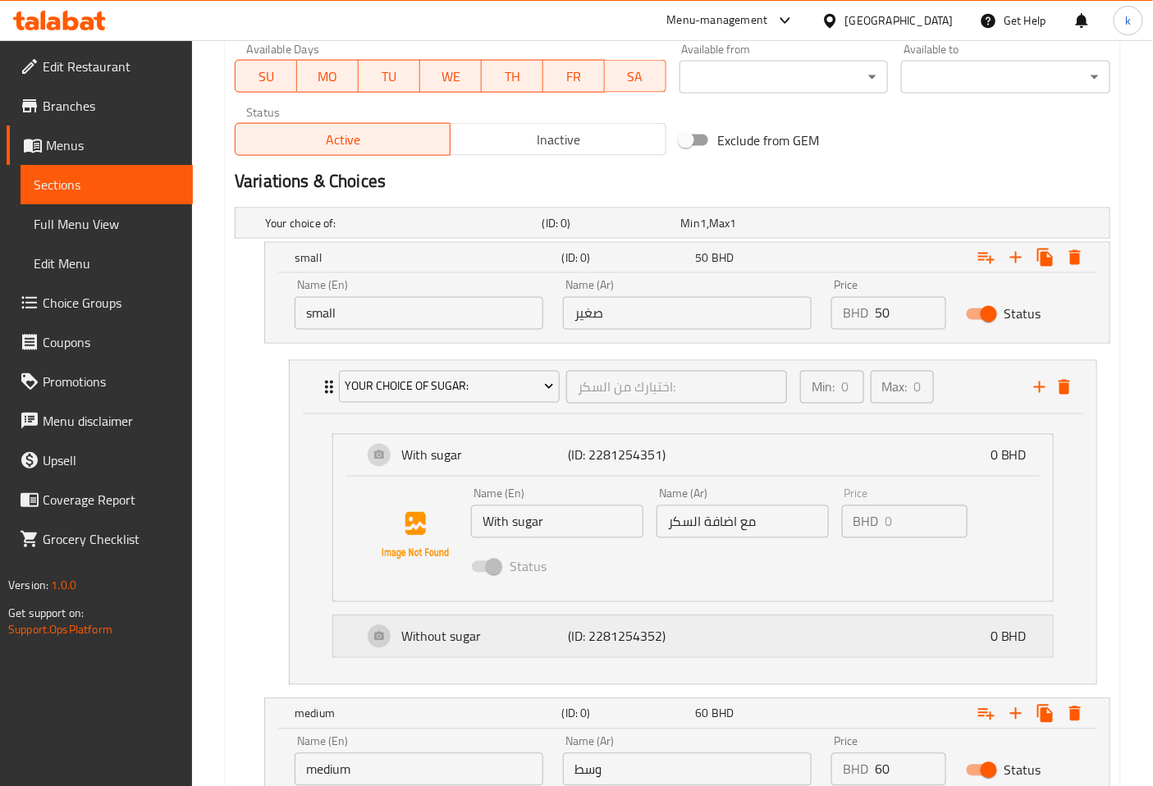
click at [505, 654] on div "Without sugar (ID: 2281254352) 0 BHD" at bounding box center [698, 636] width 670 height 41
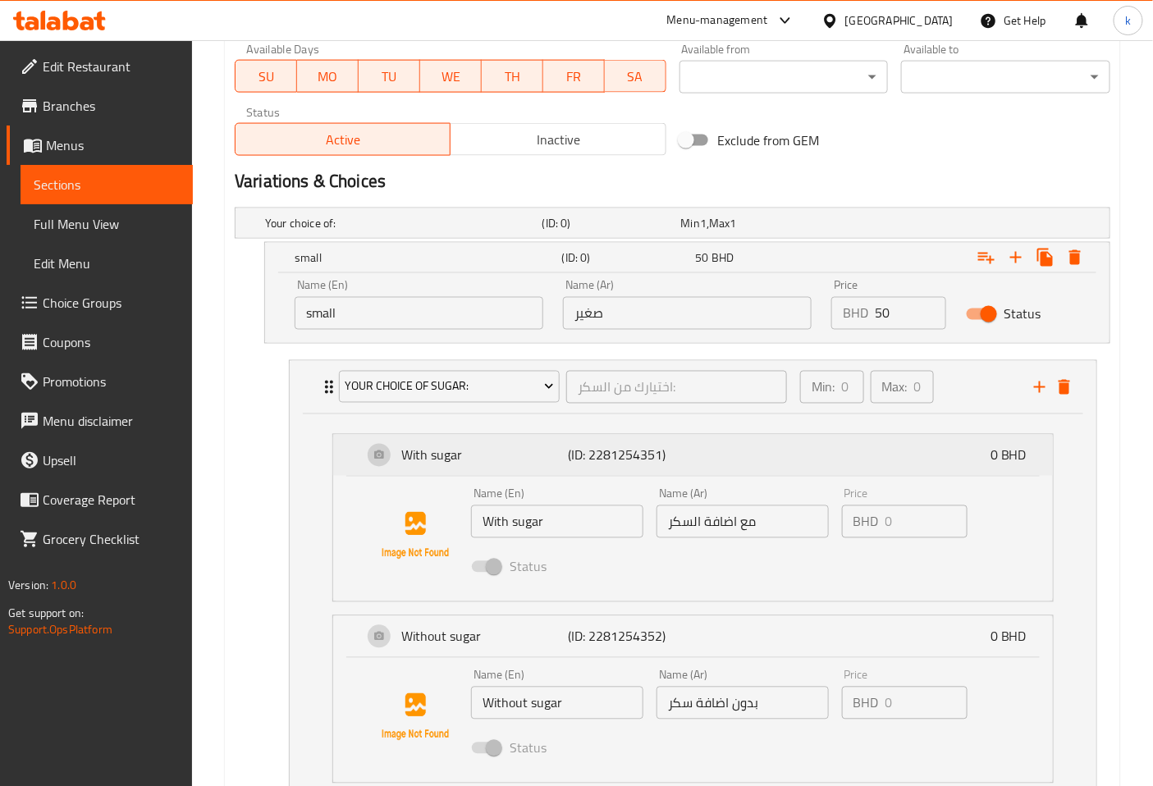
click at [945, 463] on div "With sugar (ID: 2281254351) 0 BHD" at bounding box center [698, 455] width 670 height 41
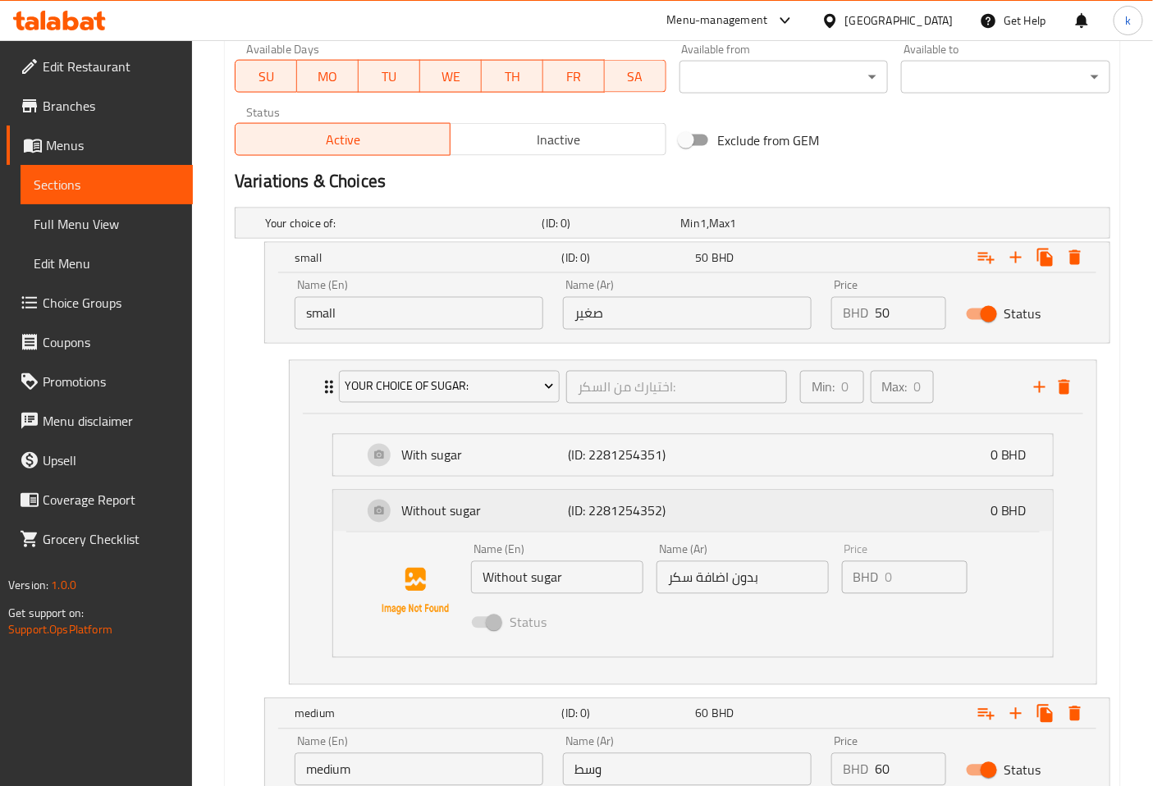
click at [920, 520] on div "Without sugar (ID: 2281254352) 0 BHD" at bounding box center [698, 511] width 670 height 41
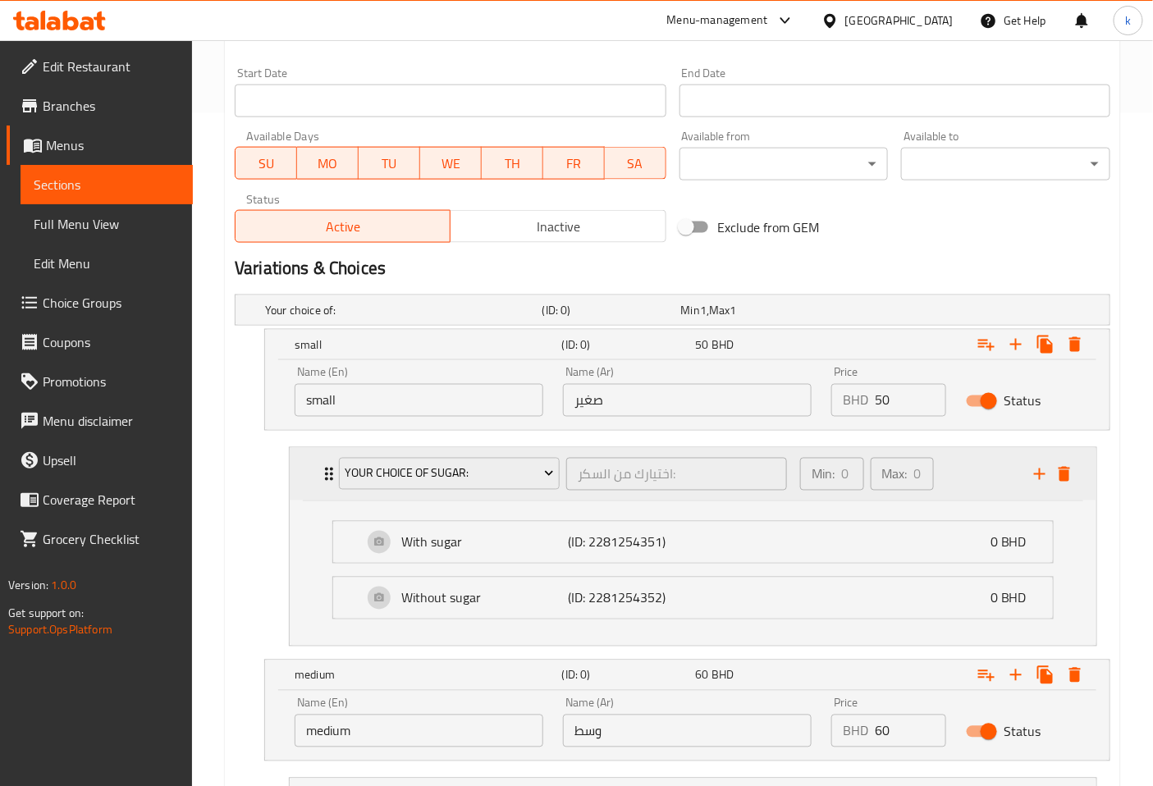
scroll to position [669, 0]
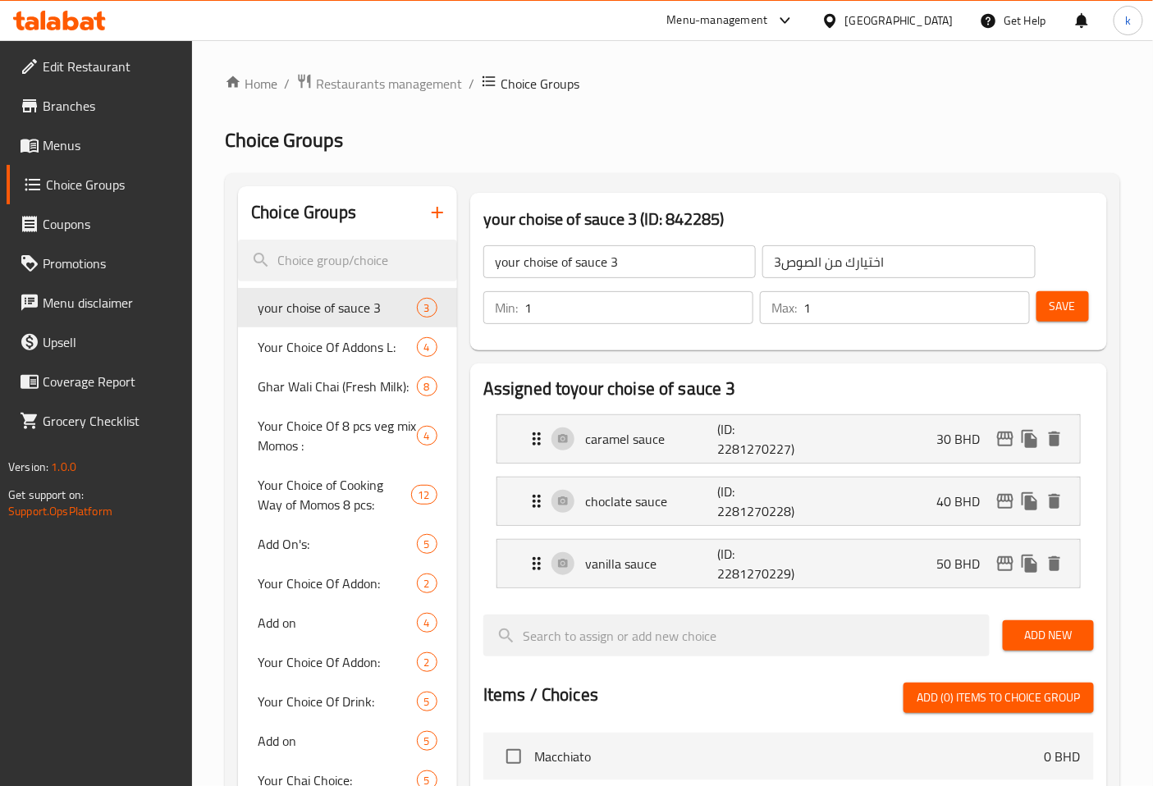
click at [439, 217] on icon "button" at bounding box center [437, 213] width 20 height 20
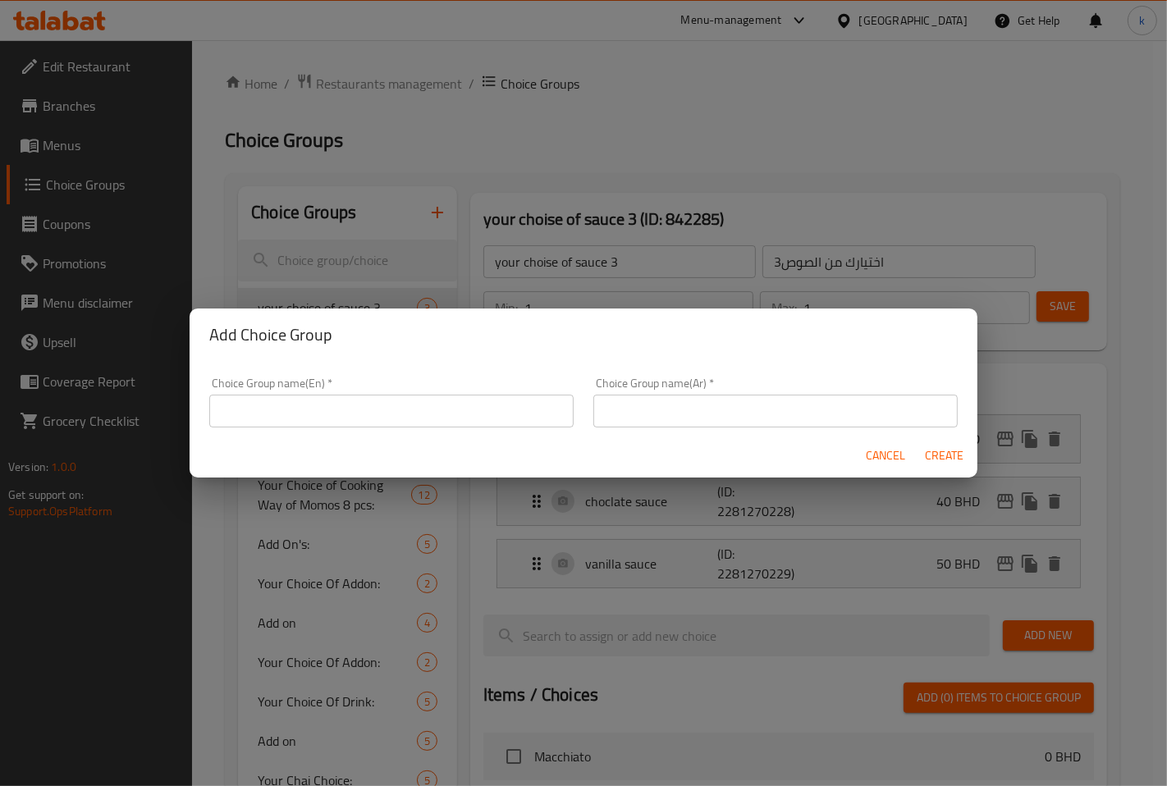
click at [490, 387] on div "Choice Group name(En)   * Choice Group name(En) *" at bounding box center [391, 402] width 364 height 50
click at [477, 429] on div "Choice Group name(En)   * Choice Group name(En) *" at bounding box center [391, 403] width 384 height 70
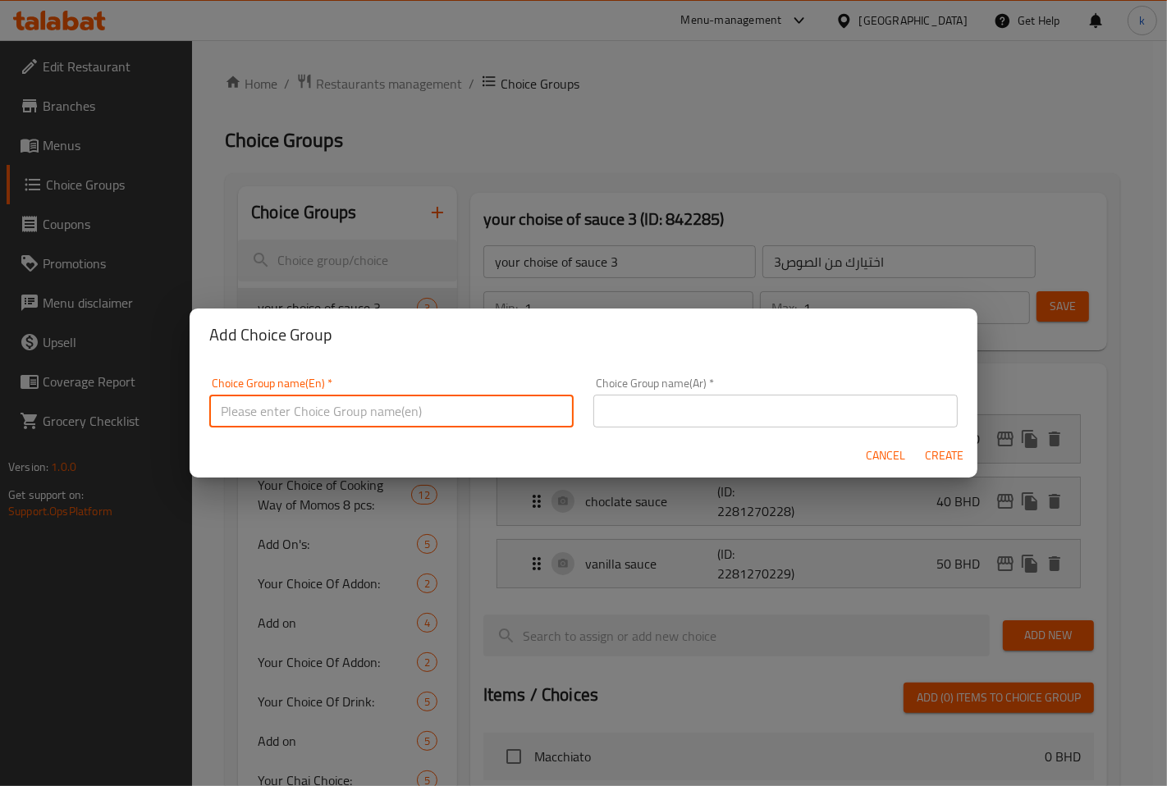
click at [487, 410] on input "text" at bounding box center [391, 411] width 364 height 33
paste input "your choice of flavoure of small"
type input "your choice of flavoure of small"
click at [670, 410] on input "text" at bounding box center [775, 411] width 364 height 33
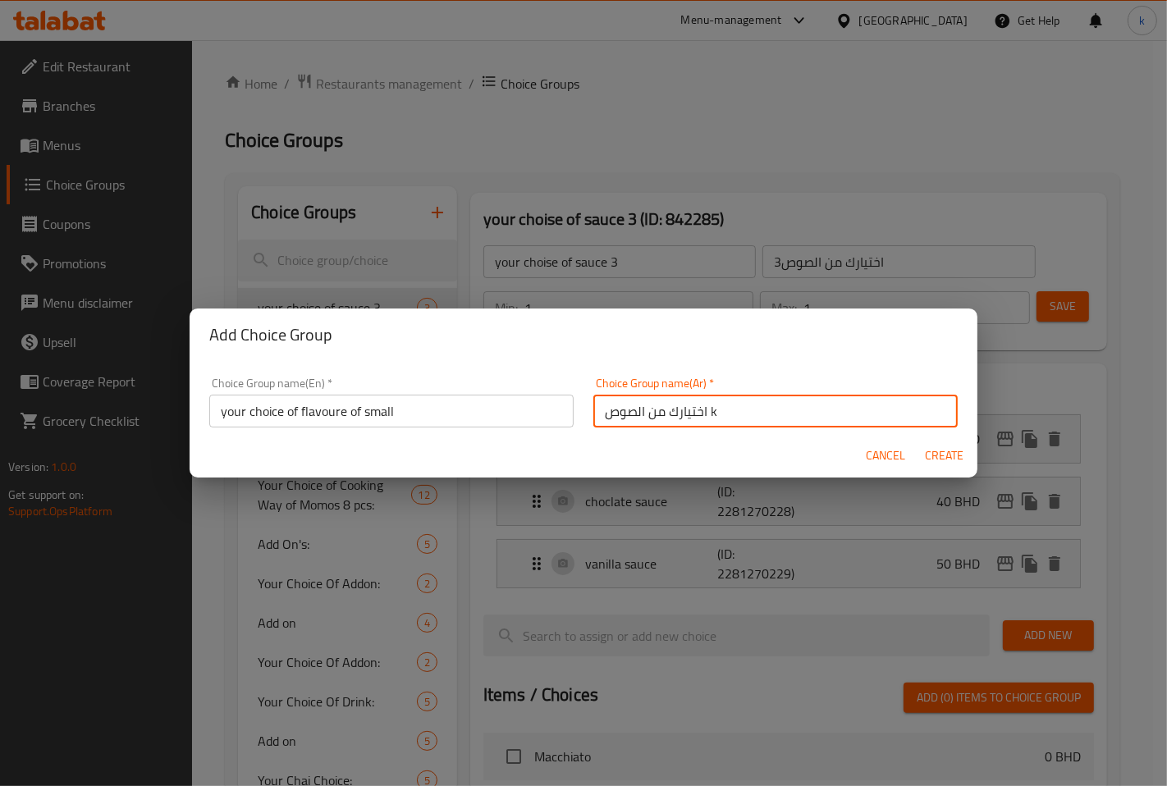
type input "اختيارك من الصوص k"
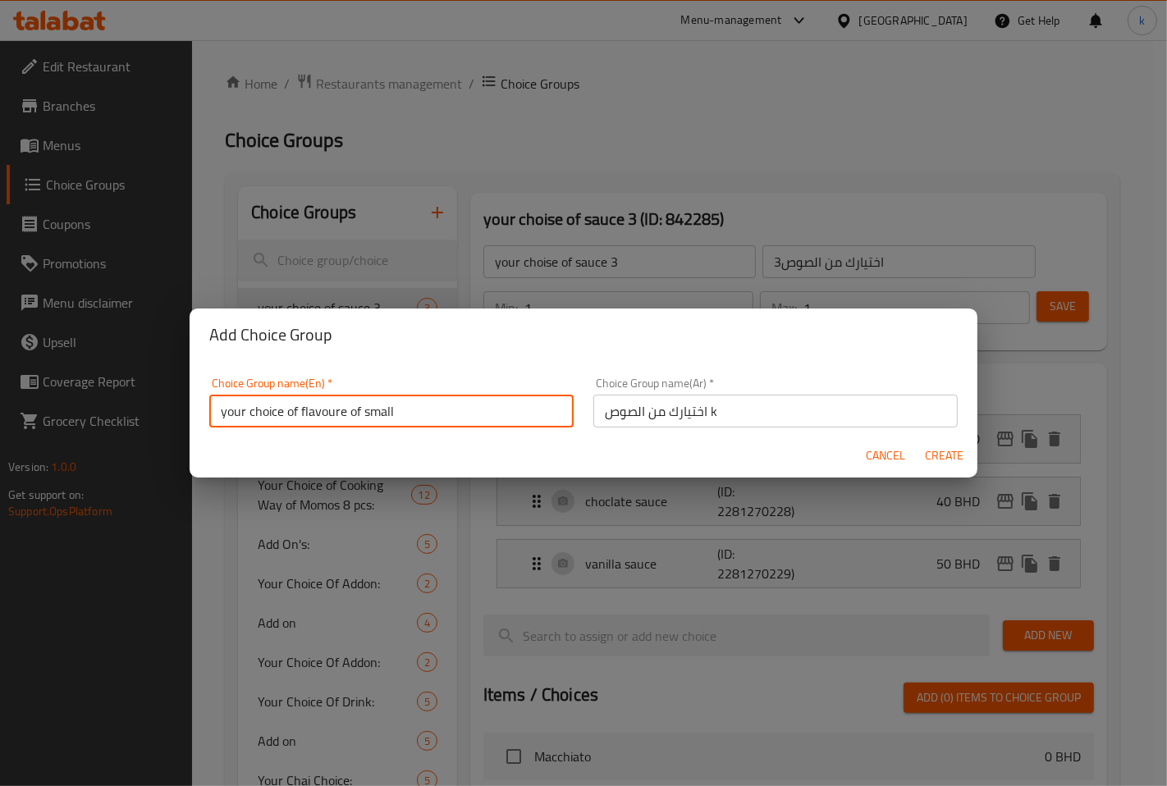
drag, startPoint x: 362, startPoint y: 414, endPoint x: 491, endPoint y: 411, distance: 128.8
click at [491, 411] on input "your choice of flavoure of small" at bounding box center [391, 411] width 364 height 33
drag, startPoint x: 363, startPoint y: 410, endPoint x: 297, endPoint y: 412, distance: 65.7
click at [297, 412] on input "your choice of flavoure of sauce" at bounding box center [391, 411] width 364 height 33
type input "your choice of sauce"
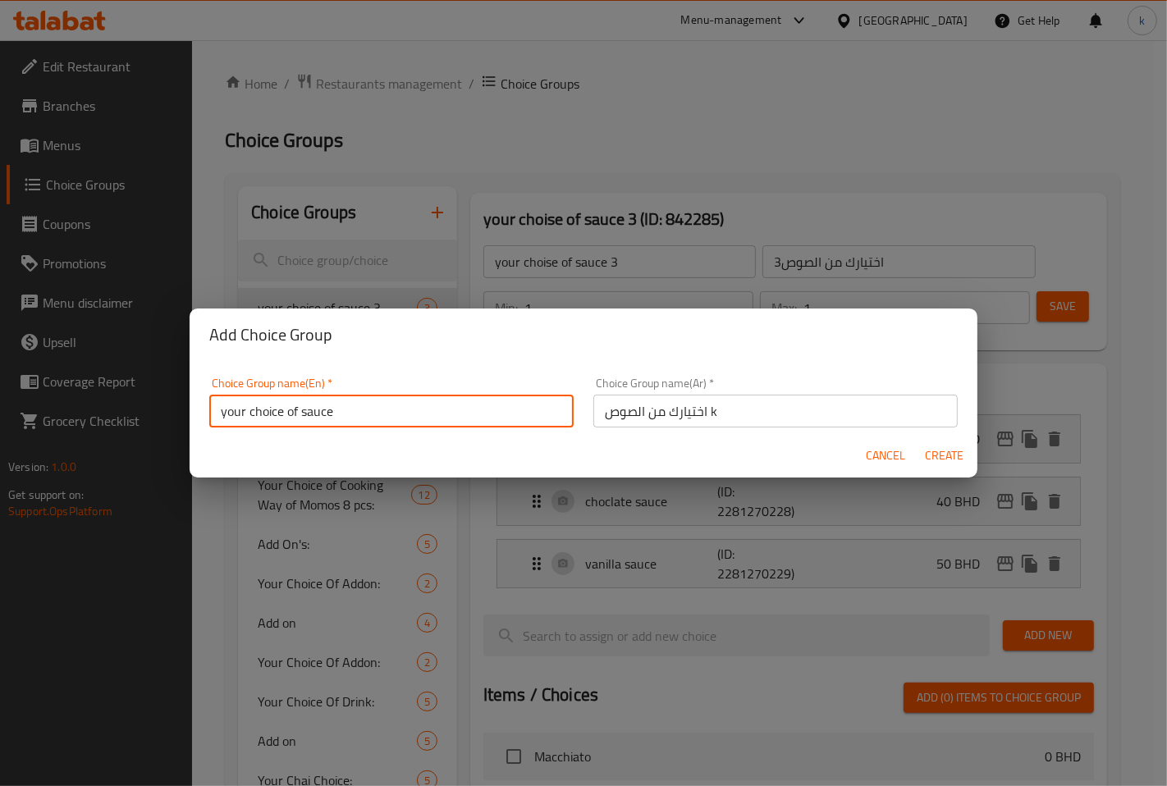
click at [940, 466] on button "Create" at bounding box center [944, 456] width 53 height 30
type input "your choice of sauce"
type input "اختيارك من الصوص k"
type input "0"
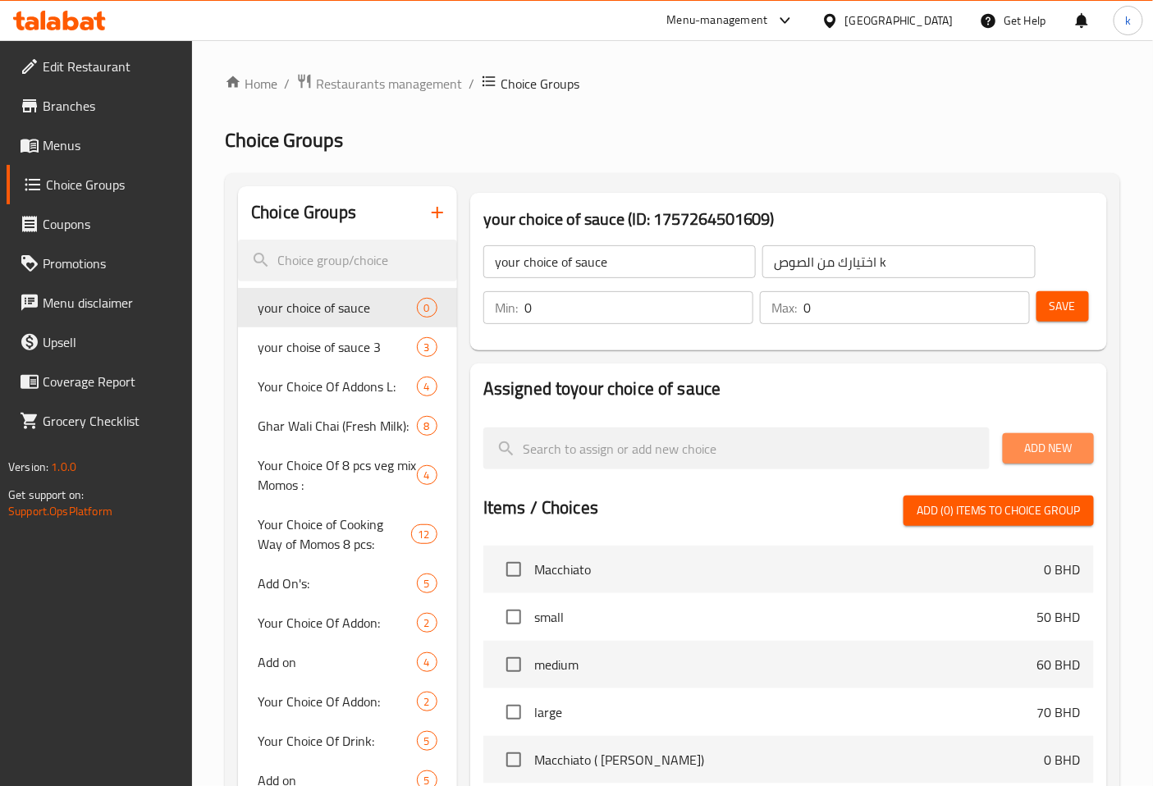
click at [1072, 451] on span "Add New" at bounding box center [1048, 448] width 65 height 21
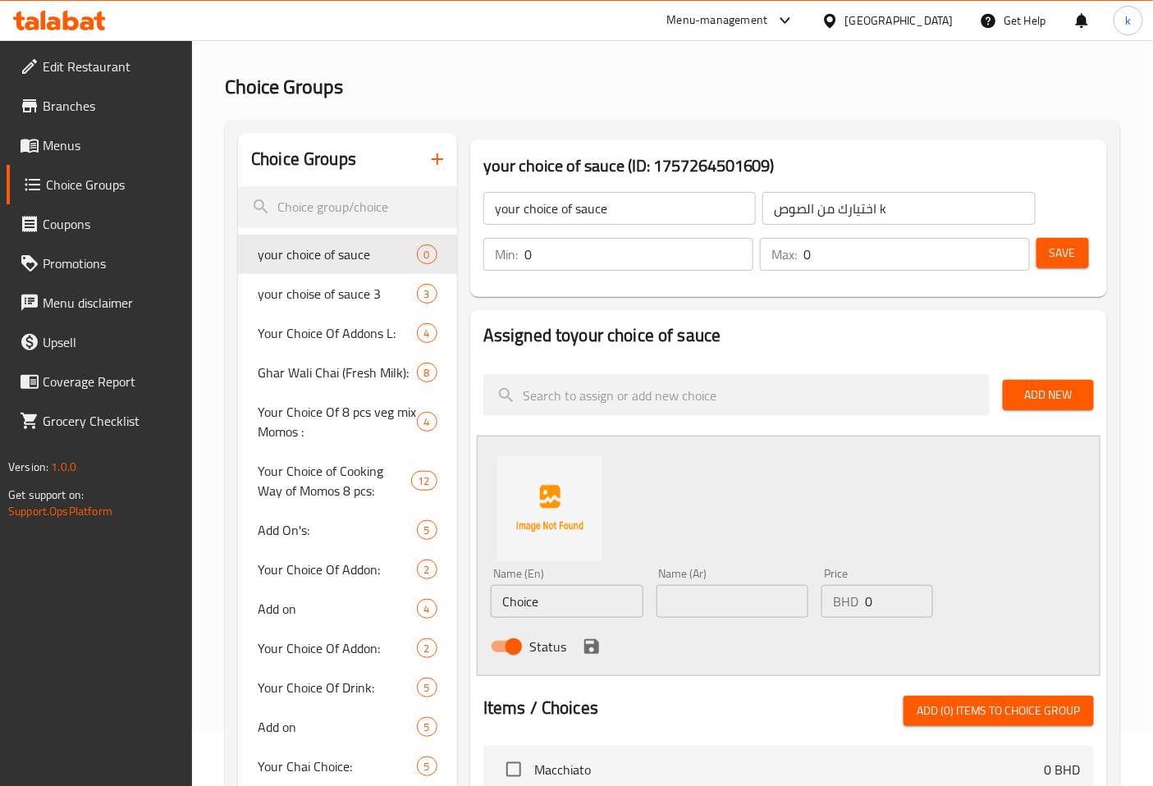
scroll to position [91, 0]
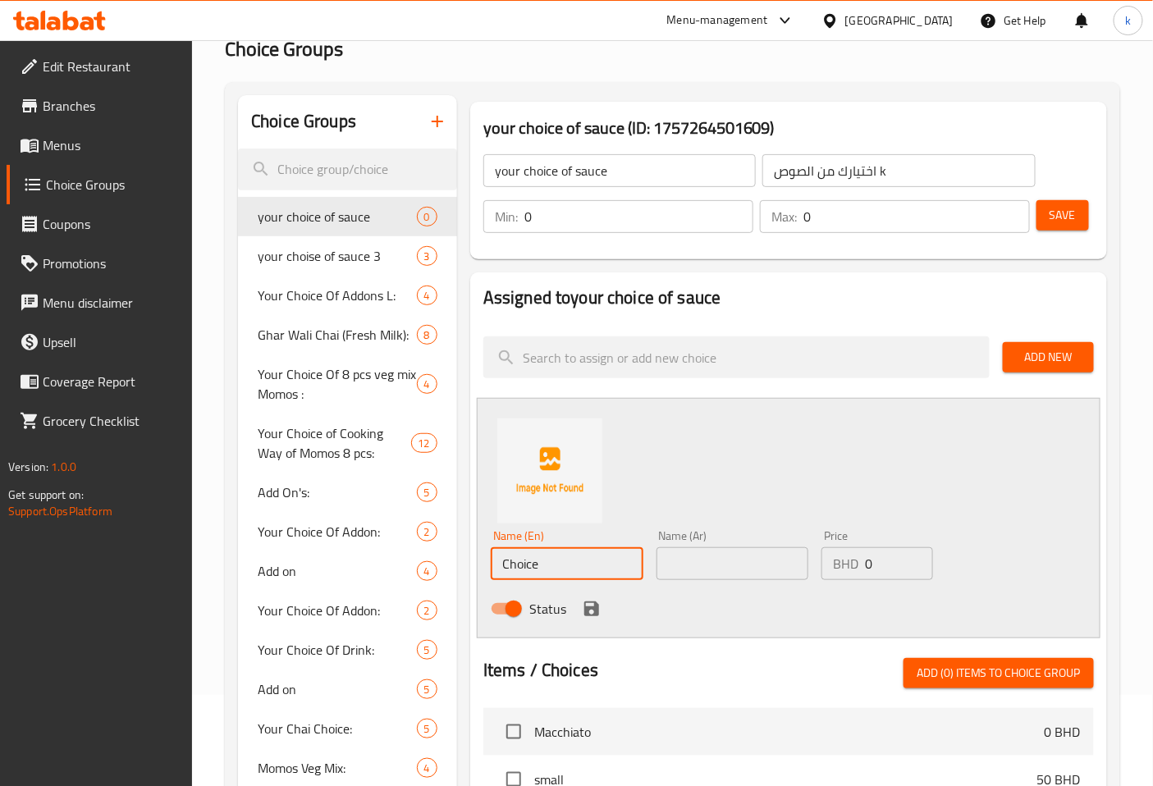
click at [574, 569] on input "Choice" at bounding box center [567, 563] width 153 height 33
type input "caramel"
click at [903, 564] on input "0" at bounding box center [898, 563] width 67 height 33
type input "20"
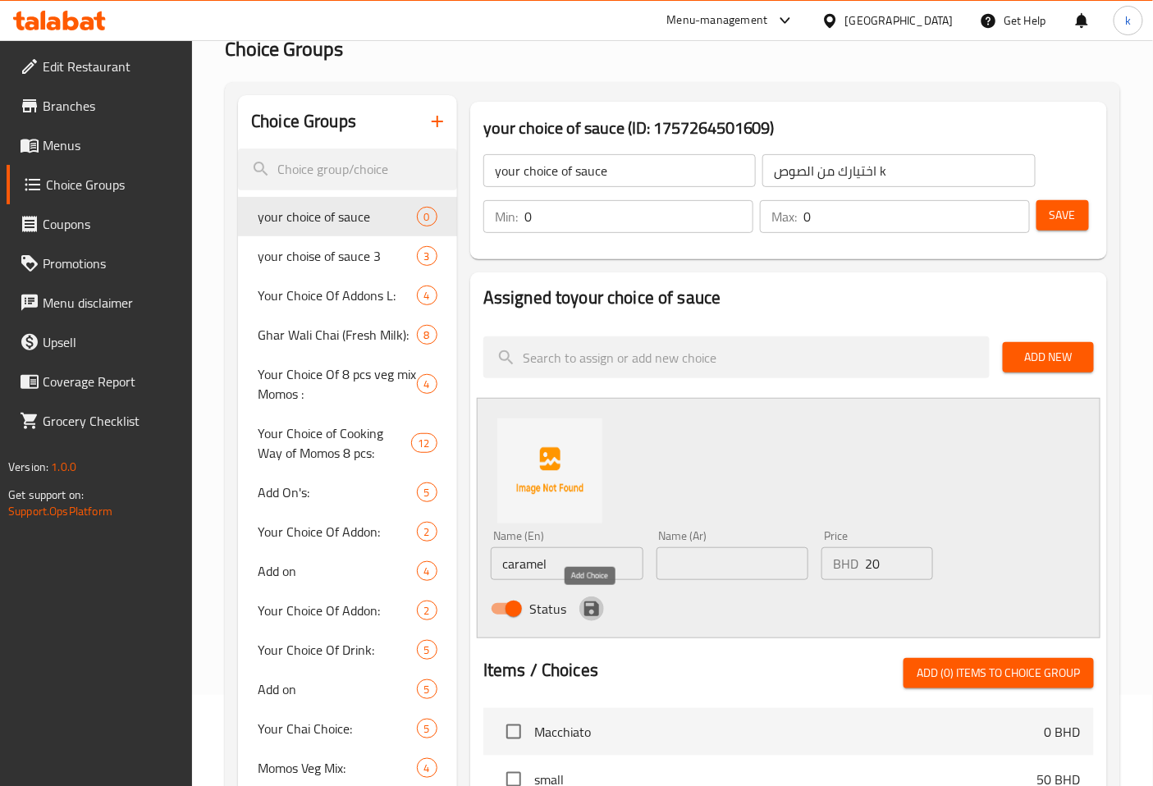
click at [593, 610] on icon "save" at bounding box center [591, 608] width 15 height 15
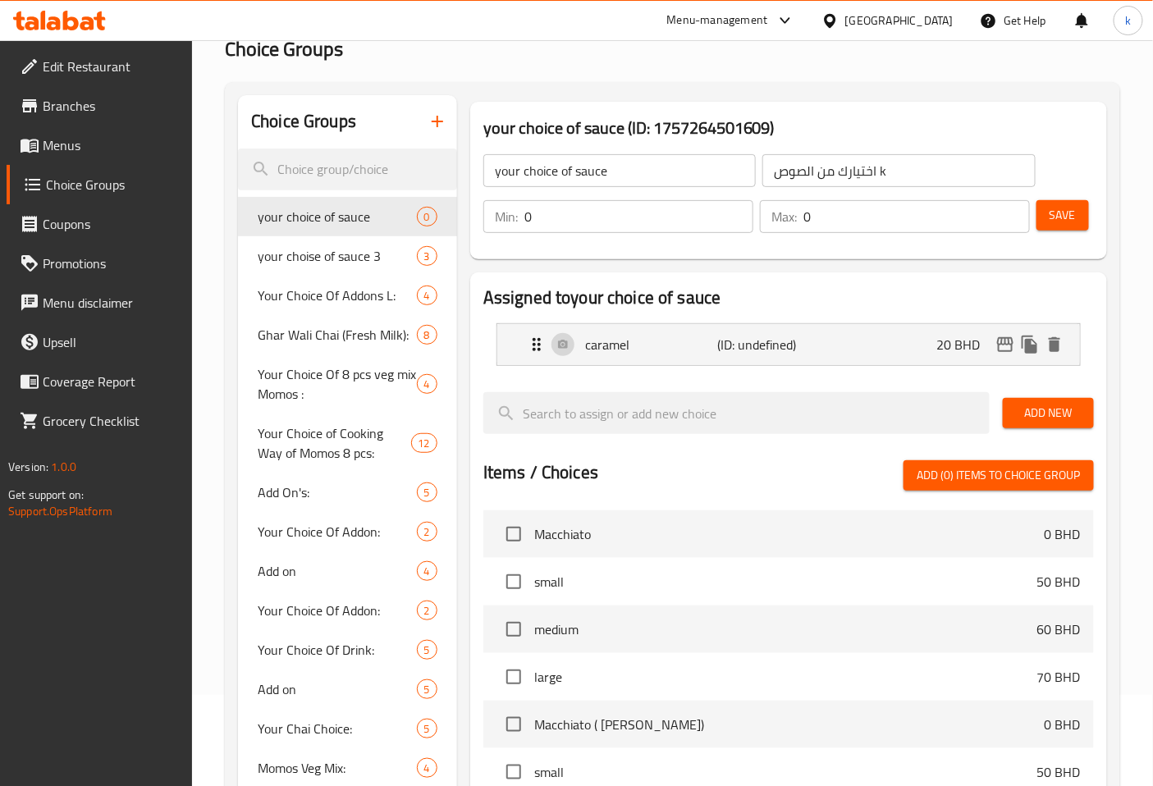
click at [1057, 414] on span "Add New" at bounding box center [1048, 413] width 65 height 21
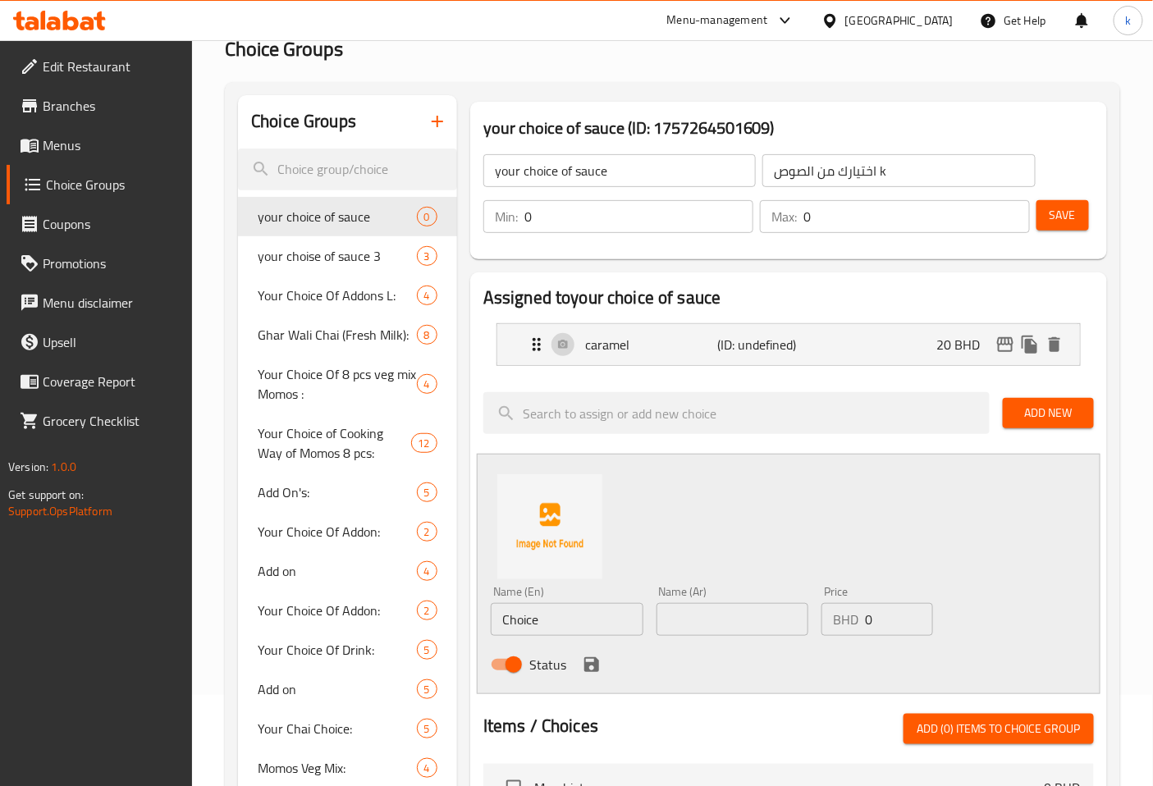
click at [572, 621] on input "Choice" at bounding box center [567, 619] width 153 height 33
type input "chocolate"
click at [888, 618] on input "0" at bounding box center [898, 619] width 67 height 33
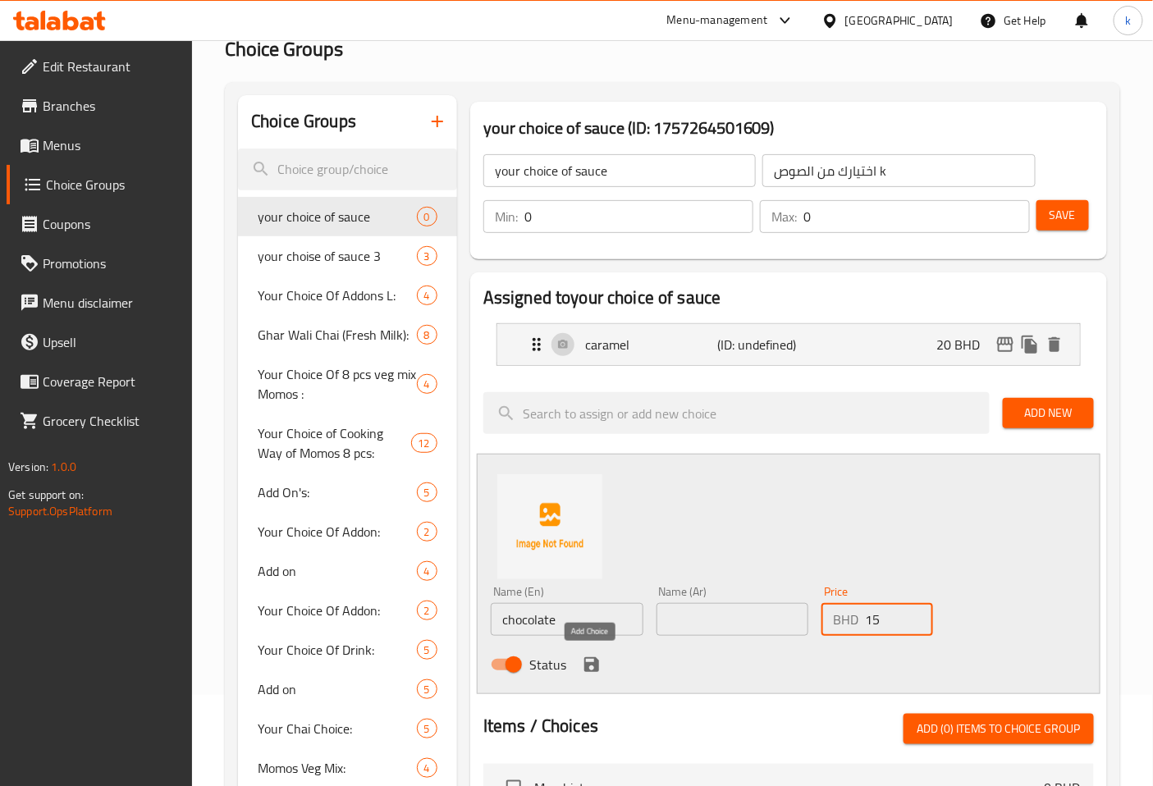
type input "15"
click at [596, 665] on icon "save" at bounding box center [591, 664] width 15 height 15
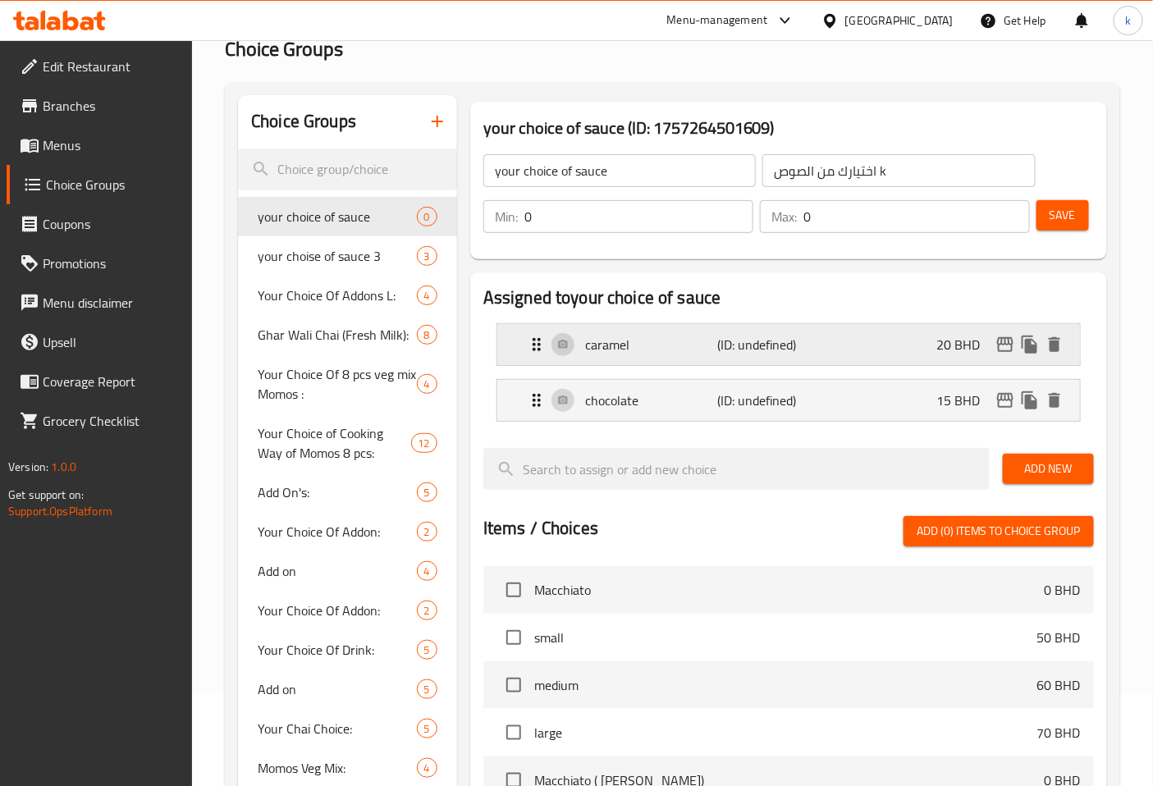
click at [845, 331] on div "caramel (ID: undefined) 20 BHD" at bounding box center [793, 344] width 533 height 41
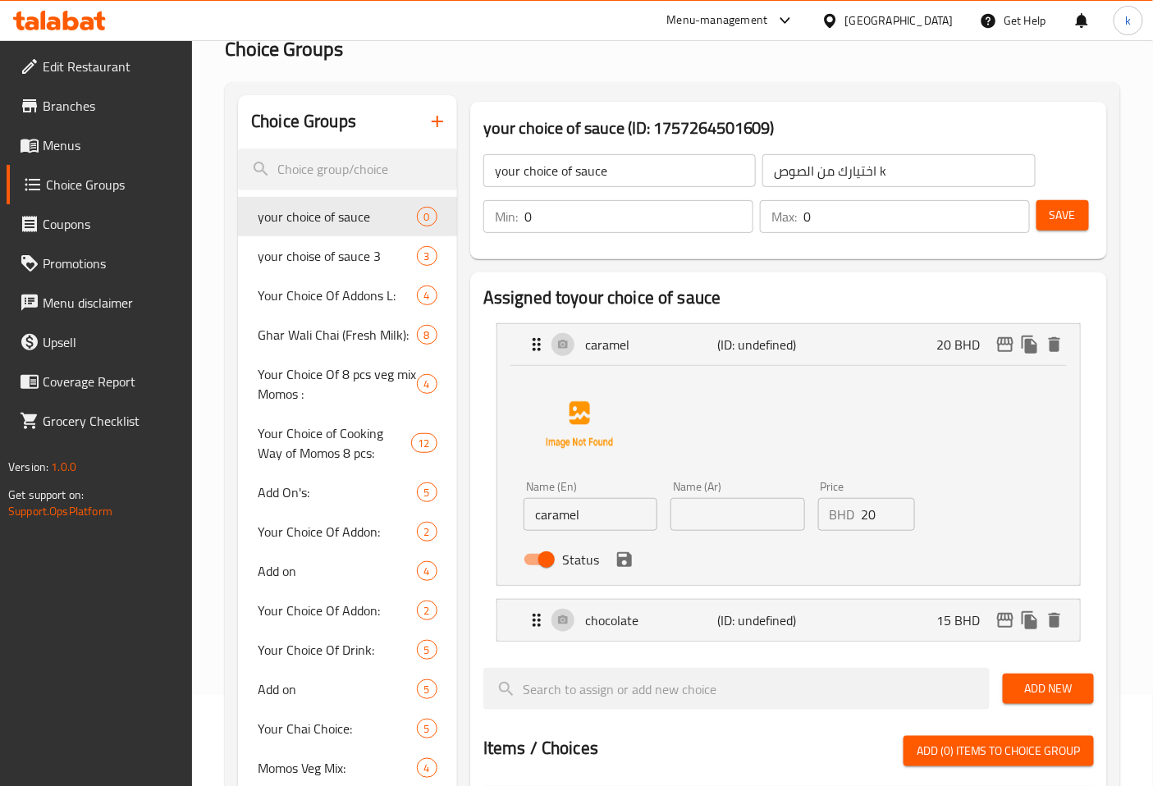
click at [884, 514] on input "20" at bounding box center [888, 514] width 54 height 33
type input "10"
click at [627, 570] on button "save" at bounding box center [624, 559] width 25 height 25
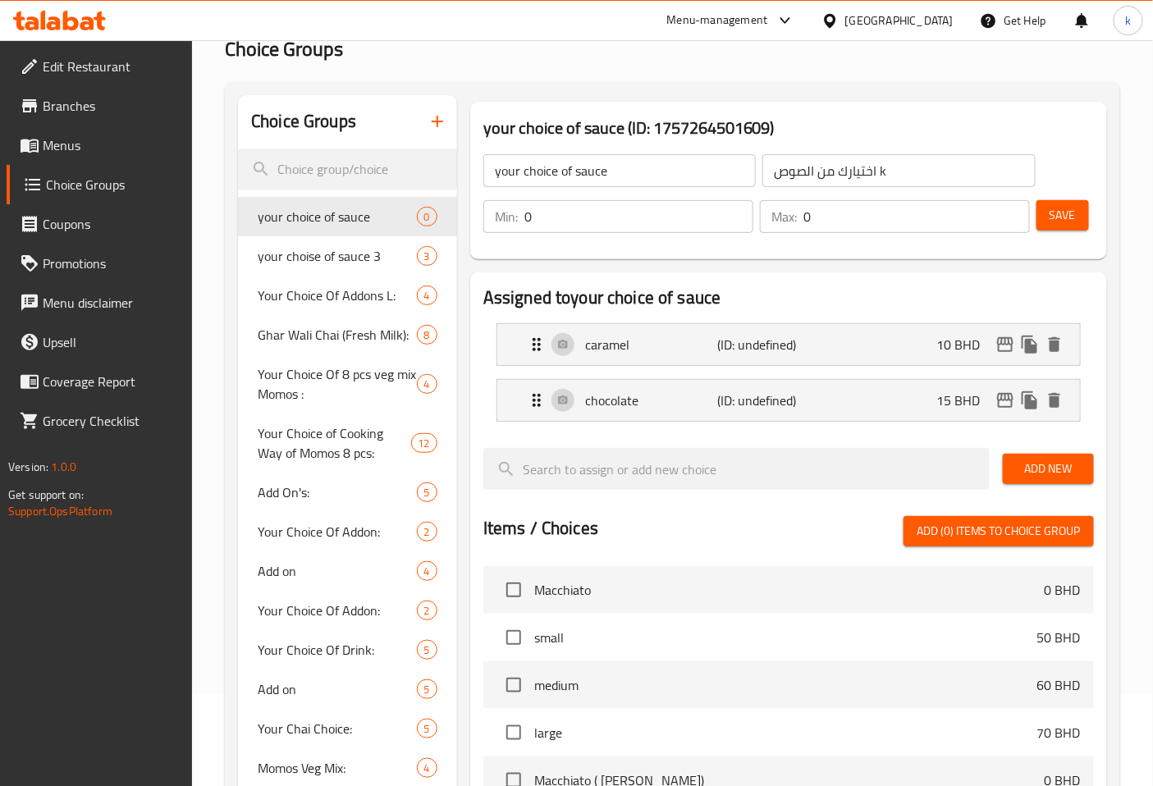
click at [1062, 470] on span "Add New" at bounding box center [1048, 469] width 65 height 21
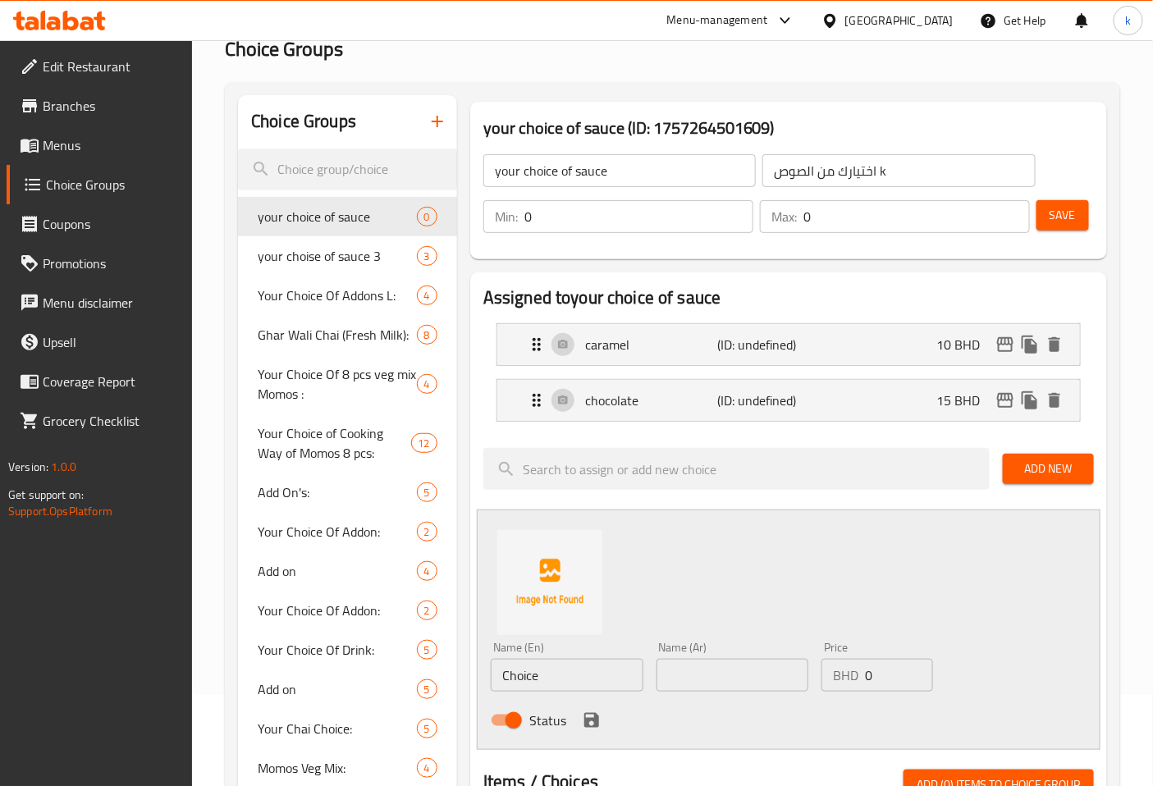
click at [562, 678] on input "Choice" at bounding box center [567, 675] width 153 height 33
type input "vanilla"
click at [880, 673] on input "0" at bounding box center [898, 675] width 67 height 33
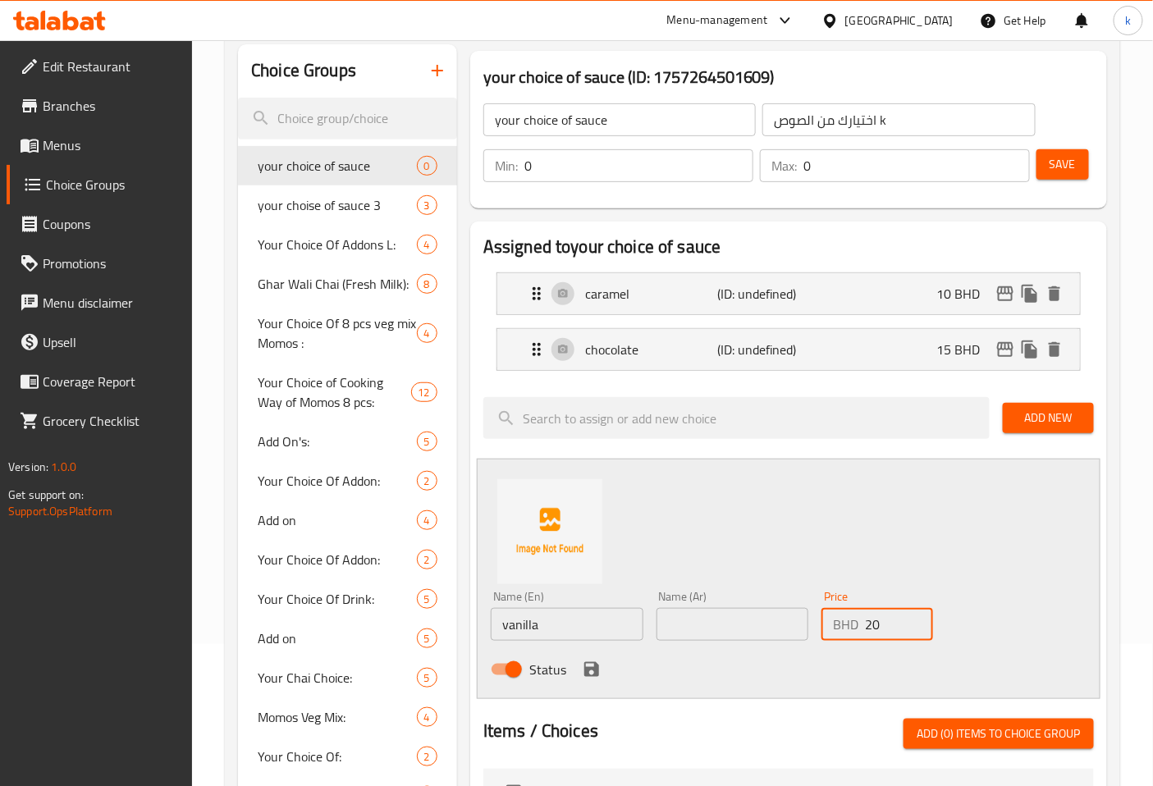
scroll to position [182, 0]
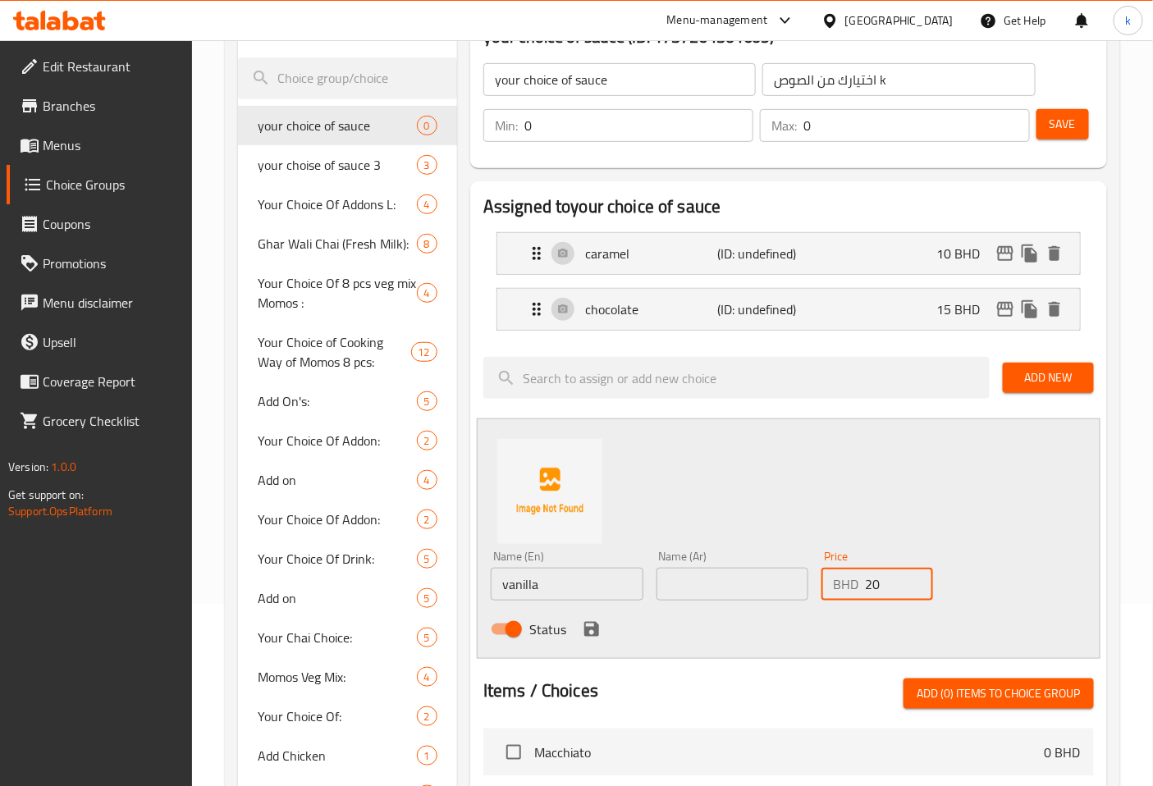
type input "20"
click at [592, 628] on icon "save" at bounding box center [591, 629] width 15 height 15
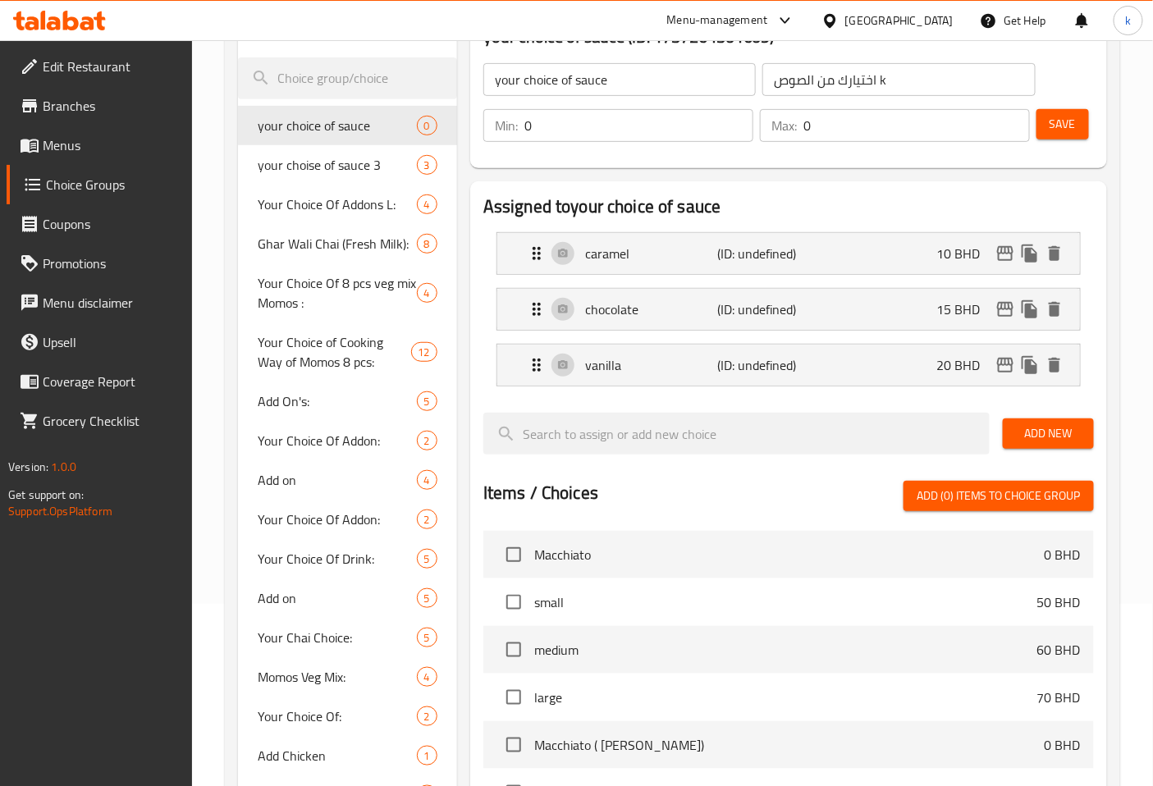
click at [616, 88] on input "your choice of sauce" at bounding box center [619, 79] width 272 height 33
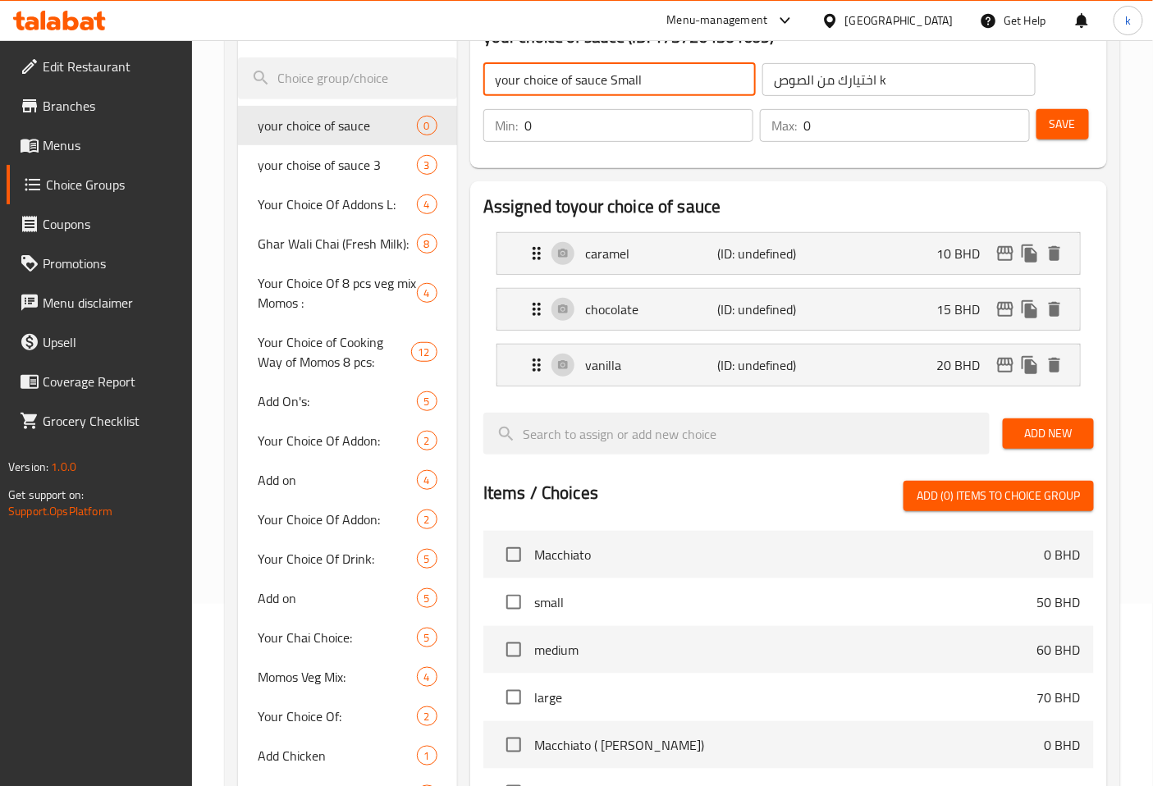
click at [689, 74] on input "your choice of sauce Small" at bounding box center [619, 79] width 272 height 33
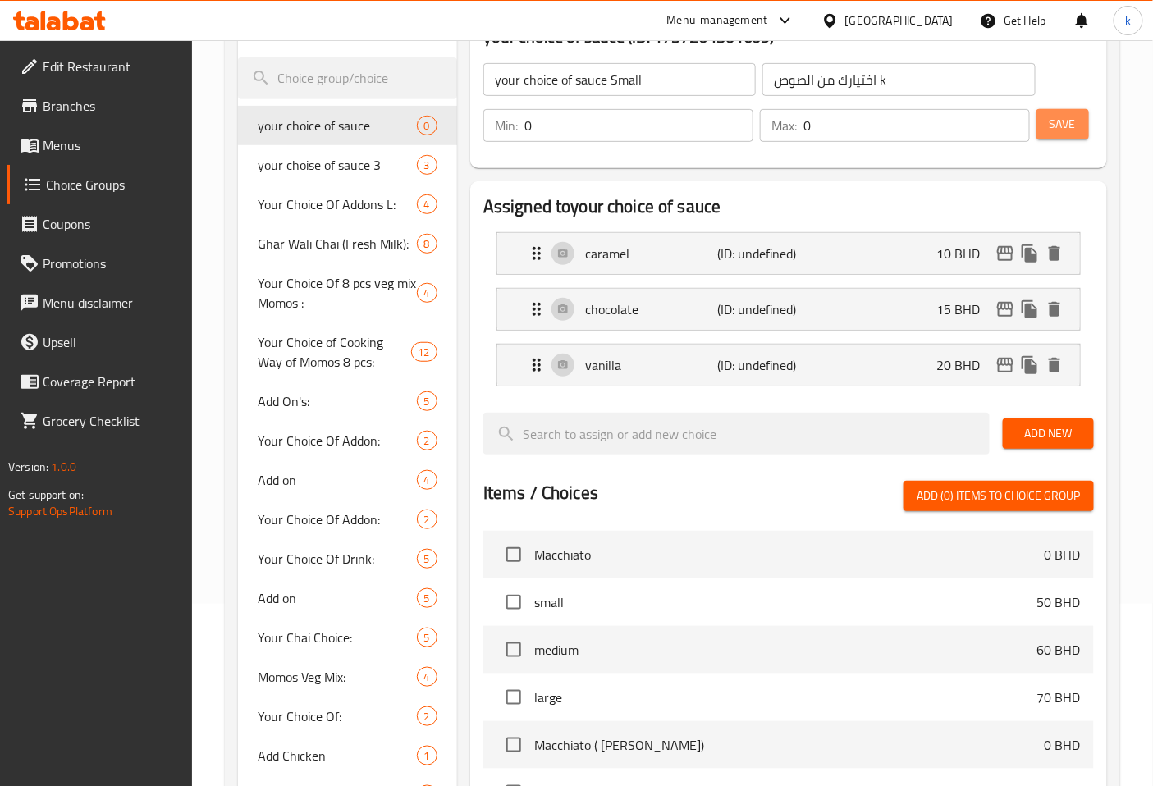
click at [1076, 125] on button "Save" at bounding box center [1062, 124] width 53 height 30
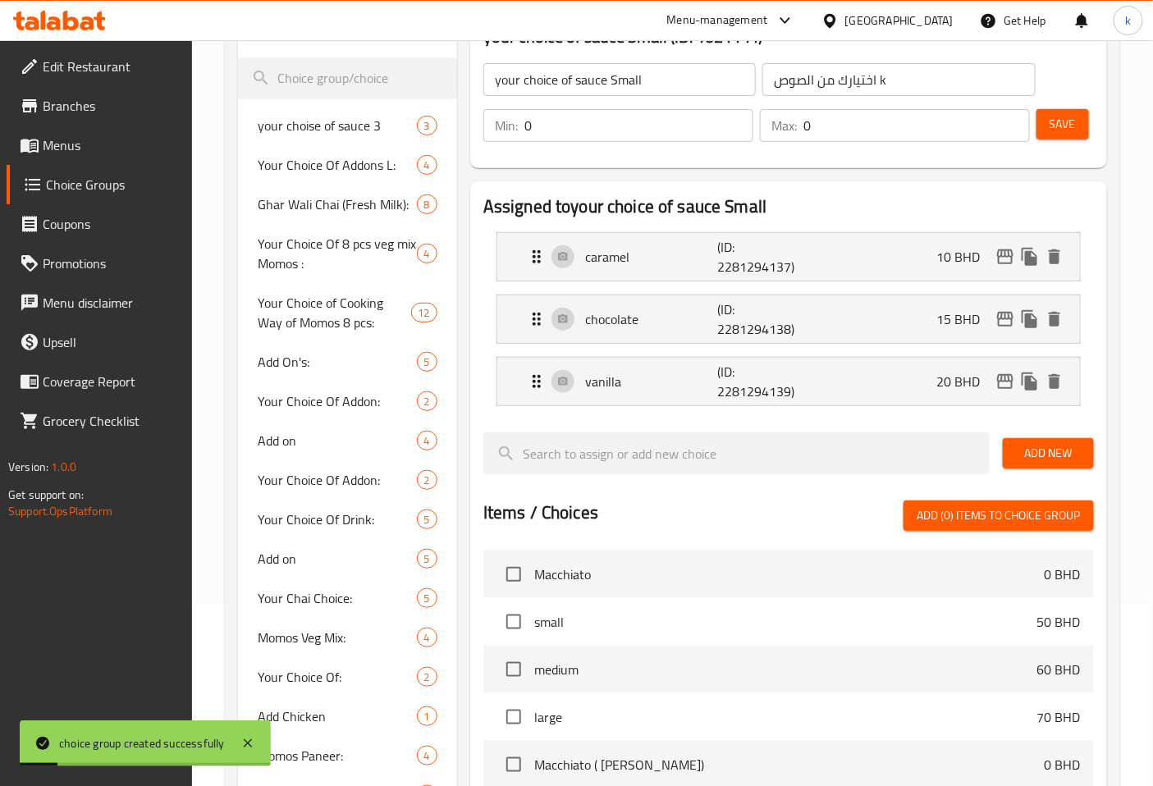
click at [665, 85] on input "your choice of sauce Small" at bounding box center [619, 79] width 272 height 33
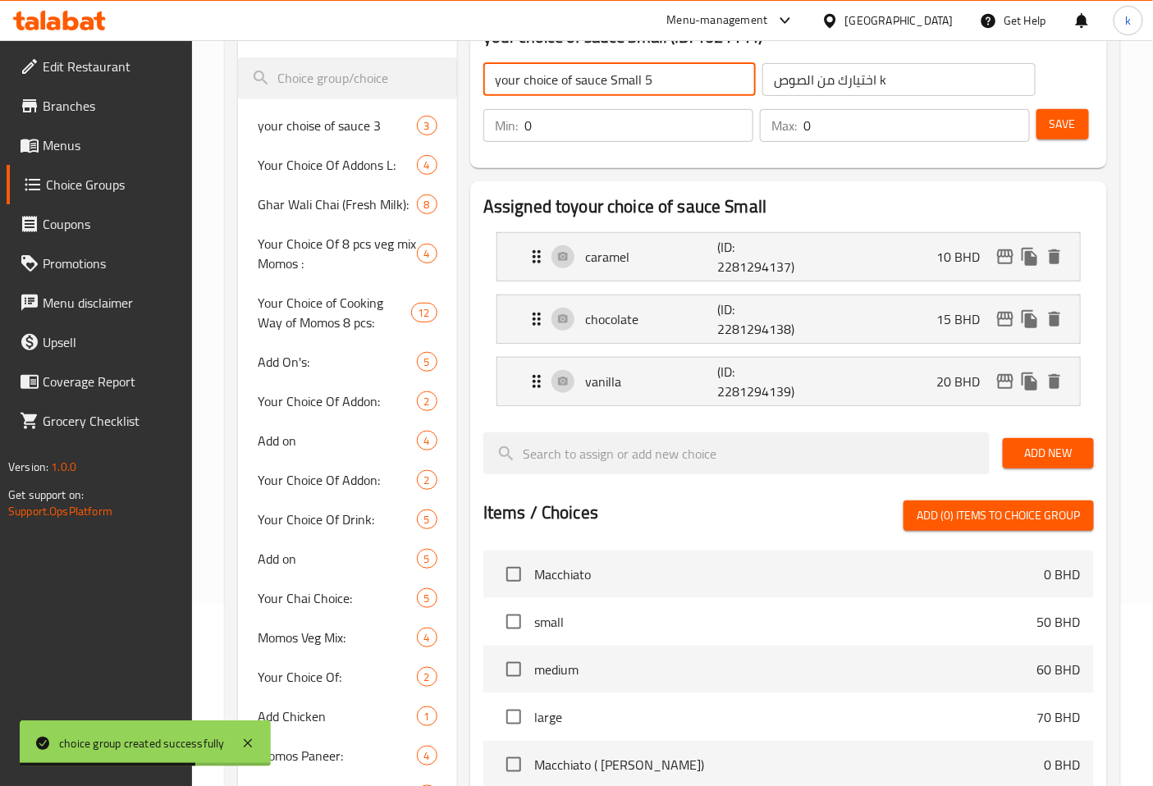
type input "your choice of sauce Small 5"
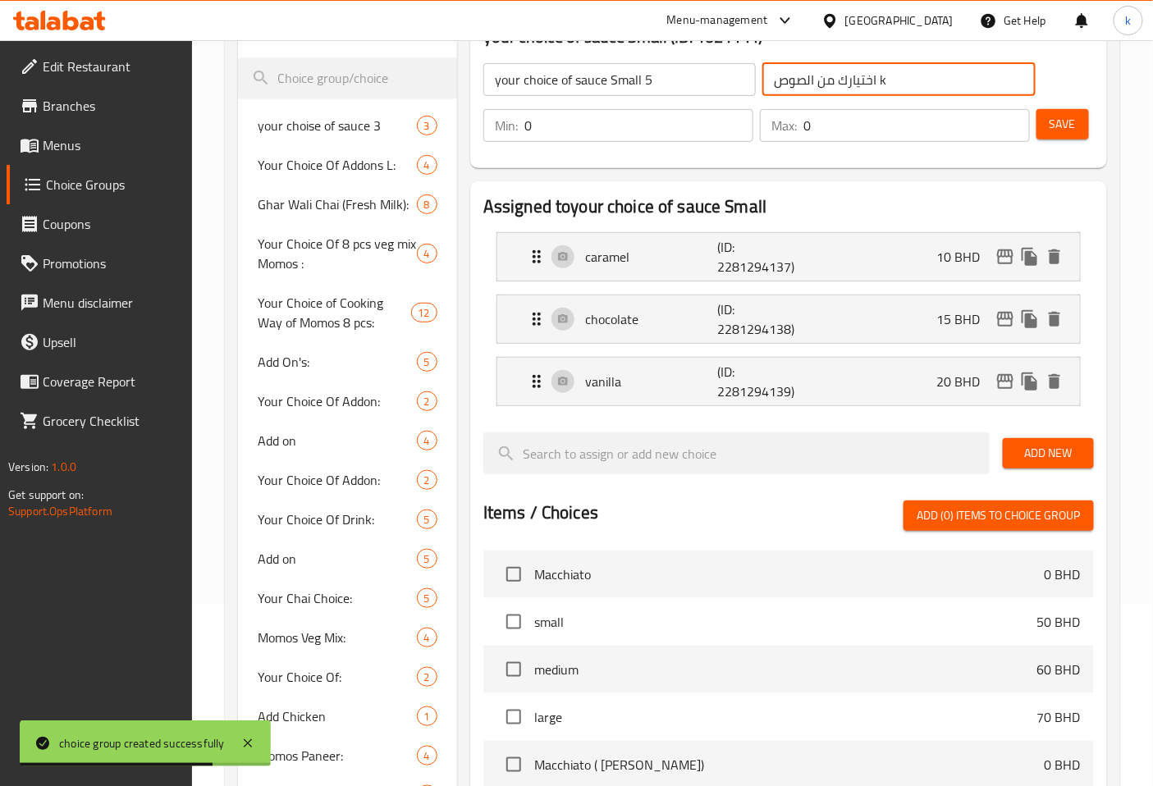
drag, startPoint x: 889, startPoint y: 71, endPoint x: 875, endPoint y: 76, distance: 14.3
click at [875, 76] on input "اختيارك من الصوص k" at bounding box center [898, 79] width 272 height 33
click at [784, 79] on input "اختيارك من الصوص5" at bounding box center [898, 79] width 272 height 33
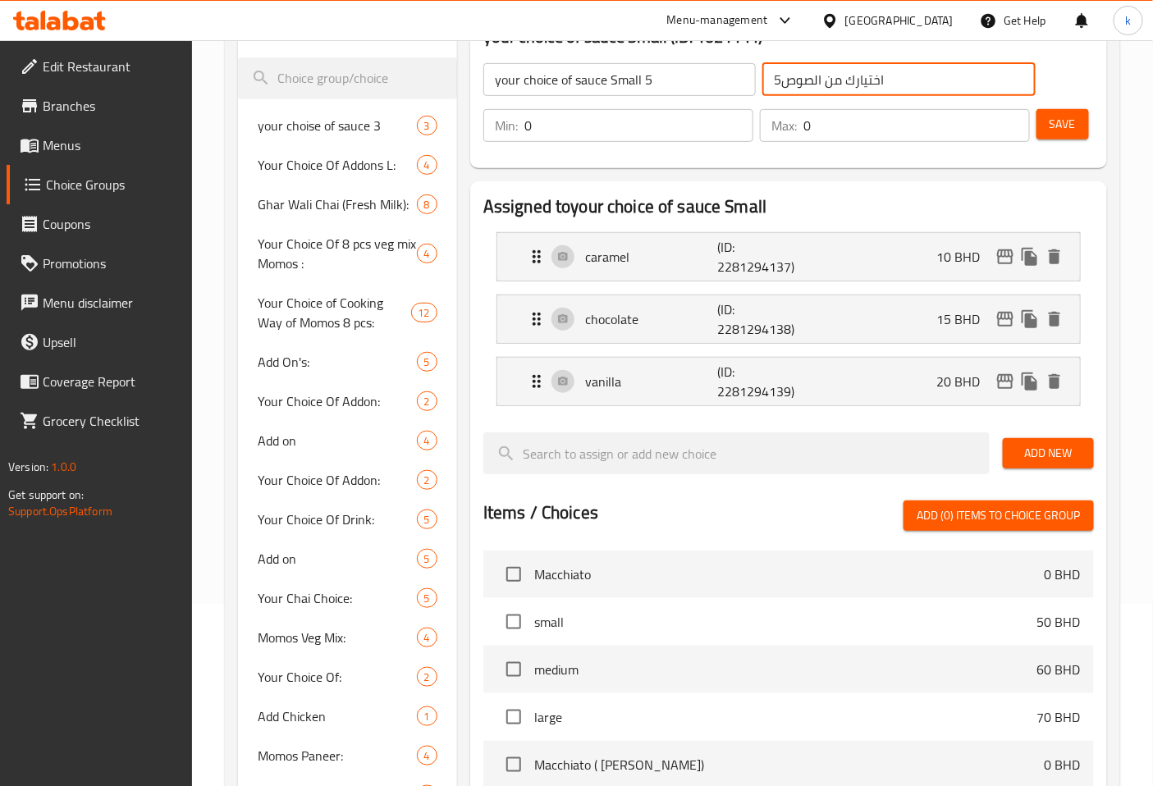
click at [780, 76] on input "اختيارك من الصوص5" at bounding box center [898, 79] width 272 height 33
click at [772, 77] on input "اختيارك من الصوص5" at bounding box center [898, 79] width 272 height 33
type input "اختيارك من الصوص 5"
click at [1077, 126] on button "Save" at bounding box center [1062, 124] width 53 height 30
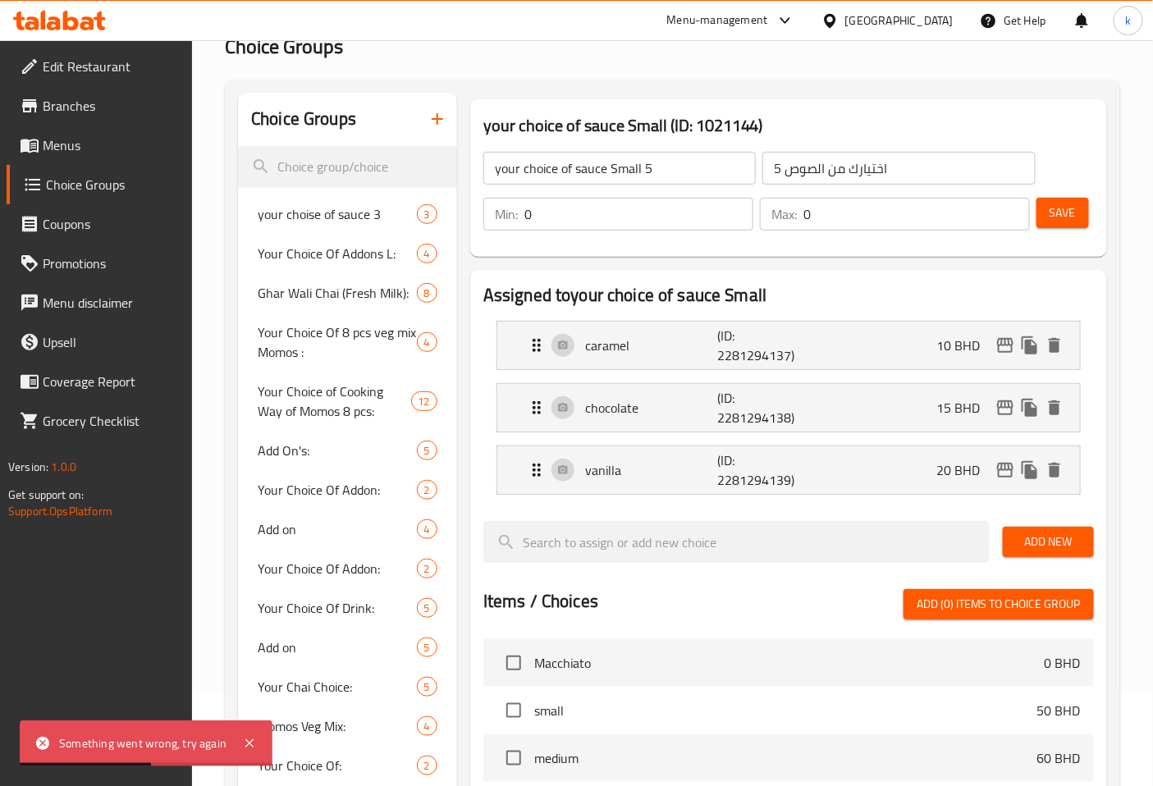
scroll to position [91, 0]
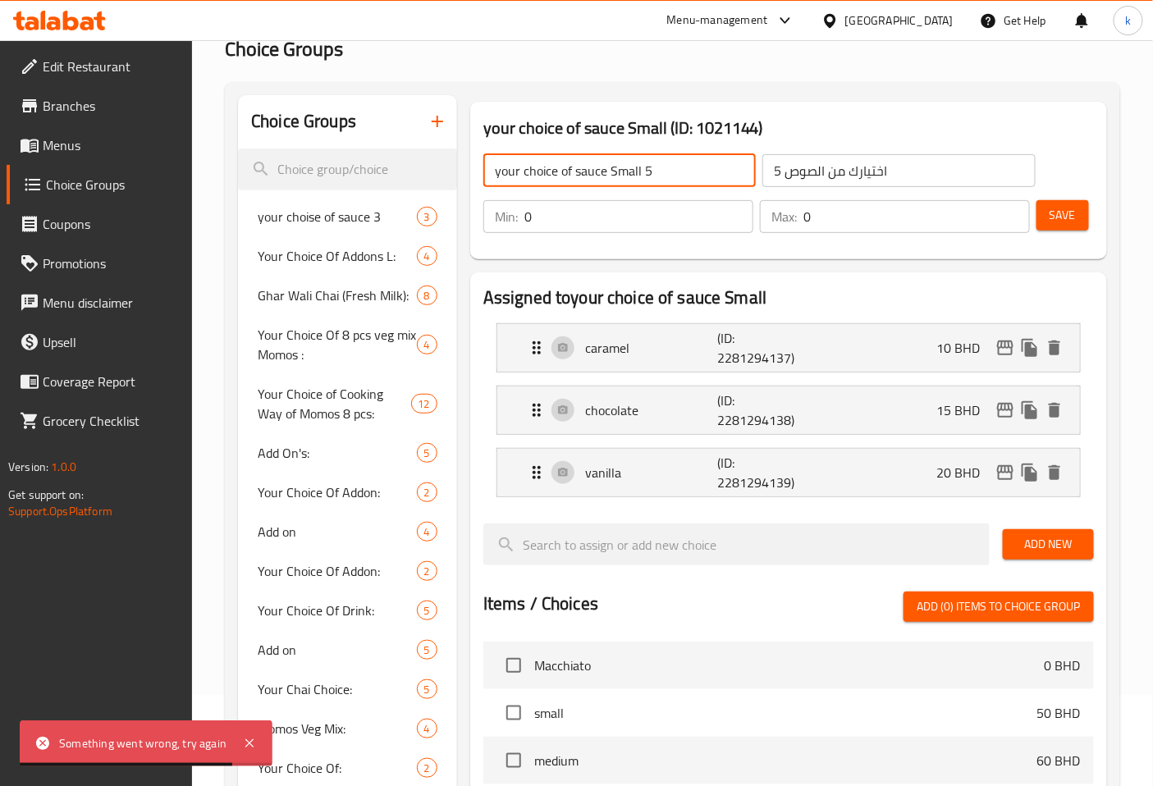
drag, startPoint x: 641, startPoint y: 173, endPoint x: 689, endPoint y: 172, distance: 48.4
click at [689, 172] on input "your choice of sauce Small 5" at bounding box center [619, 170] width 272 height 33
type input "your choice of sauce Small"
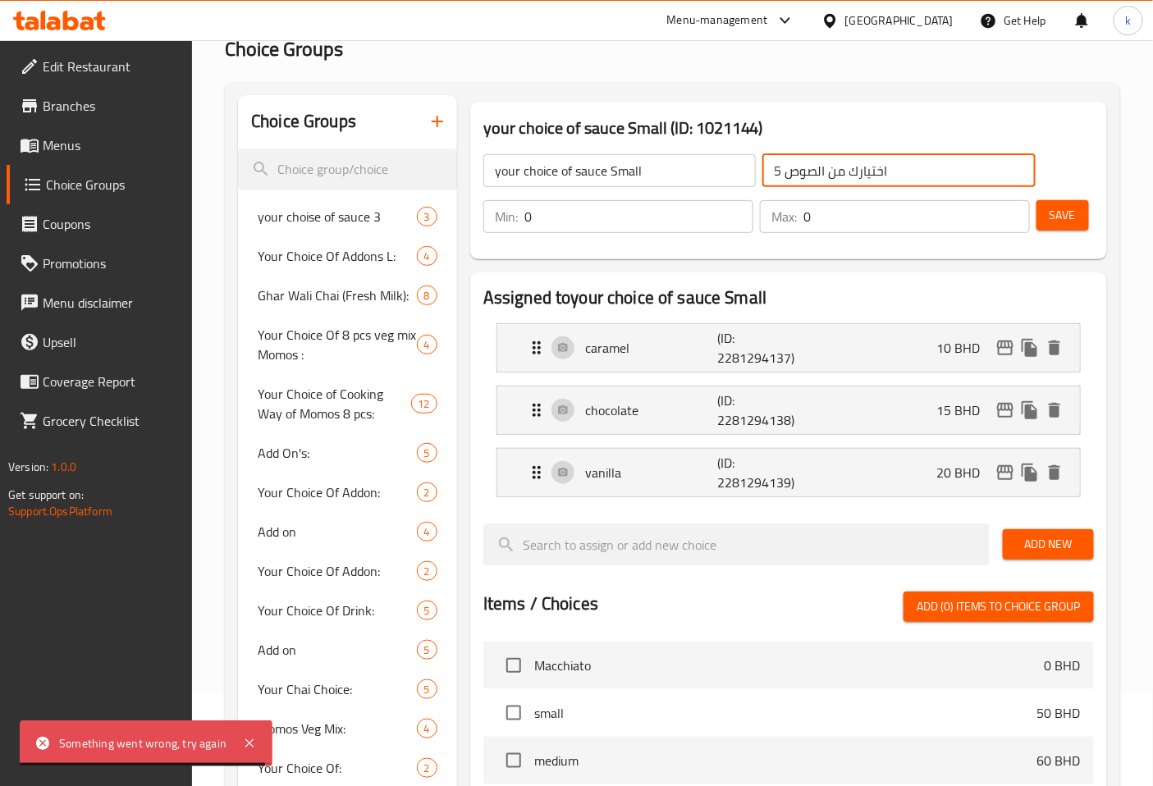
click at [770, 169] on input "اختيارك من الصوص 5" at bounding box center [898, 170] width 272 height 33
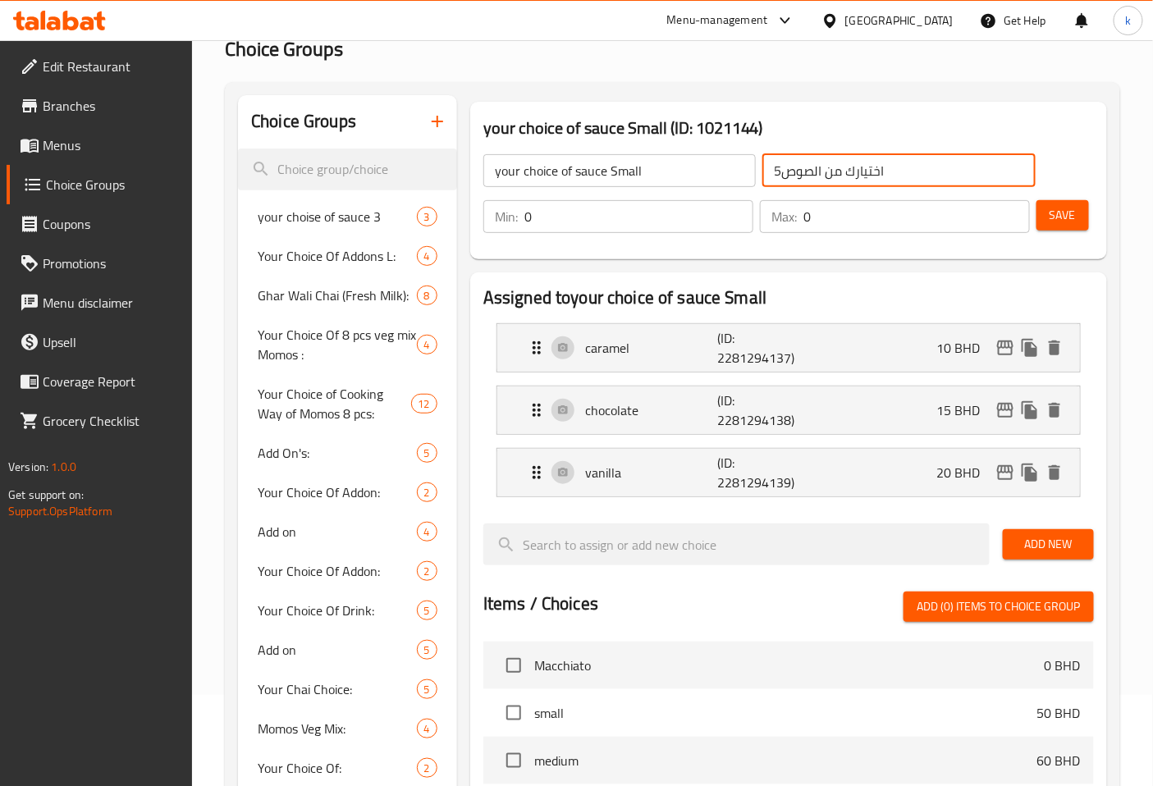
click at [775, 168] on input "اختيارك من الصوص5" at bounding box center [898, 170] width 272 height 33
type input "اختيارك من الصوص"
click at [663, 170] on input "your choice of sauce Small" at bounding box center [619, 170] width 272 height 33
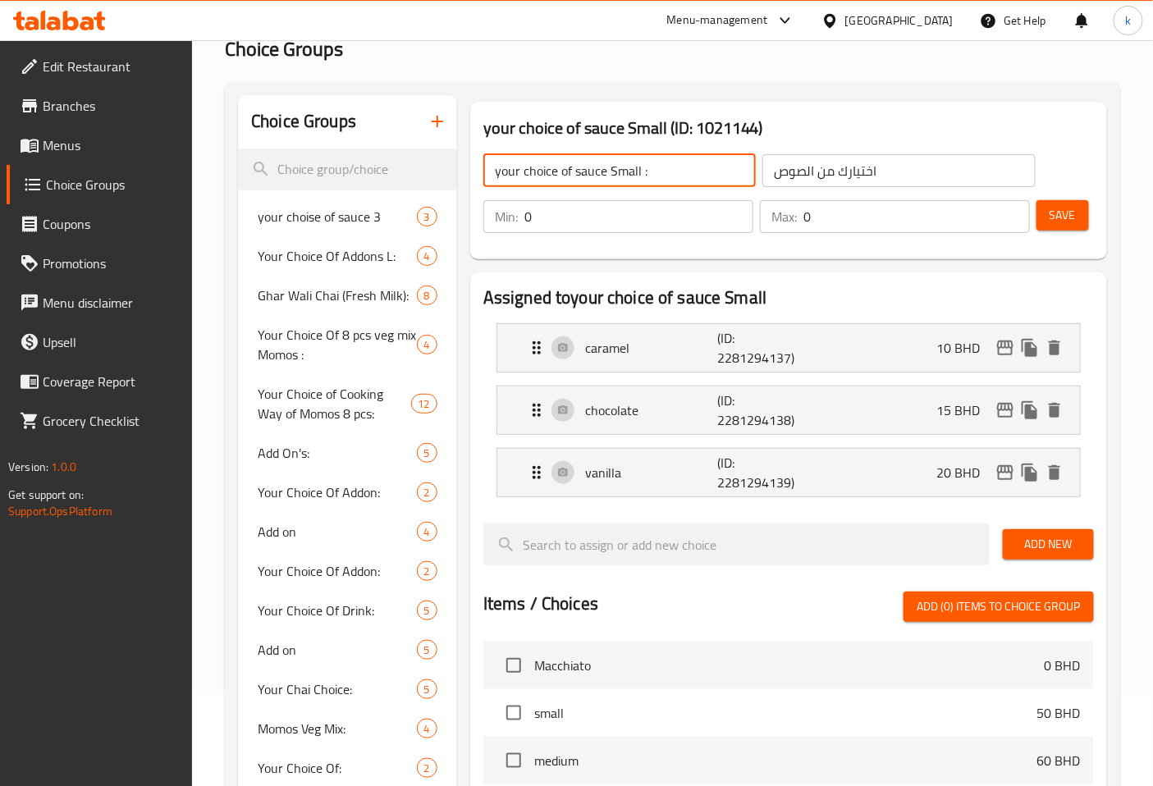
click at [663, 170] on input "your choice of sauce Small :" at bounding box center [619, 170] width 272 height 33
type input "your choice of sauce Small :"
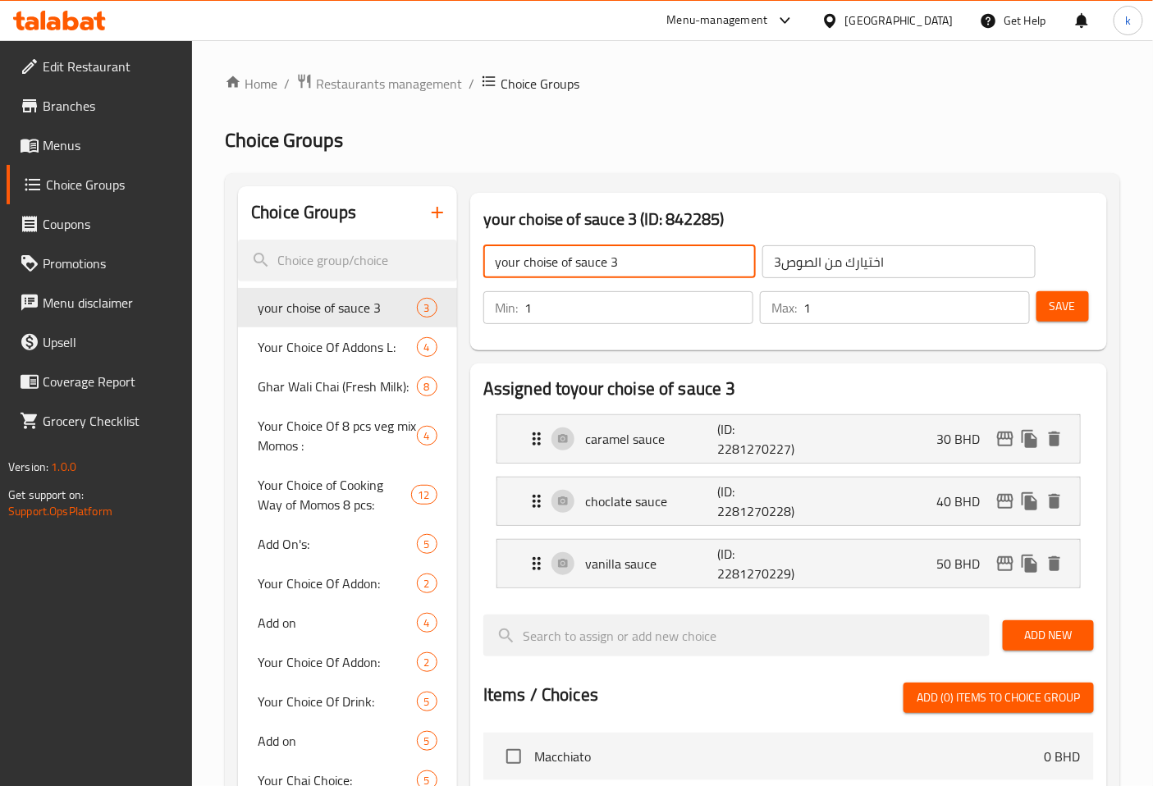
drag, startPoint x: 608, startPoint y: 263, endPoint x: 683, endPoint y: 267, distance: 75.6
click at [683, 267] on input "your choise of sauce 3" at bounding box center [619, 261] width 272 height 33
click at [683, 267] on input "your choise of sauce 5" at bounding box center [619, 261] width 272 height 33
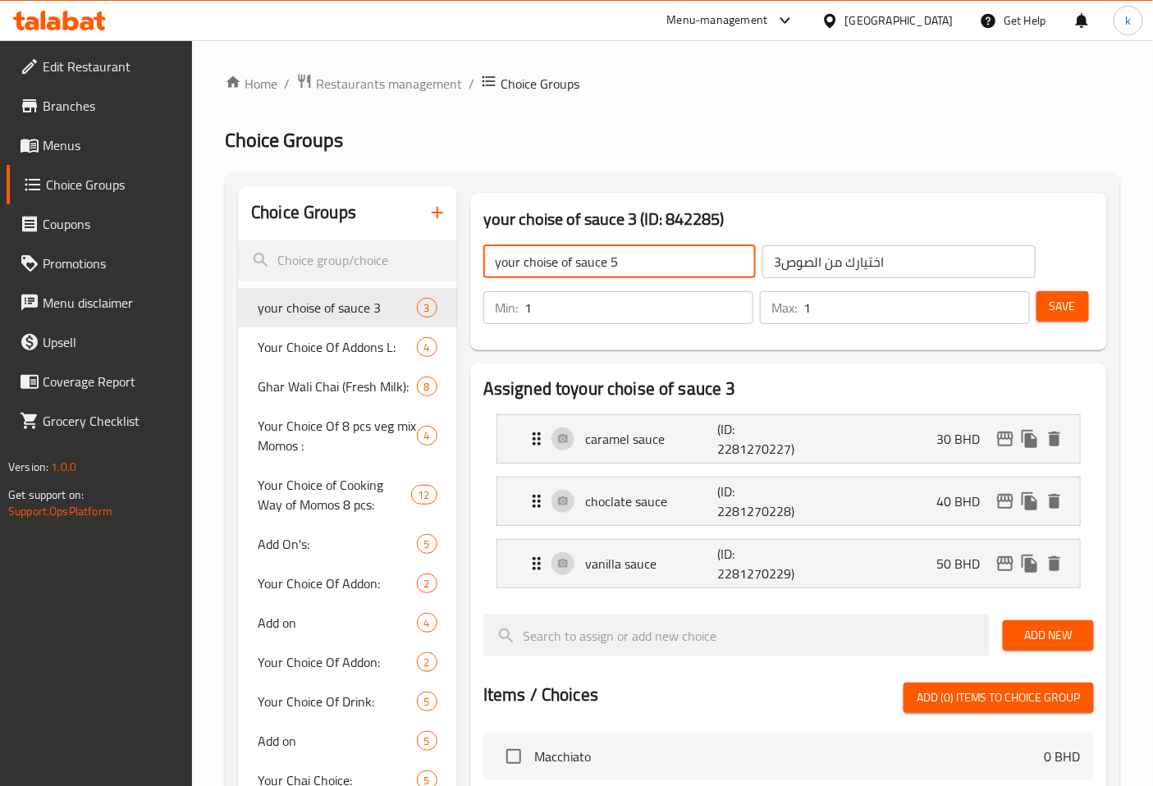
paste input "ce of sauce Small :"
type input "your choice of sauce Small :"
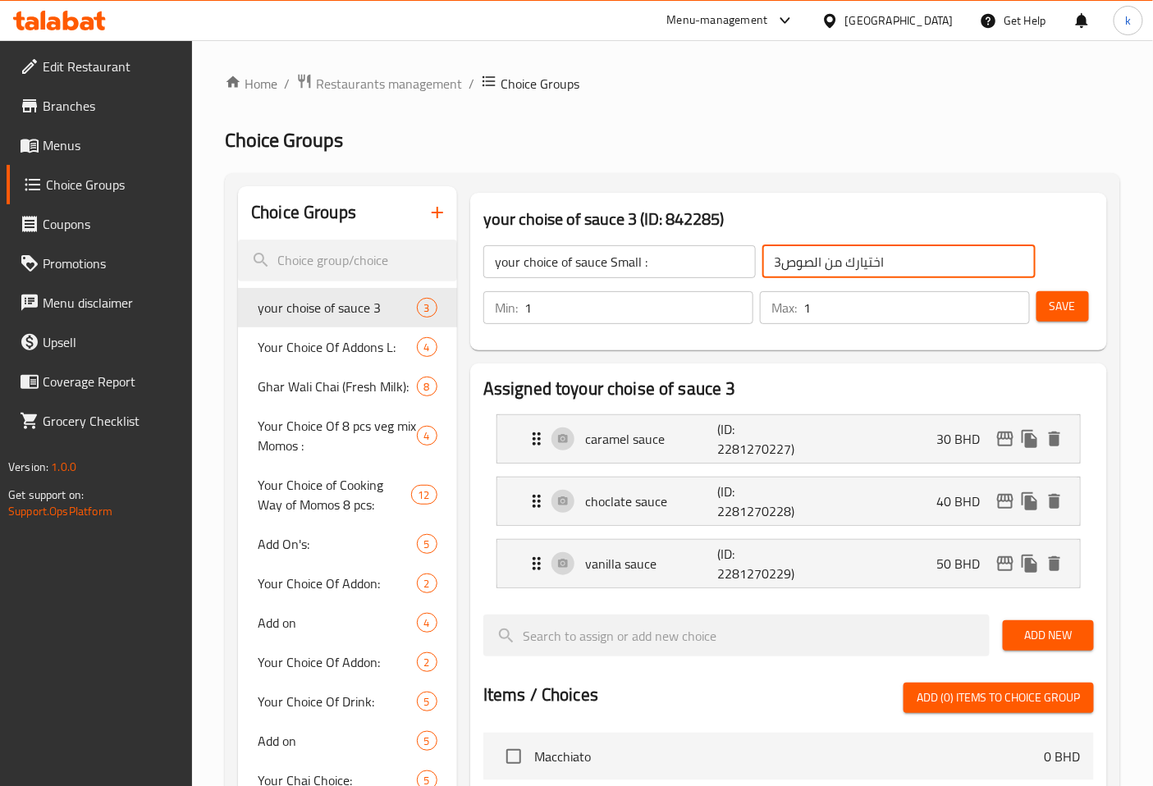
click at [919, 261] on input "اختيارك من الصوص3" at bounding box center [898, 261] width 272 height 33
paste input "your choice of sauce Small :"
click at [919, 261] on input "your choice of sauce Small :" at bounding box center [898, 261] width 272 height 33
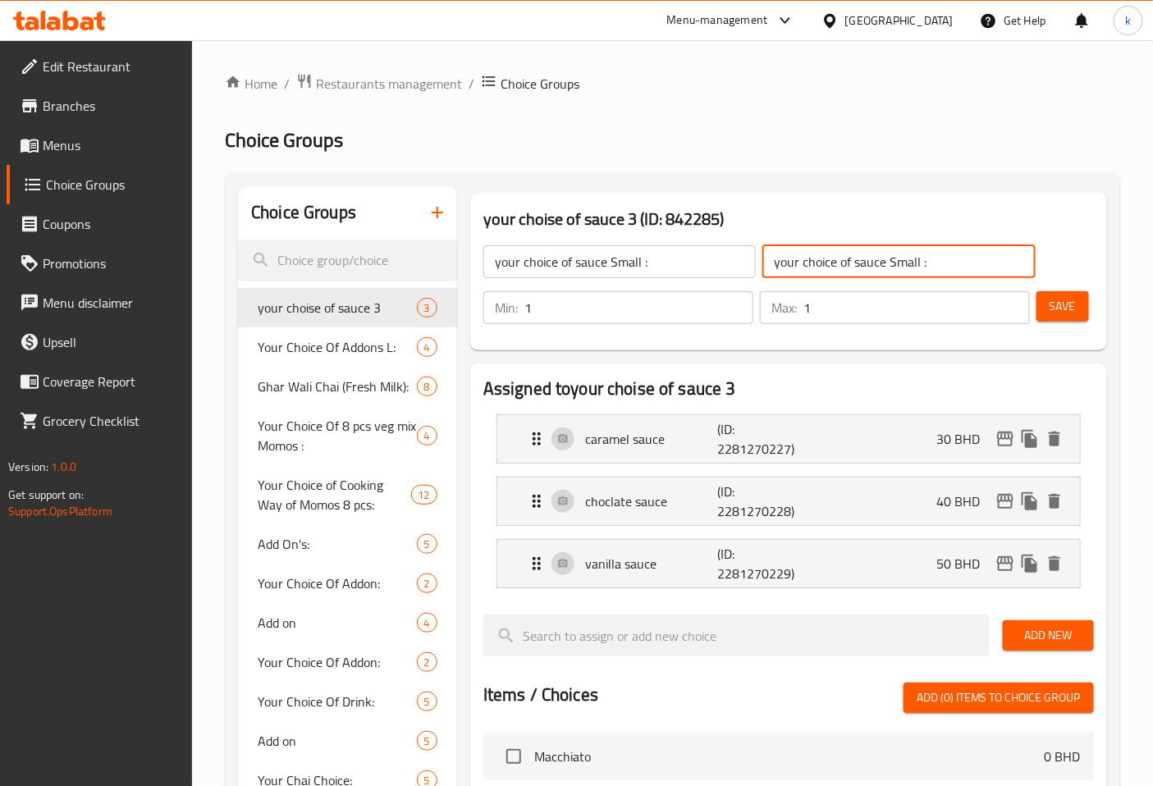
click at [919, 261] on input "your choice of sauce Small :" at bounding box center [898, 261] width 272 height 33
paste input "text"
click at [917, 260] on input "your choice of sauce Smal" at bounding box center [898, 261] width 272 height 33
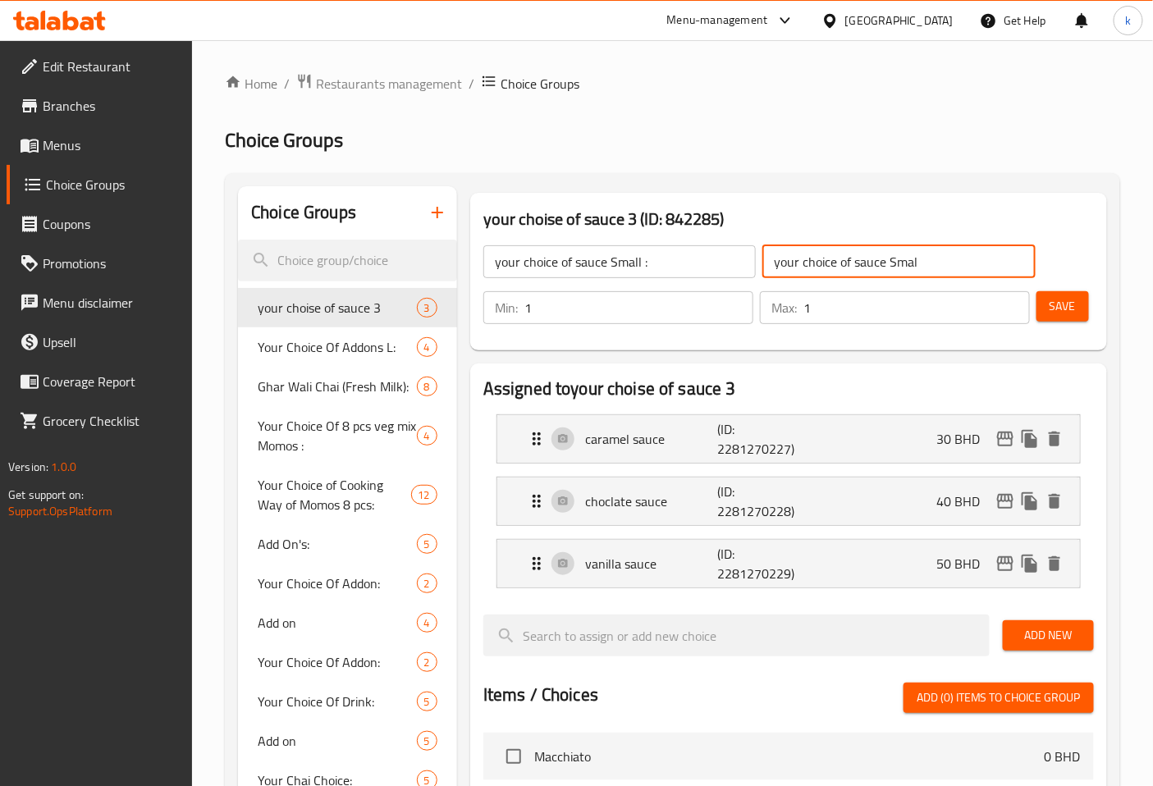
click at [917, 260] on input "your choice of sauce Smal" at bounding box center [898, 261] width 272 height 33
type input "h"
type input "اختيارك من الصوص"
drag, startPoint x: 687, startPoint y: 256, endPoint x: 694, endPoint y: 263, distance: 10.4
click at [687, 256] on input "your choice of sauce Small :" at bounding box center [619, 261] width 272 height 33
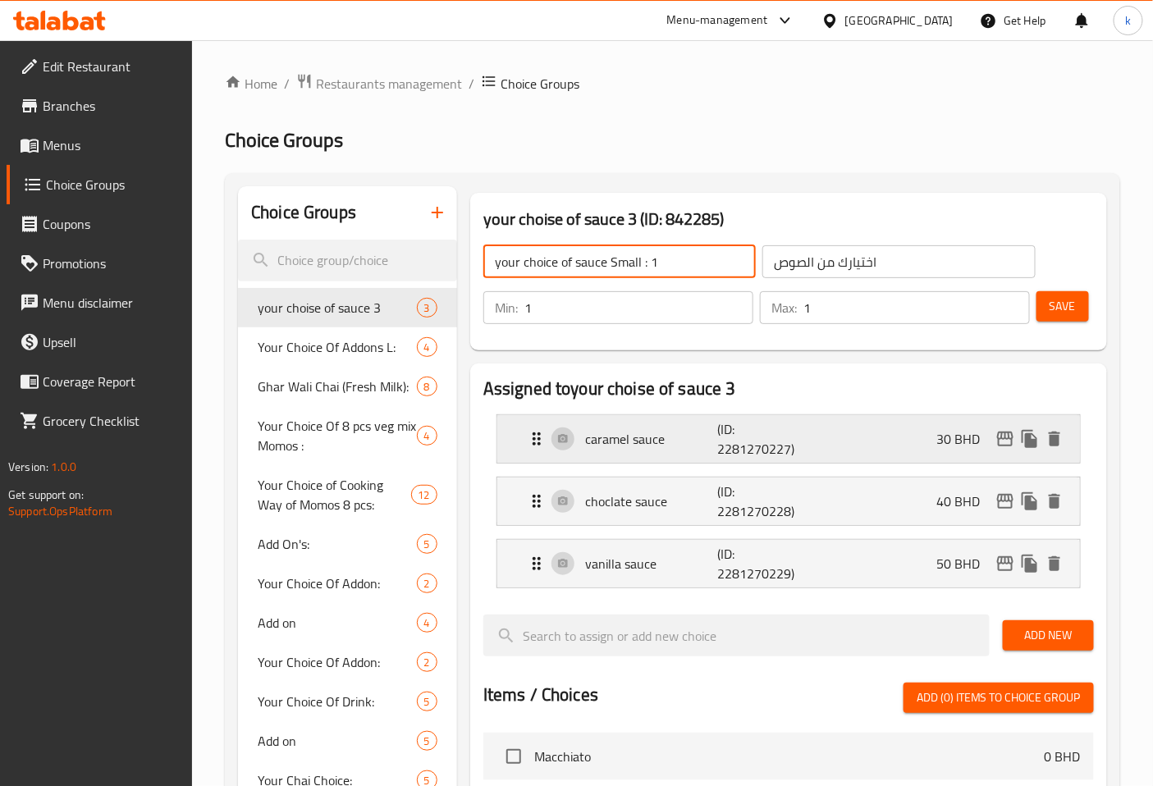
click at [818, 443] on div "caramel sauce (ID: 2281270227) 30 BHD" at bounding box center [793, 439] width 533 height 48
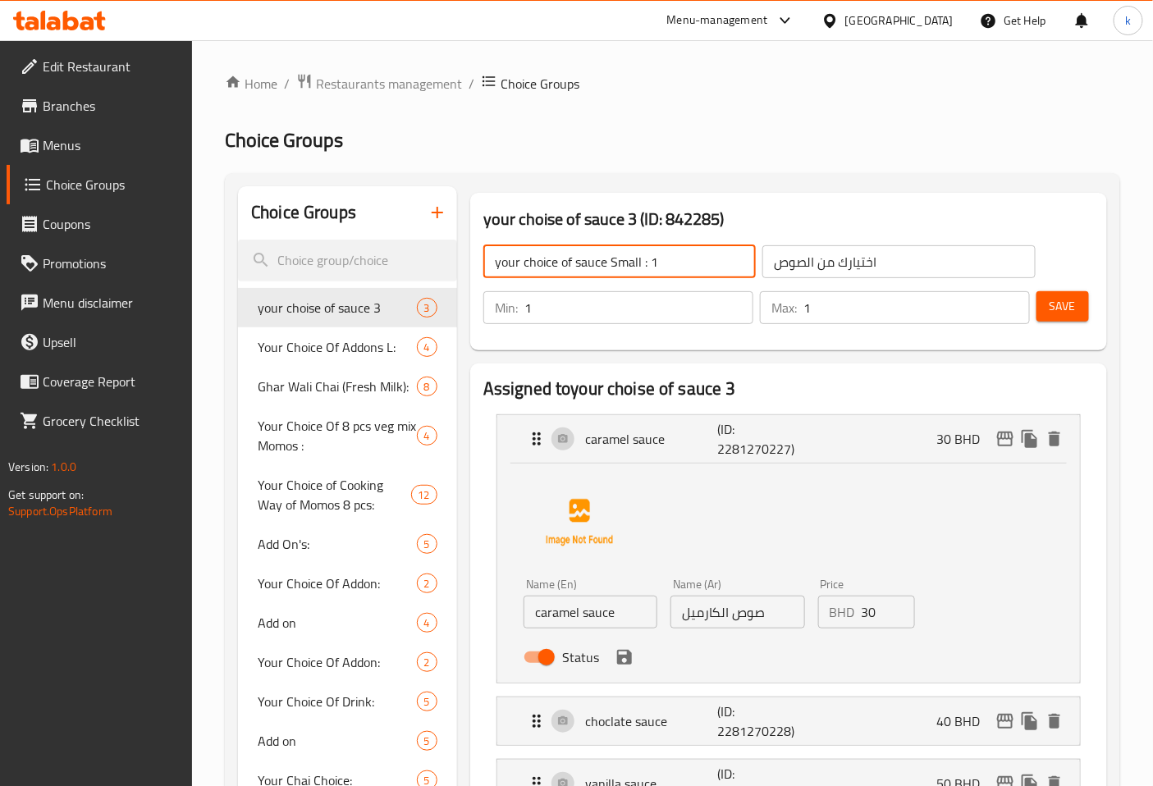
type input "your choice of sauce Small : 1"
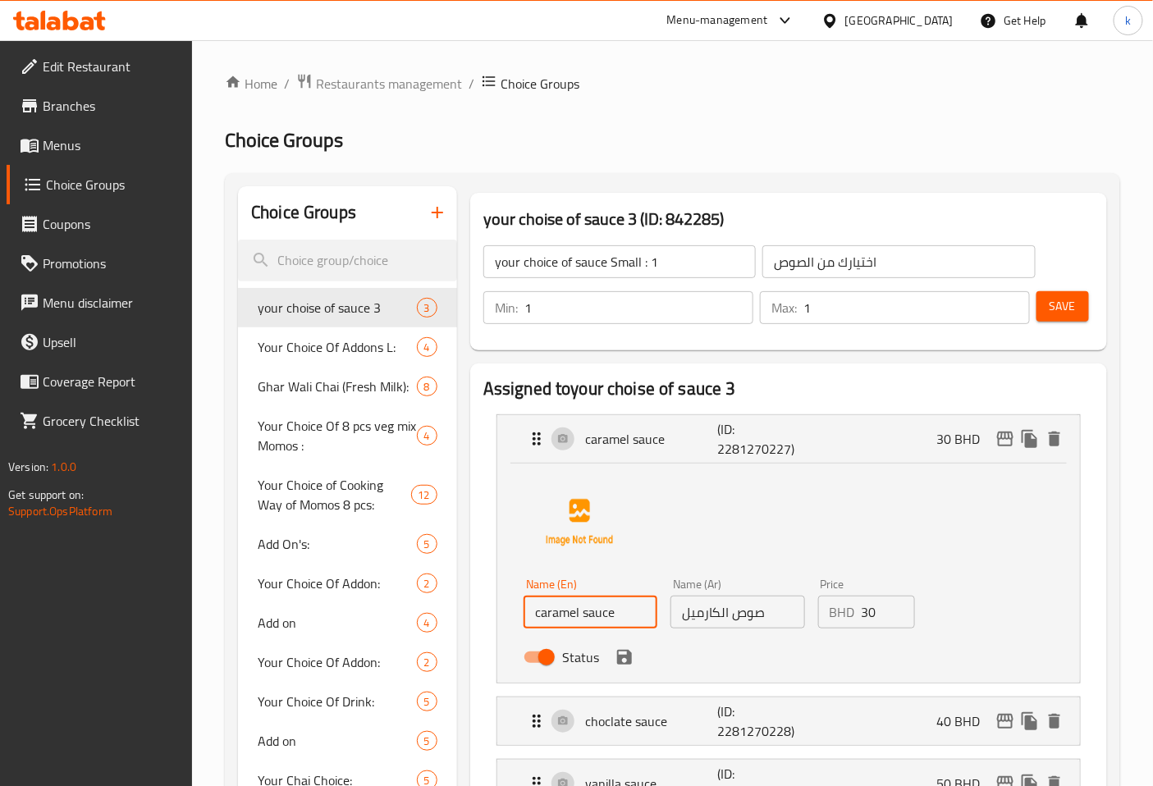
drag, startPoint x: 621, startPoint y: 615, endPoint x: 584, endPoint y: 615, distance: 36.9
click at [584, 615] on input "caramel sauce" at bounding box center [590, 612] width 134 height 33
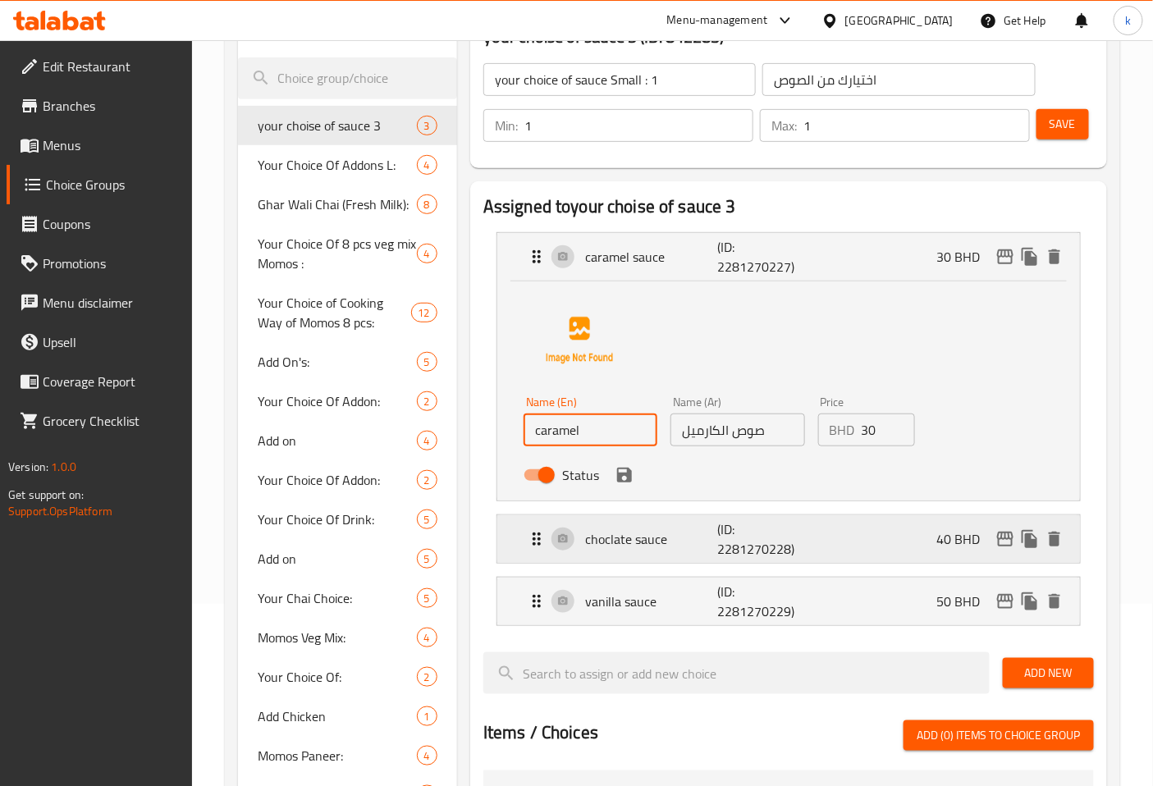
click at [655, 531] on p "choclate sauce" at bounding box center [651, 539] width 132 height 20
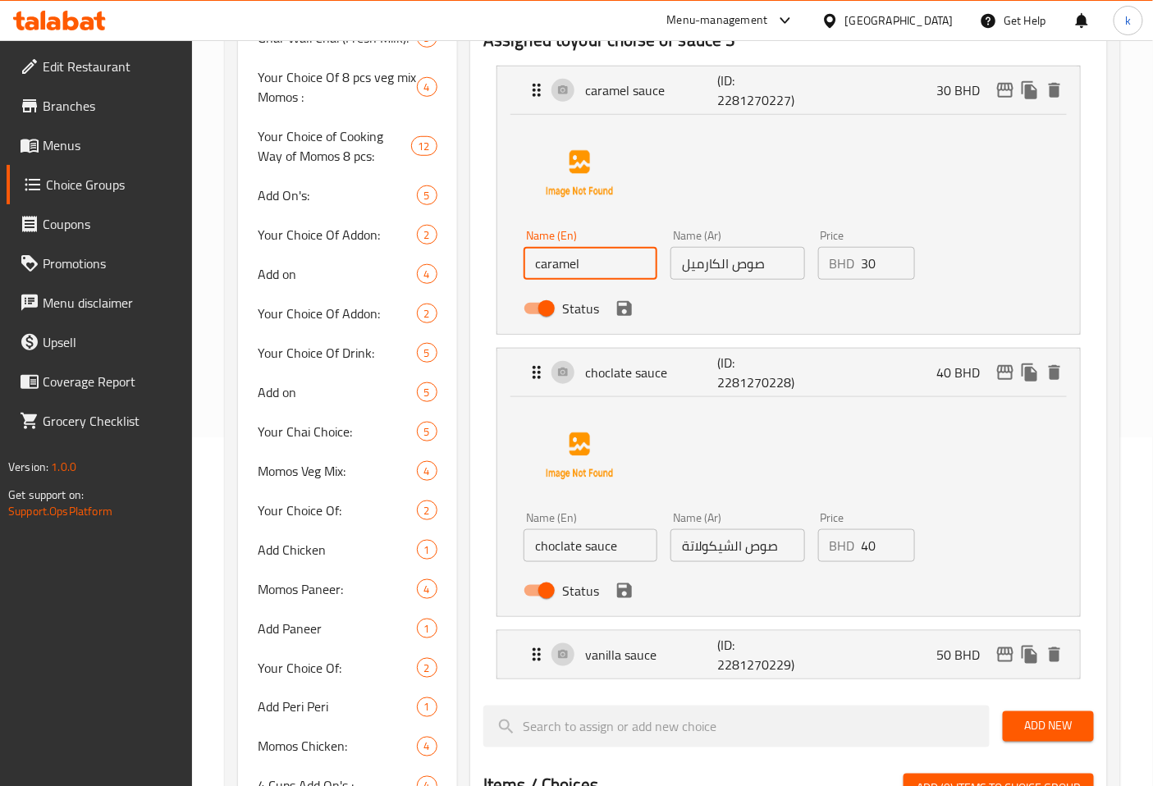
scroll to position [364, 0]
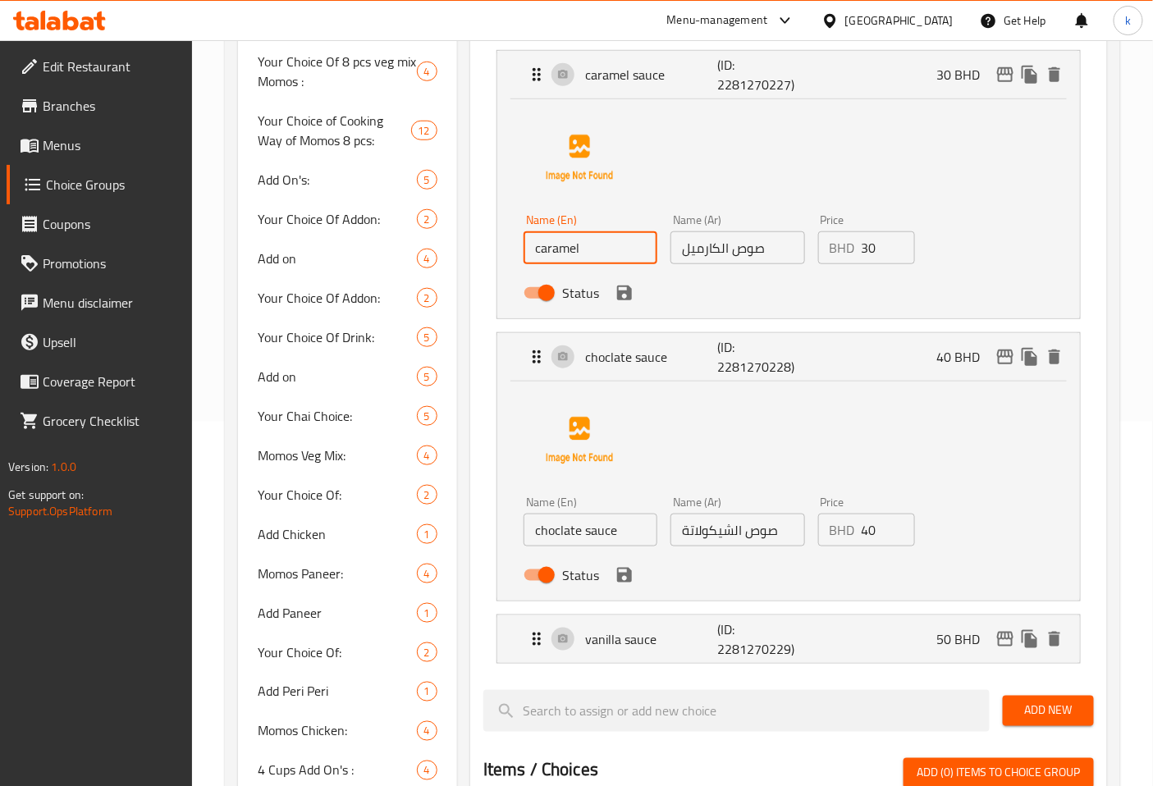
type input "caramel"
drag, startPoint x: 596, startPoint y: 532, endPoint x: 586, endPoint y: 532, distance: 10.7
click at [586, 532] on input "choclate sauce" at bounding box center [590, 530] width 134 height 33
click at [666, 648] on p "vanilla sauce" at bounding box center [651, 639] width 132 height 20
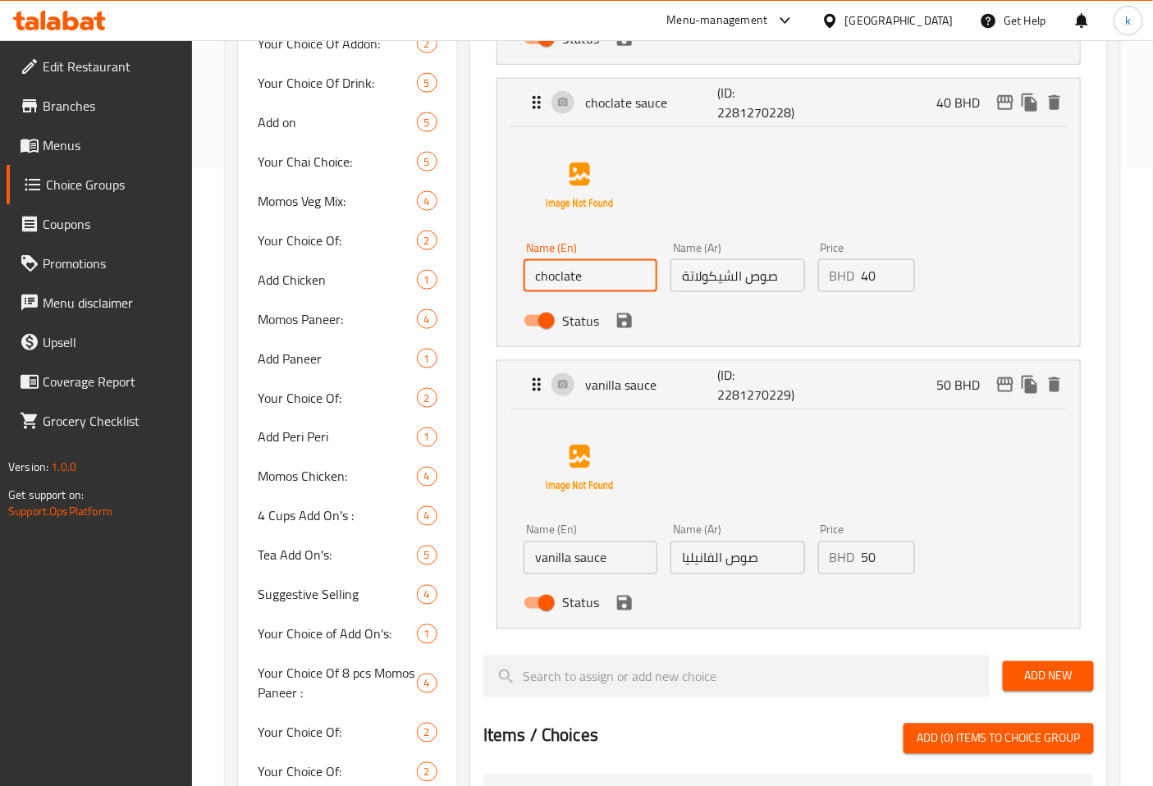
scroll to position [638, 0]
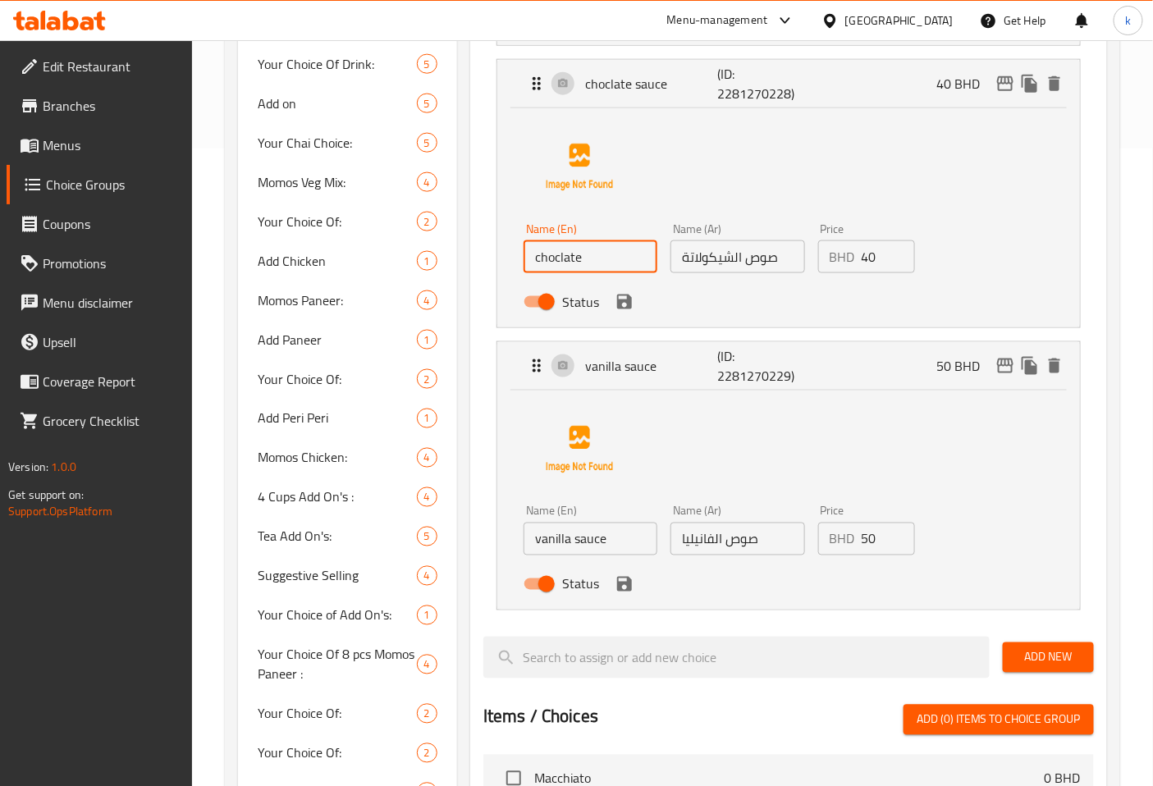
type input "choclate"
drag, startPoint x: 617, startPoint y: 546, endPoint x: 570, endPoint y: 546, distance: 46.8
click at [570, 546] on input "vanilla sauce" at bounding box center [590, 539] width 134 height 33
type input "vanilla"
drag, startPoint x: 752, startPoint y: 264, endPoint x: 797, endPoint y: 258, distance: 44.8
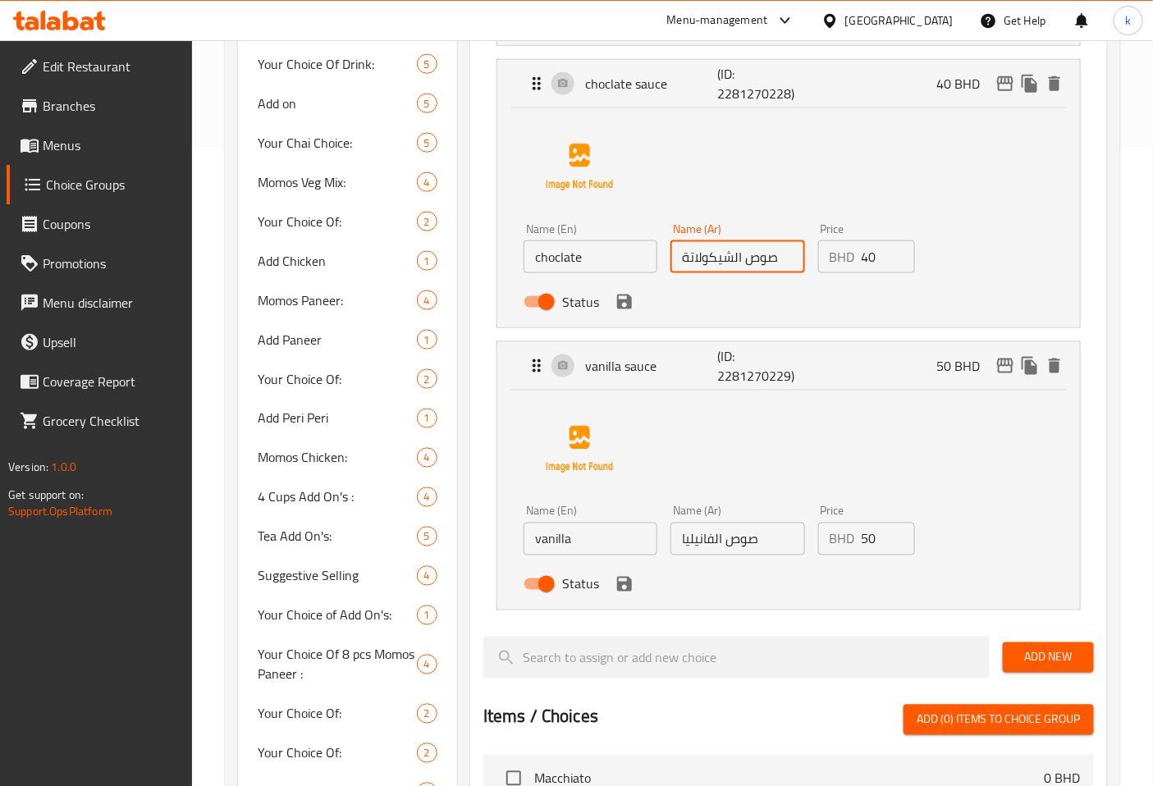
click at [794, 258] on input "صوص الشيكولاتة" at bounding box center [737, 256] width 134 height 33
type input "الشيكولاتة"
drag, startPoint x: 724, startPoint y: 539, endPoint x: 857, endPoint y: 543, distance: 133.8
click at [857, 543] on div "Name (En) vanilla Name (En) Name (Ar) صوص الفانيليا Name (Ar) Price BHD 50 Pric…" at bounding box center [737, 552] width 441 height 107
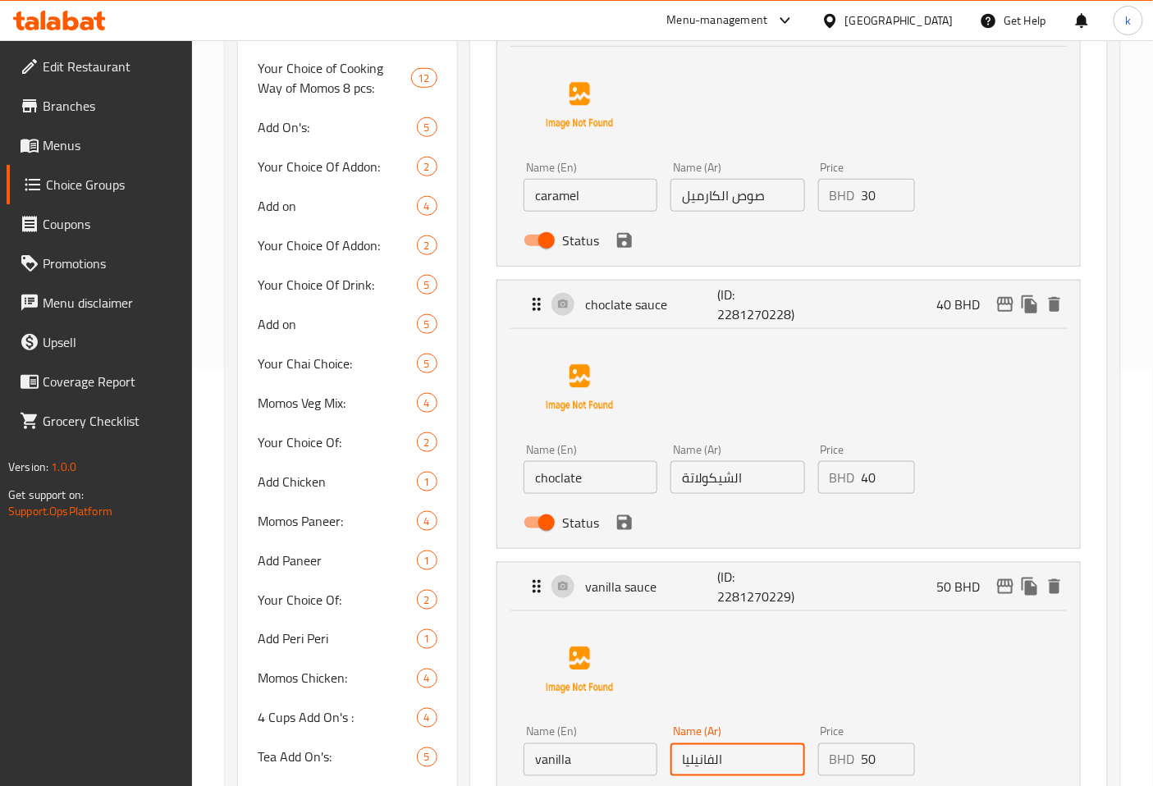
scroll to position [182, 0]
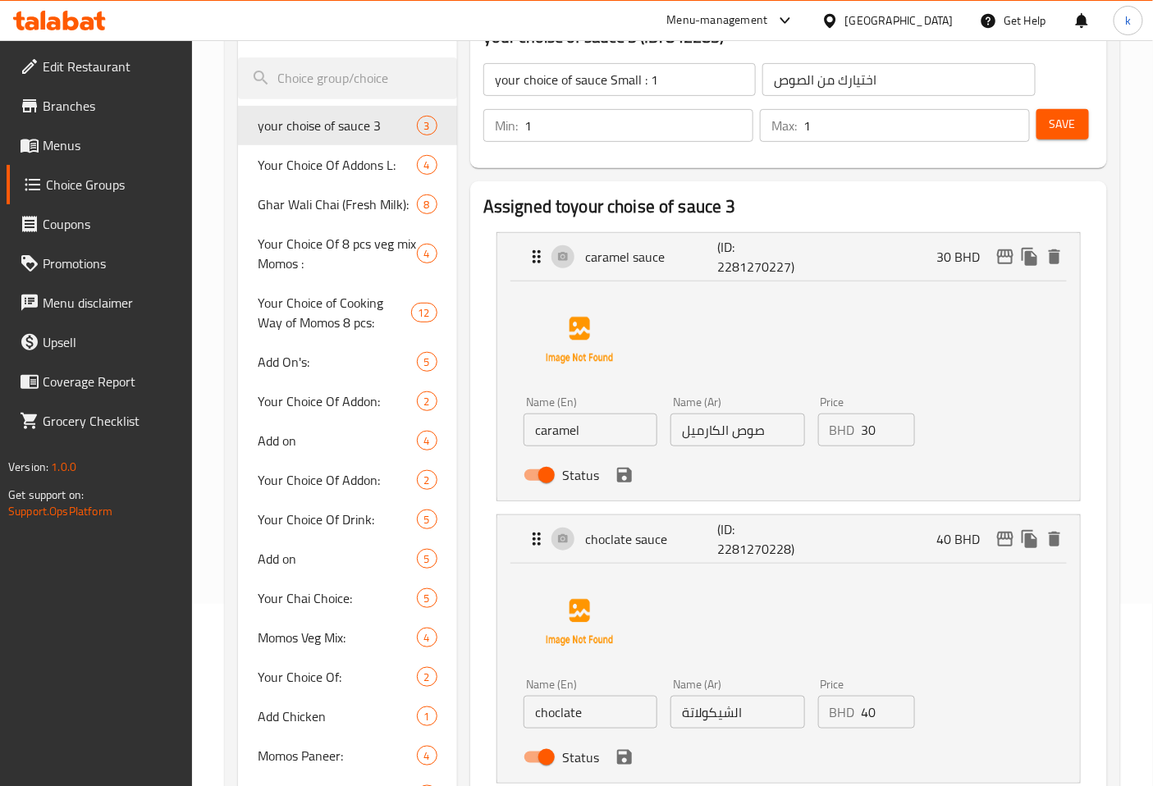
type input "الفانيليا"
drag, startPoint x: 730, startPoint y: 432, endPoint x: 804, endPoint y: 429, distance: 73.9
click at [804, 429] on input "صوص الكارميل" at bounding box center [737, 430] width 134 height 33
type input "الكارميل"
click at [884, 432] on input "30" at bounding box center [888, 430] width 54 height 33
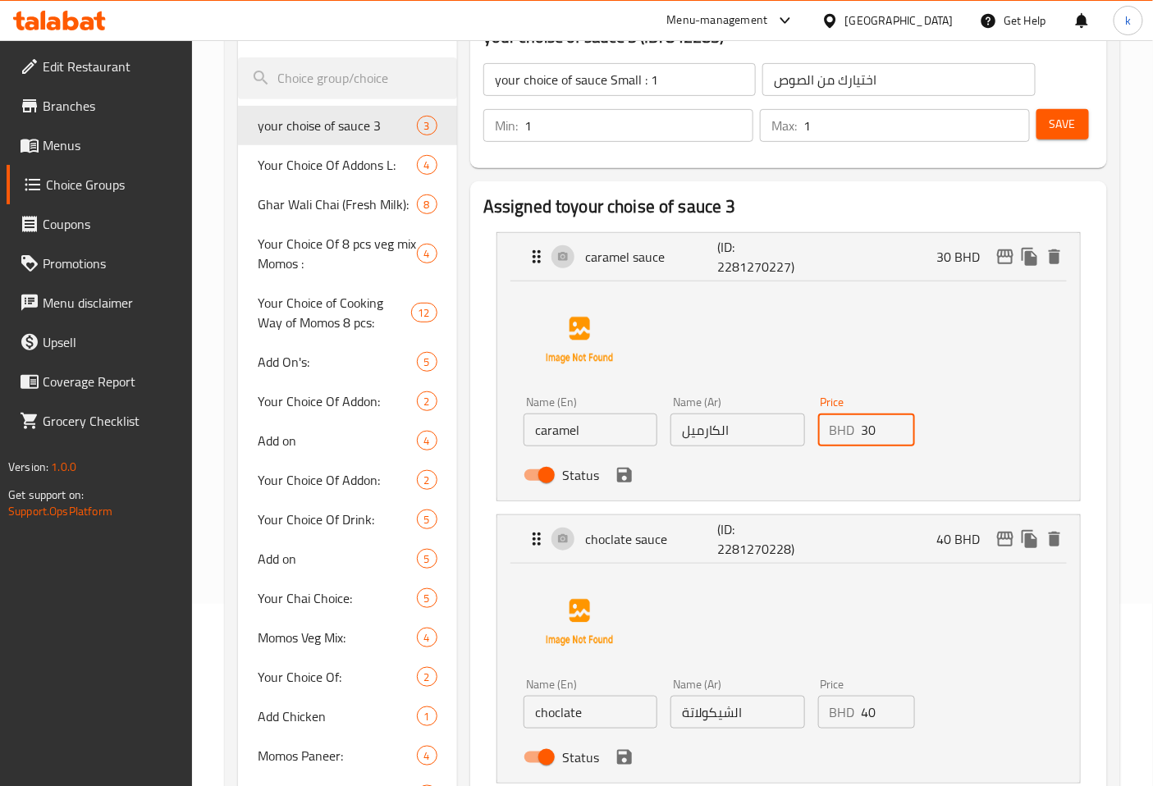
click at [884, 432] on input "30" at bounding box center [888, 430] width 54 height 33
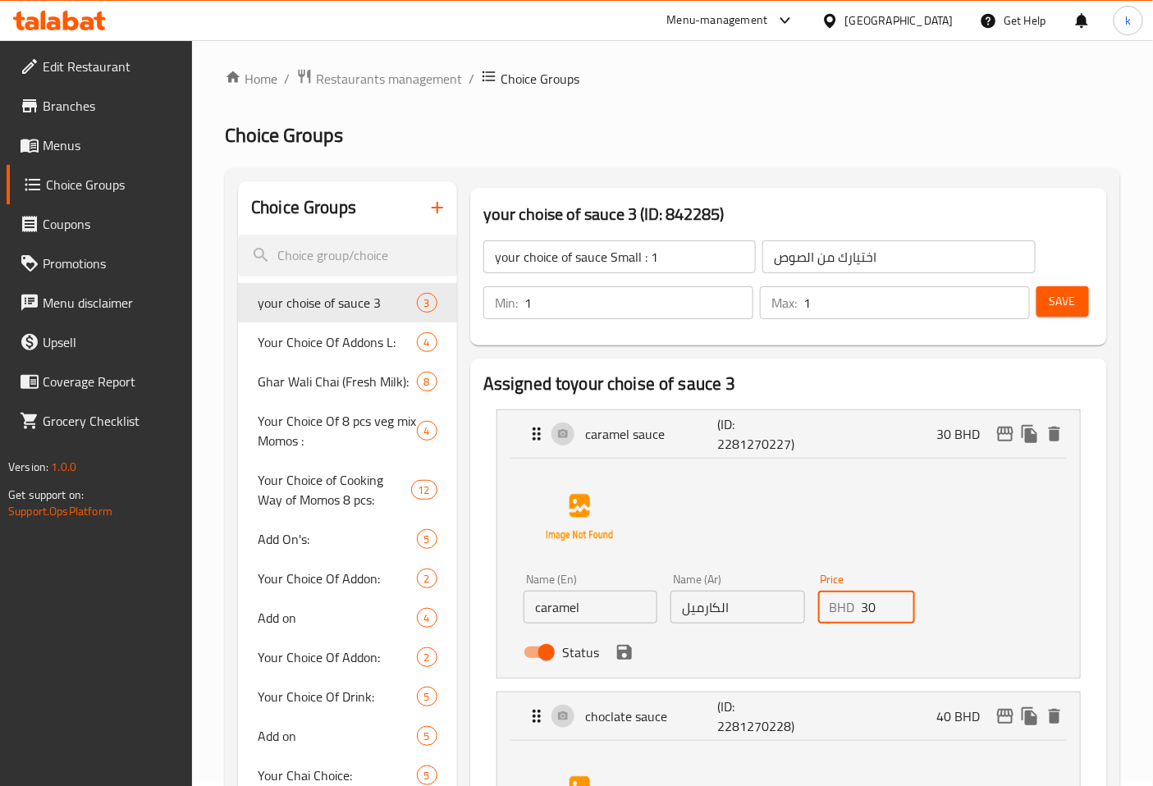
scroll to position [0, 0]
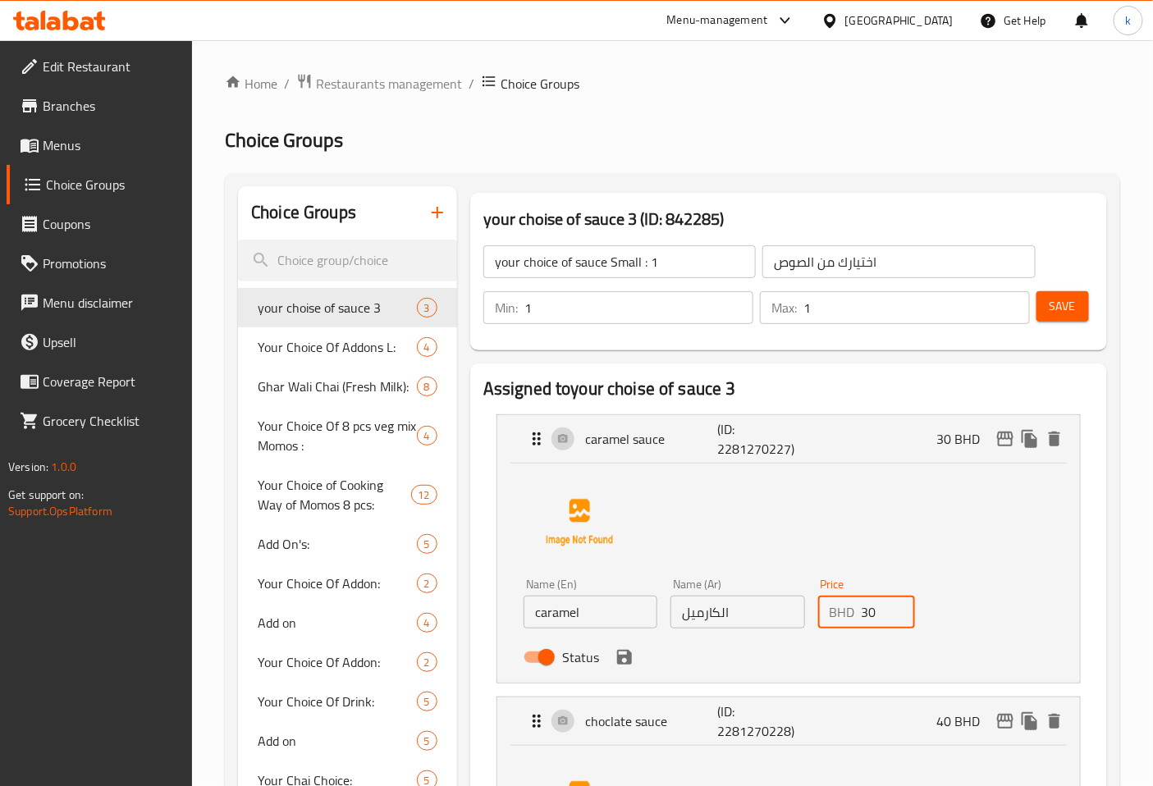
click at [447, 222] on button "button" at bounding box center [437, 212] width 39 height 39
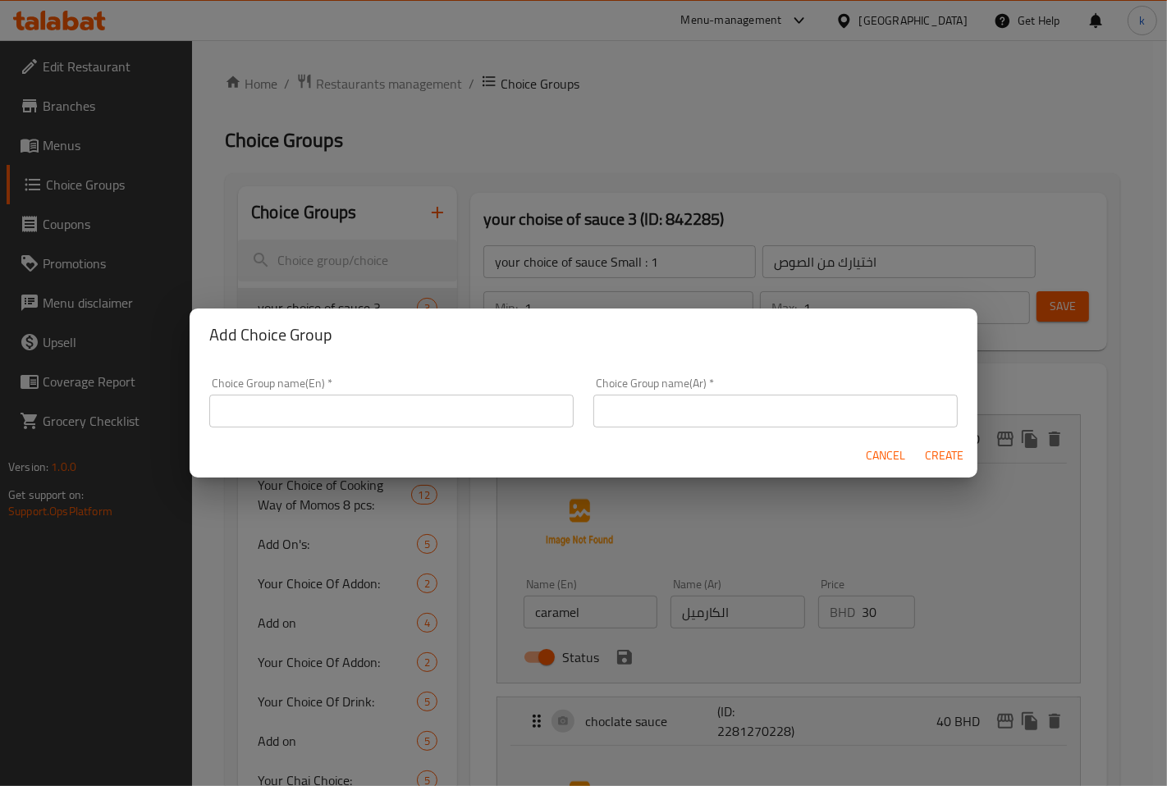
click at [509, 415] on input "text" at bounding box center [391, 411] width 364 height 33
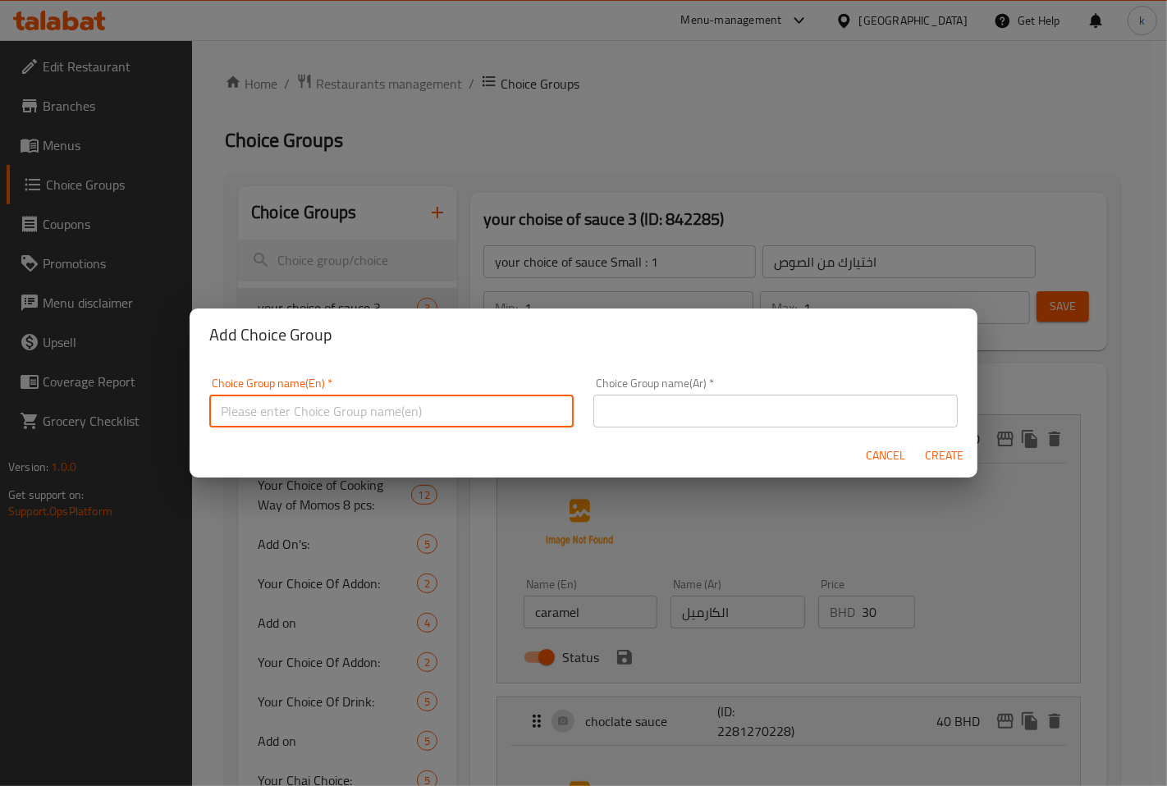
paste input "your choice of sauce Small :"
click at [468, 414] on input "your choice of sauce Small :" at bounding box center [391, 411] width 364 height 33
type input "your choice of sauce Small : 1"
click at [678, 383] on div "Choice Group name(Ar)   * Choice Group name(Ar) *" at bounding box center [775, 402] width 364 height 50
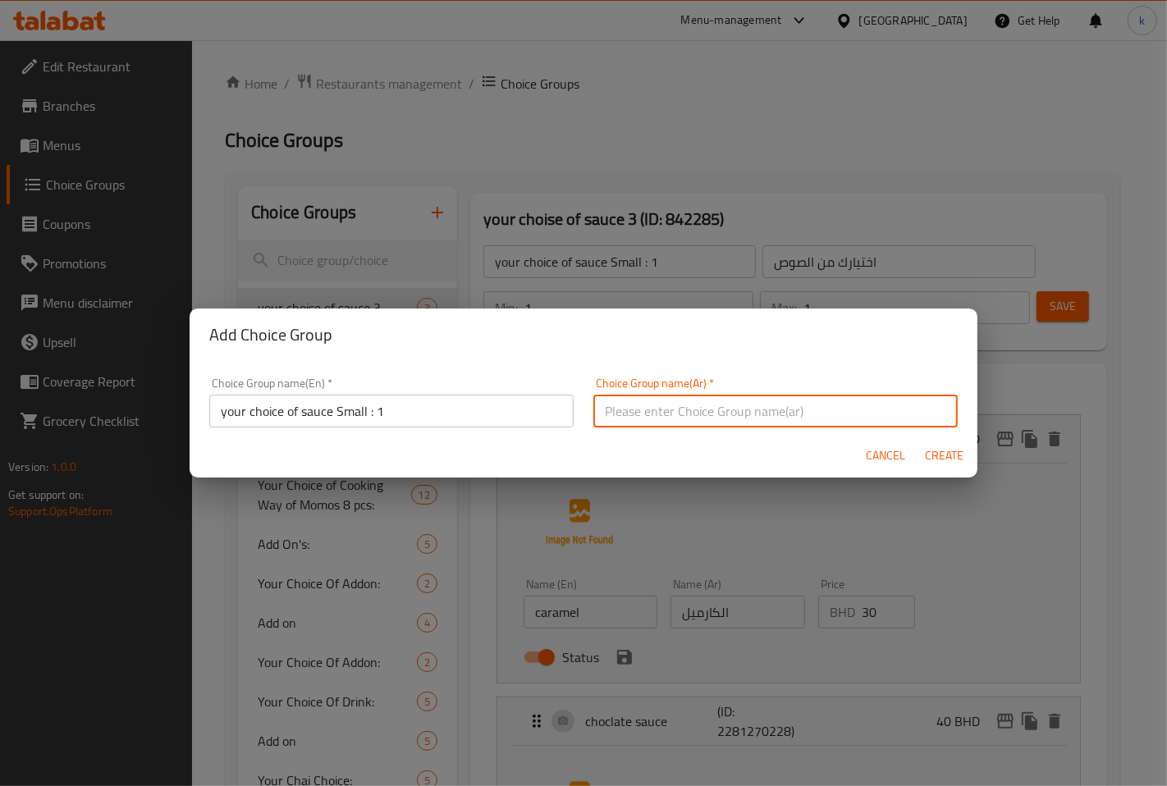
drag, startPoint x: 681, startPoint y: 404, endPoint x: 677, endPoint y: 414, distance: 11.4
click at [681, 404] on input "text" at bounding box center [775, 411] width 364 height 33
drag, startPoint x: 683, startPoint y: 413, endPoint x: 668, endPoint y: 412, distance: 15.6
click at [668, 412] on input "text" at bounding box center [775, 411] width 364 height 33
click at [674, 409] on input "text" at bounding box center [775, 411] width 364 height 33
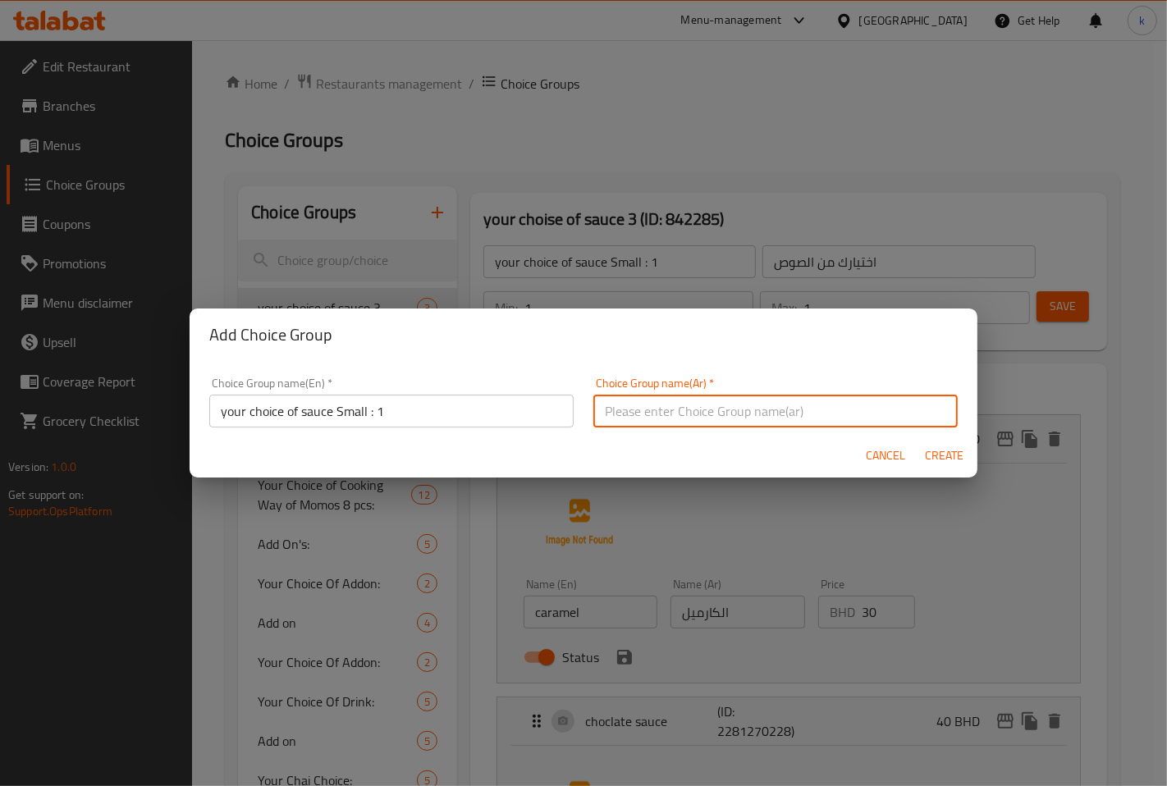
click at [692, 409] on input "text" at bounding box center [775, 411] width 364 height 33
click at [703, 413] on input "اختيارك من الصوص k" at bounding box center [775, 411] width 364 height 33
type input "اختيارك من الصوص"
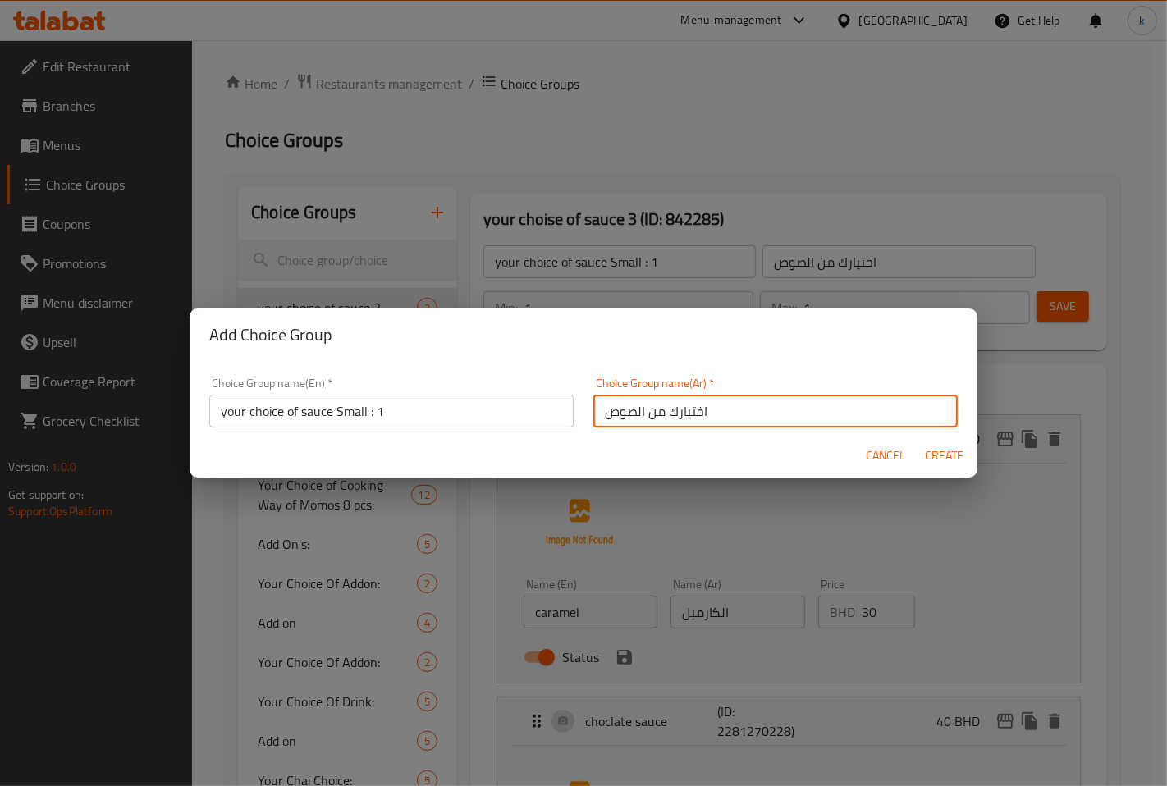
click at [856, 372] on div "Choice Group name(Ar)   * اختيارك من الصوص Choice Group name(Ar) *" at bounding box center [775, 403] width 384 height 70
click at [955, 457] on span "Create" at bounding box center [944, 456] width 39 height 21
type input "اختيارك من الصوص"
type input "0"
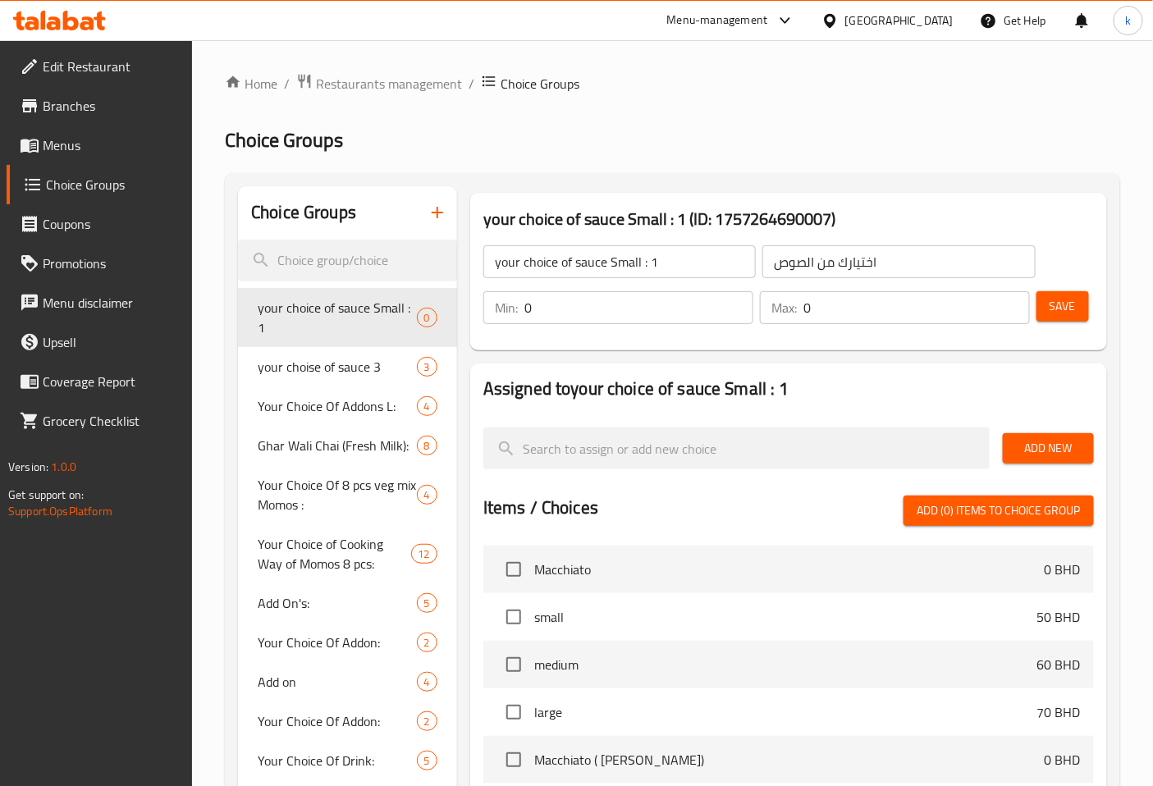
click at [1047, 454] on span "Add New" at bounding box center [1048, 448] width 65 height 21
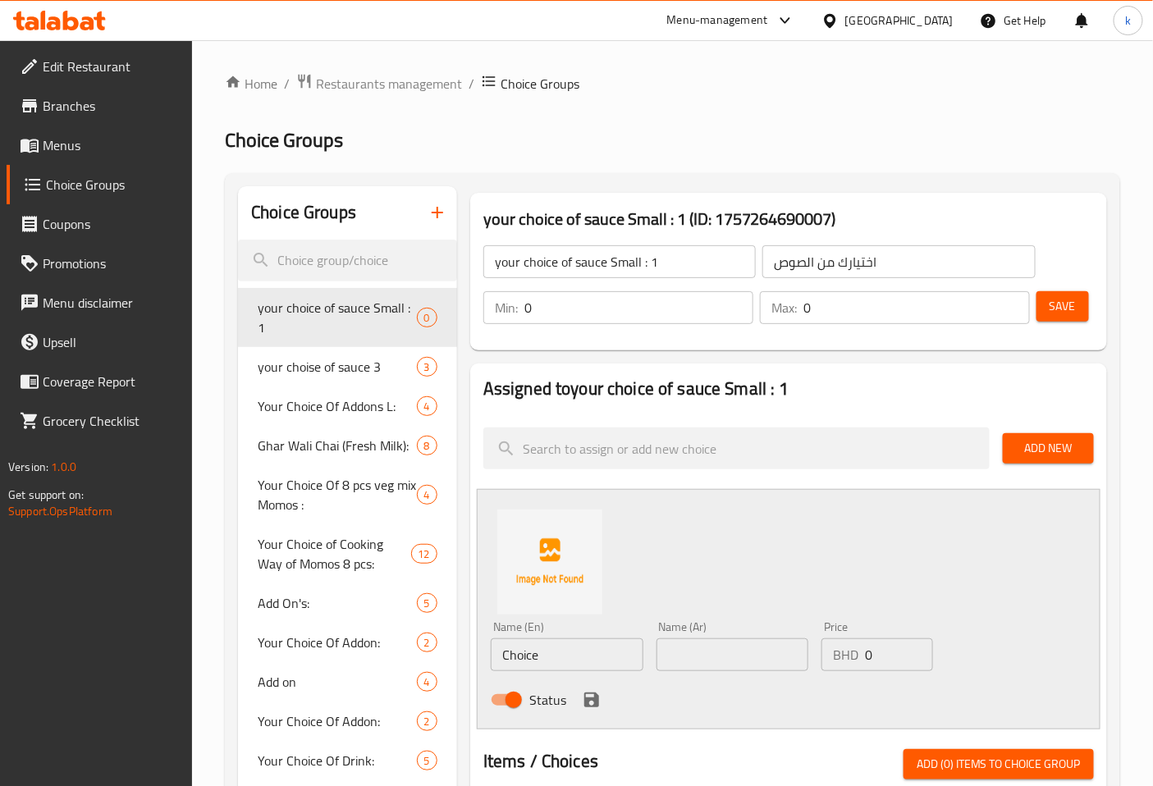
click at [530, 645] on input "Choice" at bounding box center [567, 654] width 153 height 33
type input "ؤ"
type input "caramel"
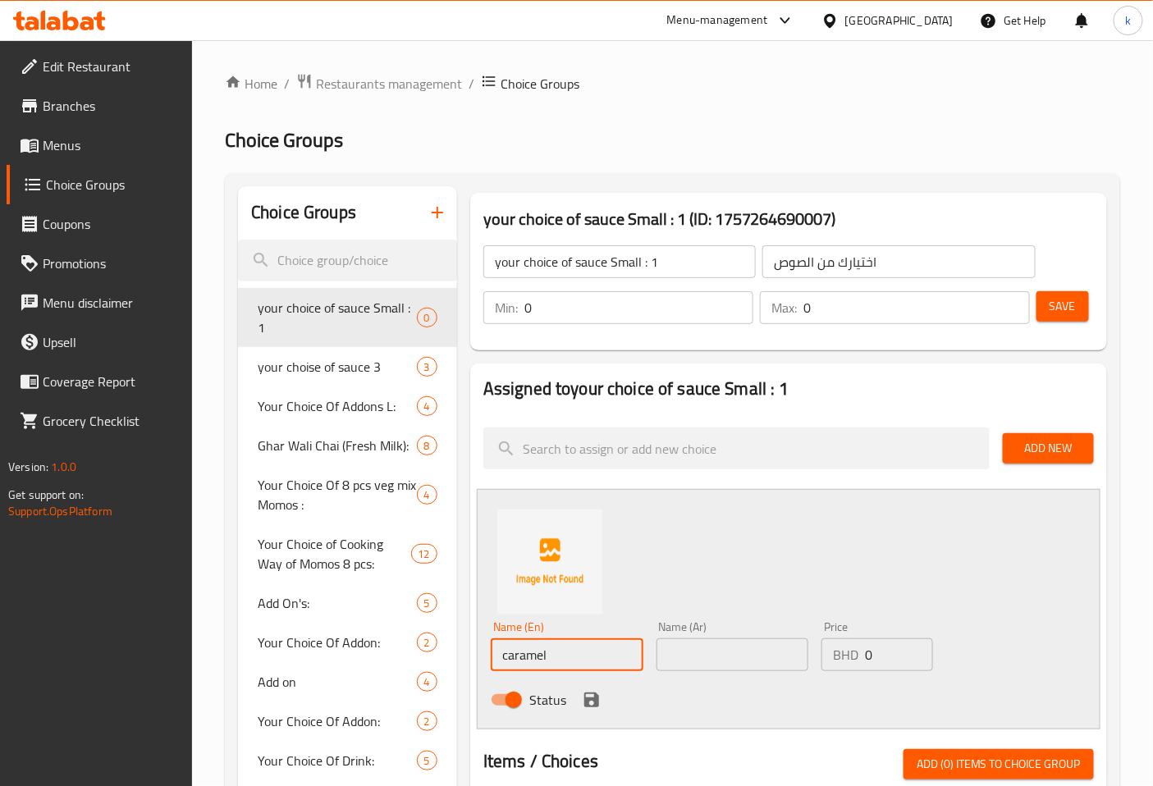
click at [677, 638] on input "text" at bounding box center [732, 654] width 153 height 33
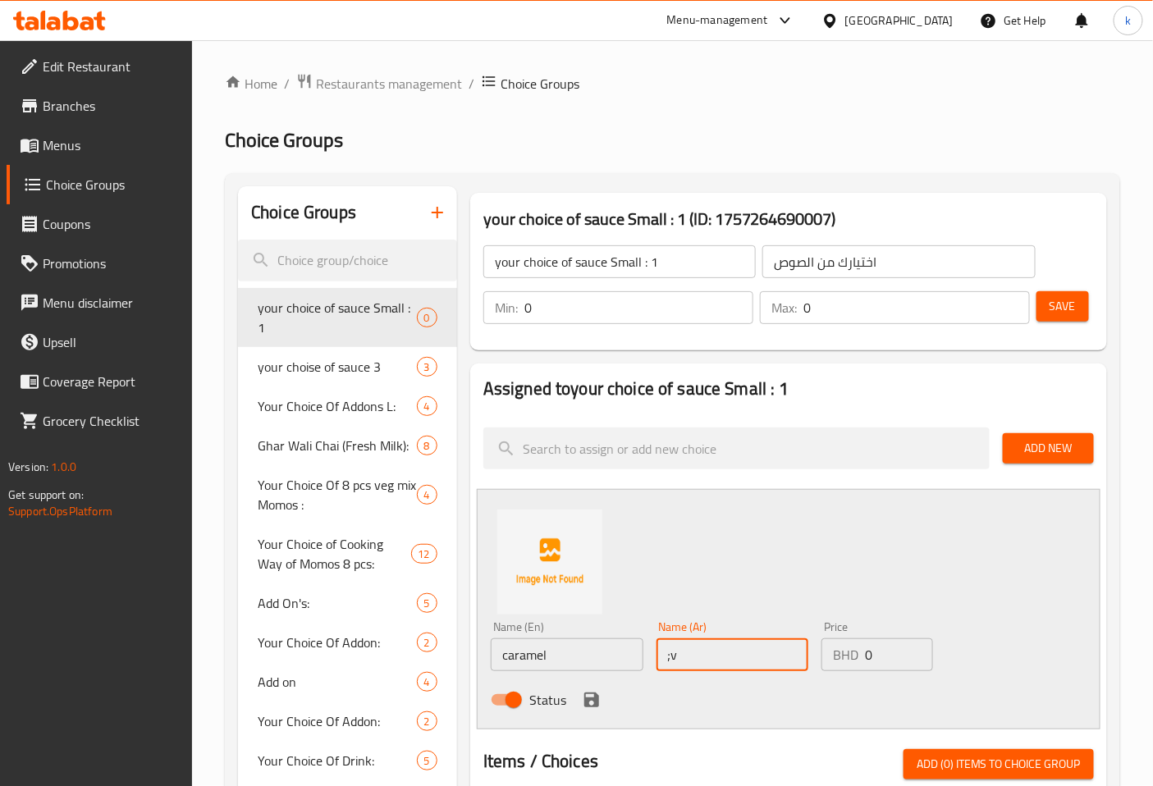
type input ";"
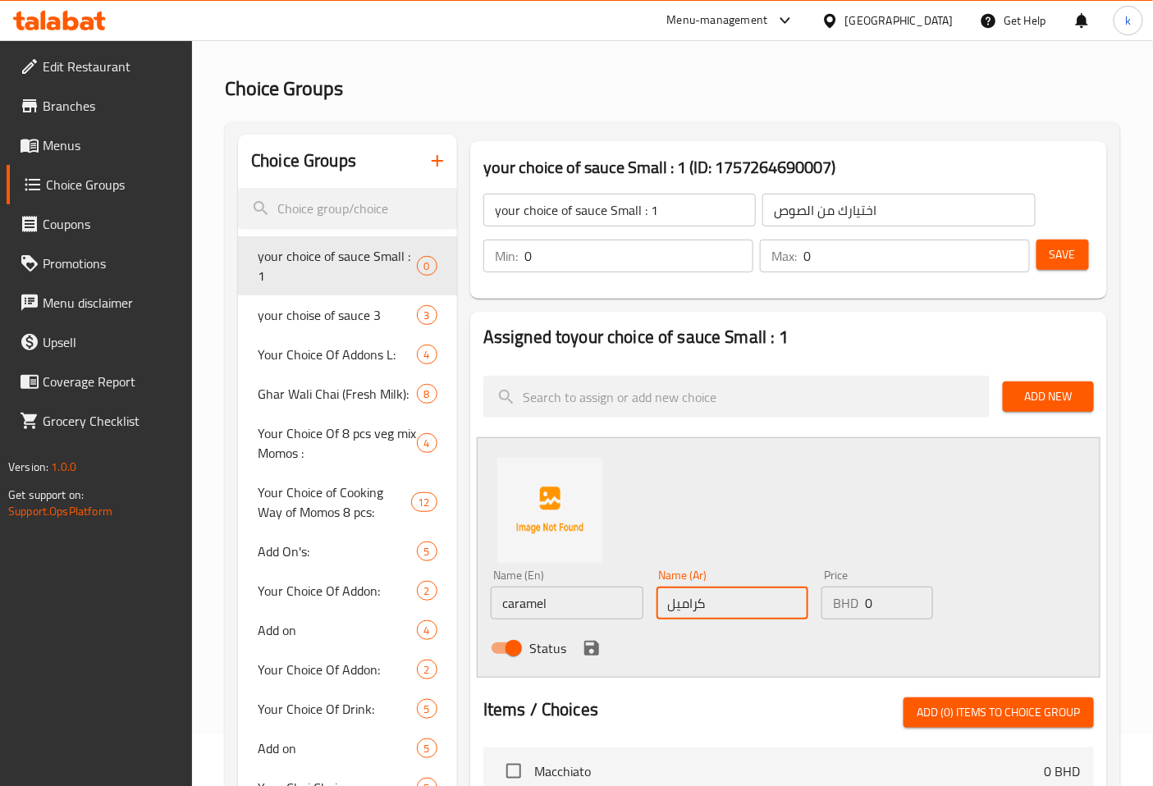
scroll to position [182, 0]
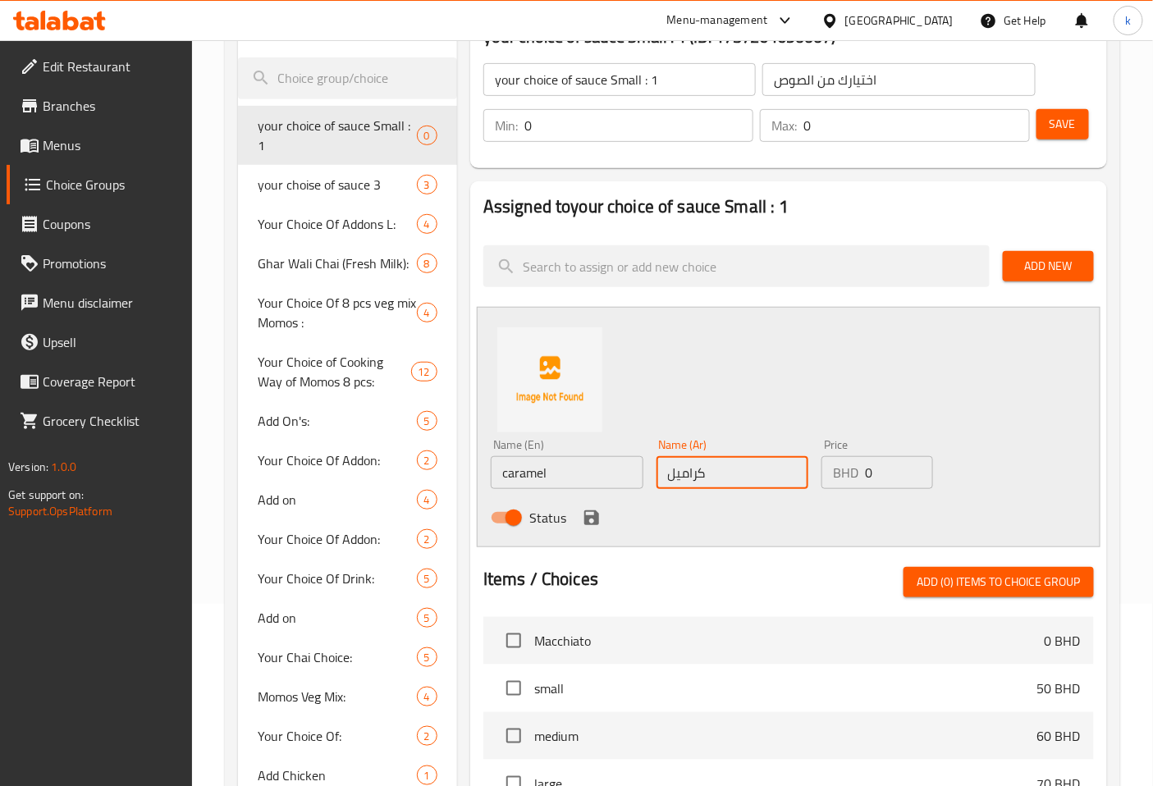
type input "كراميل"
click at [886, 476] on input "0" at bounding box center [898, 472] width 67 height 33
type input "10"
click at [583, 512] on icon "save" at bounding box center [592, 518] width 20 height 20
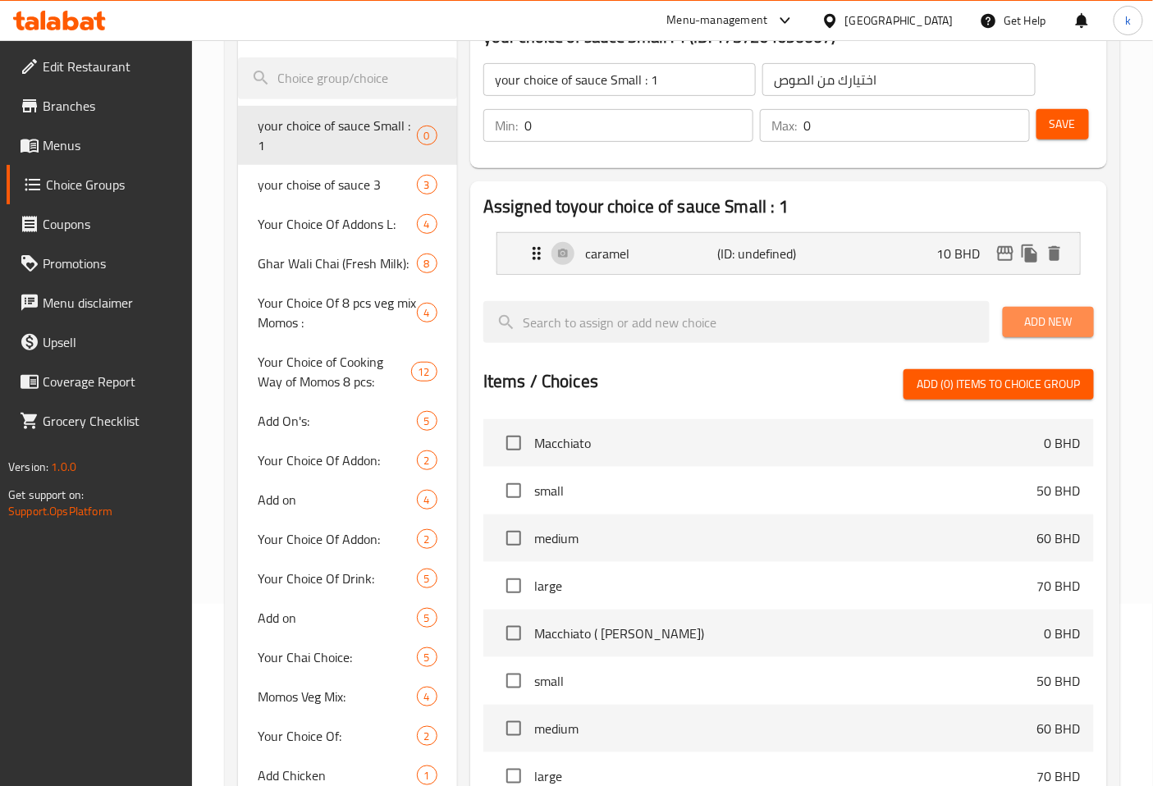
click at [1067, 318] on span "Add New" at bounding box center [1048, 322] width 65 height 21
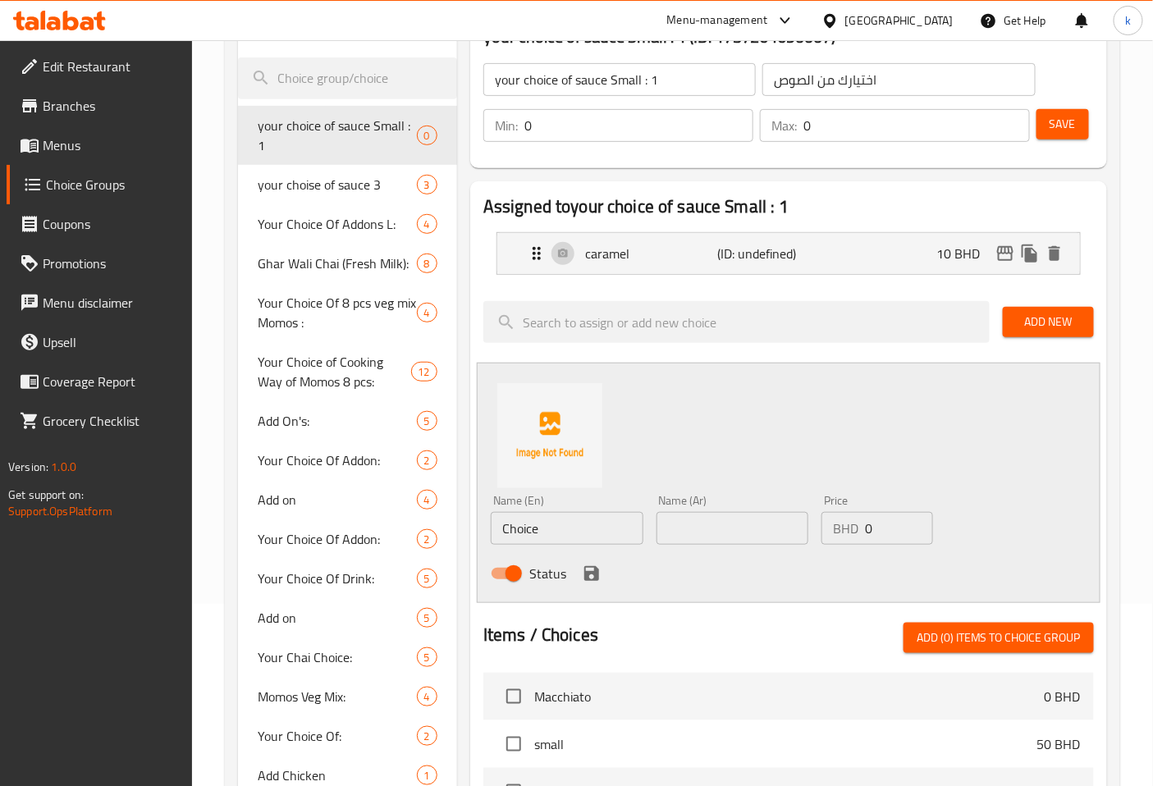
click at [588, 535] on input "Choice" at bounding box center [567, 528] width 153 height 33
type input "ؤ"
type input "cocolate"
click at [751, 525] on input "text" at bounding box center [732, 528] width 153 height 33
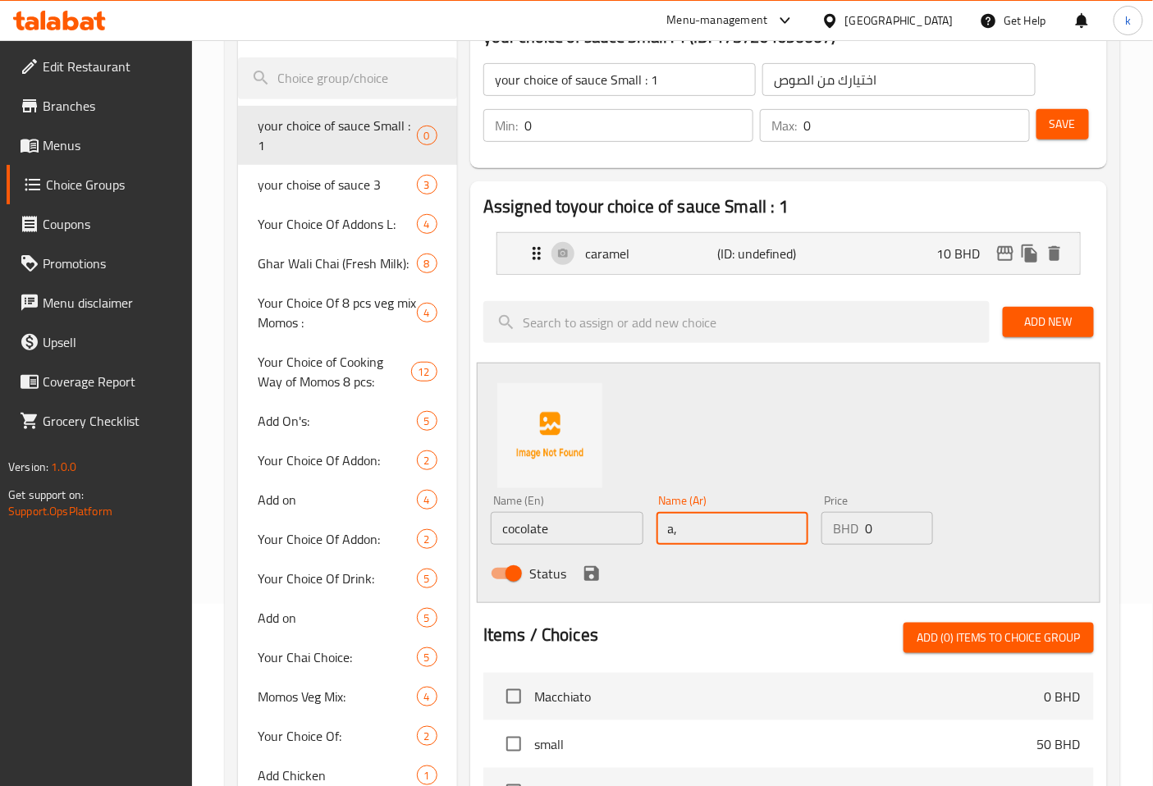
type input "a"
type input "شوكلاته"
click at [878, 526] on input "0" at bounding box center [898, 528] width 67 height 33
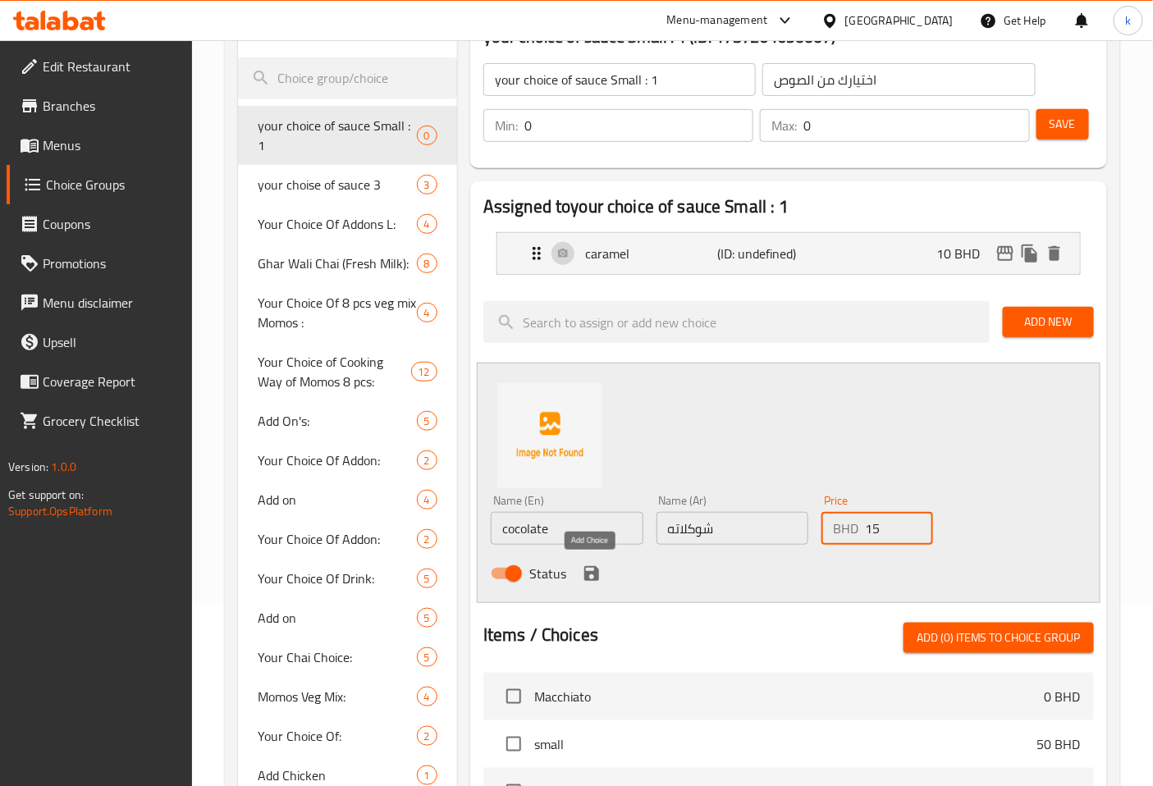
type input "15"
click at [593, 578] on icon "save" at bounding box center [591, 573] width 15 height 15
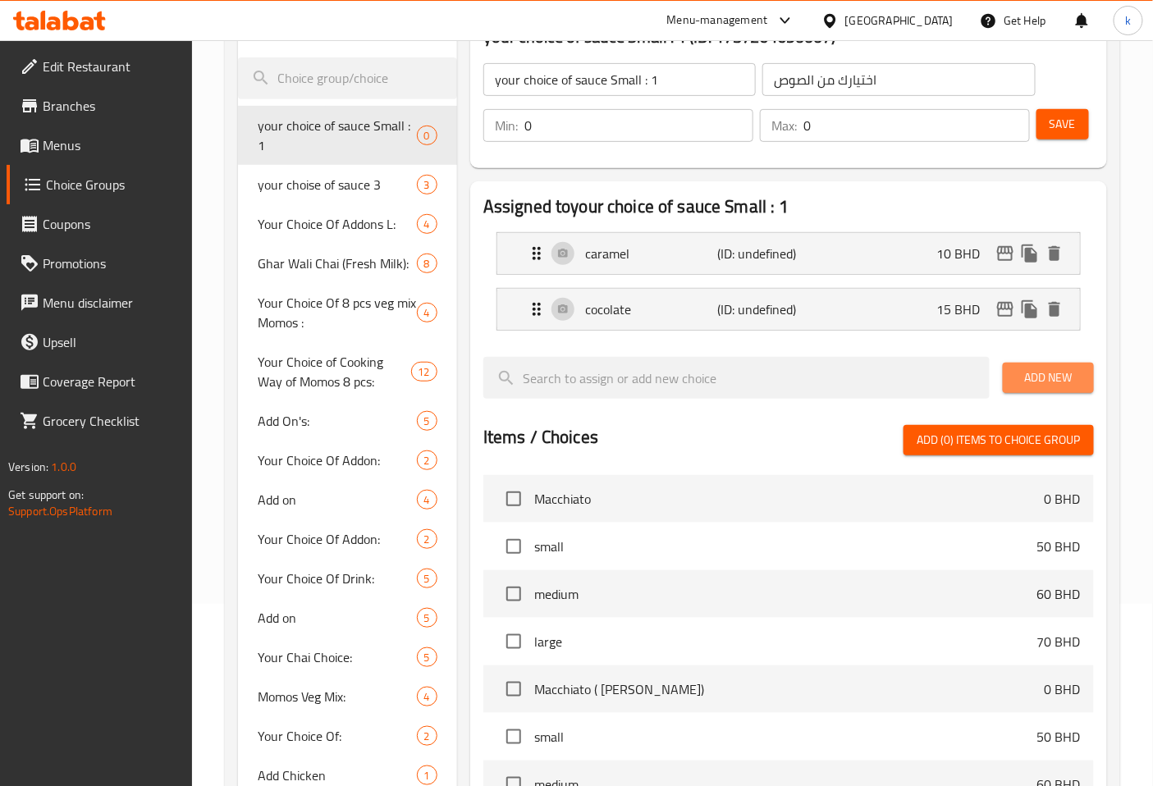
click at [1055, 370] on span "Add New" at bounding box center [1048, 378] width 65 height 21
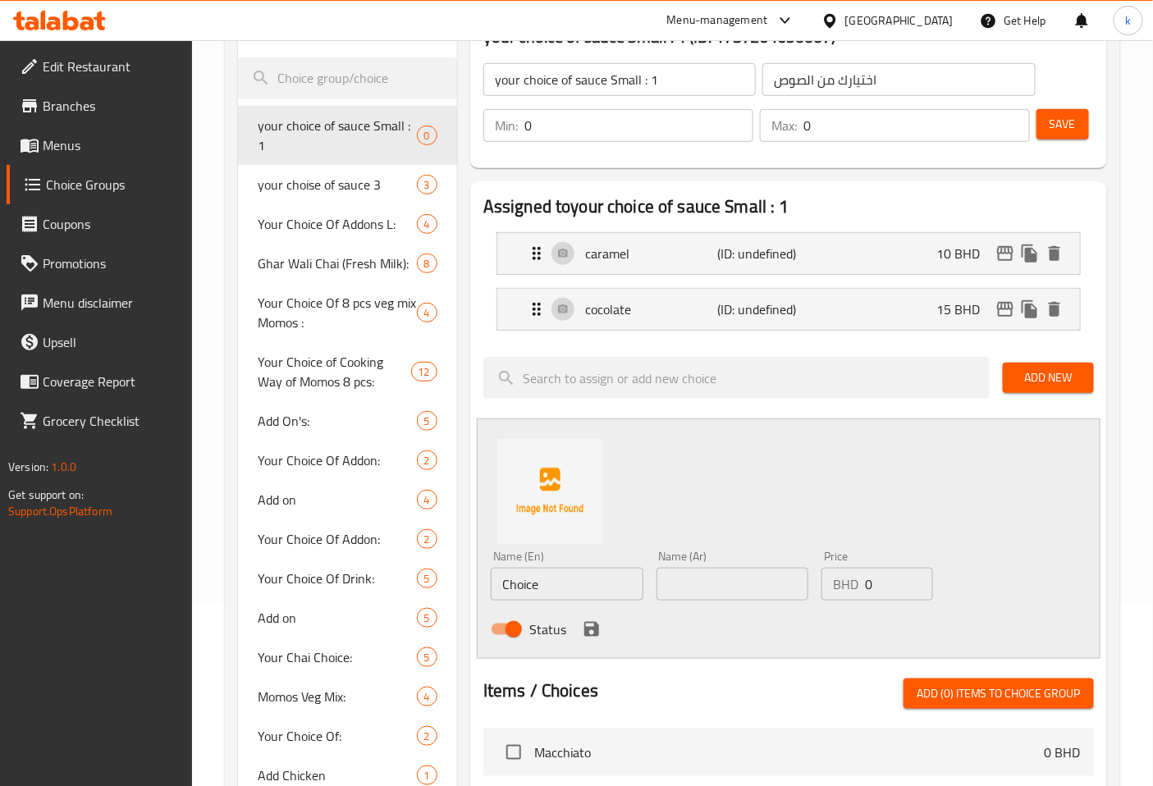
click at [569, 587] on input "Choice" at bounding box center [567, 584] width 153 height 33
click at [599, 592] on input "Choice" at bounding box center [567, 584] width 153 height 33
type input "ر"
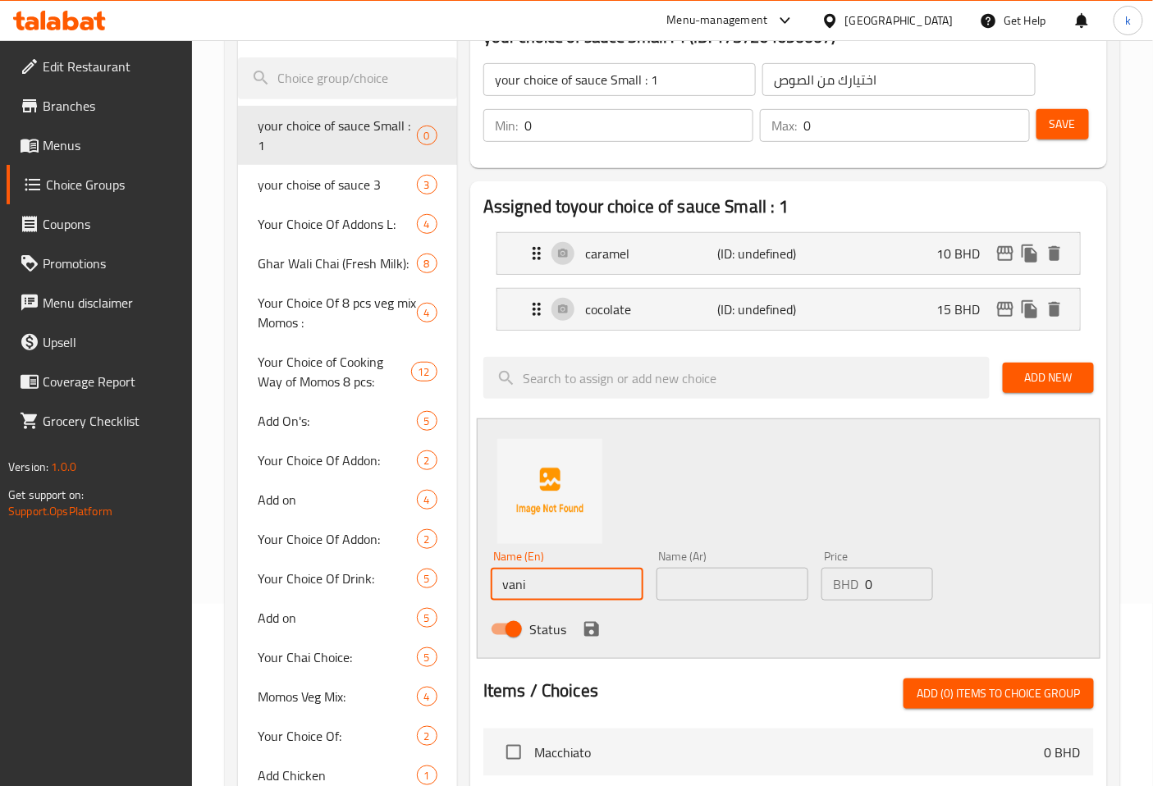
type input "vanilla"
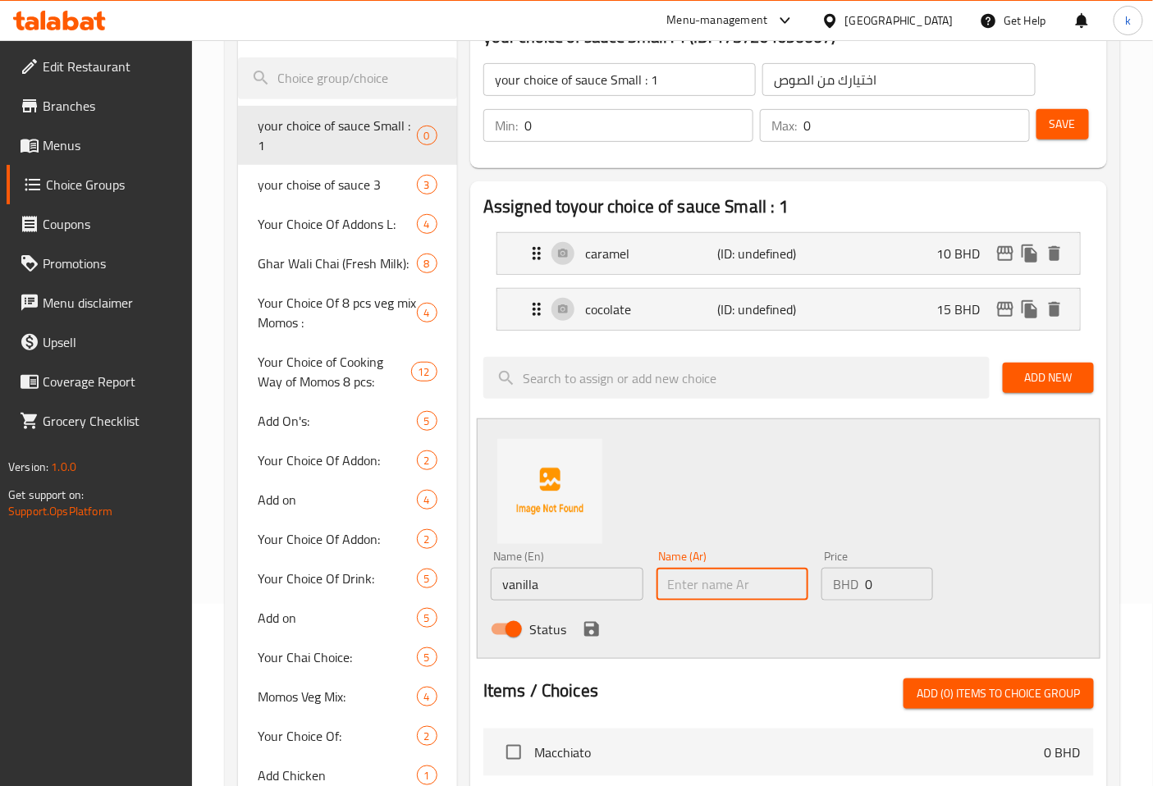
click at [703, 588] on input "text" at bounding box center [732, 584] width 153 height 33
type input "فانيليا"
click at [889, 586] on input "0" at bounding box center [898, 584] width 67 height 33
type input "20"
click at [1058, 379] on span "Add New" at bounding box center [1048, 378] width 65 height 21
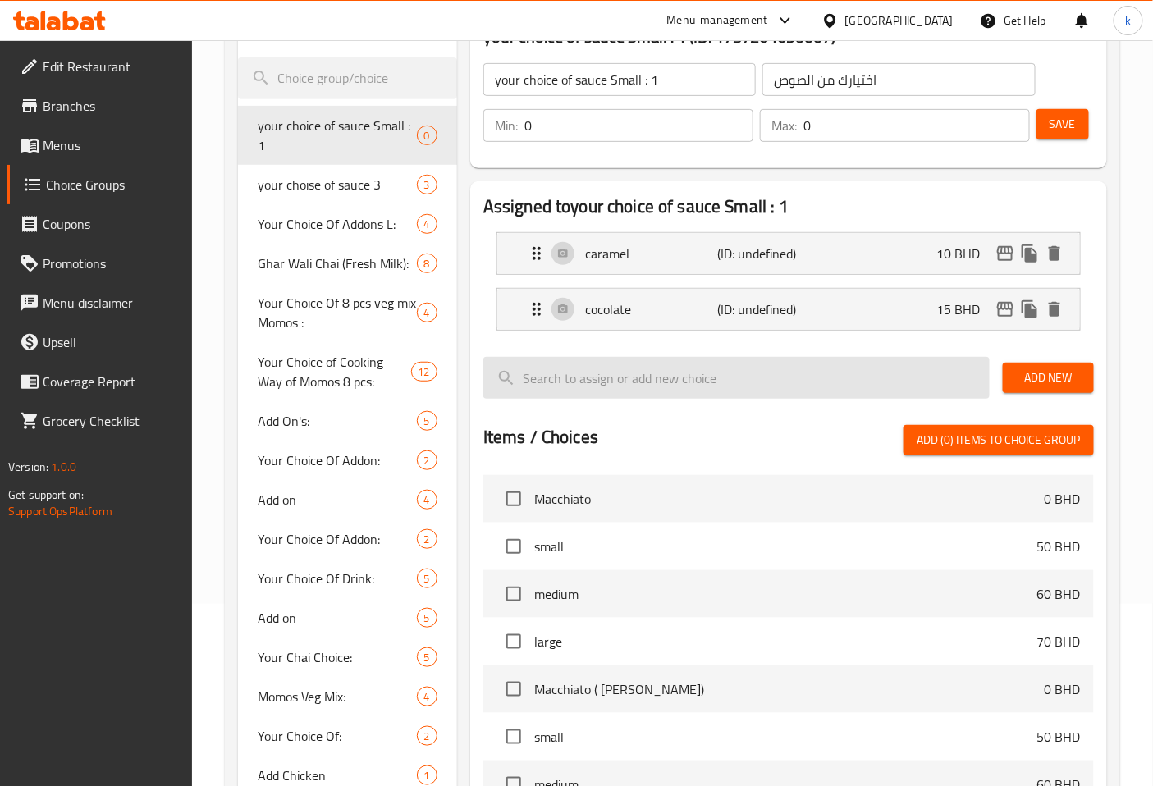
click at [797, 377] on input "search" at bounding box center [736, 378] width 506 height 42
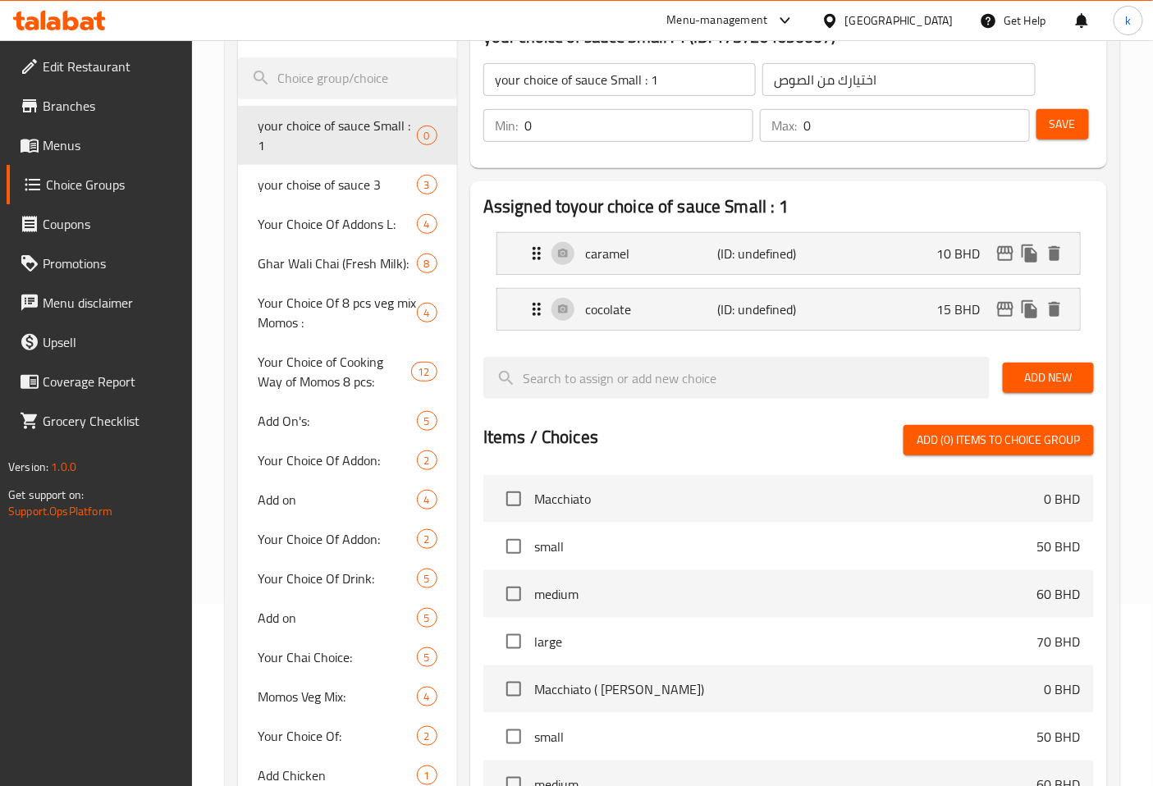
click at [1039, 363] on button "Add New" at bounding box center [1048, 378] width 91 height 30
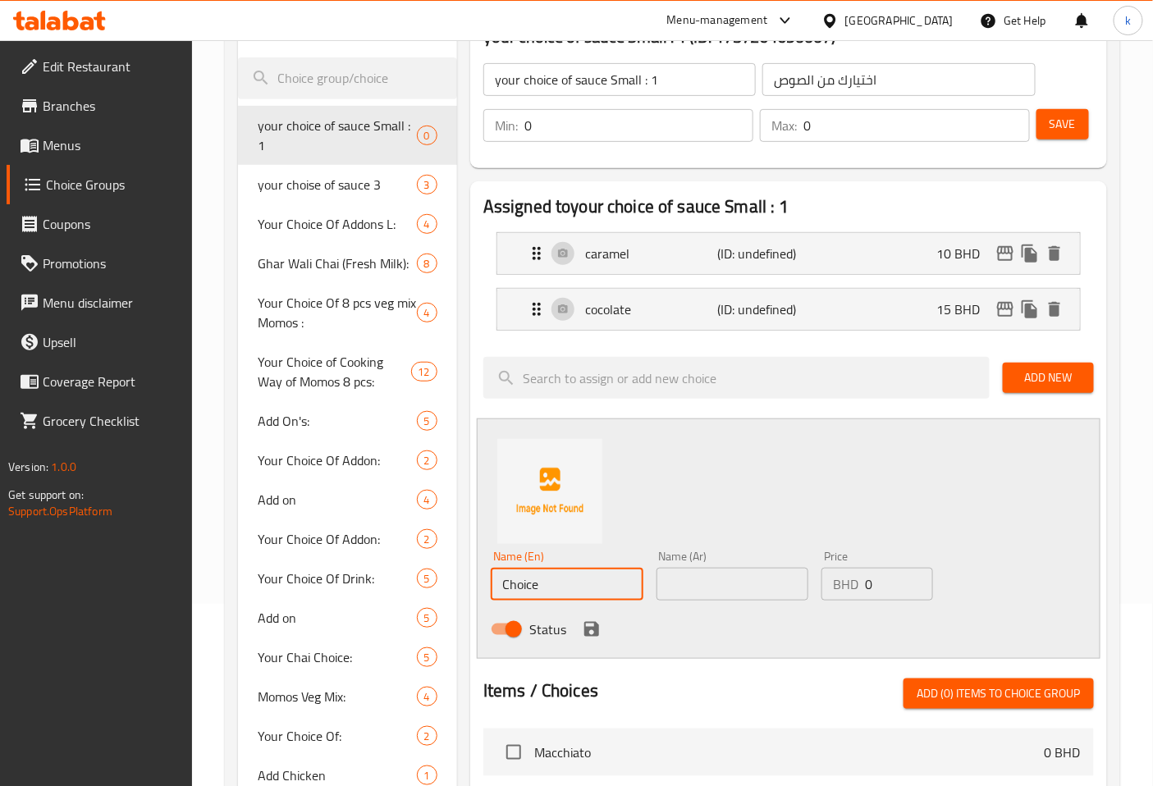
click at [592, 587] on input "Choice" at bounding box center [567, 584] width 153 height 33
type input "ر"
type input "vanilla"
click at [703, 570] on input "text" at bounding box center [732, 584] width 153 height 33
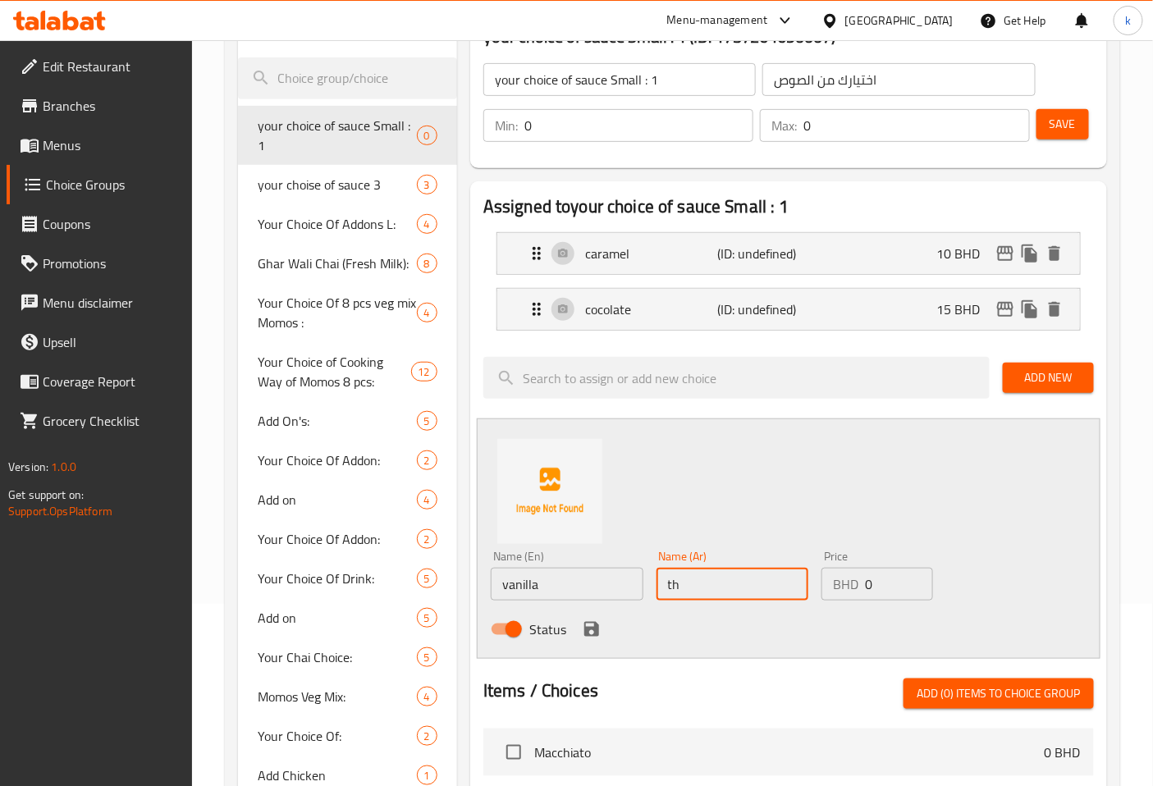
type input "t"
type input "فانيليا"
click at [868, 583] on input "0" at bounding box center [898, 584] width 67 height 33
type input "20"
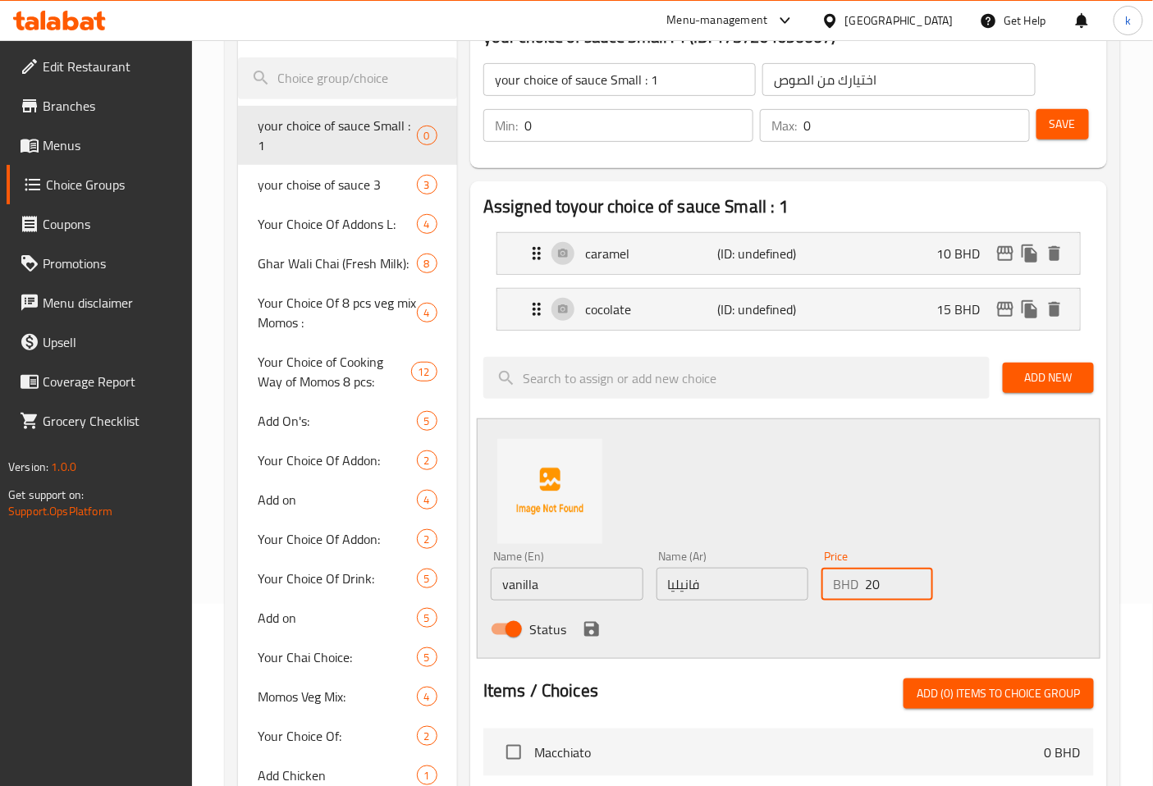
click at [592, 628] on icon "save" at bounding box center [591, 629] width 15 height 15
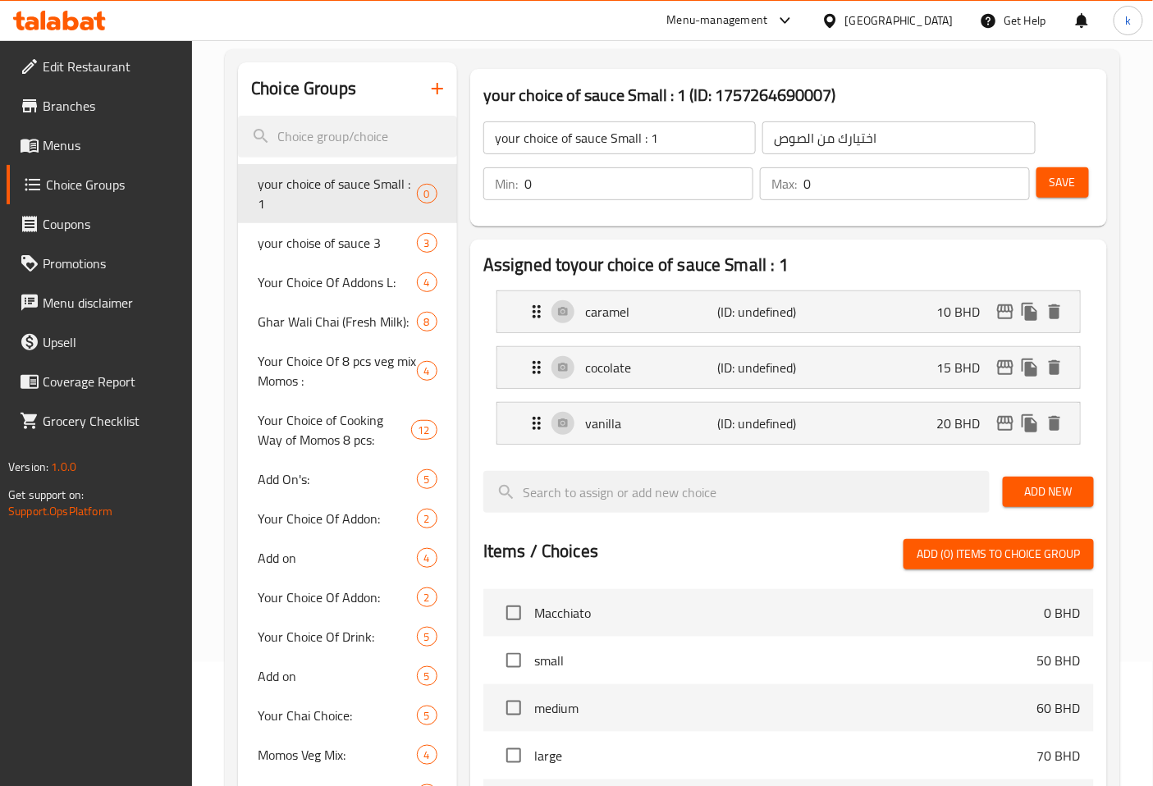
scroll to position [0, 0]
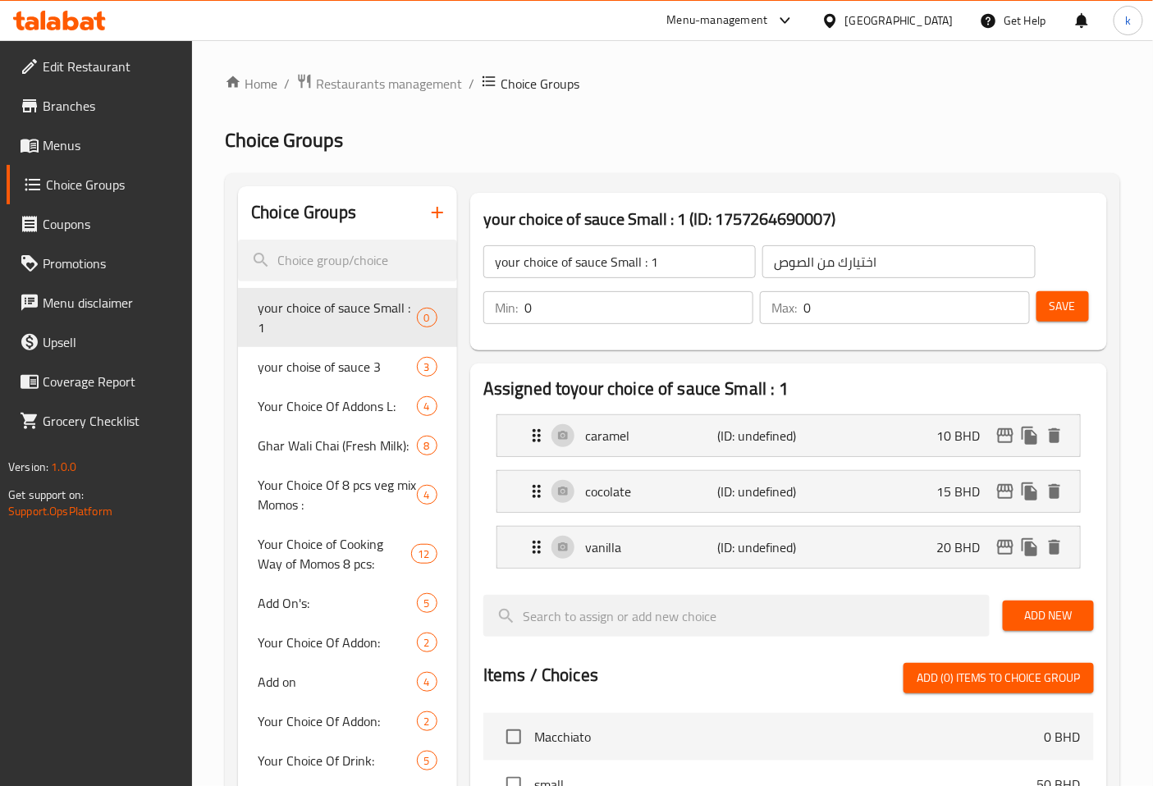
click at [679, 266] on input "your choice of sauce Small : 1" at bounding box center [619, 261] width 272 height 33
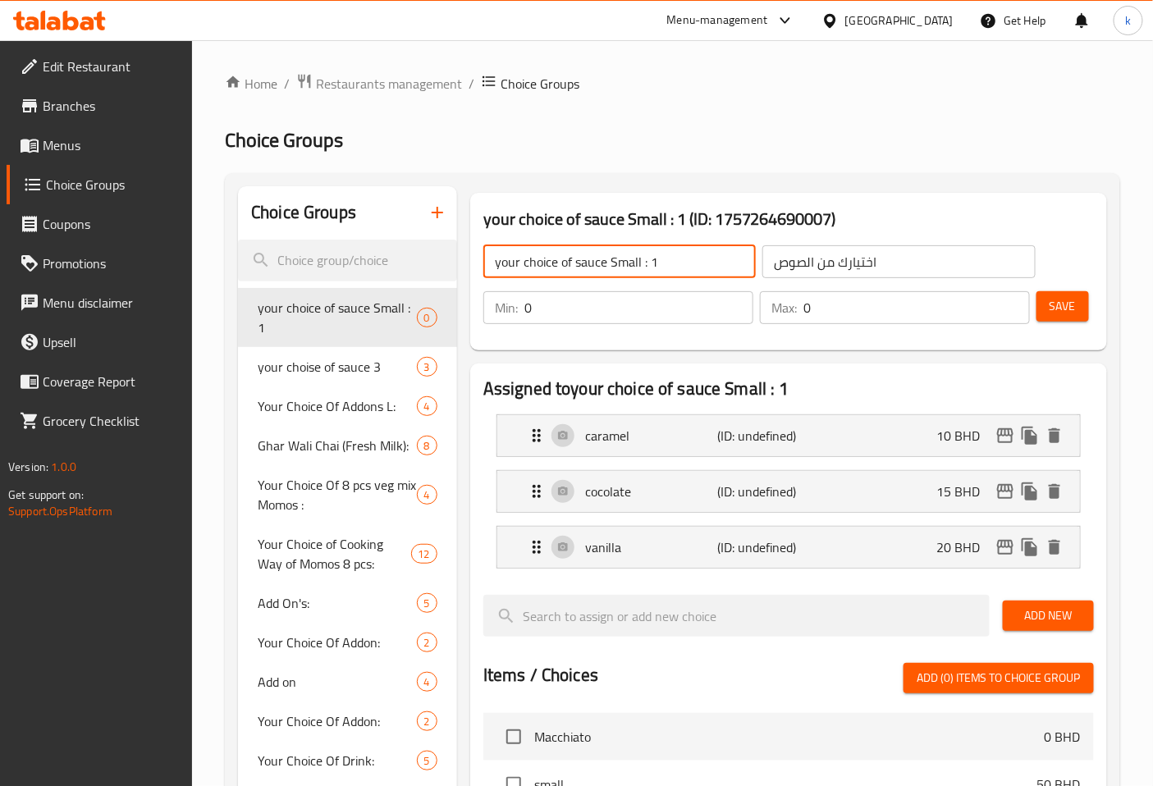
click at [679, 266] on input "your choice of sauce Small : 1" at bounding box center [619, 261] width 272 height 33
click at [852, 274] on input "اختيارك من الصوص" at bounding box center [898, 261] width 272 height 33
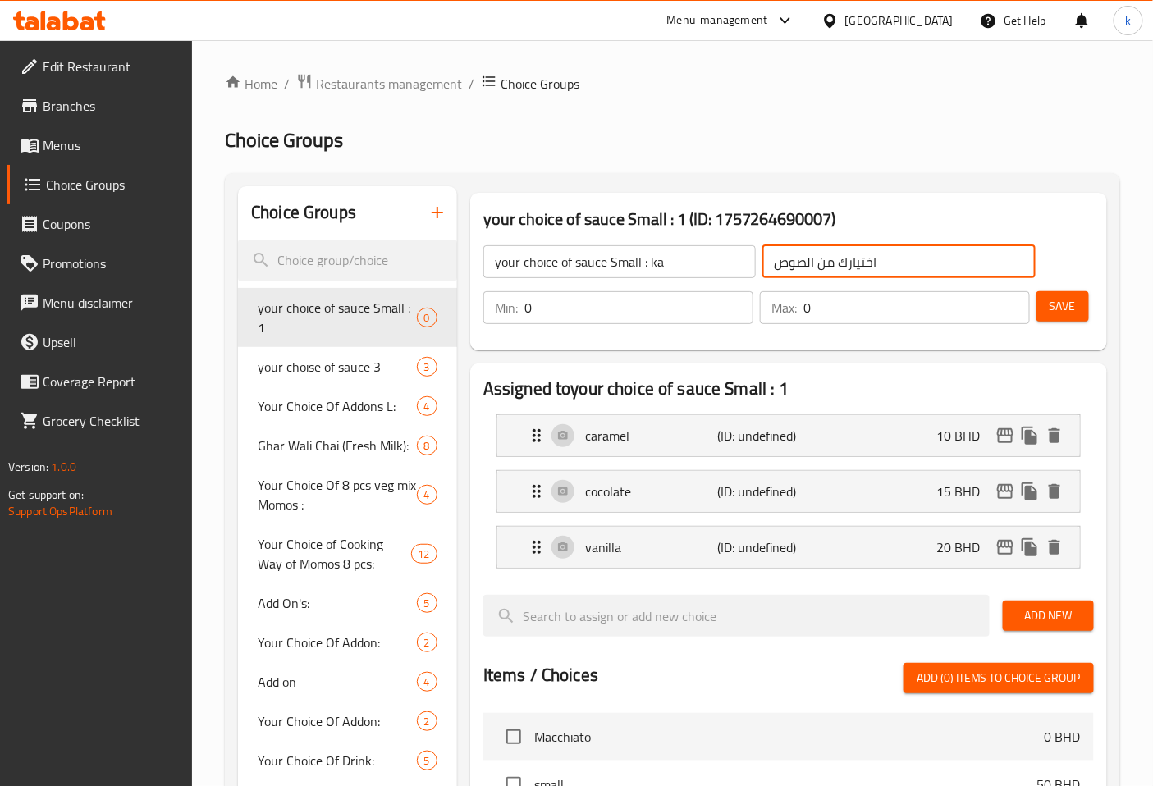
click at [940, 267] on input "اختيارك من الصوص" at bounding box center [898, 261] width 272 height 33
click at [1069, 307] on span "Save" at bounding box center [1062, 306] width 26 height 21
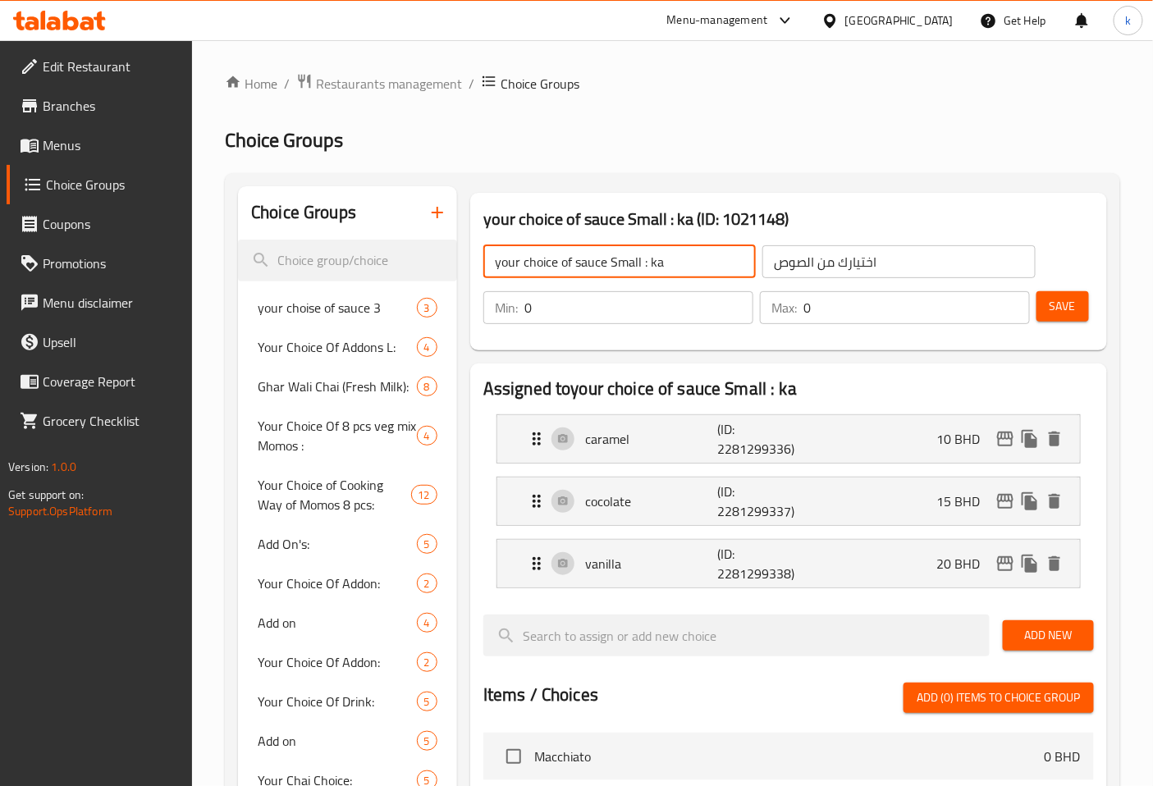
click at [640, 259] on input "your choice of sauce Small : ka" at bounding box center [619, 261] width 272 height 33
type input "your choice of sauce Small : ka"
click at [423, 210] on button "button" at bounding box center [437, 212] width 39 height 39
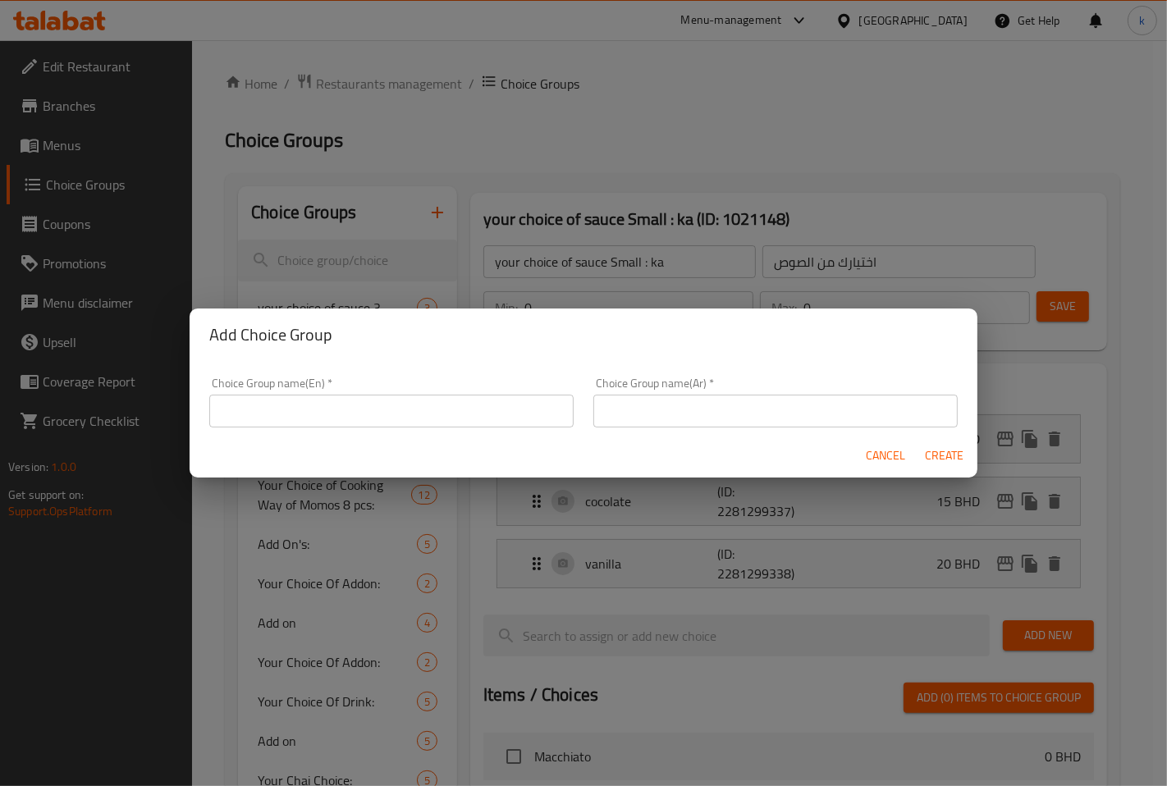
click at [395, 407] on input "text" at bounding box center [391, 411] width 364 height 33
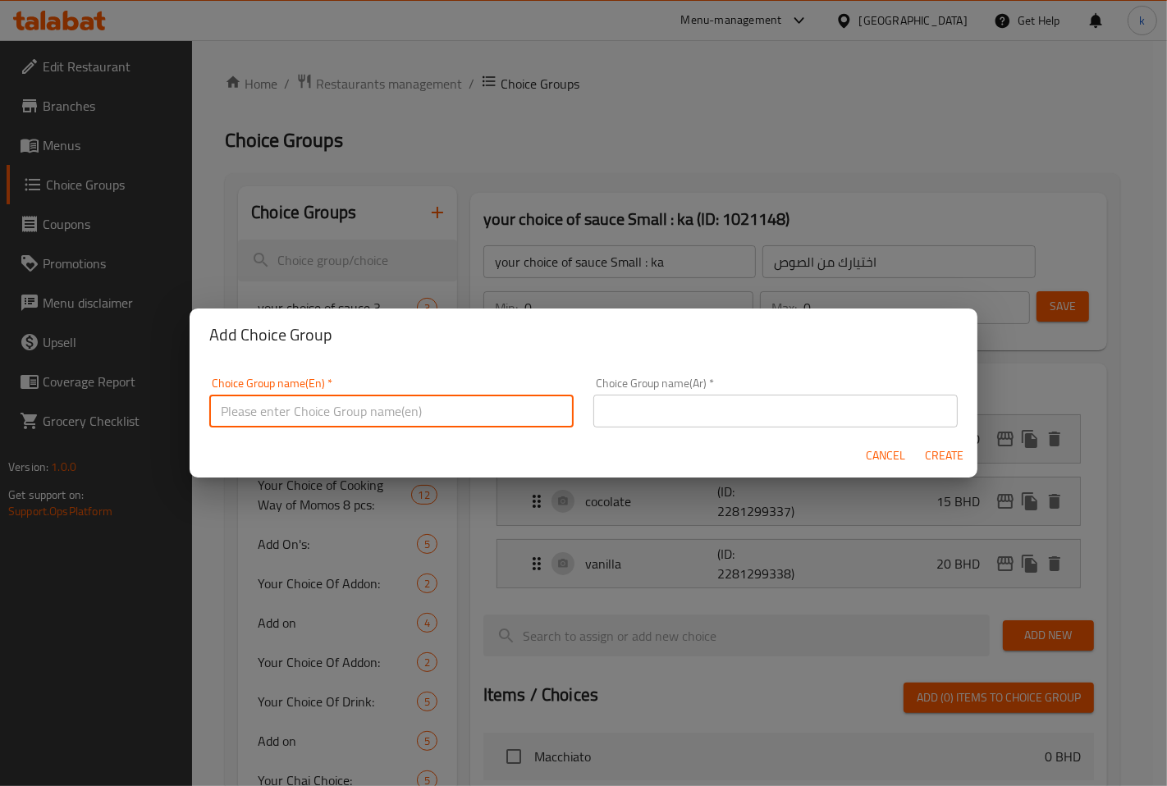
paste input "your choice of sauce Small"
drag, startPoint x: 367, startPoint y: 409, endPoint x: 332, endPoint y: 409, distance: 34.5
click at [332, 409] on input "your choice of sauce Small" at bounding box center [391, 411] width 364 height 33
type input "your choice of sauce Mudiam : ka"
click at [701, 419] on input "text" at bounding box center [775, 411] width 364 height 33
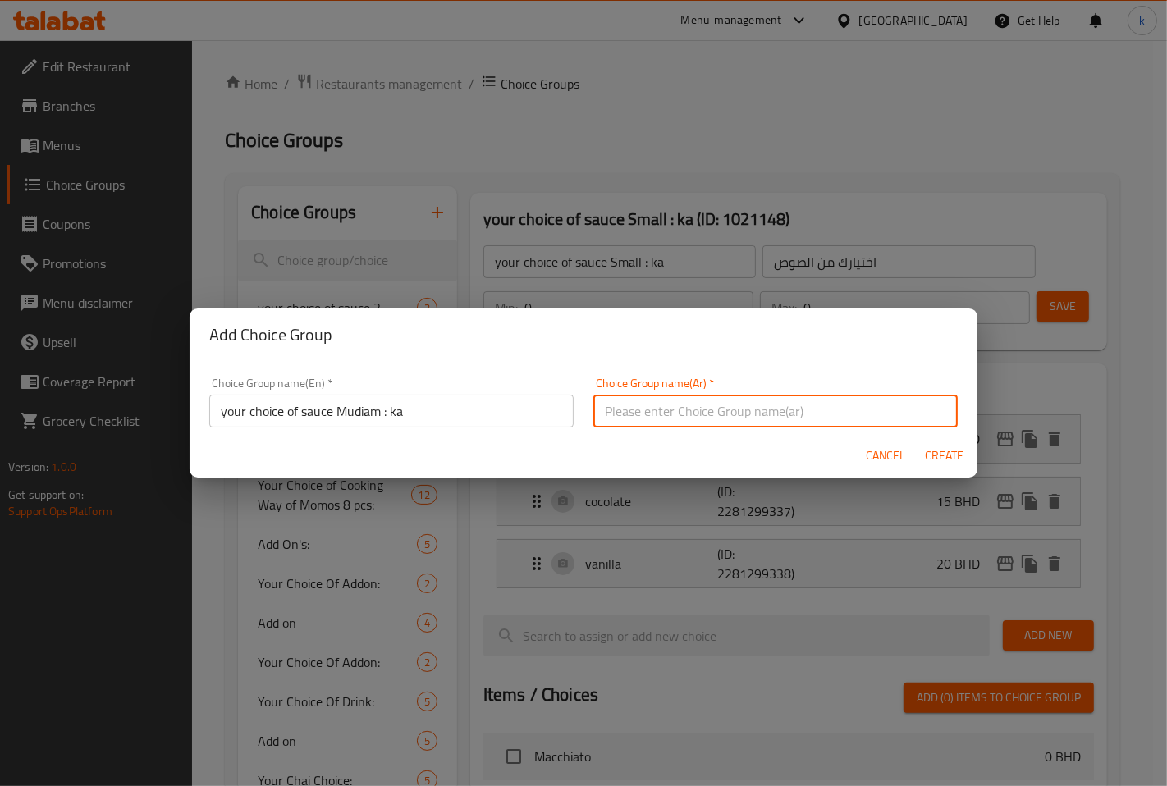
type input "اختيارك من الصوص k"
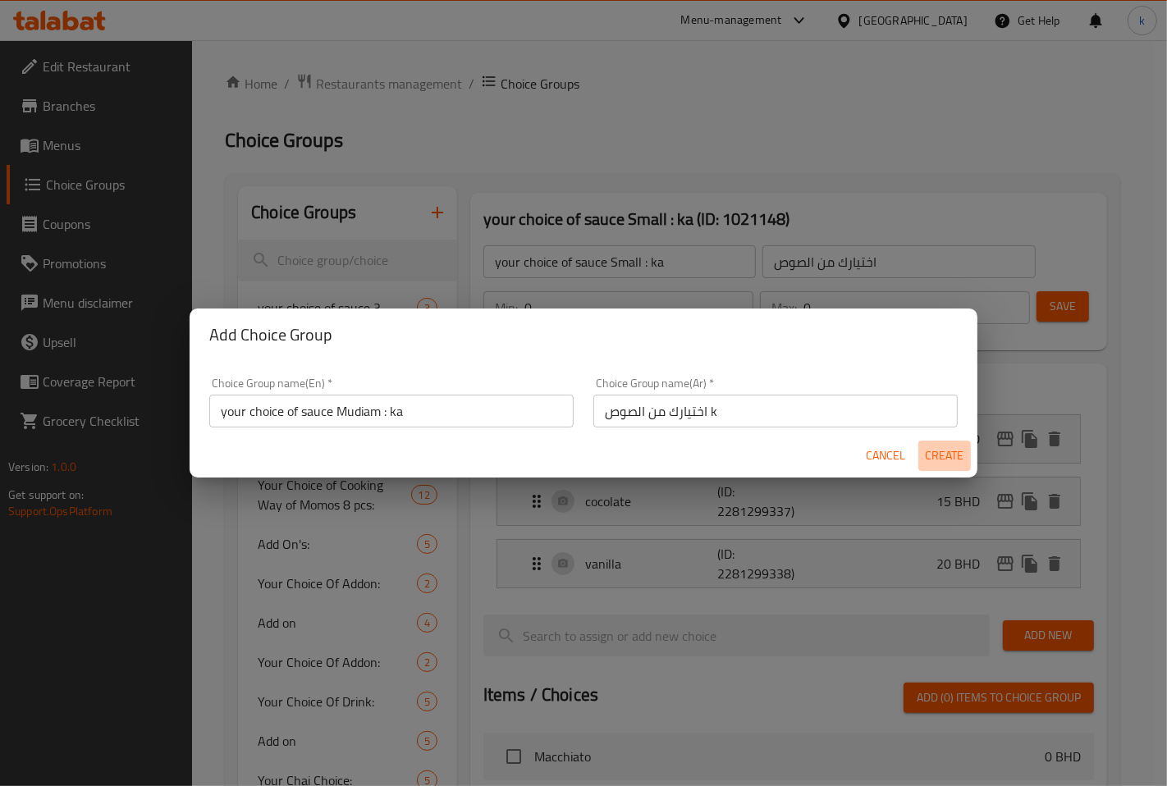
click at [933, 464] on span "Create" at bounding box center [944, 456] width 39 height 21
type input "your choice of sauce Mudiam : ka"
type input "اختيارك من الصوص k"
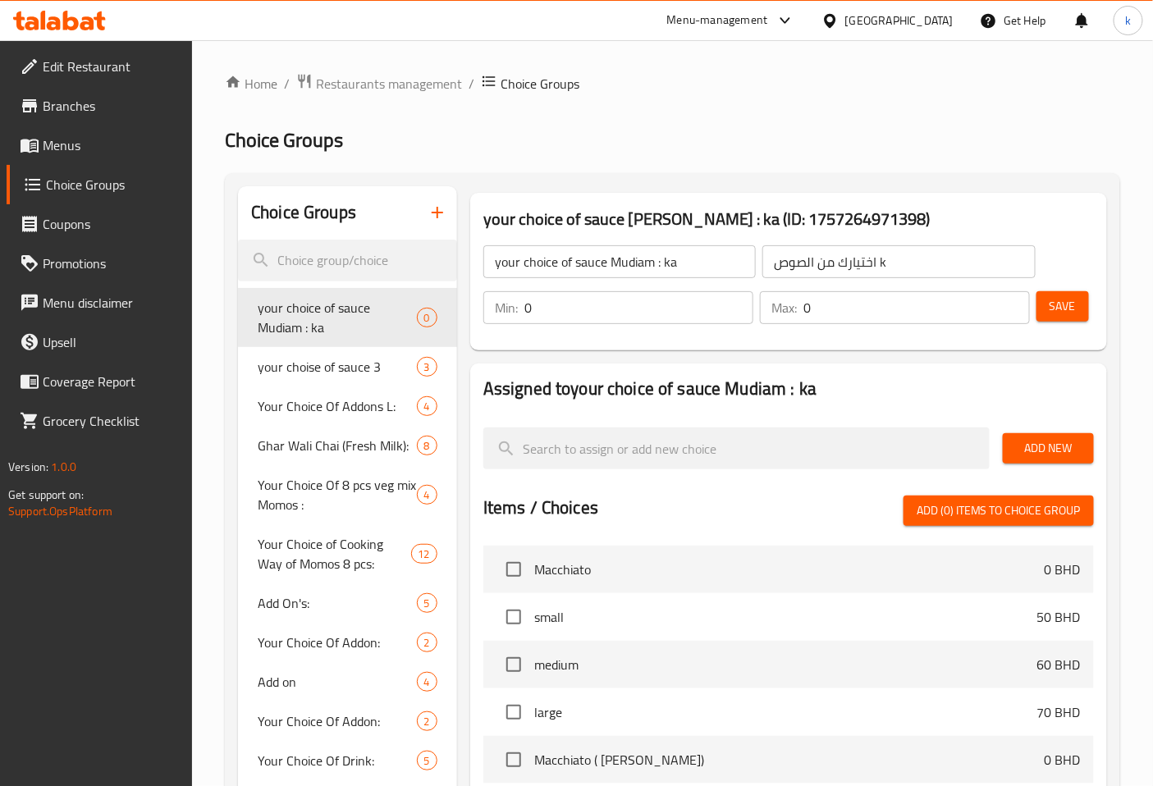
click at [1058, 439] on span "Add New" at bounding box center [1048, 448] width 65 height 21
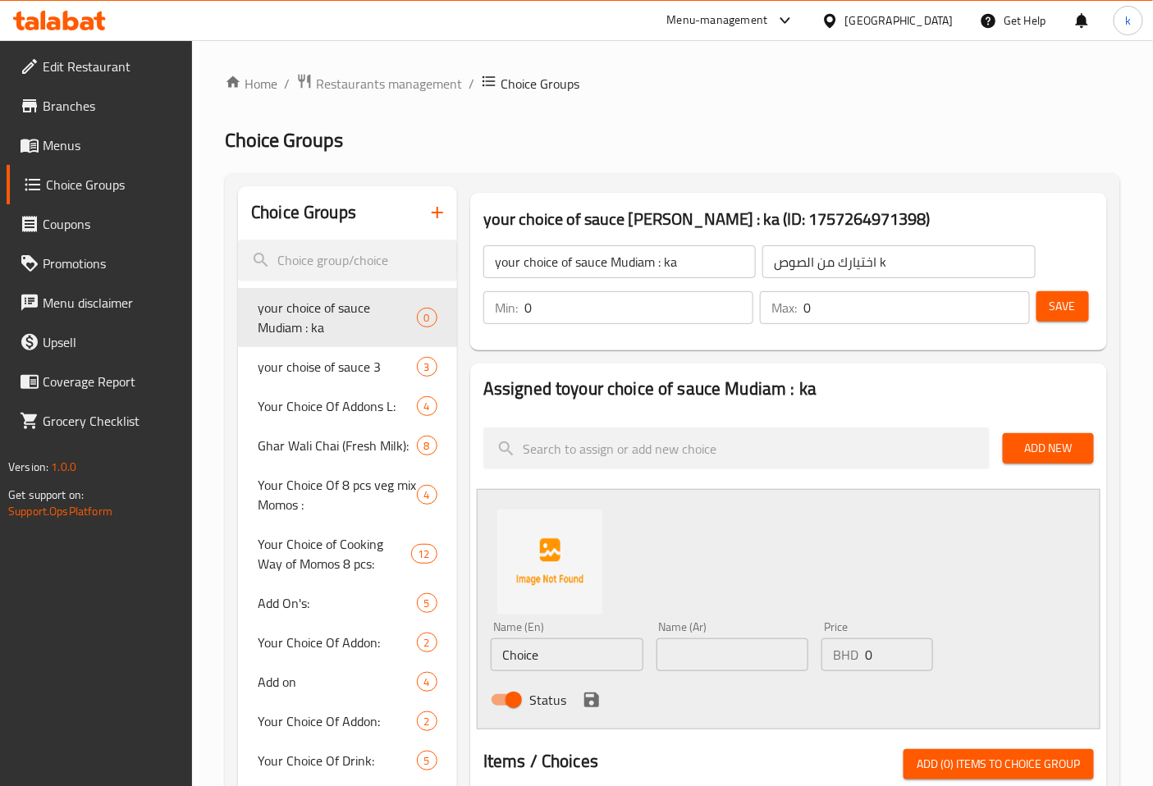
click at [1057, 441] on span "Add New" at bounding box center [1048, 448] width 65 height 21
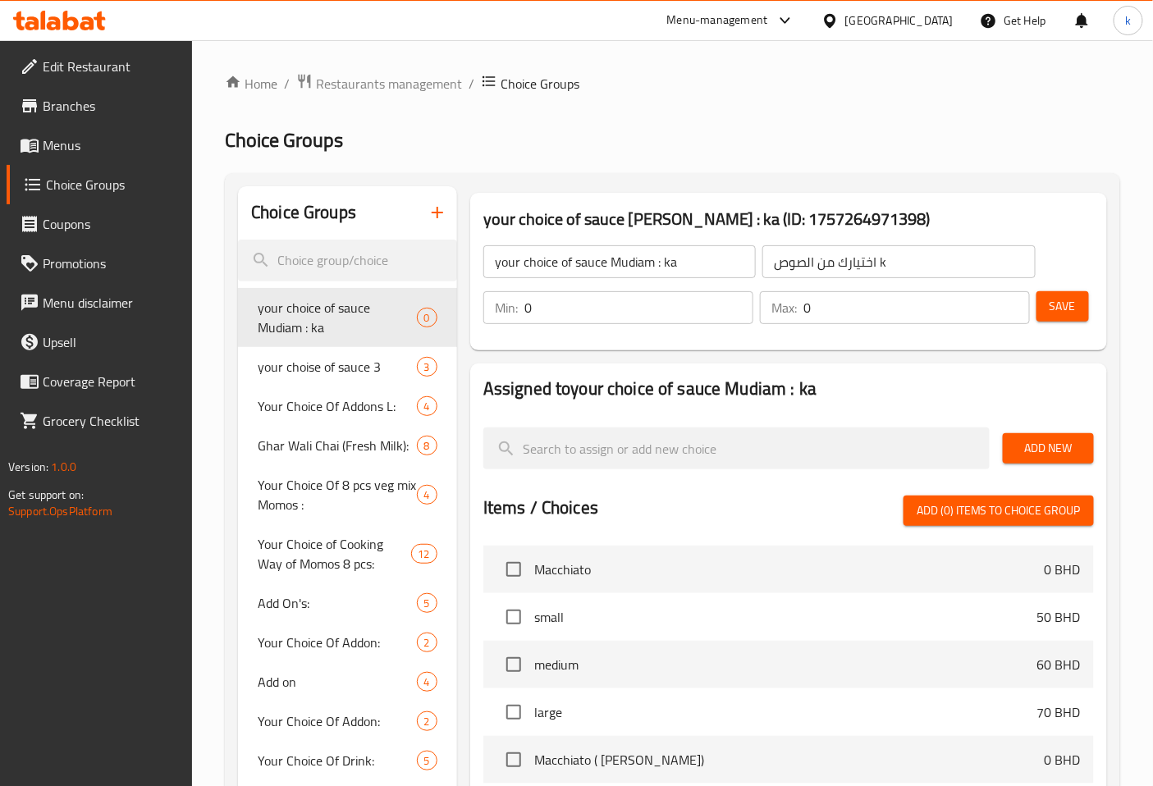
click at [1057, 441] on span "Add New" at bounding box center [1048, 448] width 65 height 21
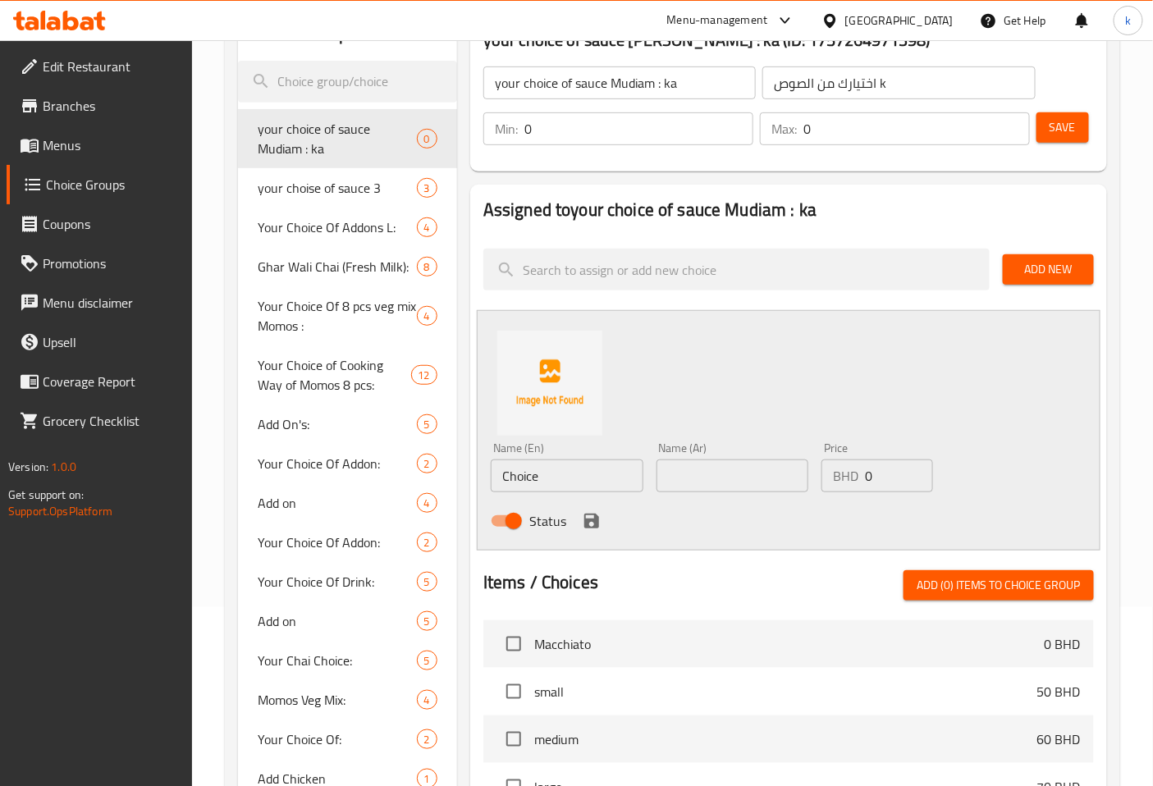
scroll to position [182, 0]
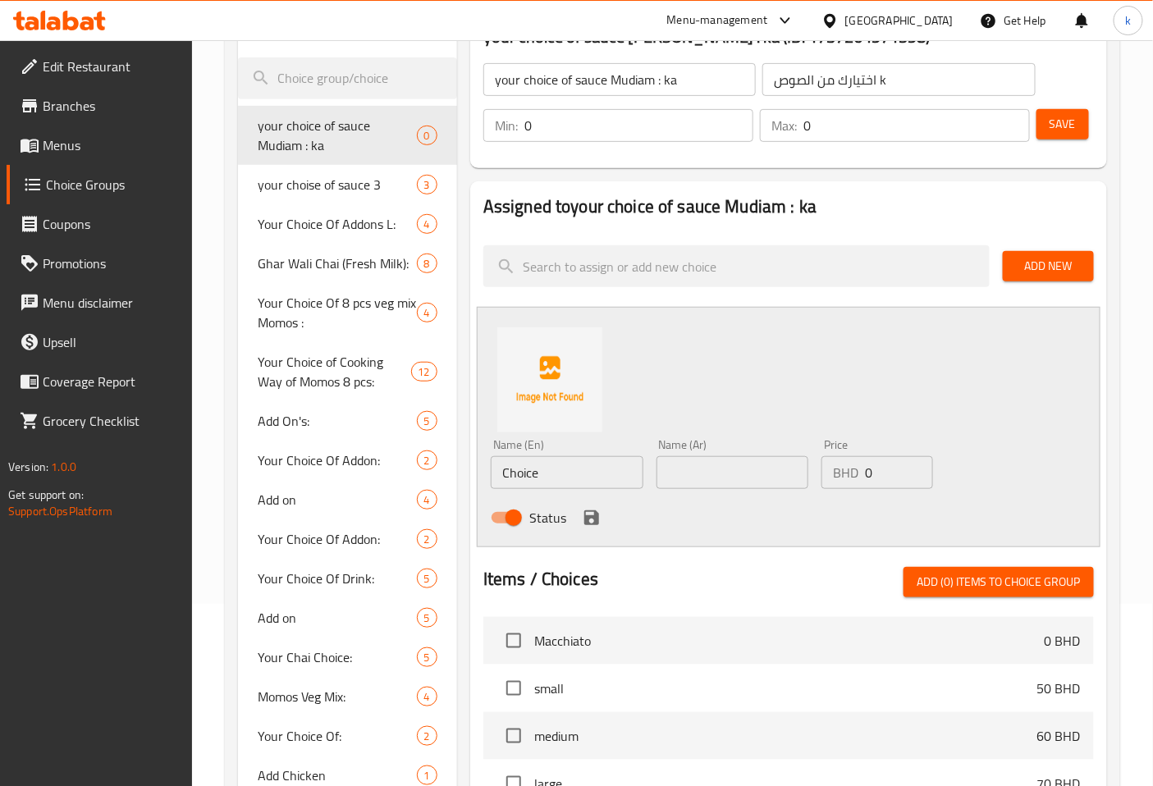
click at [600, 473] on input "Choice" at bounding box center [567, 472] width 153 height 33
type input "caramel"
click at [706, 476] on input "text" at bounding box center [732, 472] width 153 height 33
type input ";"
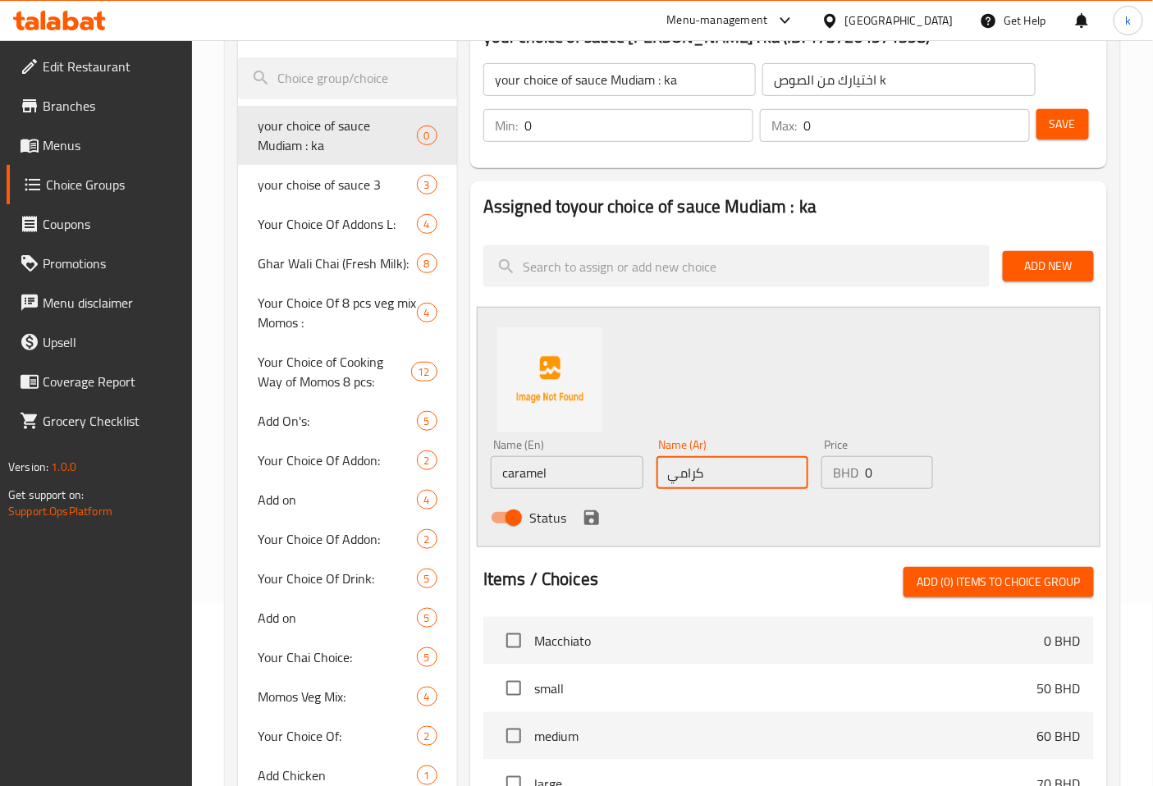
type input "كراميل"
click at [882, 477] on input "0" at bounding box center [898, 472] width 67 height 33
type input "020"
click at [882, 477] on input "020" at bounding box center [898, 472] width 67 height 33
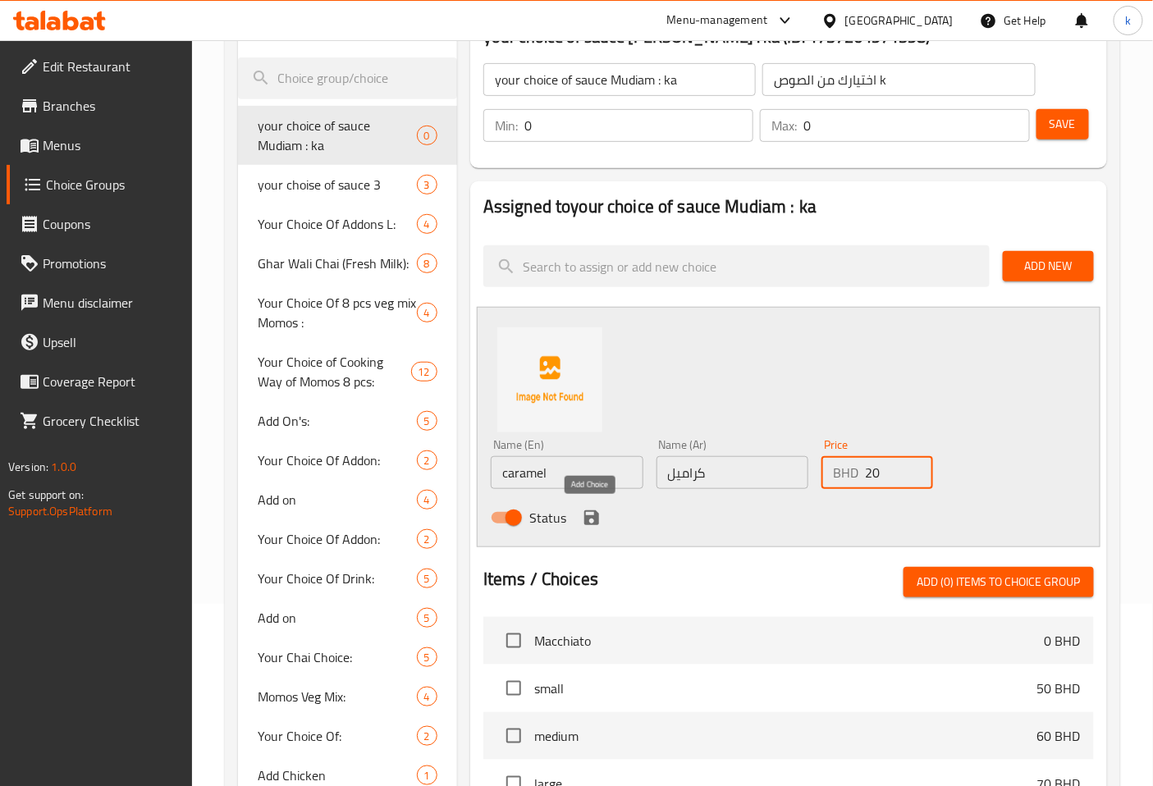
type input "20"
click at [594, 514] on icon "save" at bounding box center [591, 517] width 15 height 15
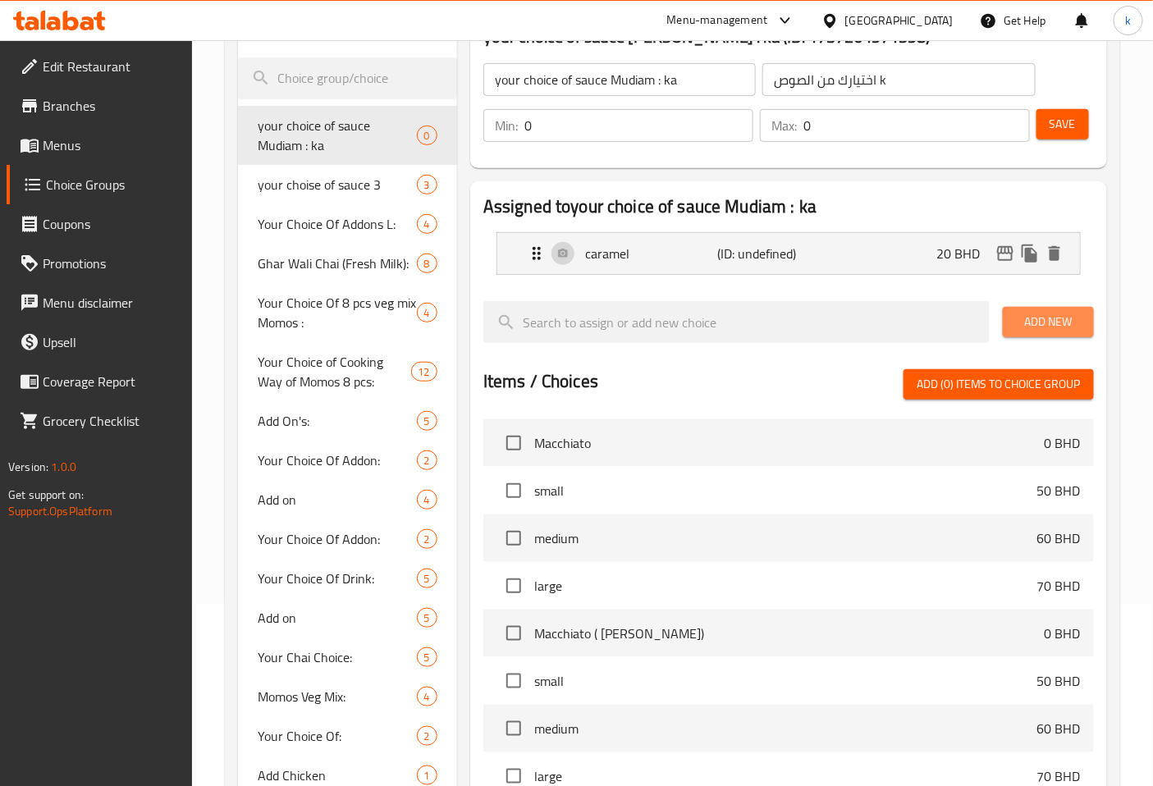
click at [1043, 321] on span "Add New" at bounding box center [1048, 322] width 65 height 21
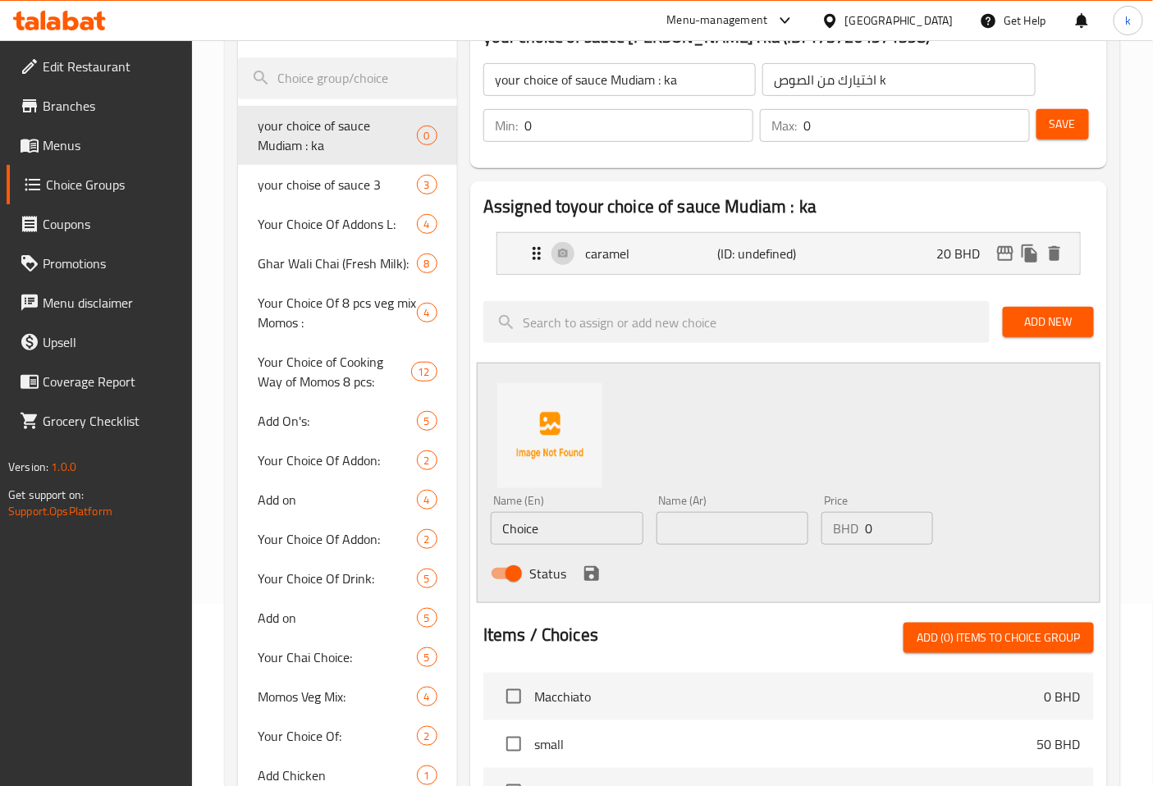
click at [538, 532] on input "Choice" at bounding box center [567, 528] width 153 height 33
type input "ؤ"
type input "chocolate"
click at [756, 529] on input "text" at bounding box center [732, 528] width 153 height 33
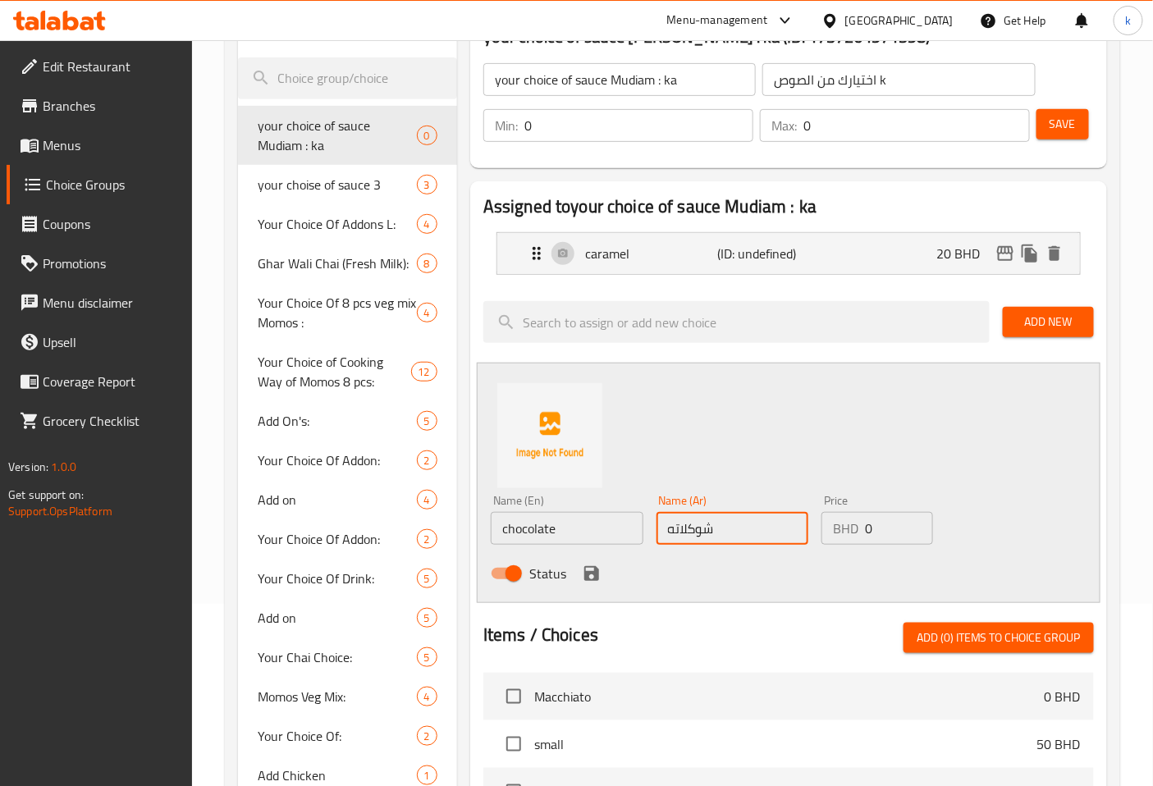
type input "شوكلاته"
click at [897, 531] on input "0" at bounding box center [898, 528] width 67 height 33
type input "25"
drag, startPoint x: 601, startPoint y: 564, endPoint x: 586, endPoint y: 575, distance: 18.2
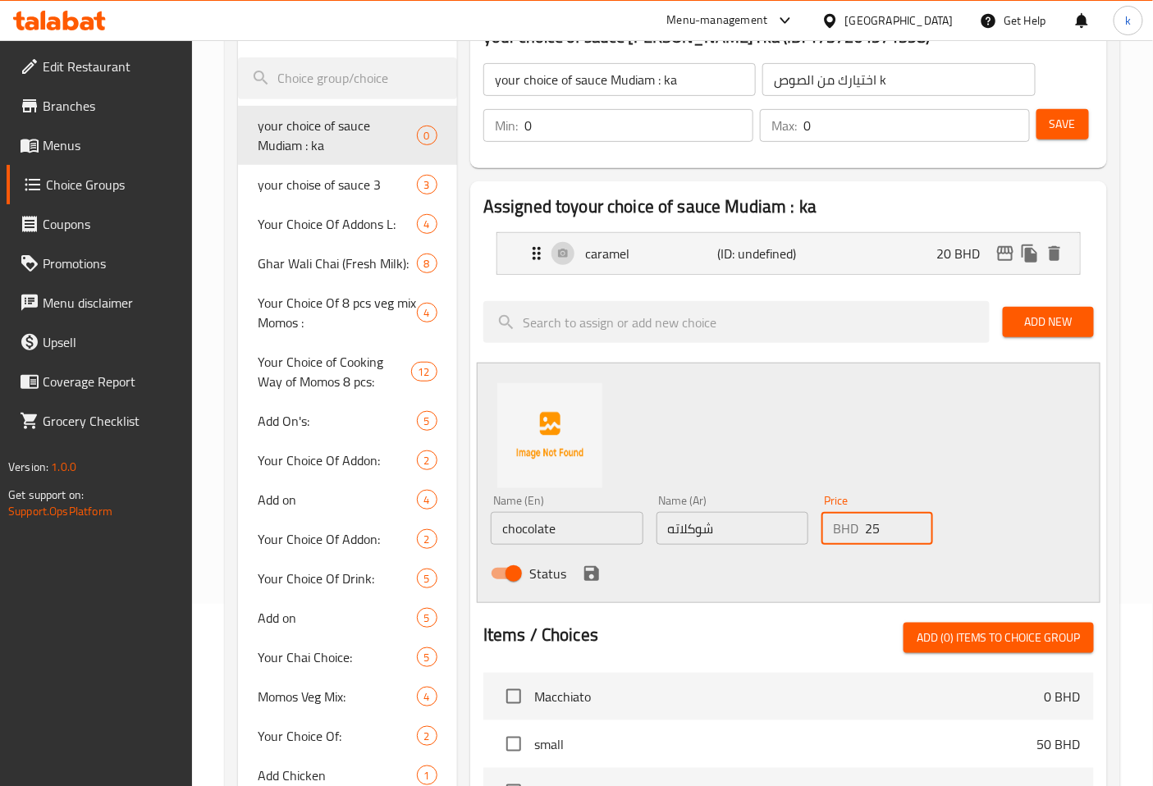
click at [600, 564] on div "Status" at bounding box center [732, 573] width 496 height 44
click at [585, 575] on icon "save" at bounding box center [591, 573] width 15 height 15
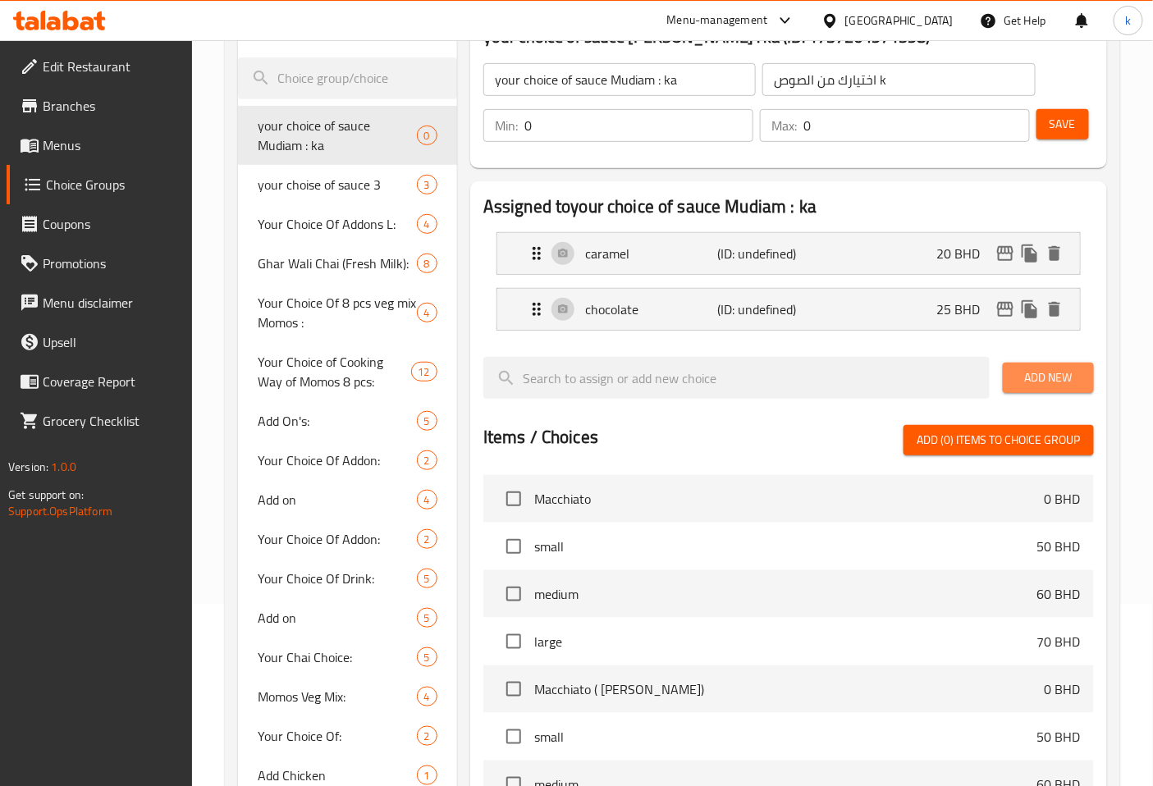
click at [1057, 363] on button "Add New" at bounding box center [1048, 378] width 91 height 30
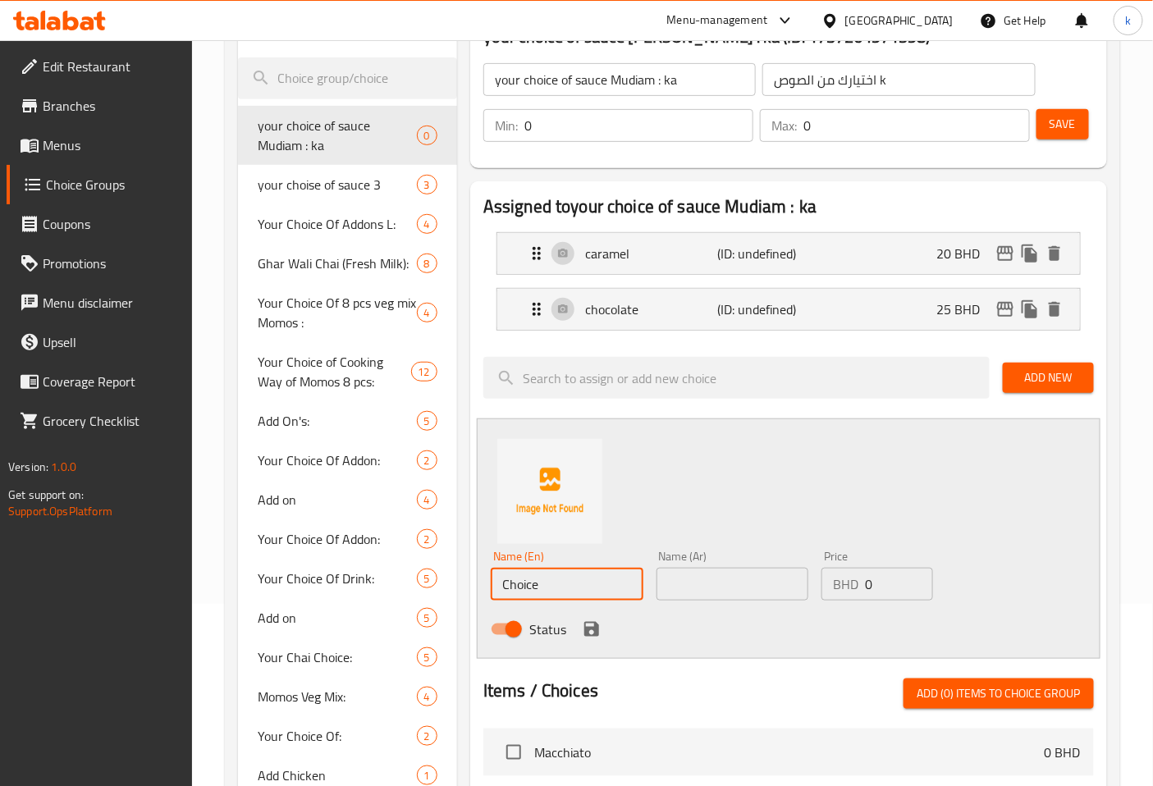
click at [568, 585] on input "Choice" at bounding box center [567, 584] width 153 height 33
type input "ر"
type input "vanilla"
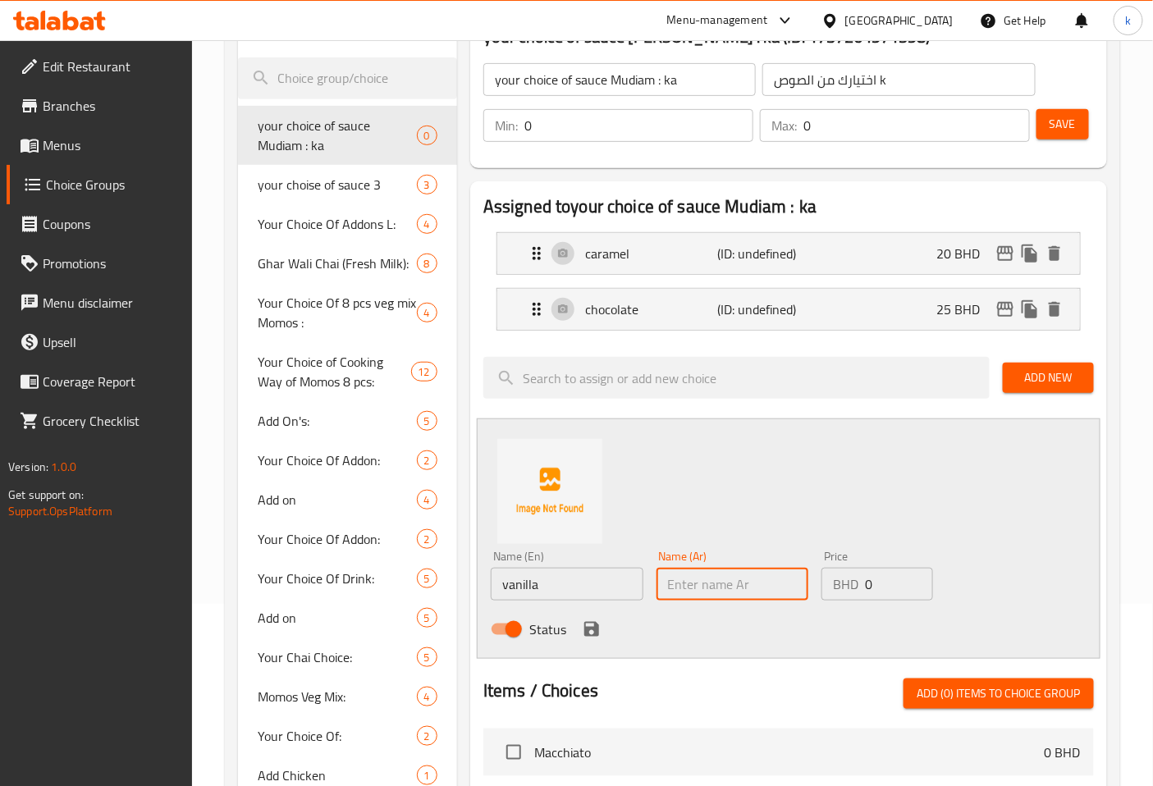
click at [709, 583] on input "text" at bounding box center [732, 584] width 153 height 33
type input "فانيليا"
click at [866, 583] on input "0" at bounding box center [898, 584] width 67 height 33
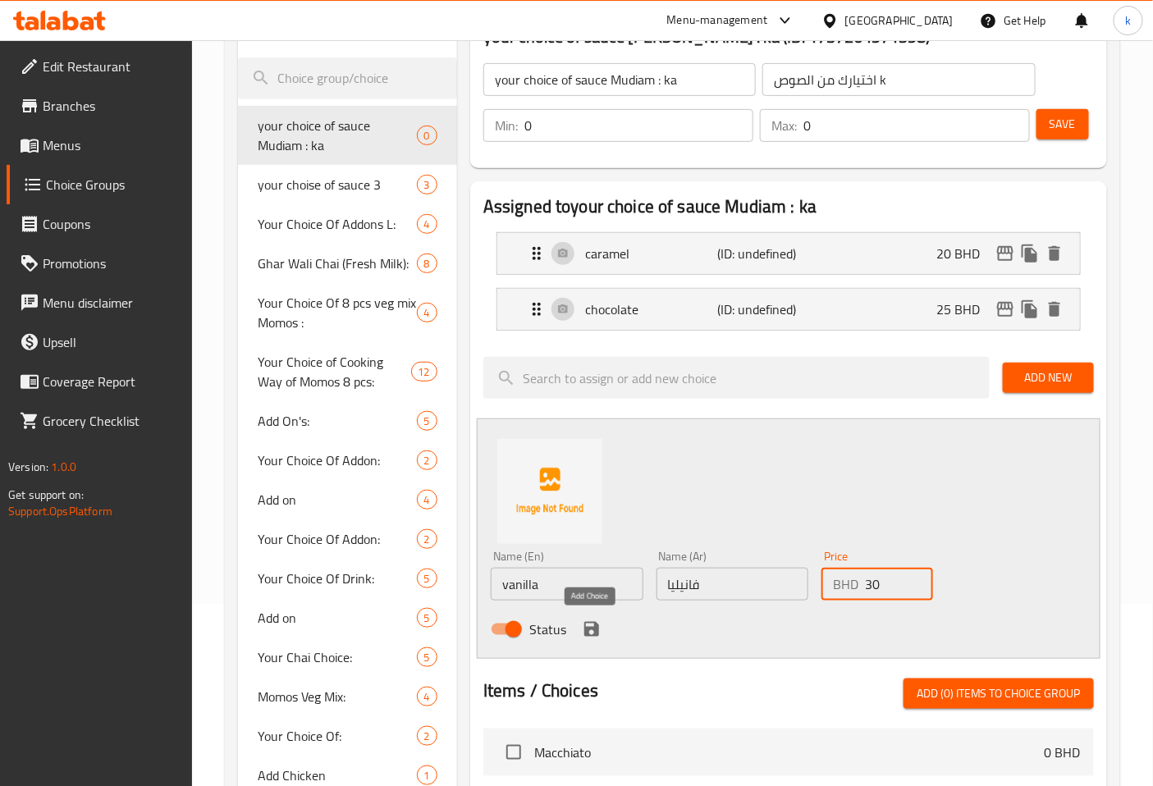
type input "30"
click at [589, 633] on icon "save" at bounding box center [592, 629] width 20 height 20
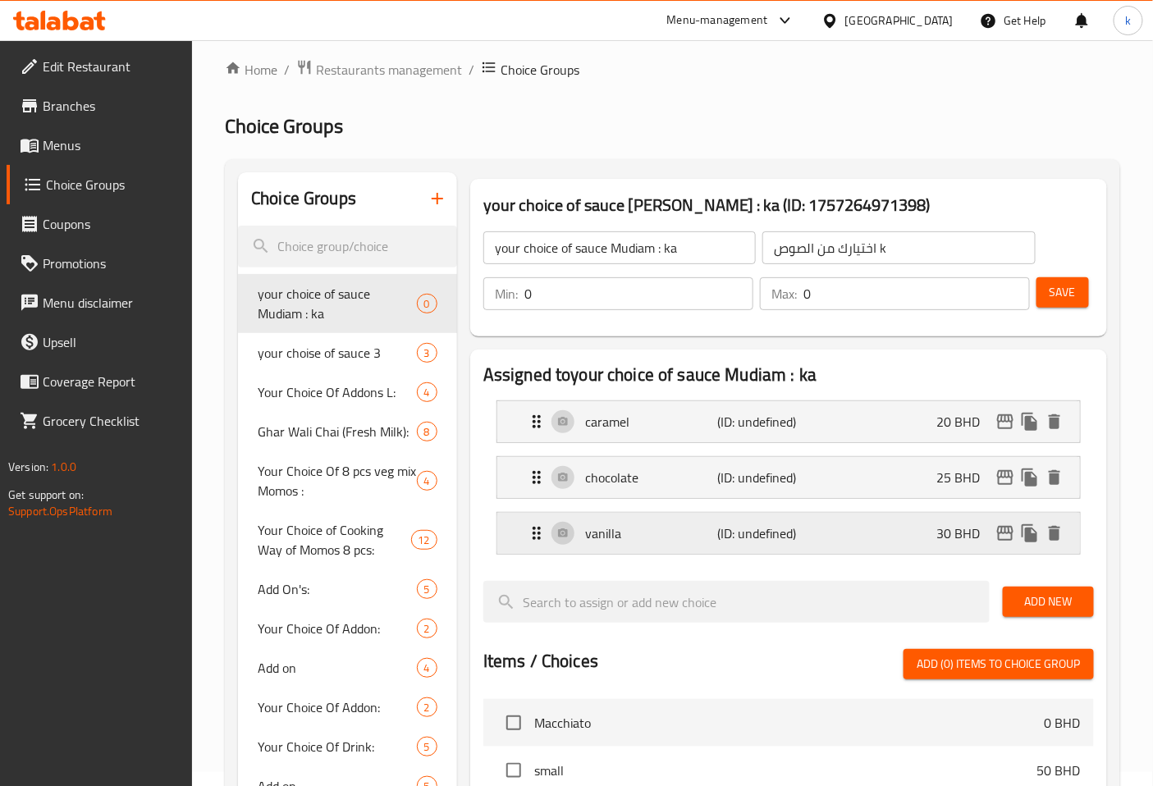
scroll to position [0, 0]
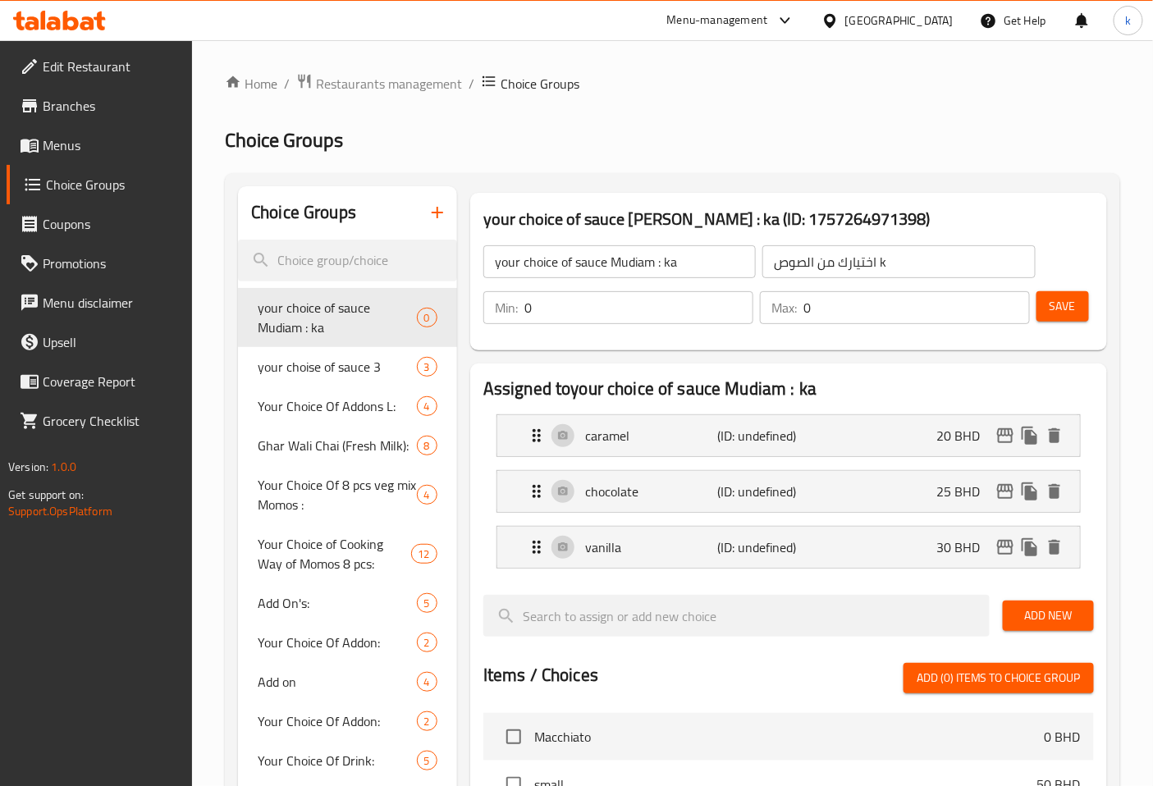
click at [1053, 317] on button "Save" at bounding box center [1062, 306] width 53 height 30
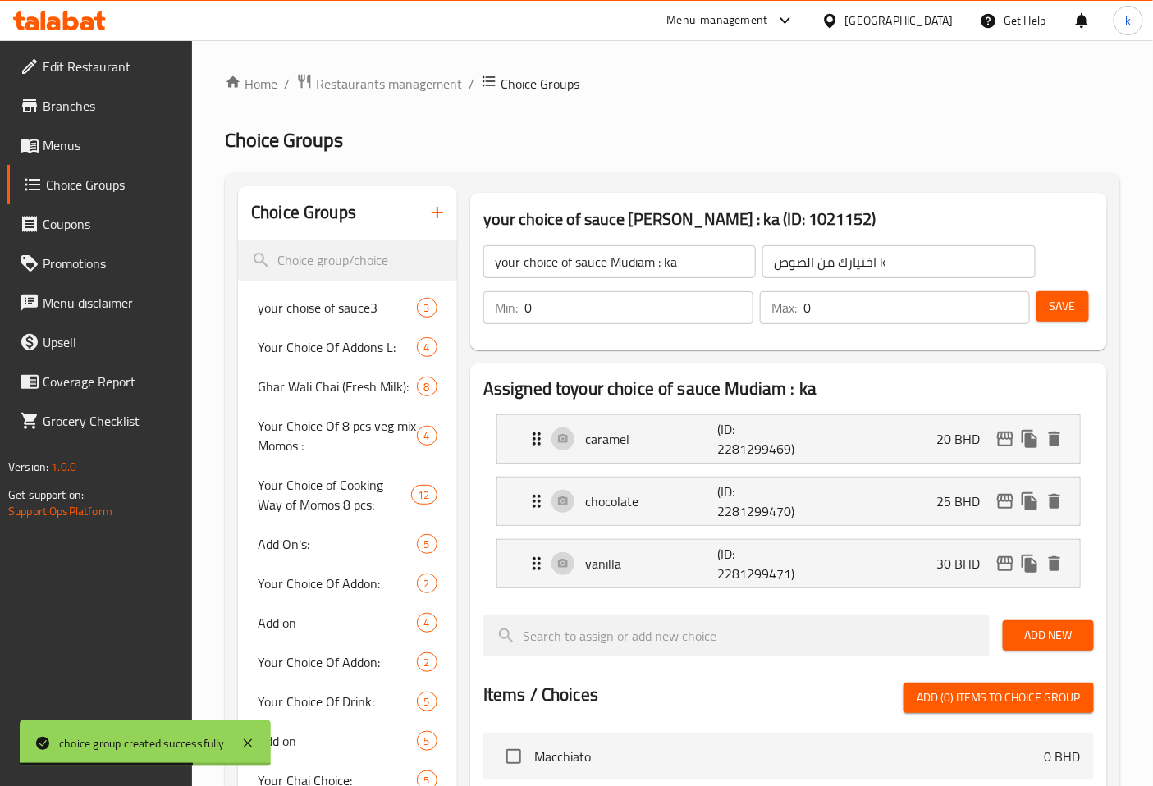
click at [429, 217] on icon "button" at bounding box center [437, 213] width 20 height 20
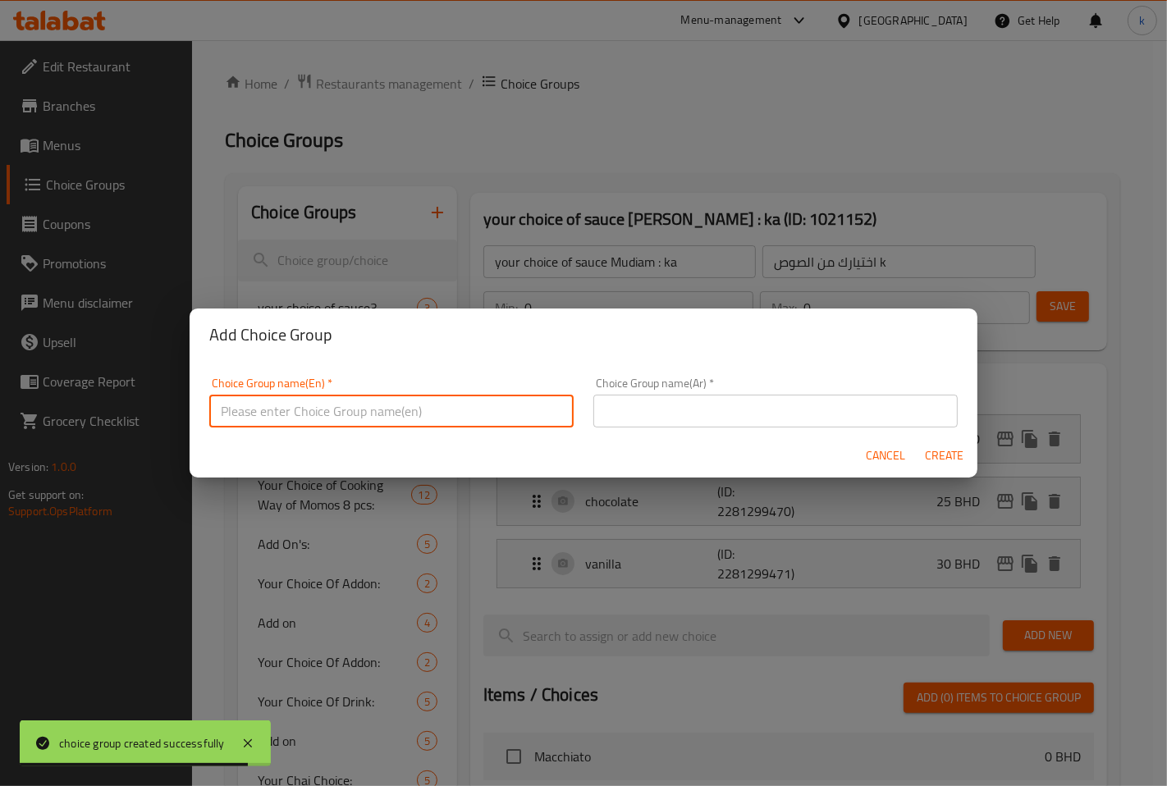
click at [384, 410] on input "text" at bounding box center [391, 411] width 364 height 33
paste input "your choice of sauce Small"
click at [354, 405] on input "your choice of sauce Small" at bounding box center [391, 411] width 364 height 33
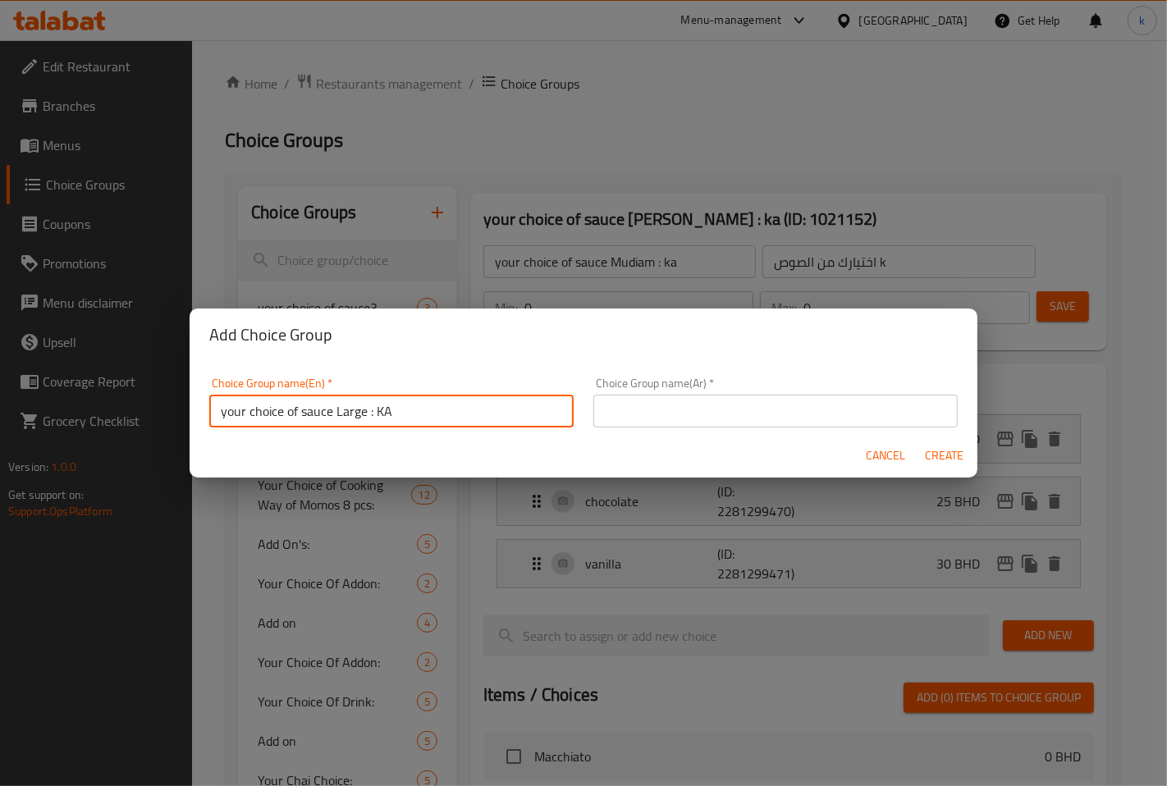
type input "your choice of sauce Large : KA"
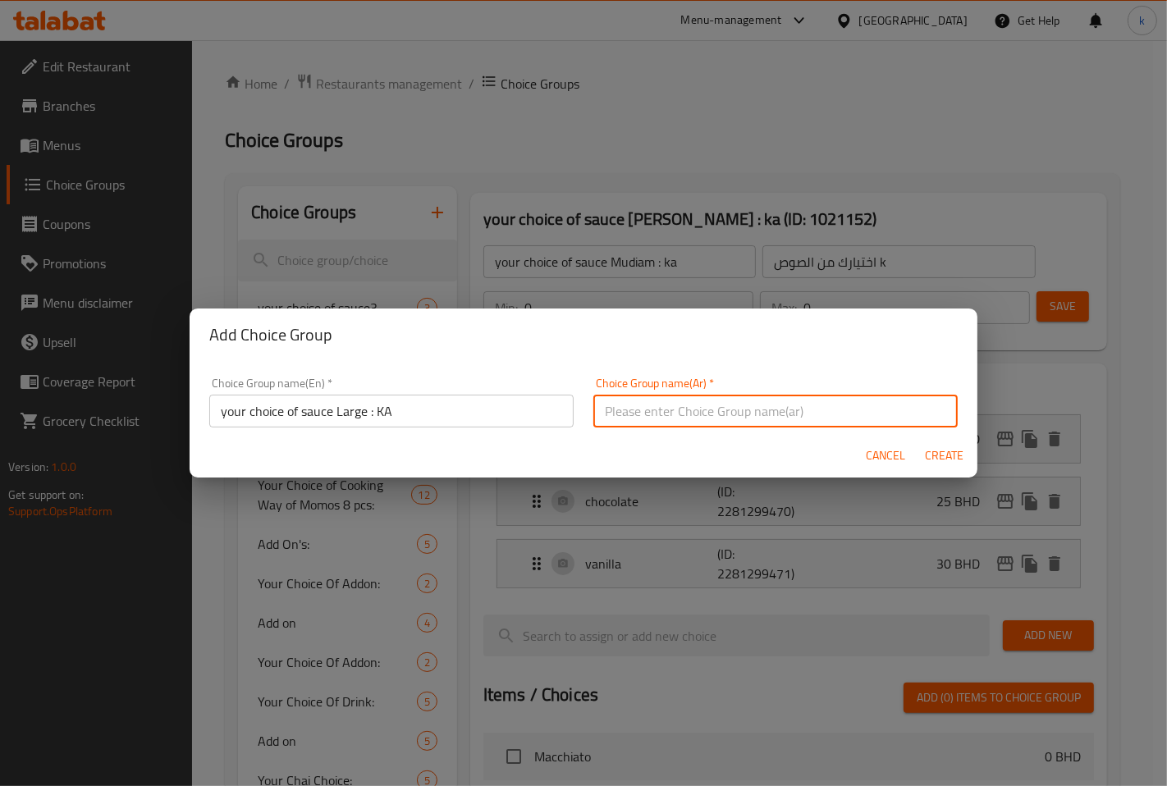
click at [624, 395] on input "text" at bounding box center [775, 411] width 364 height 33
type input "اختيارك من الصوص k"
click at [930, 455] on span "Create" at bounding box center [944, 456] width 39 height 21
type input "your choice of sauce Large : KA"
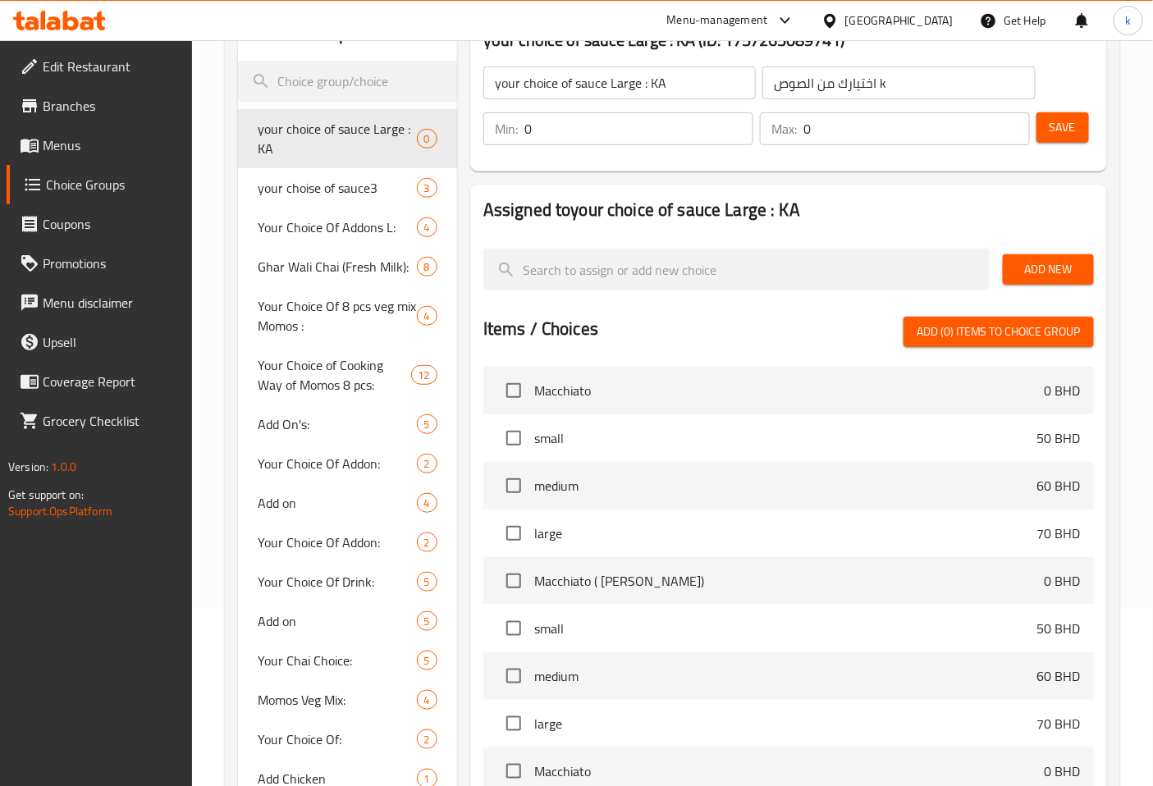
scroll to position [182, 0]
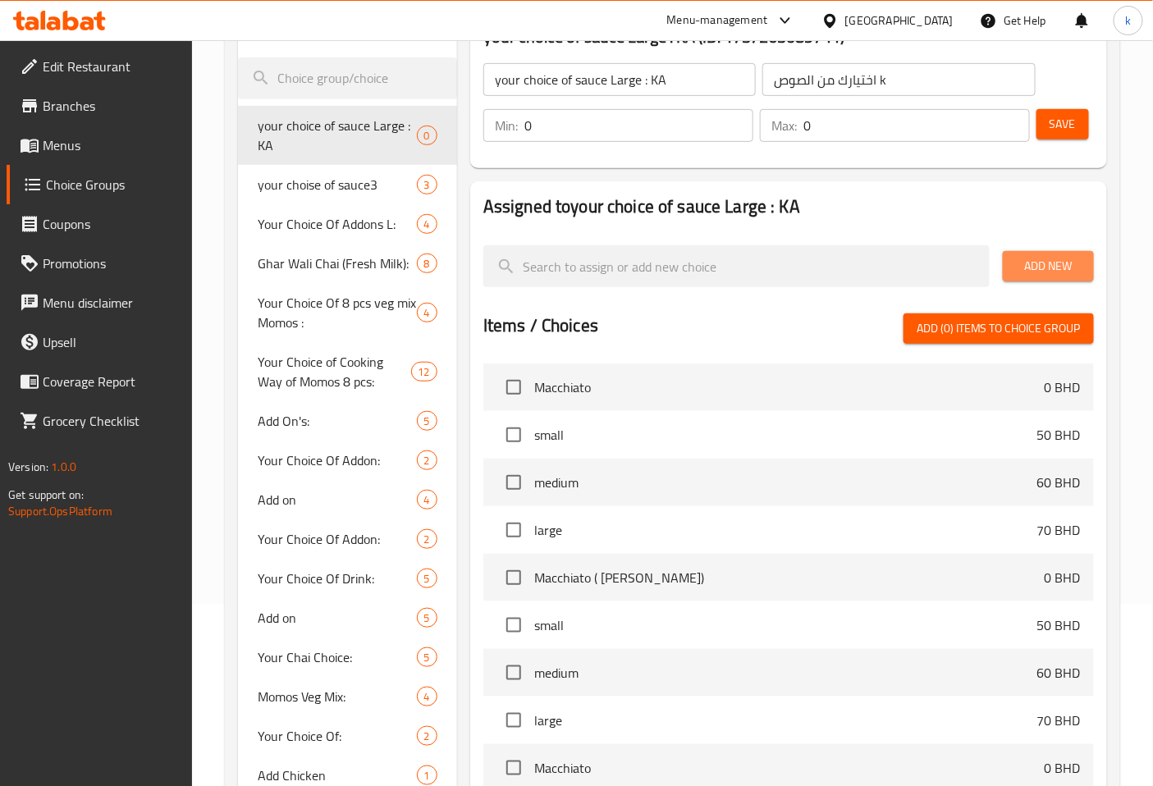
click at [1059, 266] on span "Add New" at bounding box center [1048, 266] width 65 height 21
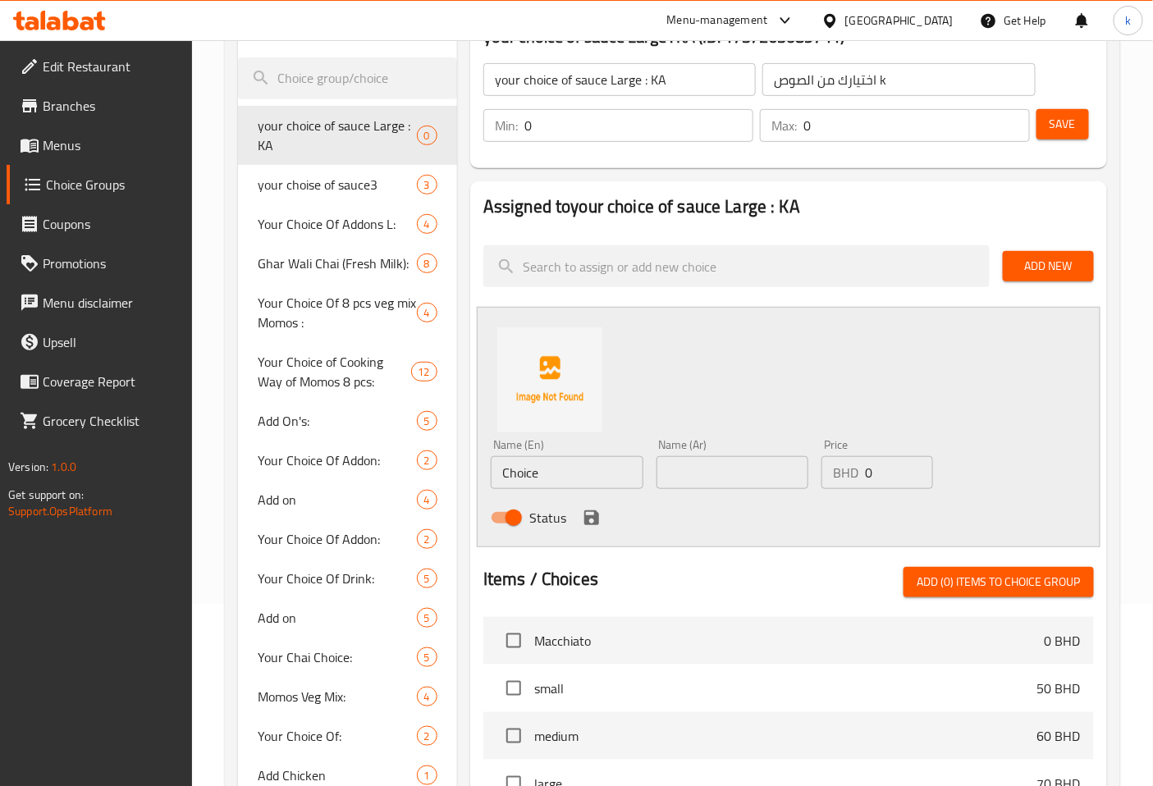
click at [579, 482] on input "Choice" at bounding box center [567, 472] width 153 height 33
type input "caramel"
click at [728, 471] on input "text" at bounding box center [732, 472] width 153 height 33
type input "كراميل"
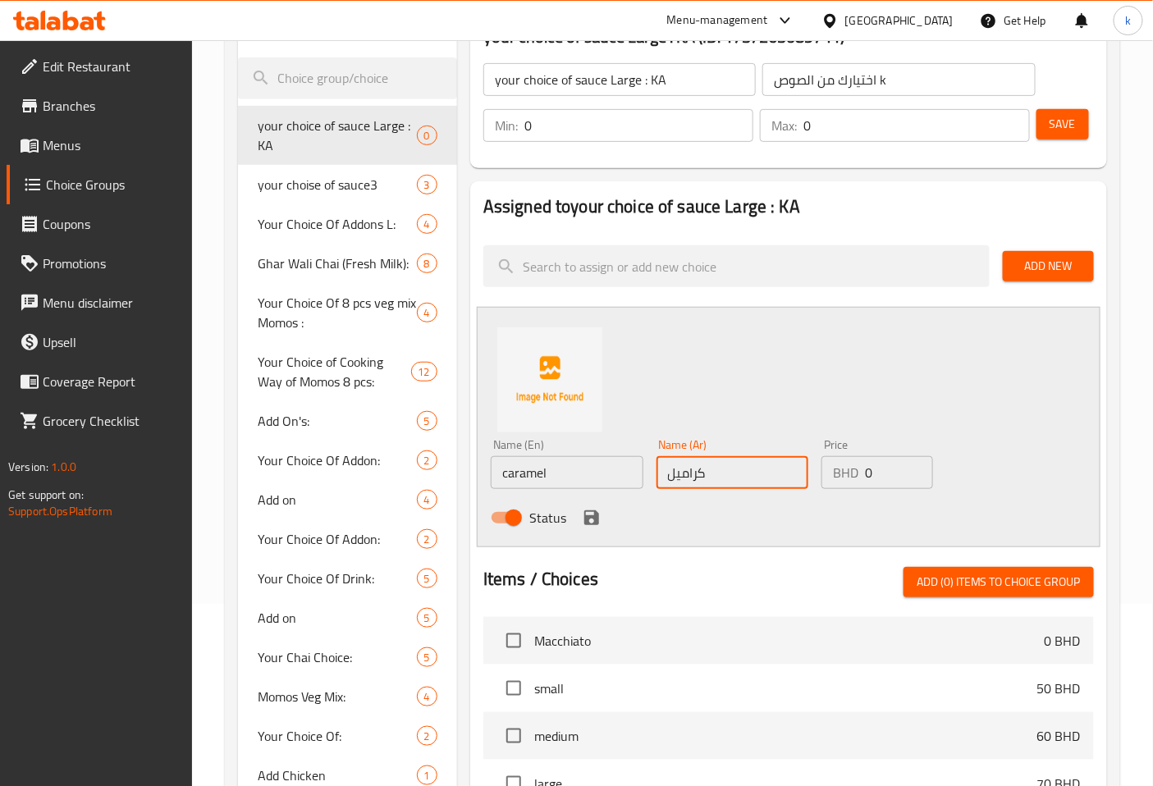
click at [873, 481] on input "0" at bounding box center [898, 472] width 67 height 33
type input "030"
click at [819, 473] on div "Price BHD 030 Price" at bounding box center [877, 463] width 124 height 63
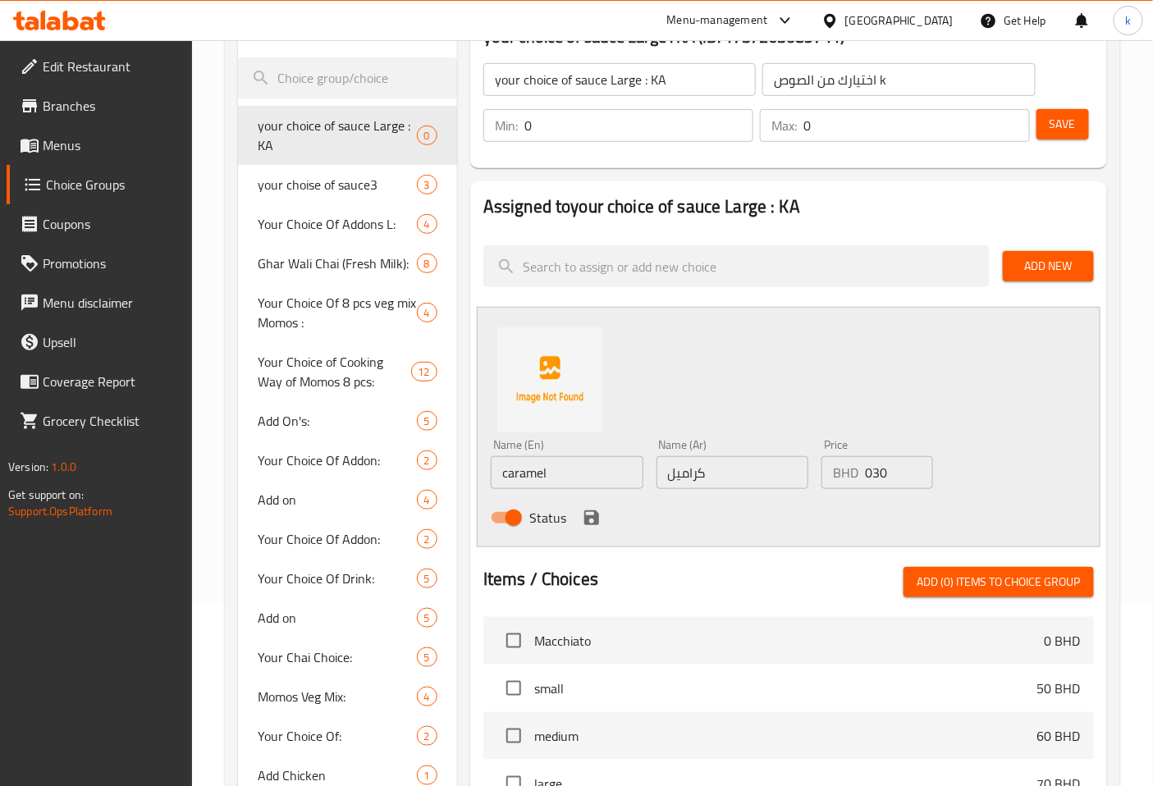
click at [870, 478] on input "030" at bounding box center [898, 472] width 67 height 33
type input "30"
click at [594, 514] on icon "save" at bounding box center [591, 517] width 15 height 15
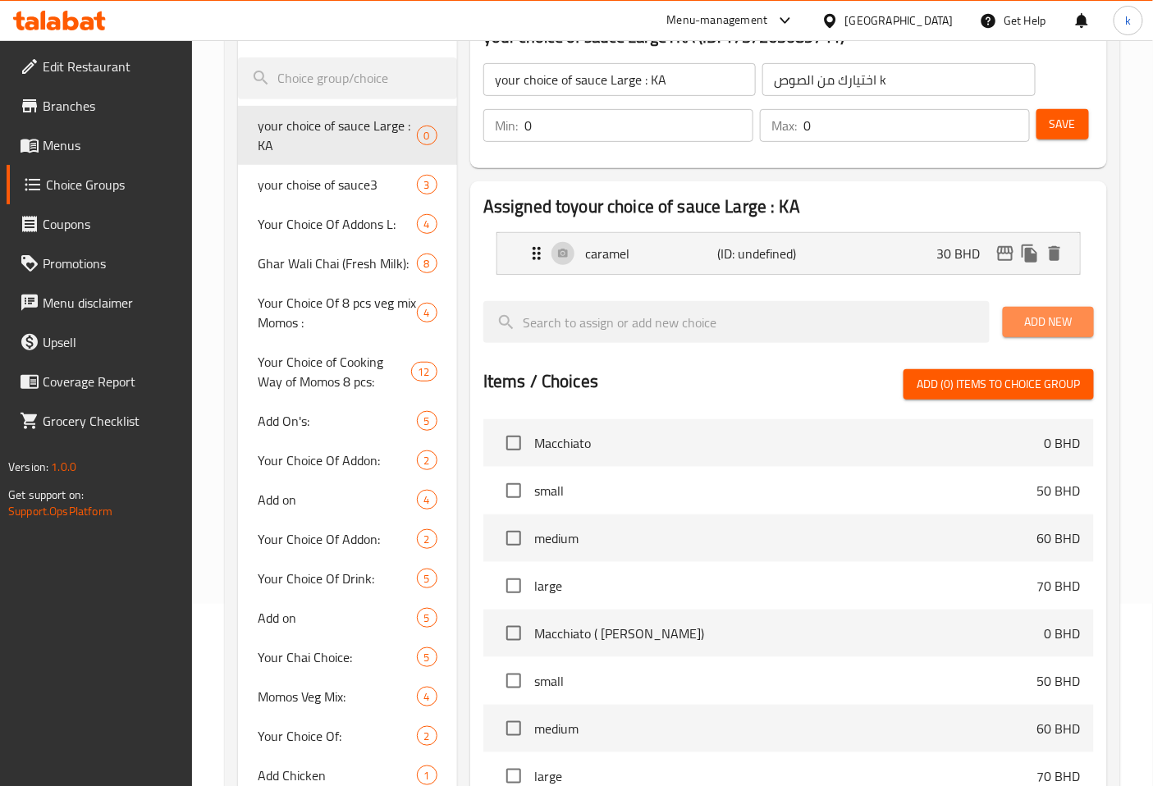
click at [1043, 318] on span "Add New" at bounding box center [1048, 322] width 65 height 21
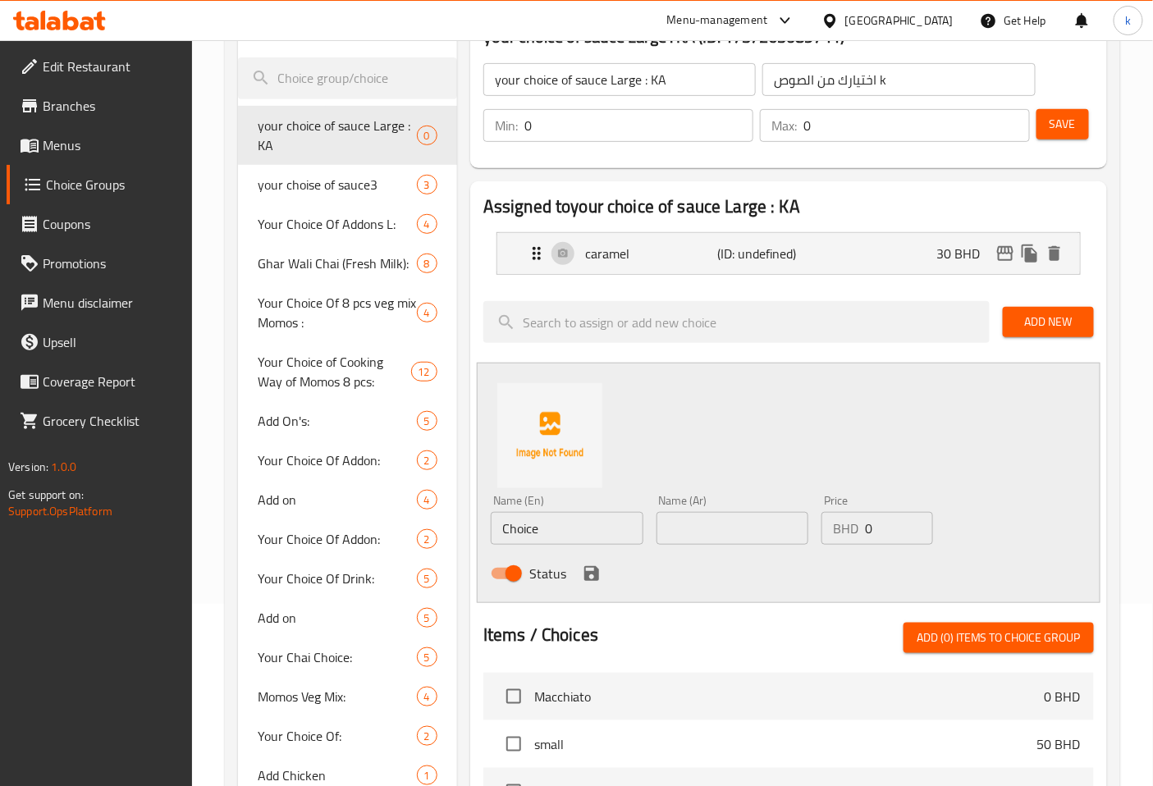
click at [555, 535] on input "Choice" at bounding box center [567, 528] width 153 height 33
click at [556, 536] on input "Choice" at bounding box center [567, 528] width 153 height 33
type input "Mediuem"
click at [717, 540] on input "text" at bounding box center [732, 528] width 153 height 33
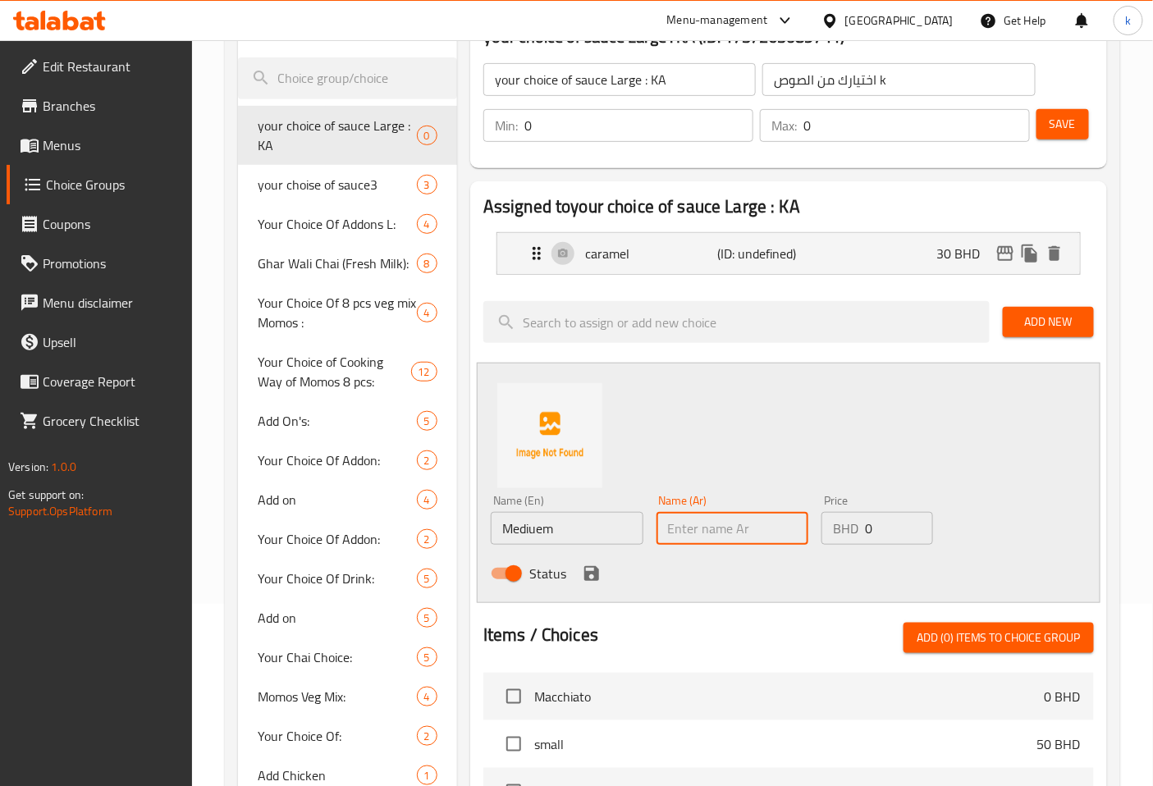
type input "وسط"
click at [870, 531] on input "0" at bounding box center [898, 528] width 67 height 33
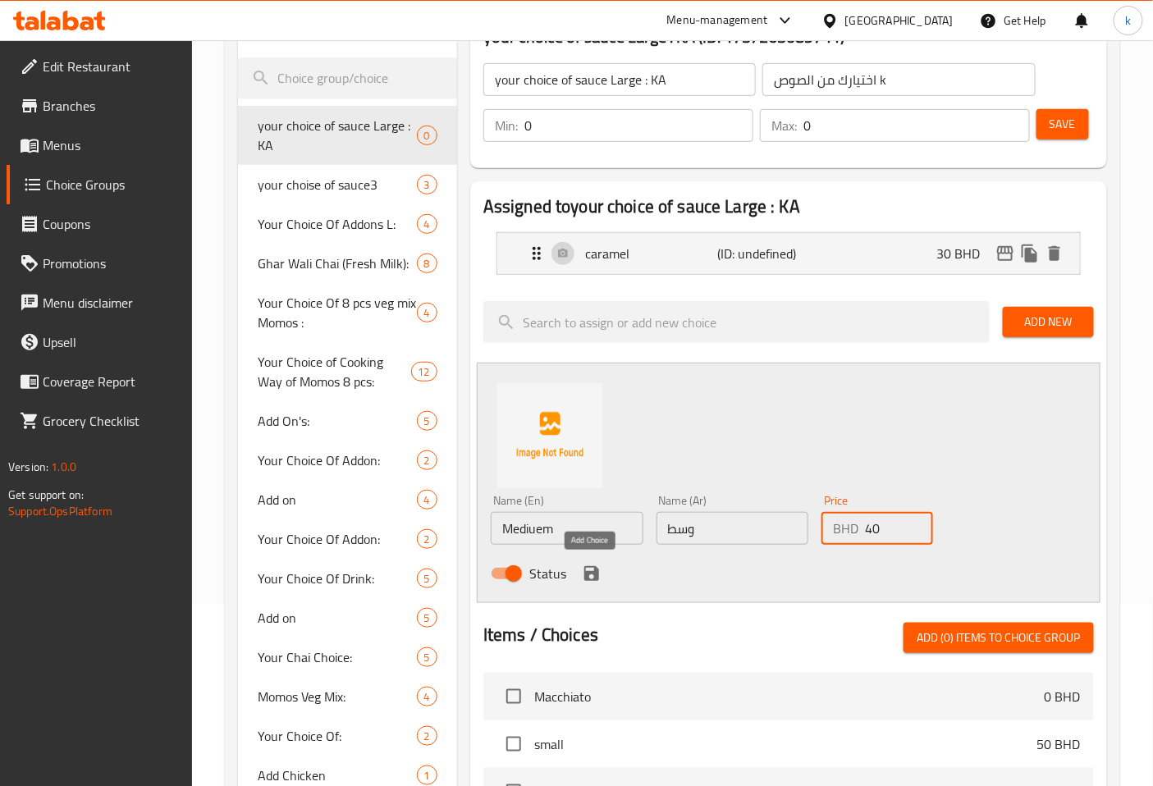
type input "40"
click at [593, 571] on icon "save" at bounding box center [591, 573] width 15 height 15
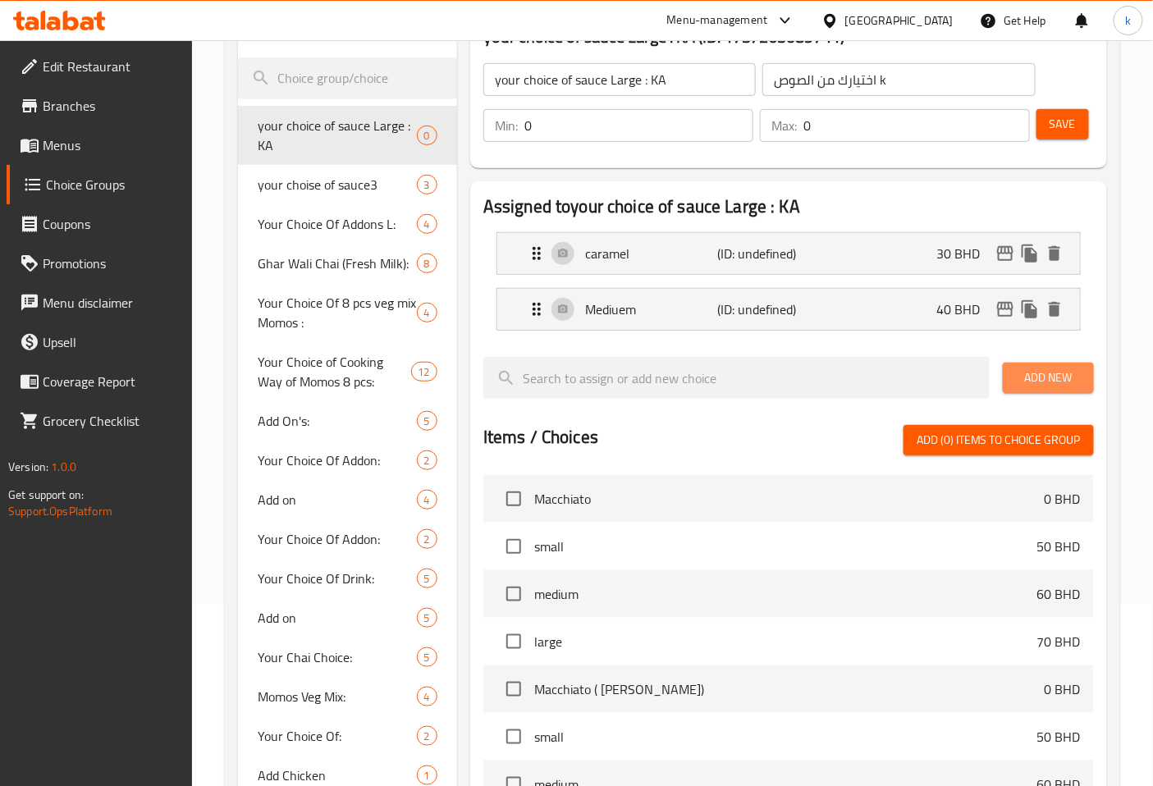
click at [1067, 389] on button "Add New" at bounding box center [1048, 378] width 91 height 30
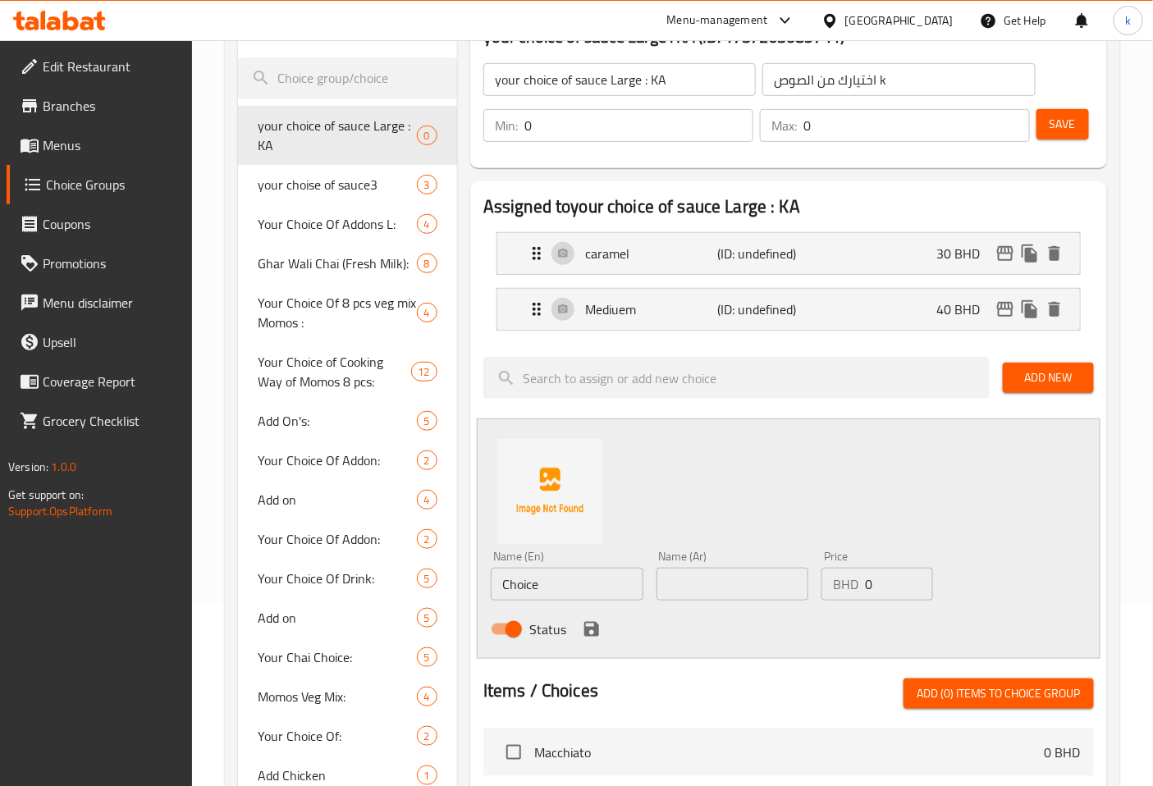
click at [532, 589] on input "Choice" at bounding box center [567, 584] width 153 height 33
type input "chocolate"
click at [694, 579] on input "text" at bounding box center [732, 584] width 153 height 33
type input "A"
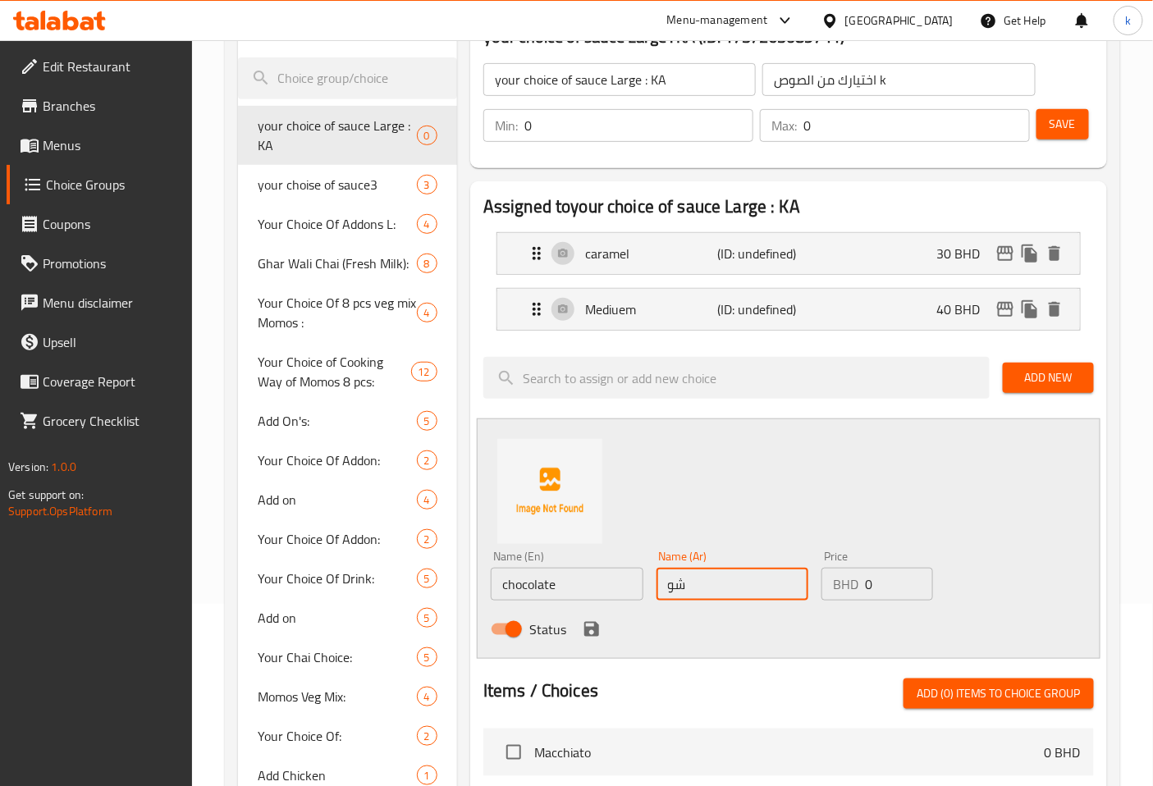
type input "شوكلاته"
click at [880, 576] on input "0" at bounding box center [898, 584] width 67 height 33
type input "0"
type input "4"
type input "50"
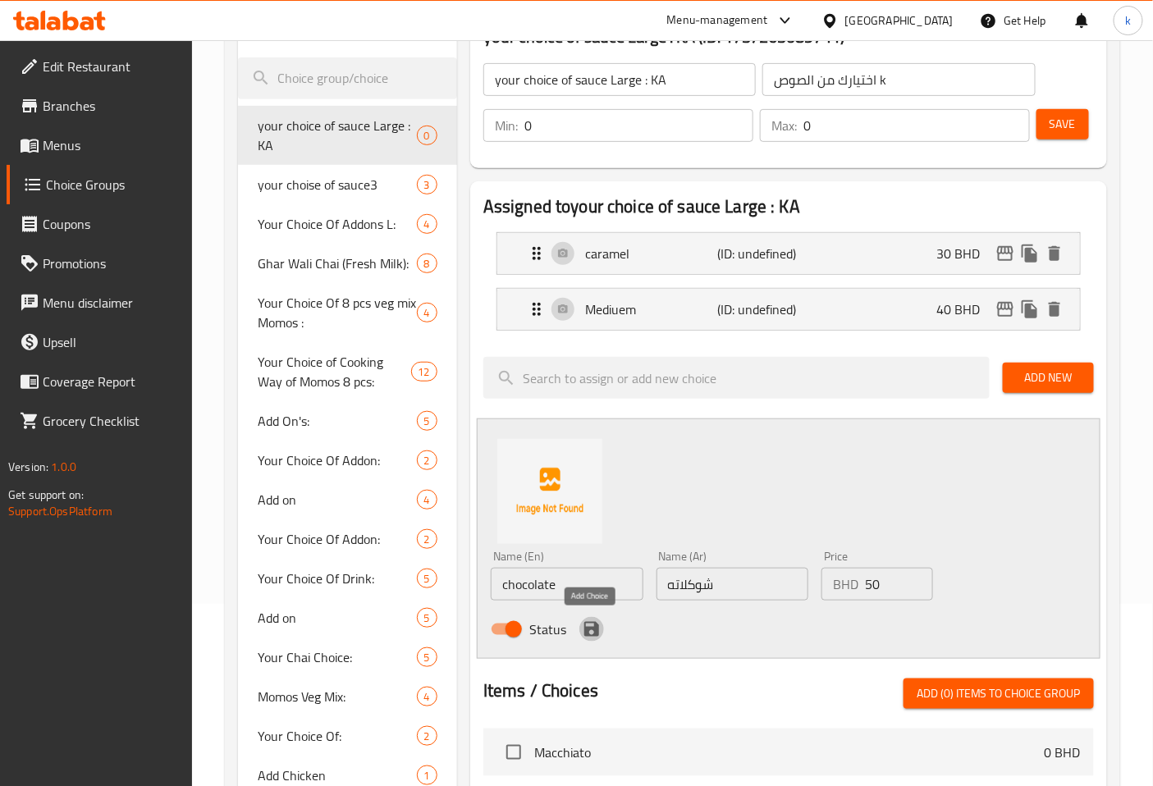
click at [584, 626] on icon "save" at bounding box center [591, 629] width 15 height 15
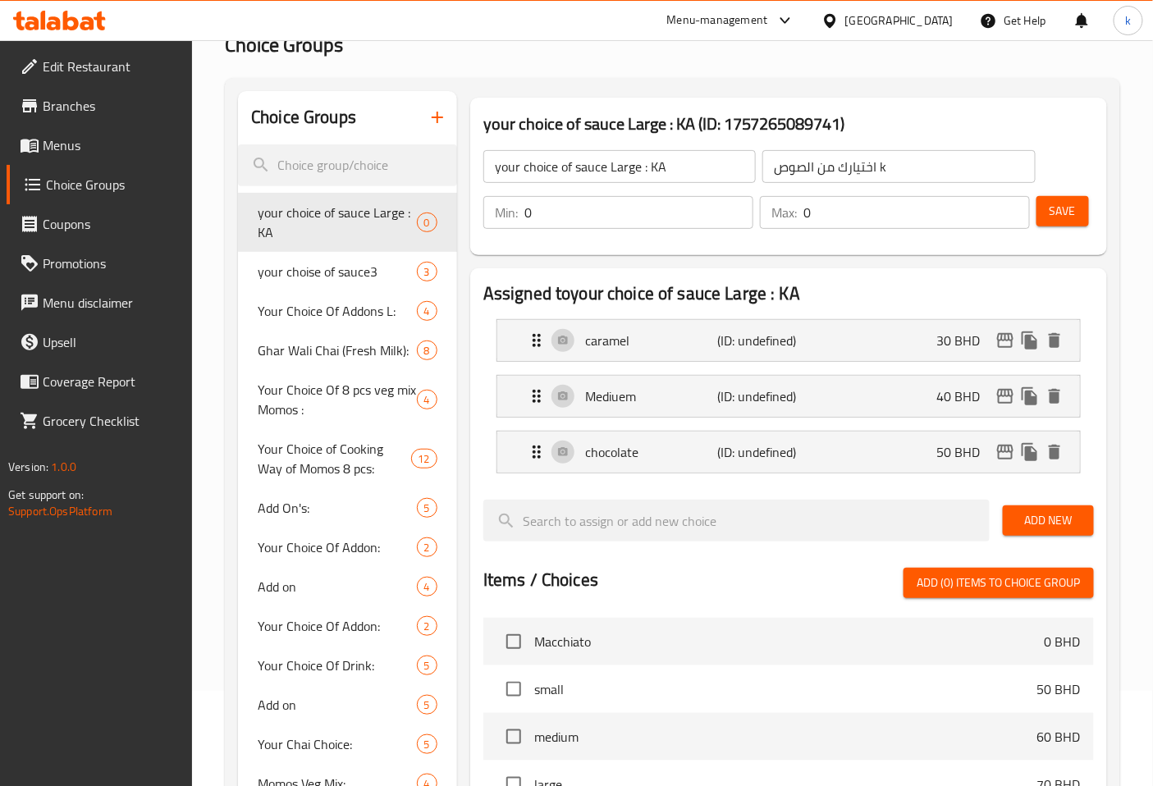
scroll to position [0, 0]
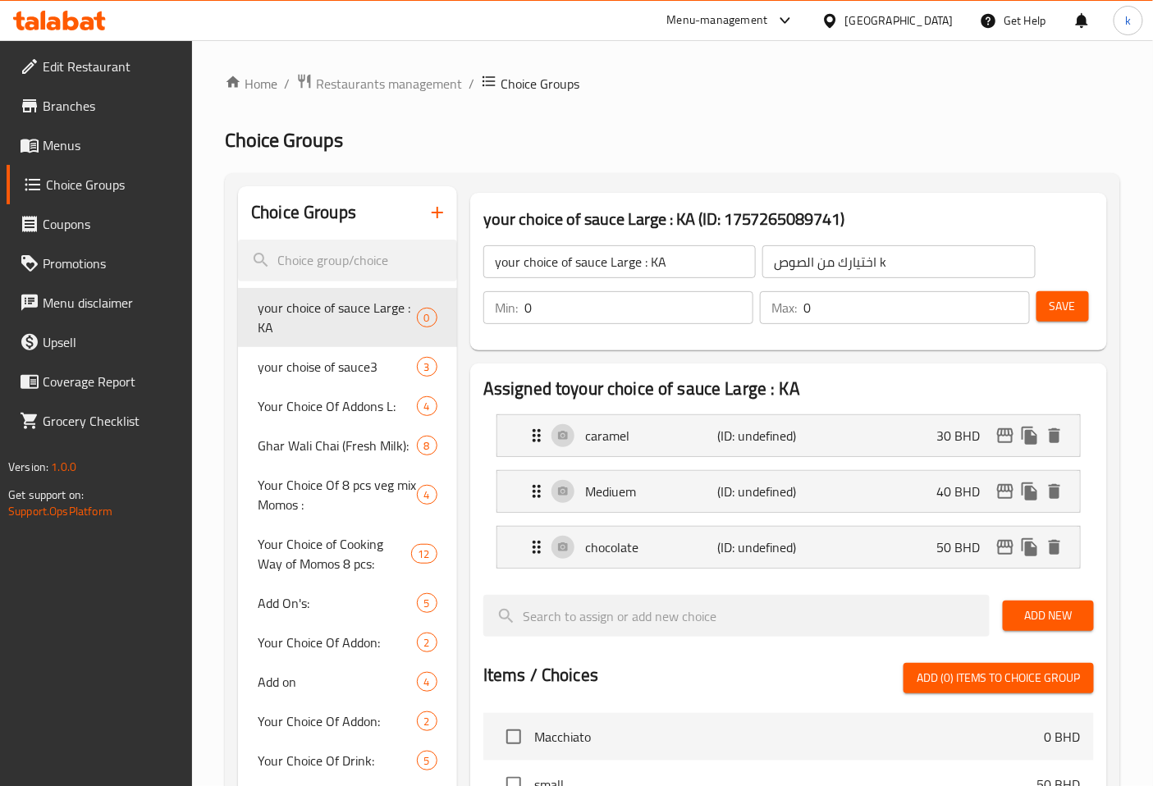
click at [1055, 306] on span "Save" at bounding box center [1062, 306] width 26 height 21
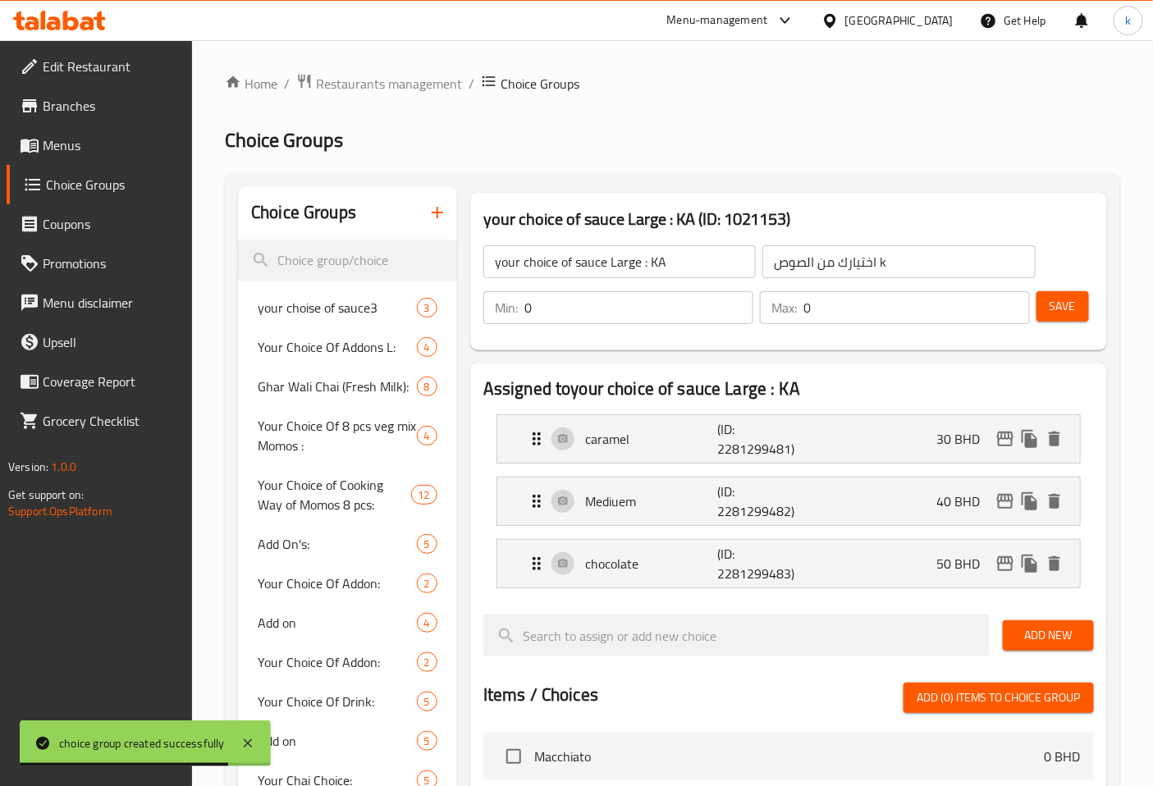
click at [616, 308] on input "0" at bounding box center [638, 307] width 229 height 33
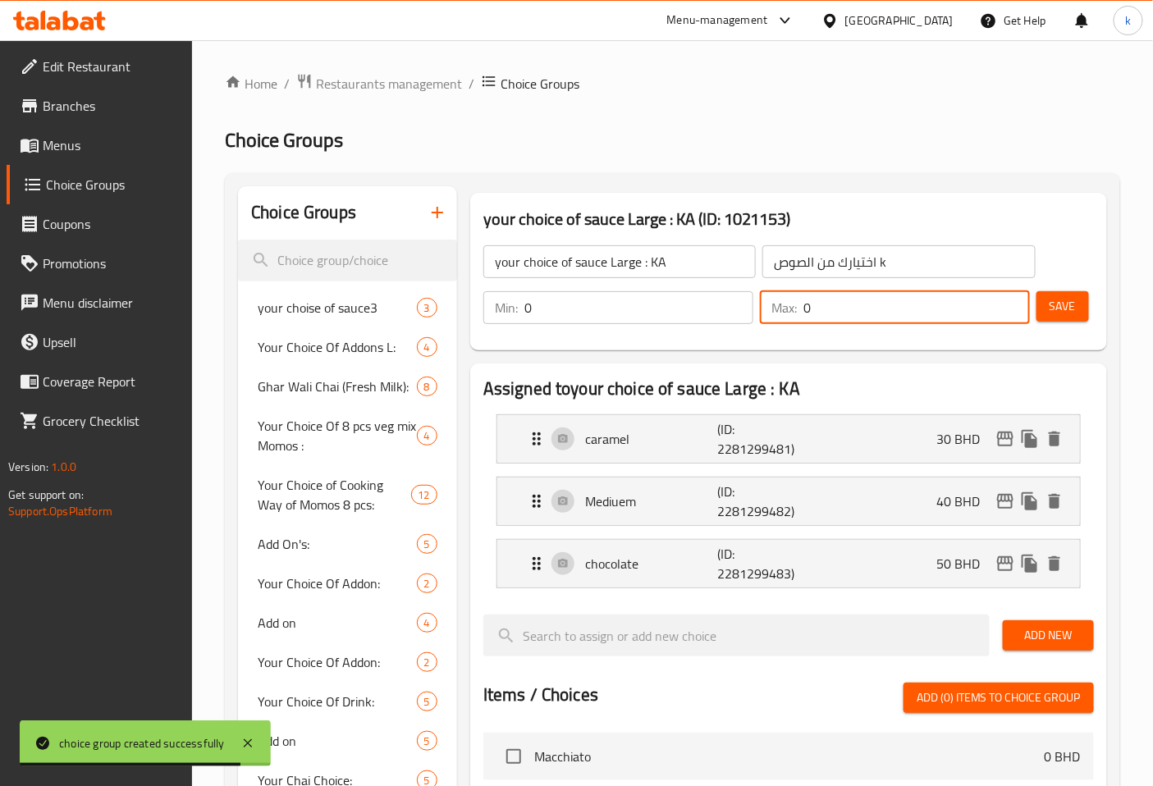
click at [845, 315] on input "0" at bounding box center [916, 307] width 226 height 33
type input "0"
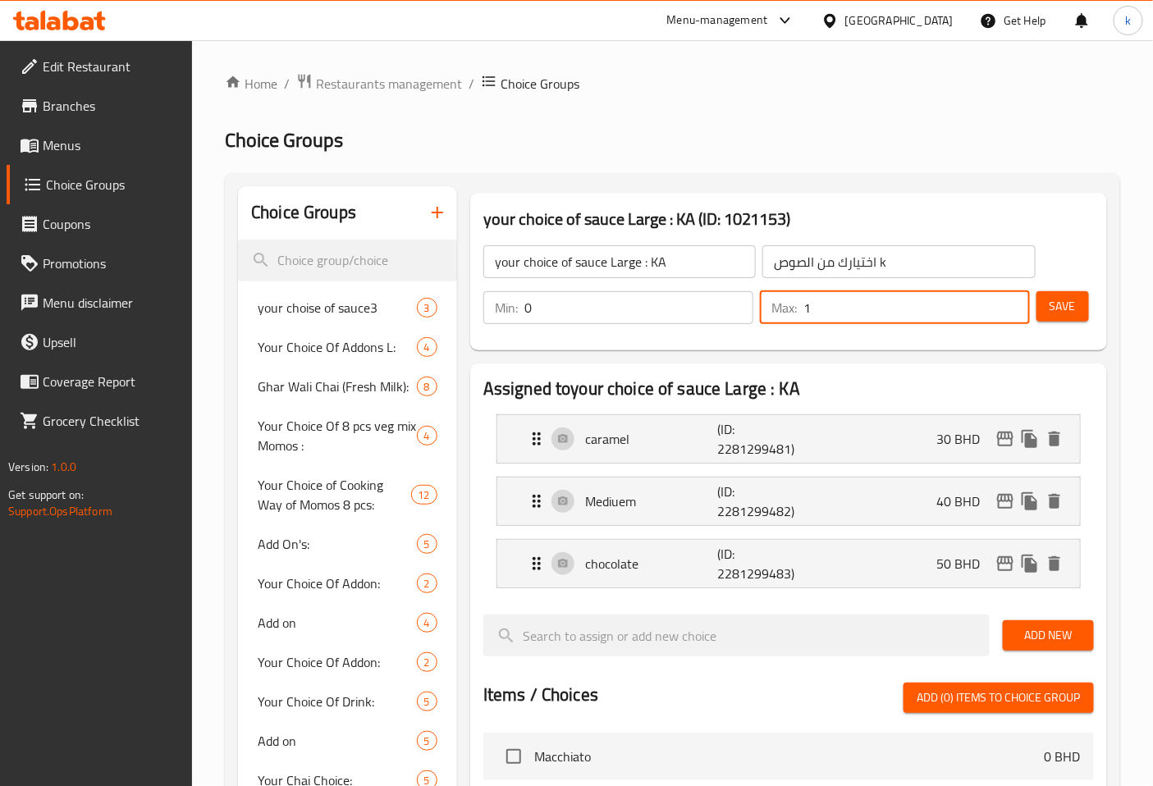
type input "1"
click at [1076, 308] on span "Save" at bounding box center [1062, 306] width 26 height 21
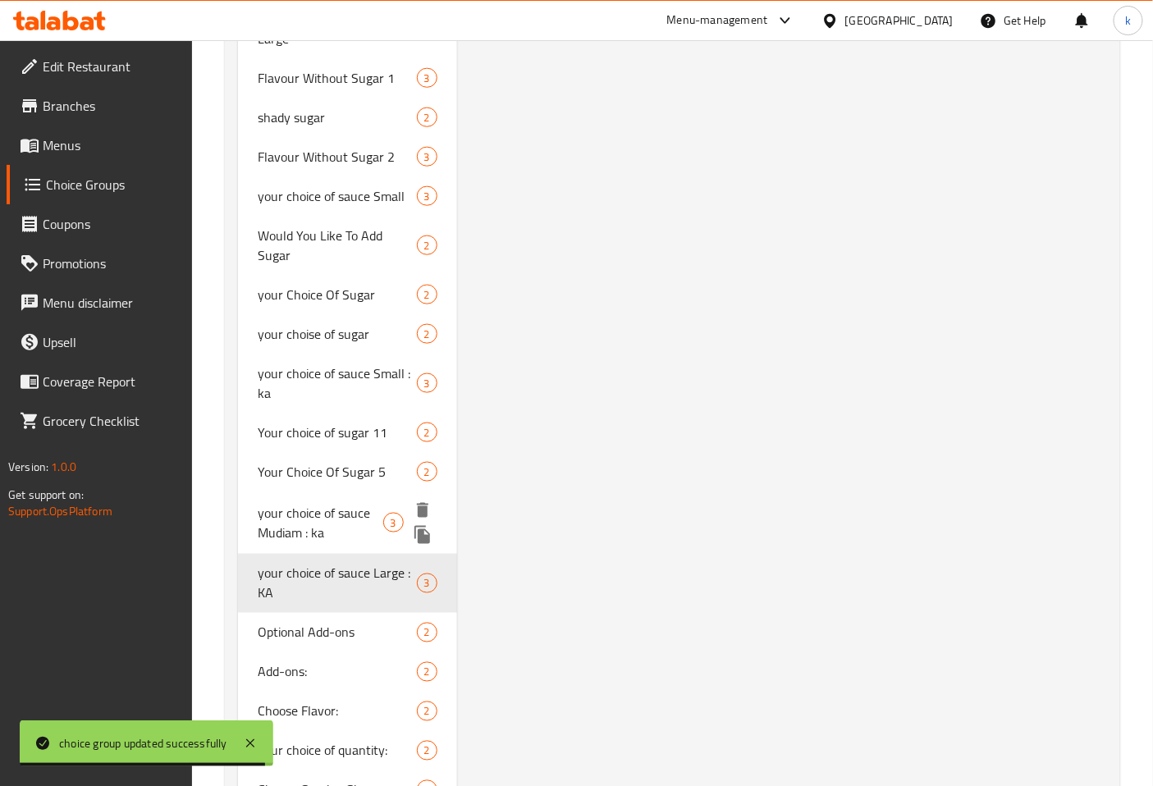
scroll to position [4620, 0]
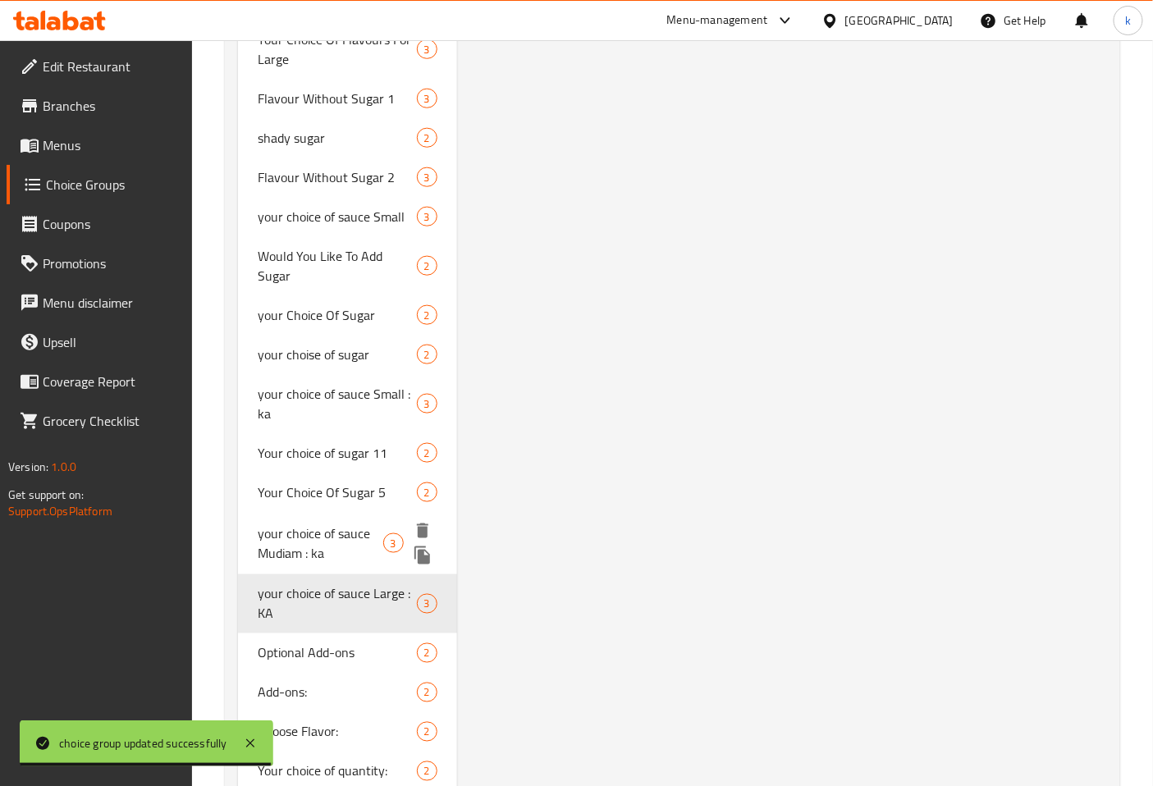
click at [372, 523] on span "your choice of sauce Mudiam : ka" at bounding box center [320, 542] width 125 height 39
type input "your choice of sauce Mudiam : ka"
type input "0"
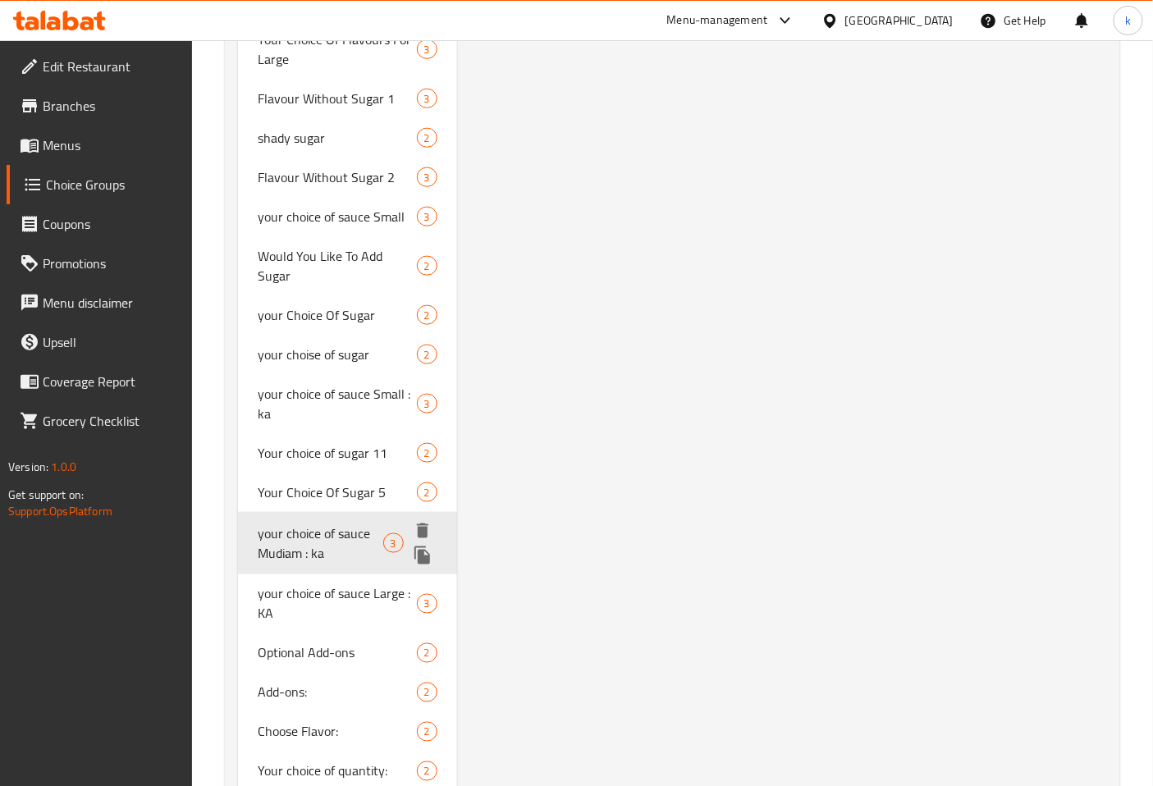
click at [372, 529] on span "your choice of sauce Mudiam : ka" at bounding box center [320, 542] width 125 height 39
click at [290, 523] on span "your choice of sauce Mudiam : ka" at bounding box center [320, 542] width 125 height 39
click at [422, 546] on icon "duplicate" at bounding box center [422, 555] width 16 height 18
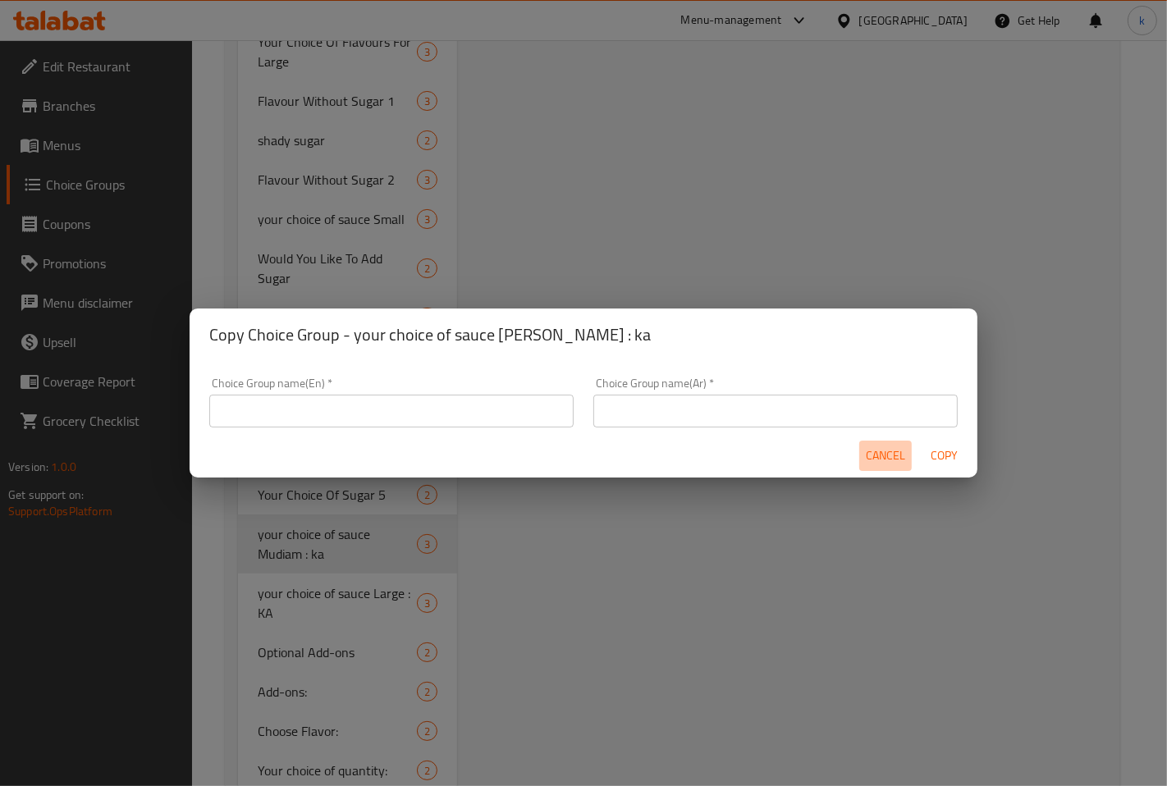
click at [886, 462] on span "Cancel" at bounding box center [885, 456] width 39 height 21
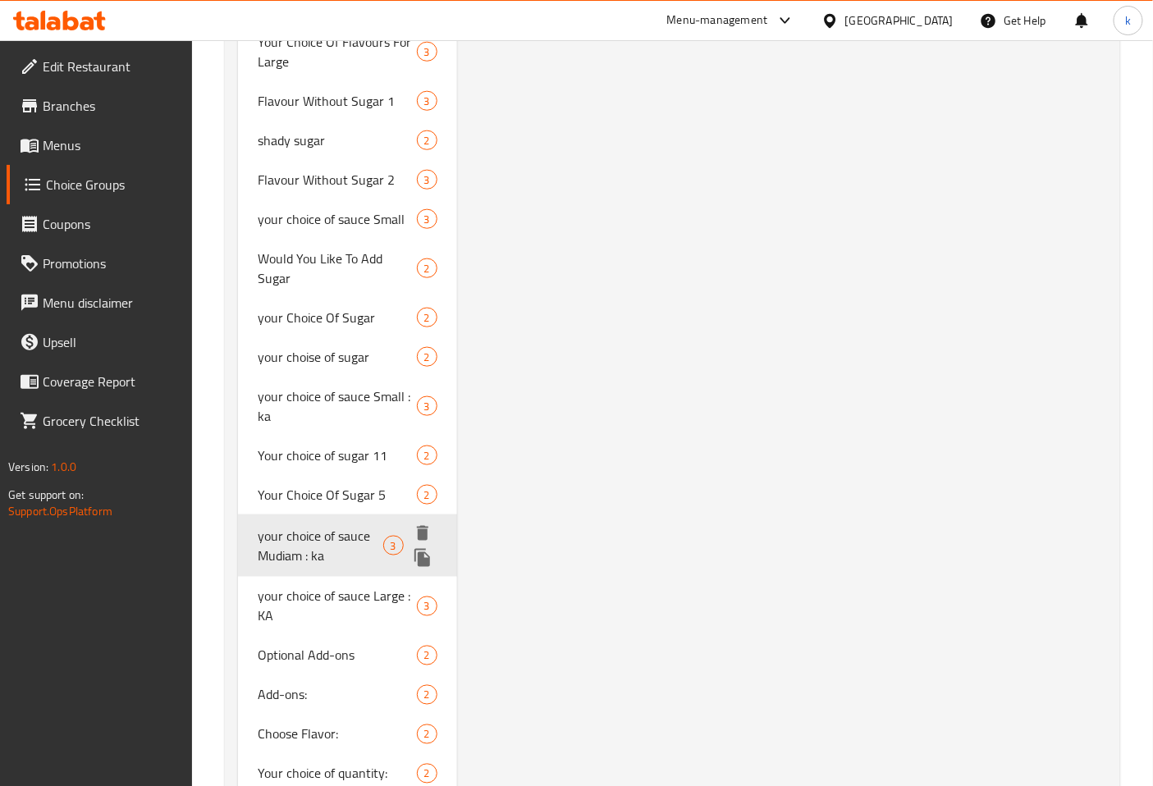
scroll to position [4620, 0]
click at [273, 523] on span "your choice of sauce Mudiam : ka" at bounding box center [320, 542] width 125 height 39
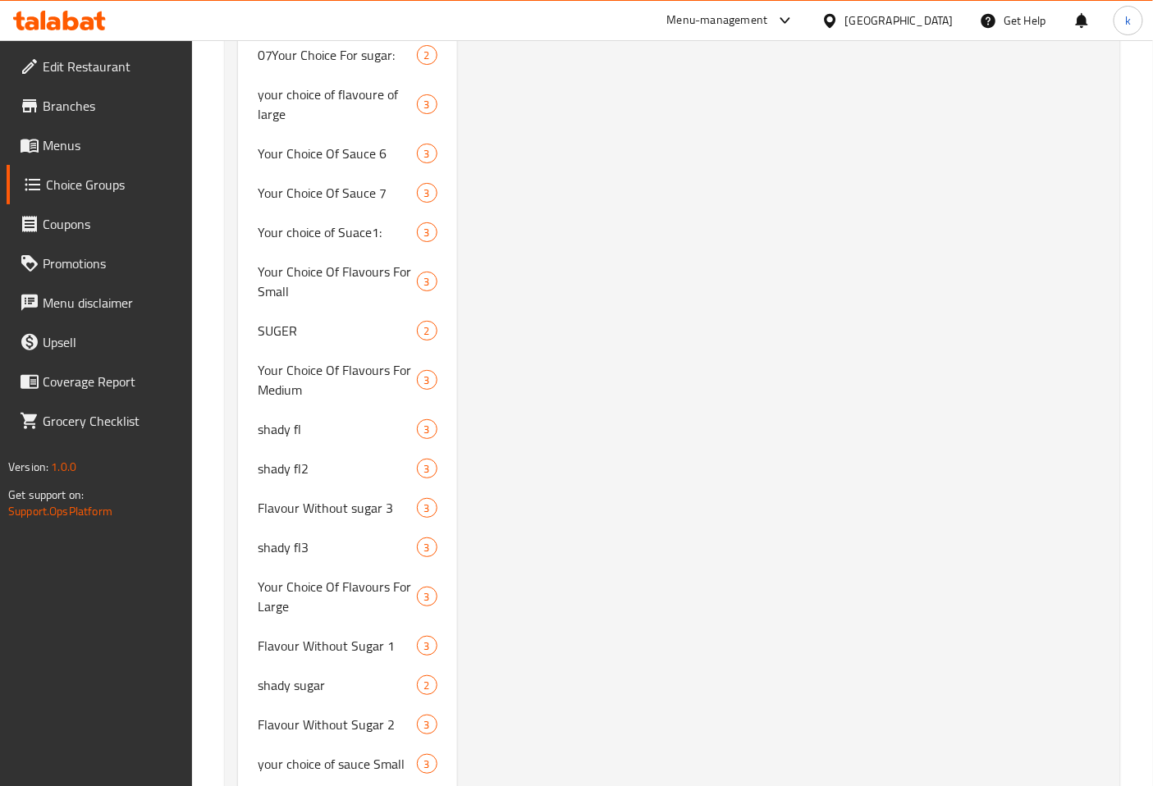
scroll to position [4599, 0]
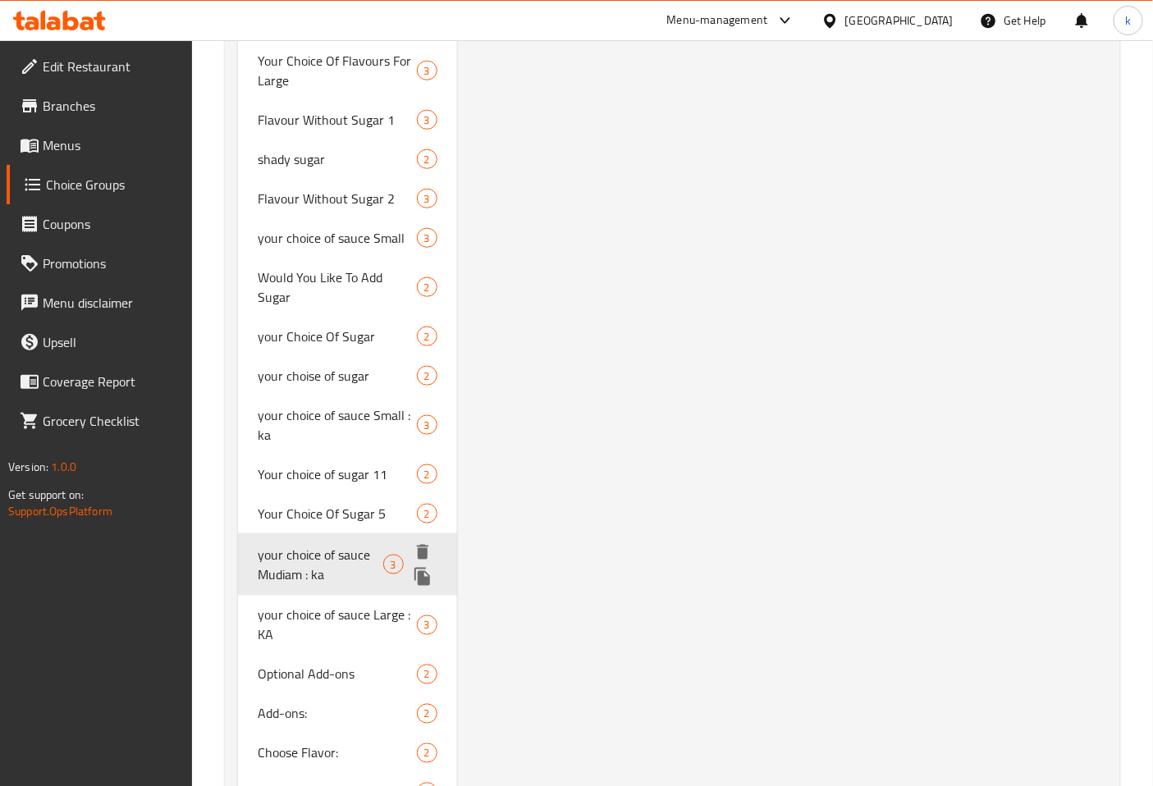
click at [304, 545] on span "your choice of sauce Mudiam : ka" at bounding box center [320, 564] width 125 height 39
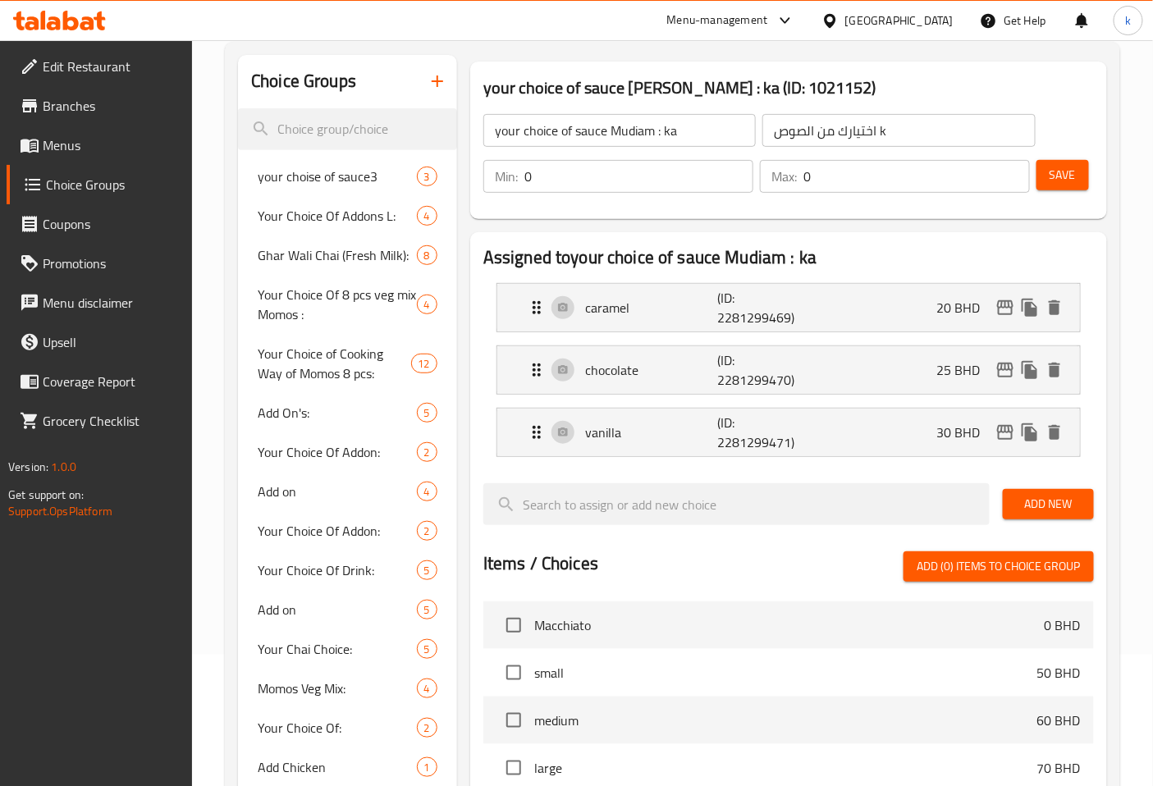
scroll to position [0, 0]
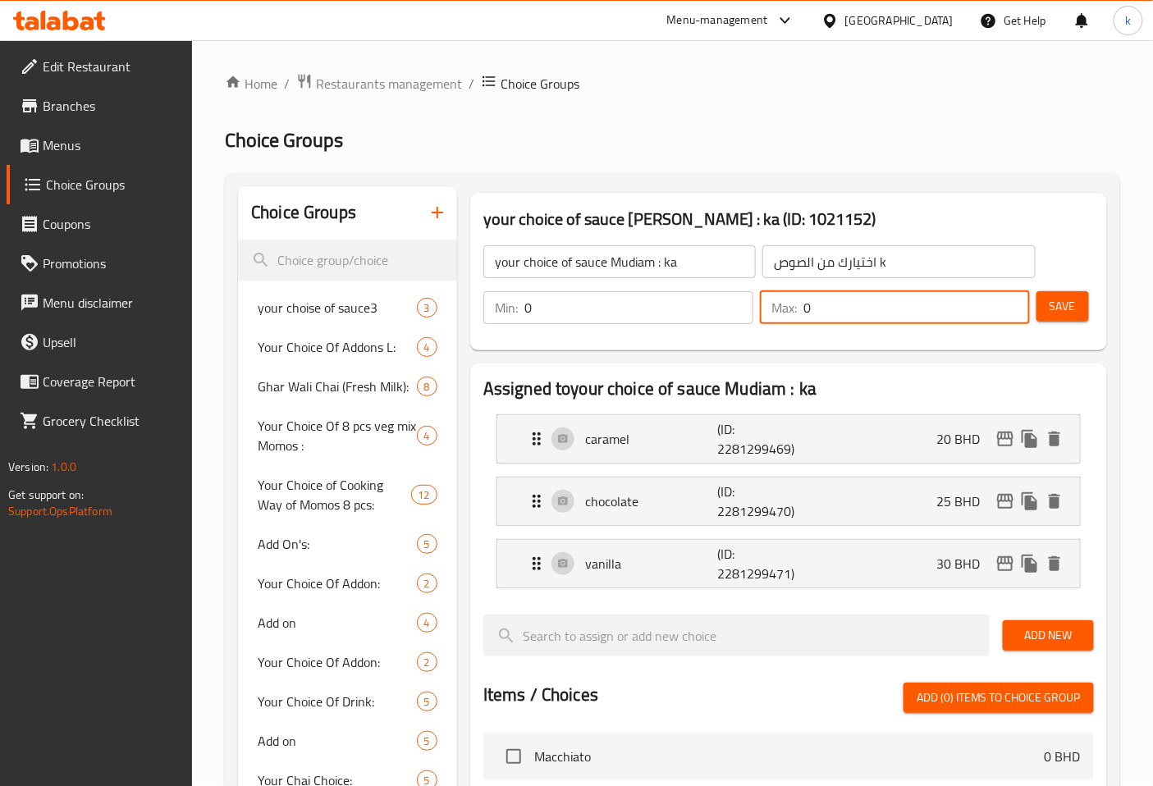
click at [852, 318] on input "0" at bounding box center [916, 307] width 226 height 33
type input "1"
click at [1069, 302] on span "Save" at bounding box center [1062, 306] width 26 height 21
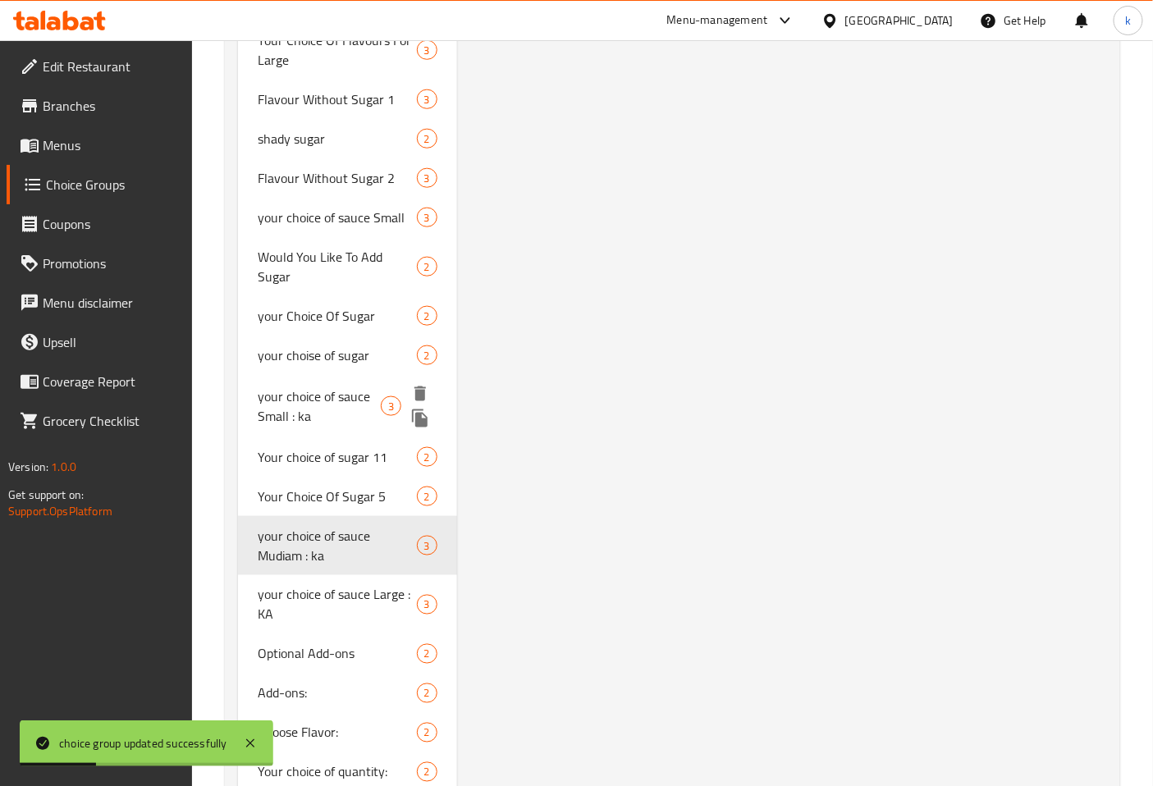
click at [308, 386] on span "your choice of sauce Small : ka" at bounding box center [319, 405] width 123 height 39
type input "your choice of sauce Small : ka"
type input "اختيارك من الصوص"
type input "0"
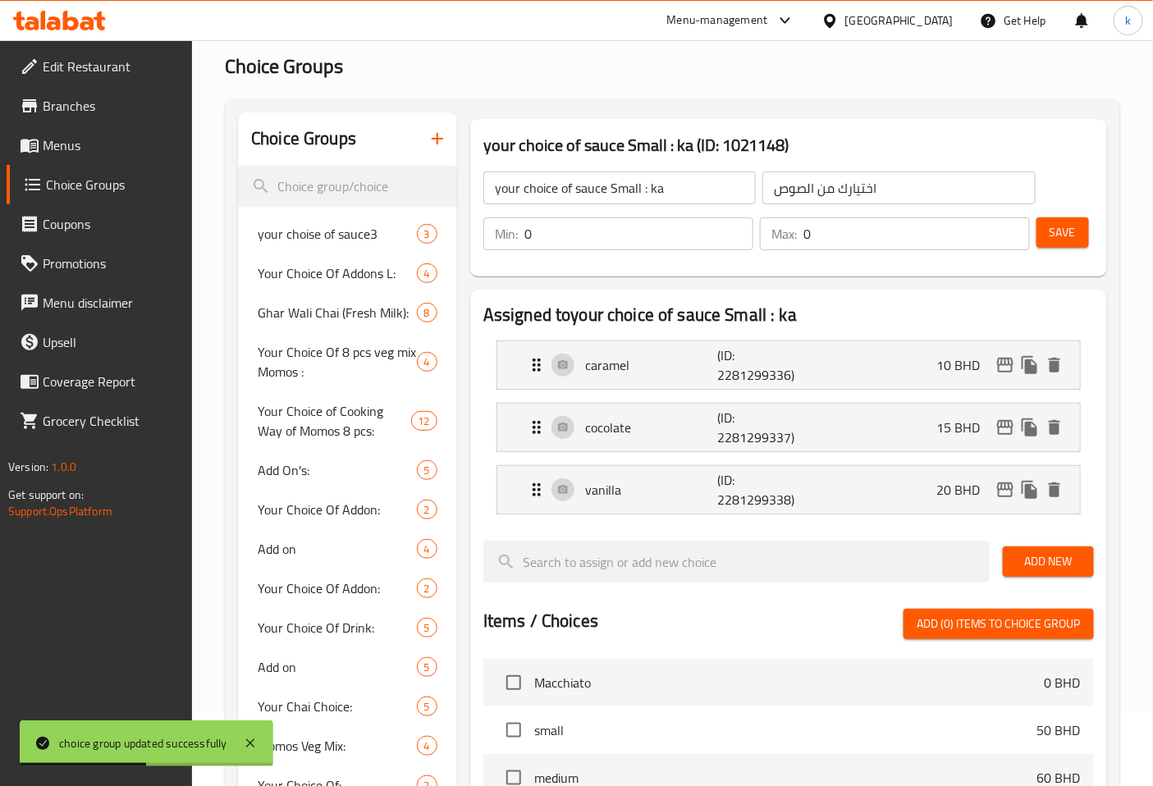
scroll to position [38, 0]
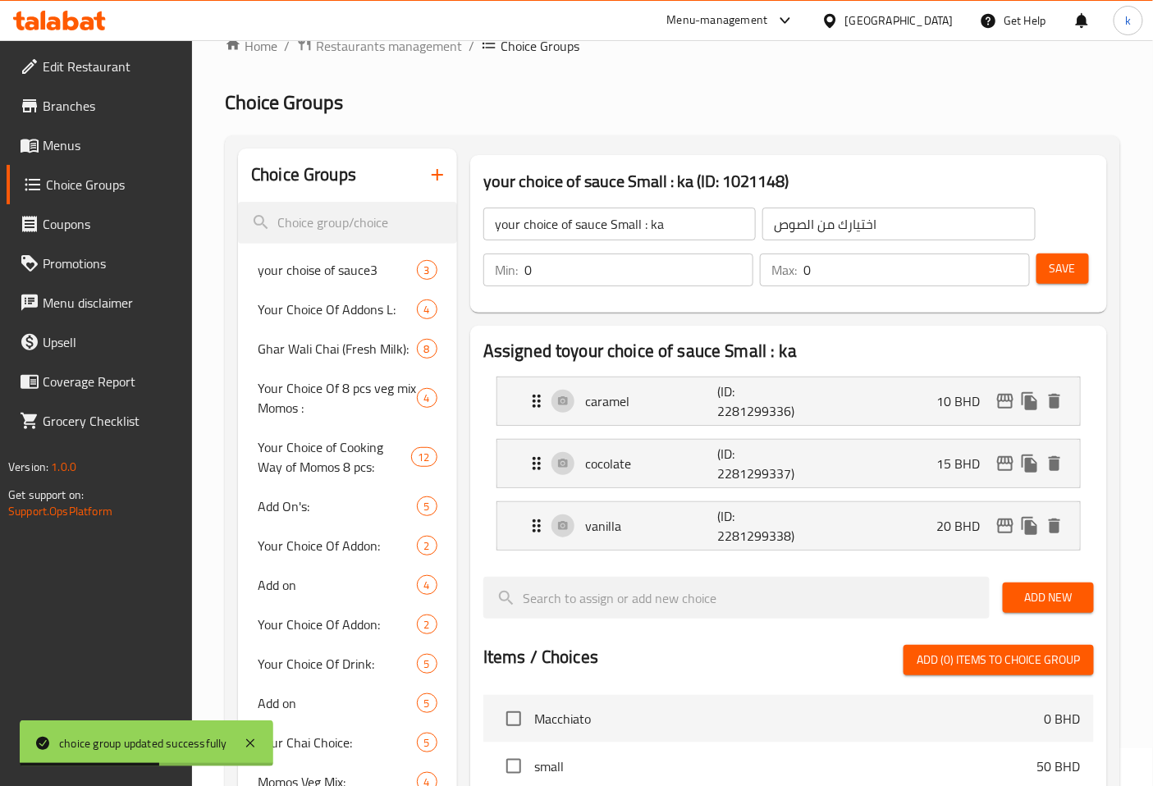
click at [891, 281] on input "0" at bounding box center [916, 270] width 226 height 33
type input "1"
click at [1065, 277] on span "Save" at bounding box center [1062, 268] width 26 height 21
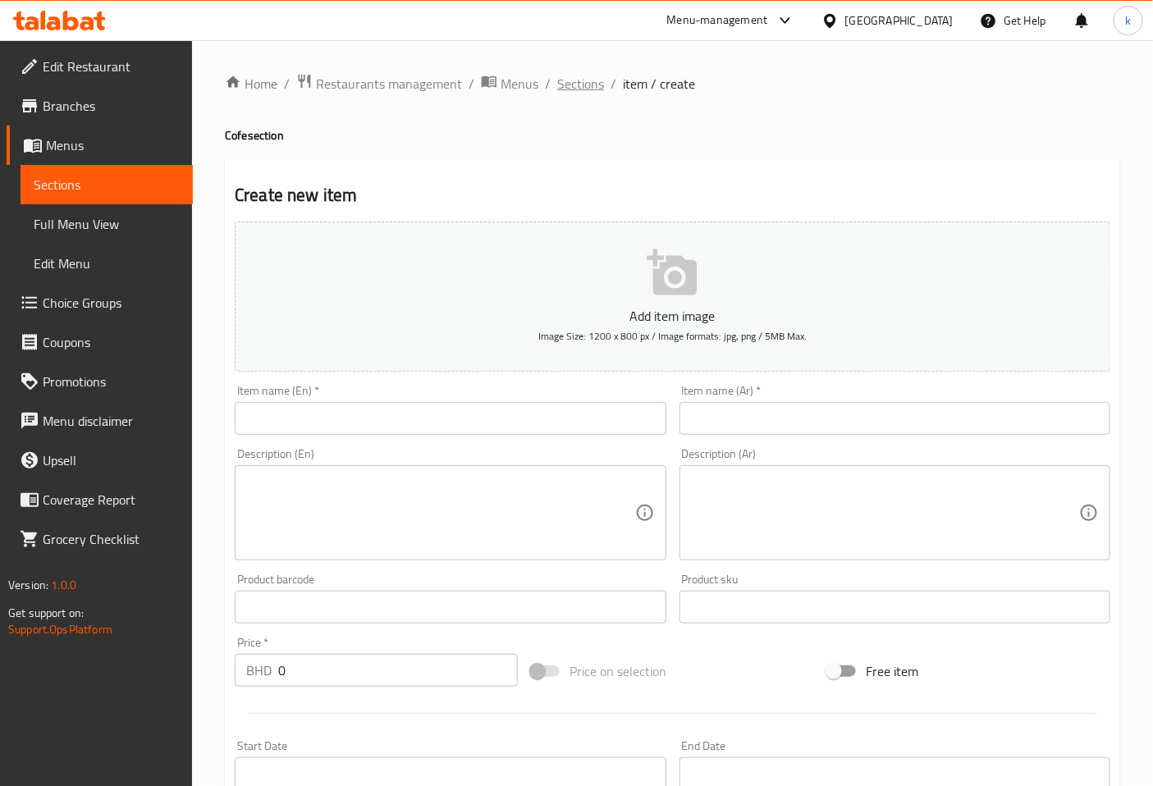
click at [581, 75] on span "Sections" at bounding box center [580, 84] width 47 height 20
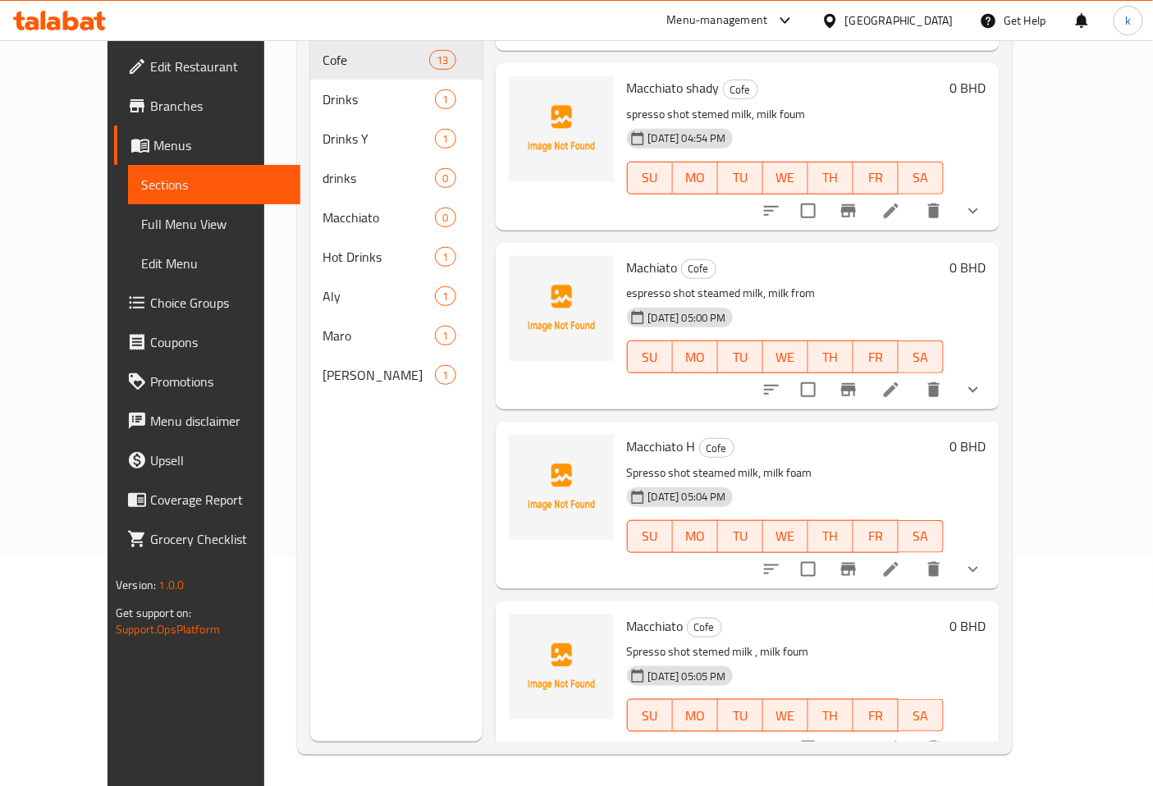
scroll to position [230, 0]
drag, startPoint x: 683, startPoint y: 646, endPoint x: 724, endPoint y: 649, distance: 41.2
click at [724, 667] on span "[DATE] 05:05 PM" at bounding box center [687, 675] width 91 height 16
copy span "05:05 PM"
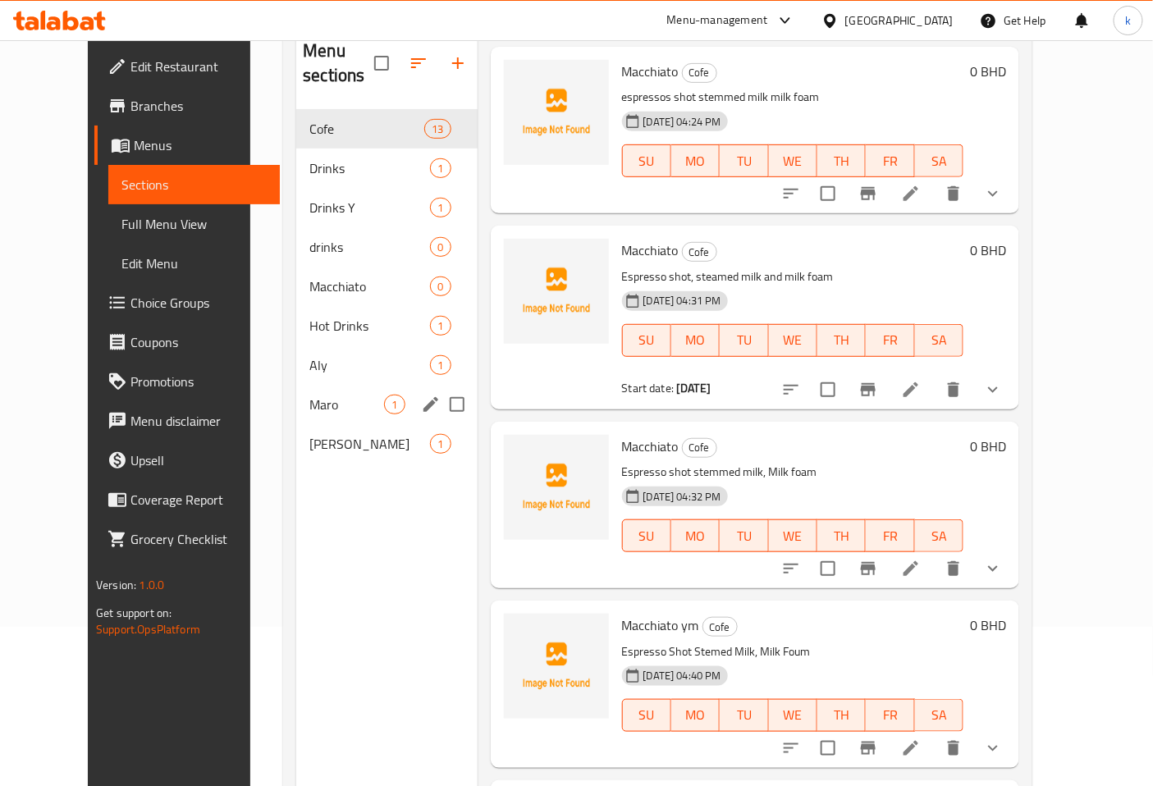
scroll to position [0, 0]
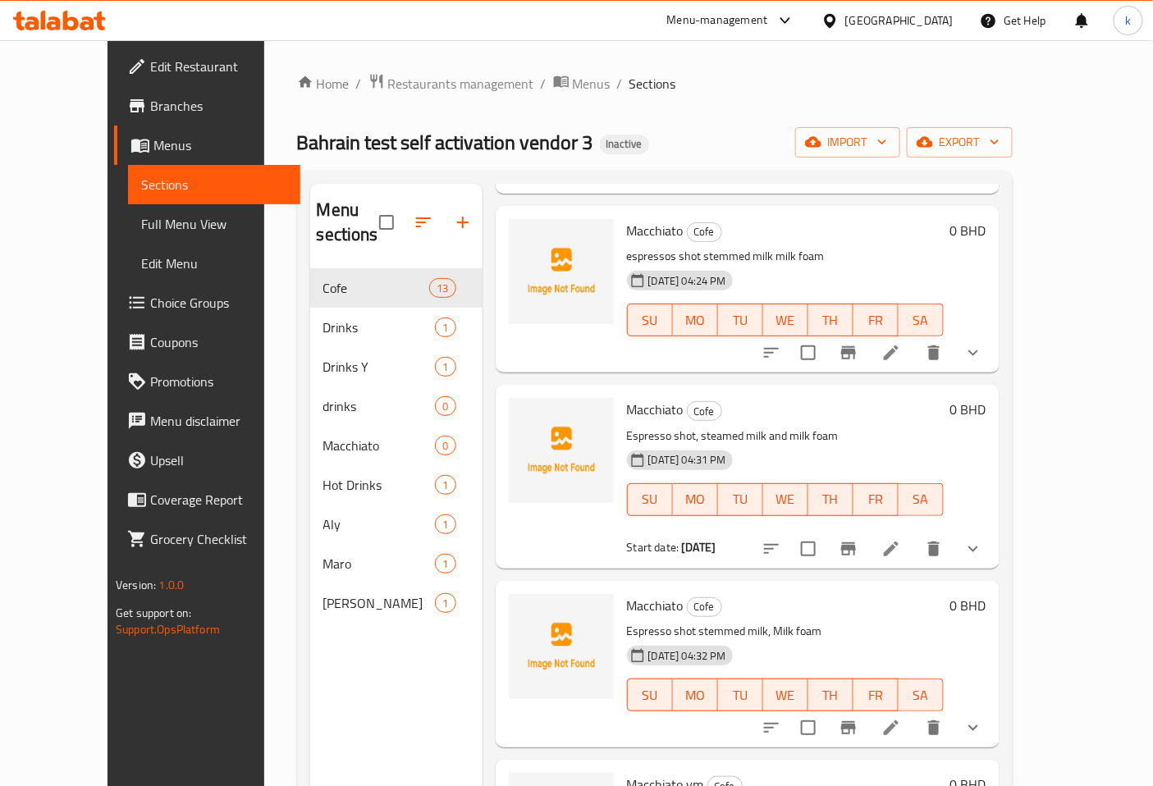
click at [453, 213] on icon "button" at bounding box center [463, 223] width 20 height 20
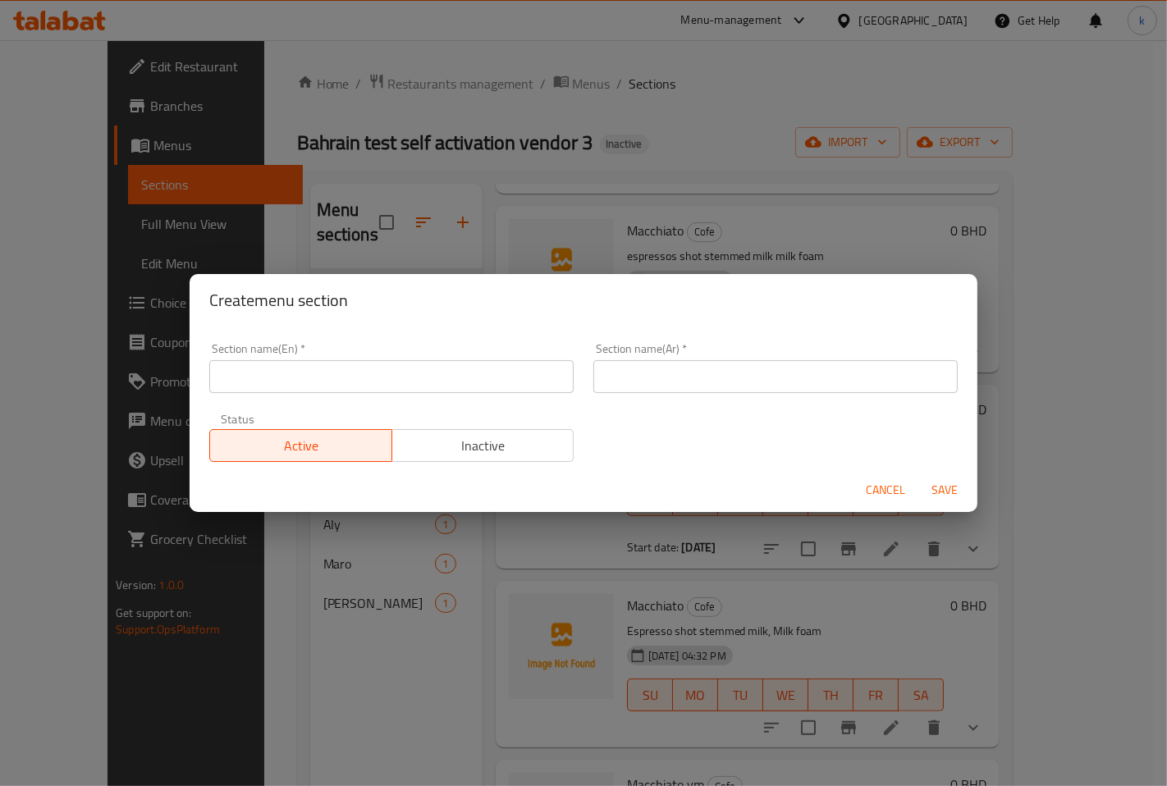
click at [348, 375] on input "text" at bounding box center [391, 376] width 364 height 33
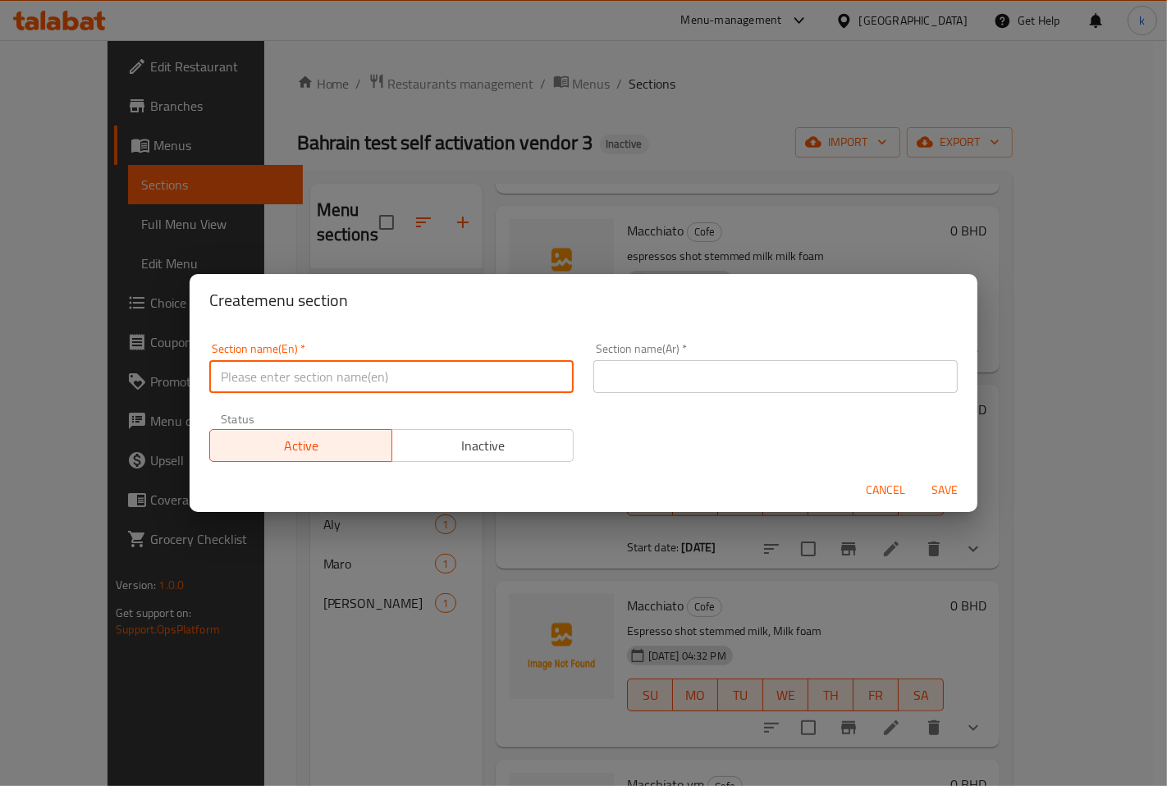
click at [579, 175] on div "Create menu section Section name(En)   * Section name(En) * Section name(Ar)   …" at bounding box center [583, 393] width 1167 height 786
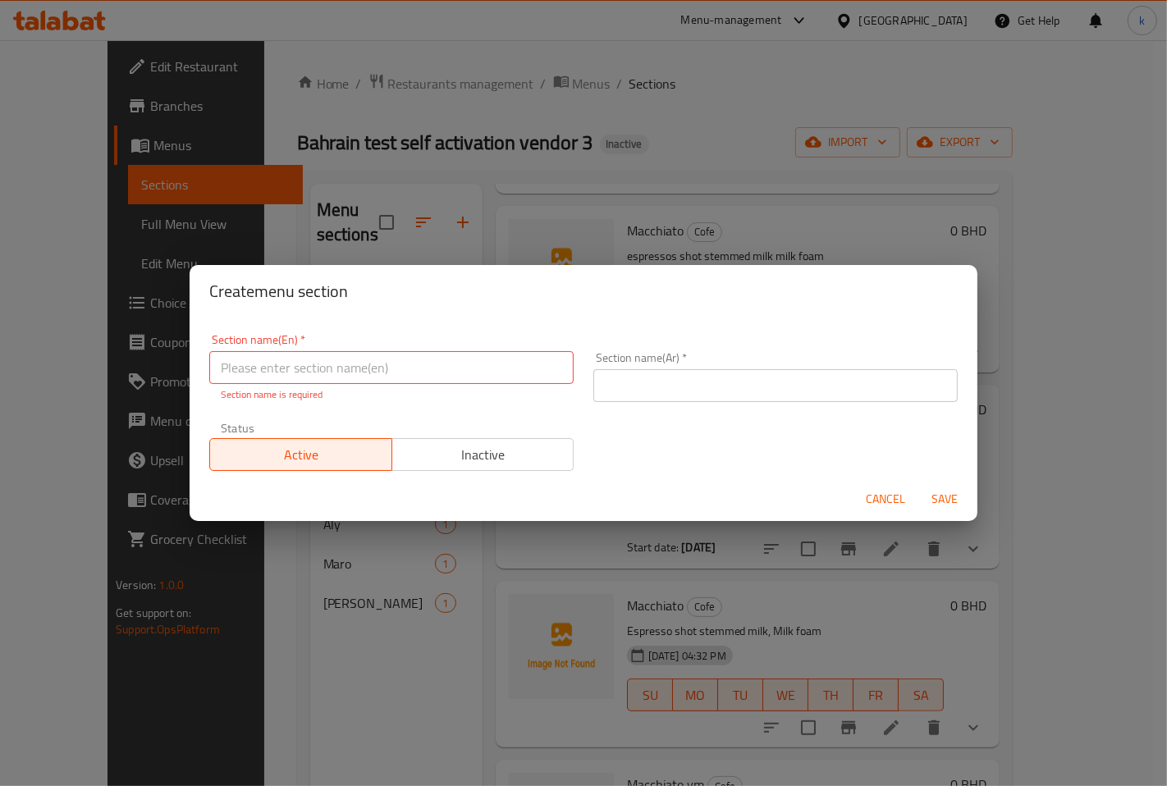
click at [895, 502] on span "Cancel" at bounding box center [885, 499] width 39 height 21
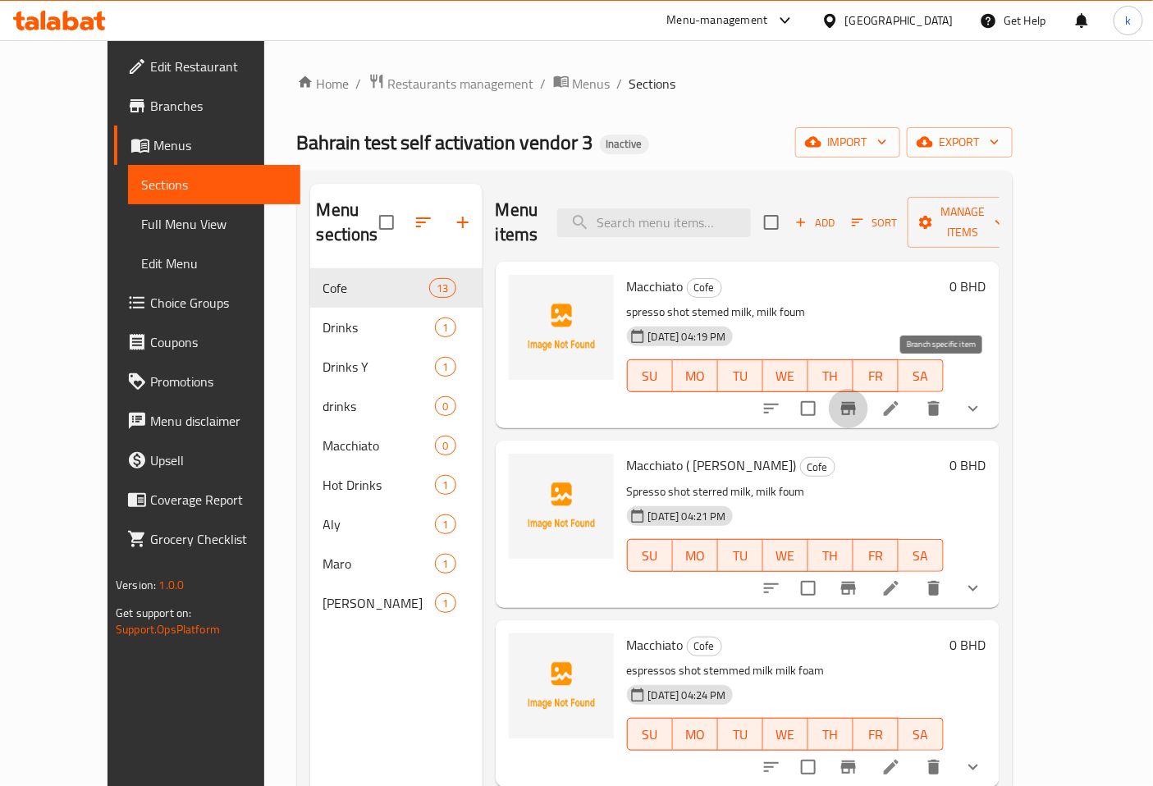
click at [868, 389] on button "Branch-specific-item" at bounding box center [848, 408] width 39 height 39
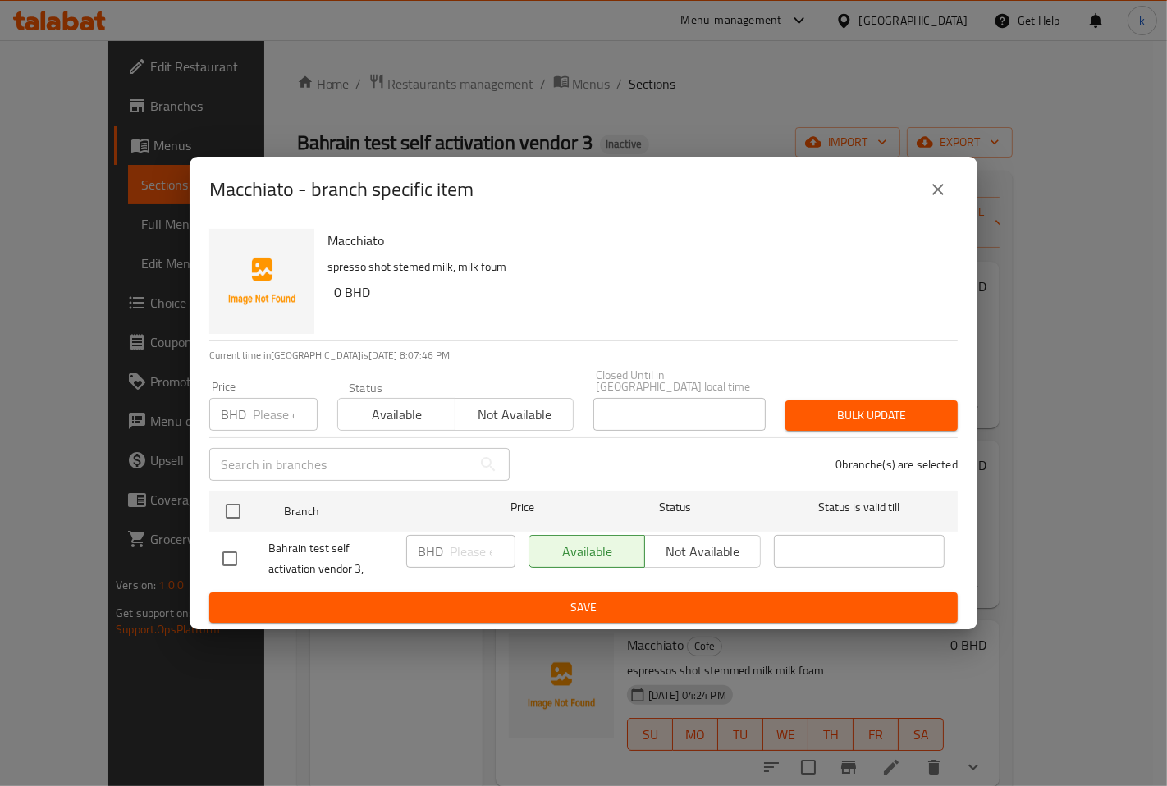
click at [941, 194] on icon "close" at bounding box center [938, 190] width 20 height 20
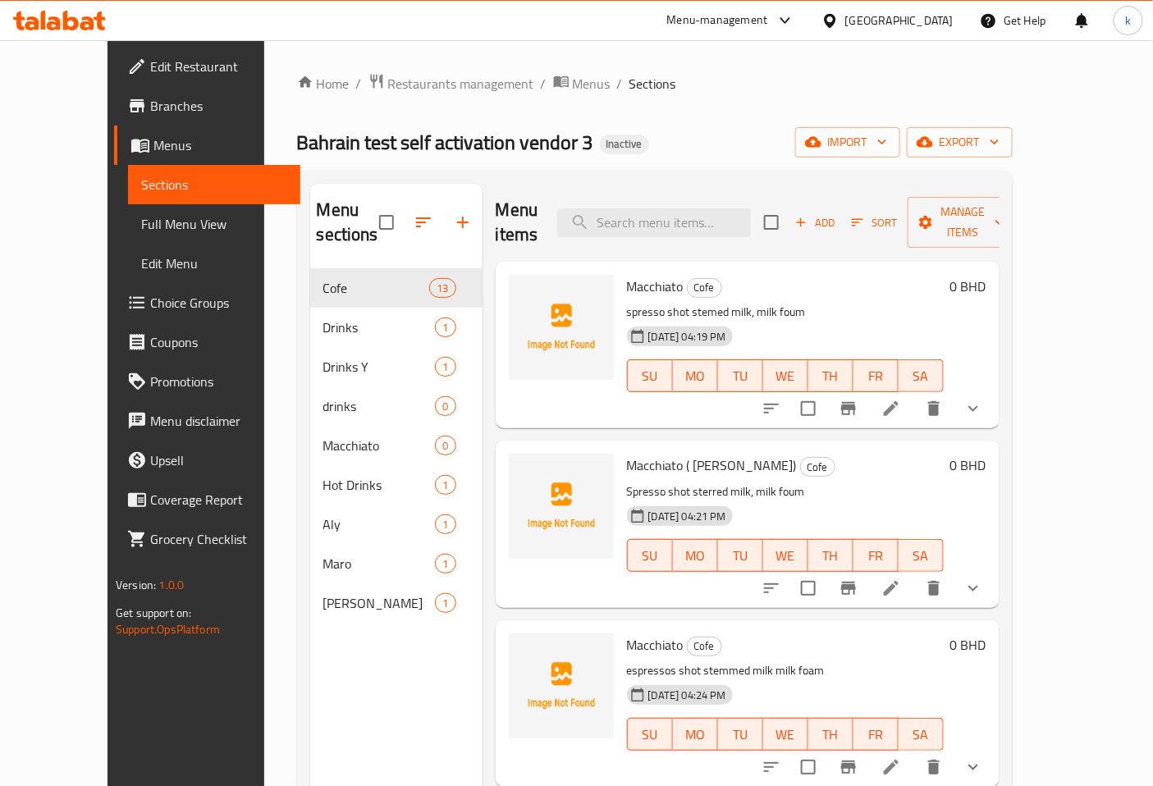
click at [944, 302] on p "spresso shot stemed milk, milk foum" at bounding box center [785, 312] width 317 height 21
click at [983, 399] on icon "show more" at bounding box center [973, 409] width 20 height 20
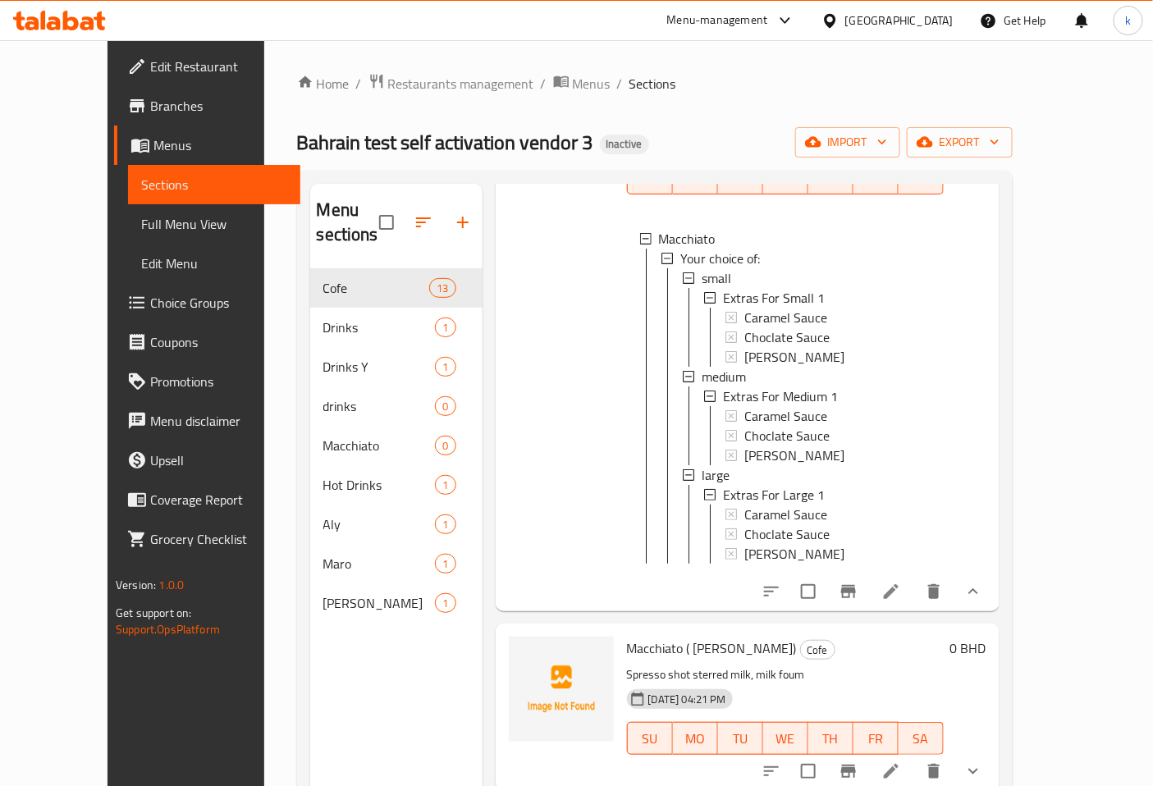
scroll to position [364, 0]
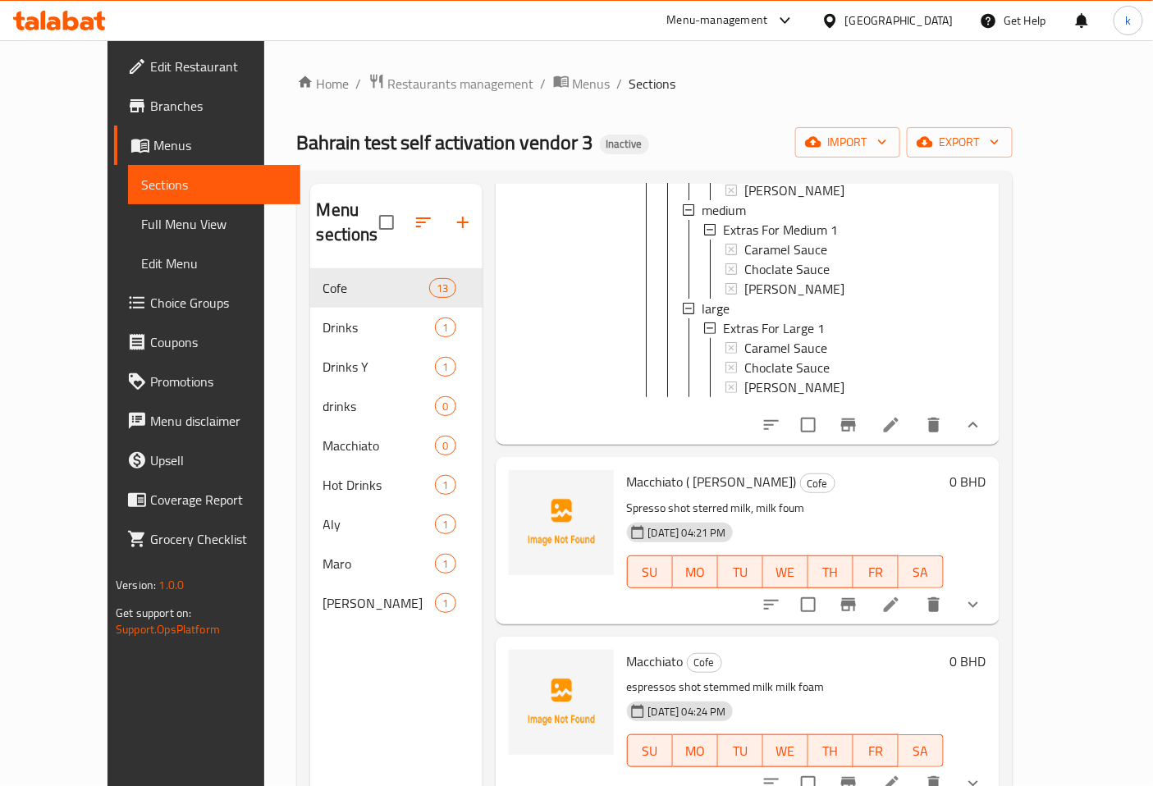
click at [983, 595] on icon "show more" at bounding box center [973, 605] width 20 height 20
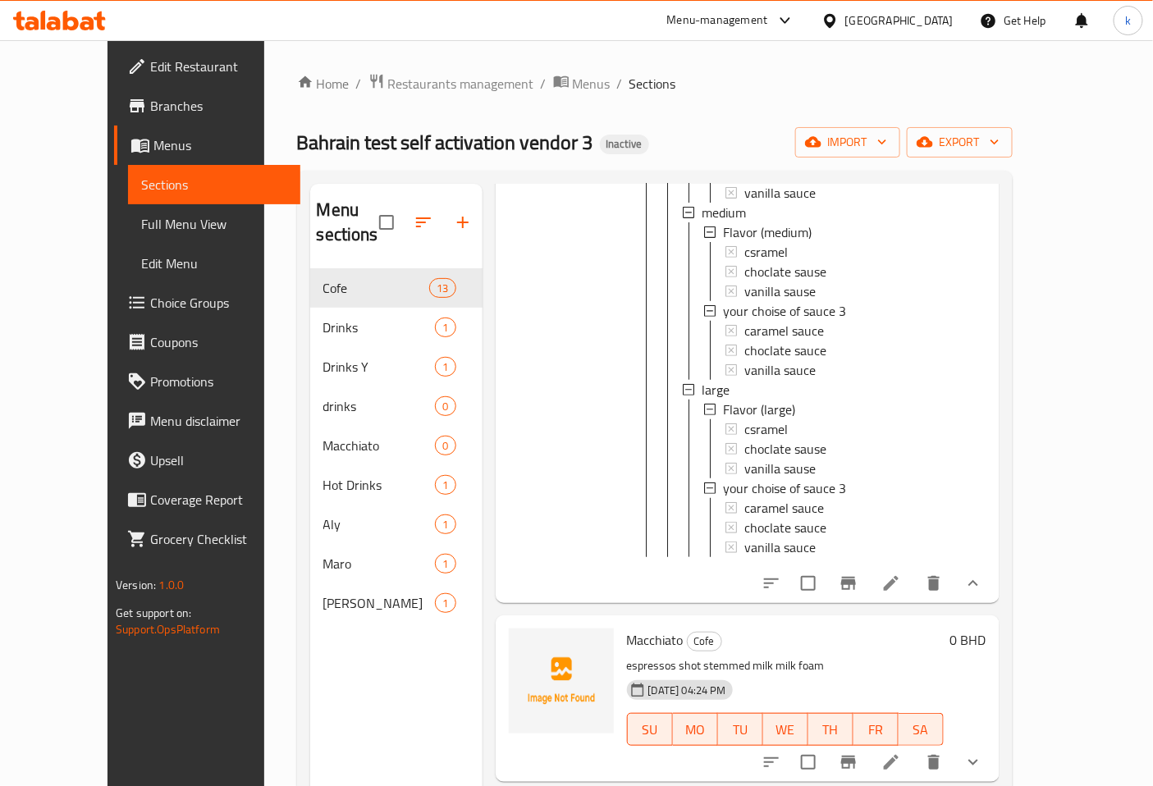
scroll to position [1458, 0]
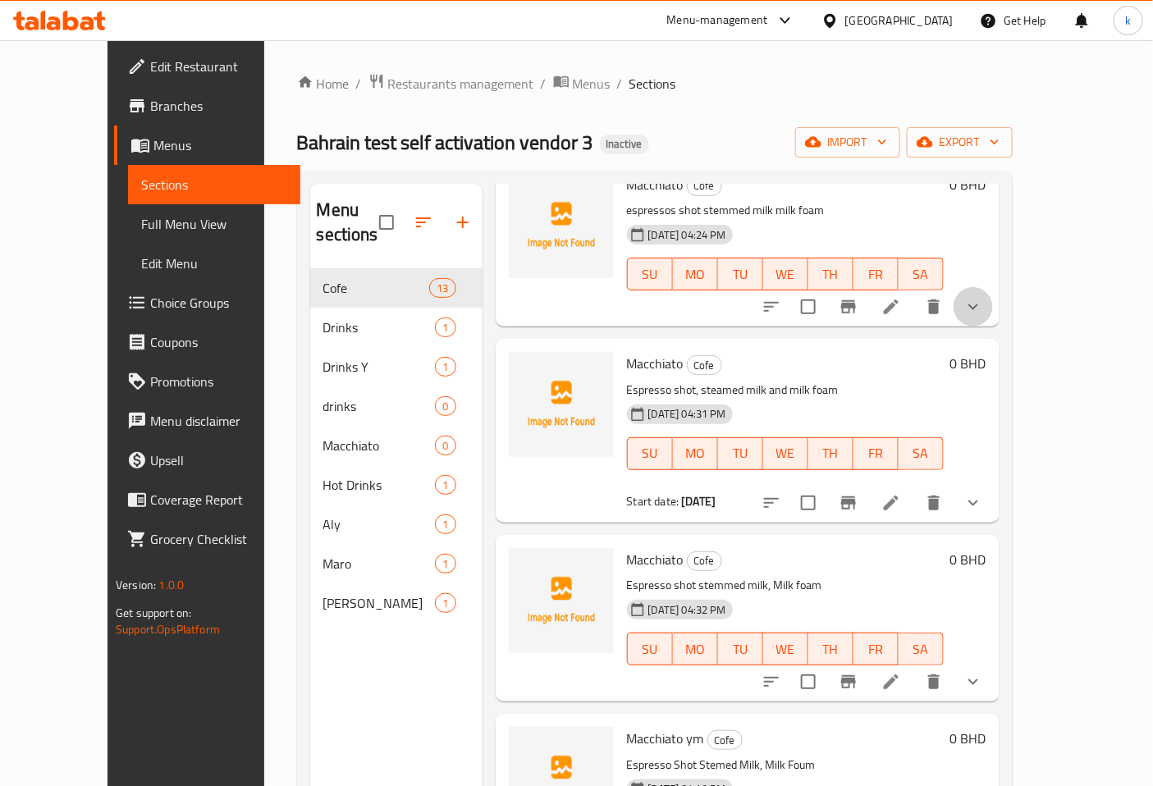
click at [993, 301] on button "show more" at bounding box center [972, 306] width 39 height 39
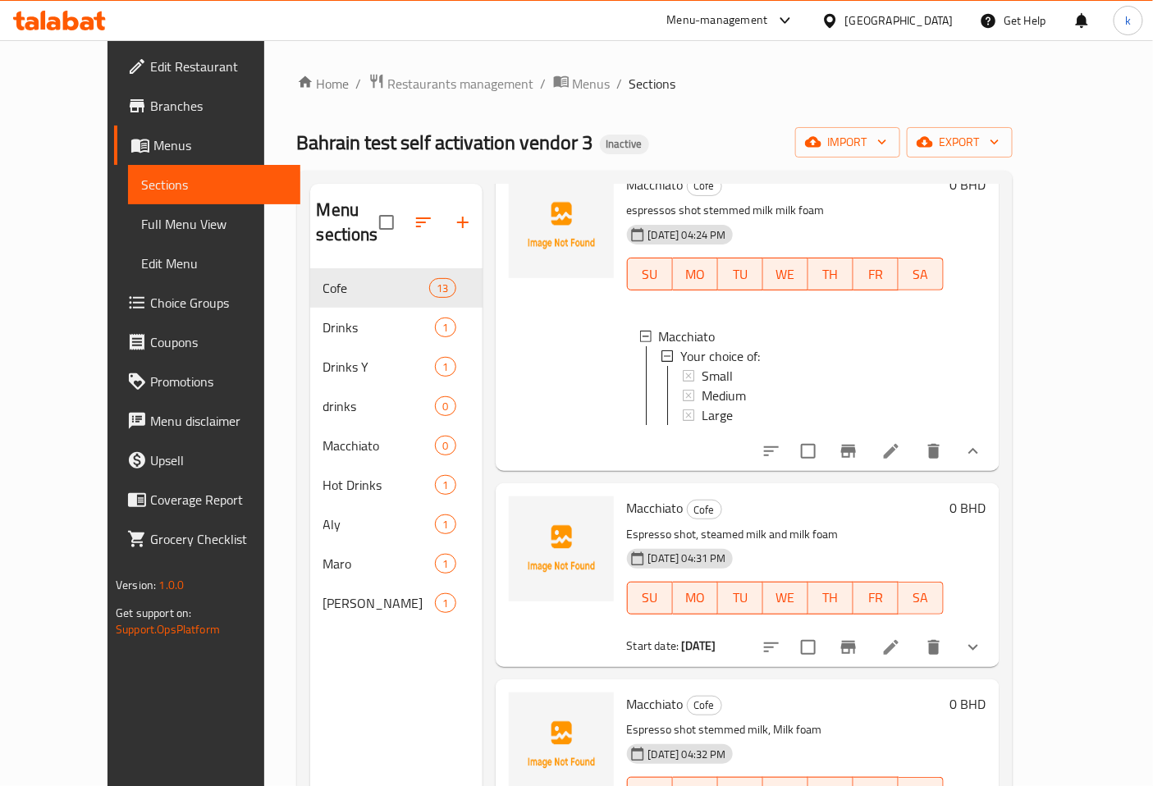
scroll to position [2, 0]
click at [983, 657] on icon "show more" at bounding box center [973, 648] width 20 height 20
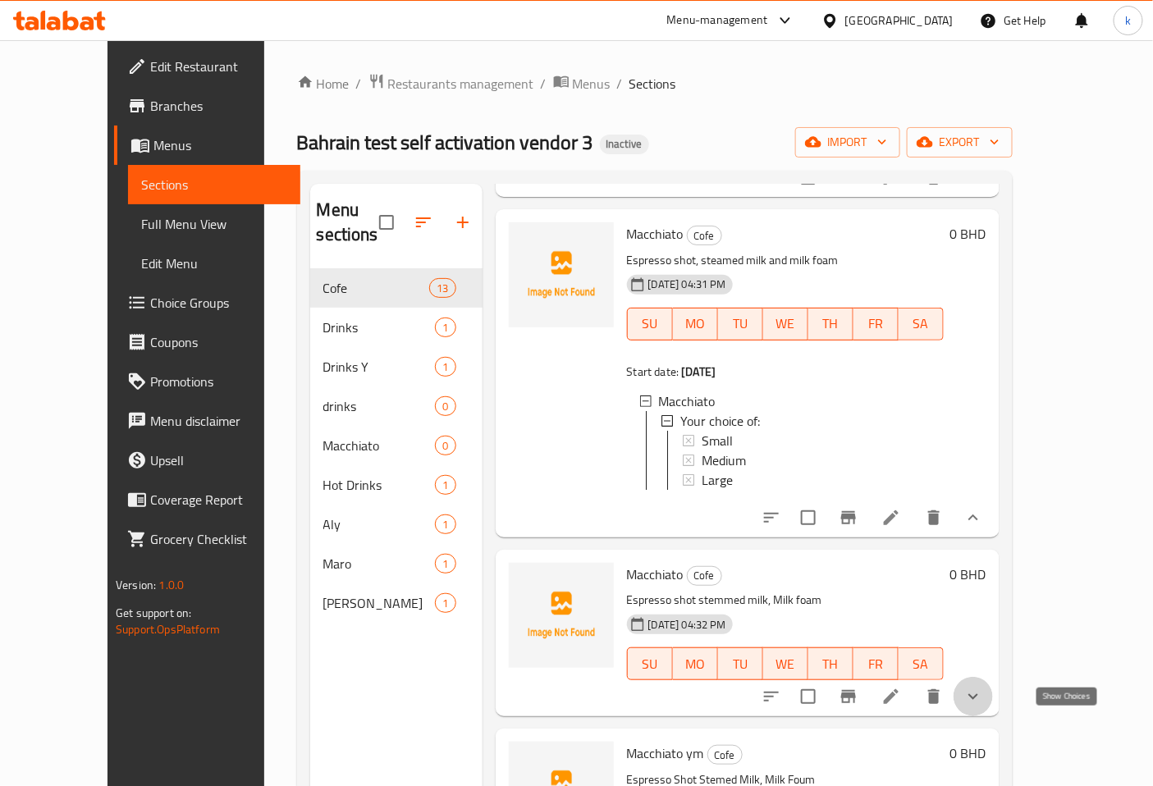
click at [983, 706] on icon "show more" at bounding box center [973, 697] width 20 height 20
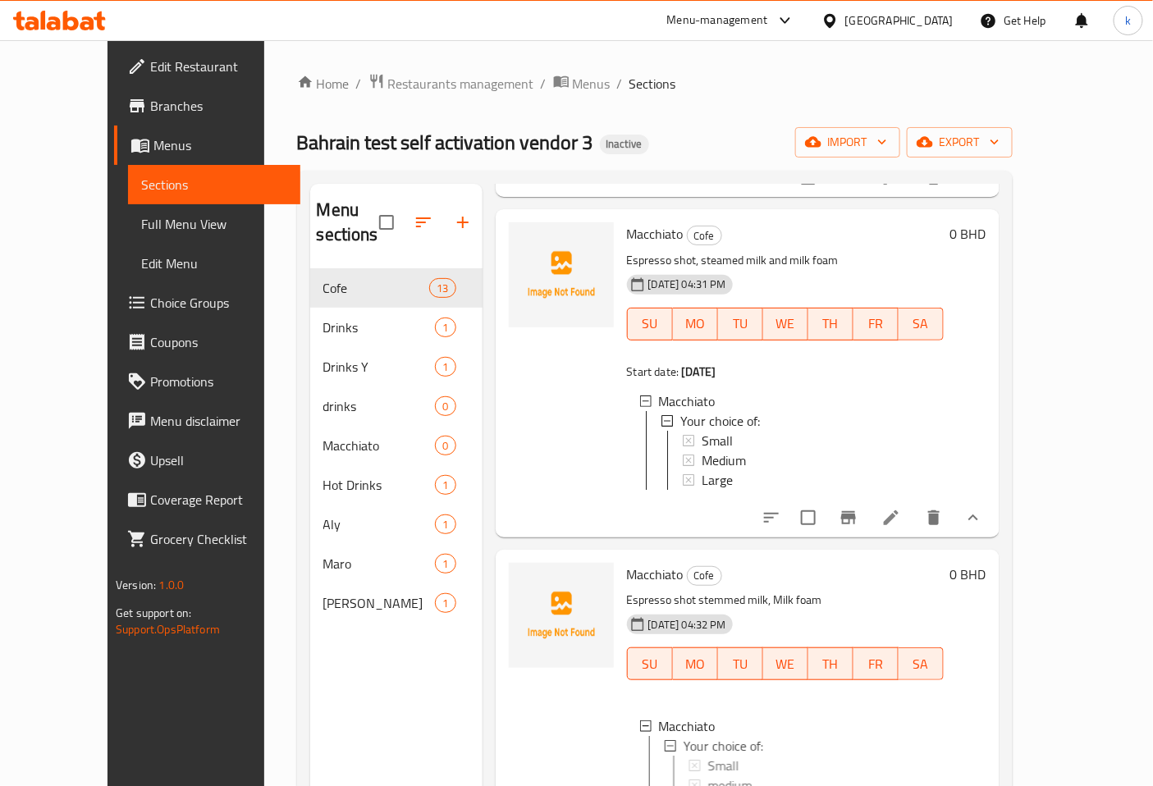
scroll to position [2187, 0]
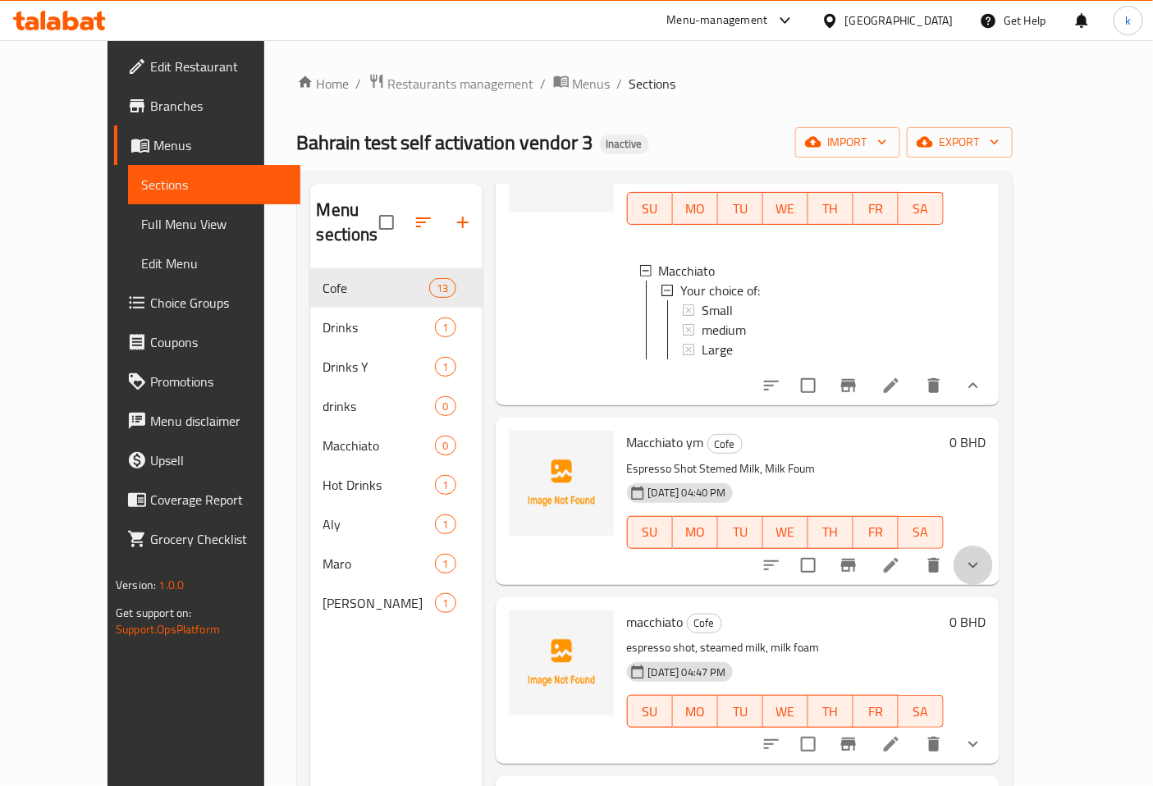
click at [978, 568] on icon "show more" at bounding box center [973, 565] width 10 height 6
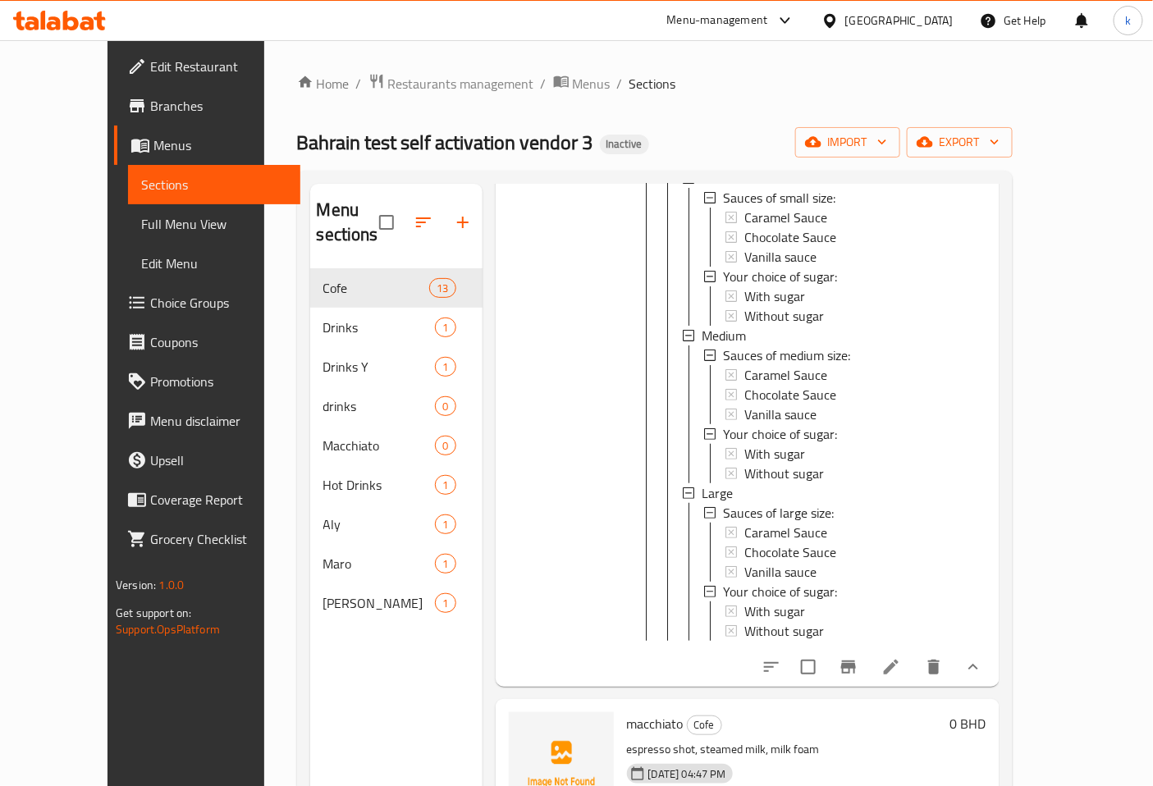
scroll to position [3099, 0]
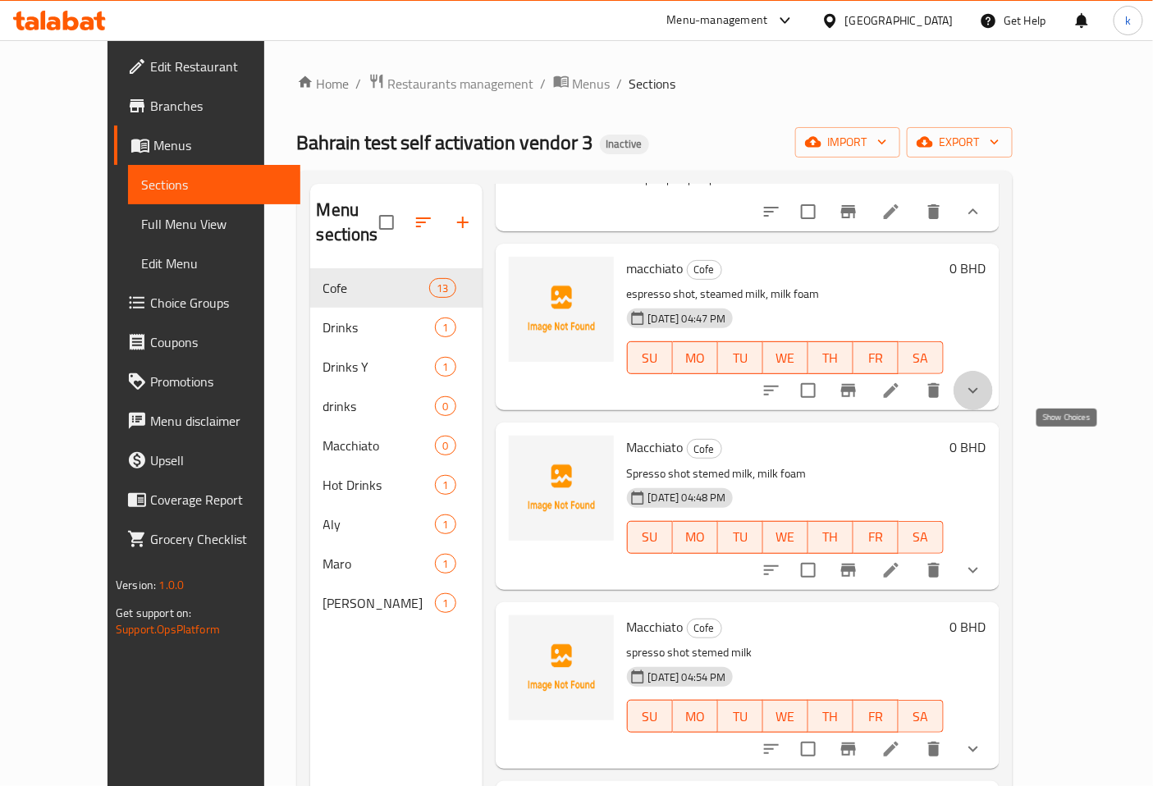
click at [983, 400] on icon "show more" at bounding box center [973, 391] width 20 height 20
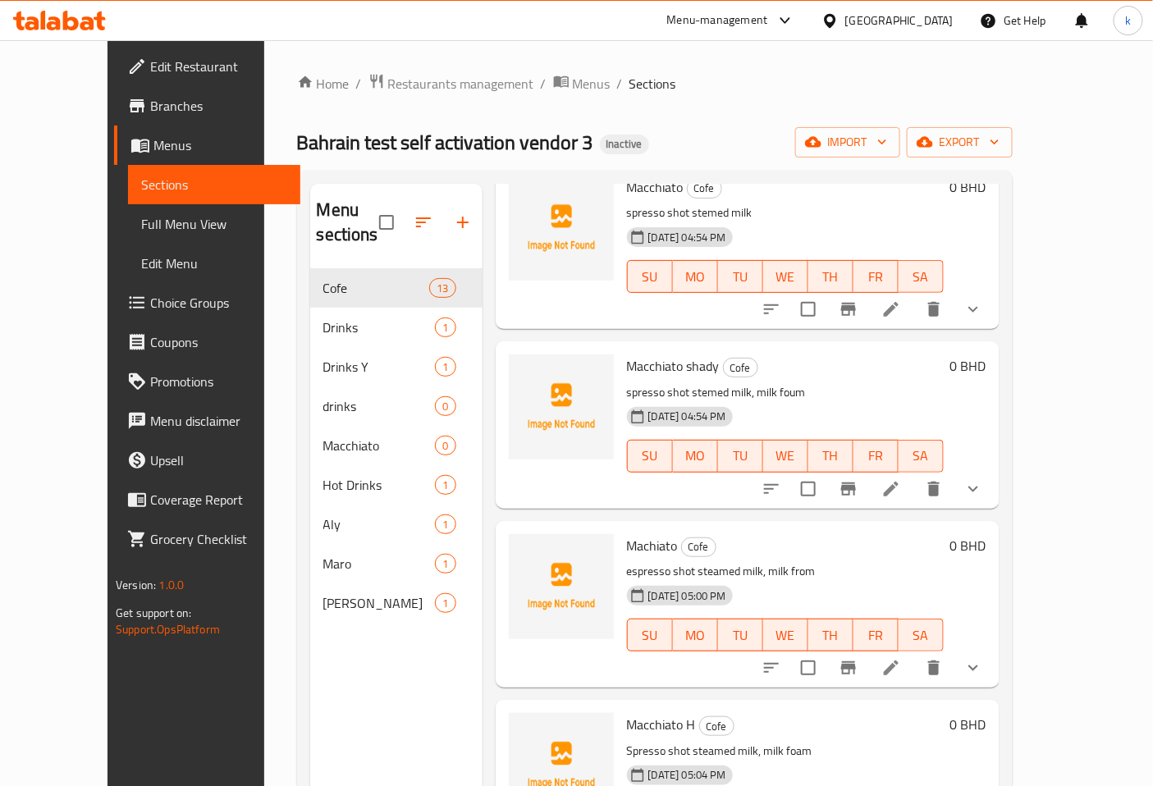
scroll to position [3646, 0]
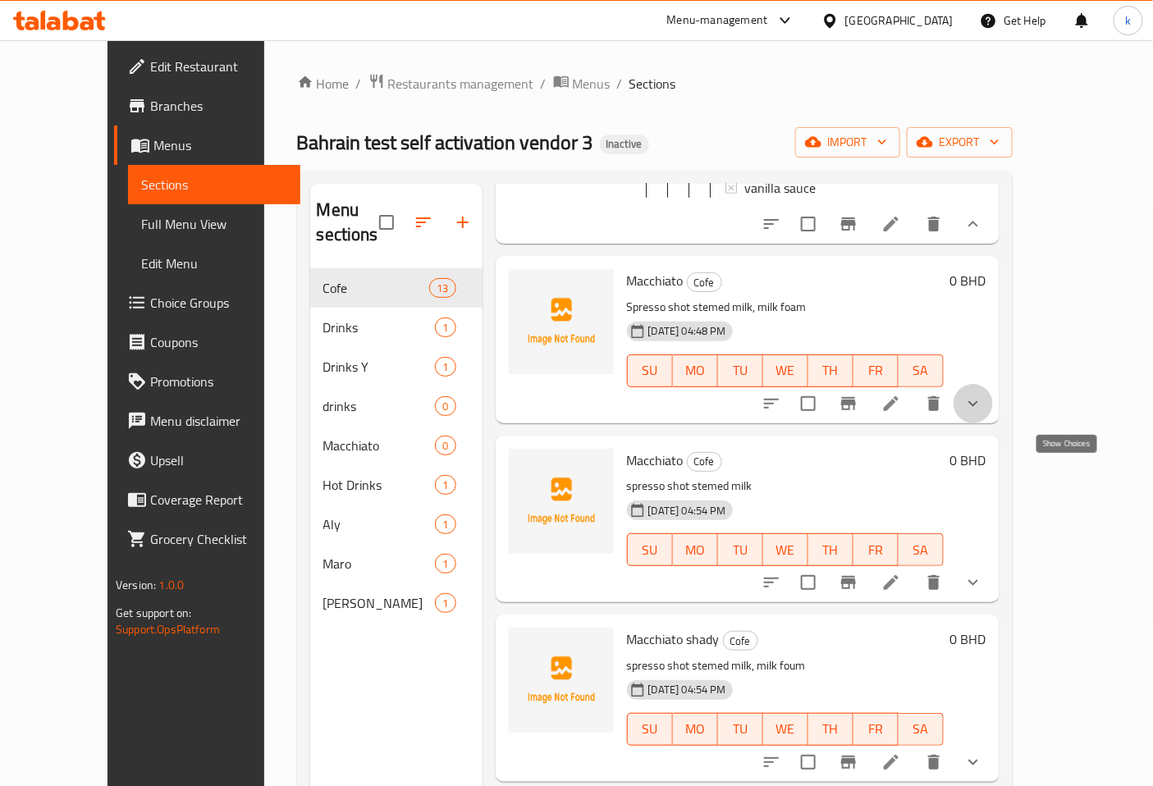
click at [978, 406] on icon "show more" at bounding box center [973, 403] width 10 height 6
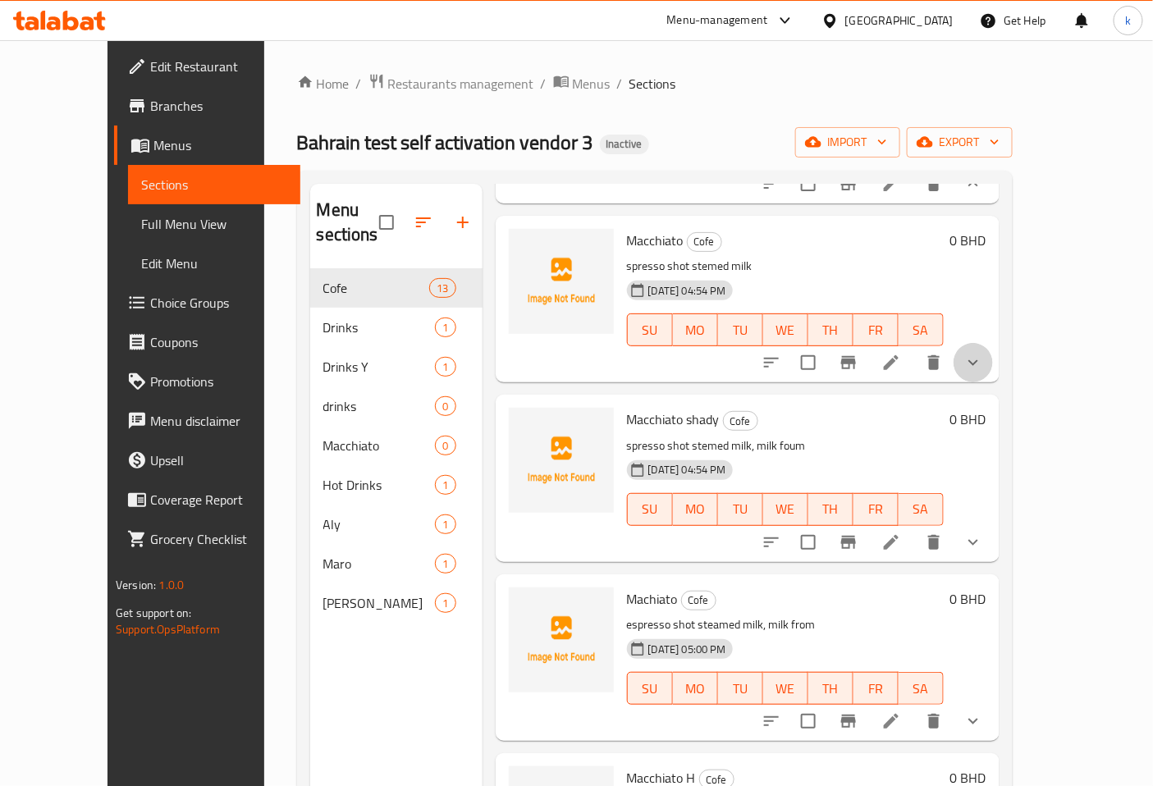
click at [993, 382] on button "show more" at bounding box center [972, 362] width 39 height 39
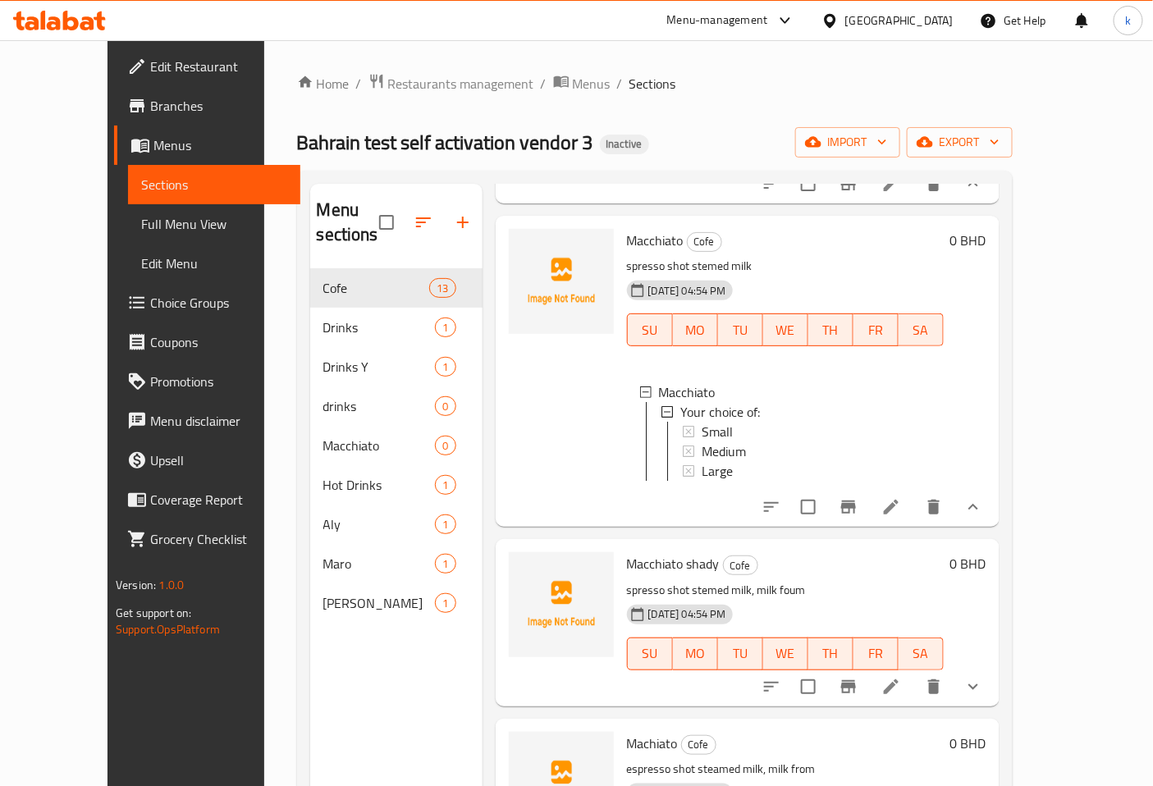
scroll to position [2, 0]
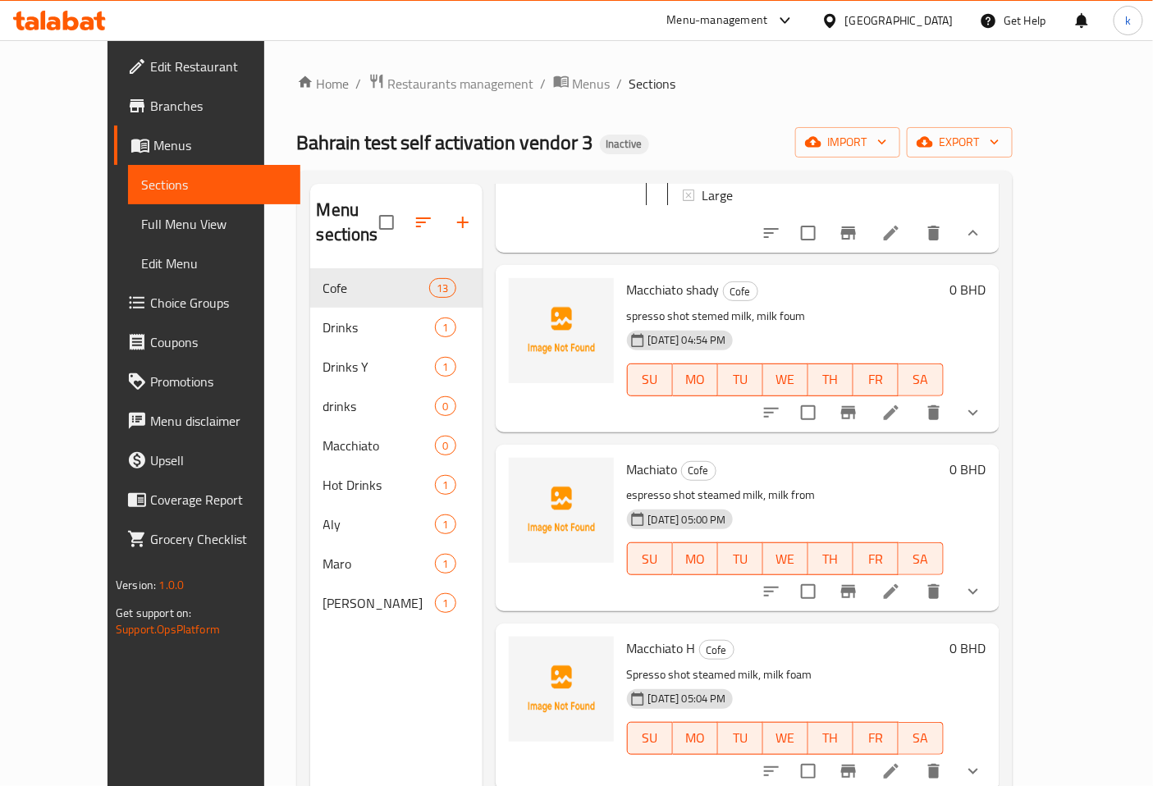
click at [978, 415] on icon "show more" at bounding box center [973, 412] width 10 height 6
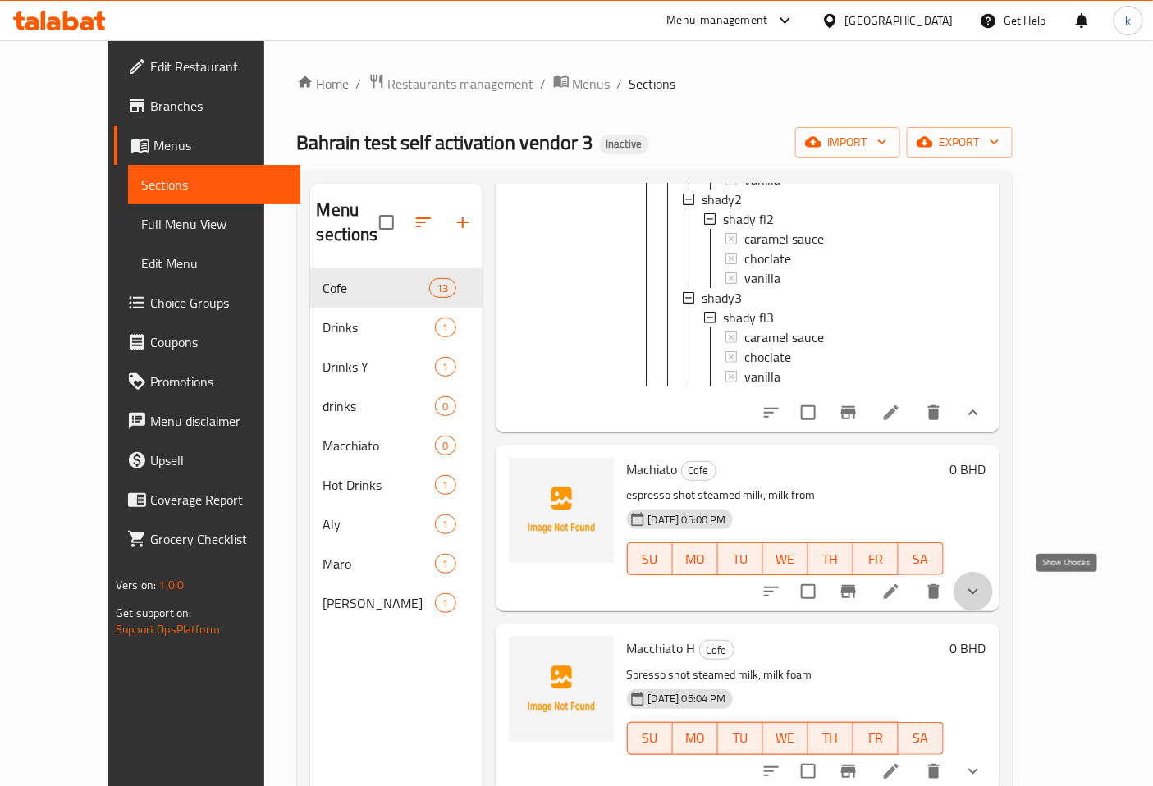
click at [983, 597] on icon "show more" at bounding box center [973, 592] width 20 height 20
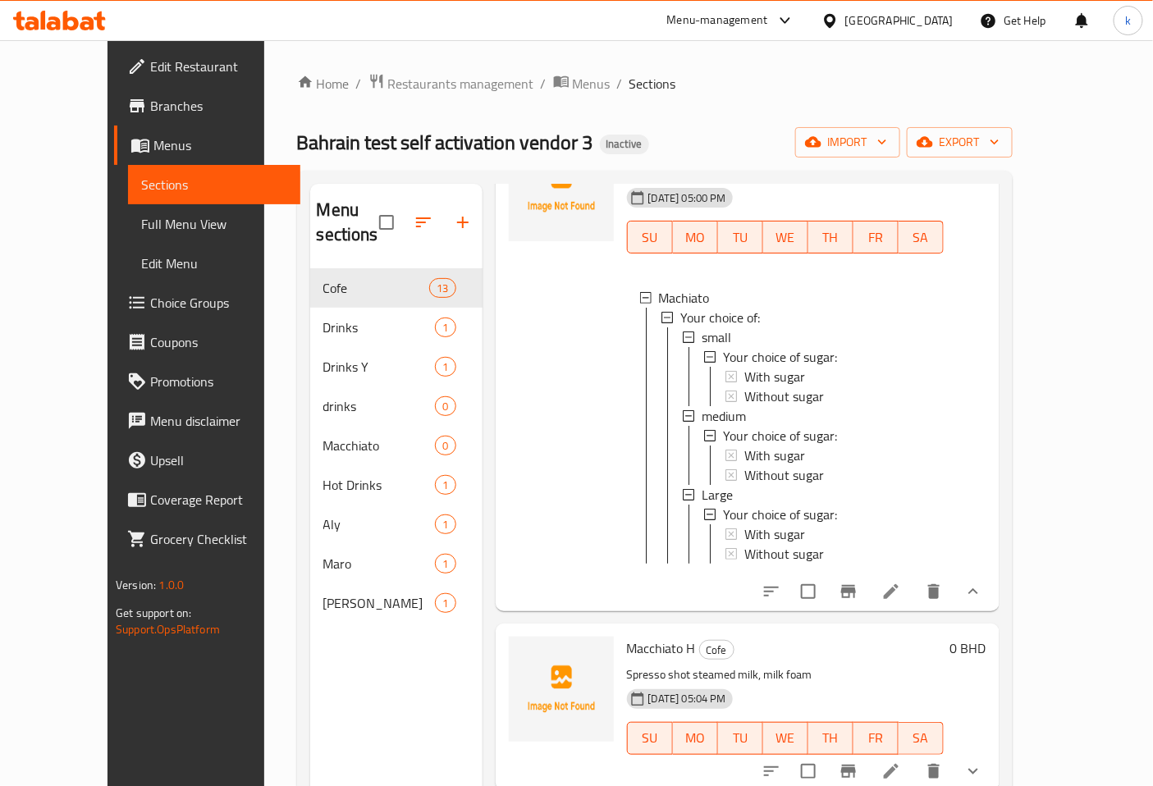
scroll to position [230, 0]
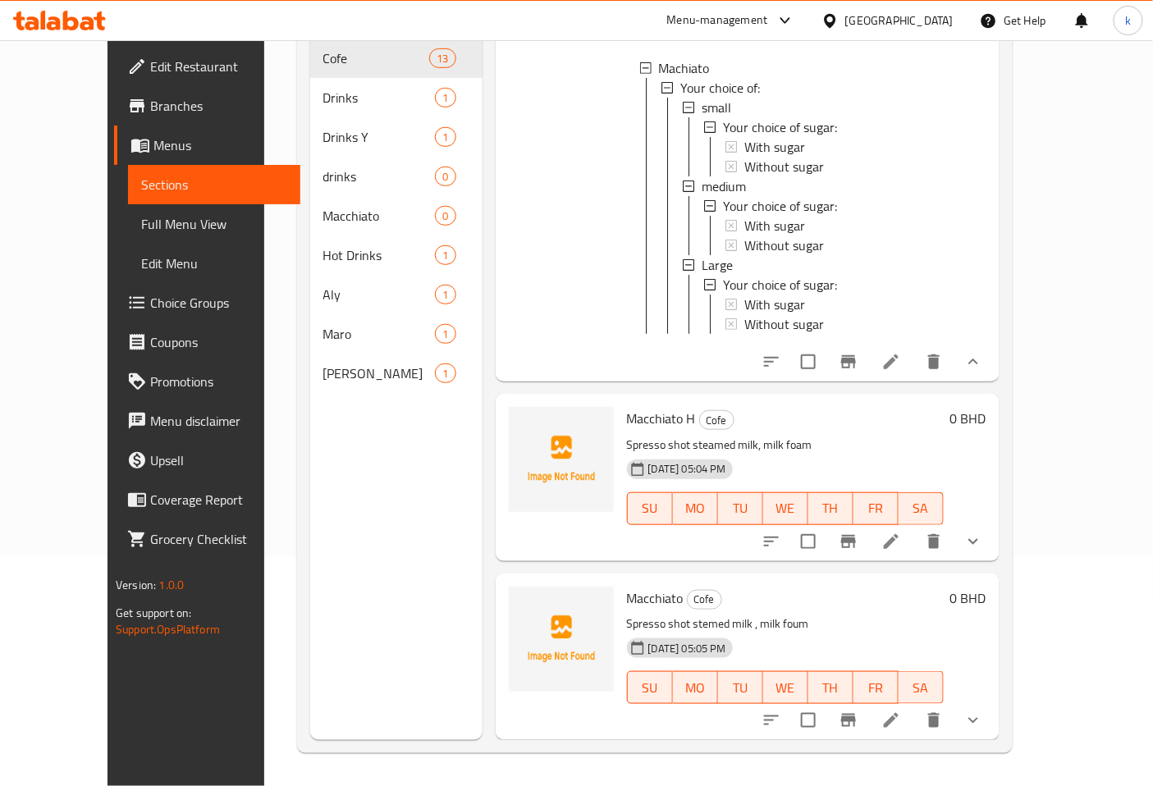
click at [983, 539] on icon "show more" at bounding box center [973, 542] width 20 height 20
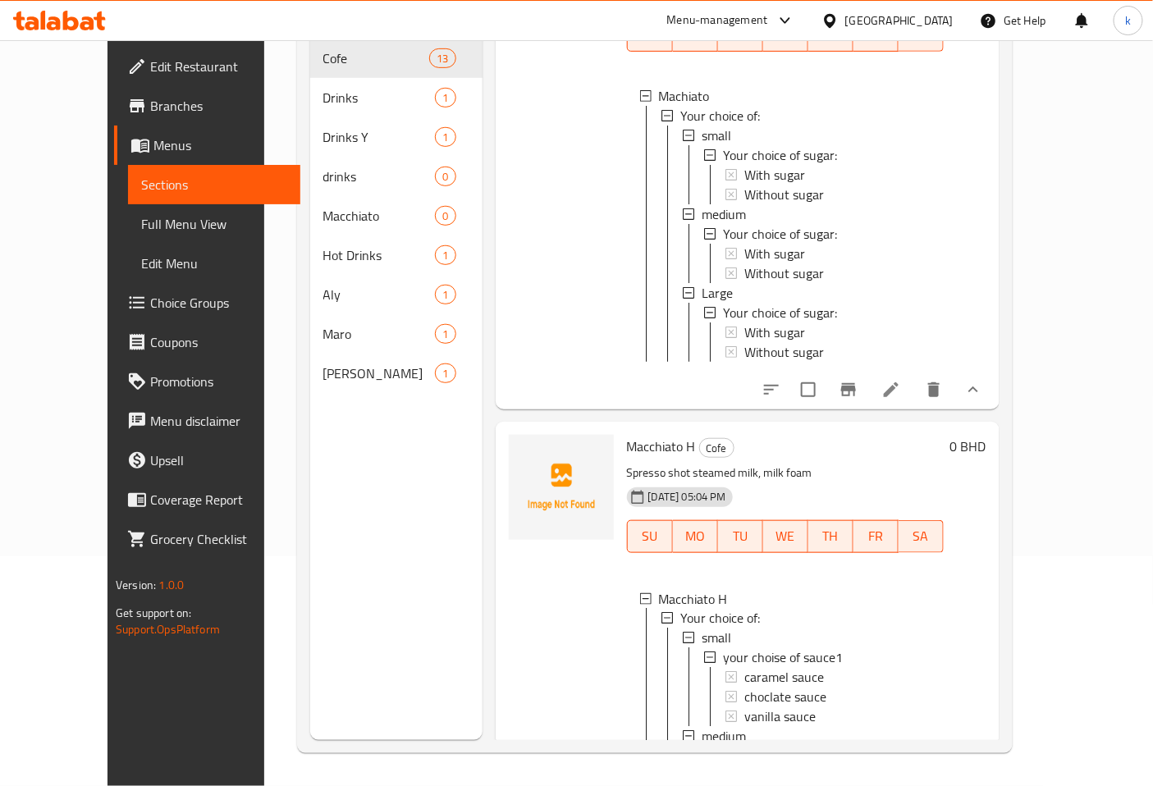
scroll to position [0, 0]
click at [901, 400] on icon at bounding box center [891, 390] width 20 height 20
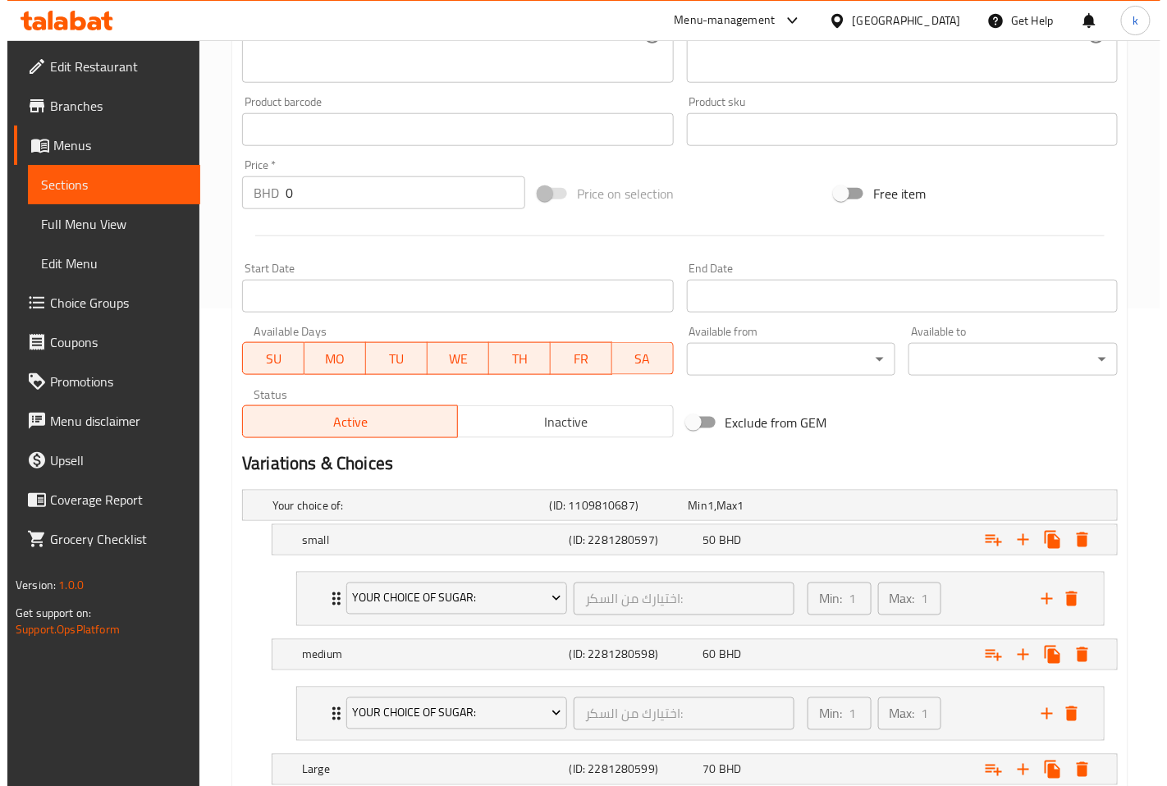
scroll to position [659, 0]
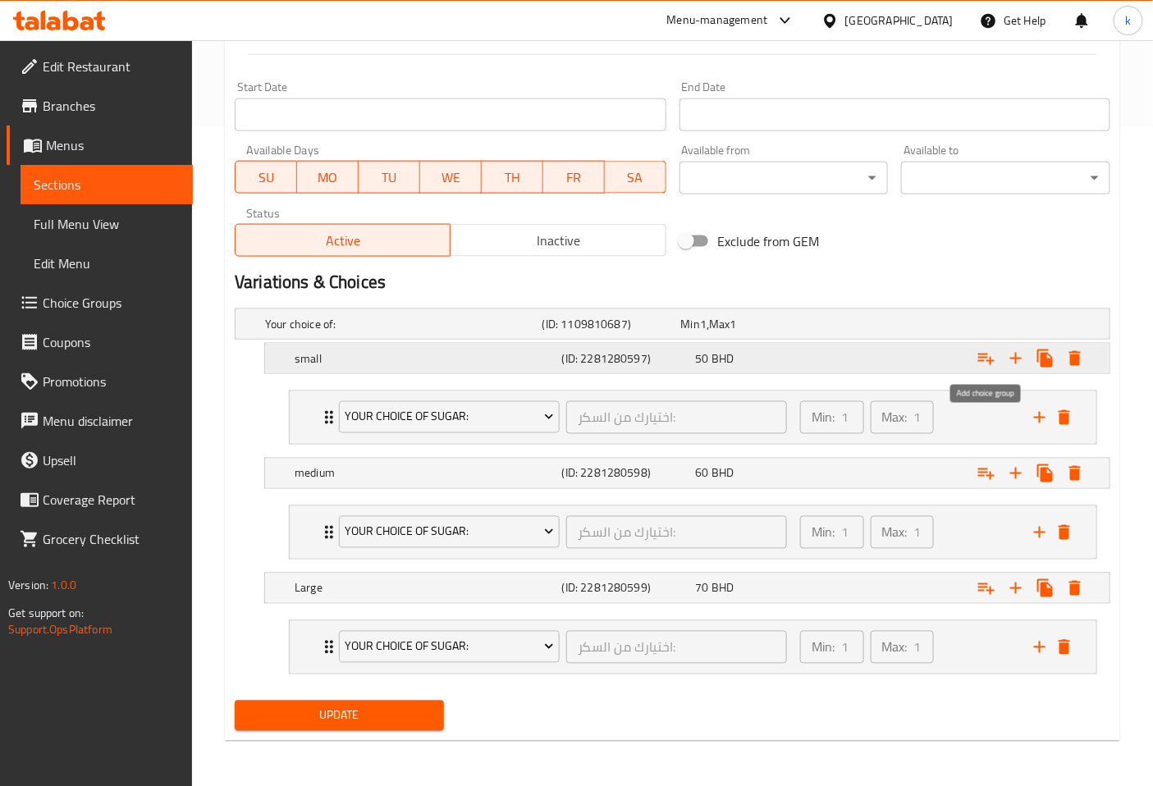
click at [994, 356] on icon "Expand" at bounding box center [986, 359] width 20 height 20
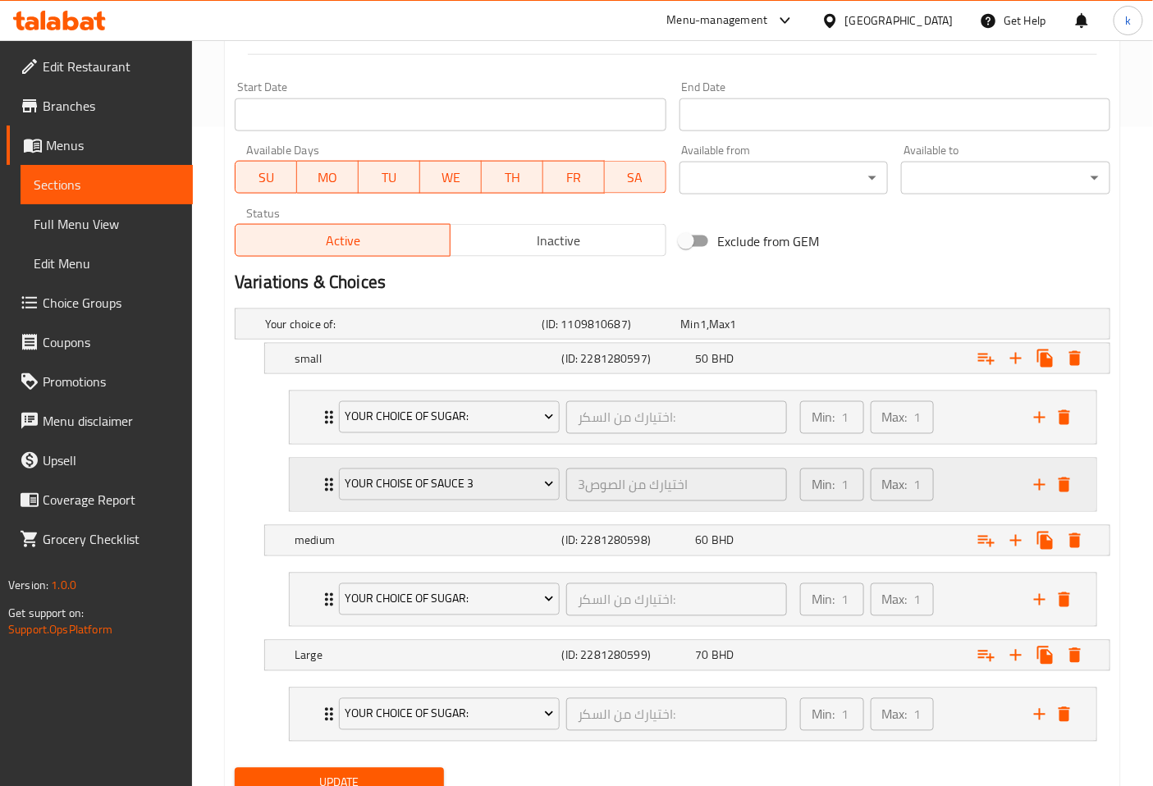
click at [322, 485] on icon "Expand" at bounding box center [329, 485] width 20 height 20
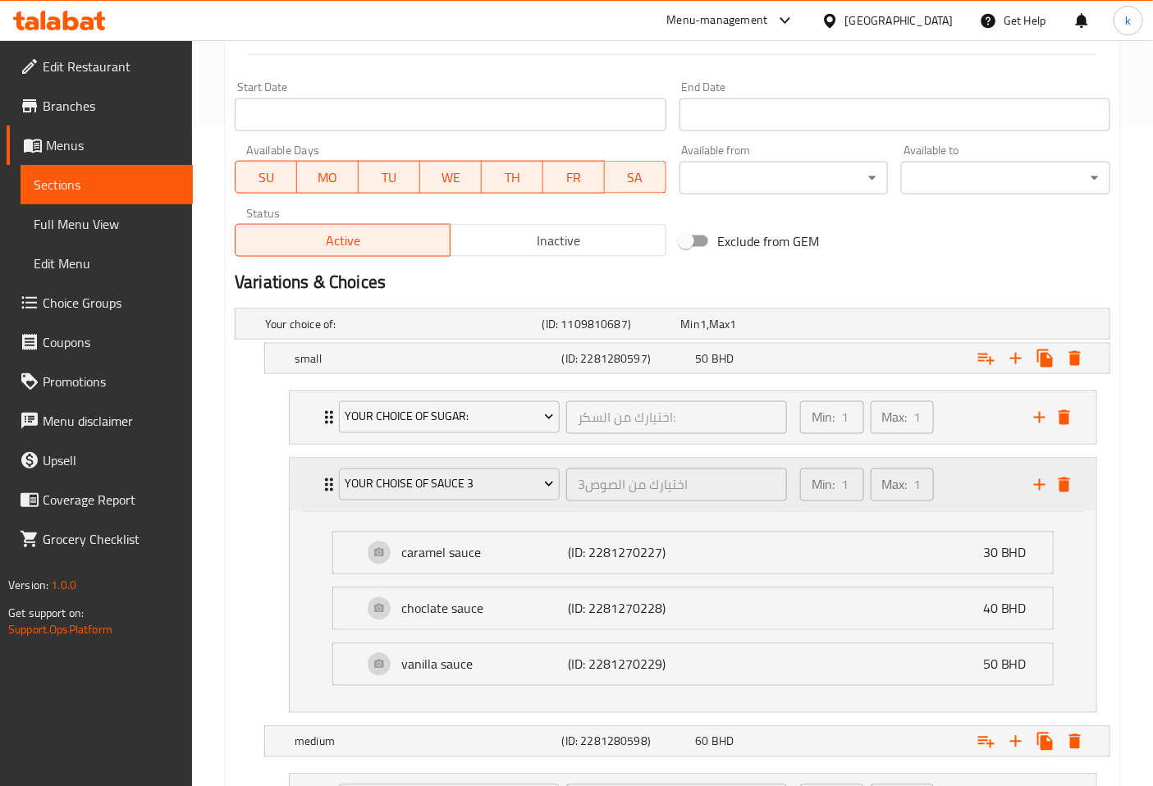
click at [322, 485] on icon "Expand" at bounding box center [329, 485] width 20 height 20
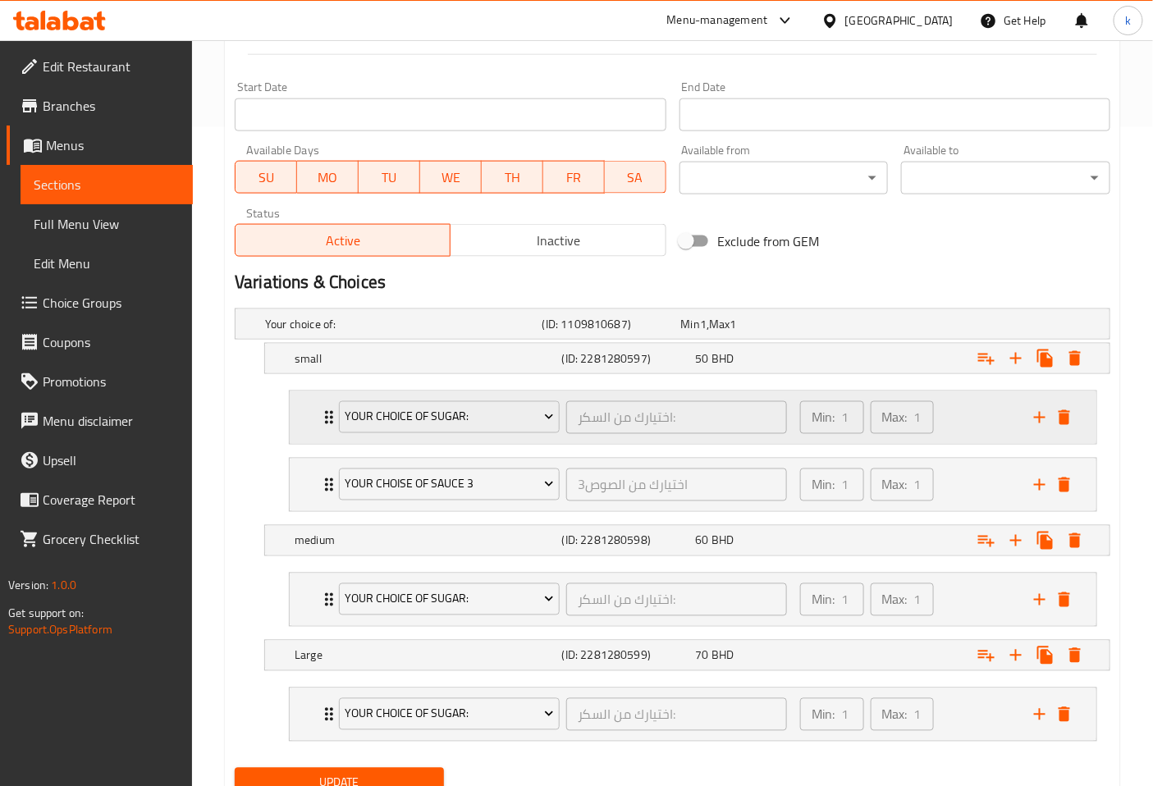
click at [323, 416] on icon "Expand" at bounding box center [329, 418] width 20 height 20
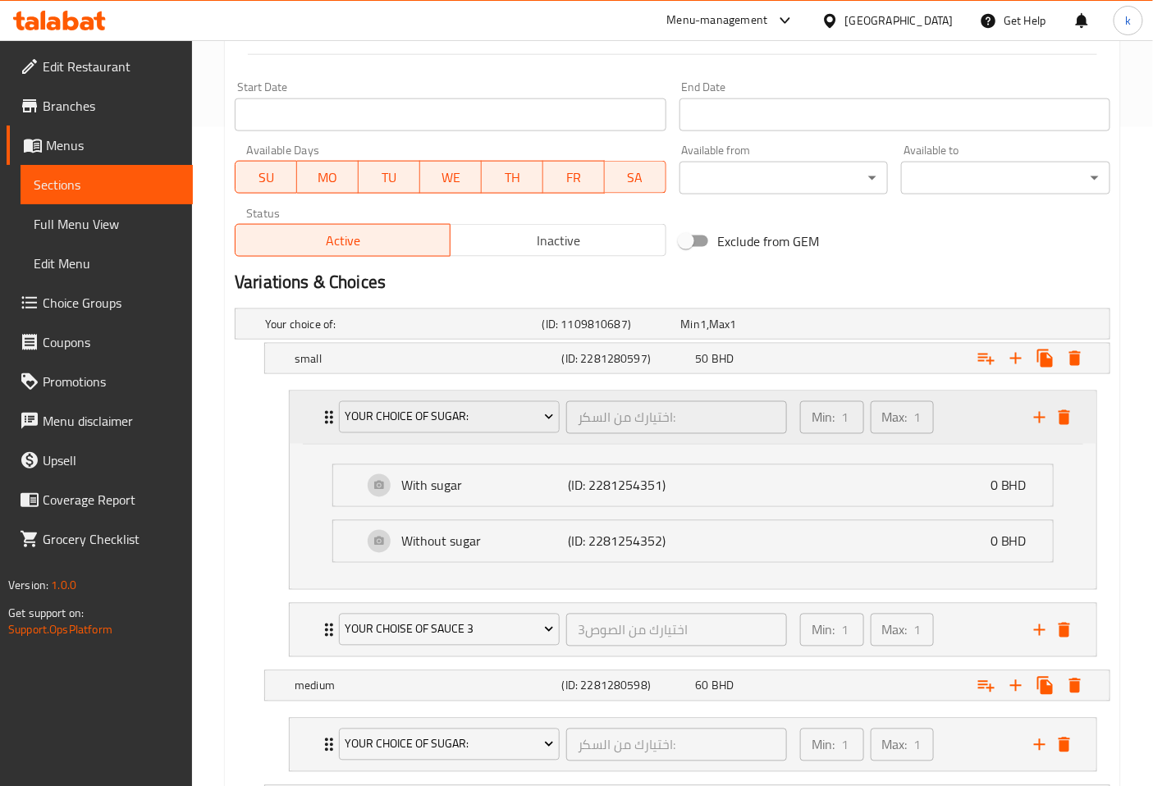
click at [323, 416] on icon "Expand" at bounding box center [329, 418] width 20 height 20
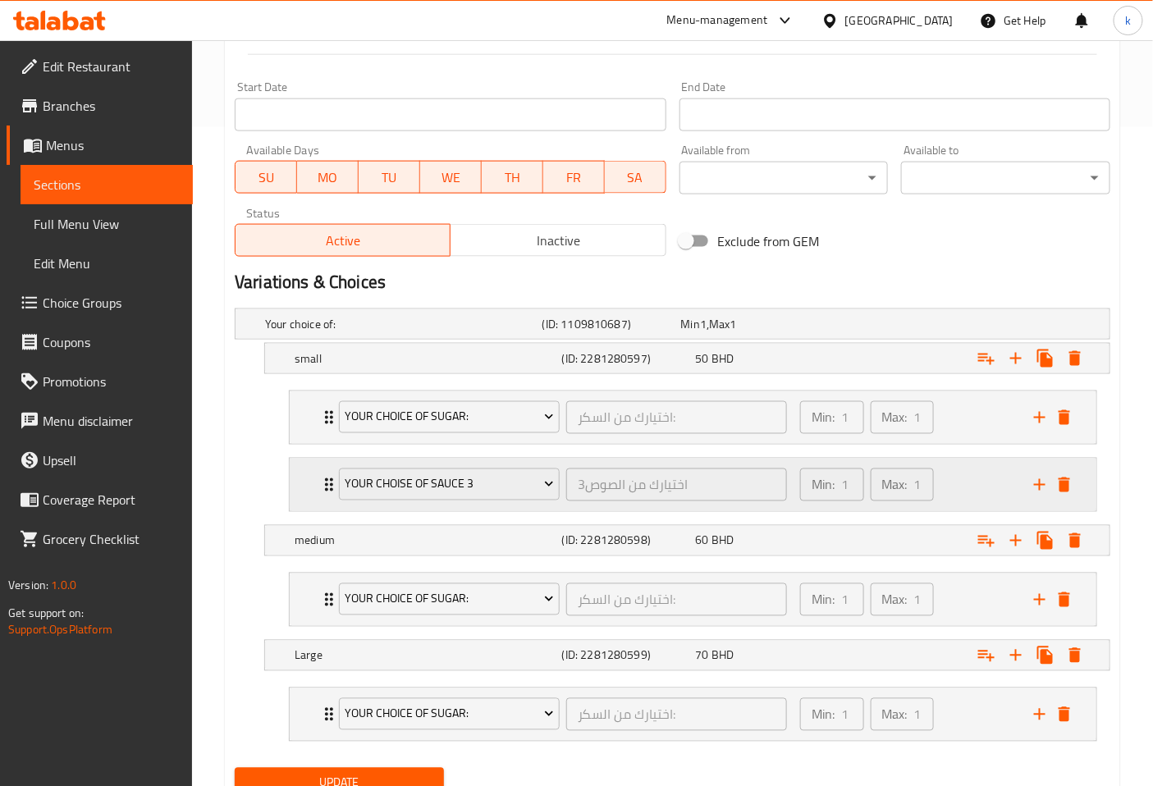
click at [327, 491] on icon "Expand" at bounding box center [329, 485] width 20 height 20
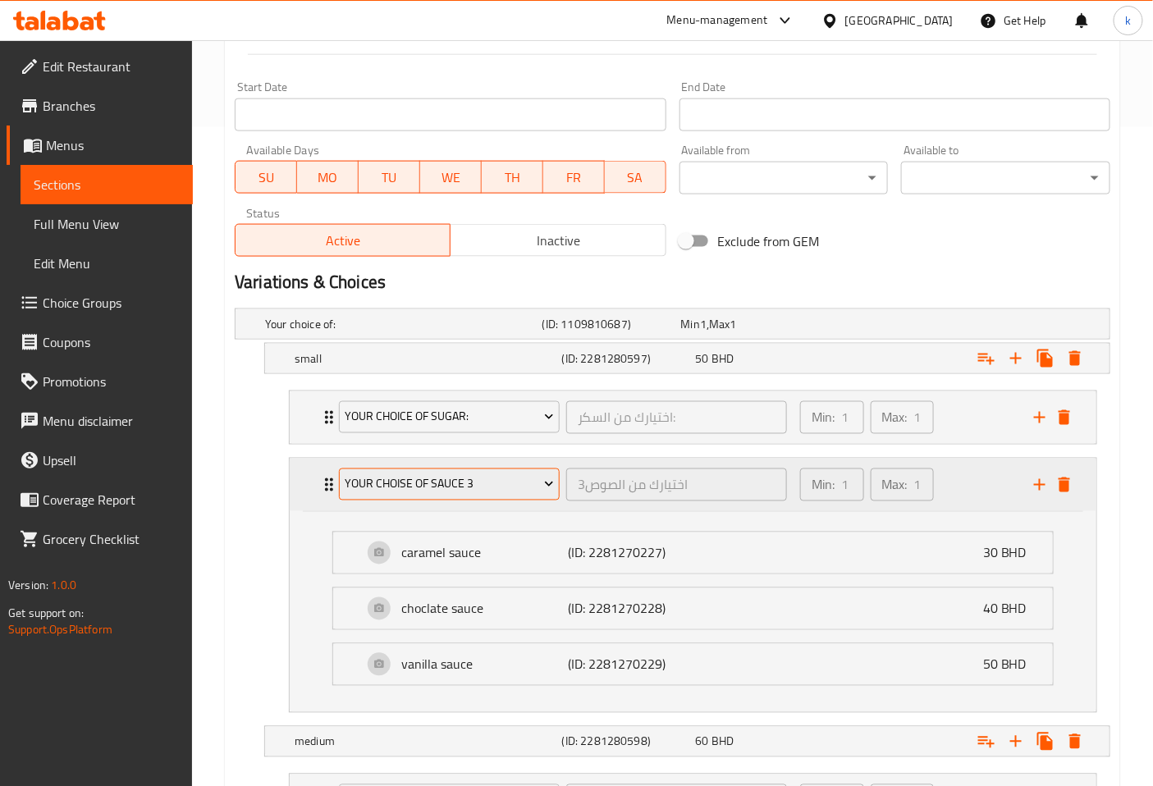
click at [478, 482] on span "your choise of sauce 3" at bounding box center [449, 484] width 208 height 21
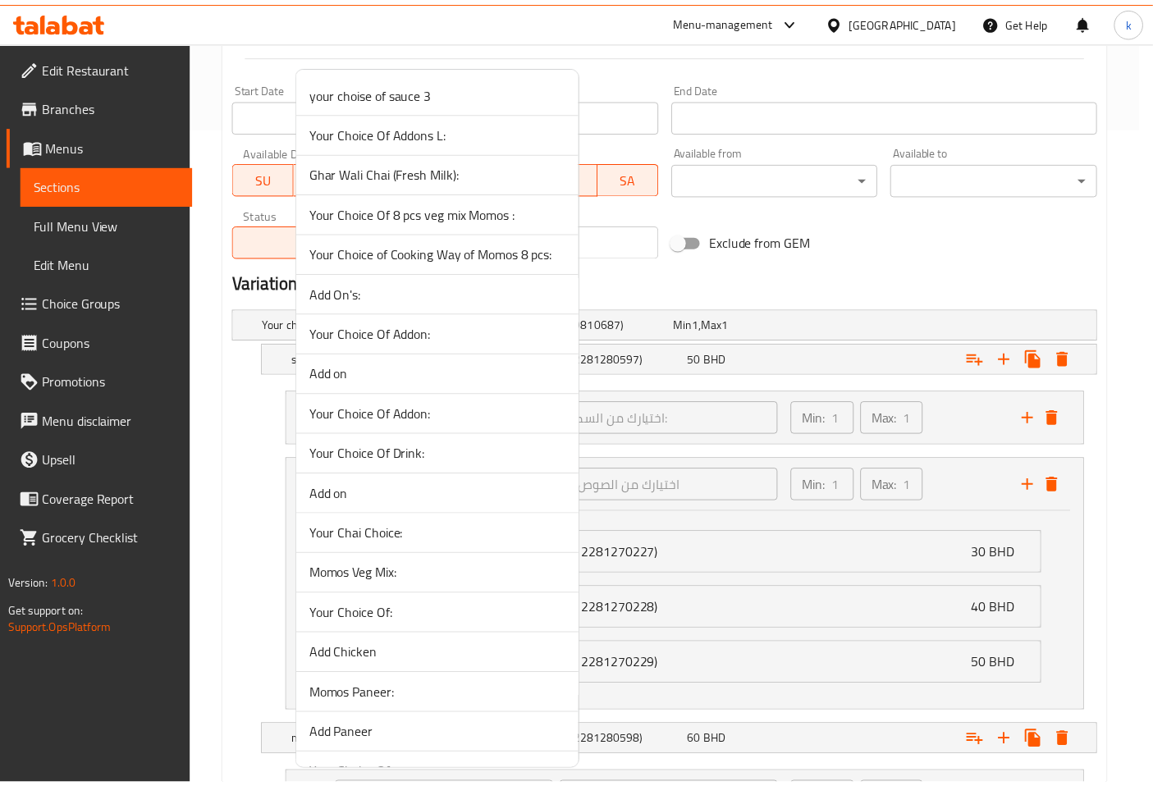
scroll to position [4062, 0]
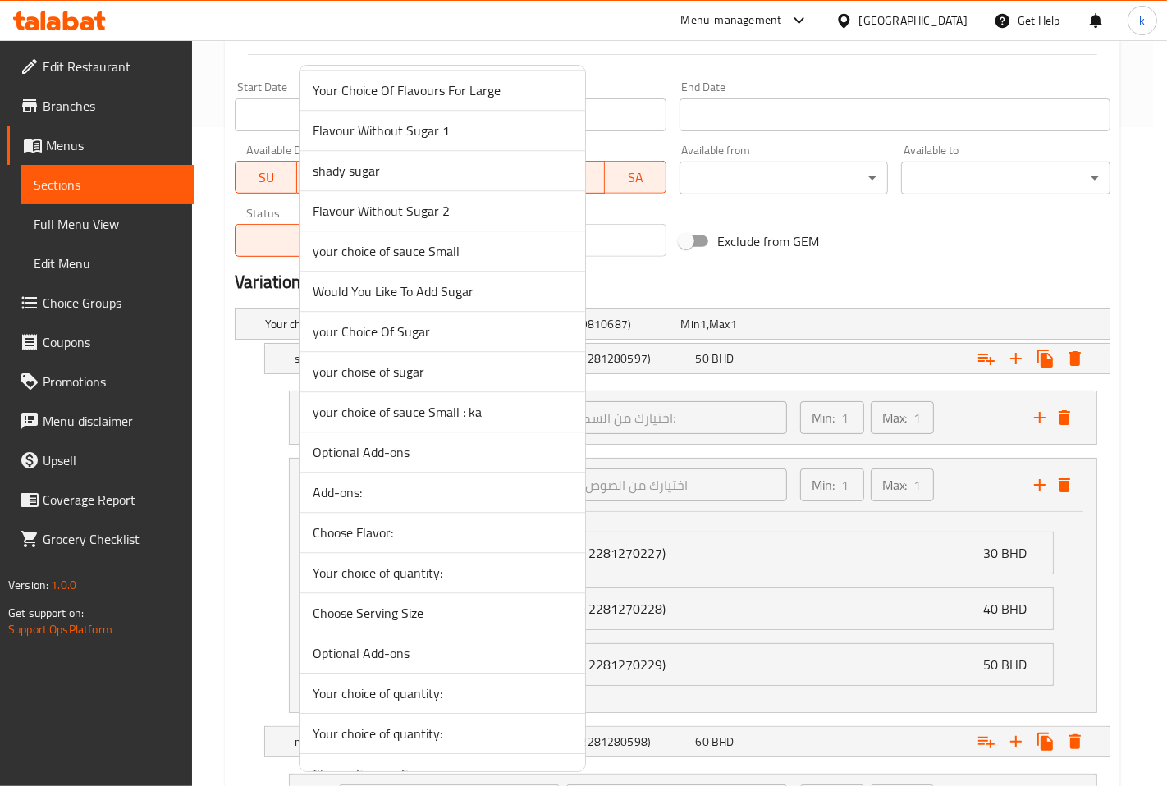
drag, startPoint x: 523, startPoint y: 422, endPoint x: 577, endPoint y: 430, distance: 54.8
click at [522, 422] on span "your choice of sauce Small : ka" at bounding box center [442, 412] width 259 height 20
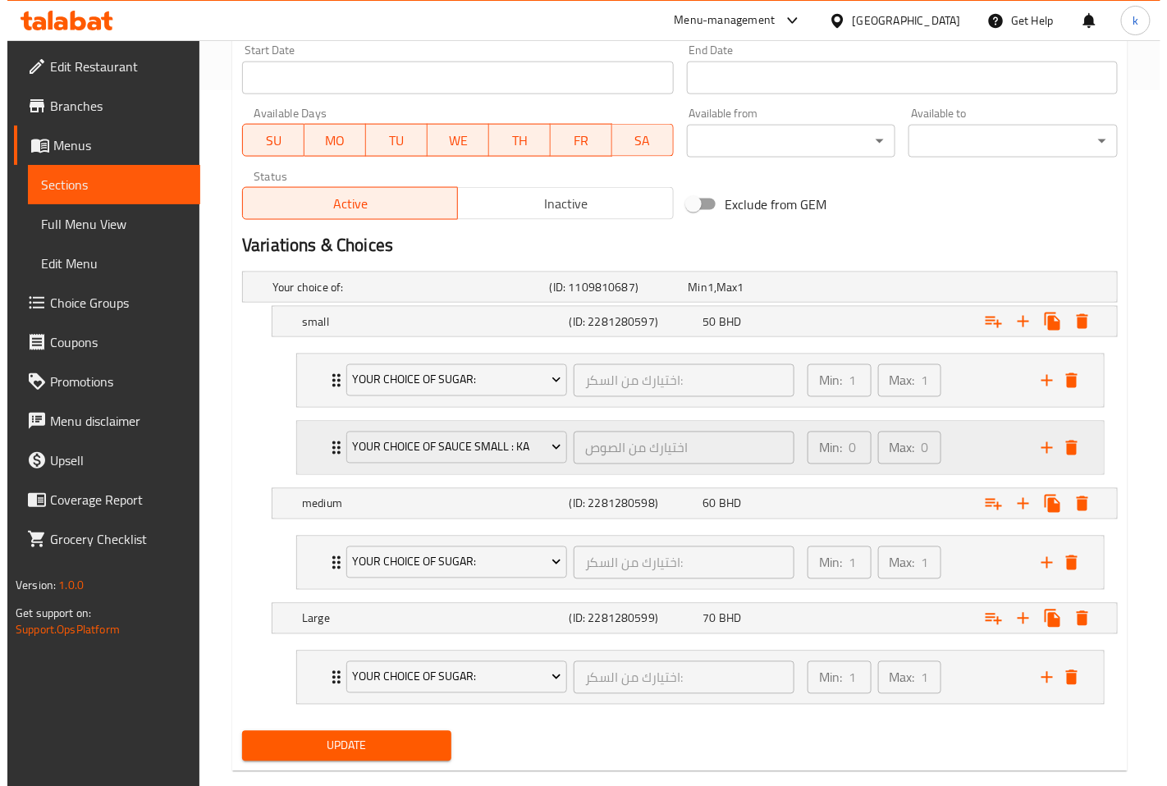
scroll to position [726, 0]
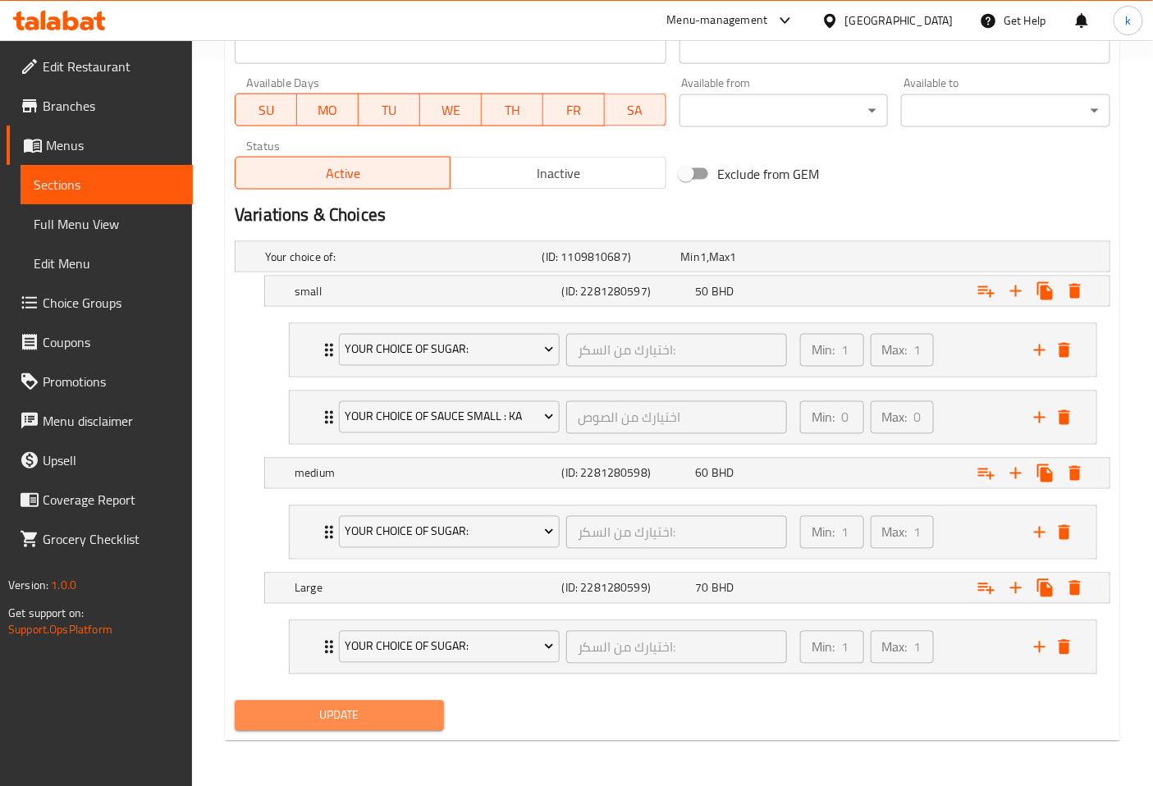
click at [297, 726] on button "Update" at bounding box center [339, 716] width 209 height 30
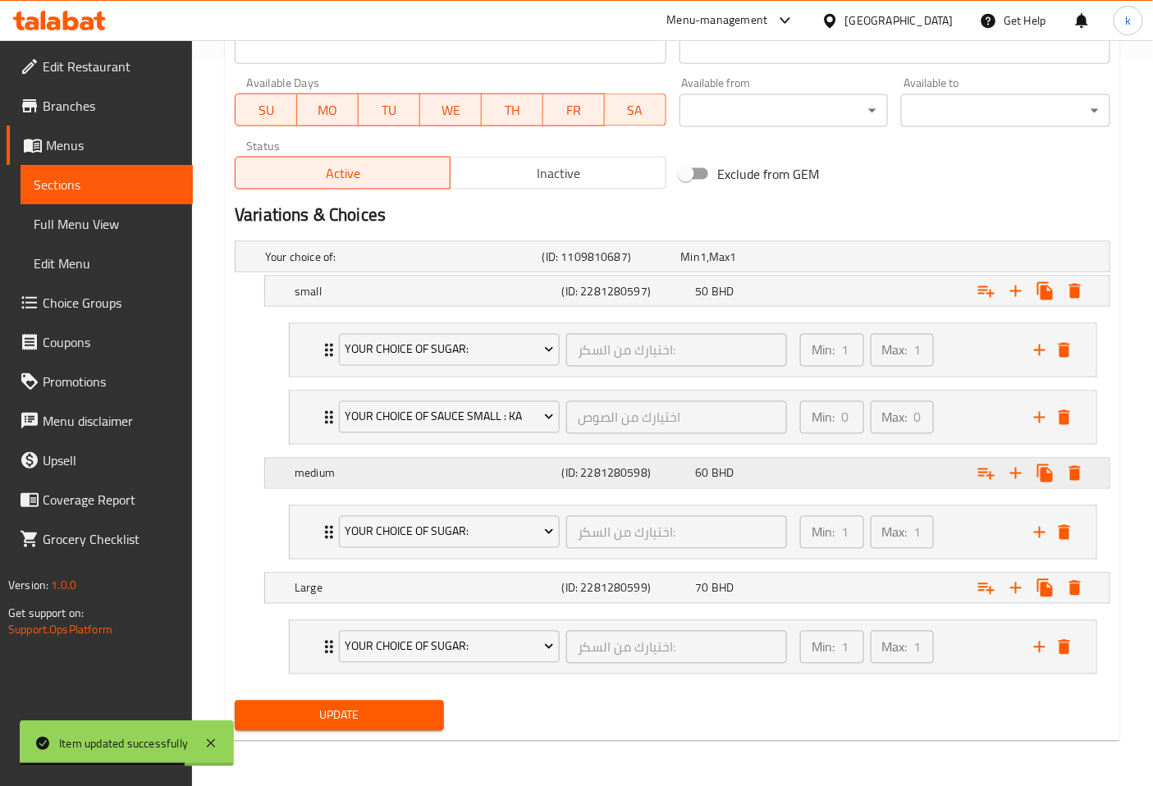
click at [361, 466] on h5 "medium" at bounding box center [425, 473] width 261 height 16
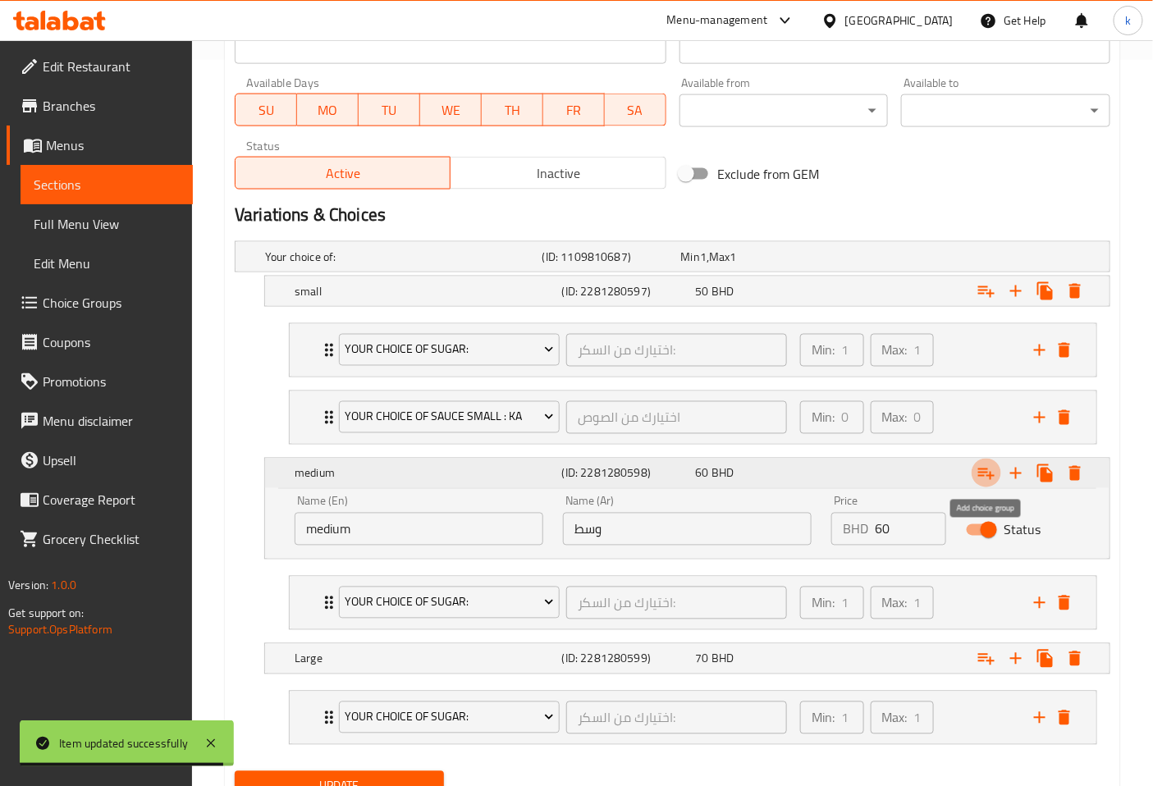
click at [993, 471] on icon "Expand" at bounding box center [986, 474] width 20 height 20
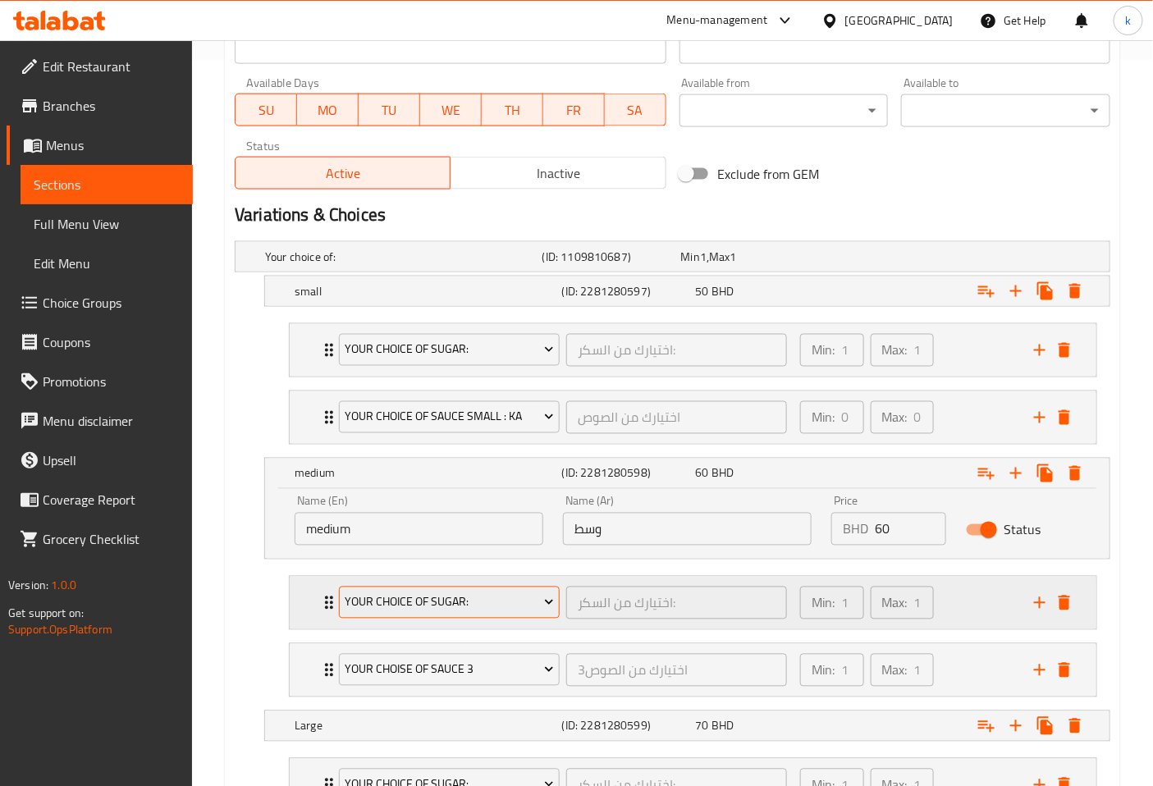
click at [415, 601] on span "Your choice of sugar:" at bounding box center [449, 602] width 208 height 21
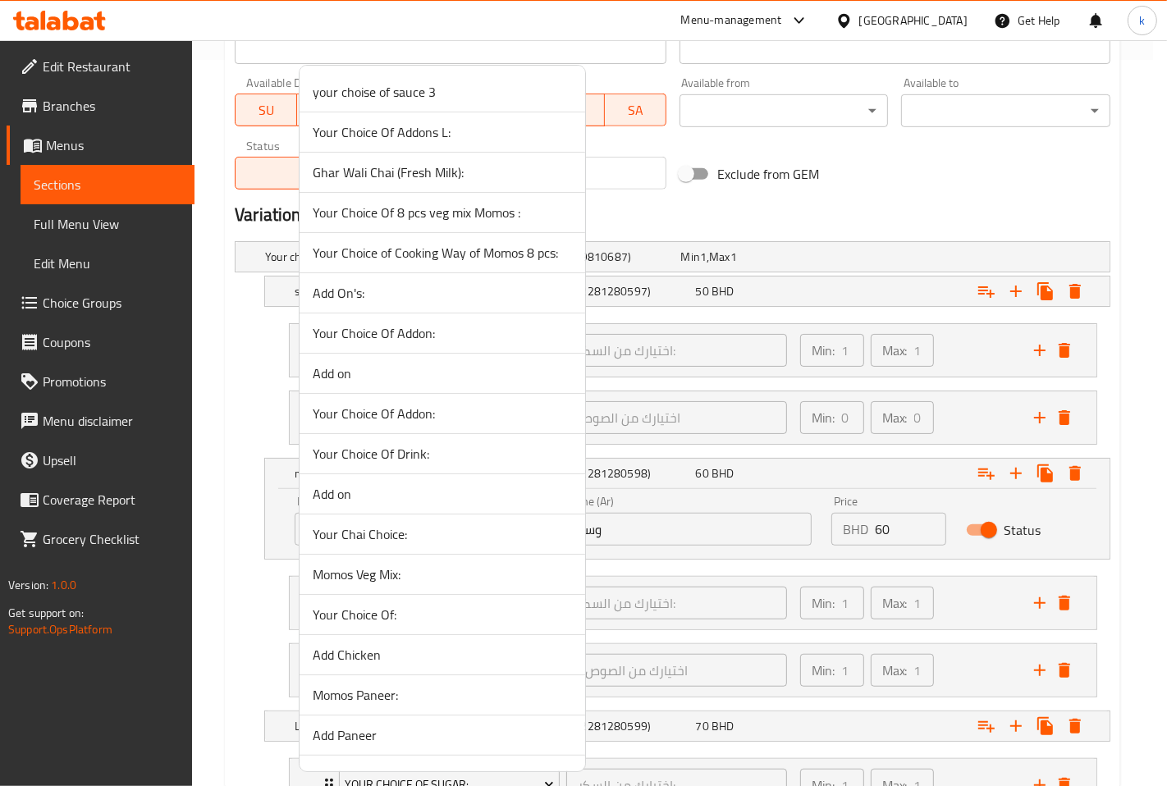
scroll to position [4062, 0]
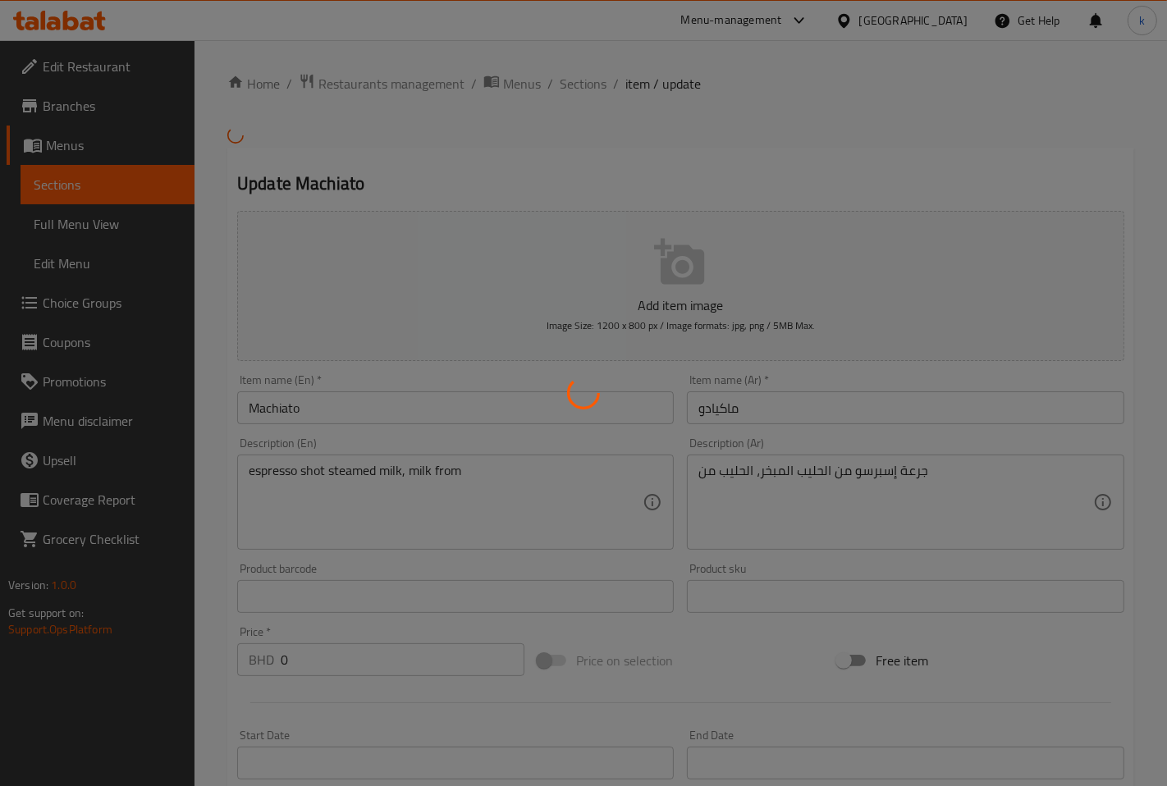
type input "اختيارك من السكر:"
type input "1"
type input "اختيارك من الصوص"
type input "0"
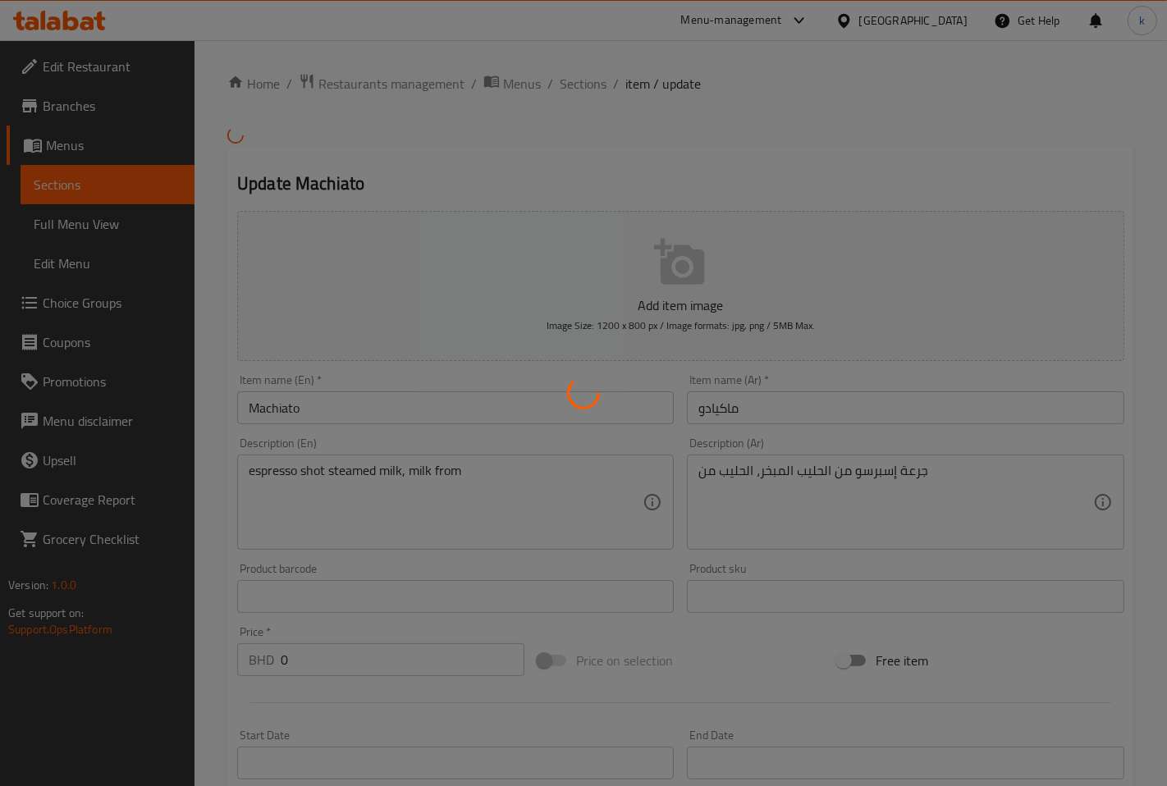
type input "0"
type input "اختيارك من السكر:"
type input "1"
type input "اختيارك من السكر:"
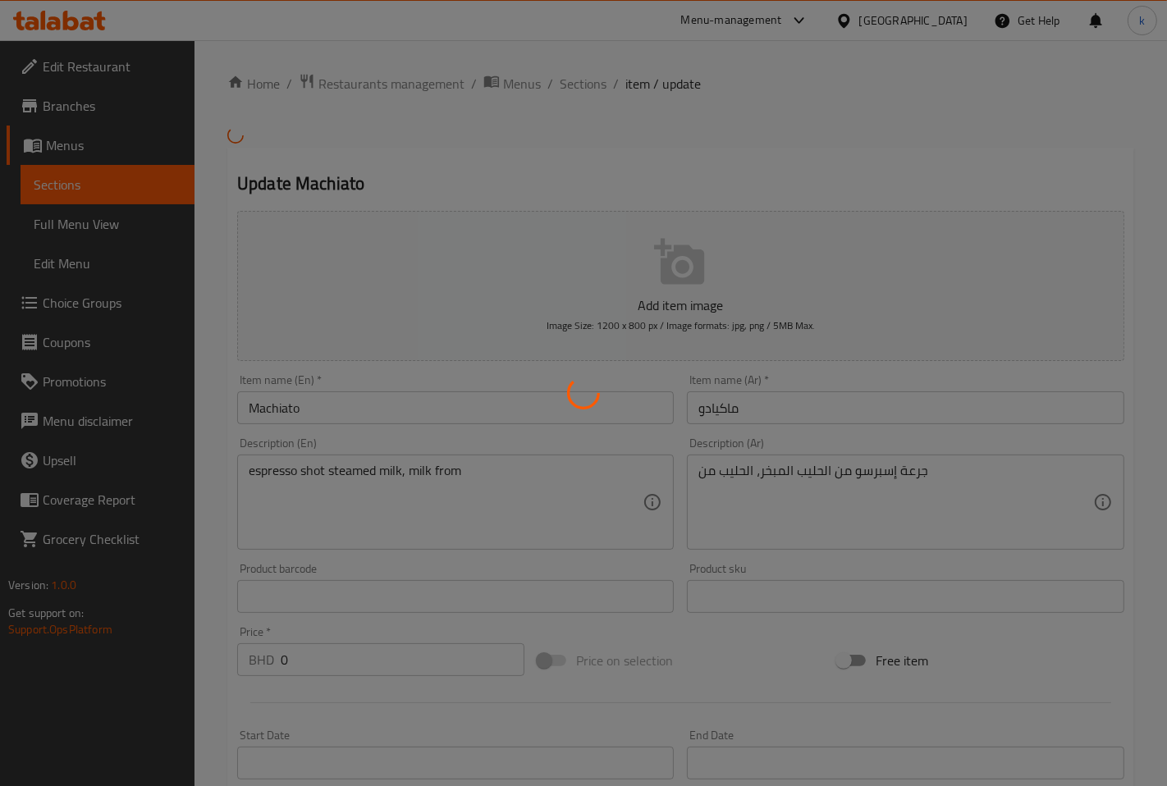
type input "1"
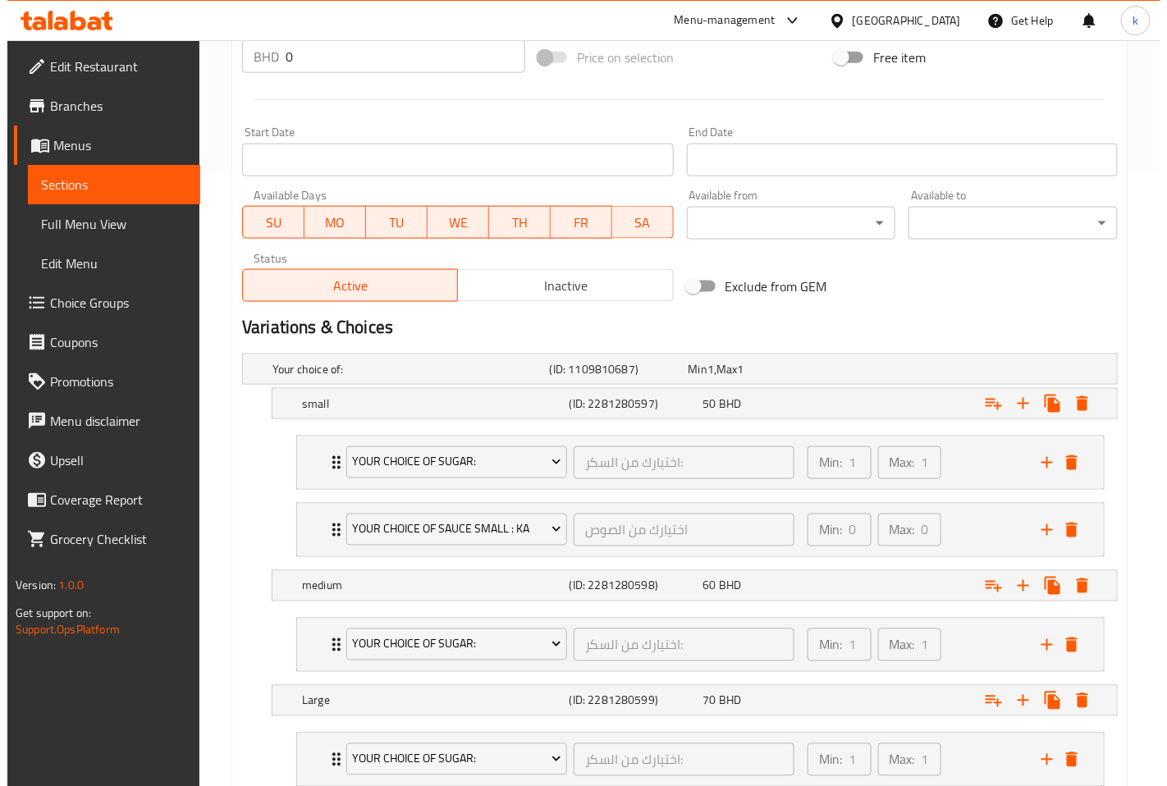
scroll to position [726, 0]
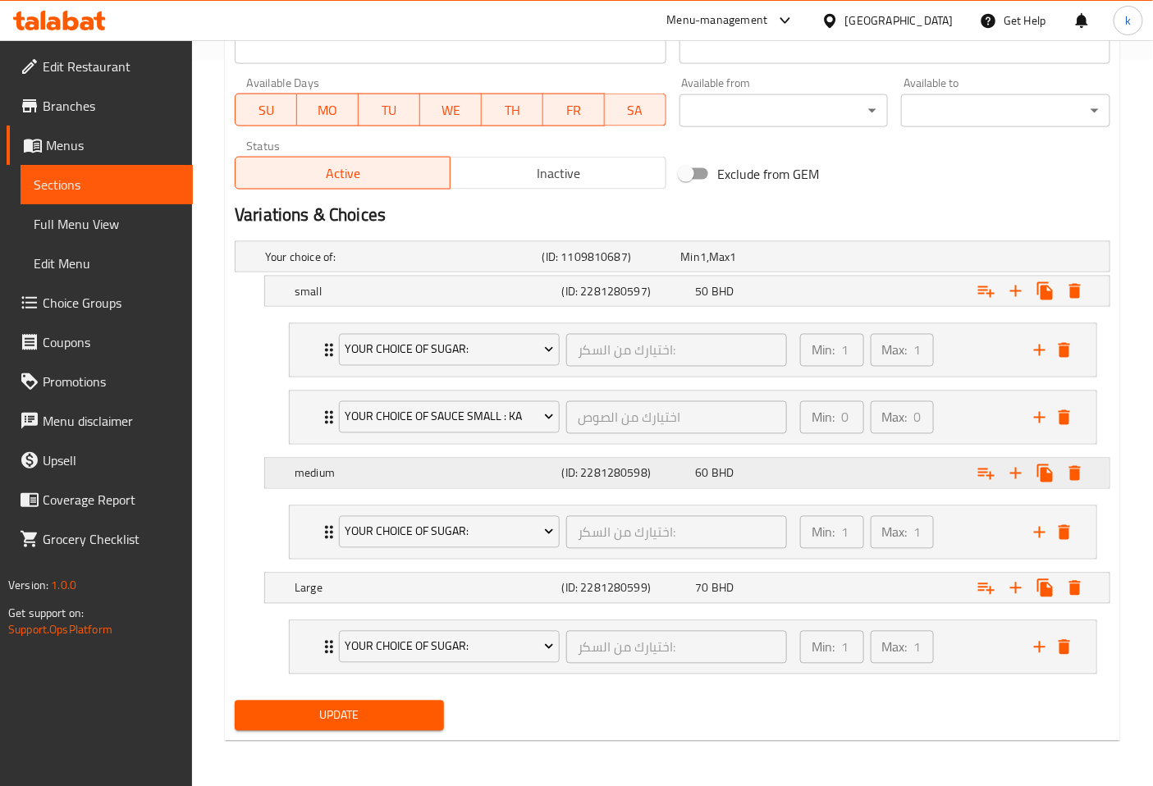
click at [987, 473] on icon "Expand" at bounding box center [986, 473] width 16 height 11
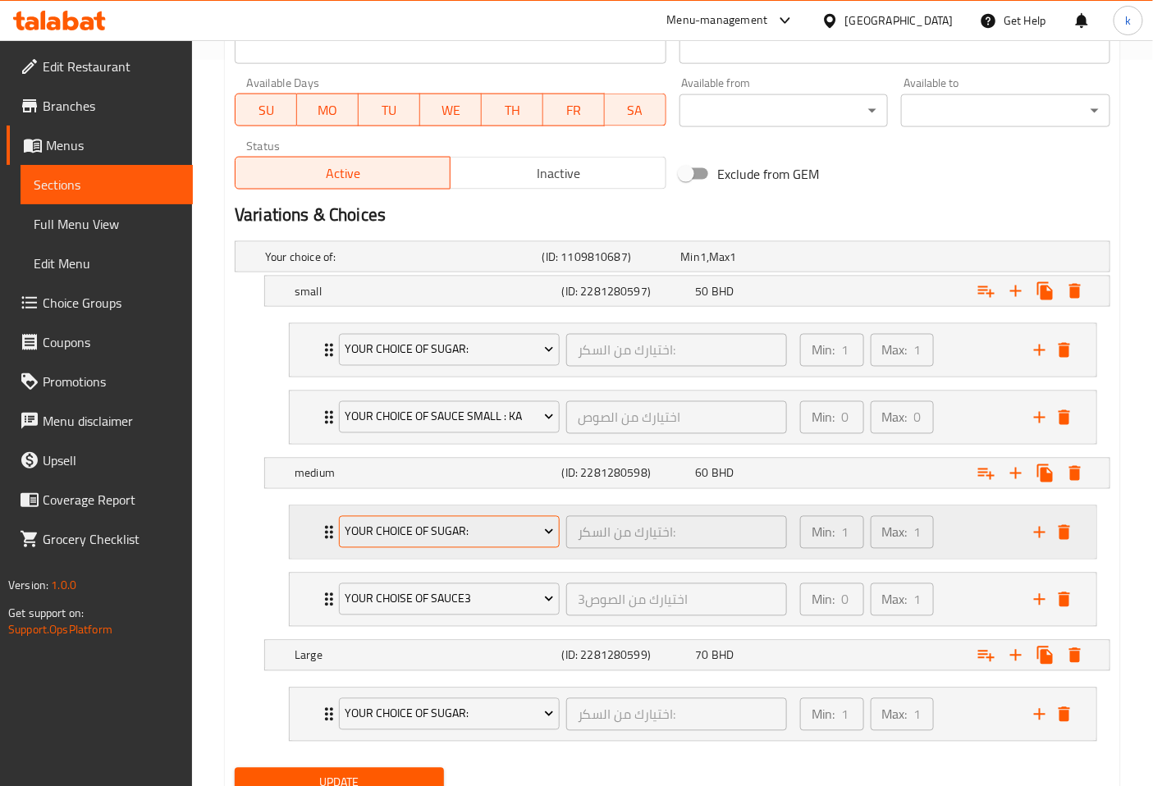
click at [466, 522] on span "Your choice of sugar:" at bounding box center [449, 532] width 208 height 21
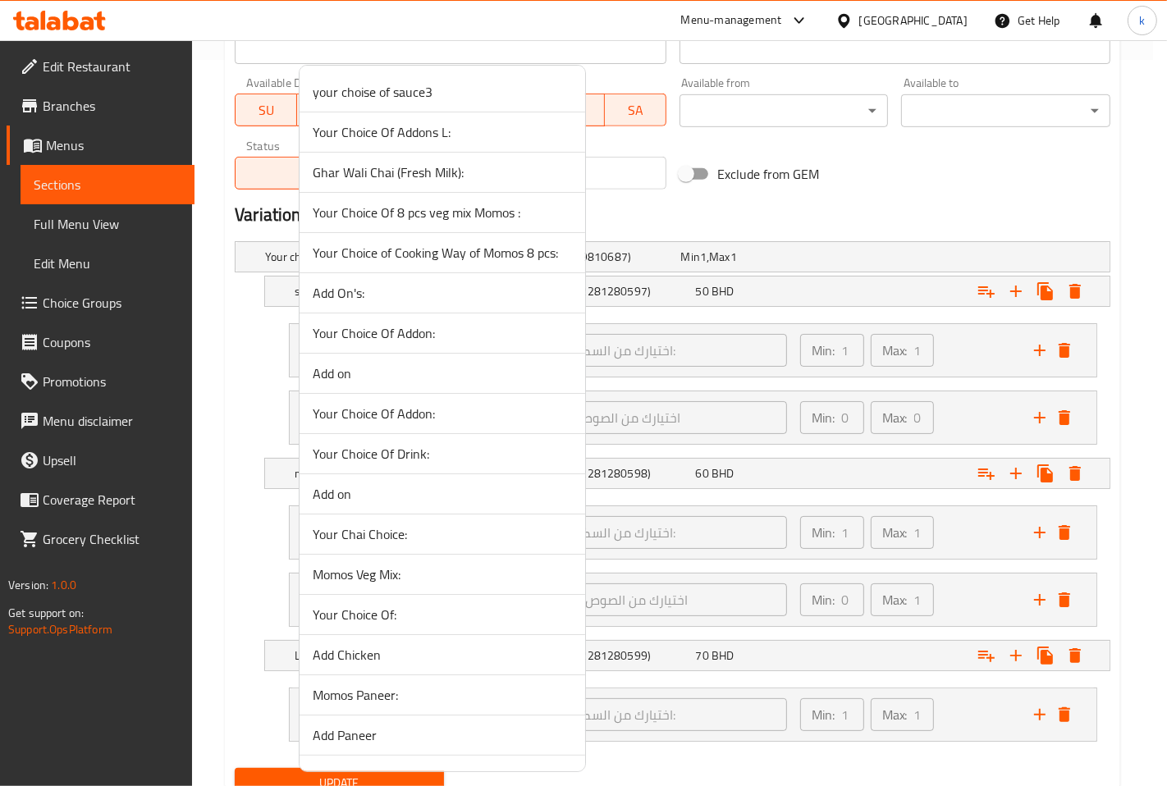
click at [234, 547] on div at bounding box center [583, 393] width 1167 height 786
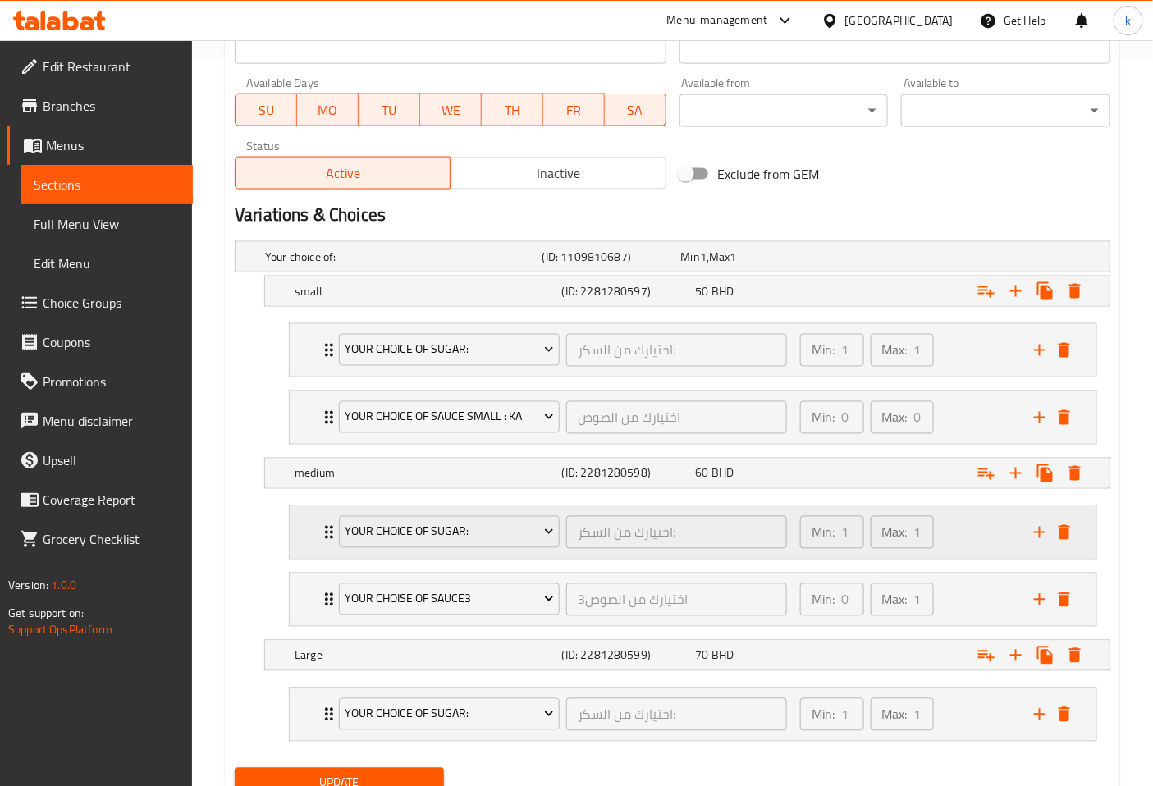
click at [331, 530] on div "Your choice of sugar: اختيارك من السكر: ​" at bounding box center [563, 532] width 468 height 53
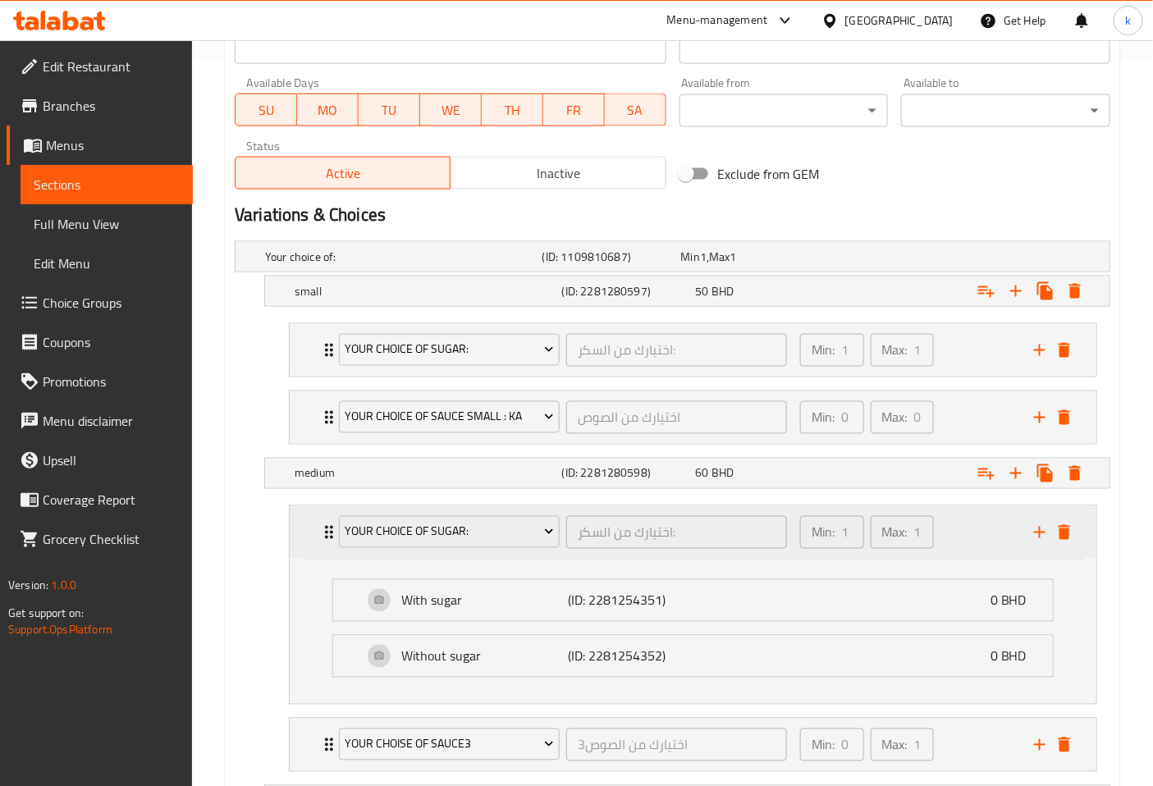
click at [331, 530] on div "Your choice of sugar: اختيارك من السكر: ​" at bounding box center [563, 532] width 468 height 53
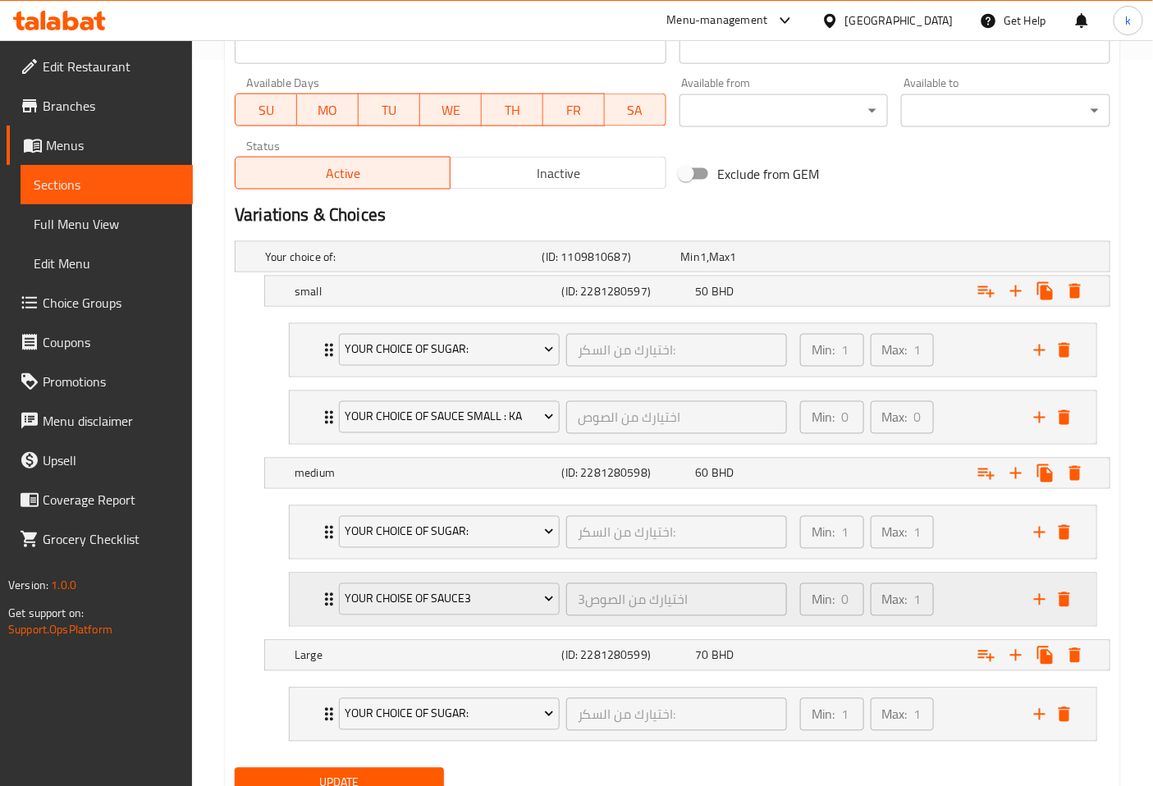
click at [319, 601] on icon "Expand" at bounding box center [329, 600] width 20 height 20
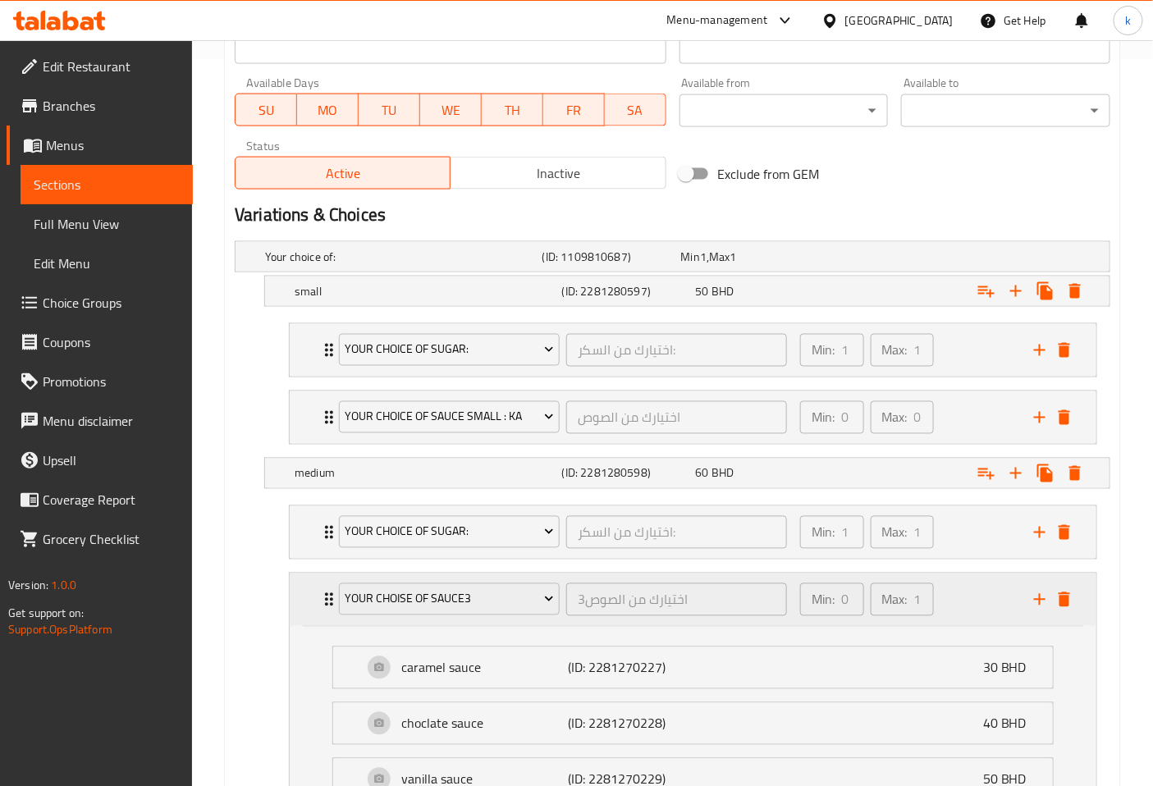
click at [324, 602] on icon "Expand" at bounding box center [329, 600] width 20 height 20
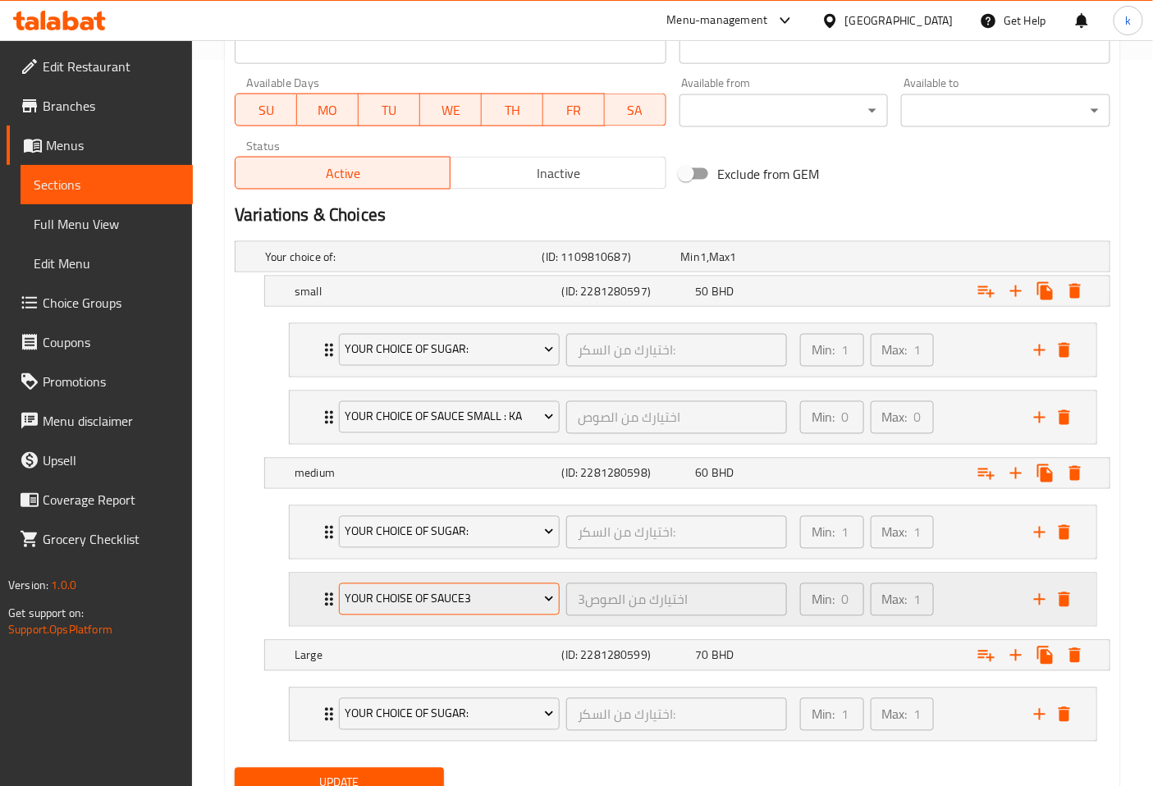
click at [494, 610] on span "your choise of sauce3" at bounding box center [449, 599] width 208 height 21
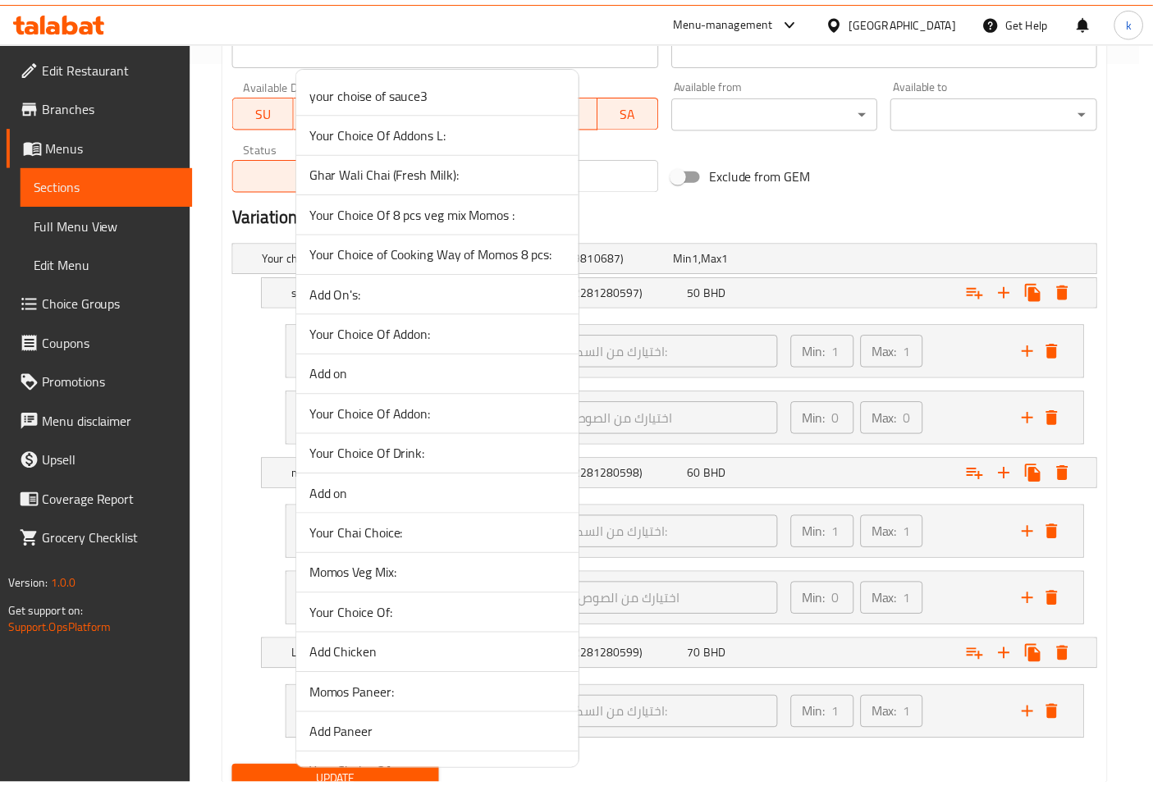
scroll to position [4062, 0]
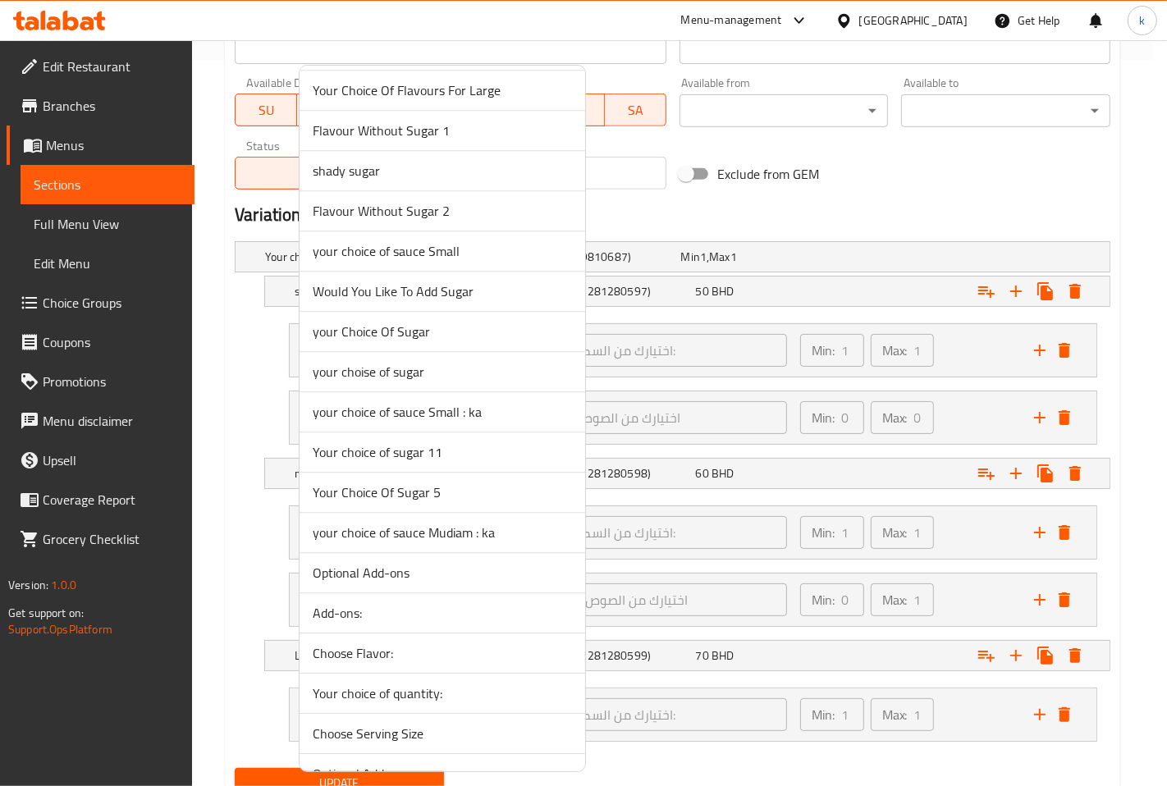
click at [506, 535] on span "your choice of sauce Mudiam : ka" at bounding box center [442, 533] width 259 height 20
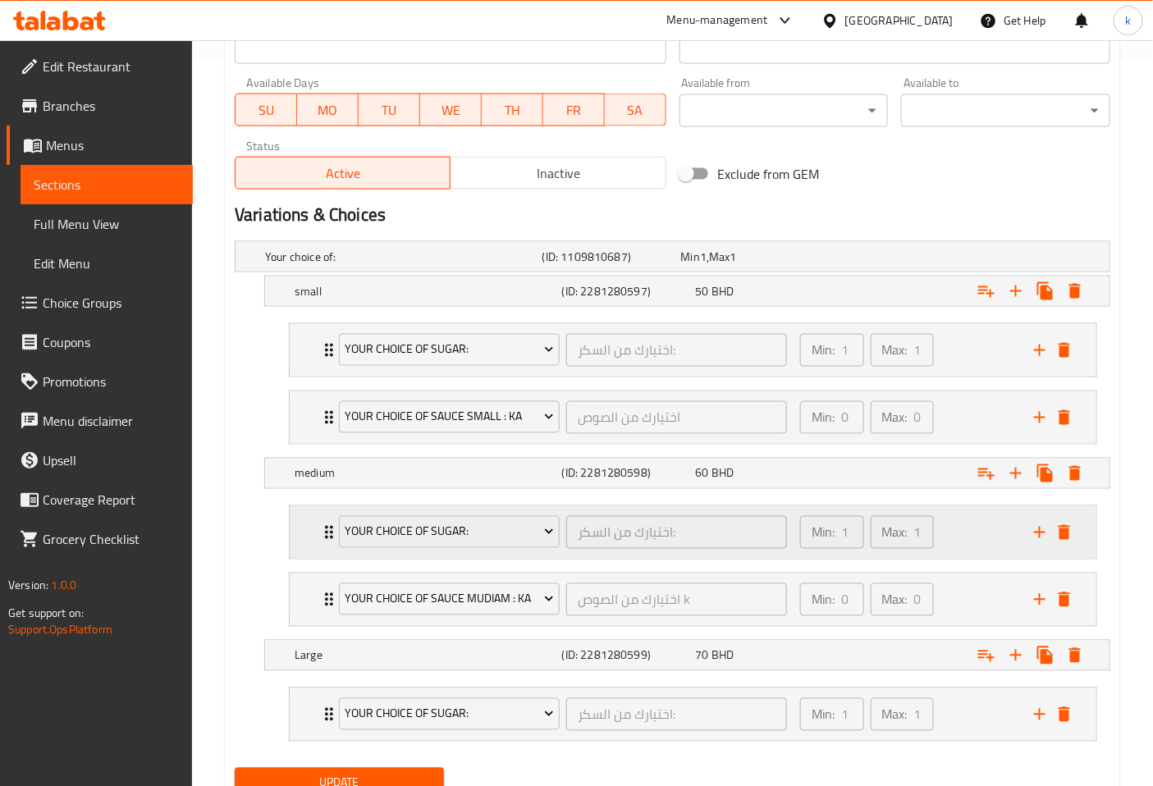
scroll to position [793, 0]
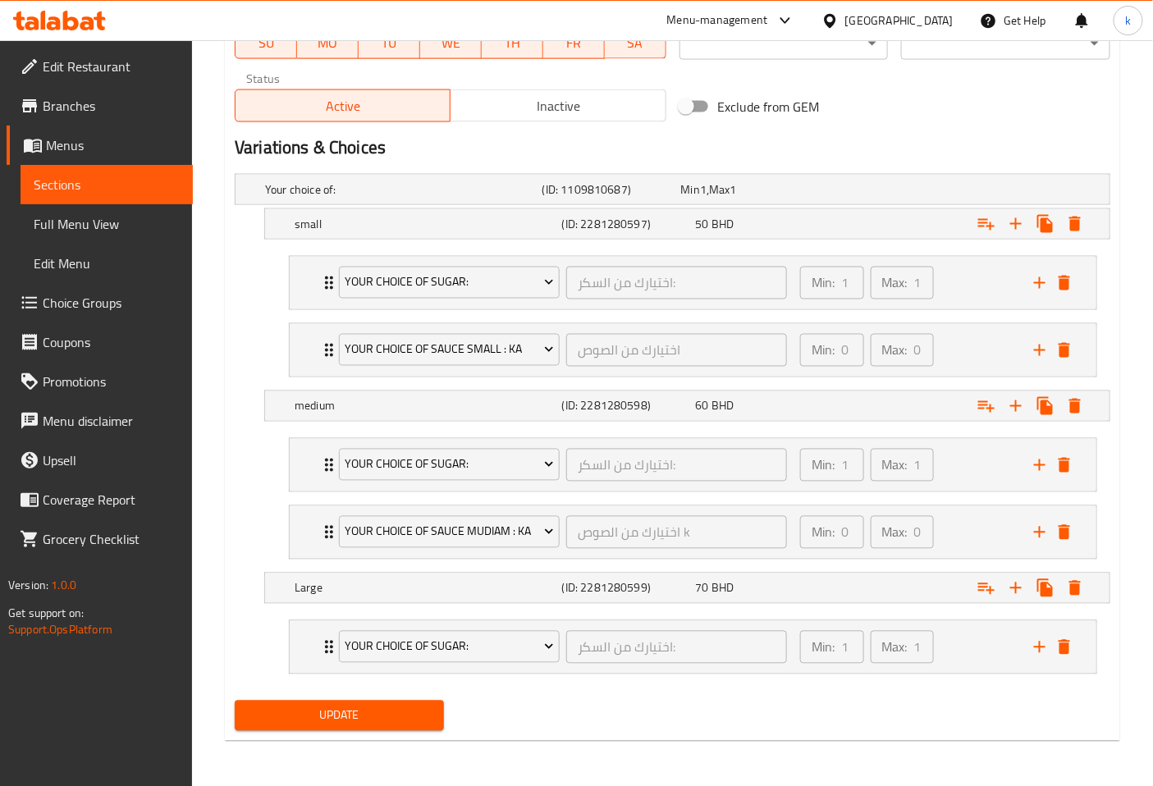
click at [282, 703] on button "Update" at bounding box center [339, 716] width 209 height 30
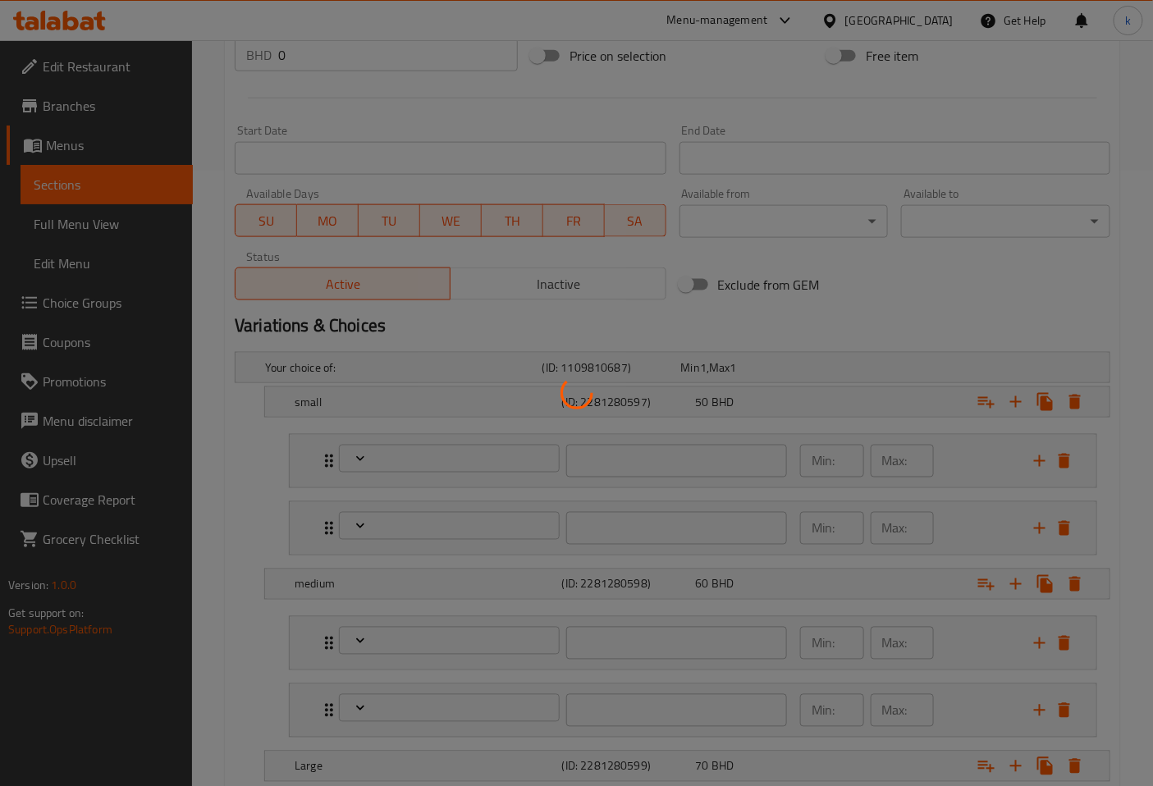
scroll to position [793, 0]
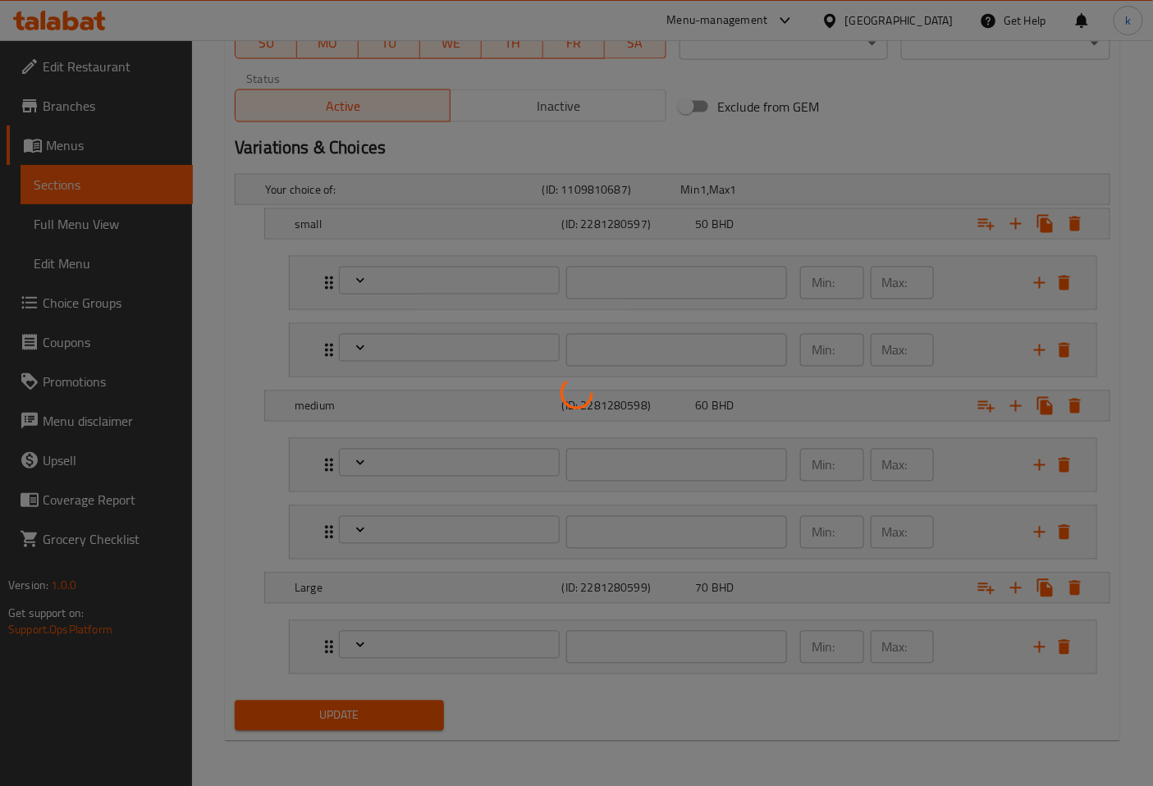
type input "اختيارك من السكر:"
type input "1"
type input "اختيارك من الصوص"
type input "0"
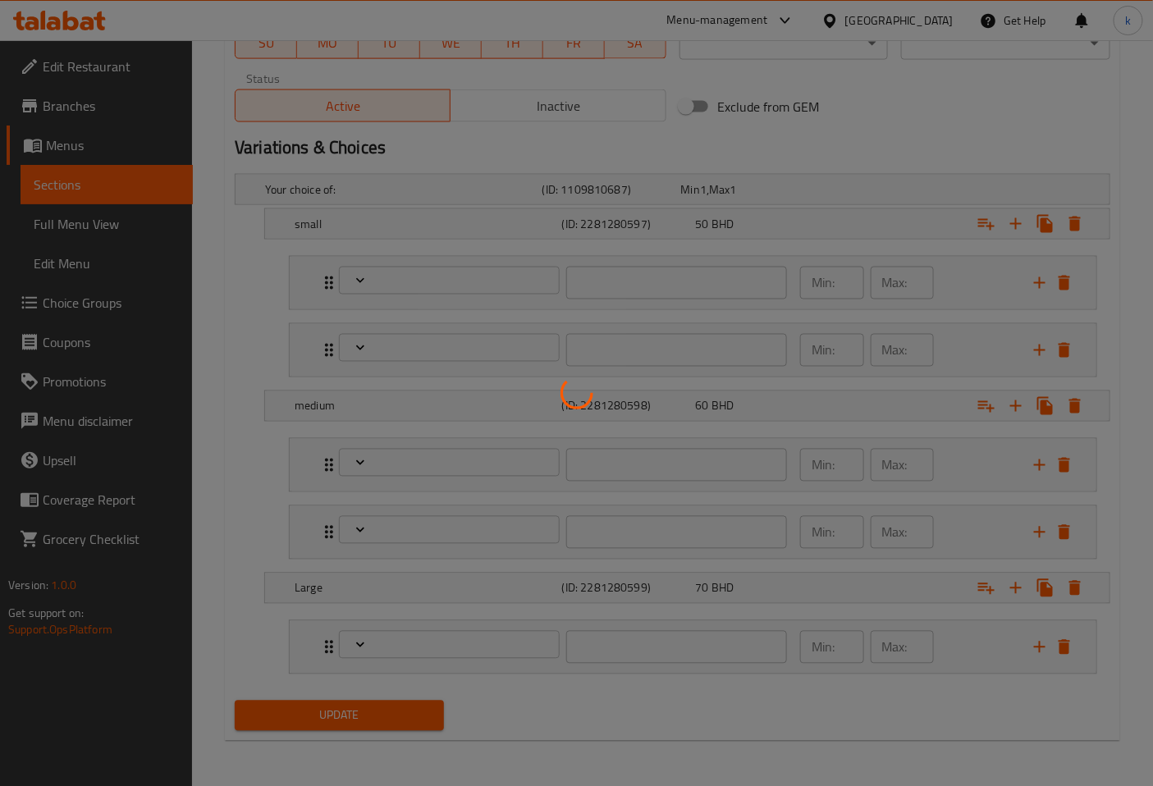
type input "0"
type input "اختيارك من السكر:"
type input "1"
type input "اختيارك من الصوص k"
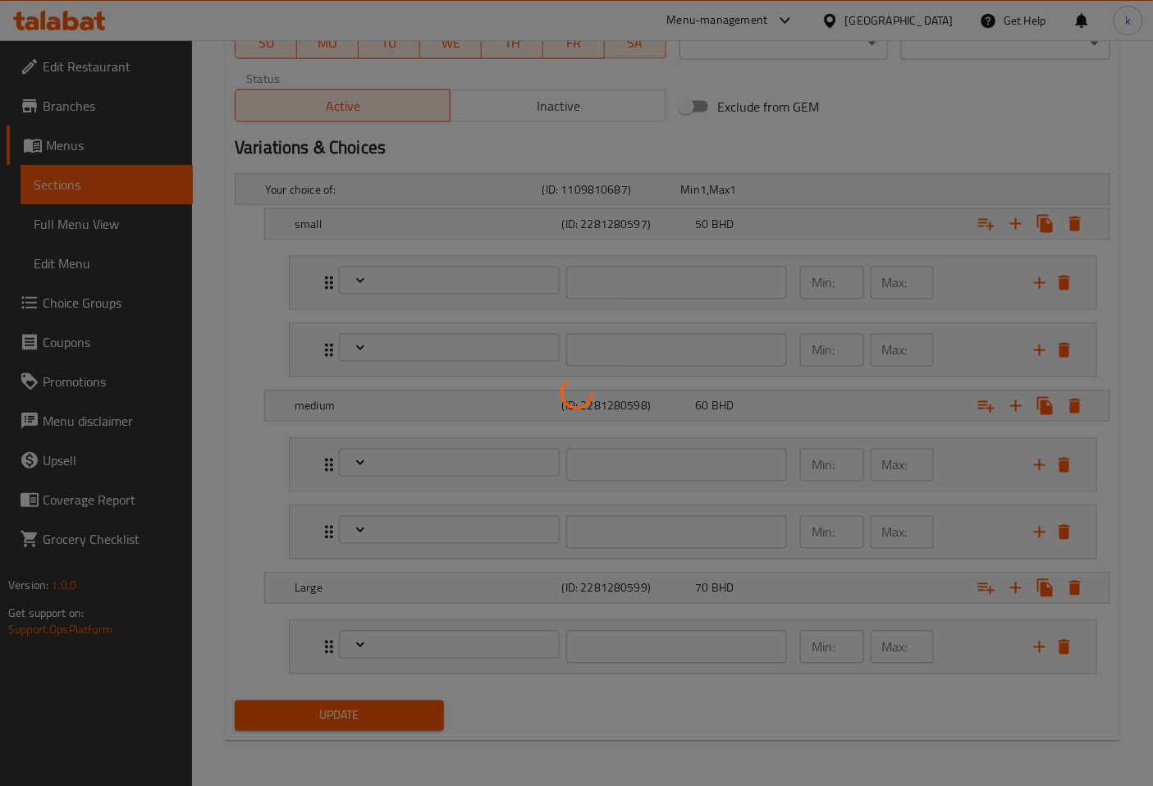
type input "0"
type input "اختيارك من السكر:"
type input "1"
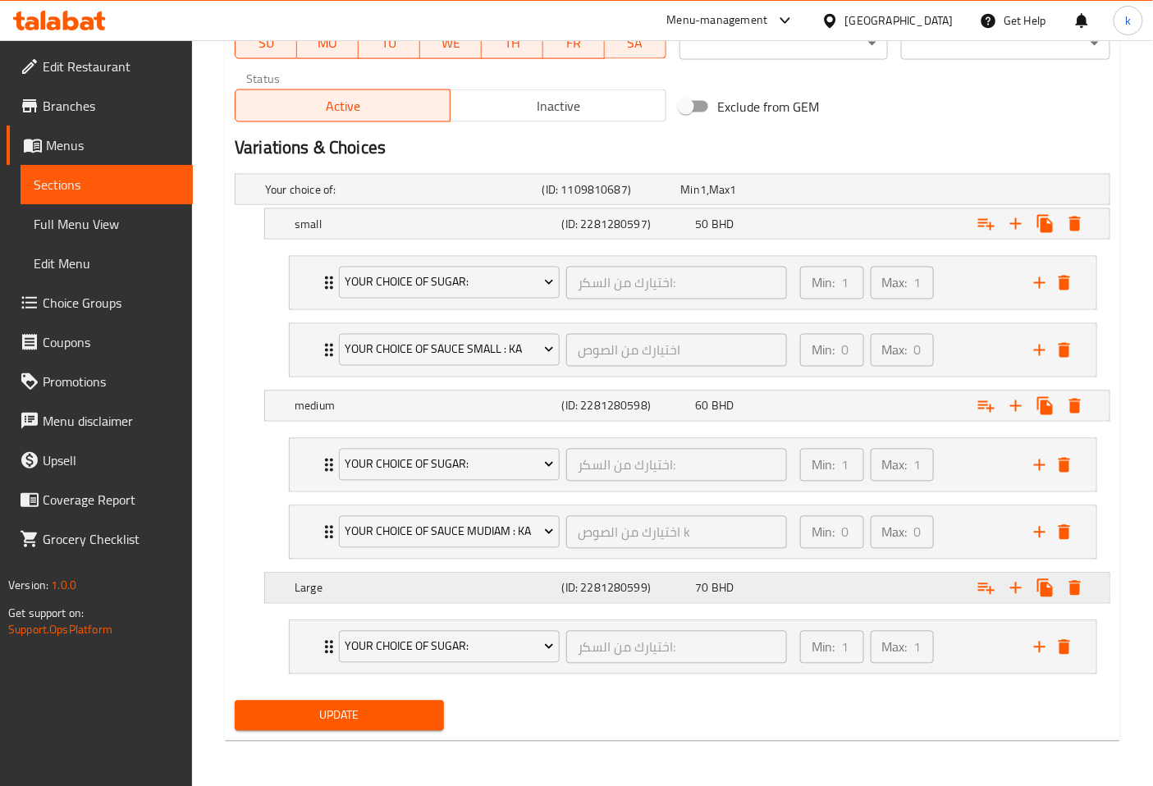
click at [313, 596] on h5 "Large" at bounding box center [425, 588] width 261 height 16
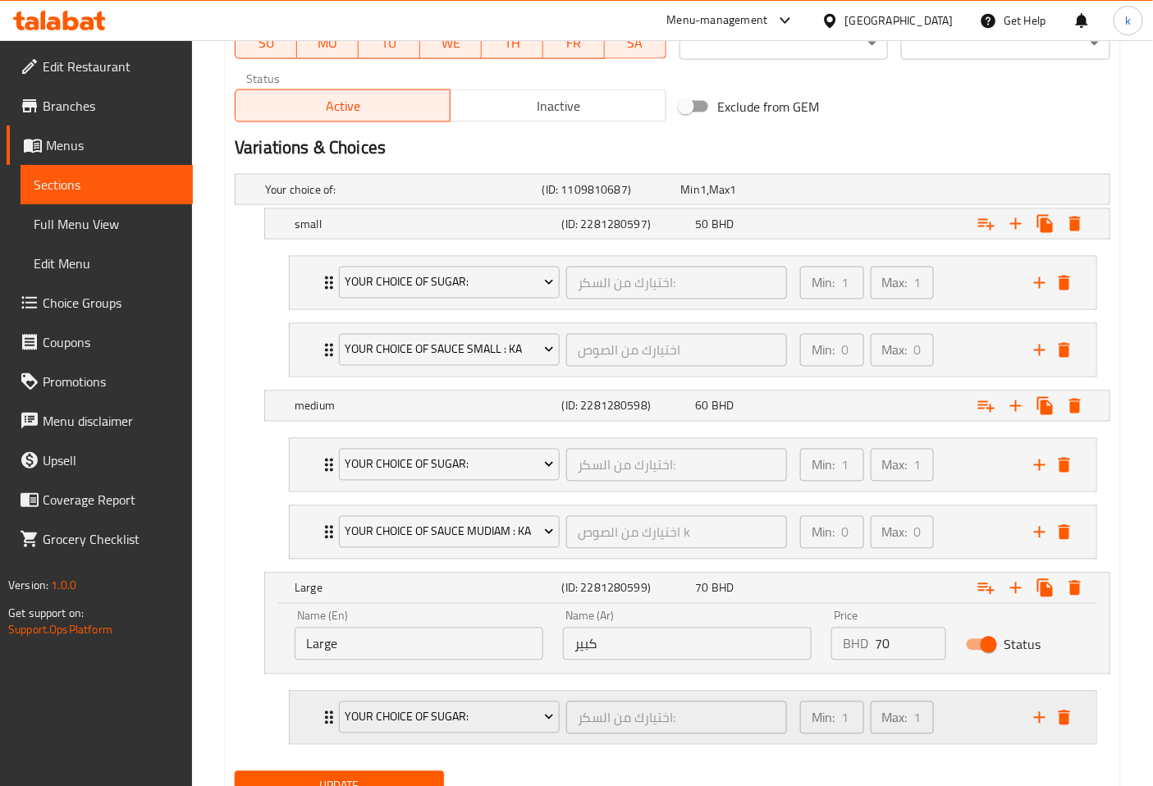
click at [308, 706] on div "Your choice of sugar: اختيارك من السكر: ​ Min: 1 ​ Max: 1 ​" at bounding box center [693, 718] width 807 height 53
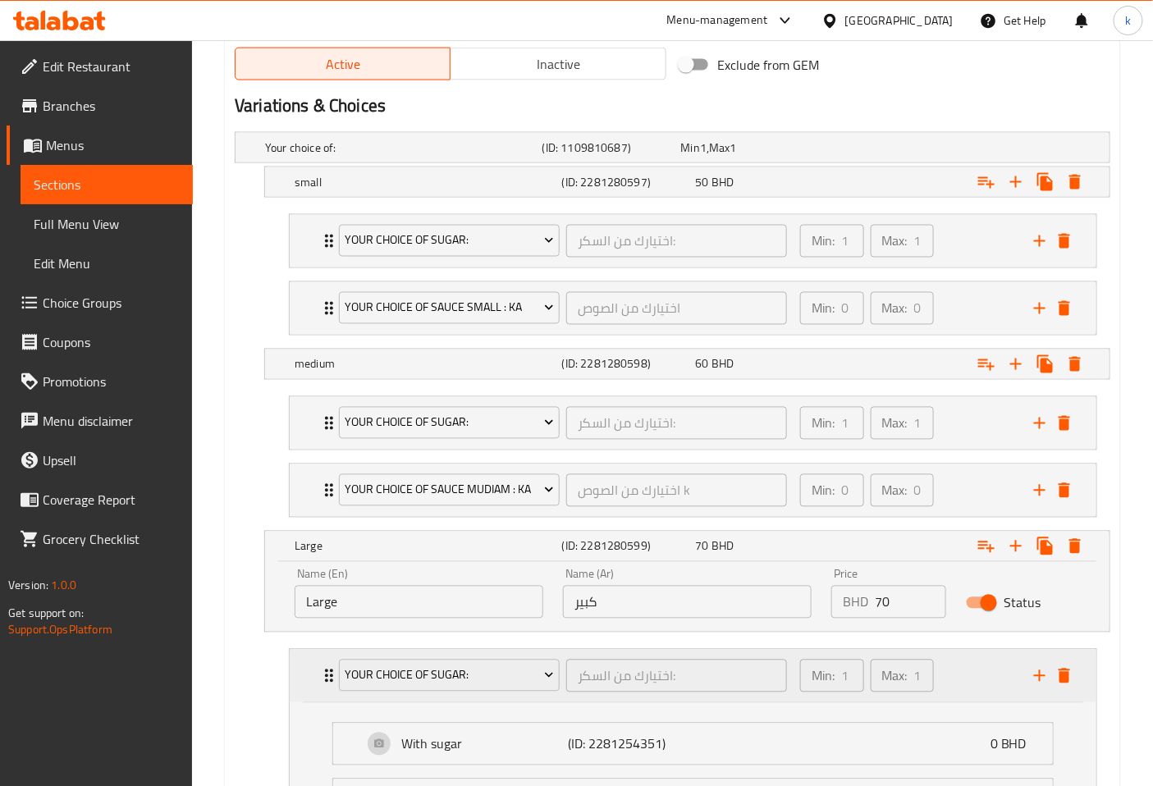
scroll to position [884, 0]
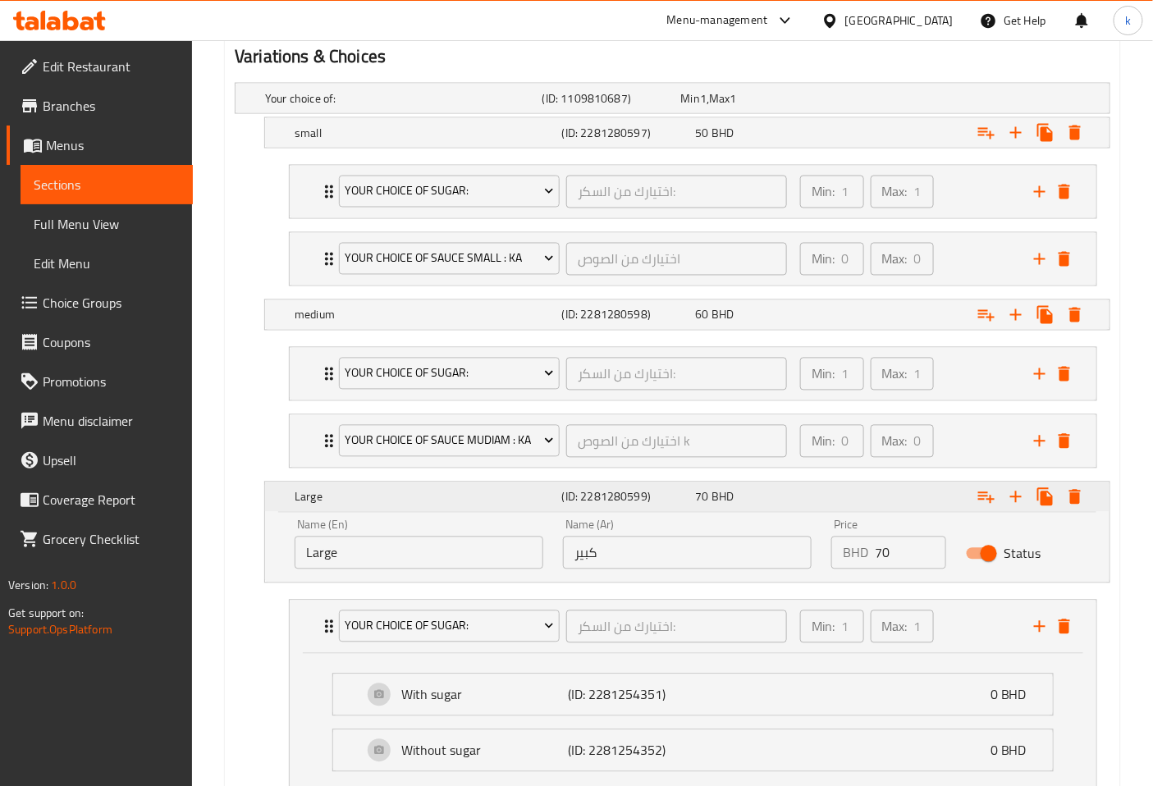
click at [987, 492] on icon "Expand" at bounding box center [986, 497] width 20 height 20
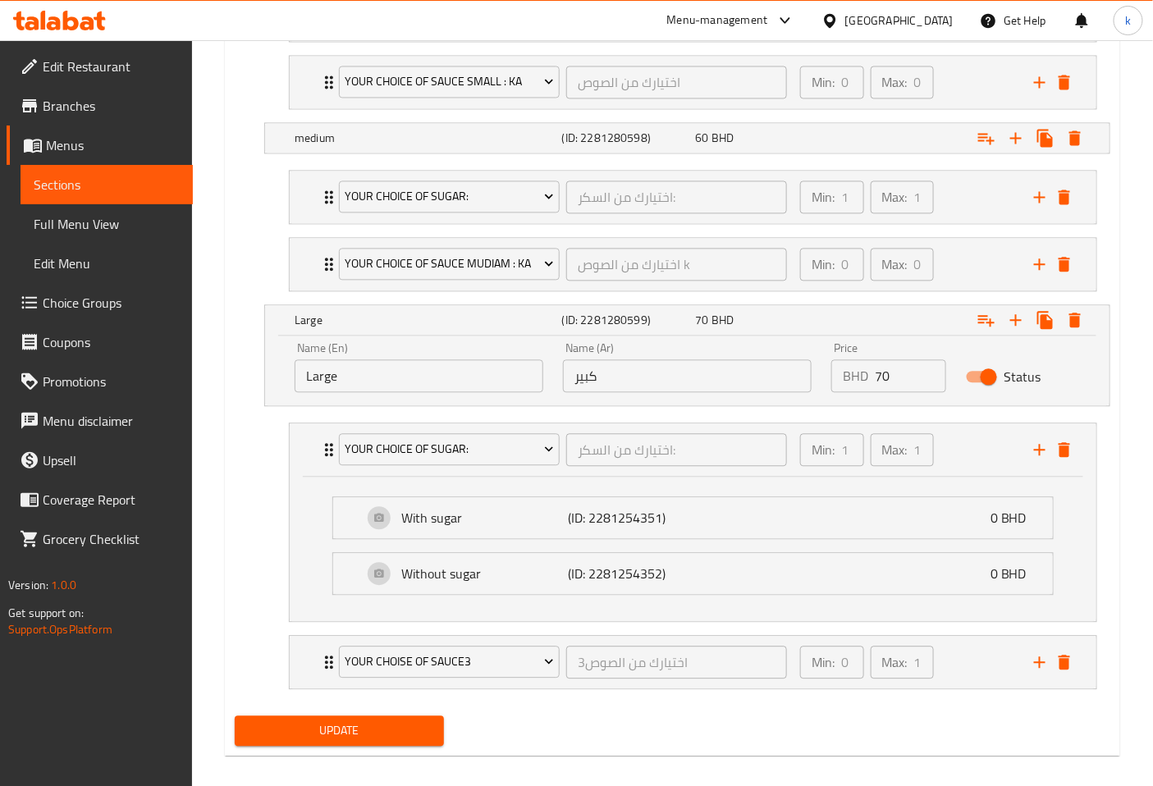
scroll to position [1067, 0]
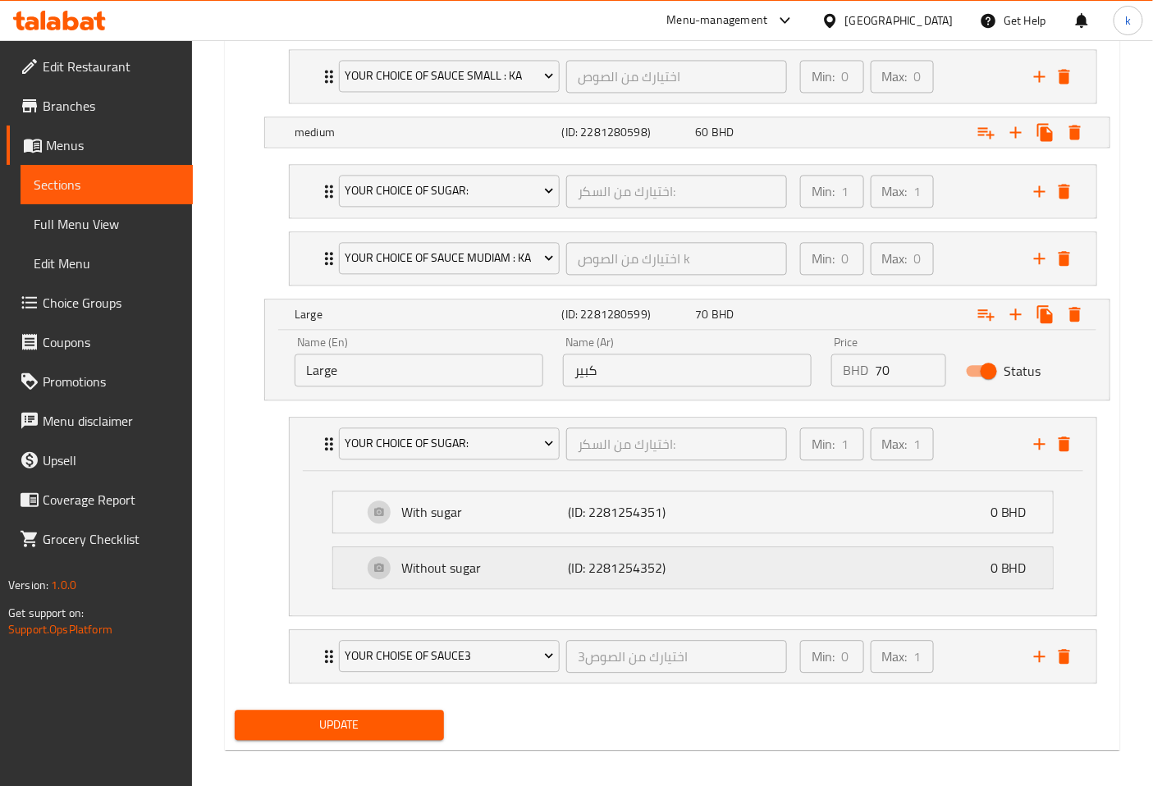
click at [430, 578] on p "Without sugar" at bounding box center [484, 568] width 167 height 20
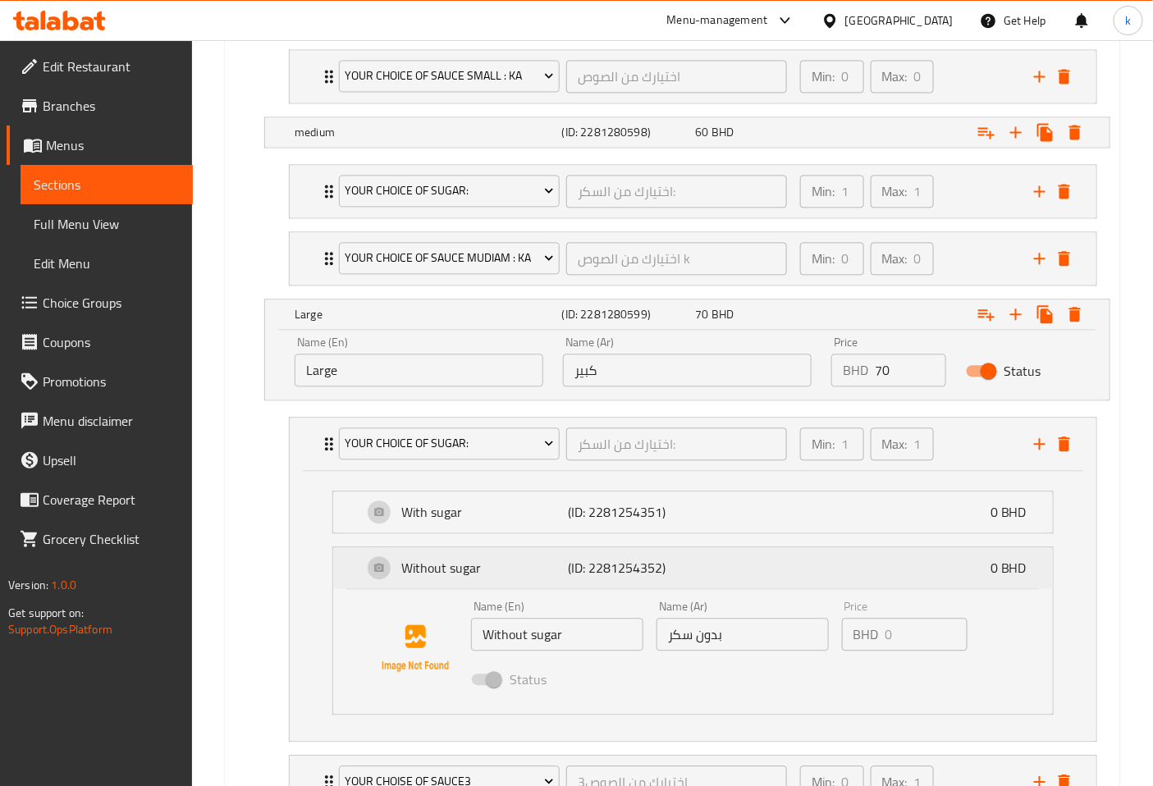
click at [430, 578] on p "Without sugar" at bounding box center [484, 568] width 167 height 20
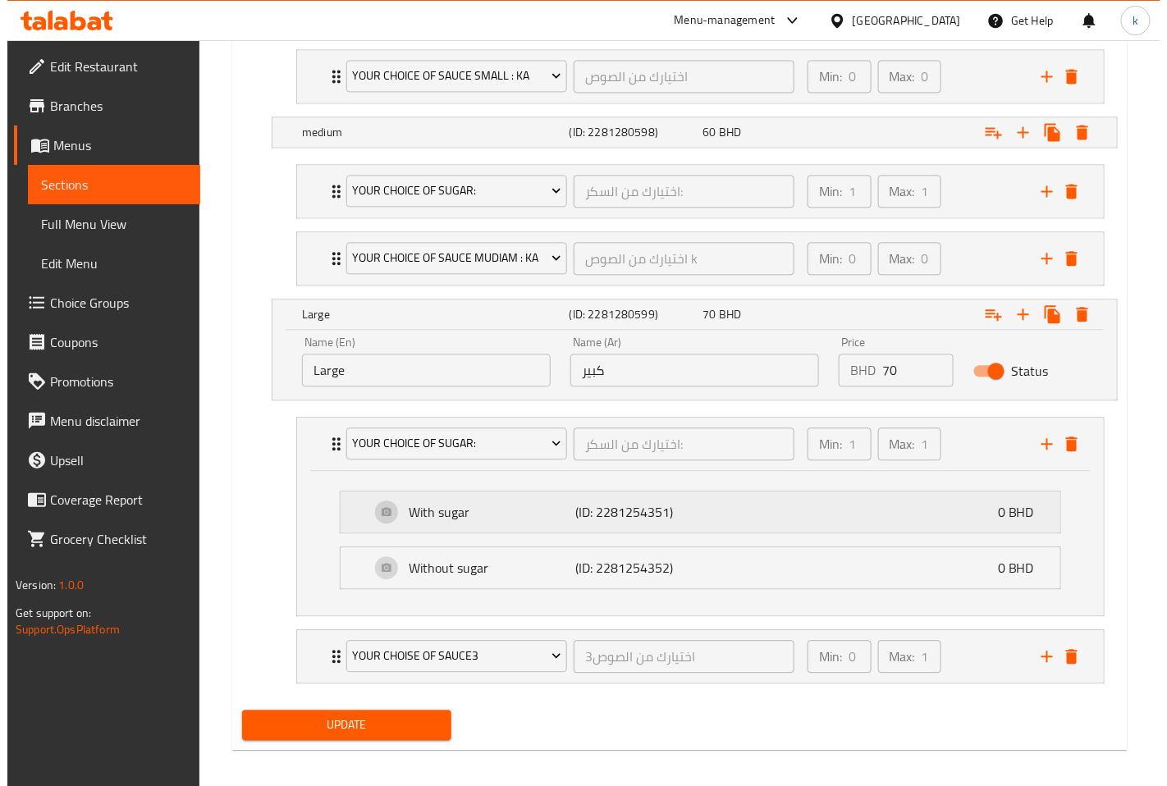
scroll to position [1077, 0]
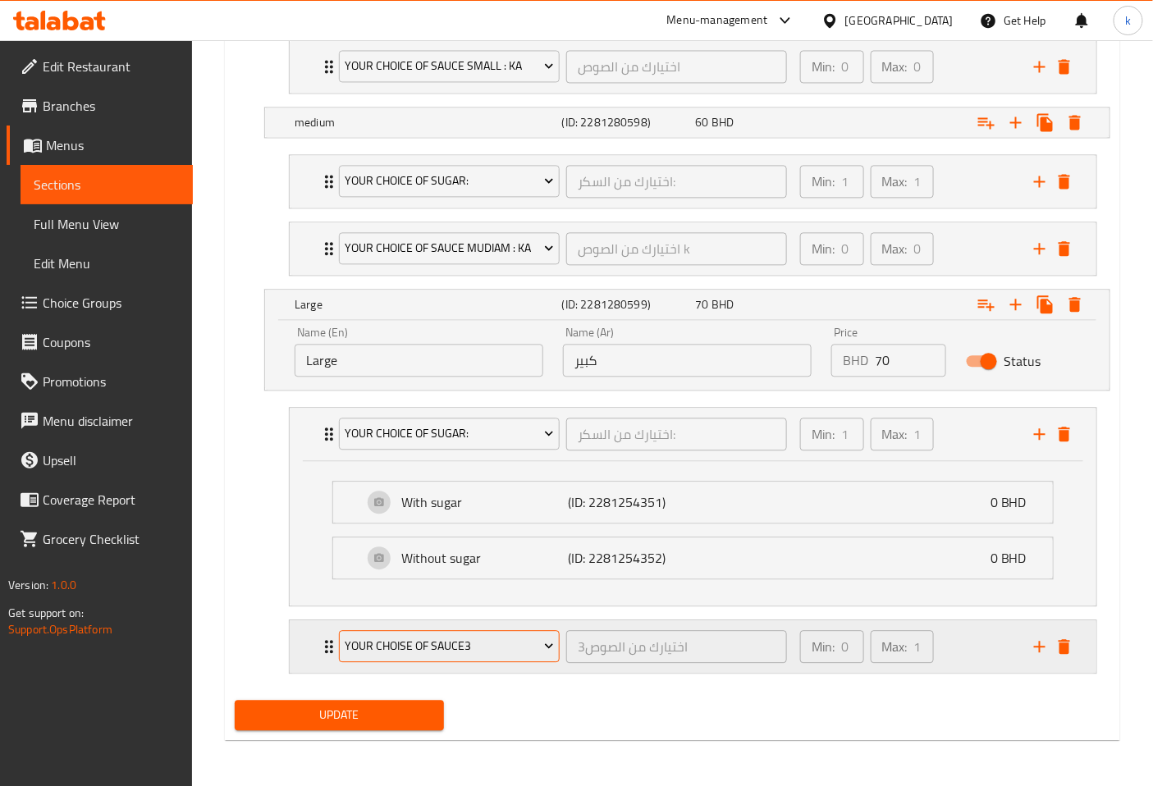
click at [450, 635] on button "your choise of sauce3" at bounding box center [449, 646] width 221 height 33
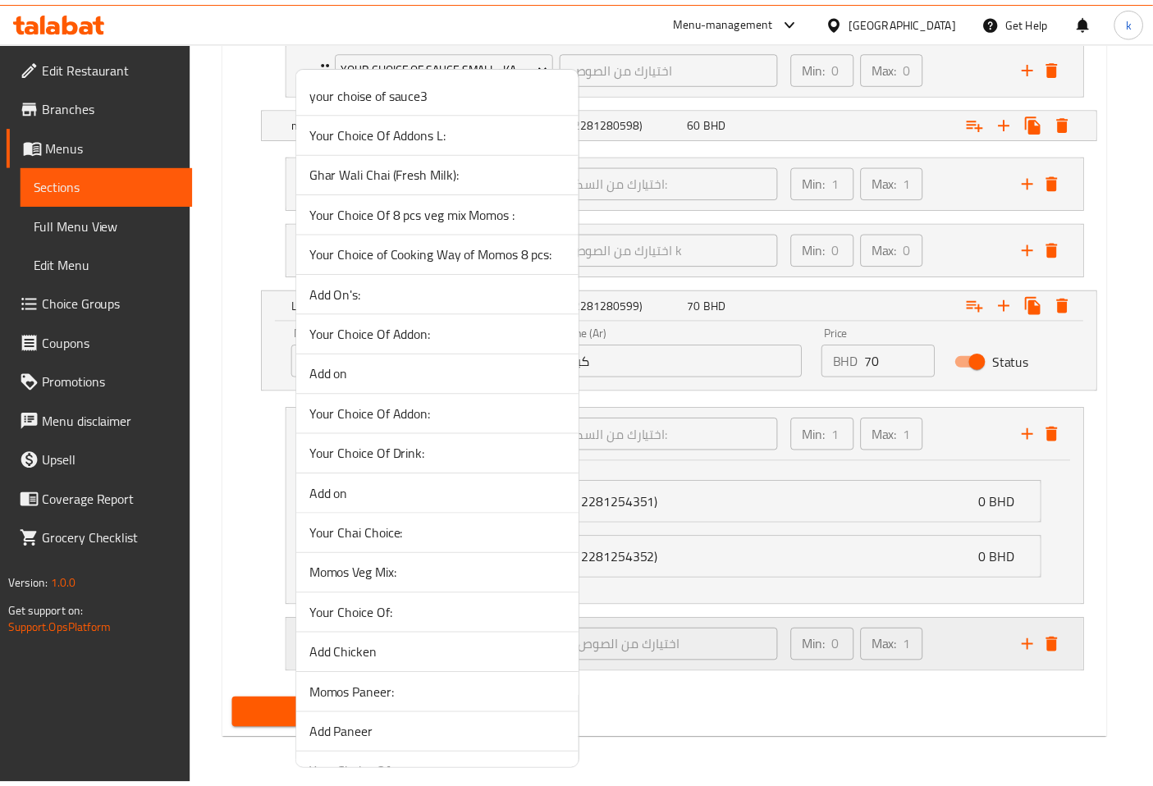
scroll to position [4062, 0]
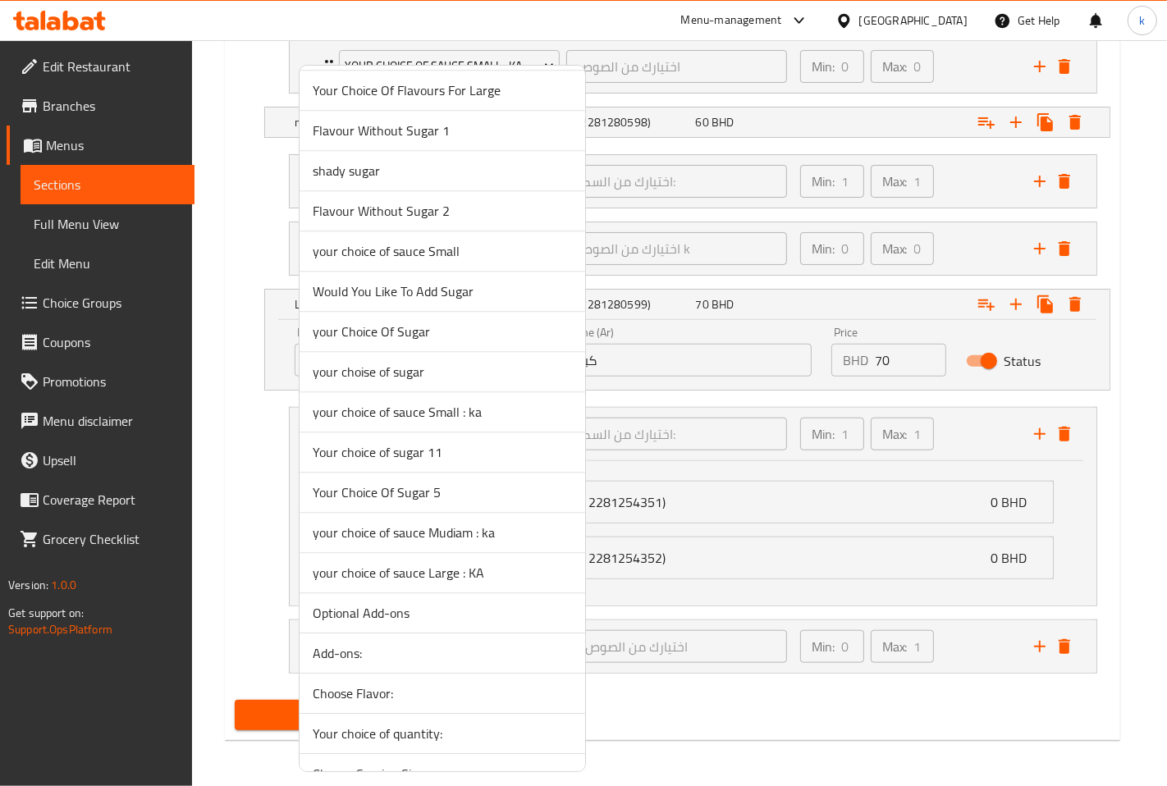
click at [522, 593] on li "your choice of sauce Large : KA" at bounding box center [442, 573] width 286 height 40
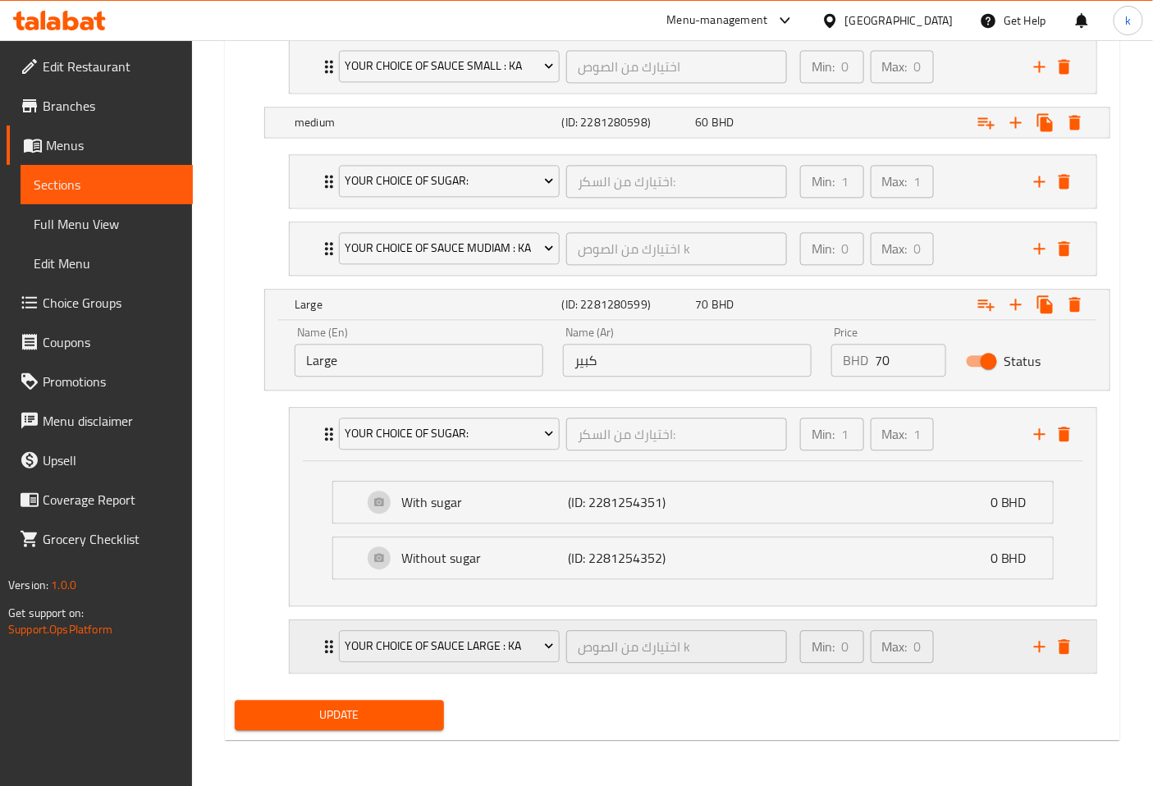
click at [309, 658] on div "your choice of sauce Large : KA اختيارك من الصوص k ​ Min: 0 ​ Max: 0 ​" at bounding box center [693, 646] width 807 height 53
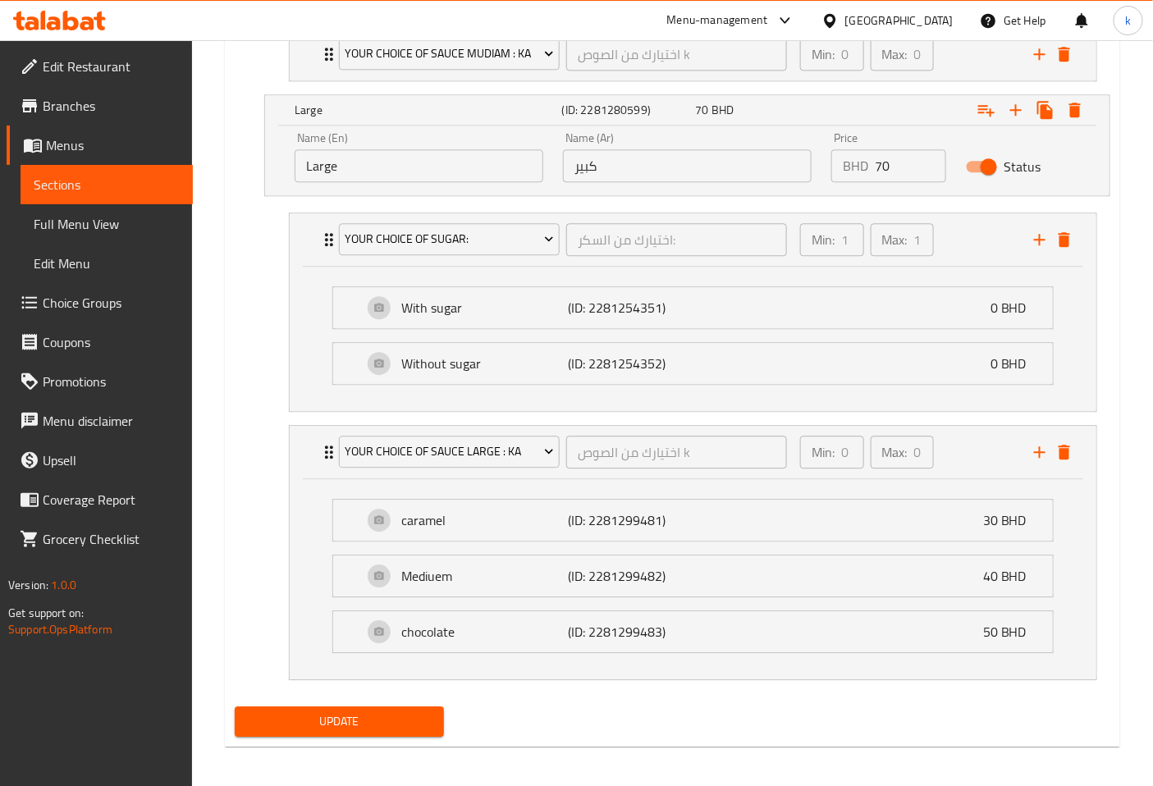
scroll to position [1278, 0]
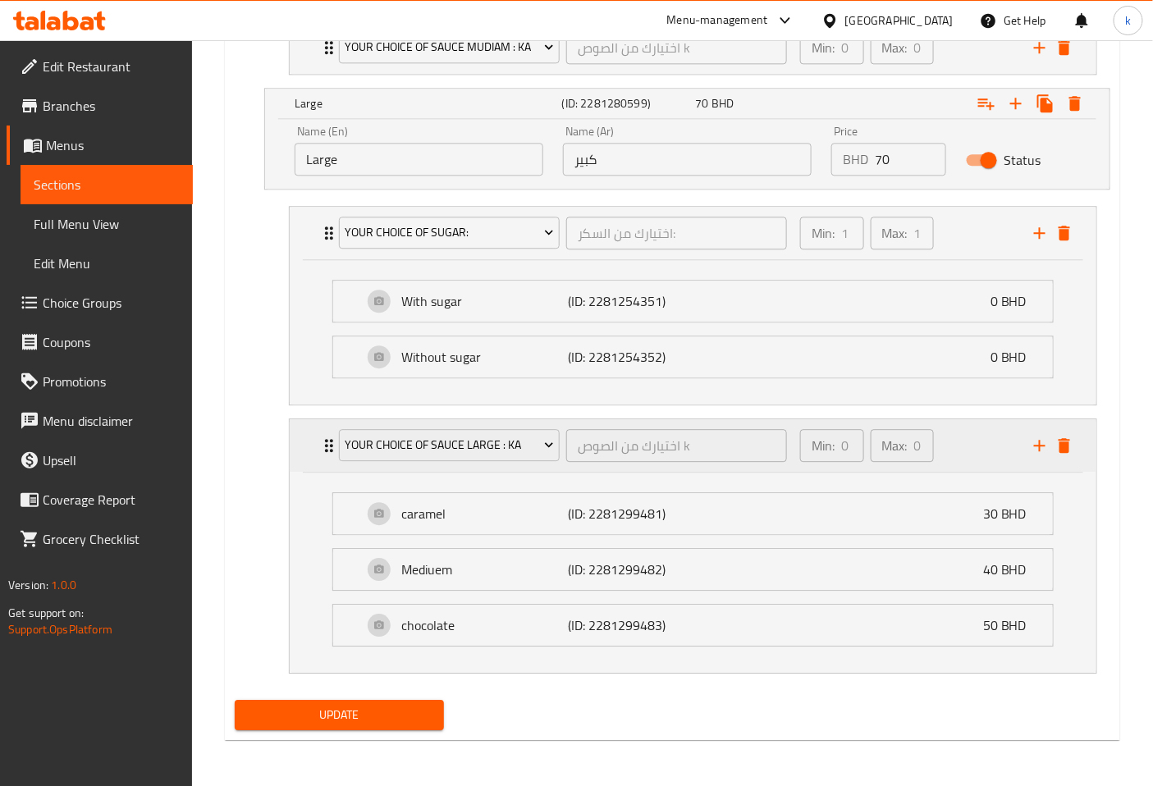
click at [839, 446] on div "Min: 0 ​" at bounding box center [832, 445] width 64 height 33
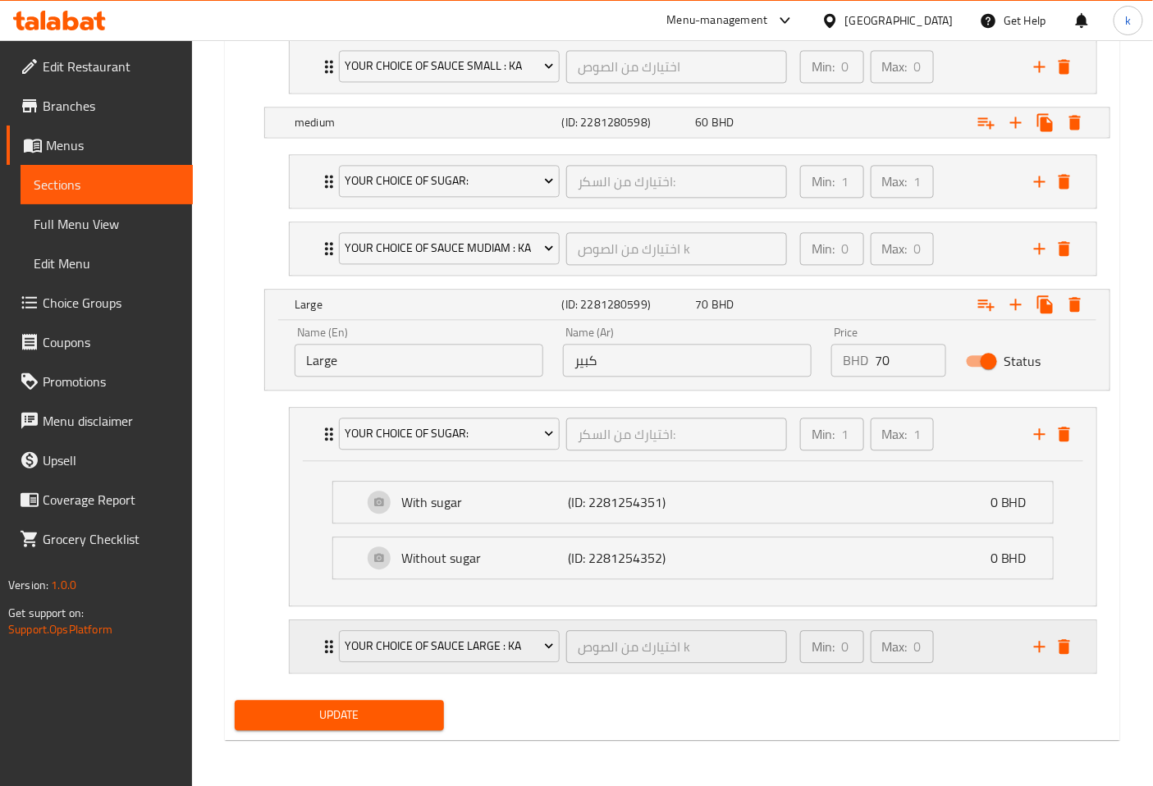
scroll to position [1077, 0]
click at [346, 723] on span "Update" at bounding box center [339, 715] width 183 height 21
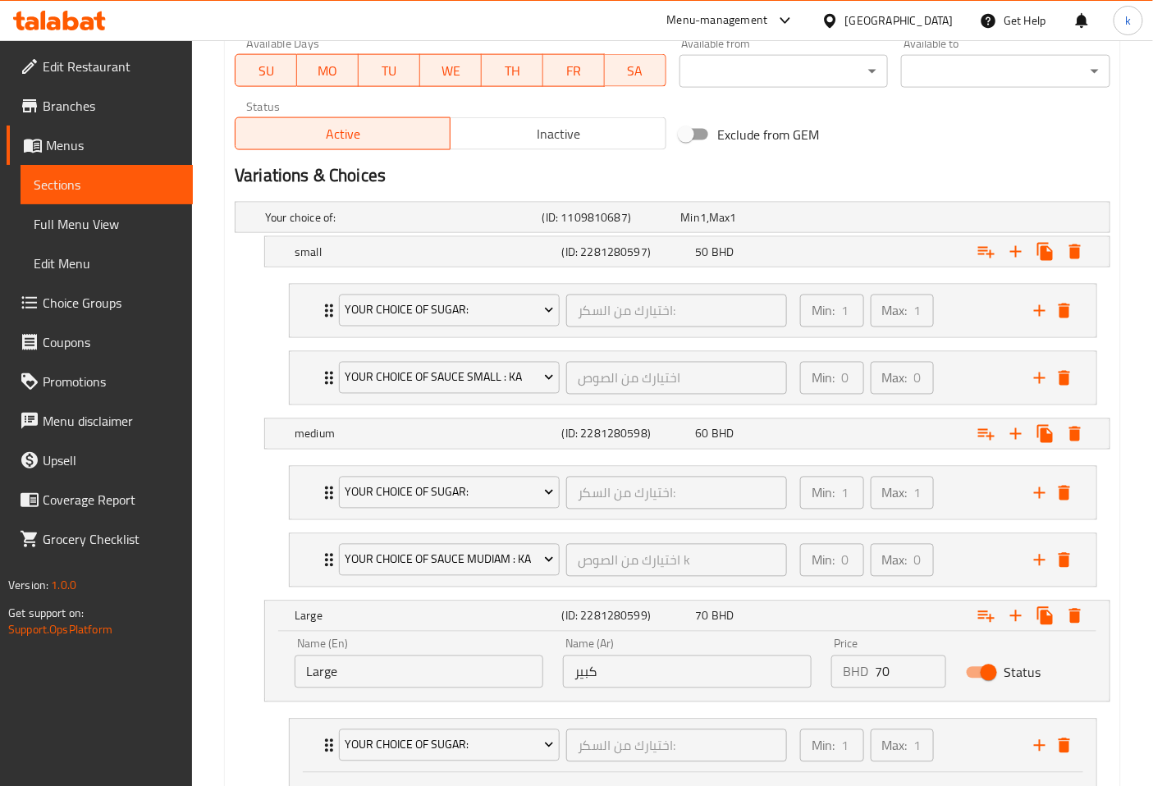
scroll to position [804, 0]
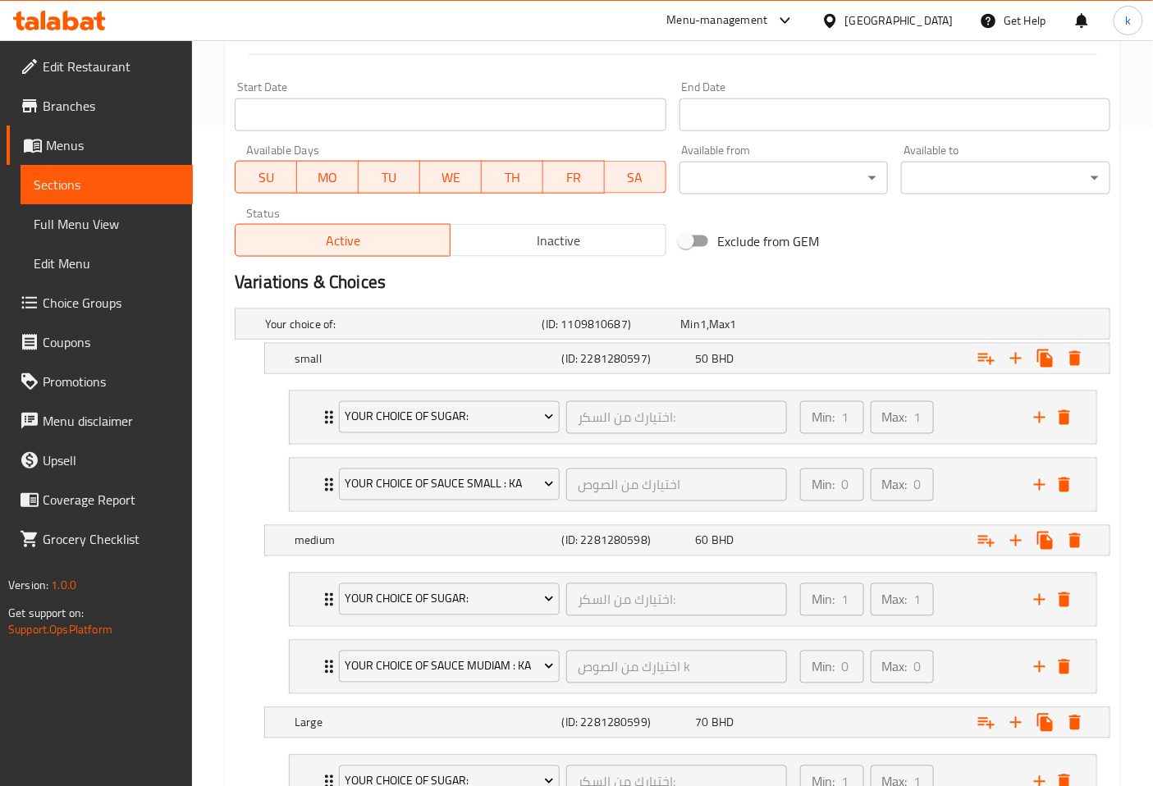
scroll to position [861, 0]
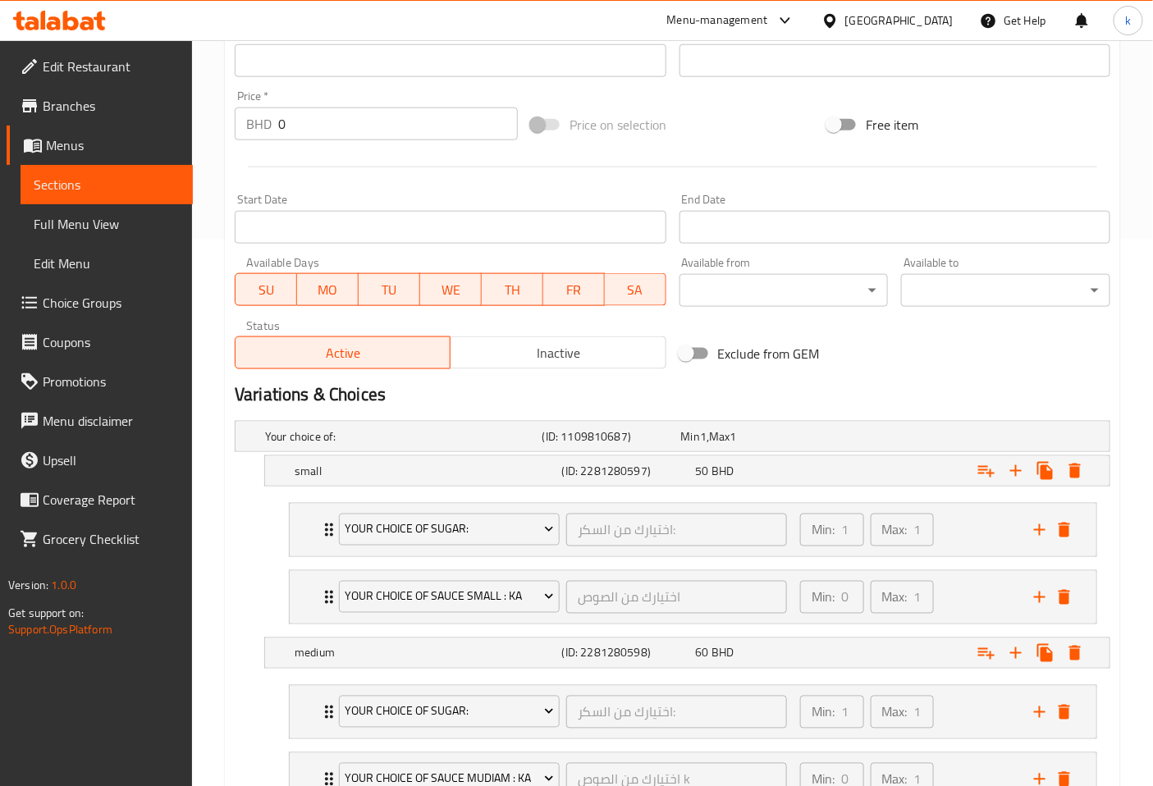
scroll to position [861, 0]
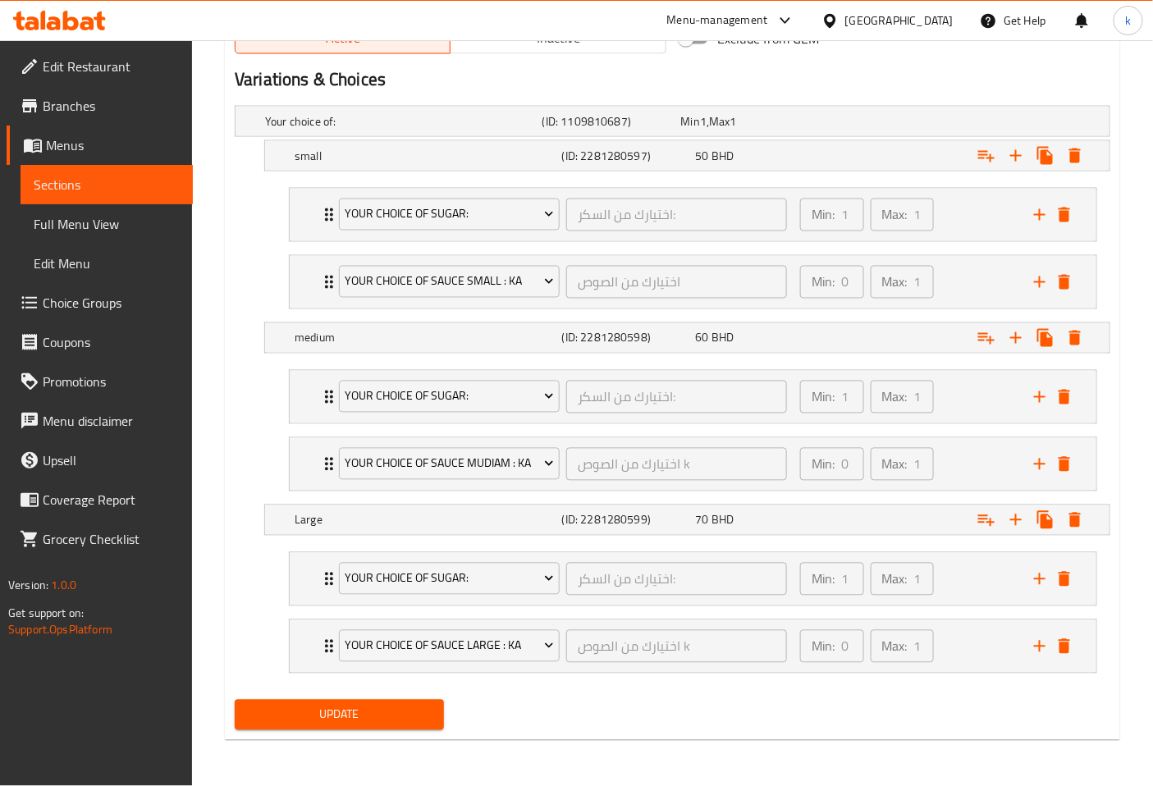
click at [354, 717] on span "Update" at bounding box center [339, 715] width 183 height 21
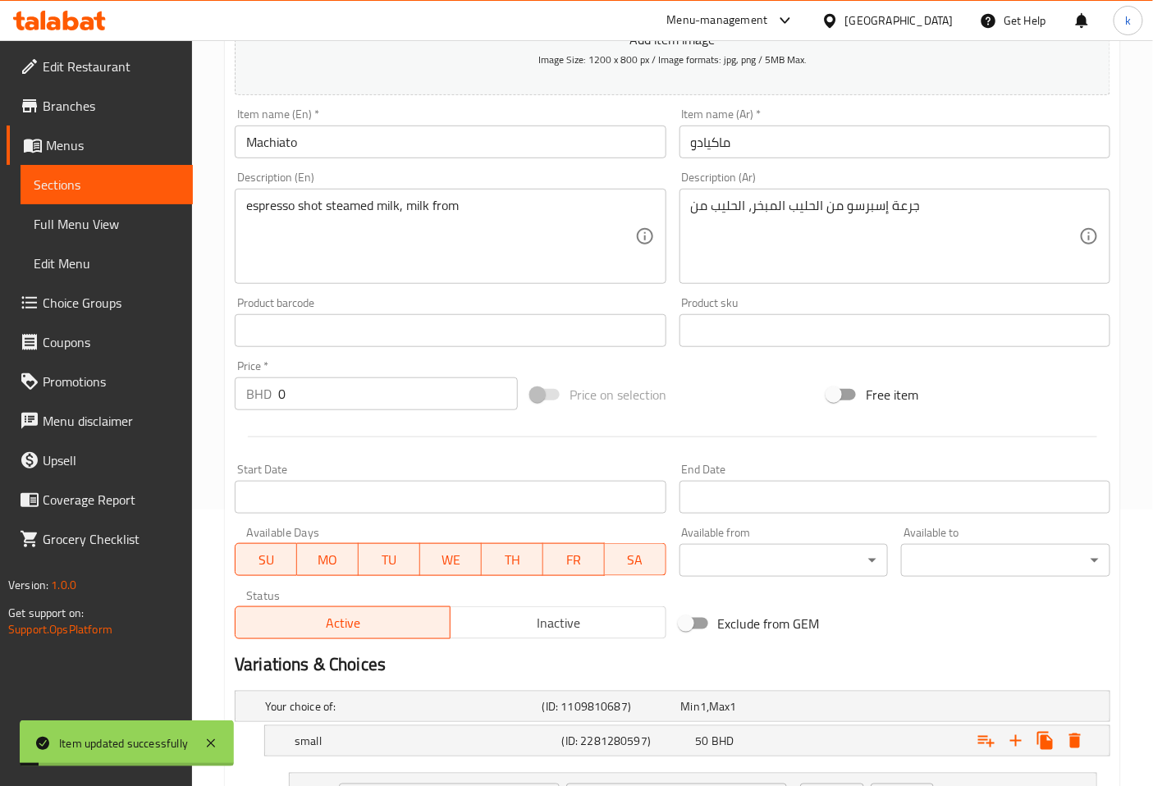
scroll to position [0, 0]
